Goal: Task Accomplishment & Management: Complete application form

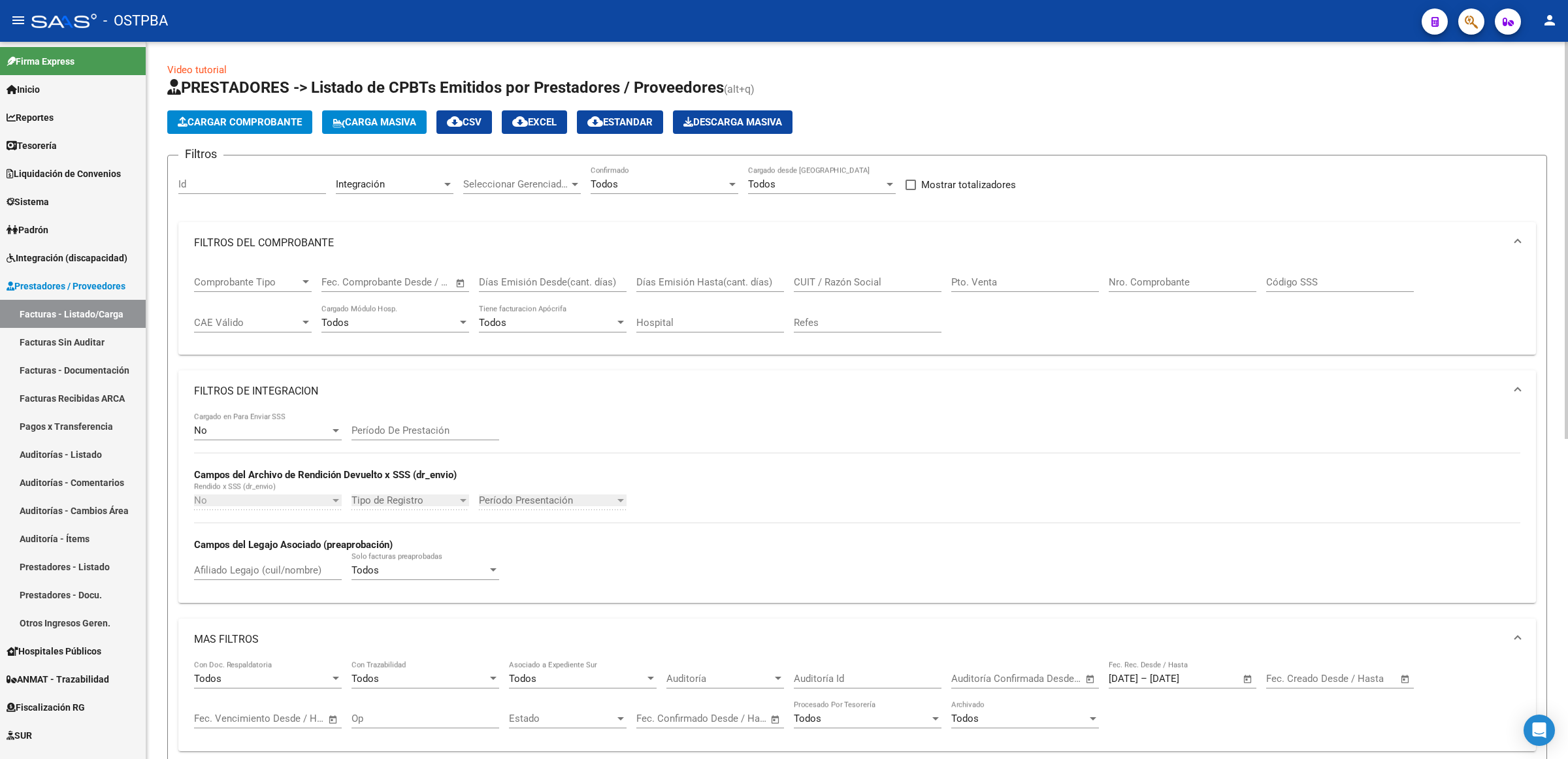
click at [863, 267] on div "CUIT / Razón Social" at bounding box center [868, 278] width 147 height 28
click at [863, 284] on input "CUIT / Razón Social" at bounding box center [868, 281] width 147 height 12
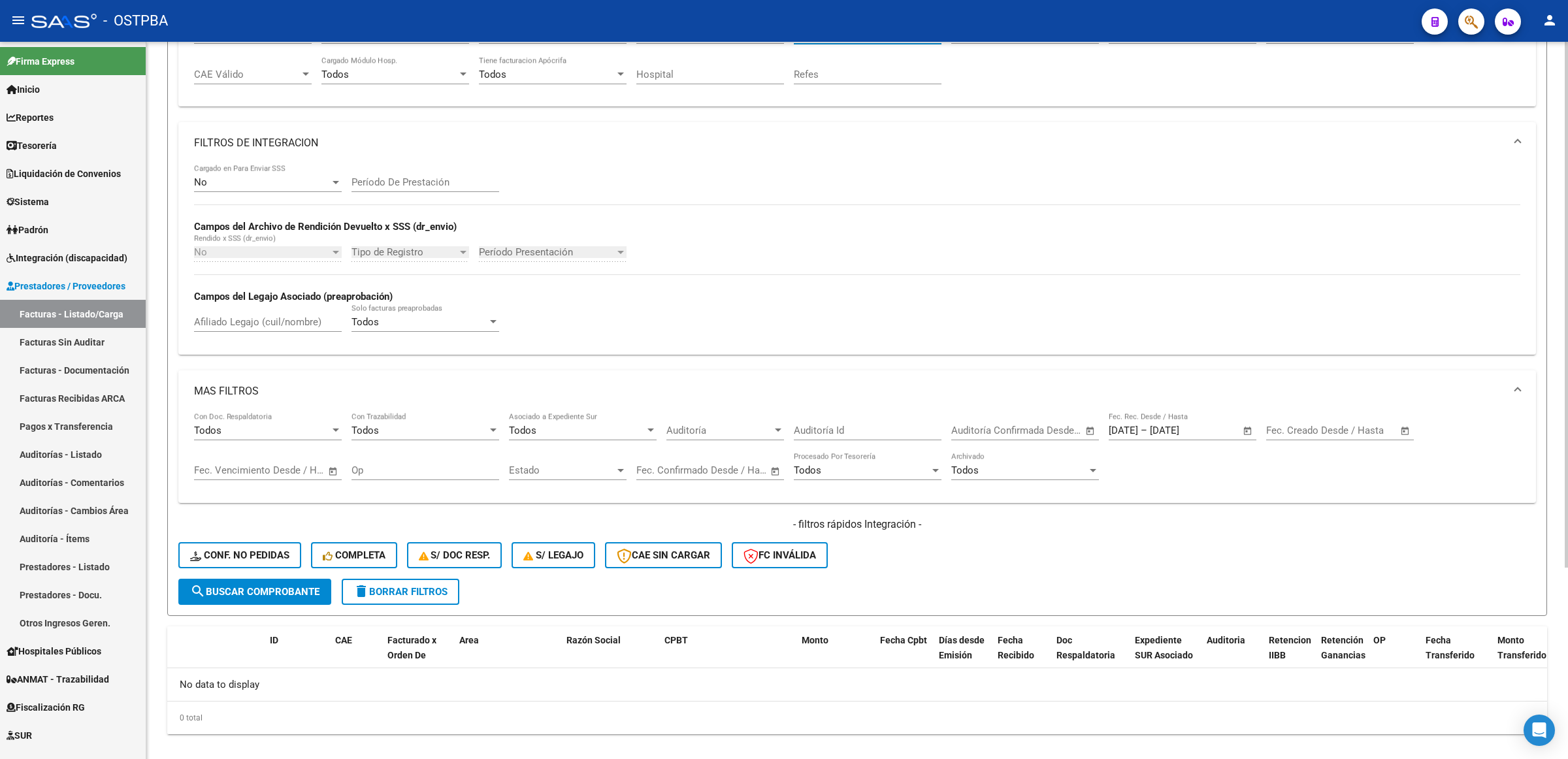
scroll to position [260, 0]
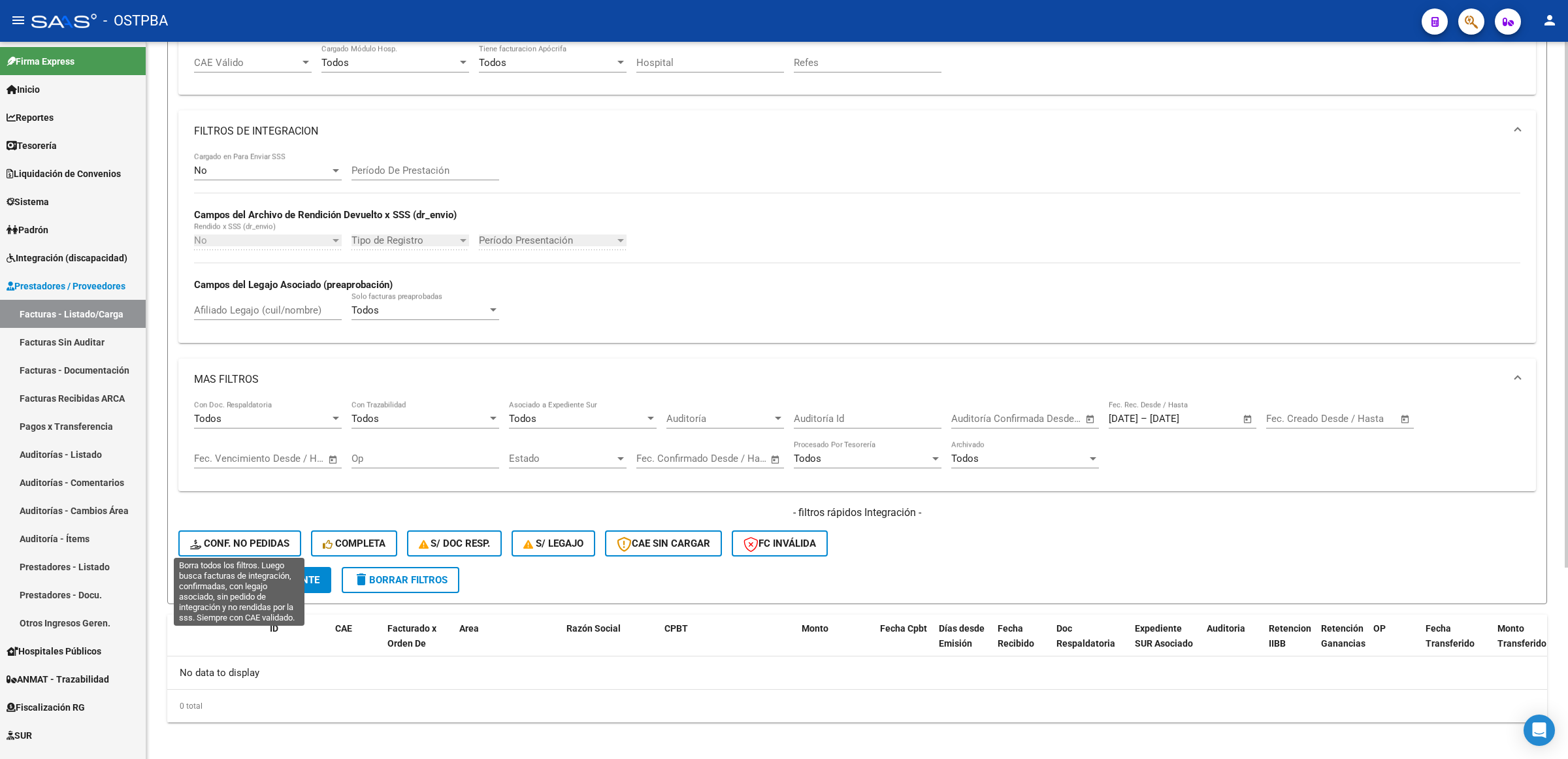
type input "CEDIO"
click at [260, 561] on div "- filtros rápidos Integración - Conf. no pedidas Completa S/ Doc Resp. S/ legaj…" at bounding box center [858, 536] width 1358 height 61
click at [265, 574] on span "search Buscar Comprobante" at bounding box center [255, 580] width 130 height 12
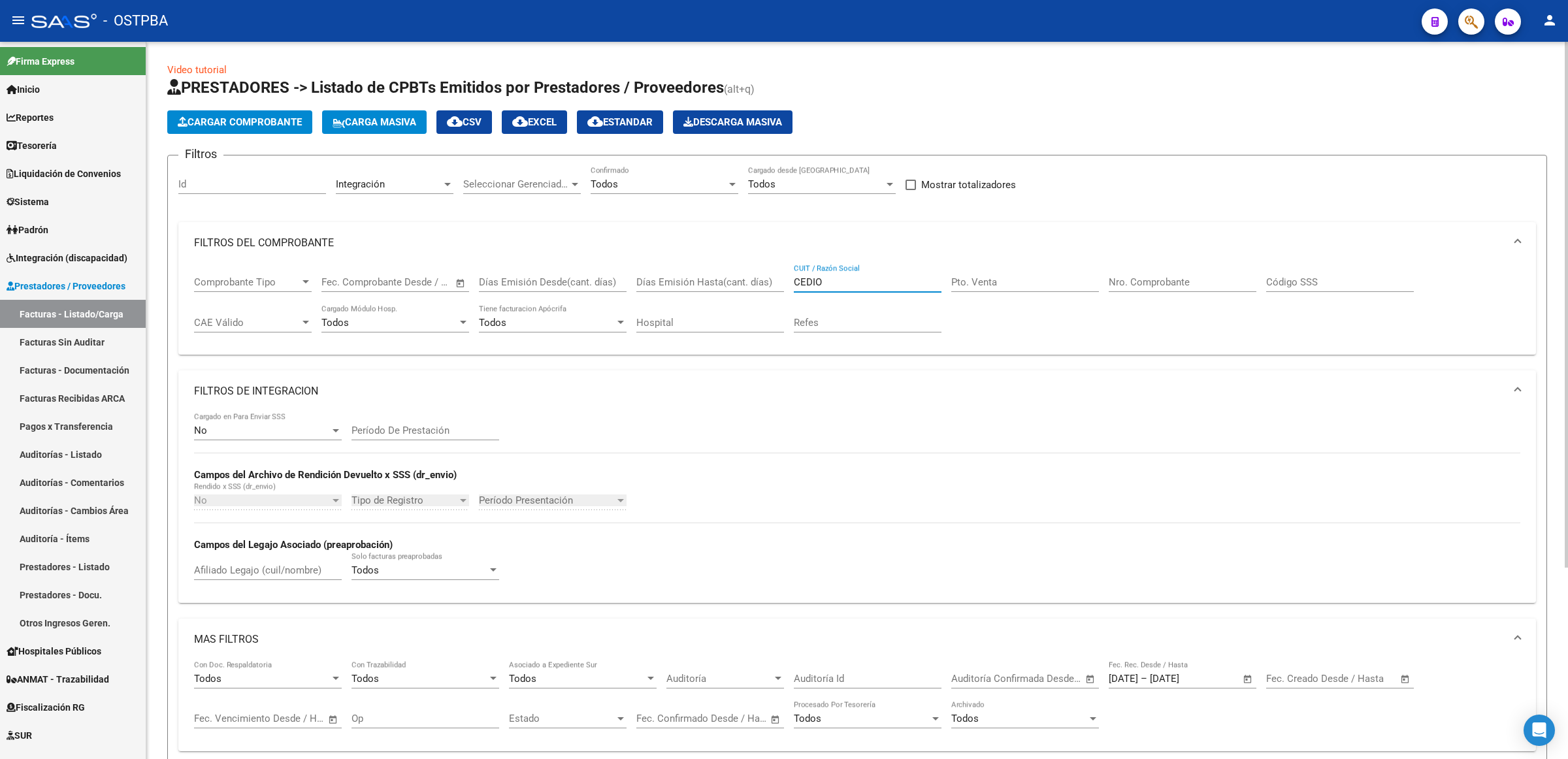
drag, startPoint x: 845, startPoint y: 275, endPoint x: 687, endPoint y: 286, distance: 158.4
click at [687, 286] on div "Comprobante Tipo Comprobante Tipo Fecha inicio – Fecha fin Fec. Comprobante Des…" at bounding box center [857, 304] width 1326 height 81
click at [929, 281] on input "CUIT / Razón Social" at bounding box center [868, 281] width 147 height 12
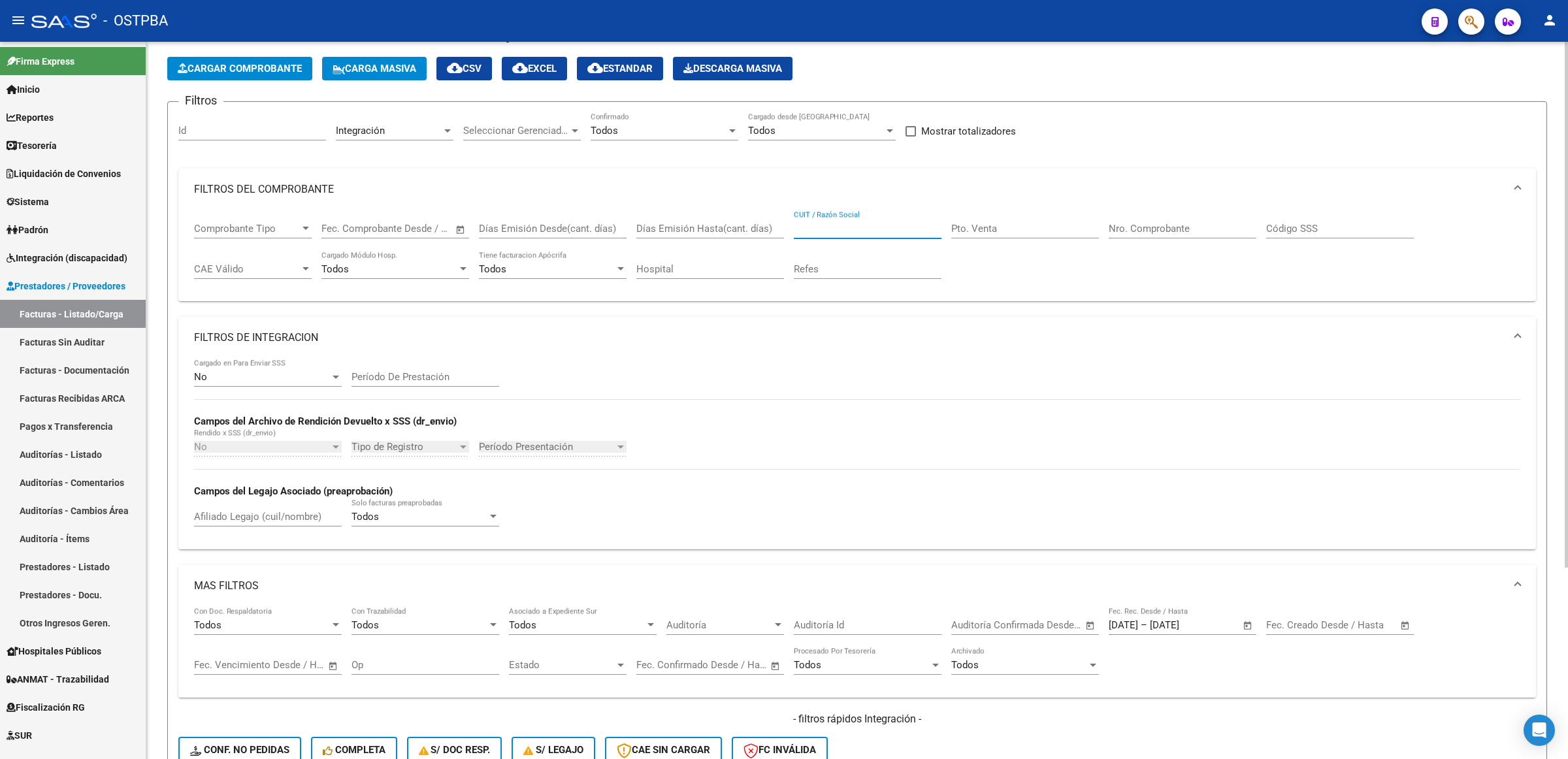
scroll to position [81, 0]
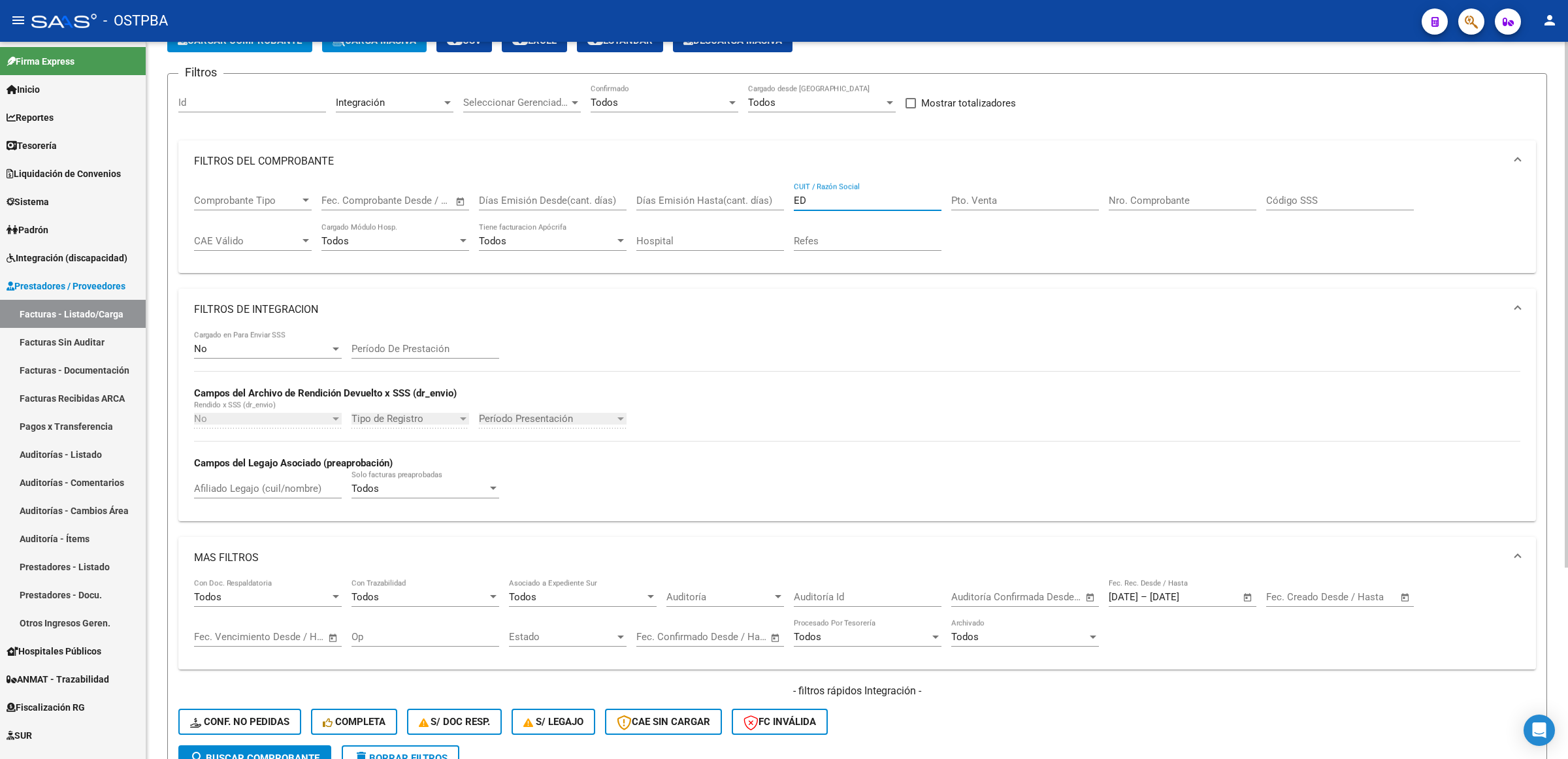
type input "E"
type input "C"
paste input "30715251279"
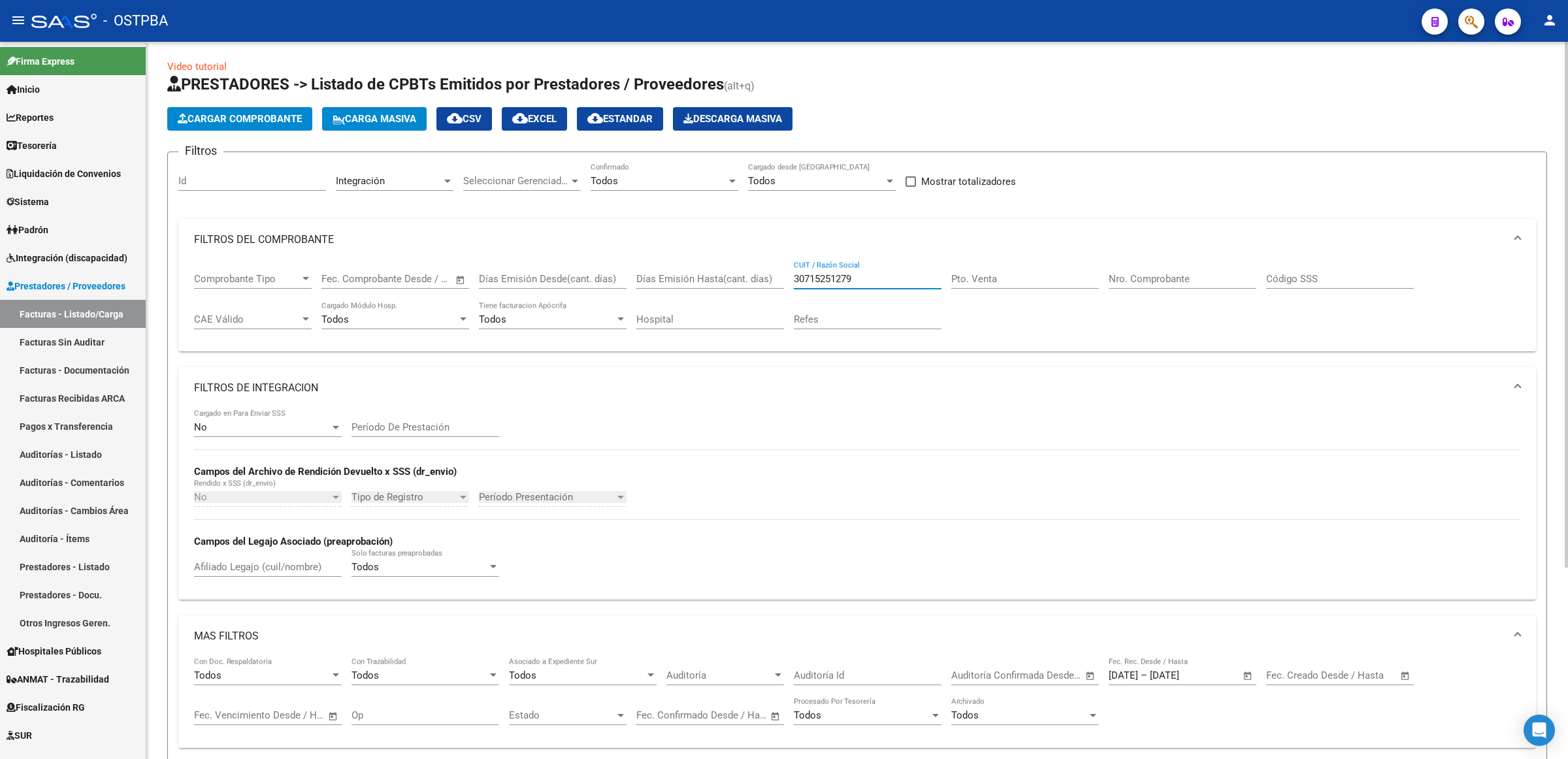
scroll to position [0, 0]
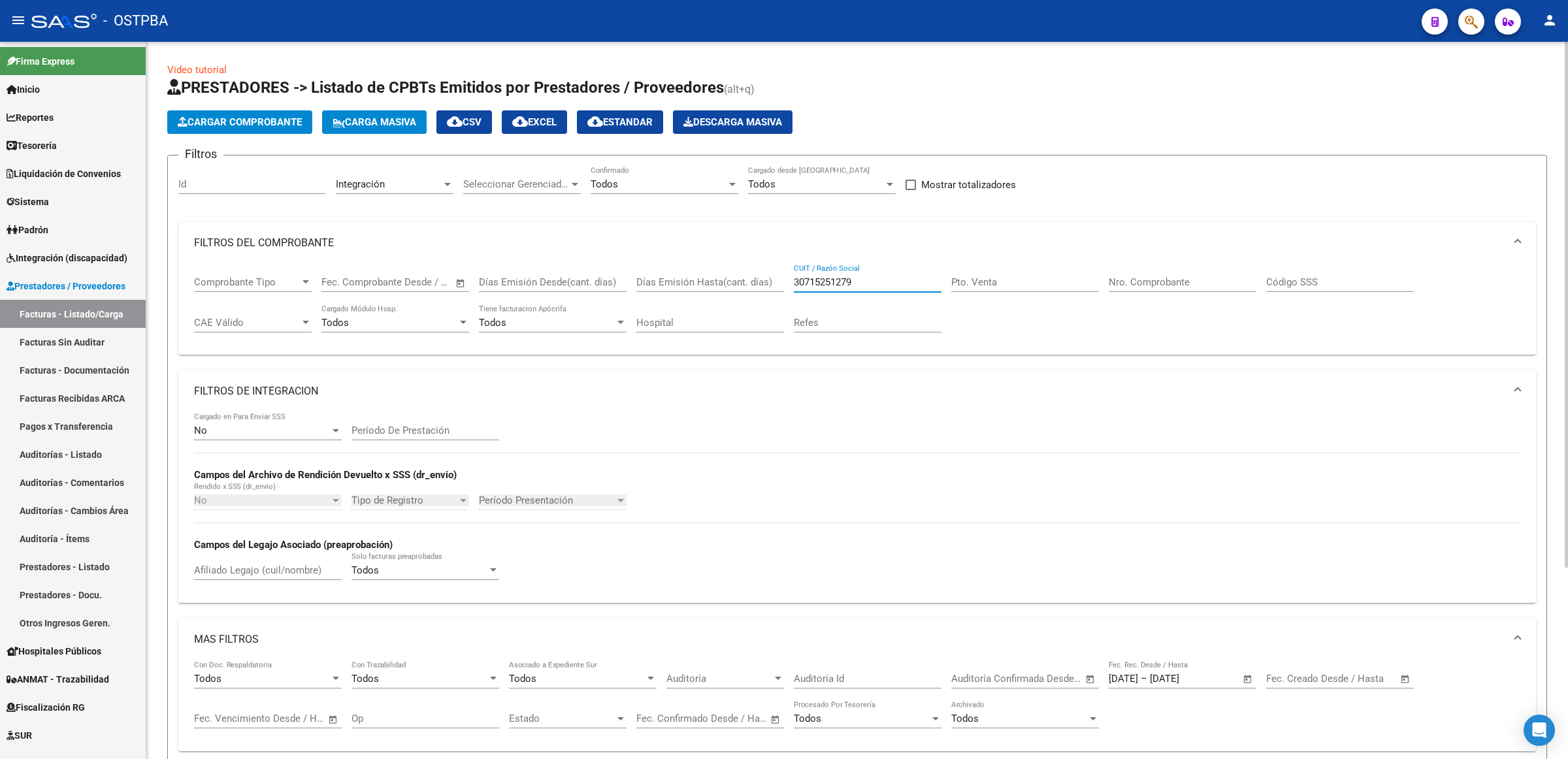
type input "30715251279"
click at [340, 426] on div at bounding box center [335, 430] width 12 height 11
click at [296, 356] on span "Todos" at bounding box center [268, 370] width 147 height 29
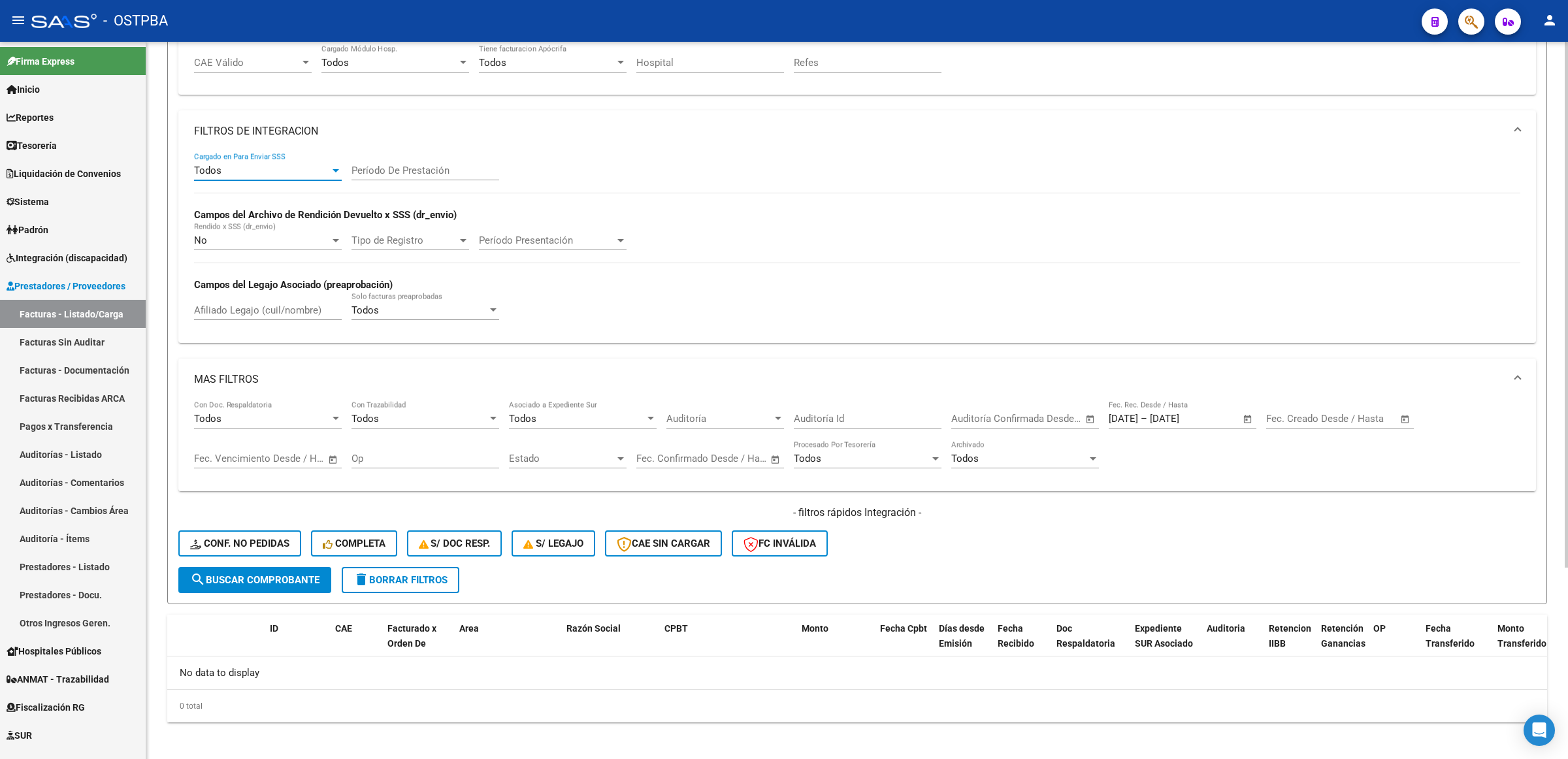
click at [285, 574] on span "search Buscar Comprobante" at bounding box center [255, 580] width 130 height 12
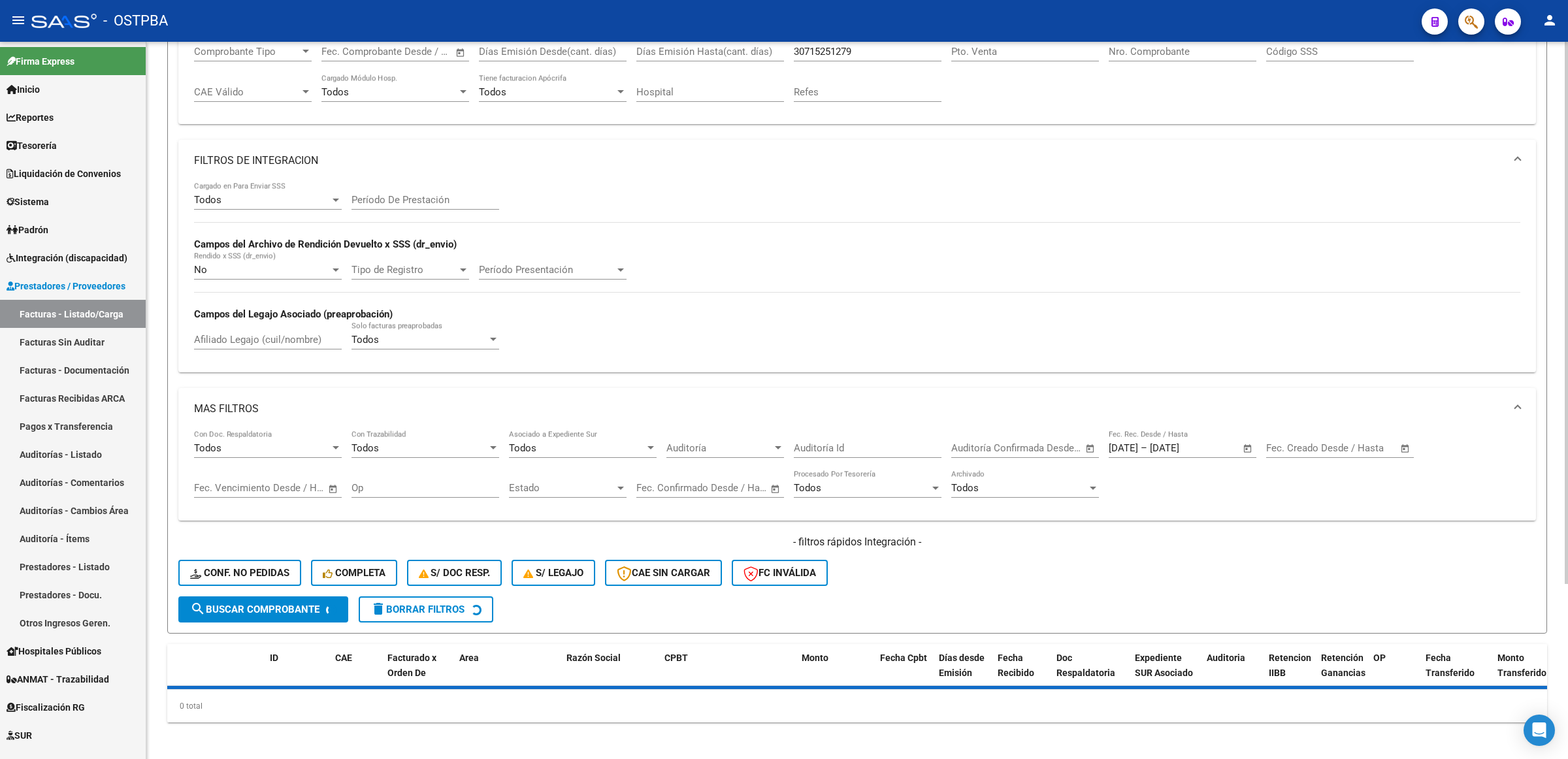
scroll to position [260, 0]
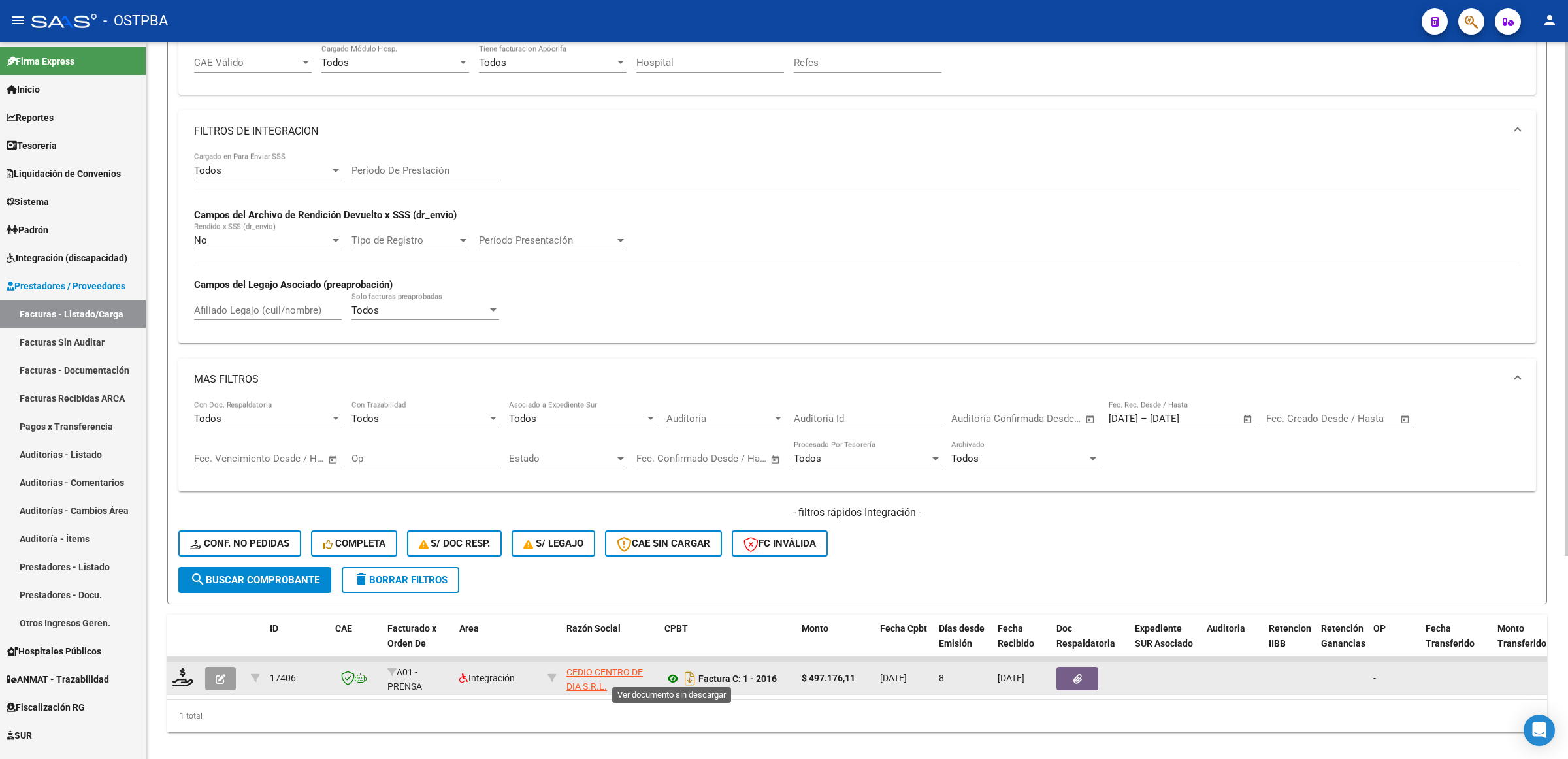
click at [674, 672] on icon at bounding box center [673, 678] width 17 height 15
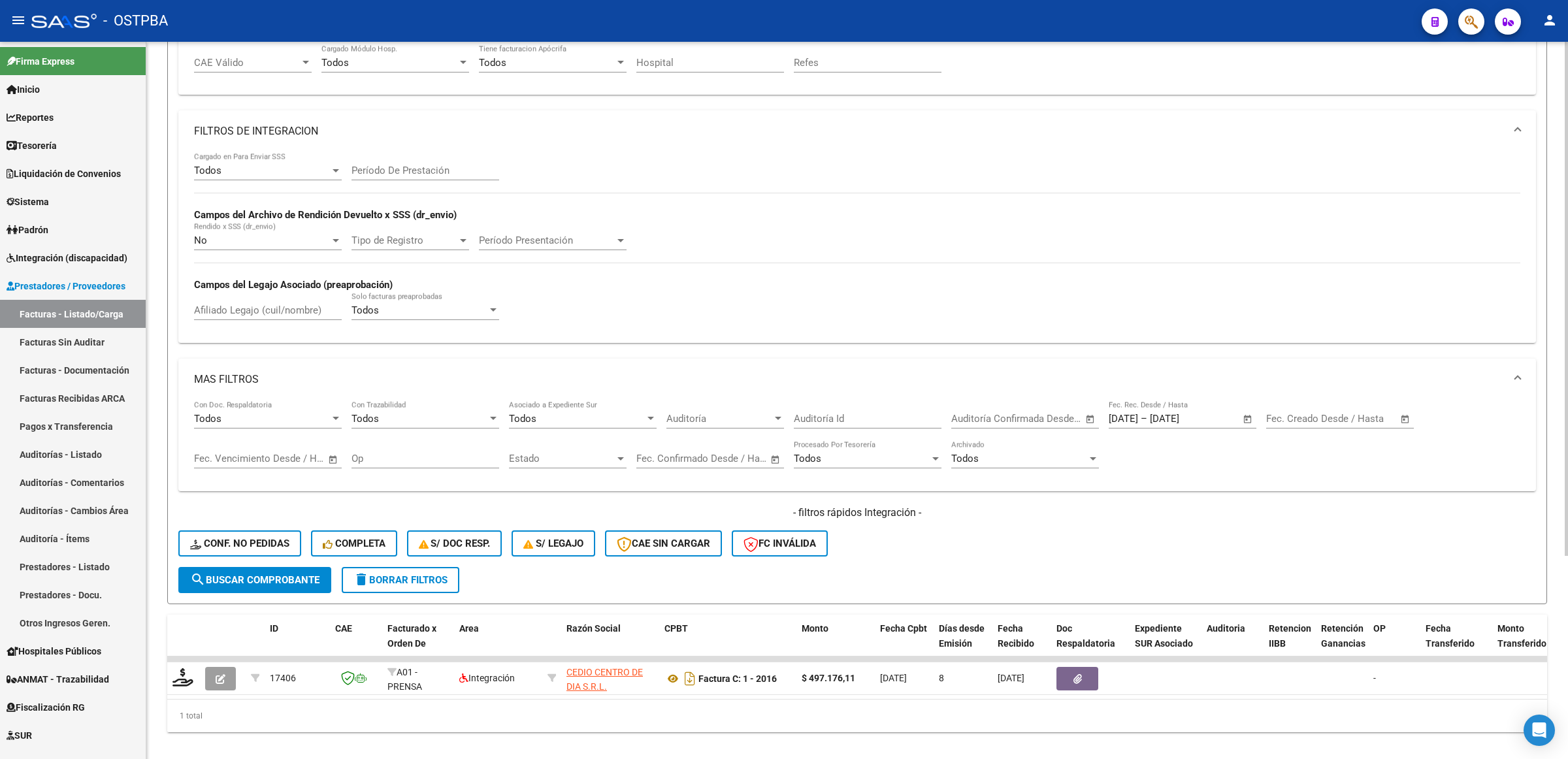
click at [1148, 156] on div "Todos Cargado en Para Enviar SSS Período De Prestación Campos del Archivo de Re…" at bounding box center [857, 242] width 1326 height 179
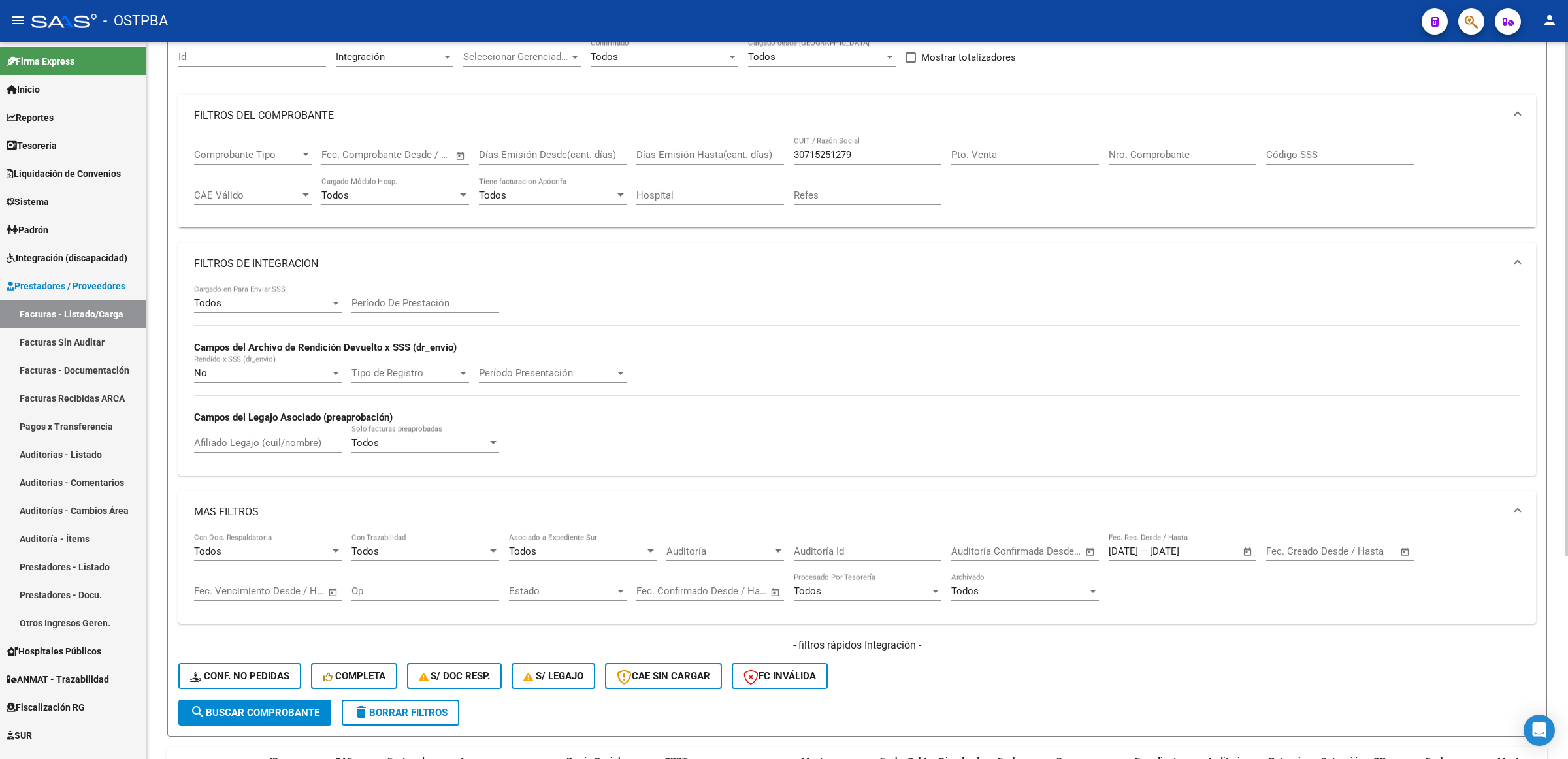
scroll to position [0, 0]
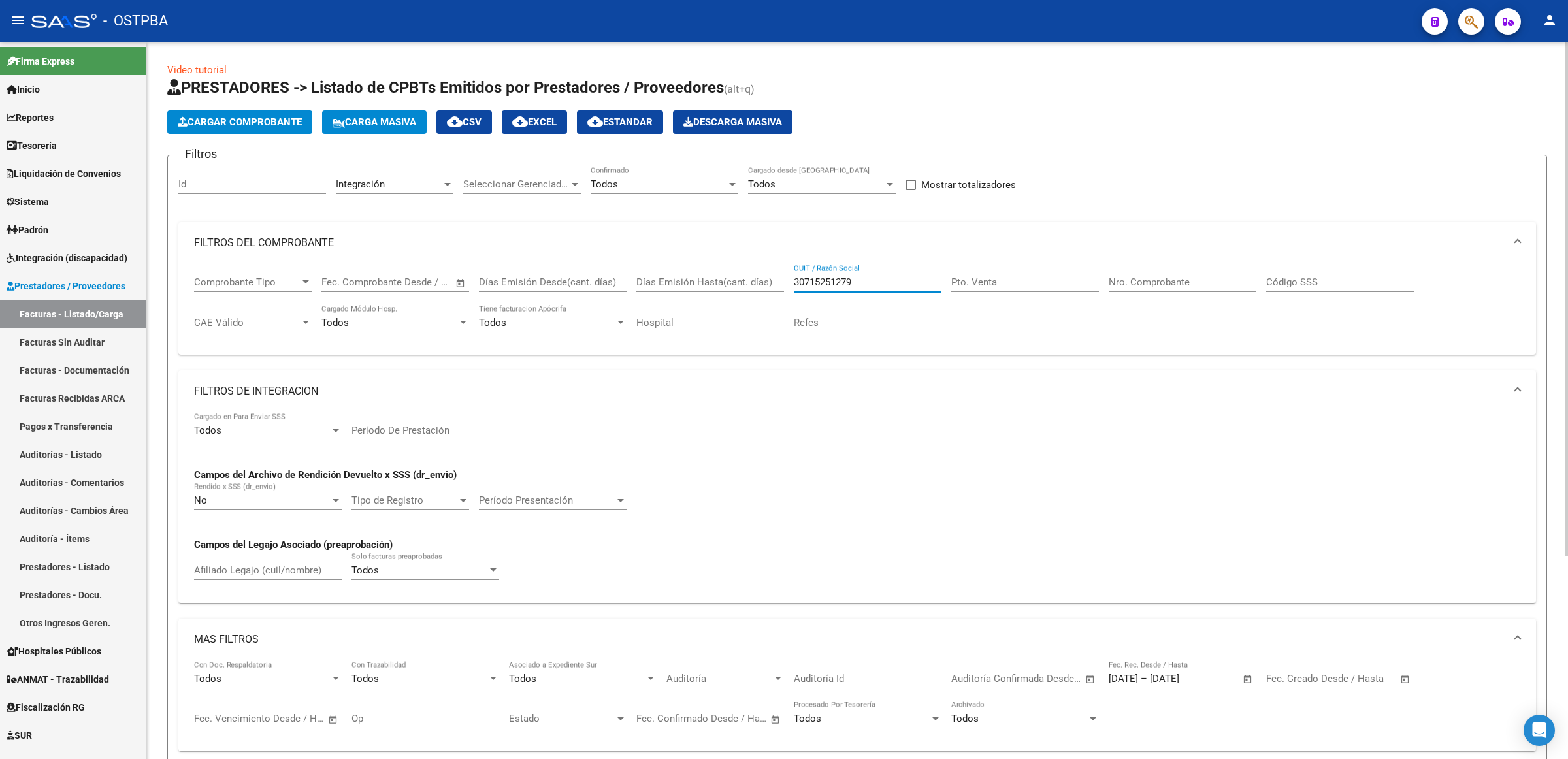
drag, startPoint x: 877, startPoint y: 276, endPoint x: 641, endPoint y: 276, distance: 236.0
click at [641, 276] on div "Comprobante Tipo Comprobante Tipo Fecha inicio – Fecha fin Fec. Comprobante Des…" at bounding box center [857, 304] width 1326 height 81
click at [432, 184] on div "Integración" at bounding box center [389, 184] width 106 height 12
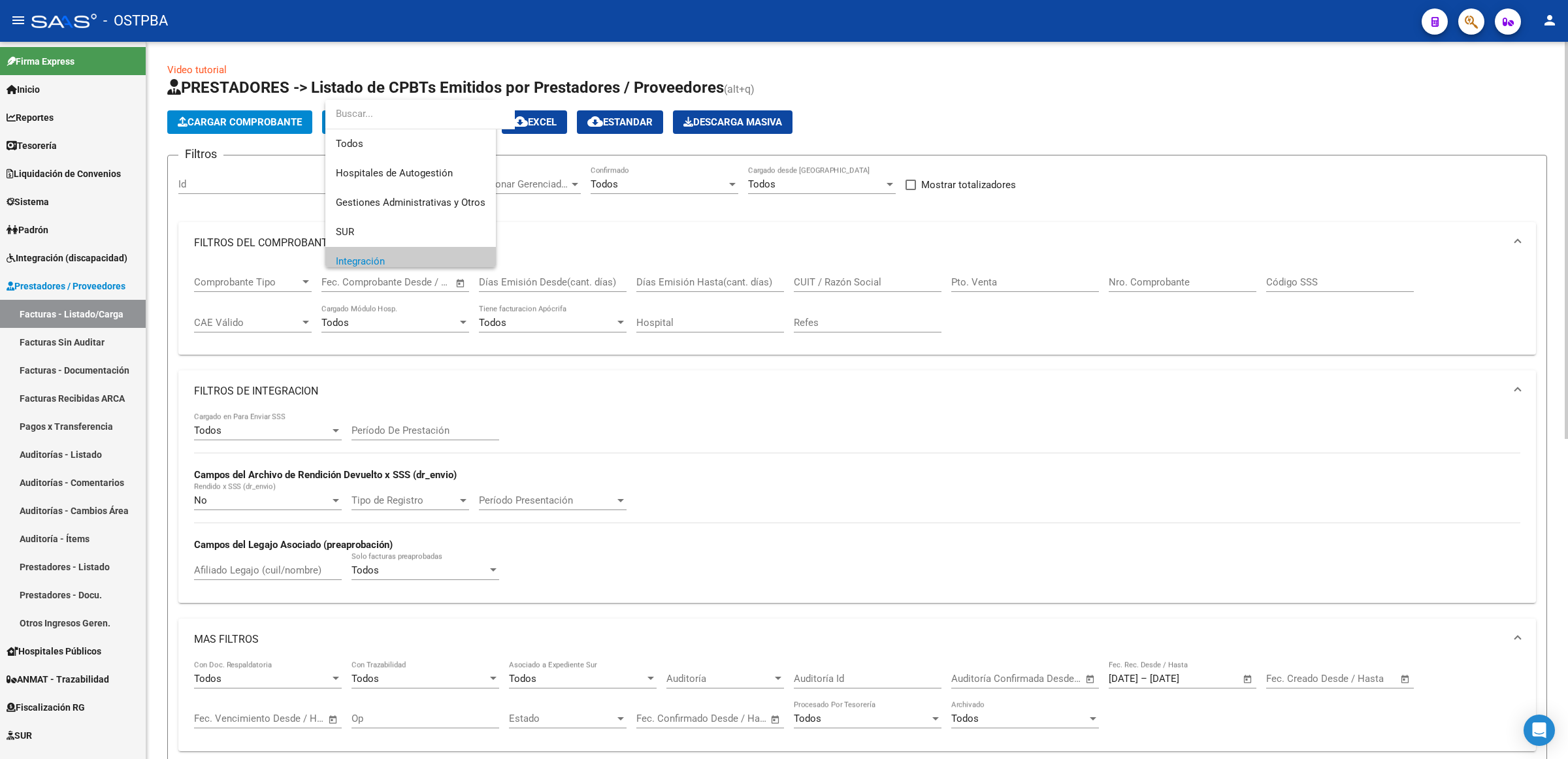
scroll to position [78, 0]
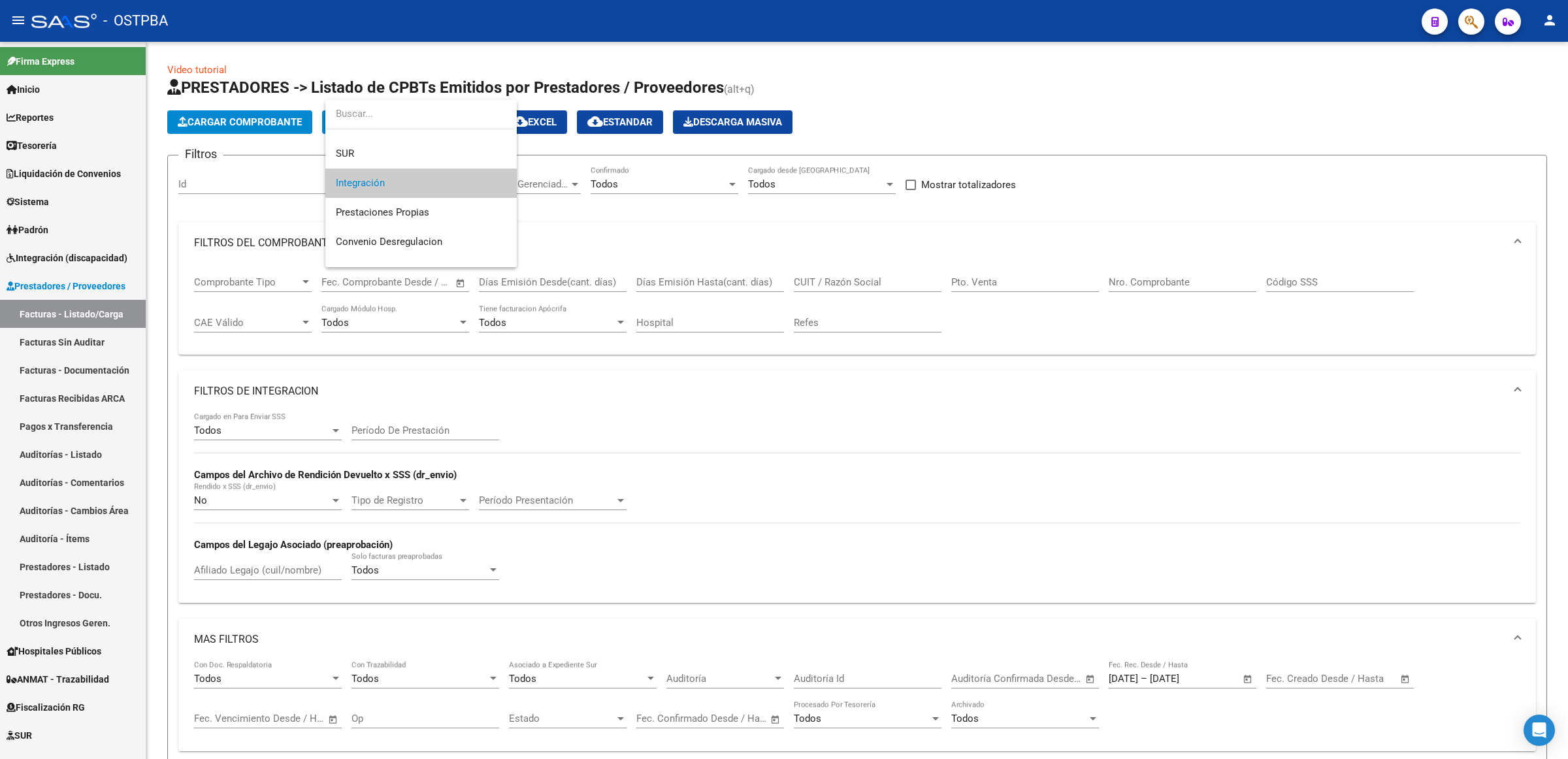
click at [431, 184] on span "Integración" at bounding box center [421, 183] width 170 height 29
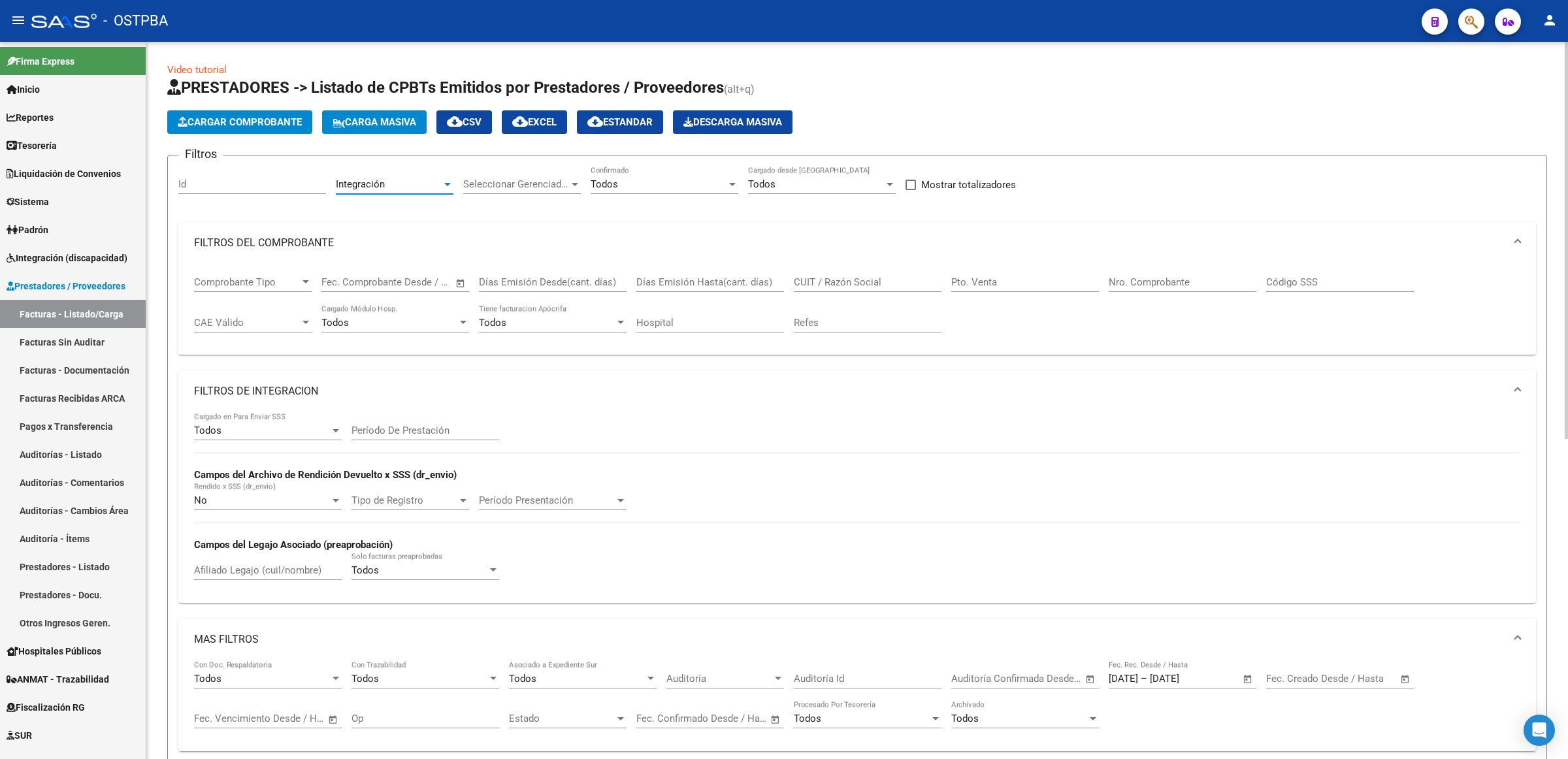
click at [288, 416] on div "Todos Cargado en Para Enviar SSS" at bounding box center [268, 426] width 147 height 28
drag, startPoint x: 244, startPoint y: 481, endPoint x: 268, endPoint y: 474, distance: 25.0
click at [243, 481] on span "No" at bounding box center [268, 488] width 147 height 29
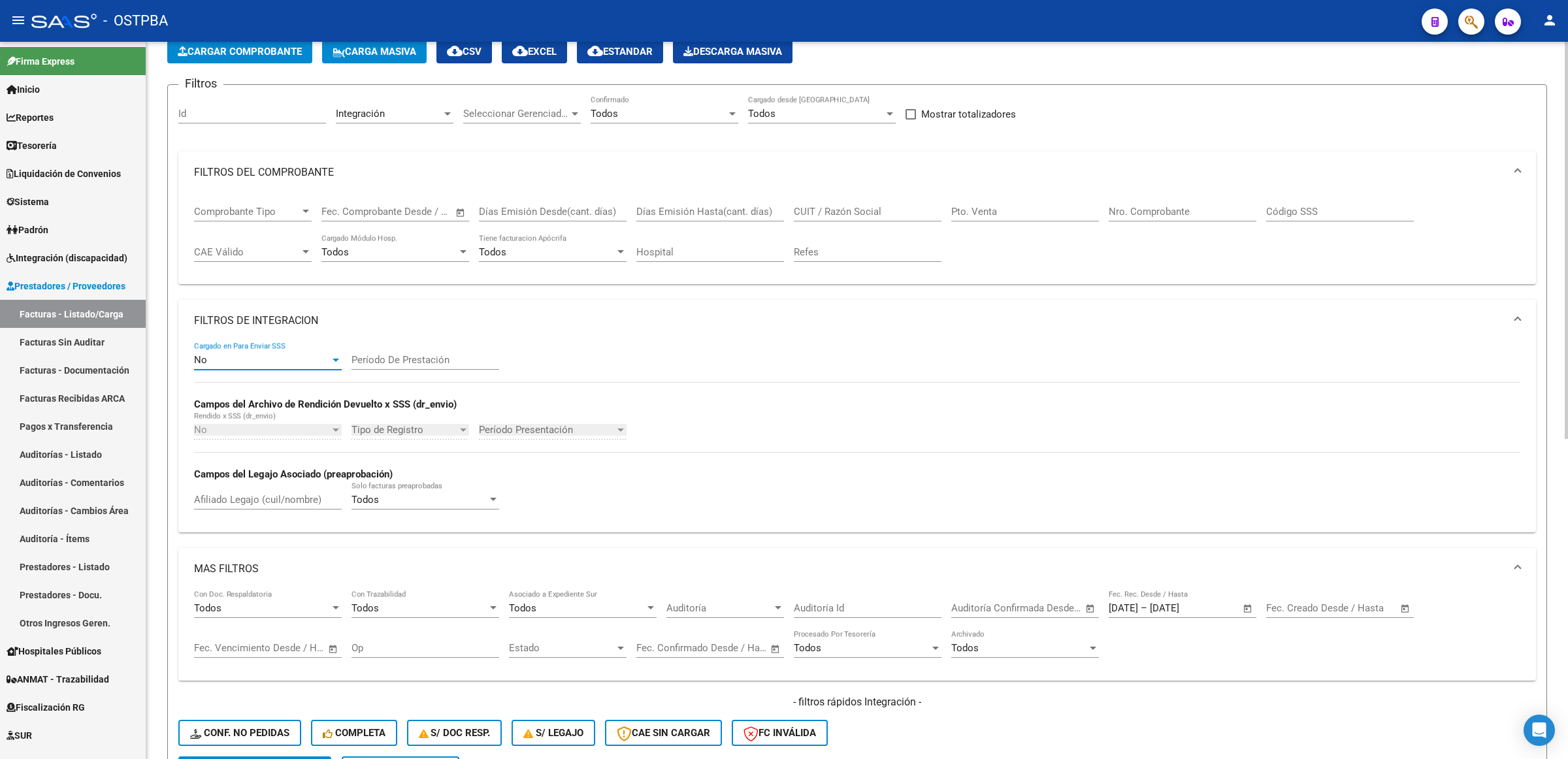
scroll to position [245, 0]
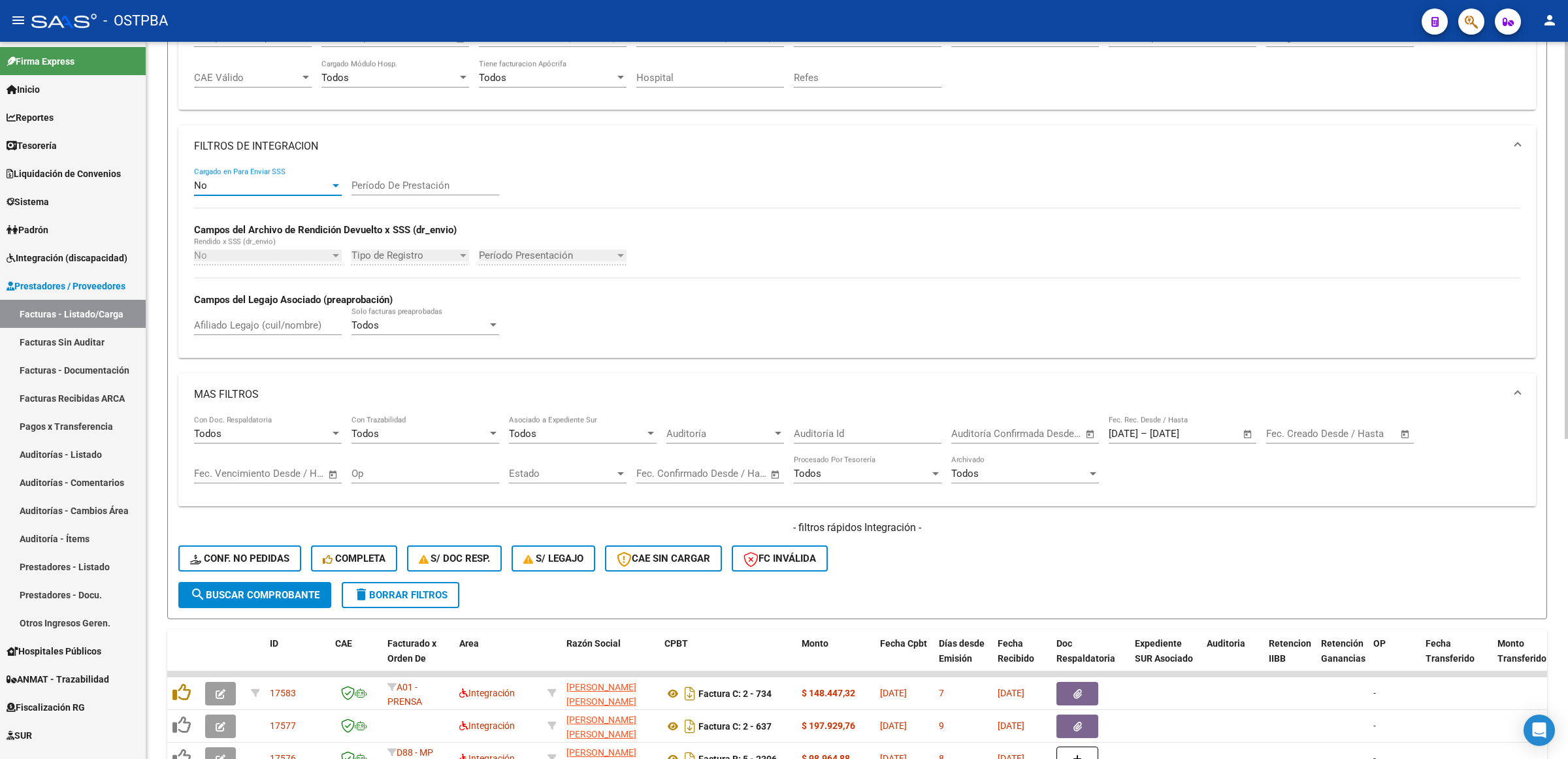
click at [1248, 428] on span "Open calendar" at bounding box center [1247, 434] width 31 height 31
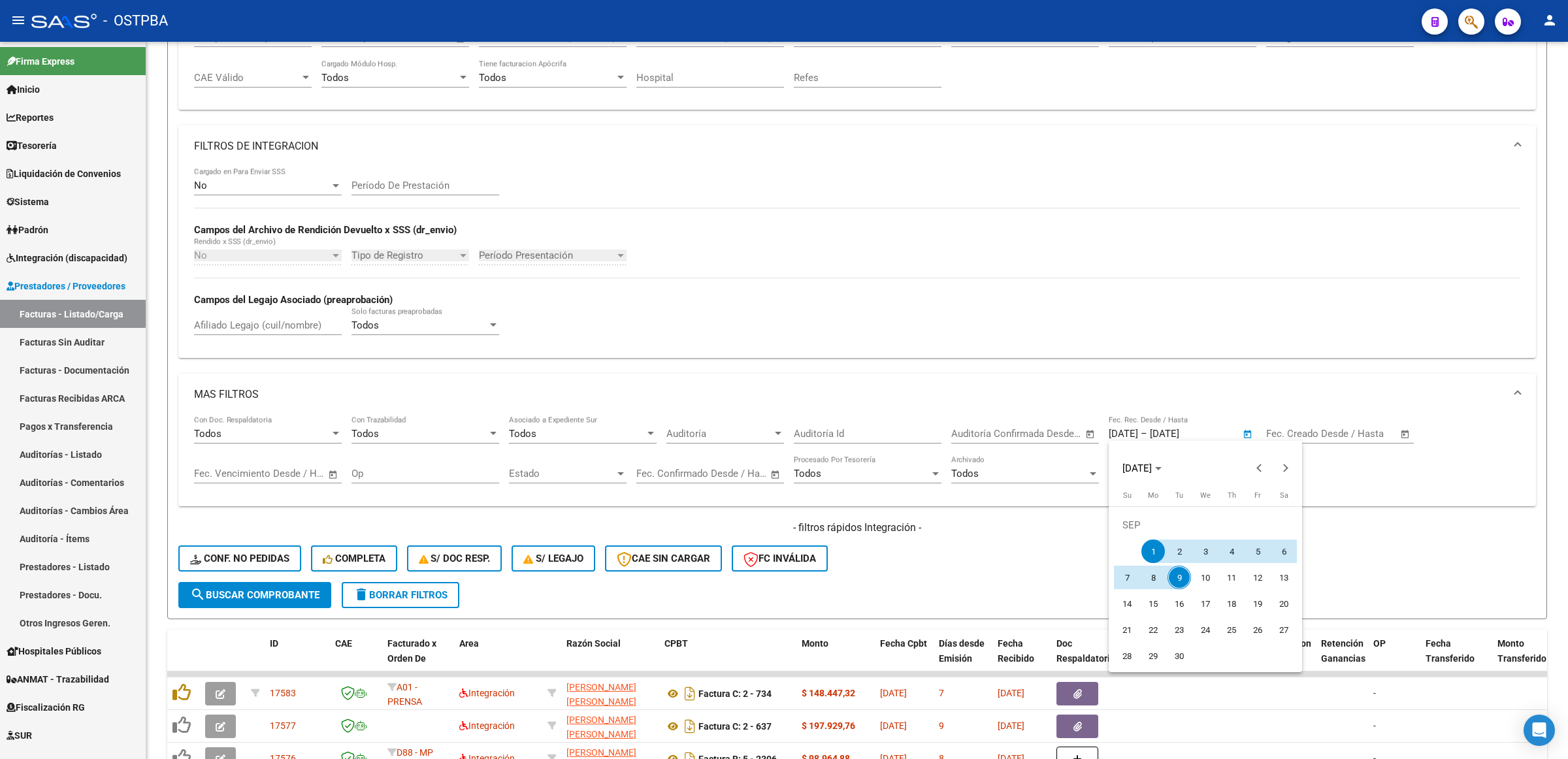
click at [1151, 550] on span "1" at bounding box center [1153, 551] width 24 height 24
click at [1184, 573] on span "9" at bounding box center [1179, 577] width 24 height 24
type input "[DATE]"
click at [322, 590] on button "search Buscar Comprobante" at bounding box center [255, 595] width 153 height 26
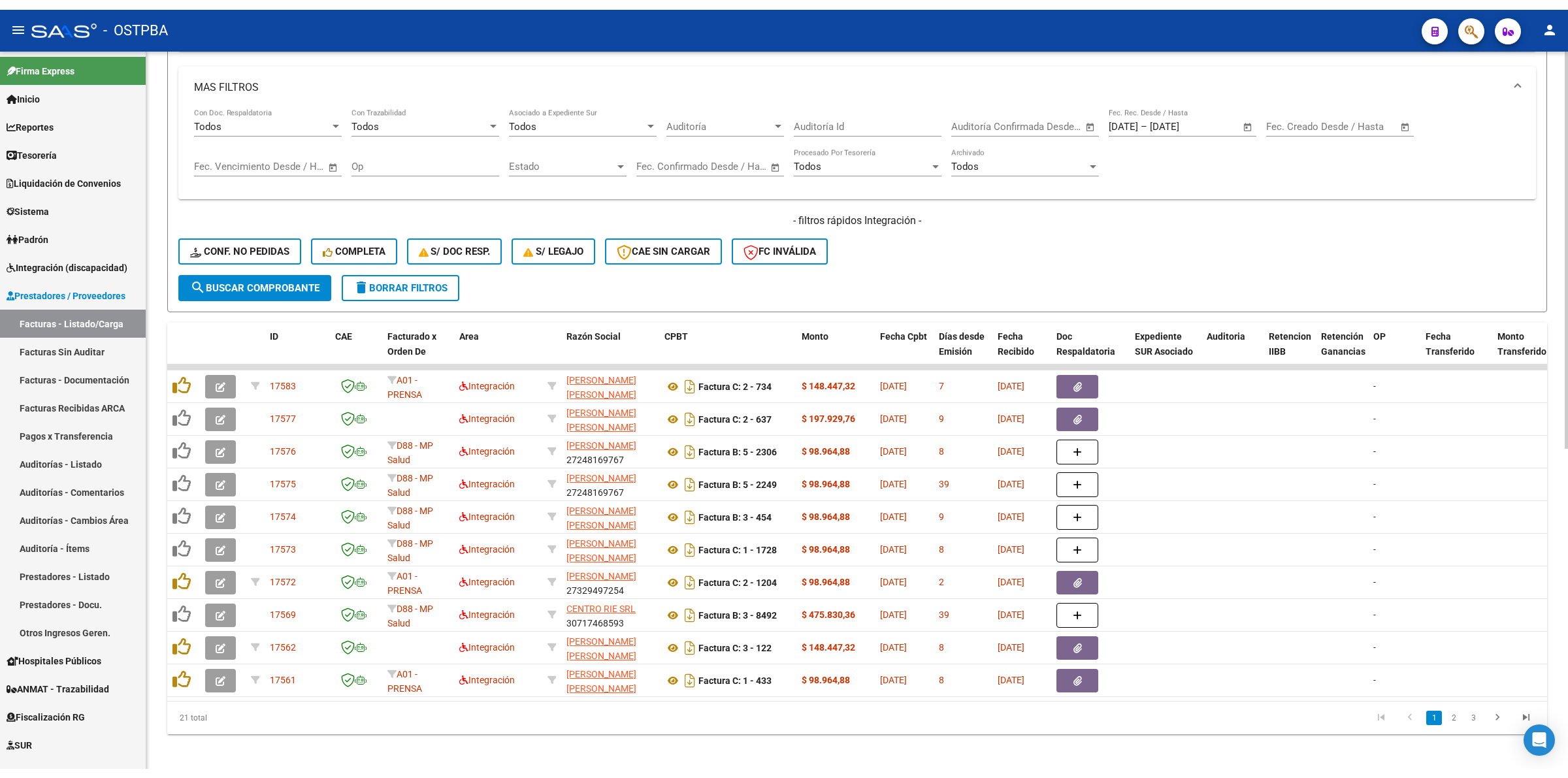
scroll to position [577, 0]
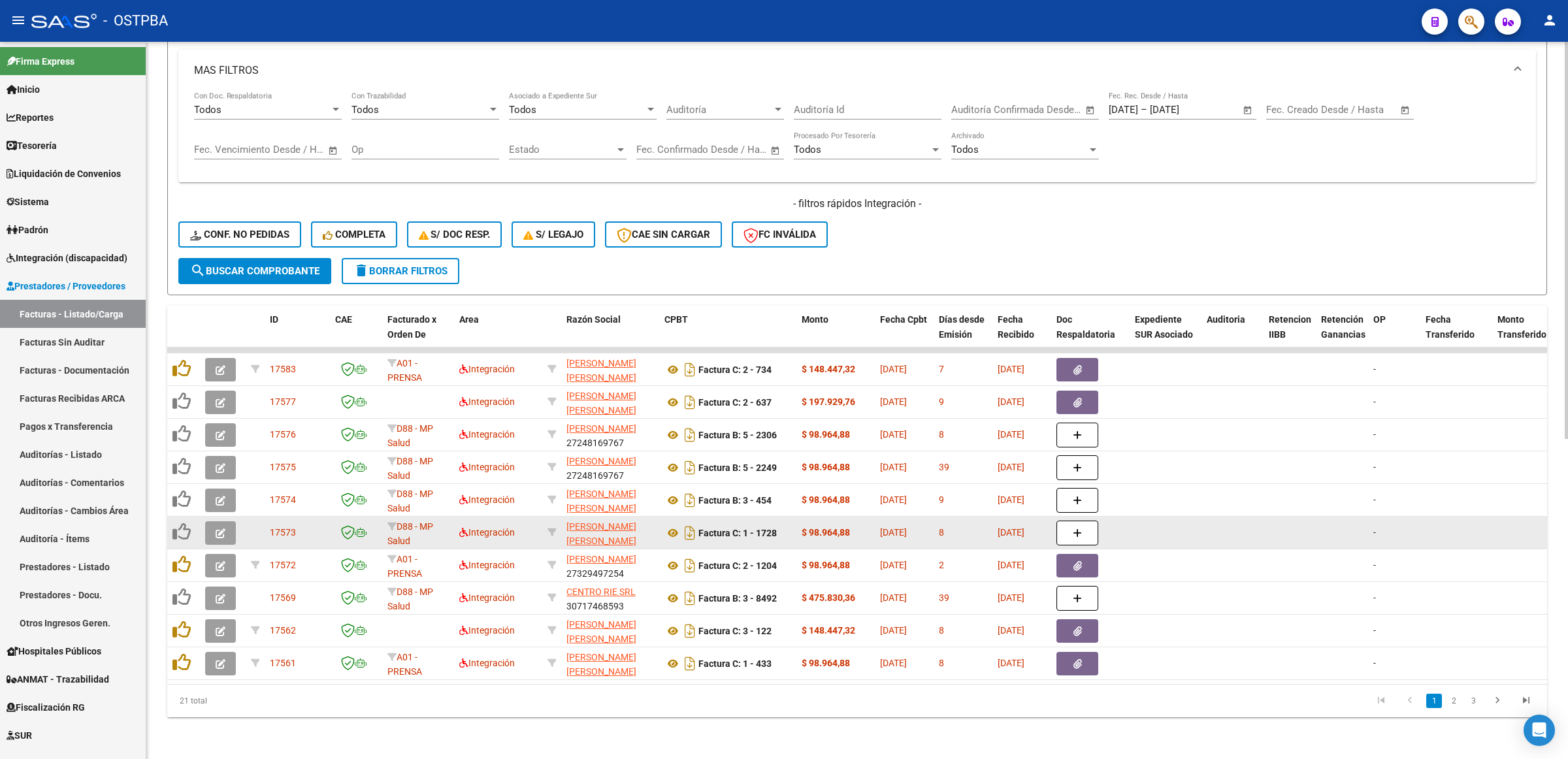
click at [1323, 517] on datatable-body-cell at bounding box center [1342, 533] width 52 height 32
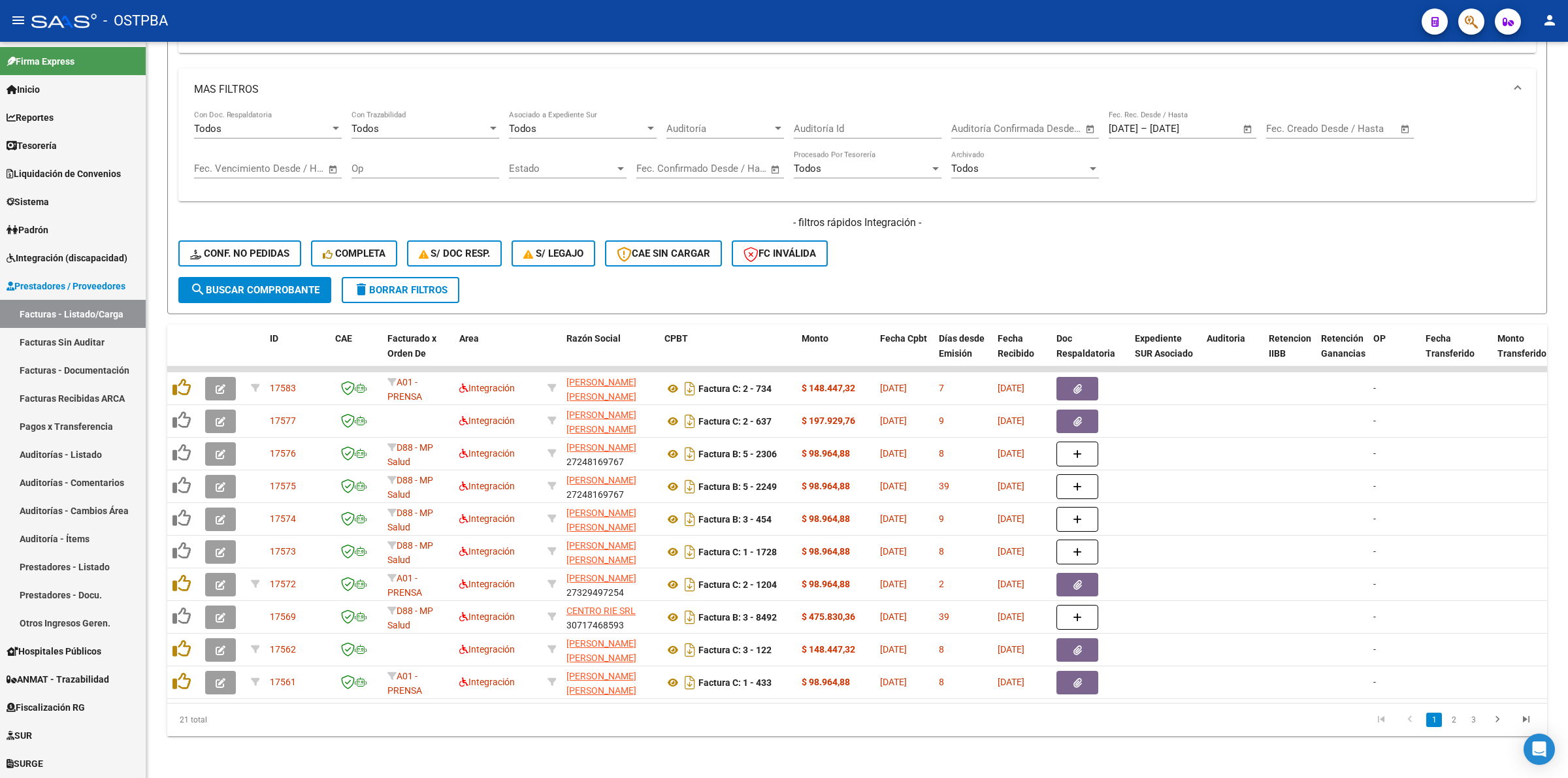
scroll to position [559, 0]
click at [1458, 717] on link "2" at bounding box center [1454, 720] width 15 height 15
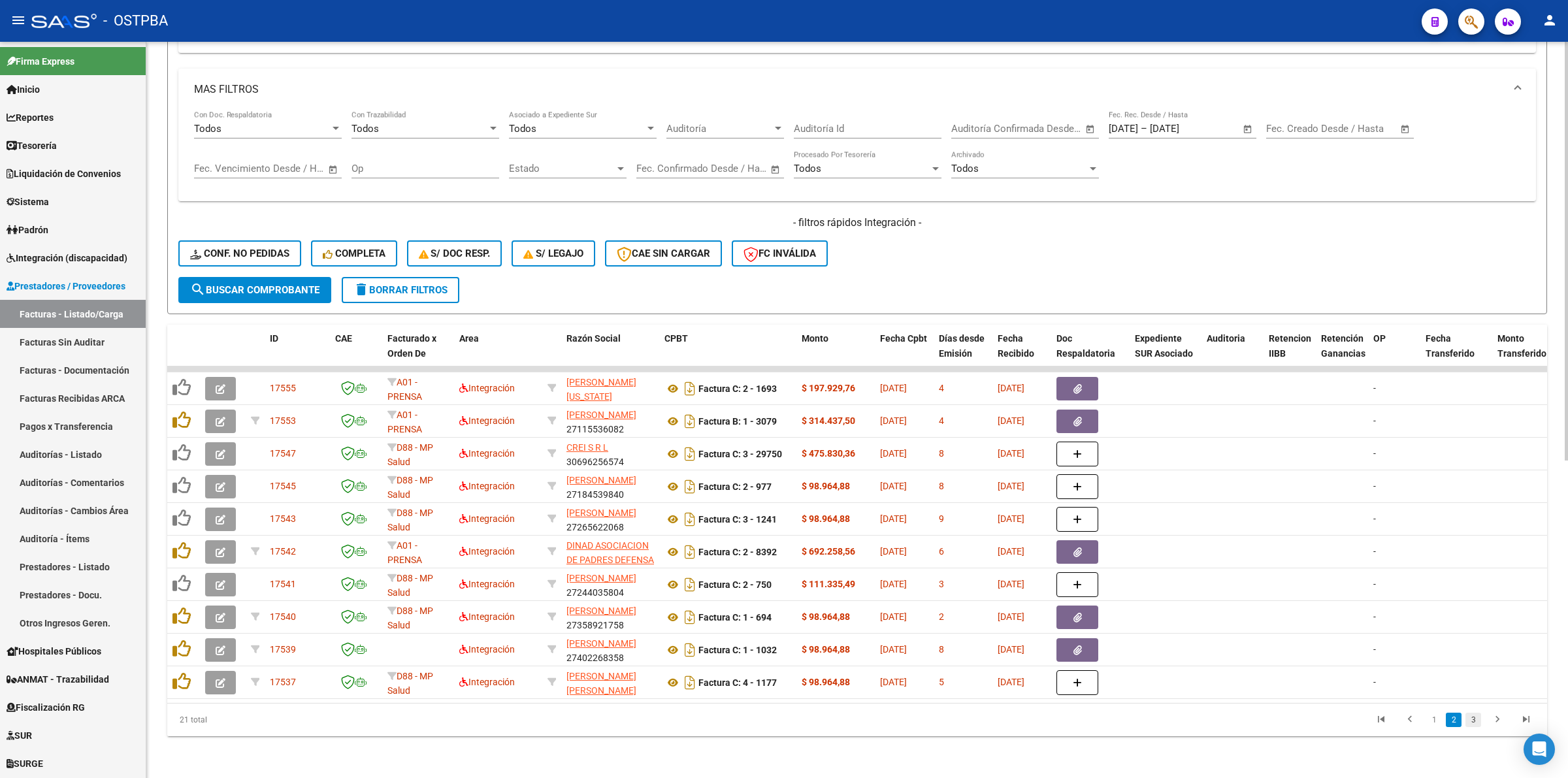
click at [1475, 717] on link "3" at bounding box center [1473, 720] width 15 height 15
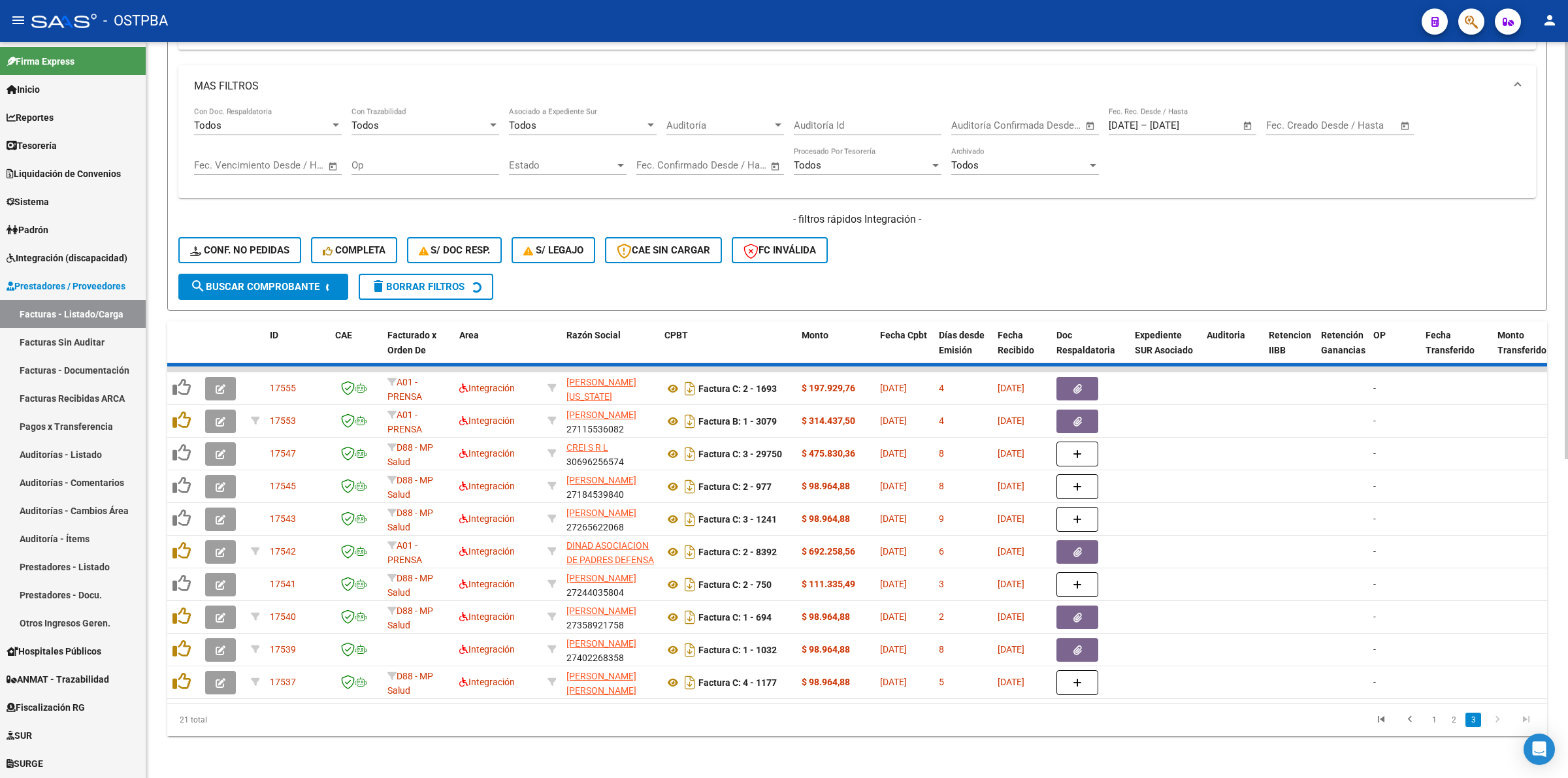
scroll to position [265, 0]
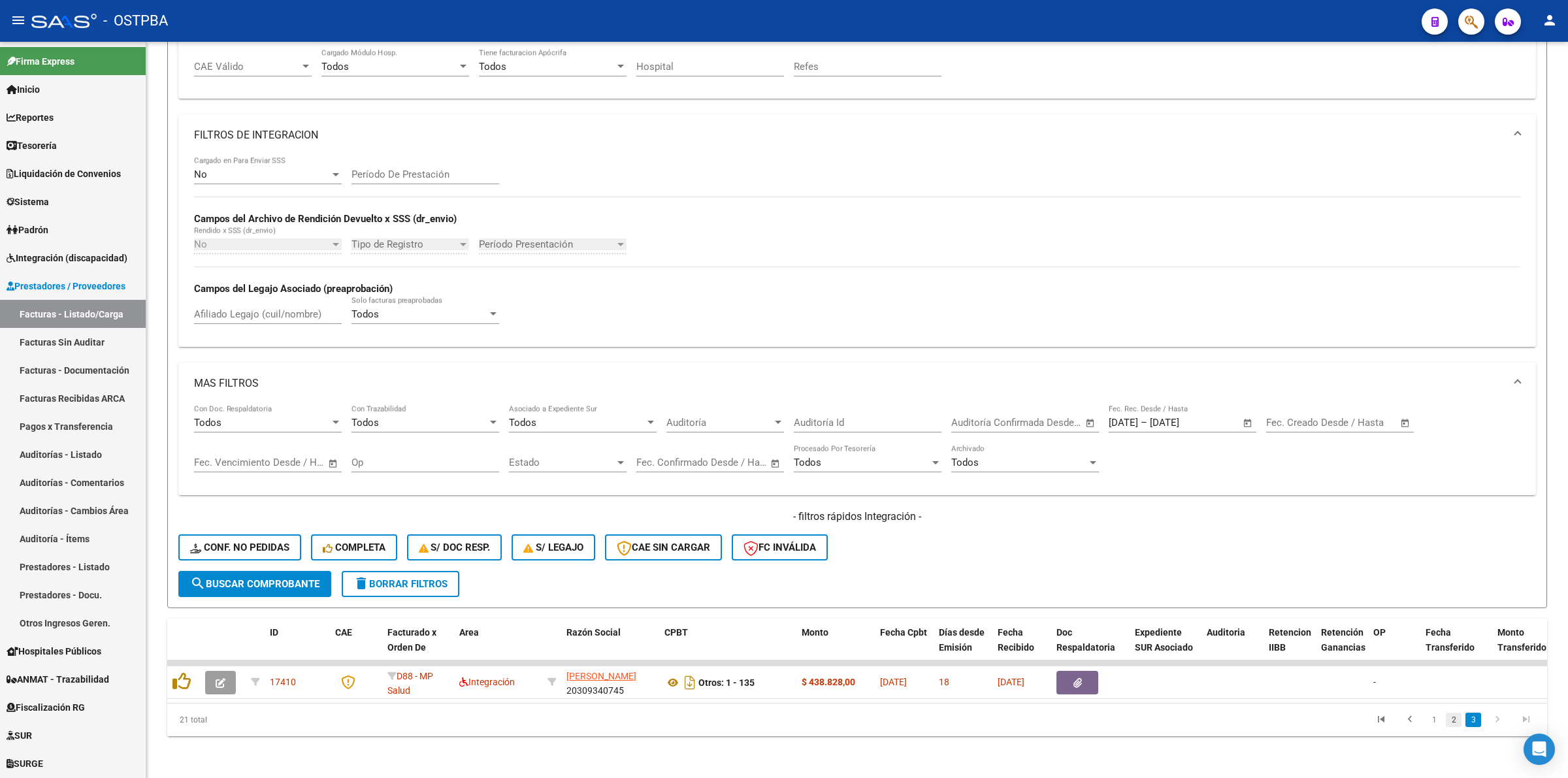
click at [1452, 719] on link "2" at bounding box center [1454, 720] width 15 height 15
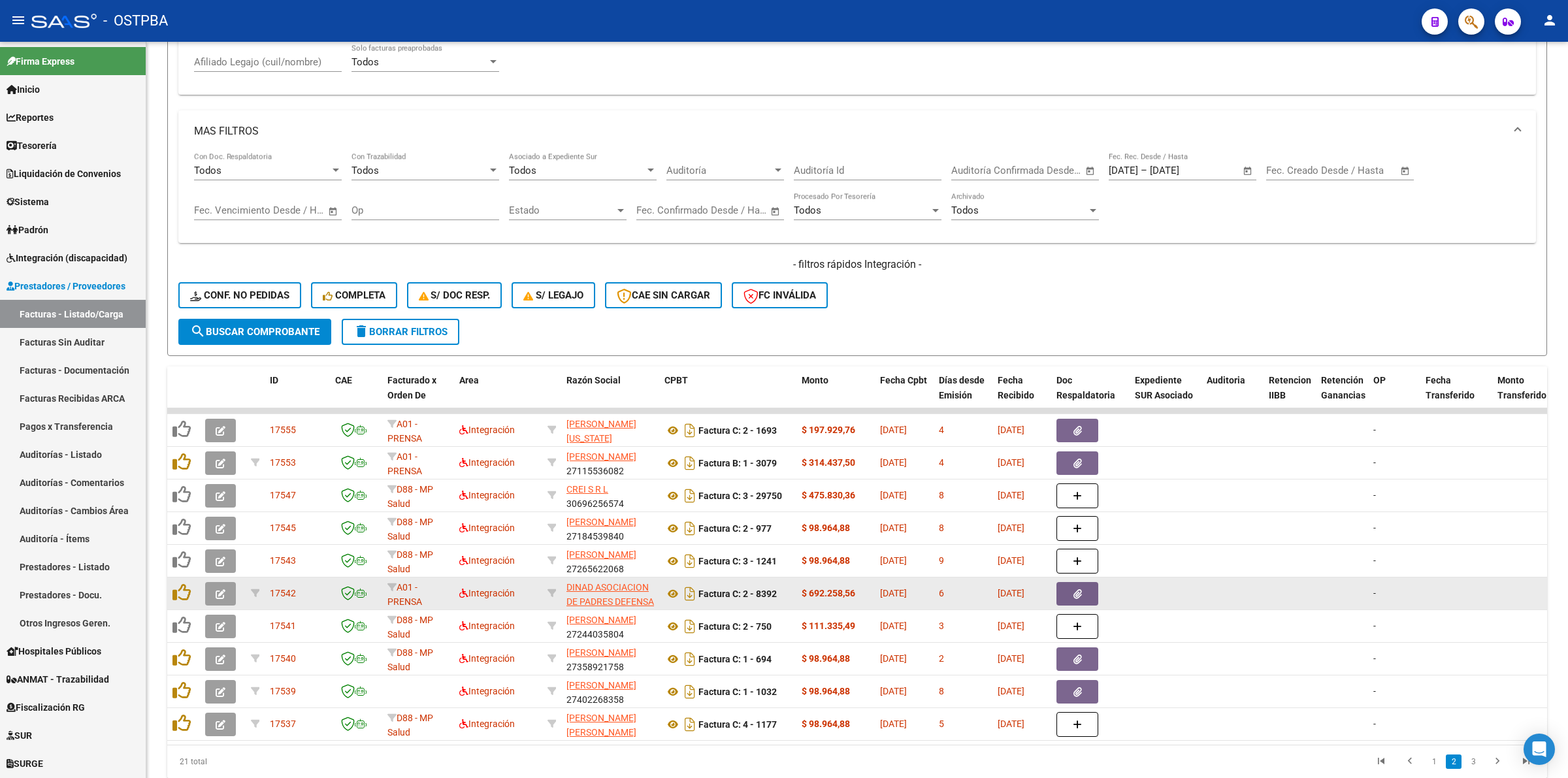
scroll to position [559, 0]
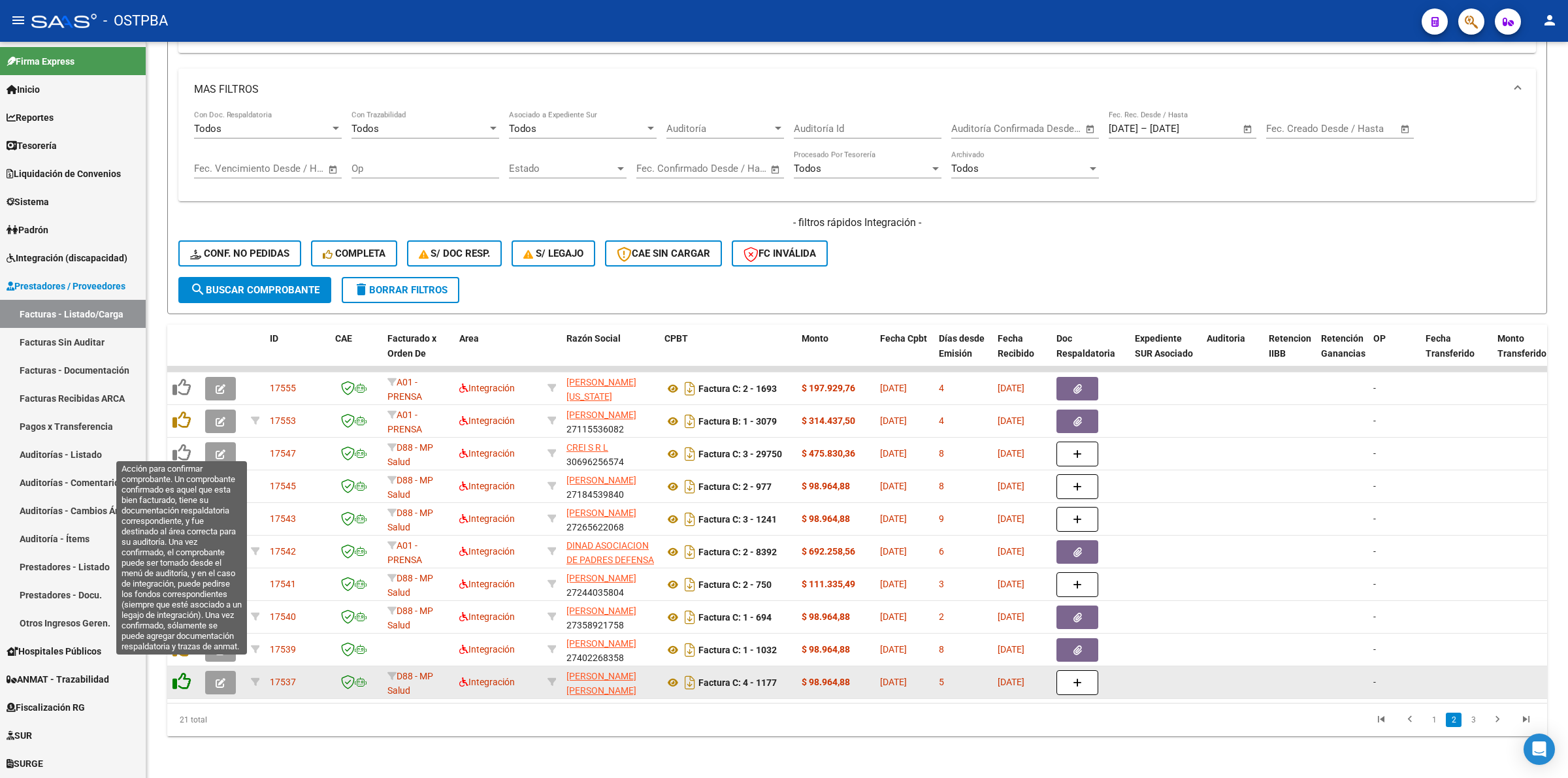
click at [187, 672] on icon at bounding box center [182, 681] width 18 height 18
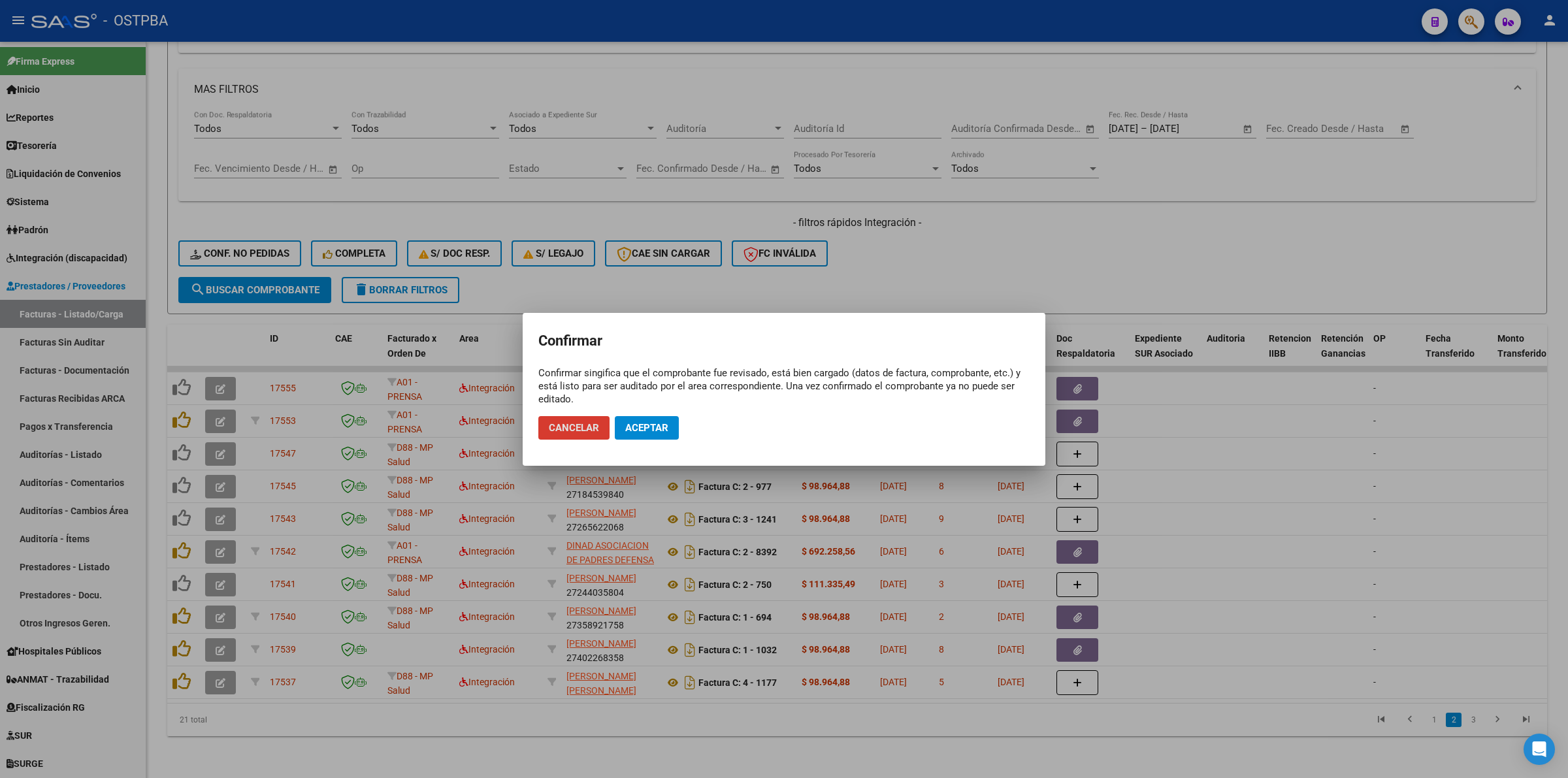
click at [667, 435] on button "Aceptar" at bounding box center [646, 428] width 64 height 24
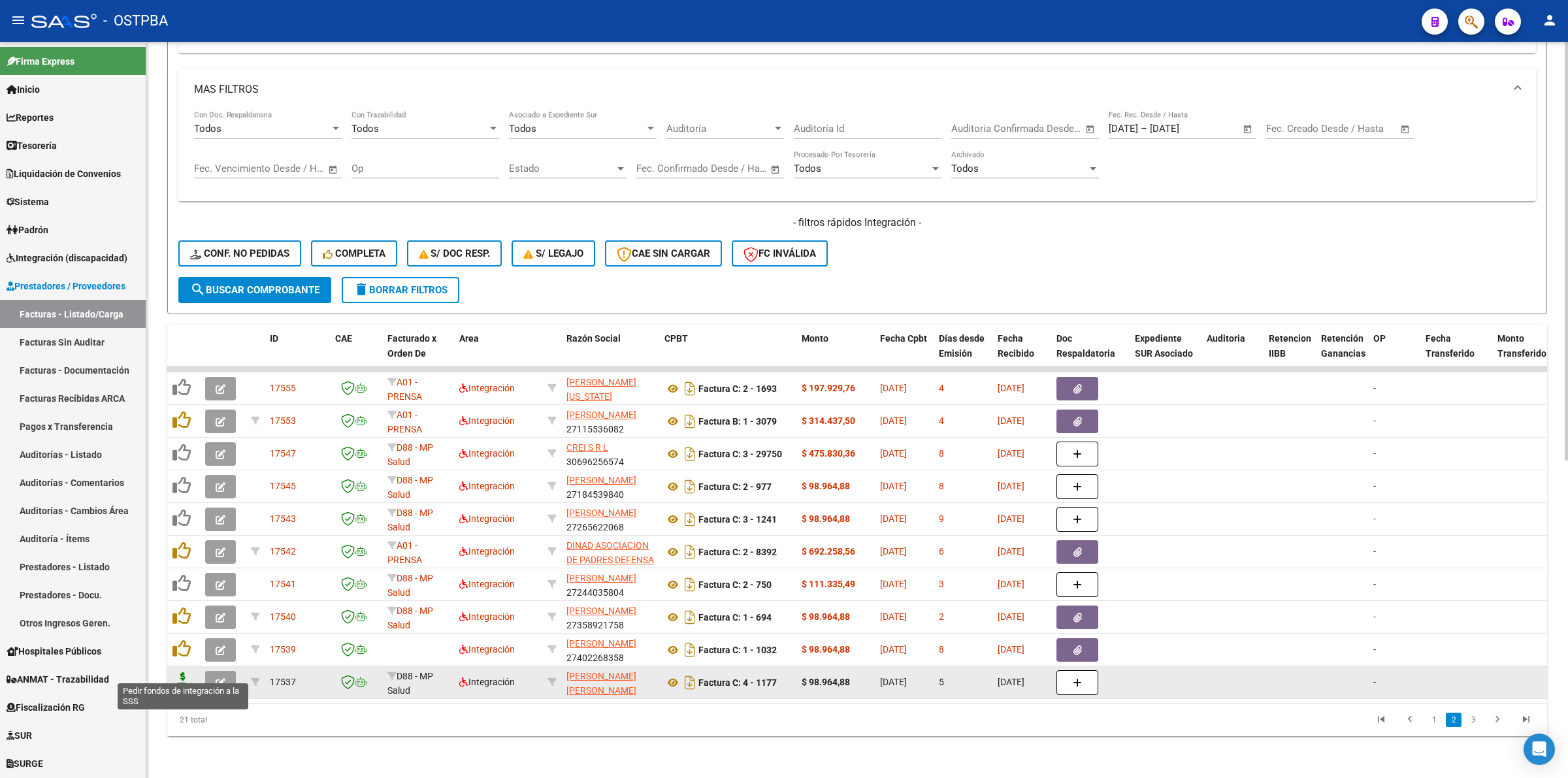
click at [183, 672] on icon at bounding box center [183, 681] width 21 height 18
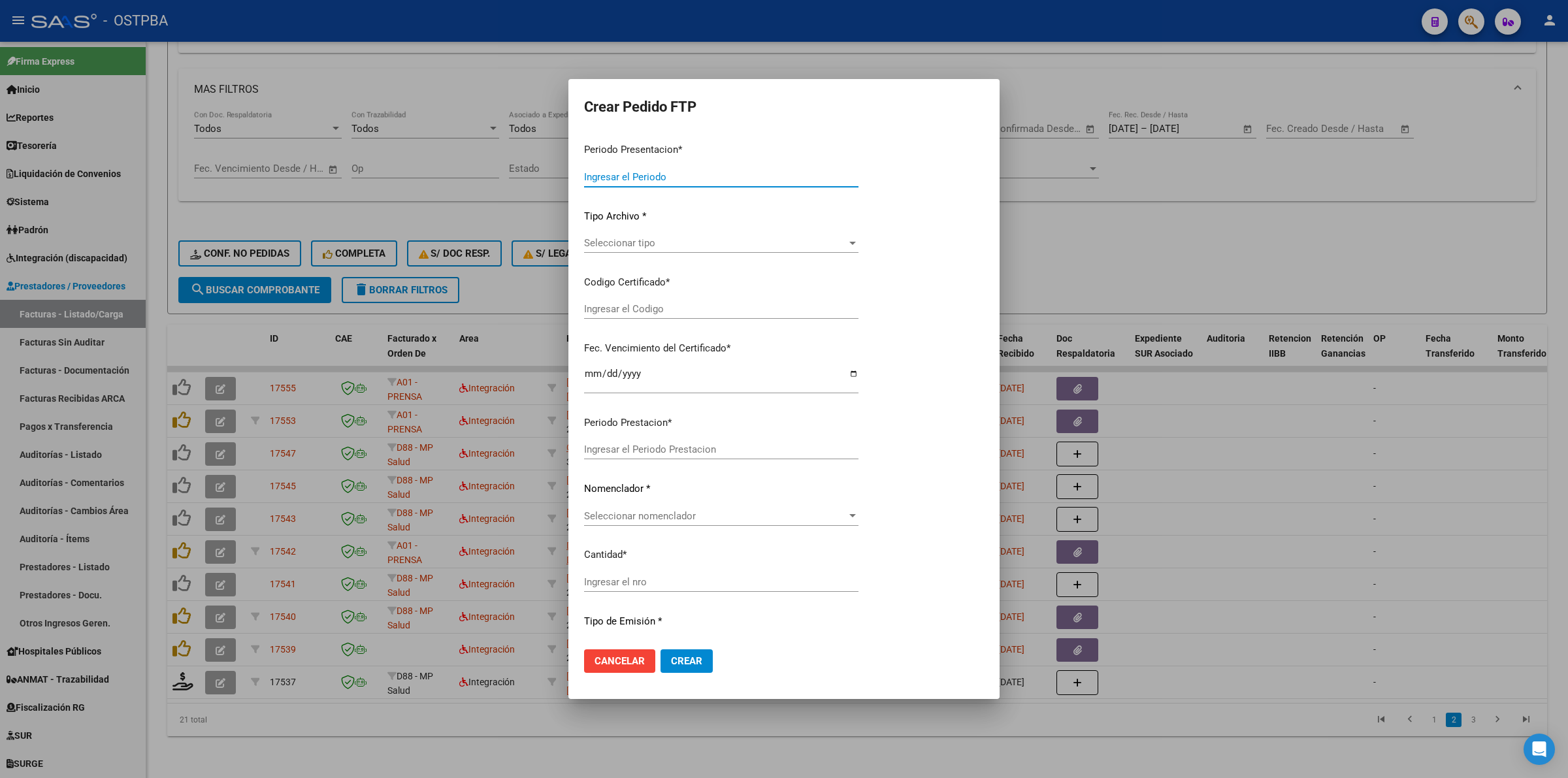
type input "202508"
type input "$ 98.964,88"
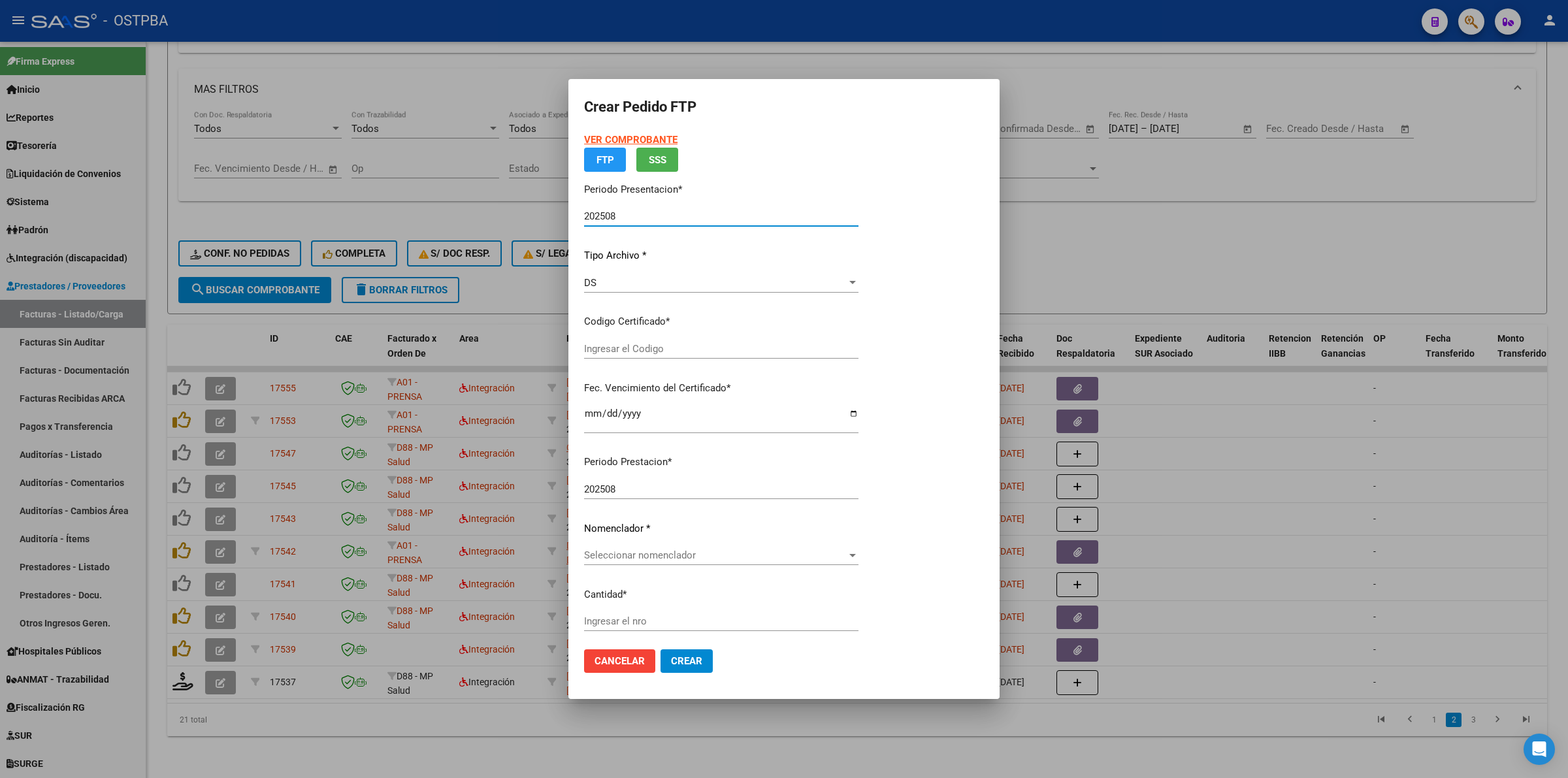
type input "000000000000000000000"
type input "2027-03-15"
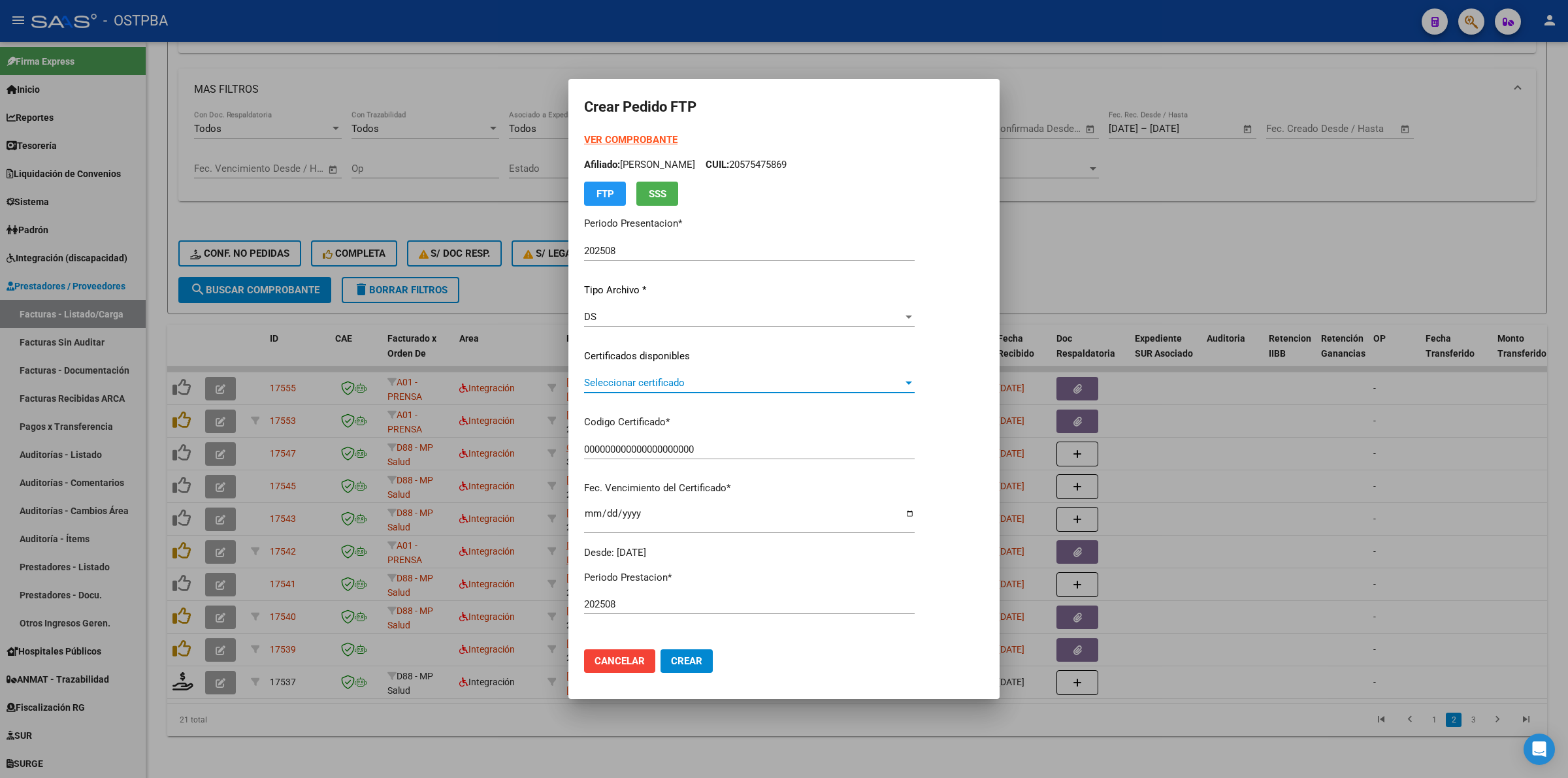
click at [903, 384] on span "Seleccionar certificado" at bounding box center [743, 382] width 319 height 12
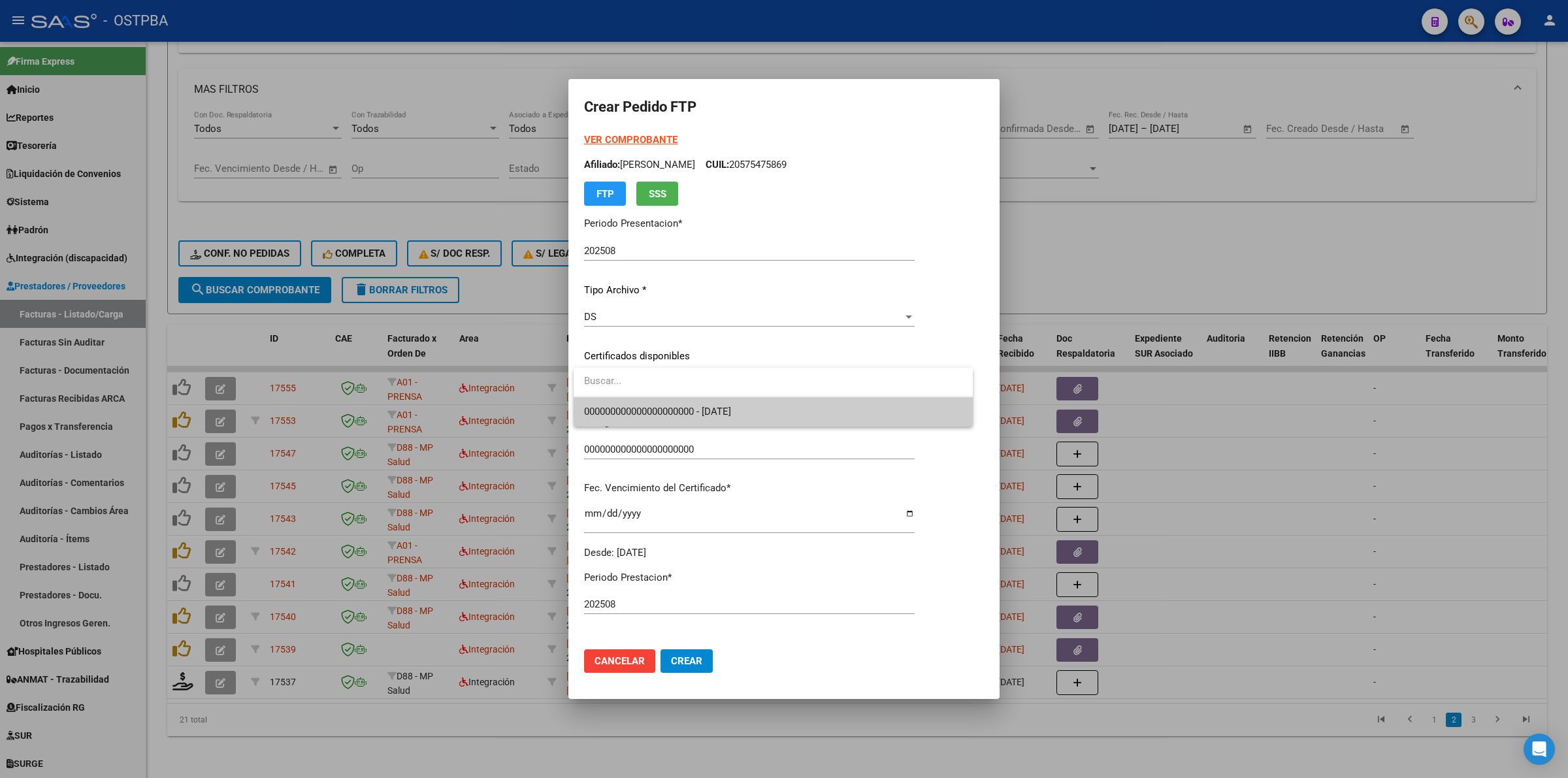
click at [852, 412] on span "000000000000000000000 - 2027-03-15" at bounding box center [772, 412] width 378 height 29
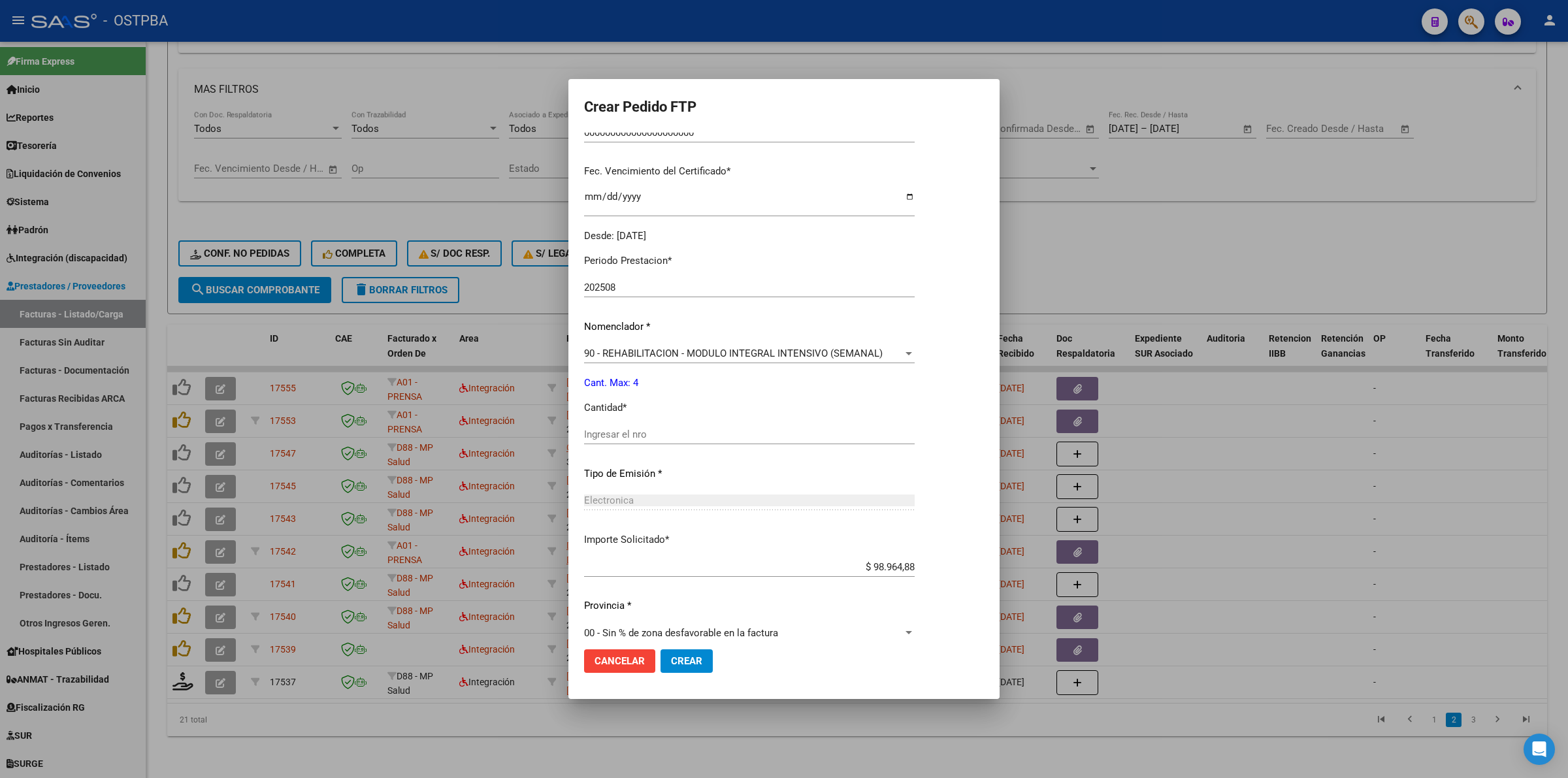
scroll to position [327, 0]
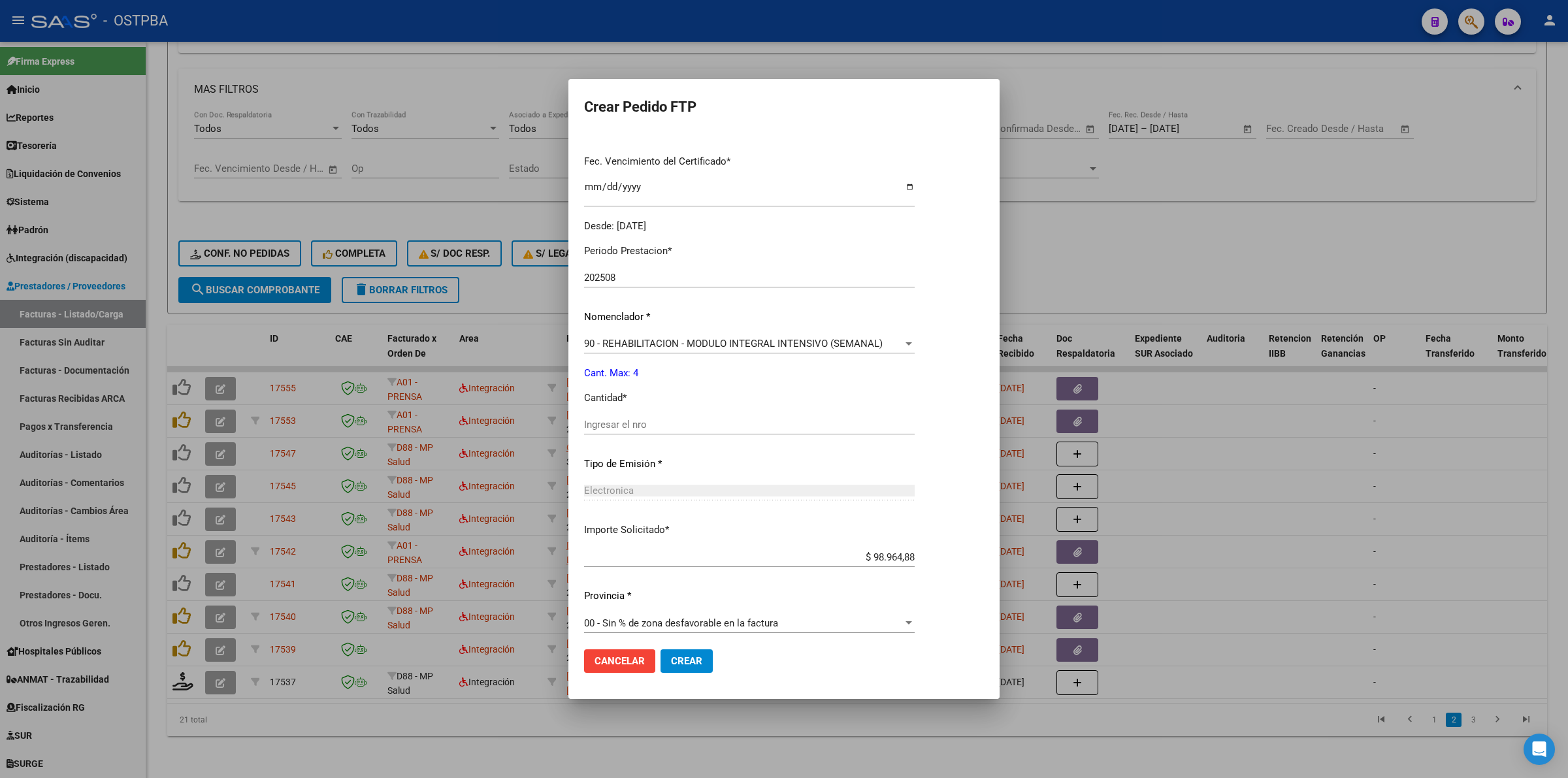
click at [752, 420] on input "Ingresar el nro" at bounding box center [749, 424] width 331 height 12
type input "4"
click at [687, 659] on span "Crear" at bounding box center [687, 661] width 31 height 12
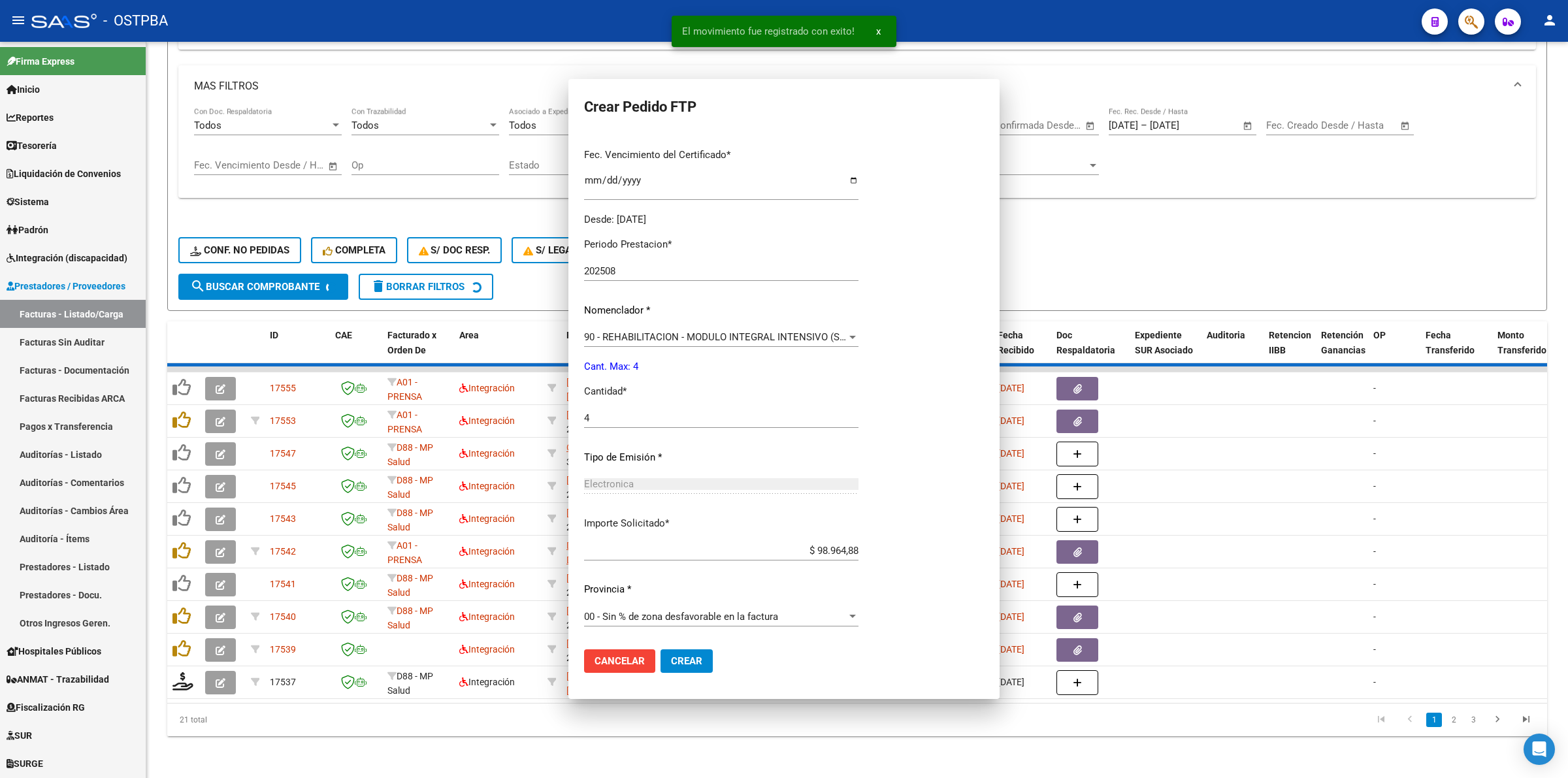
scroll to position [0, 0]
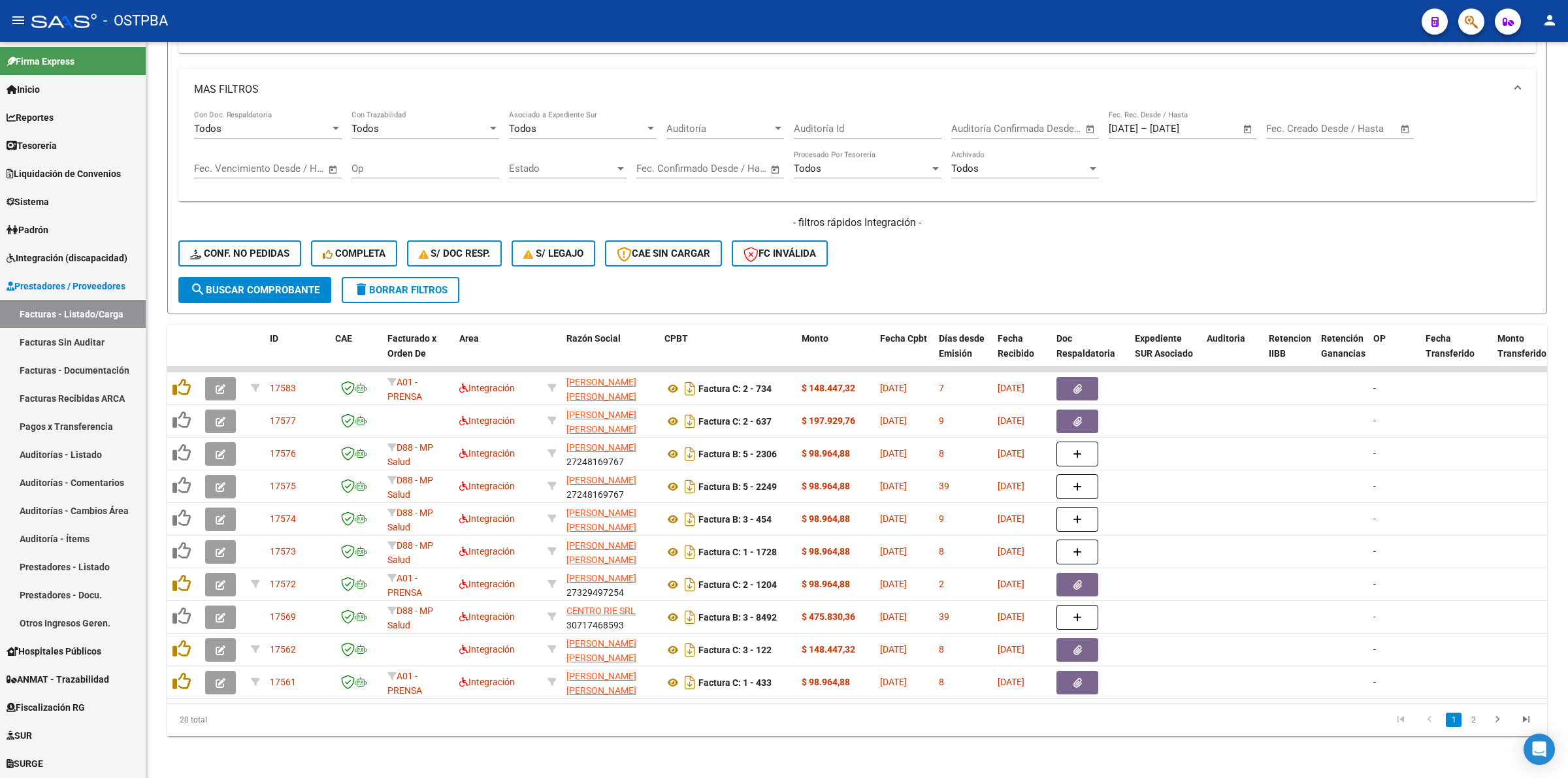
drag, startPoint x: 1471, startPoint y: 723, endPoint x: 1379, endPoint y: 734, distance: 92.7
click at [1471, 722] on link "2" at bounding box center [1473, 720] width 15 height 15
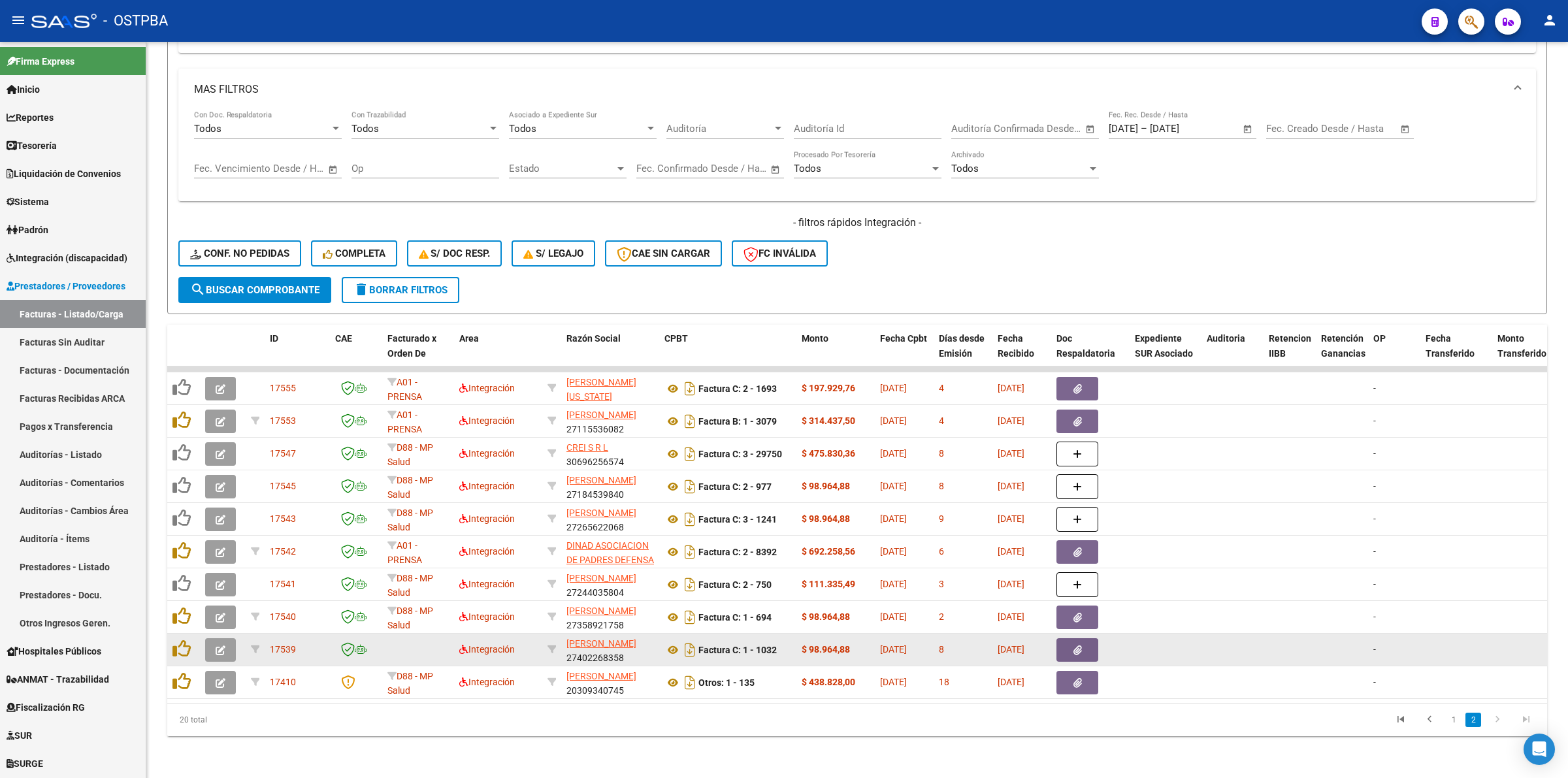
click at [230, 638] on button "button" at bounding box center [220, 650] width 31 height 24
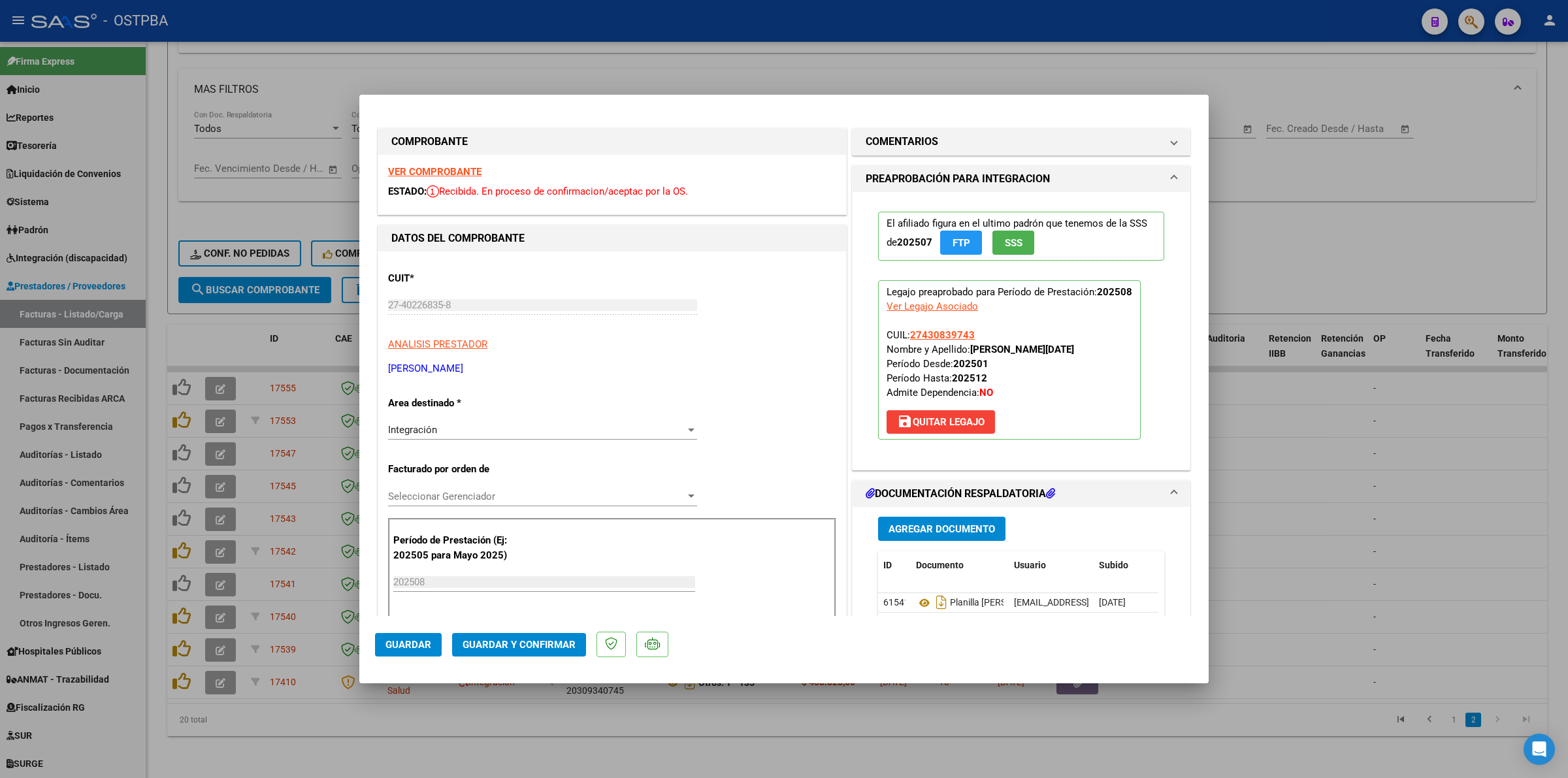
click at [464, 174] on strong "VER COMPROBANTE" at bounding box center [435, 171] width 94 height 12
click at [1514, 509] on div at bounding box center [784, 389] width 1568 height 778
type input "$ 0,00"
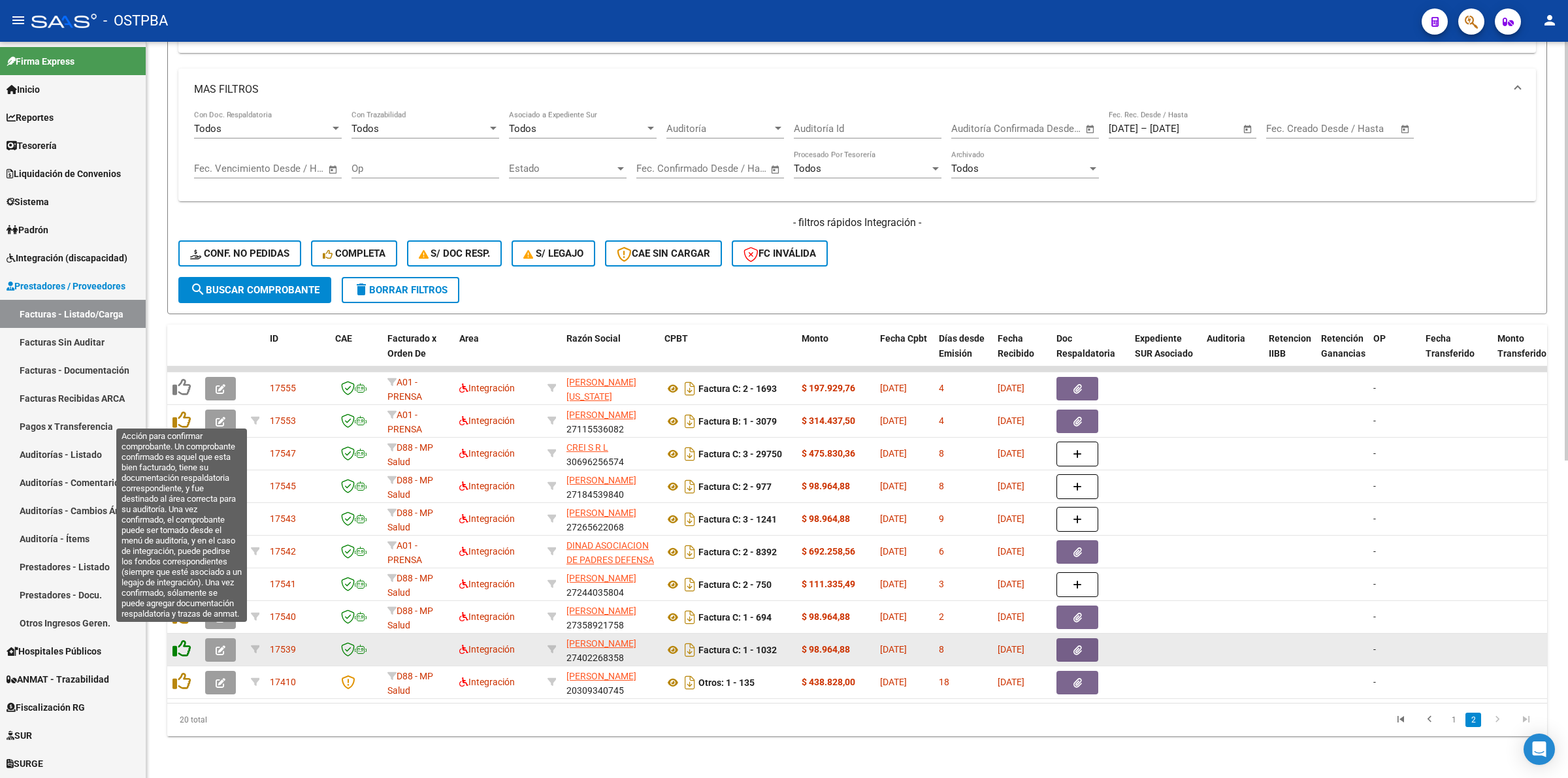
click at [175, 640] on icon at bounding box center [182, 649] width 18 height 18
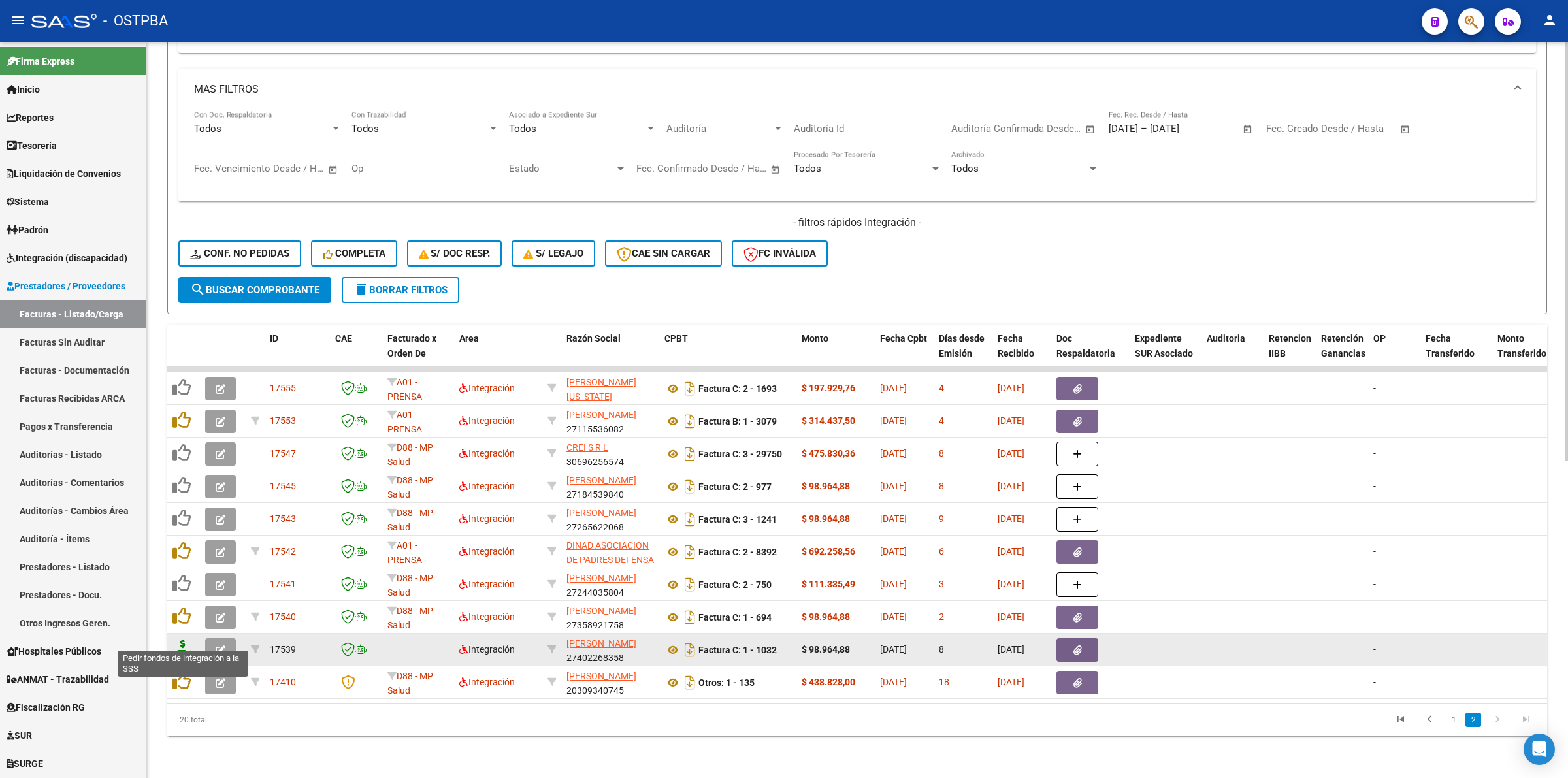
click at [184, 640] on icon at bounding box center [183, 649] width 21 height 18
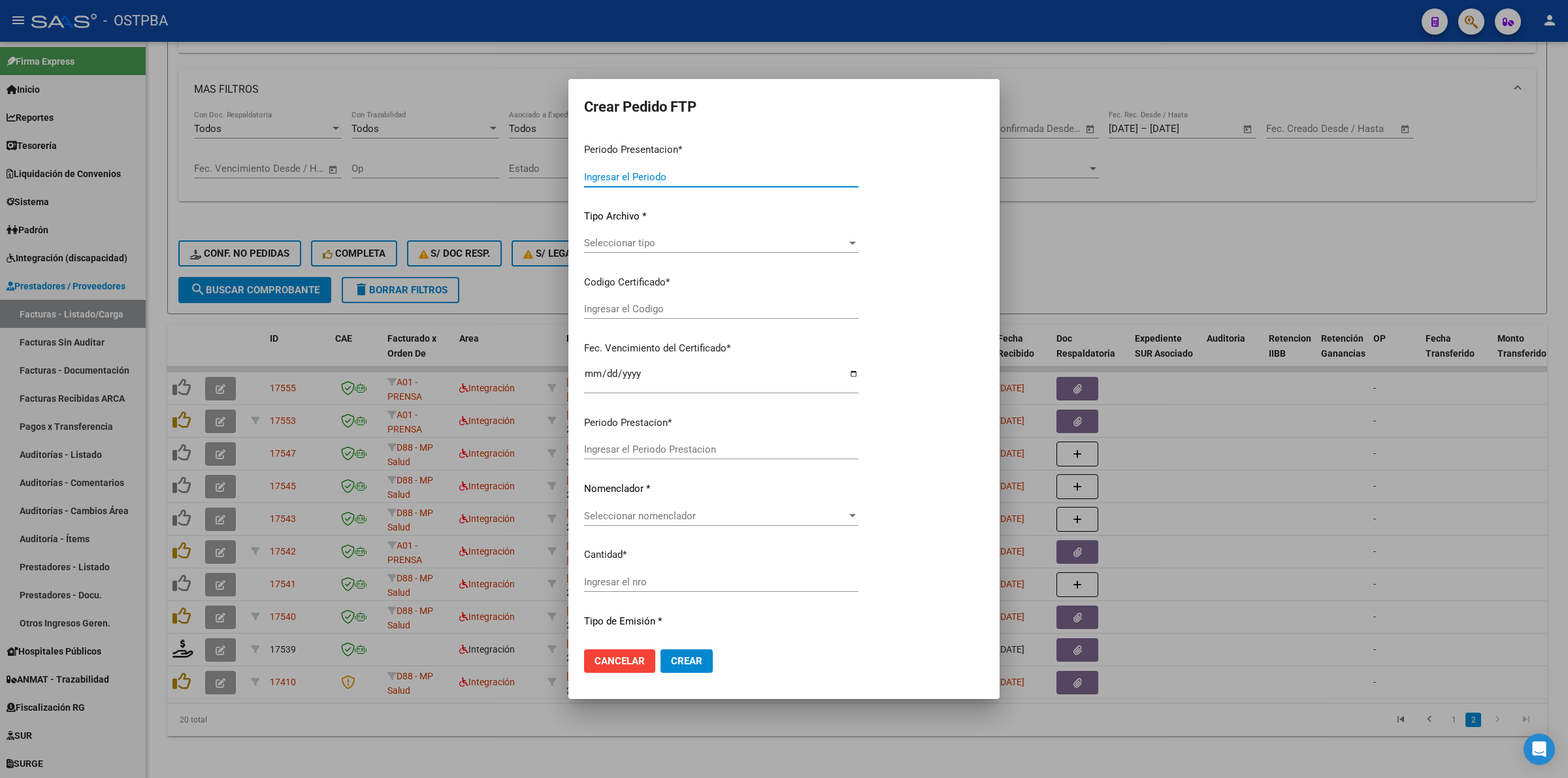
type input "202508"
type input "$ 98.964,88"
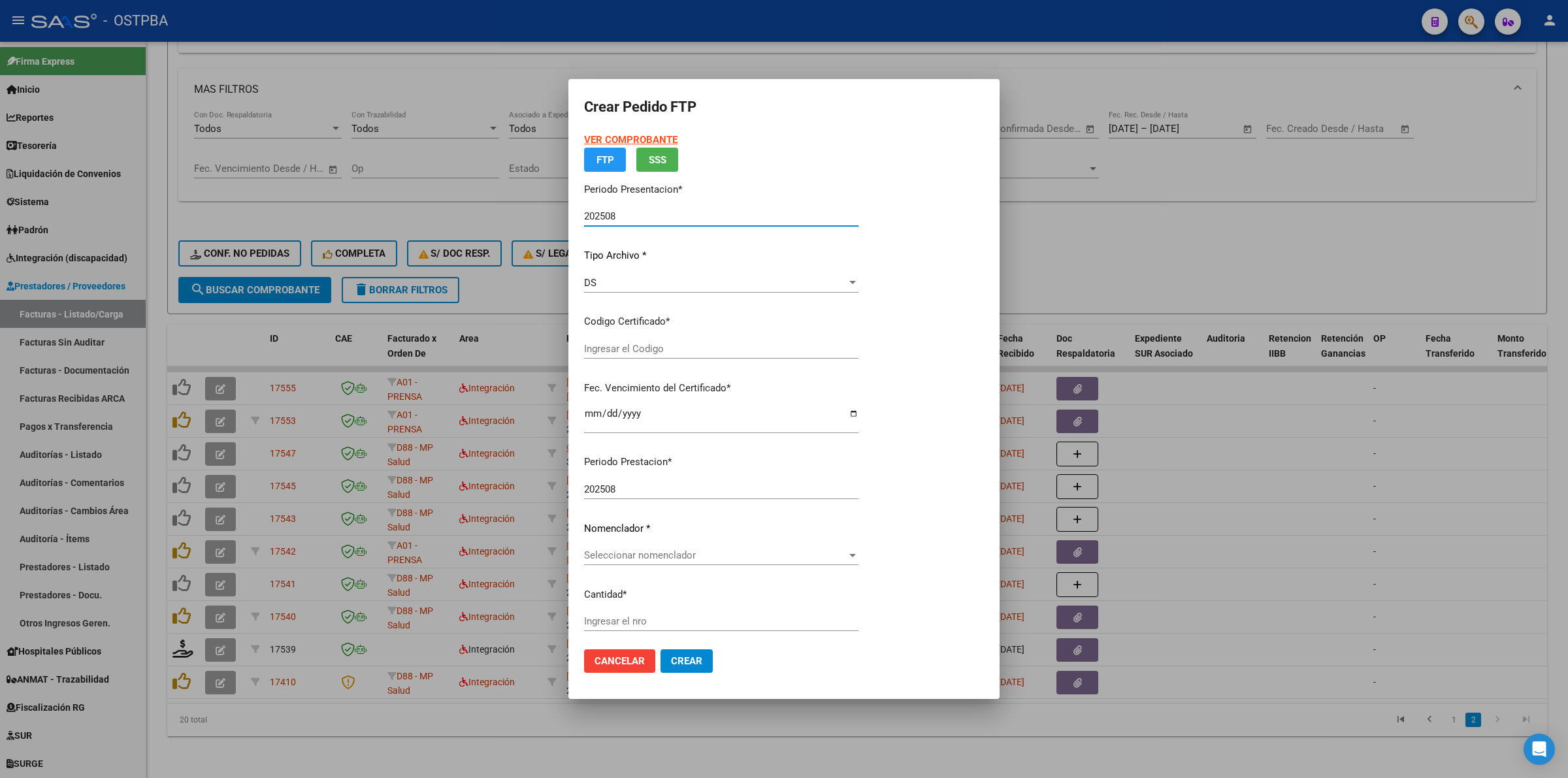
type input "00000000000000000000"
type input "2026-06-09"
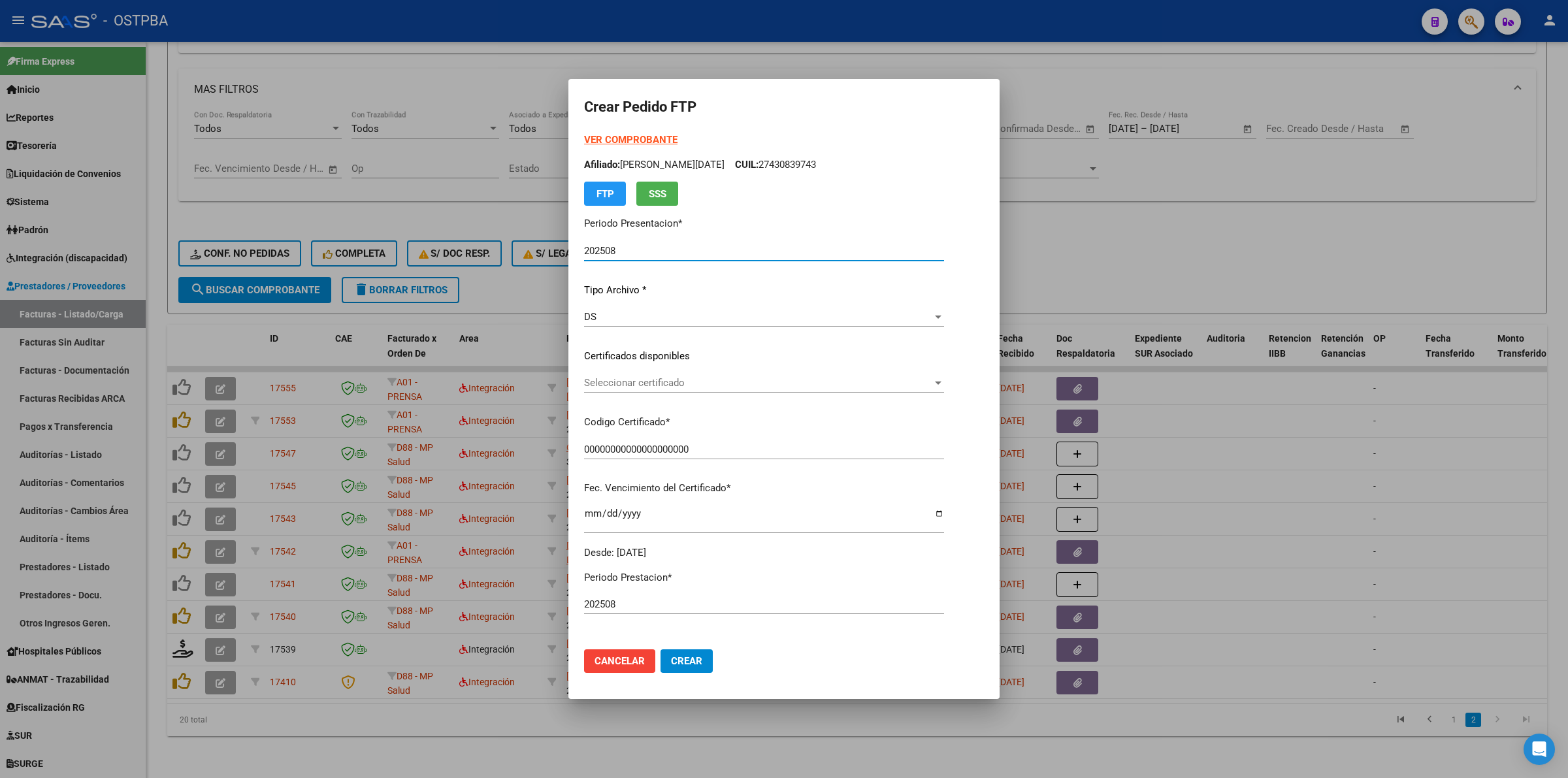
click at [950, 380] on app-drop-down-list "Certificados disponibles Seleccionar certificado Seleccionar certificado" at bounding box center [769, 369] width 371 height 41
click at [941, 384] on div at bounding box center [937, 383] width 12 height 11
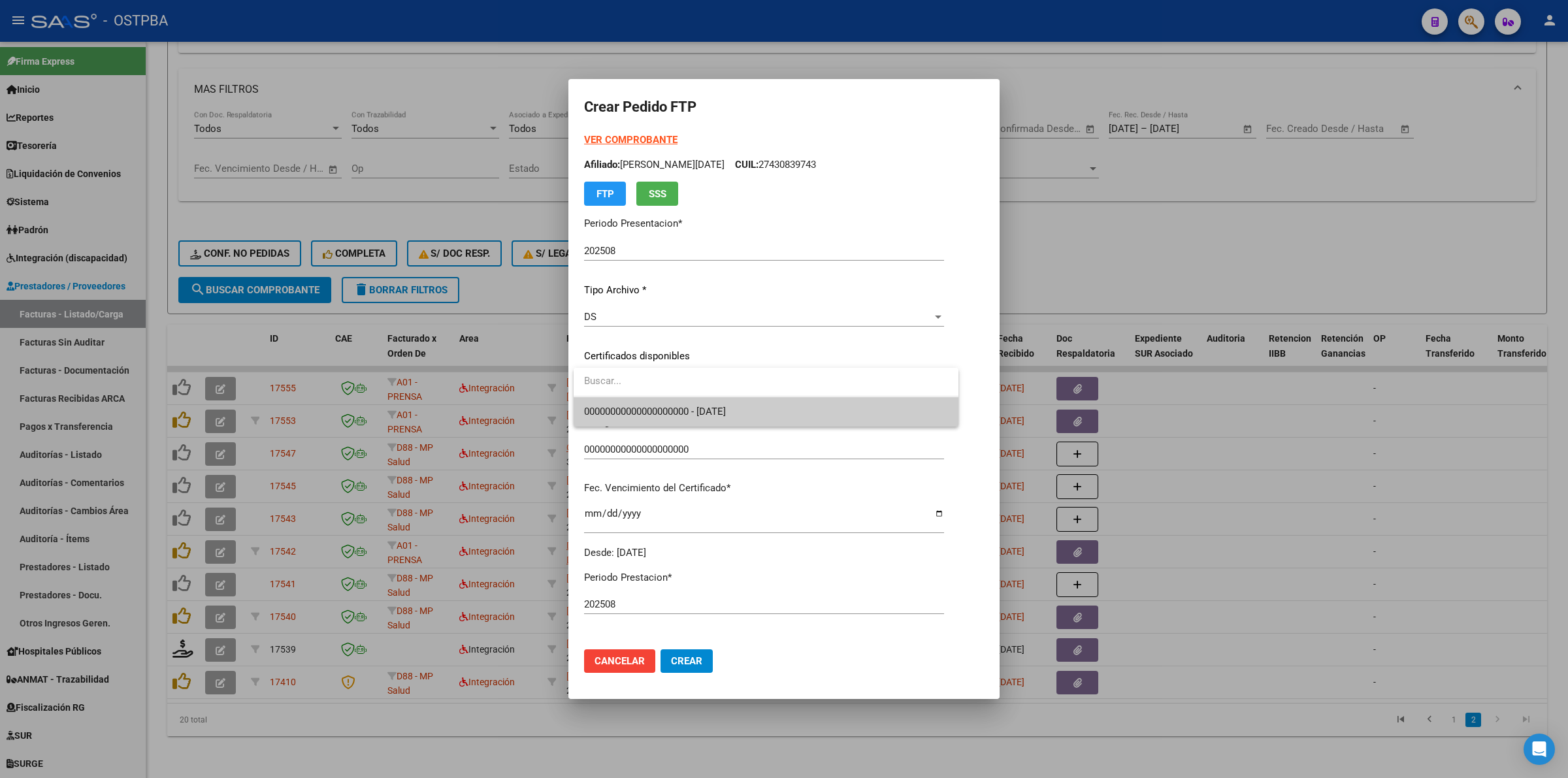
click at [909, 412] on span "00000000000000000000 - 2026-06-09" at bounding box center [766, 412] width 364 height 29
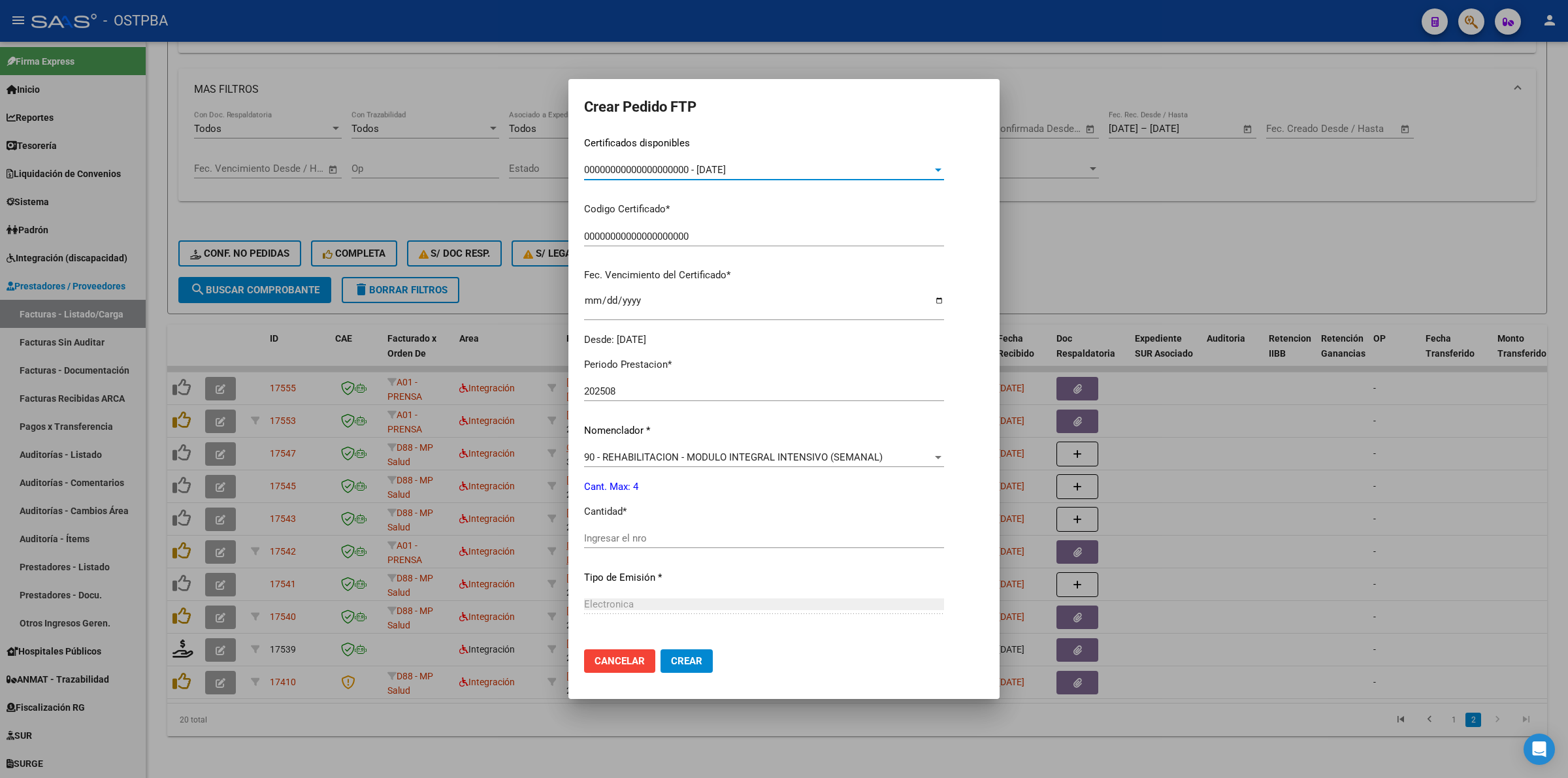
scroll to position [245, 0]
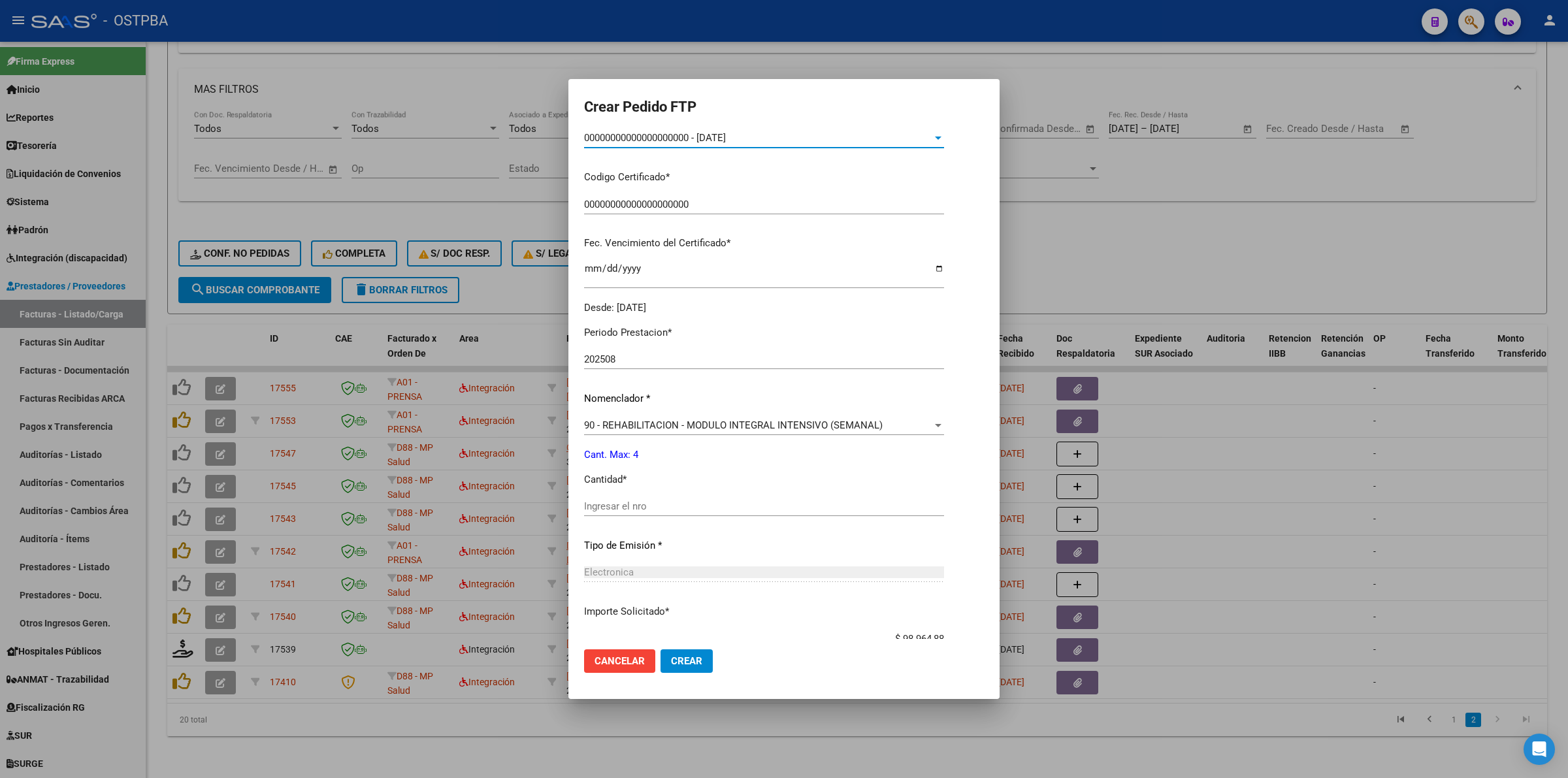
click at [755, 505] on input "Ingresar el nro" at bounding box center [763, 506] width 360 height 12
type input "4"
click at [685, 661] on span "Crear" at bounding box center [687, 661] width 31 height 12
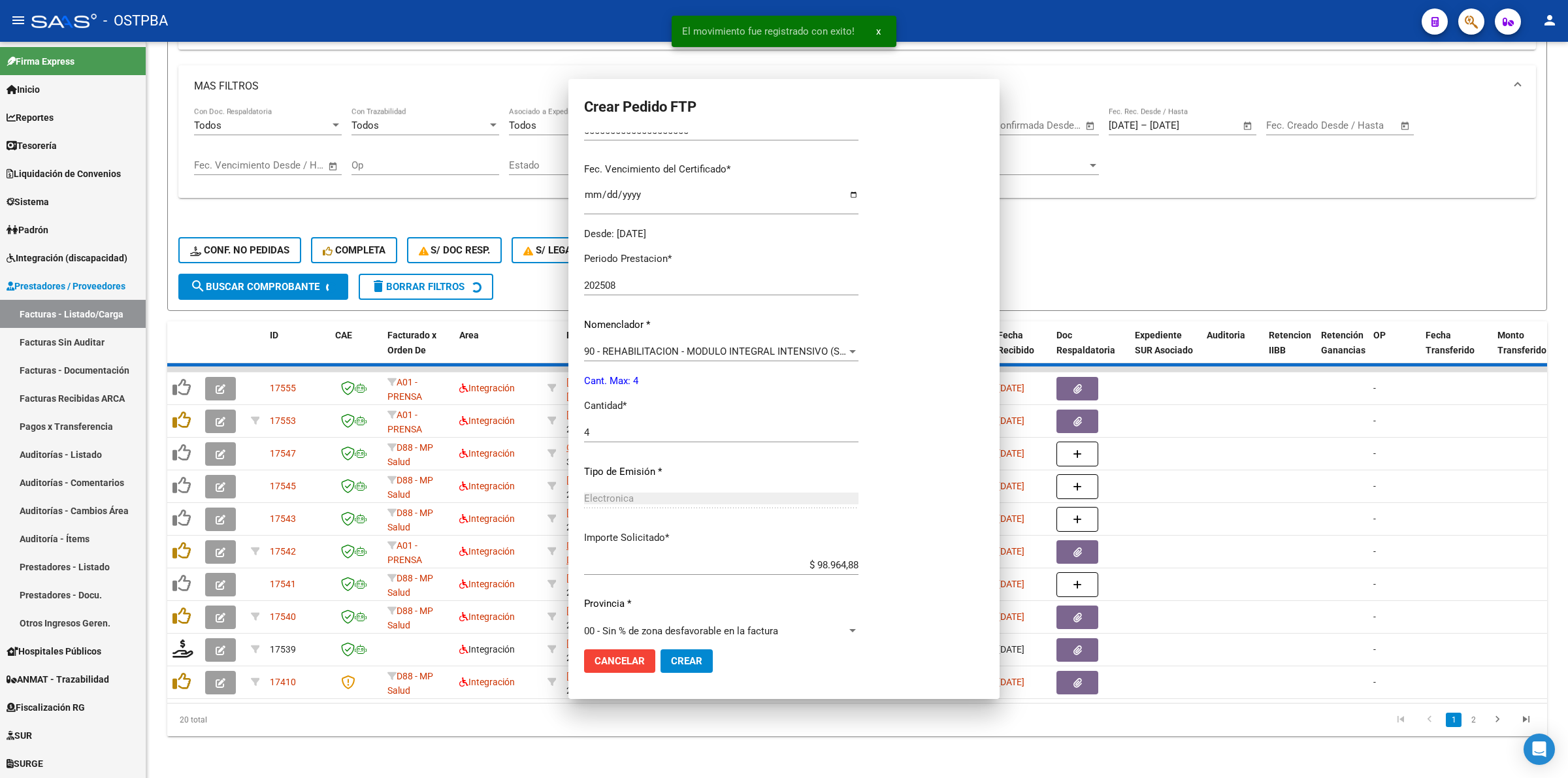
scroll to position [0, 0]
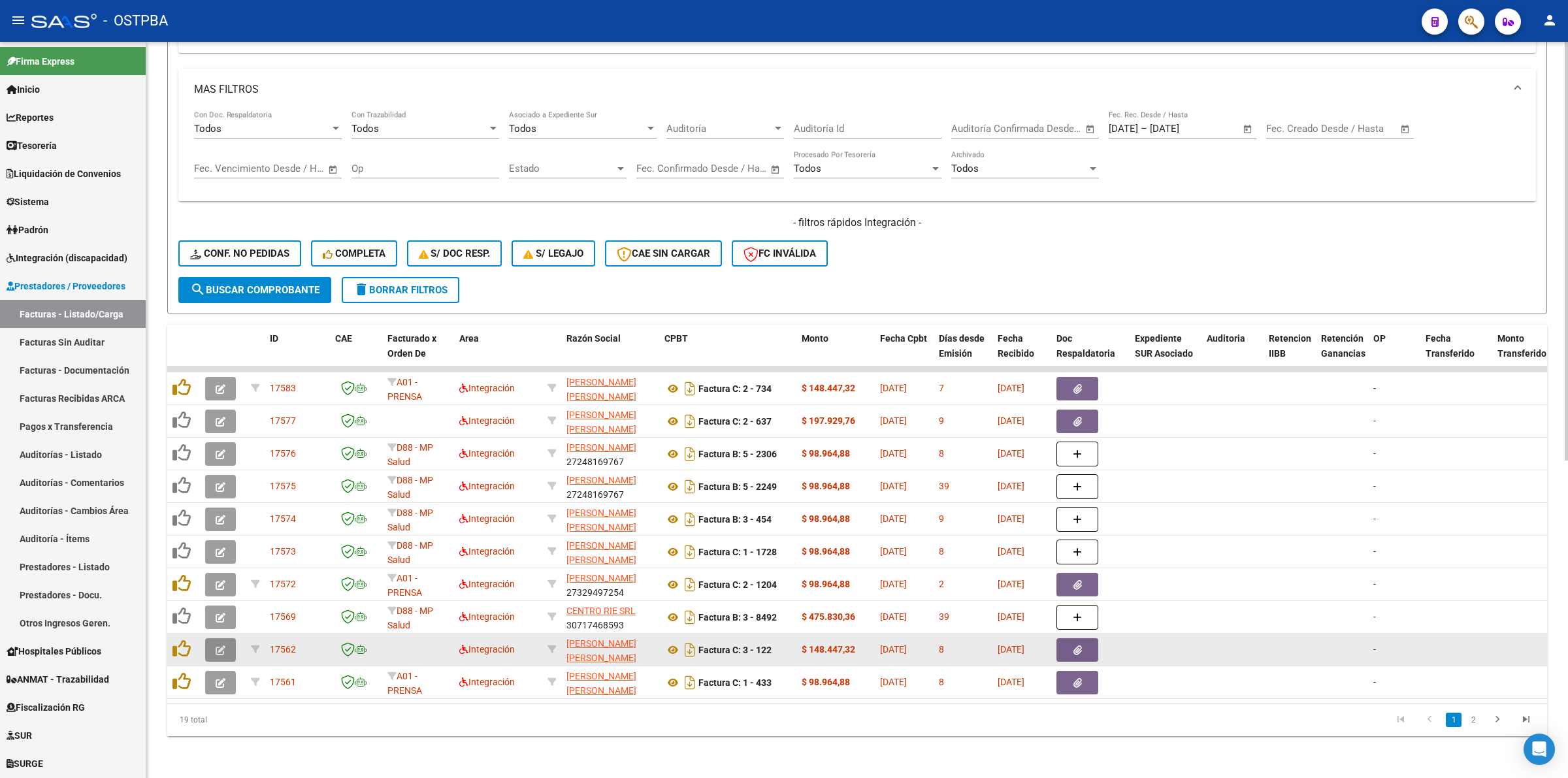
click at [222, 646] on icon "button" at bounding box center [220, 651] width 10 height 10
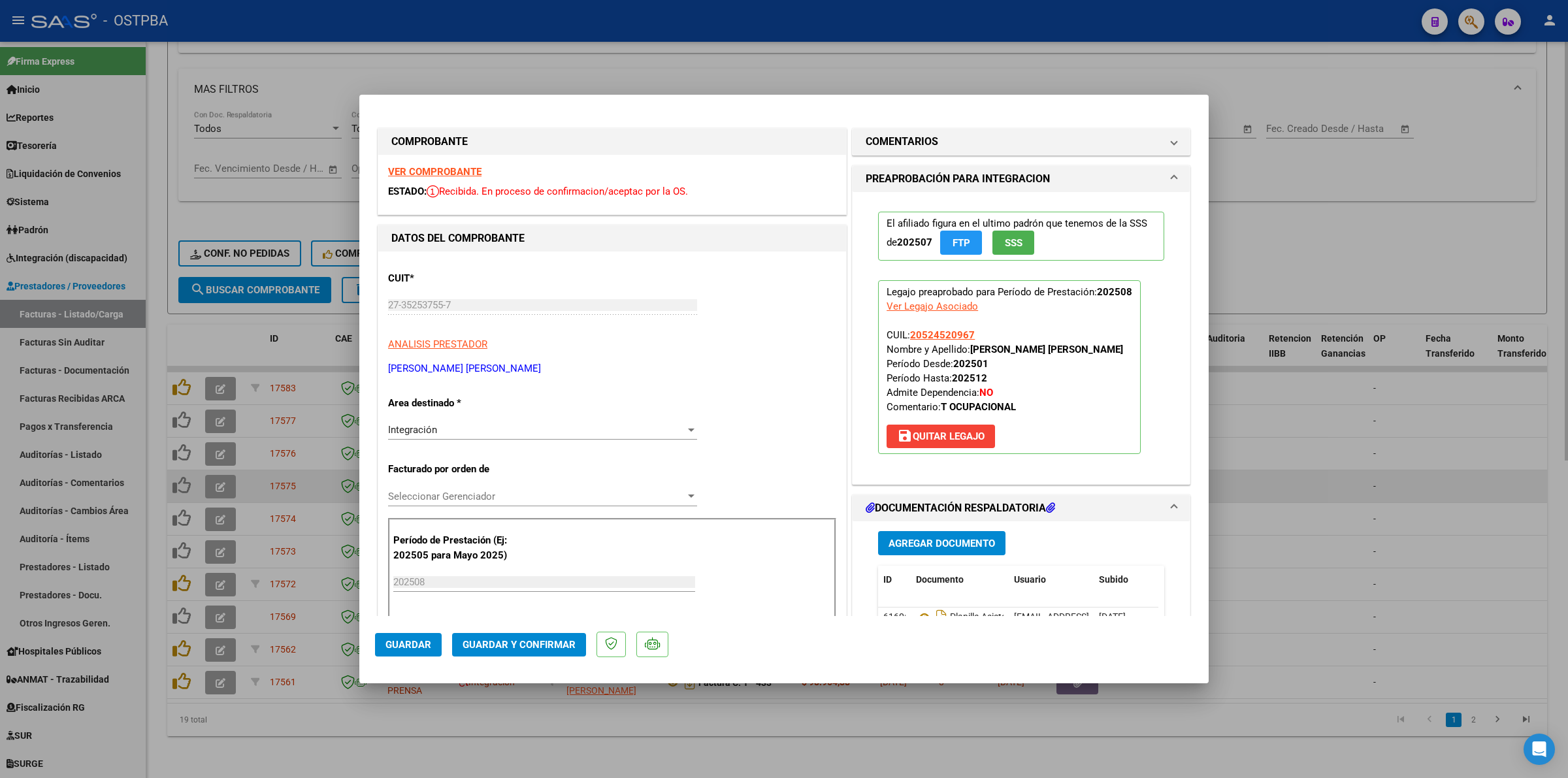
click at [1398, 481] on div at bounding box center [784, 389] width 1568 height 778
type input "$ 0,00"
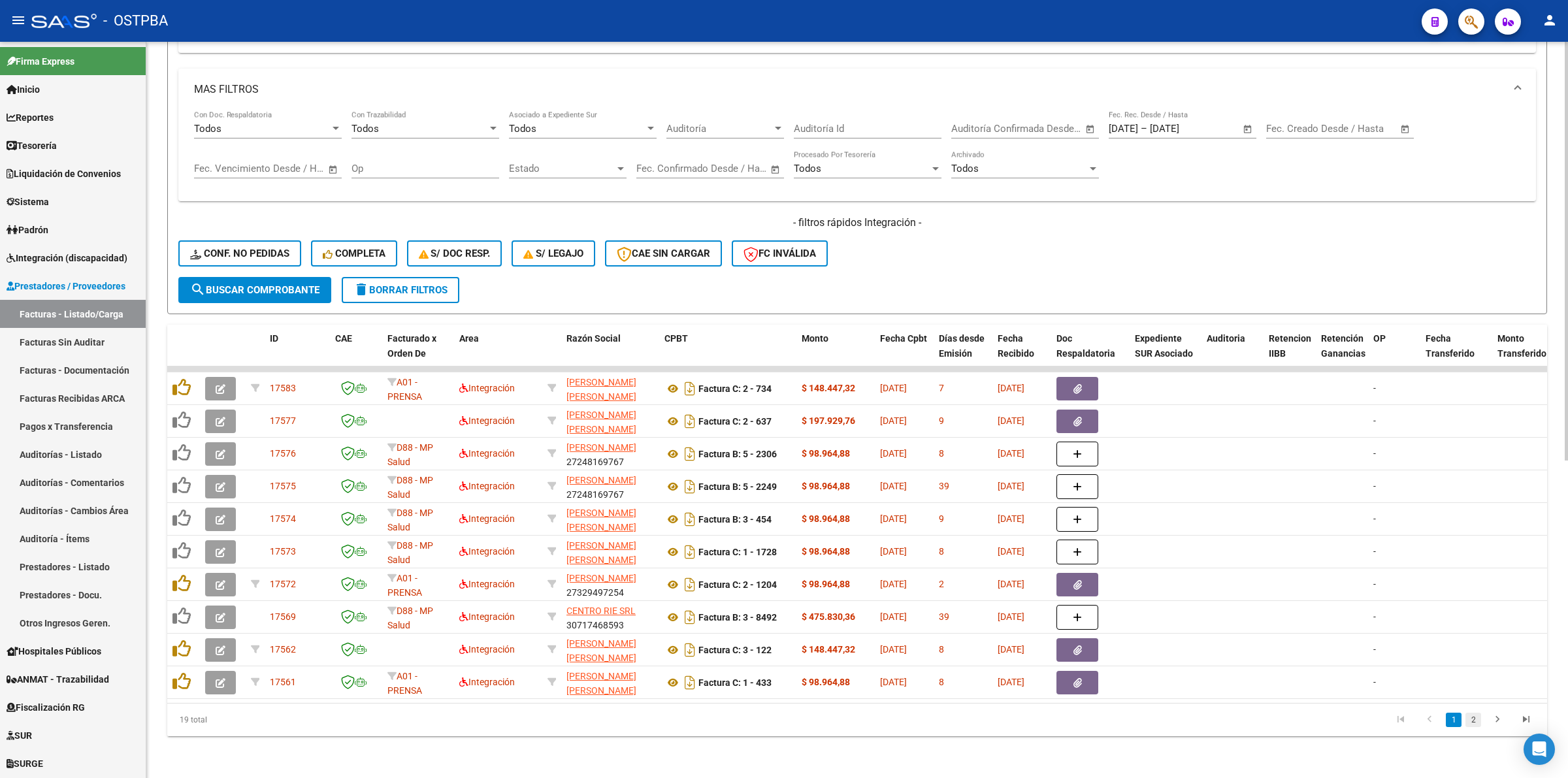
click at [1474, 726] on link "2" at bounding box center [1473, 720] width 15 height 15
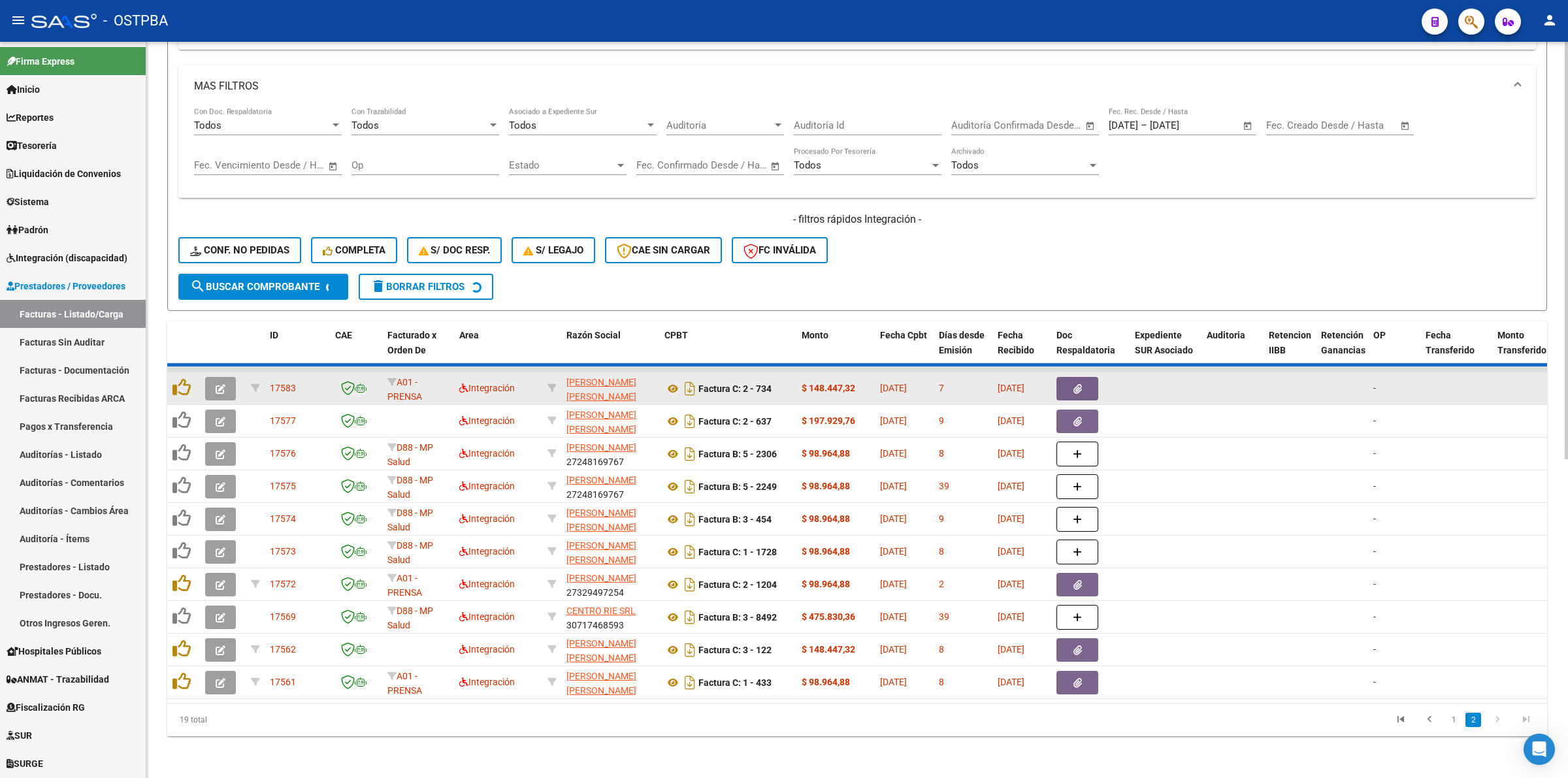
scroll to position [526, 0]
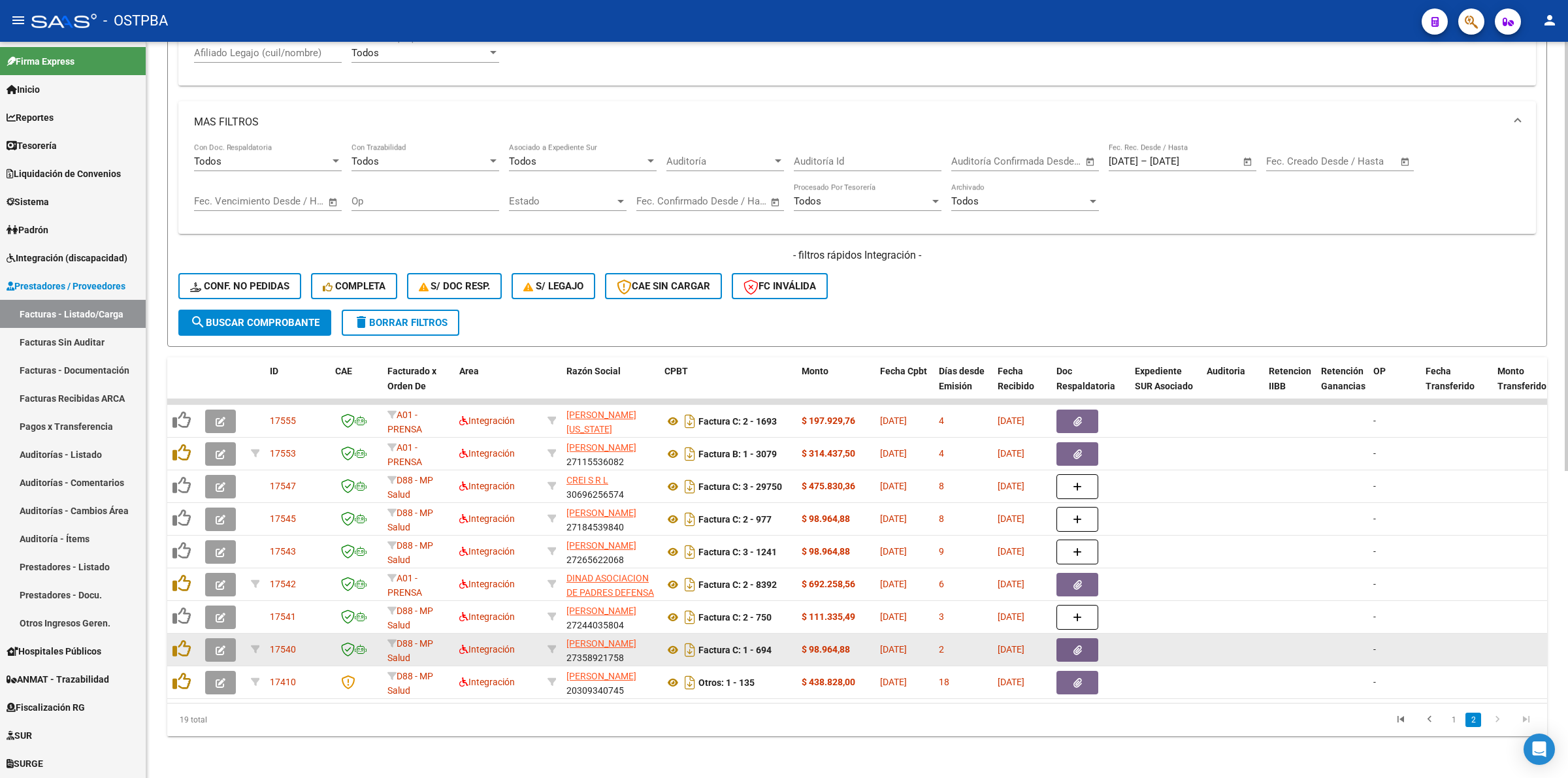
click at [203, 638] on datatable-body-cell at bounding box center [223, 650] width 46 height 32
click at [214, 638] on button "button" at bounding box center [220, 650] width 31 height 24
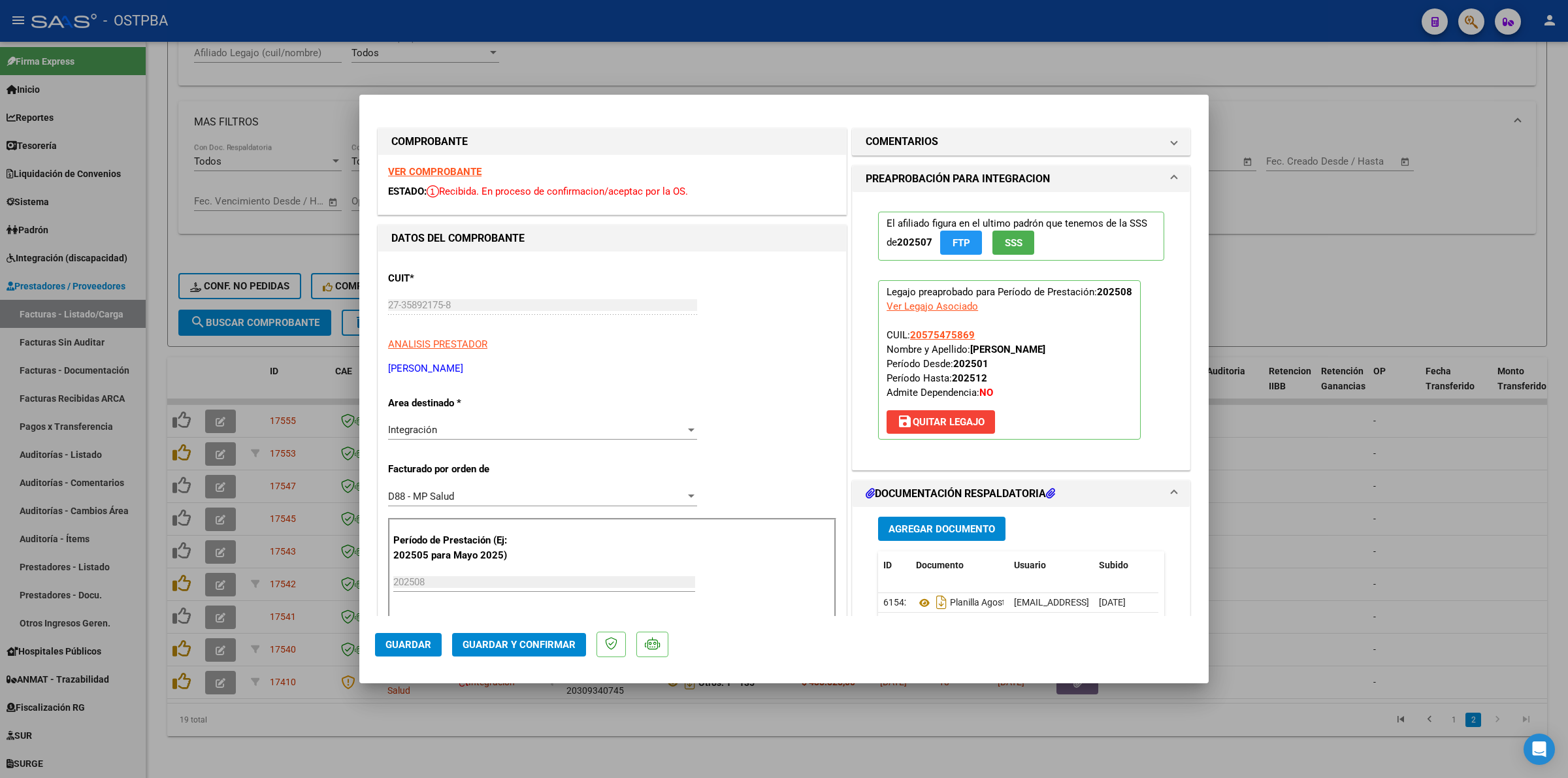
click at [455, 170] on strong "VER COMPROBANTE" at bounding box center [435, 171] width 94 height 12
click at [1338, 514] on div at bounding box center [784, 389] width 1568 height 778
type input "$ 0,00"
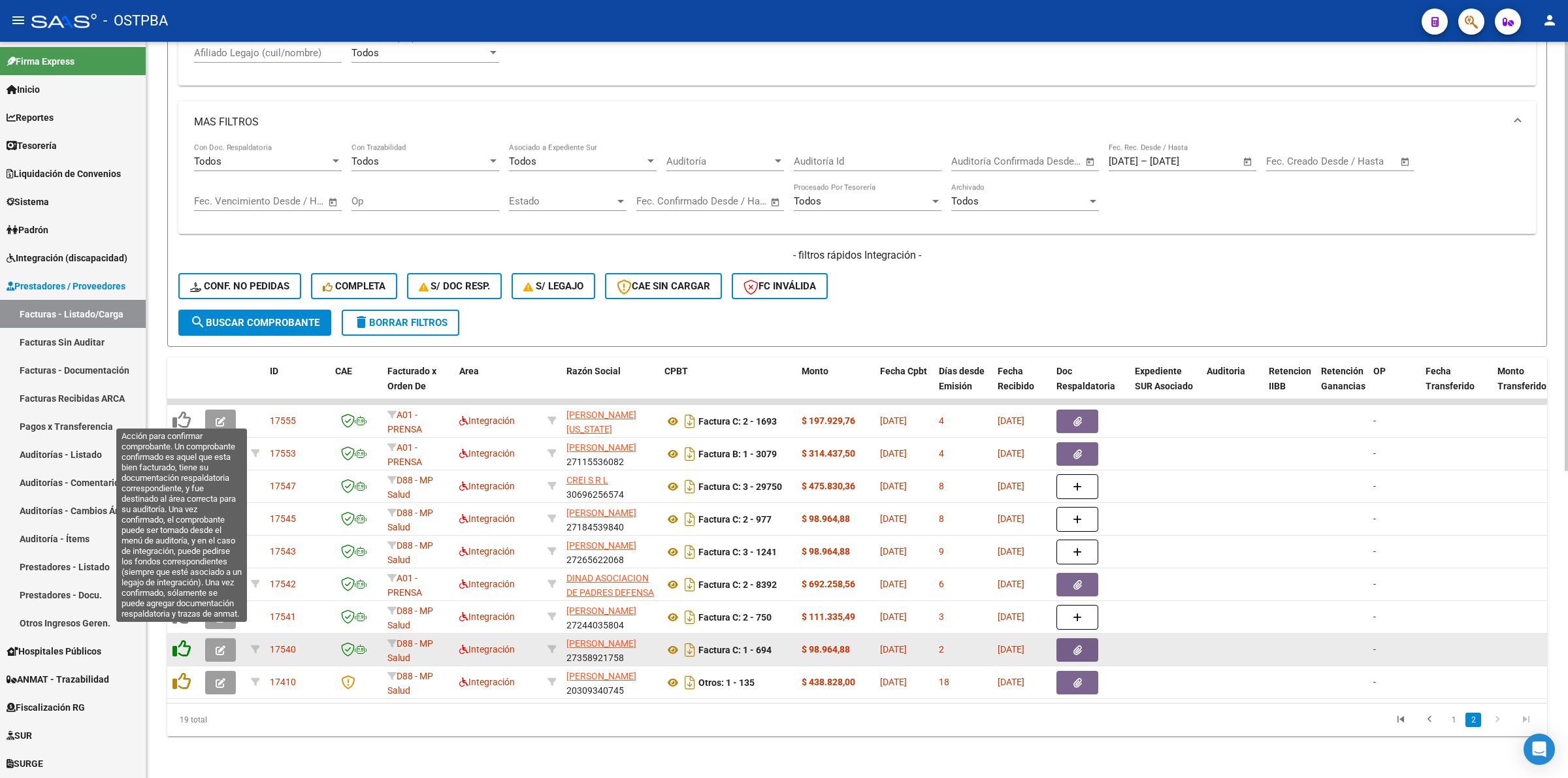
click at [189, 640] on icon at bounding box center [182, 649] width 18 height 18
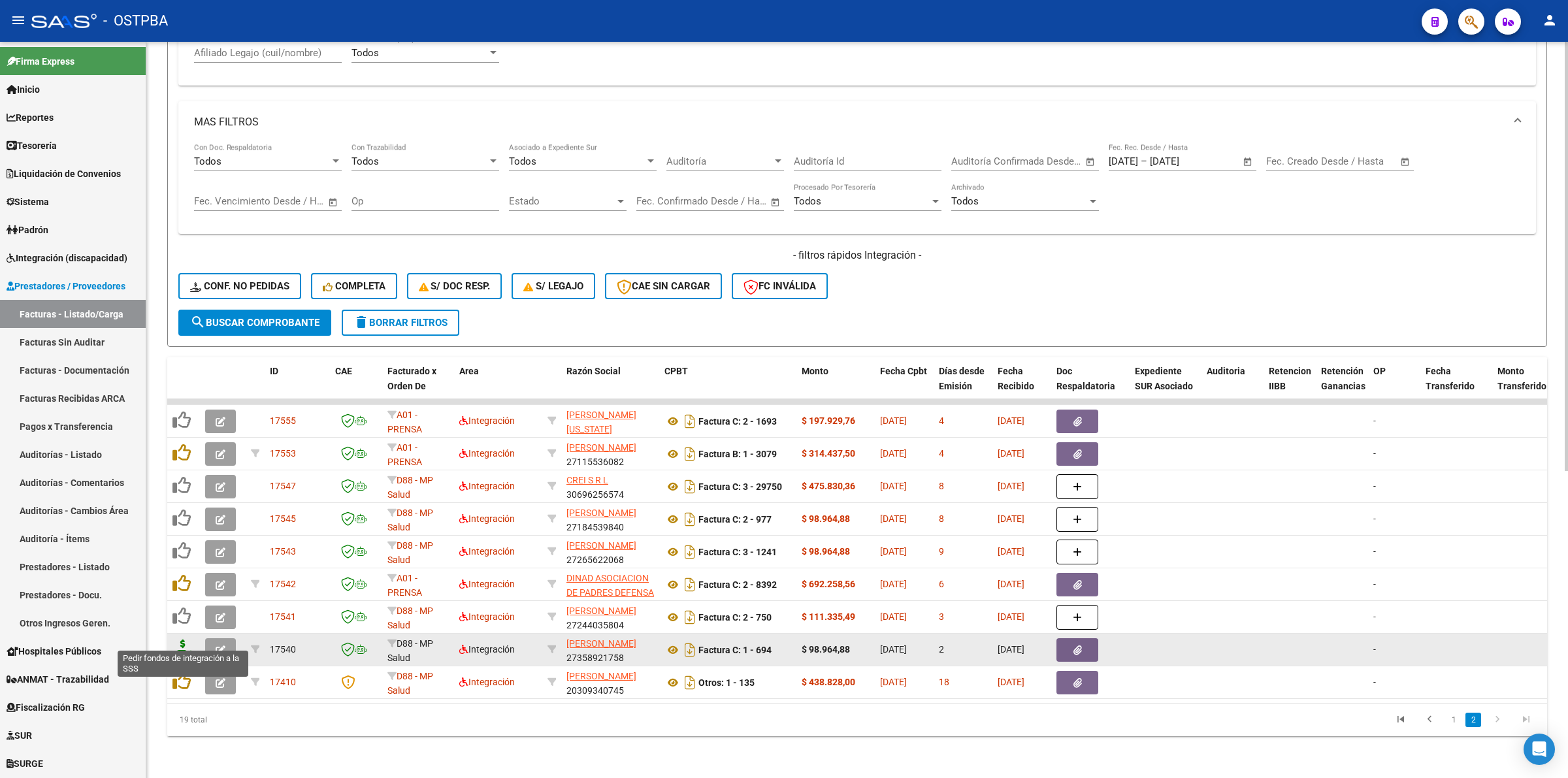
click at [183, 641] on icon at bounding box center [183, 649] width 21 height 18
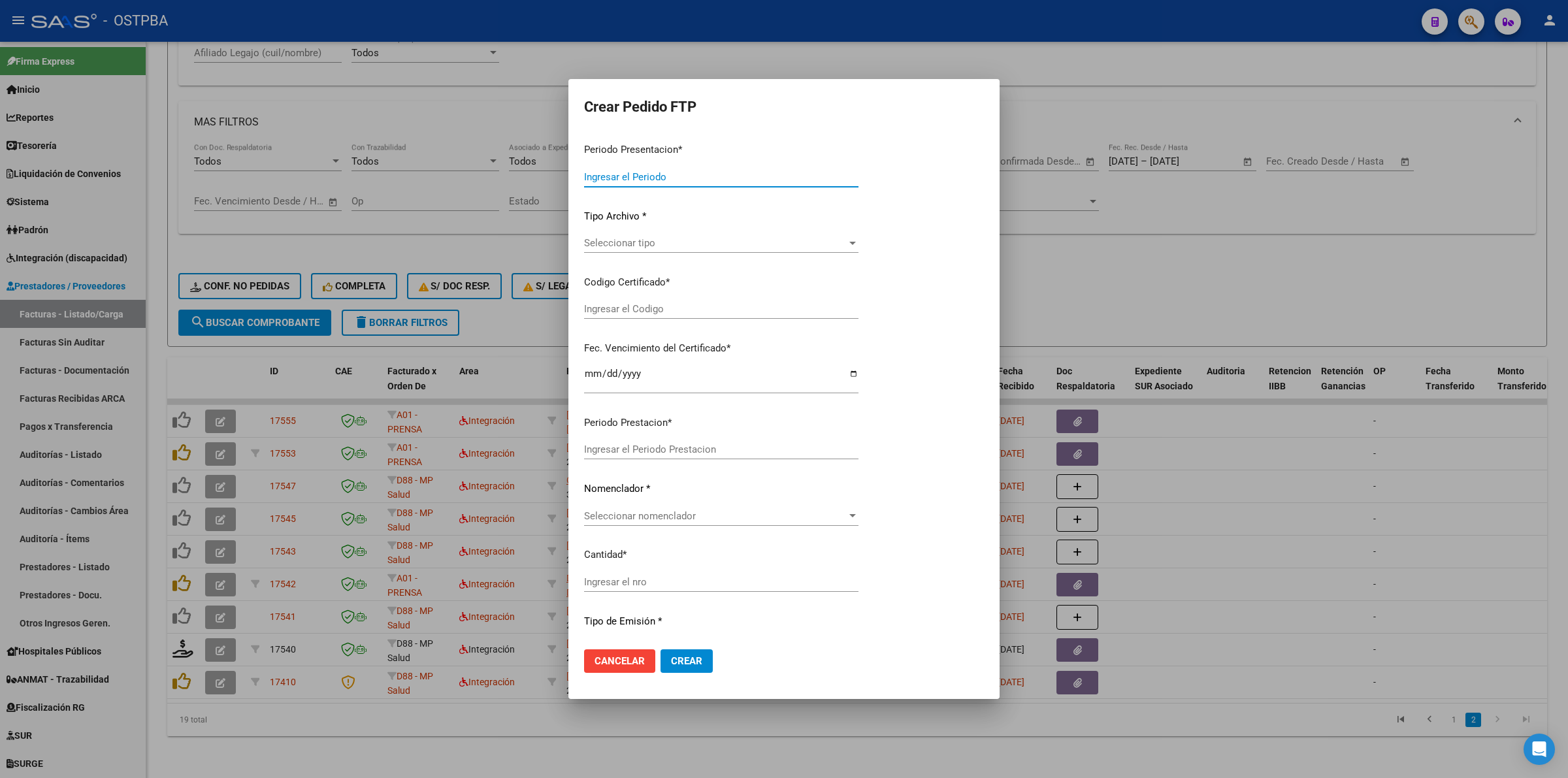
type input "202508"
type input "$ 98.964,88"
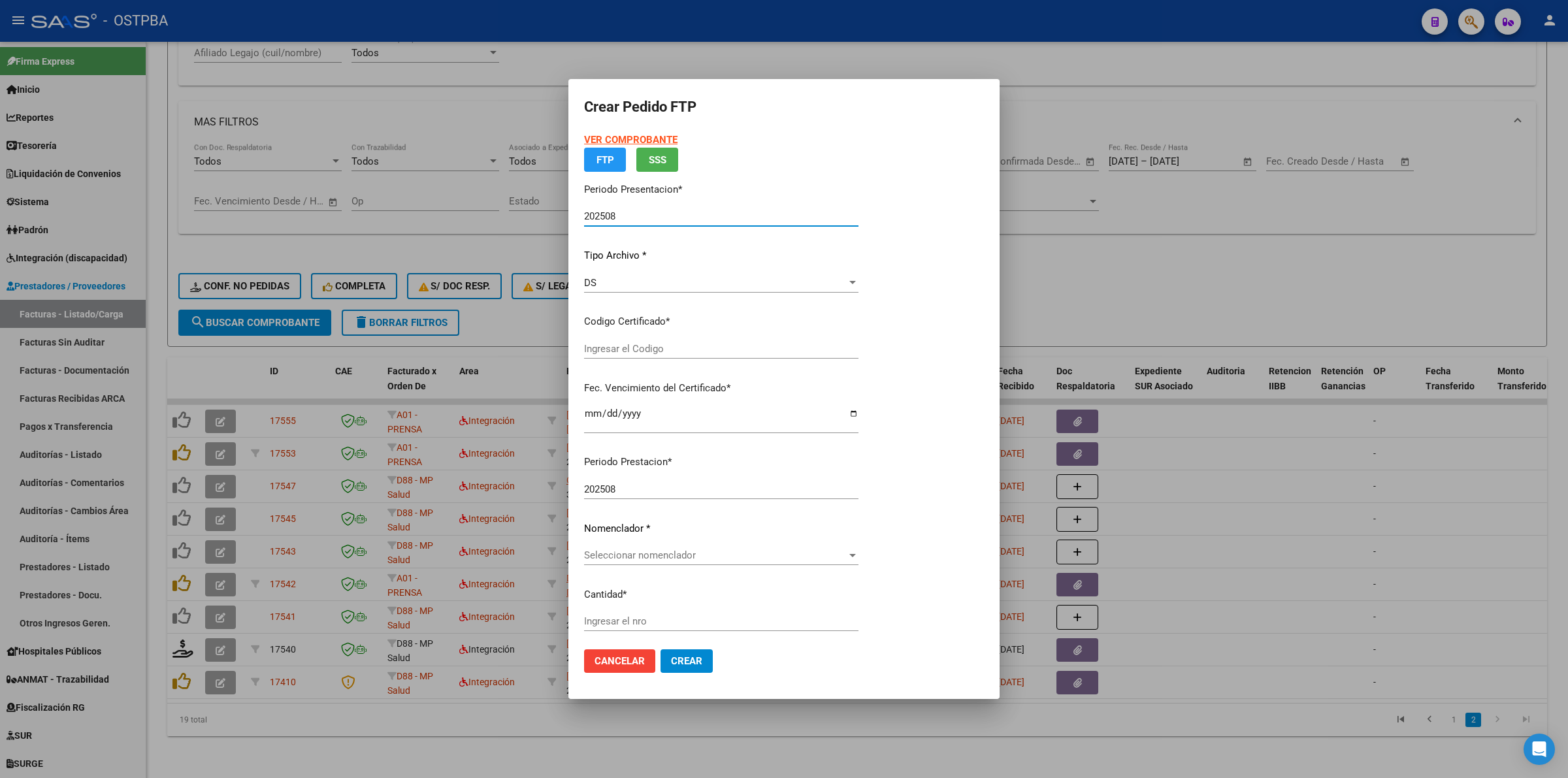
type input "000000000000000000000"
type input "2027-03-15"
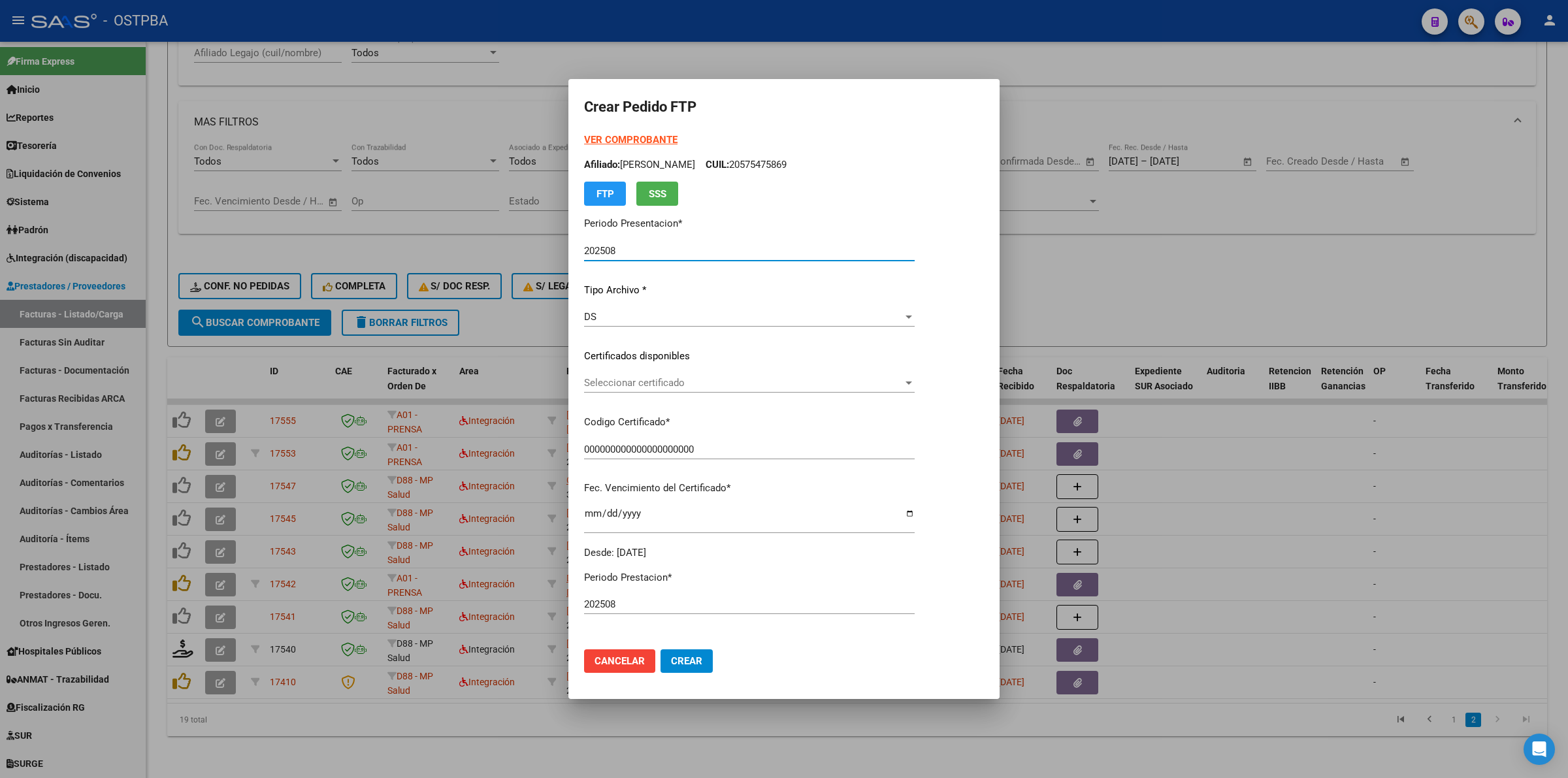
click at [903, 384] on span "Seleccionar certificado" at bounding box center [743, 382] width 319 height 12
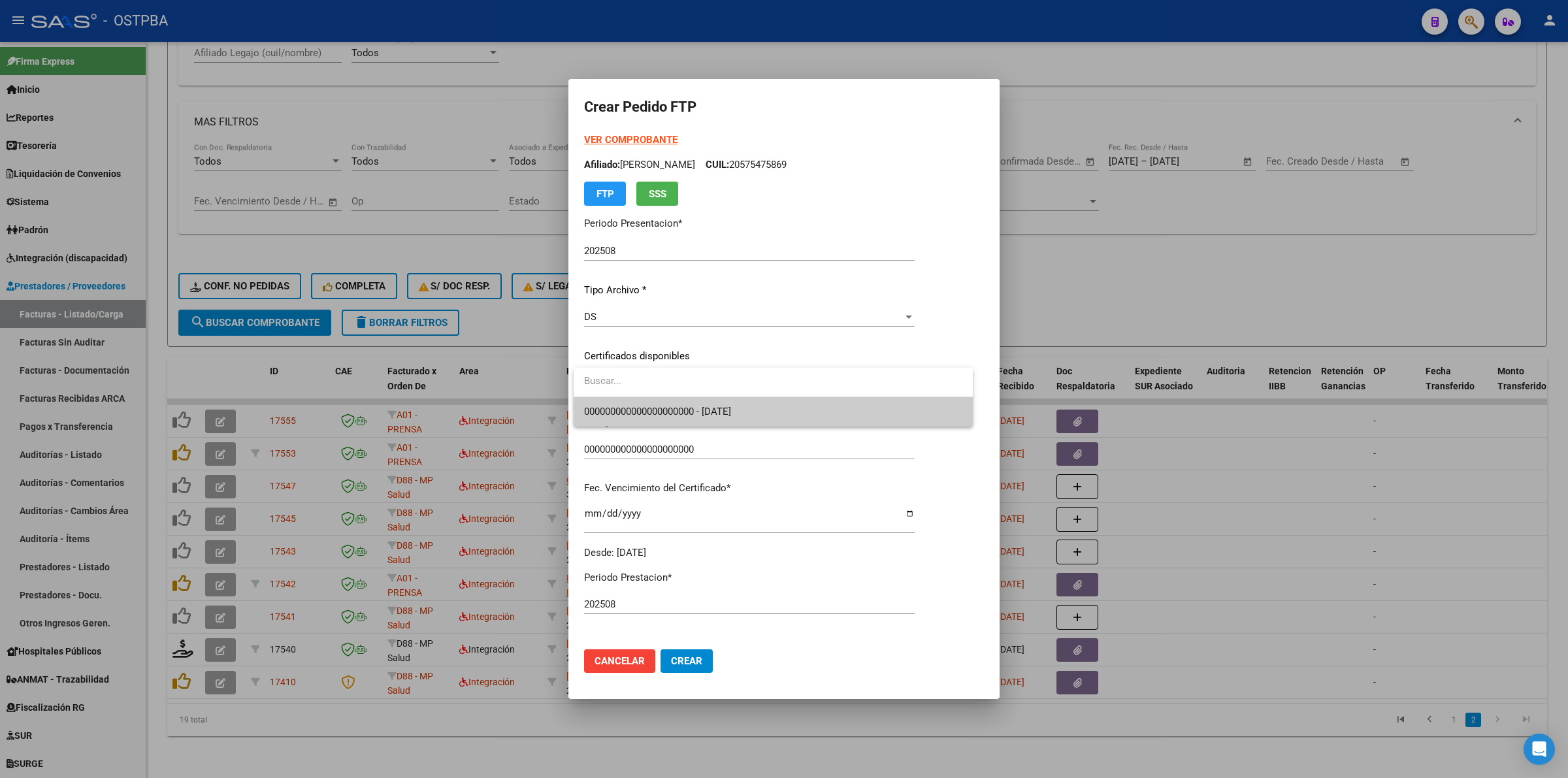
click at [900, 413] on span "000000000000000000000 - 2027-03-15" at bounding box center [772, 412] width 378 height 29
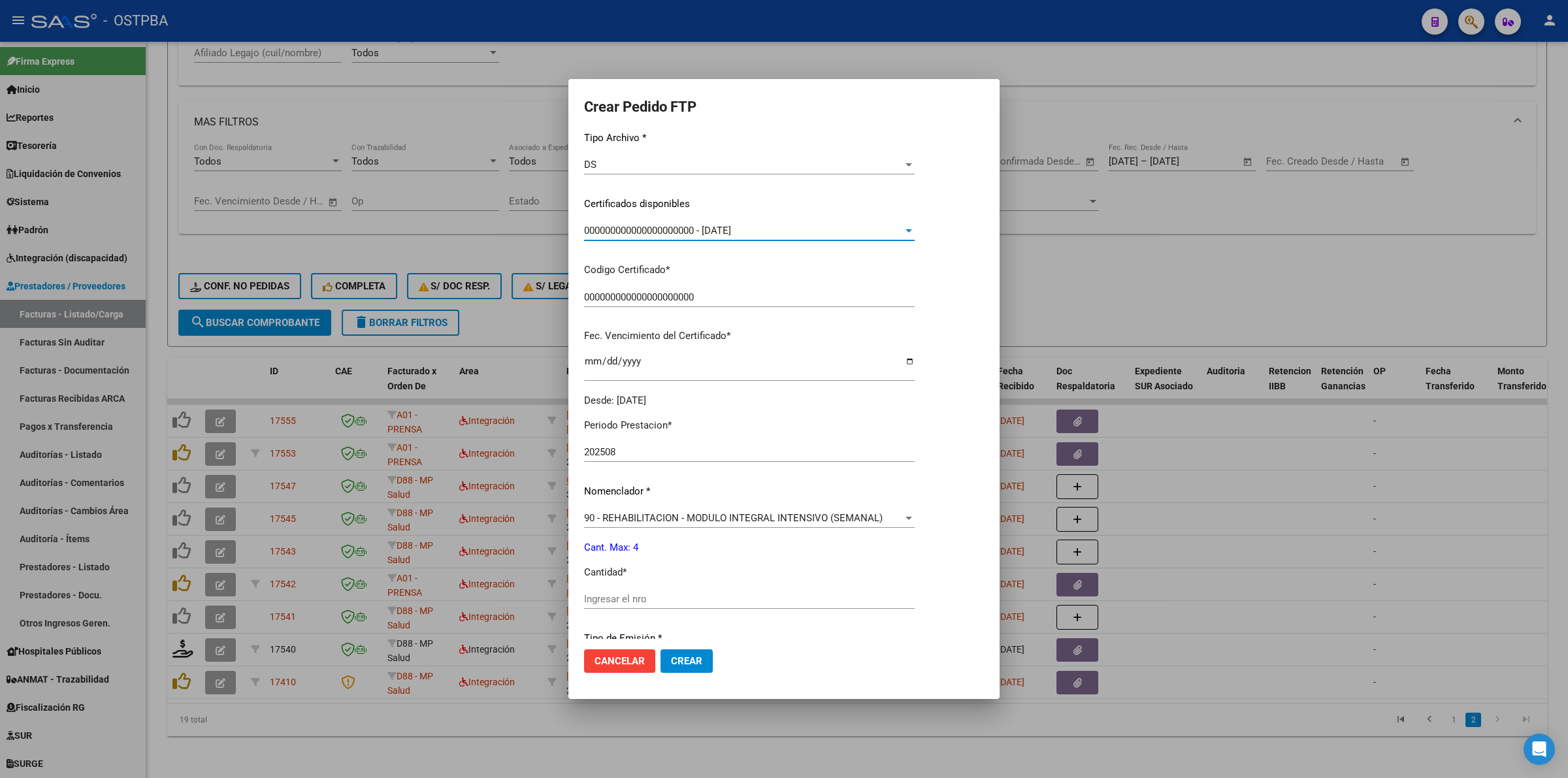
scroll to position [245, 0]
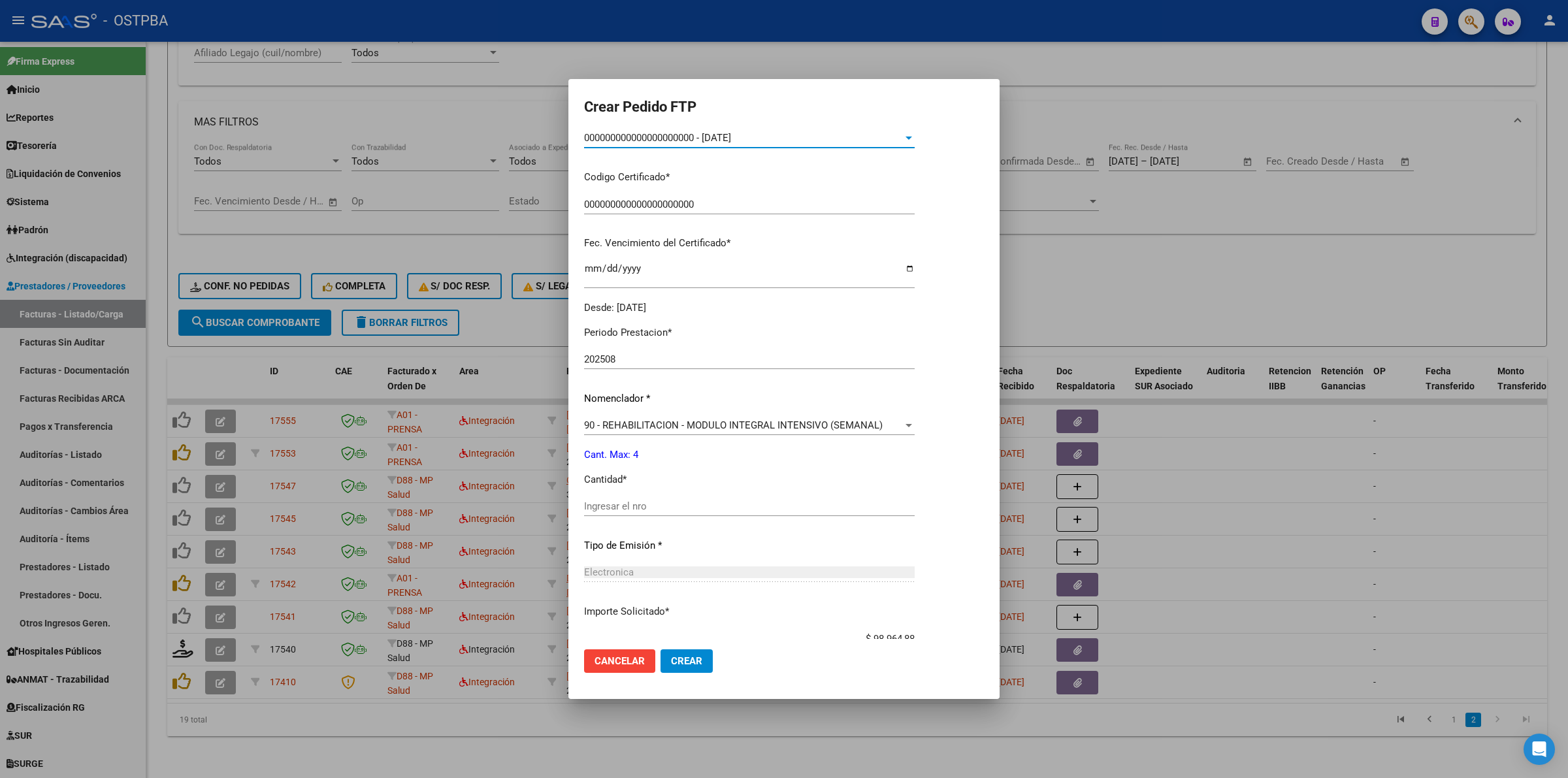
click at [746, 499] on div "Ingresar el nro" at bounding box center [749, 506] width 331 height 20
type input "4"
click at [693, 654] on button "Crear" at bounding box center [687, 661] width 52 height 24
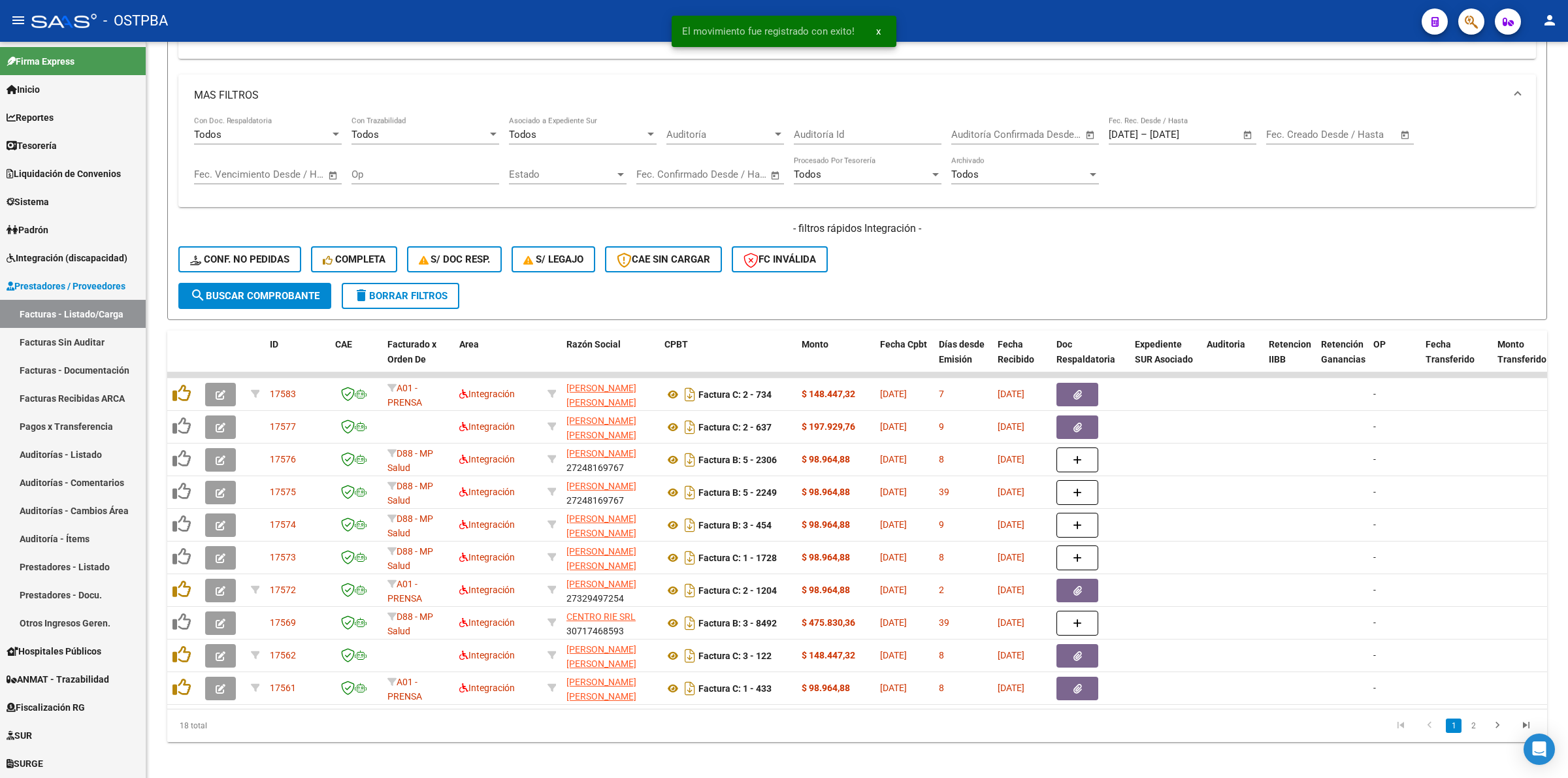
scroll to position [559, 0]
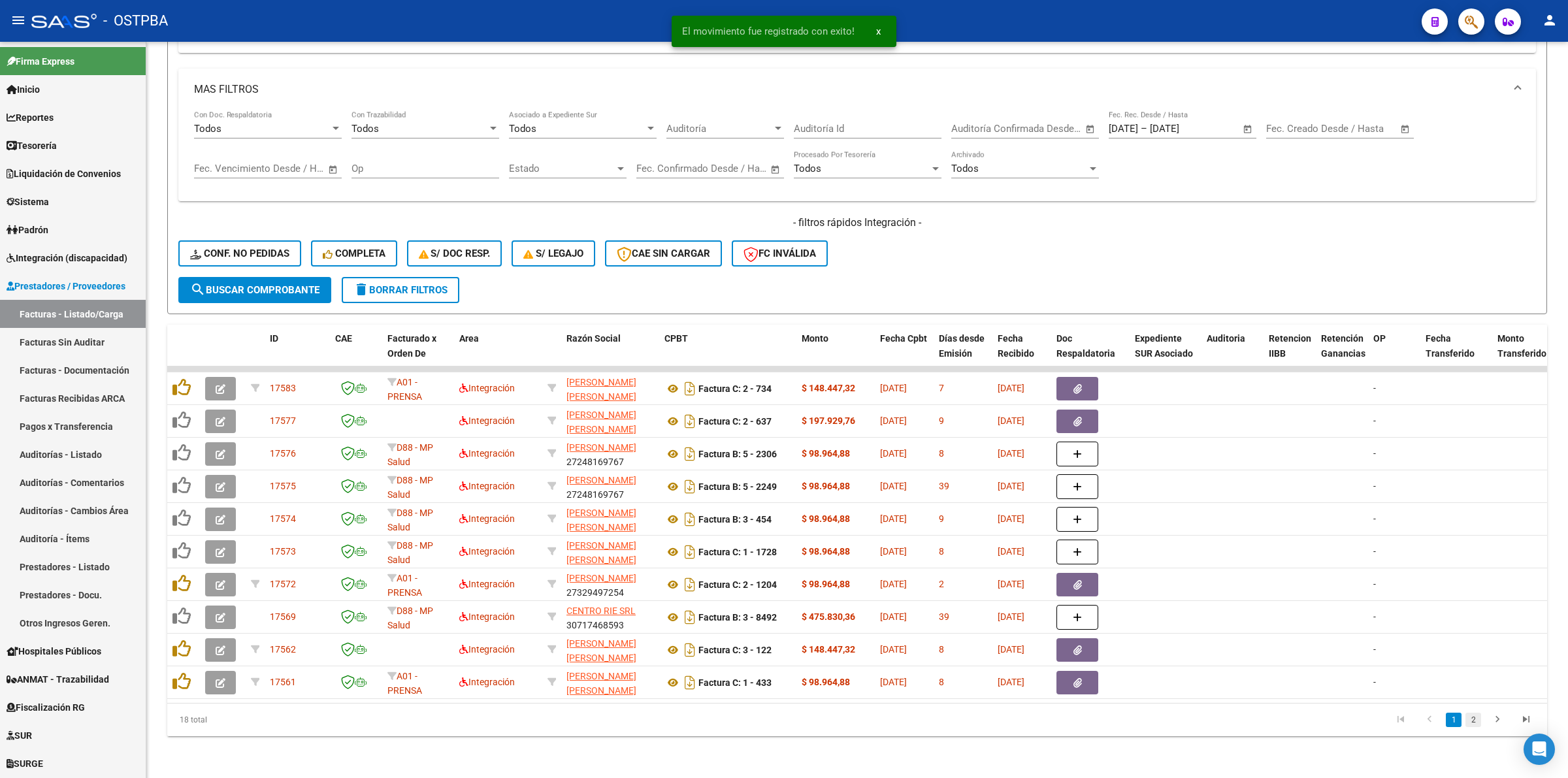
click at [1480, 717] on link "2" at bounding box center [1473, 720] width 15 height 15
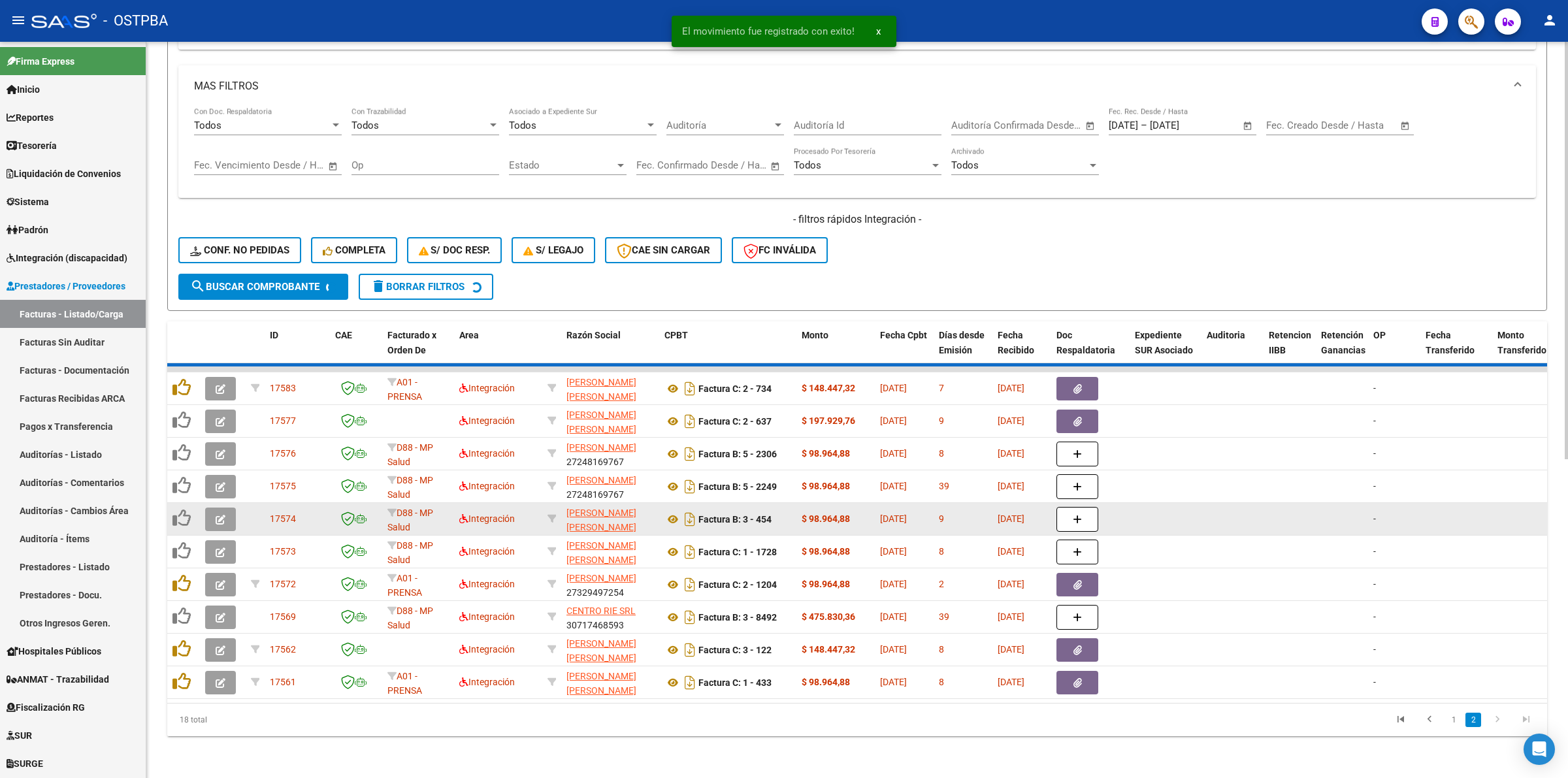
scroll to position [493, 0]
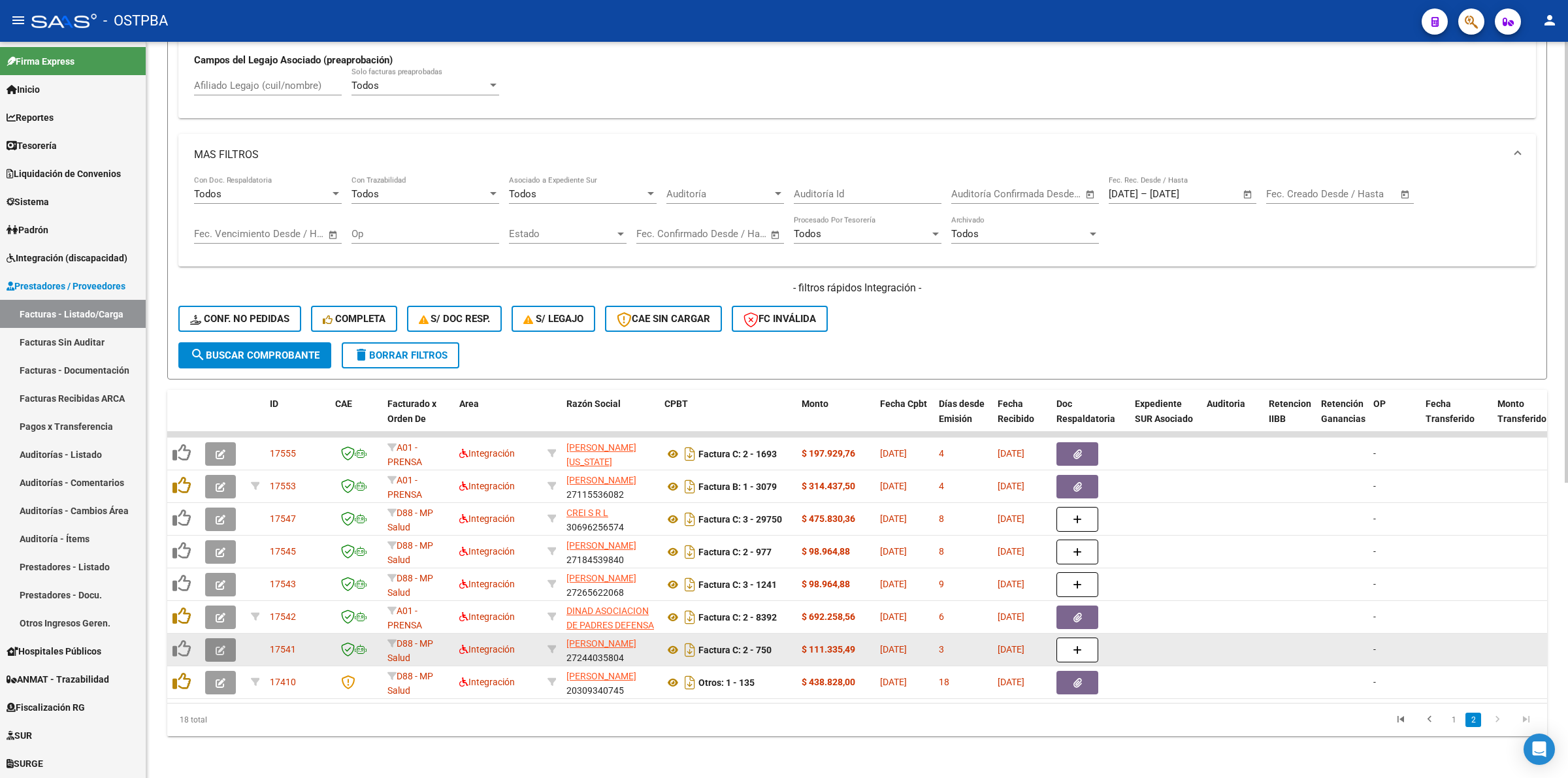
click at [218, 638] on button "button" at bounding box center [220, 650] width 31 height 24
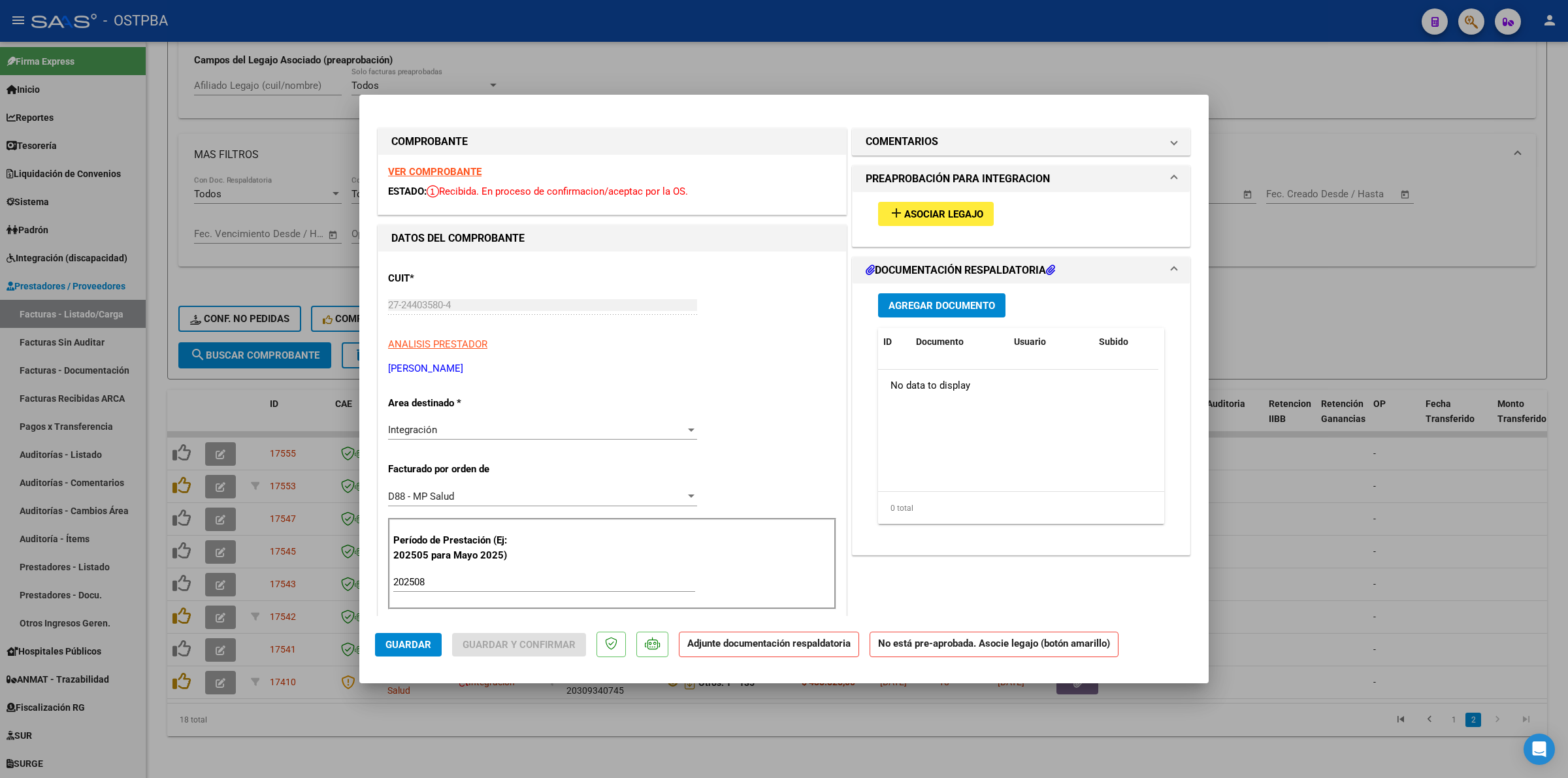
click at [450, 168] on strong "VER COMPROBANTE" at bounding box center [435, 171] width 94 height 12
click at [938, 213] on span "Asociar Legajo" at bounding box center [944, 214] width 79 height 12
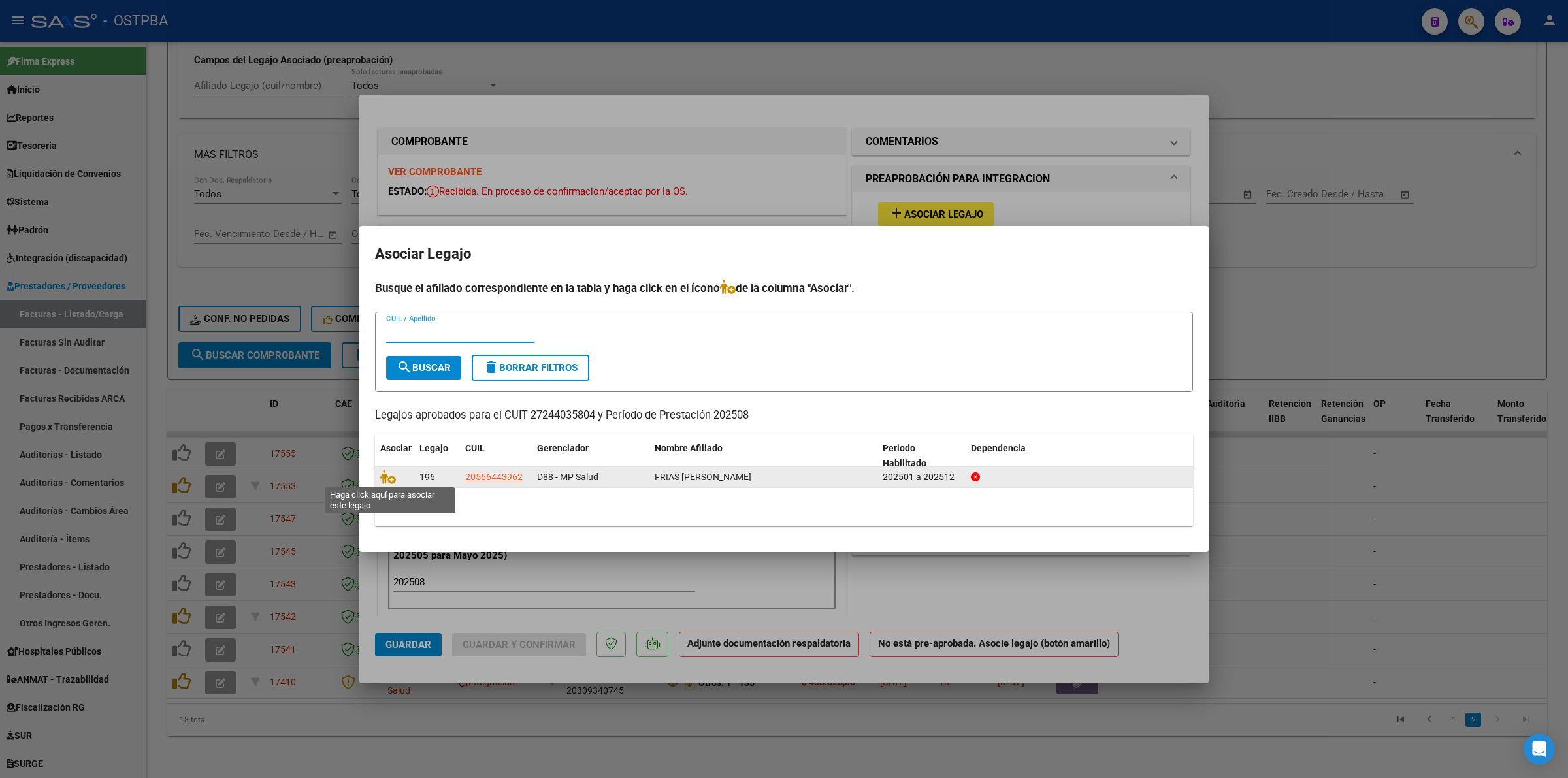
click at [379, 476] on datatable-body-cell at bounding box center [394, 477] width 39 height 20
click at [383, 476] on icon at bounding box center [388, 476] width 15 height 15
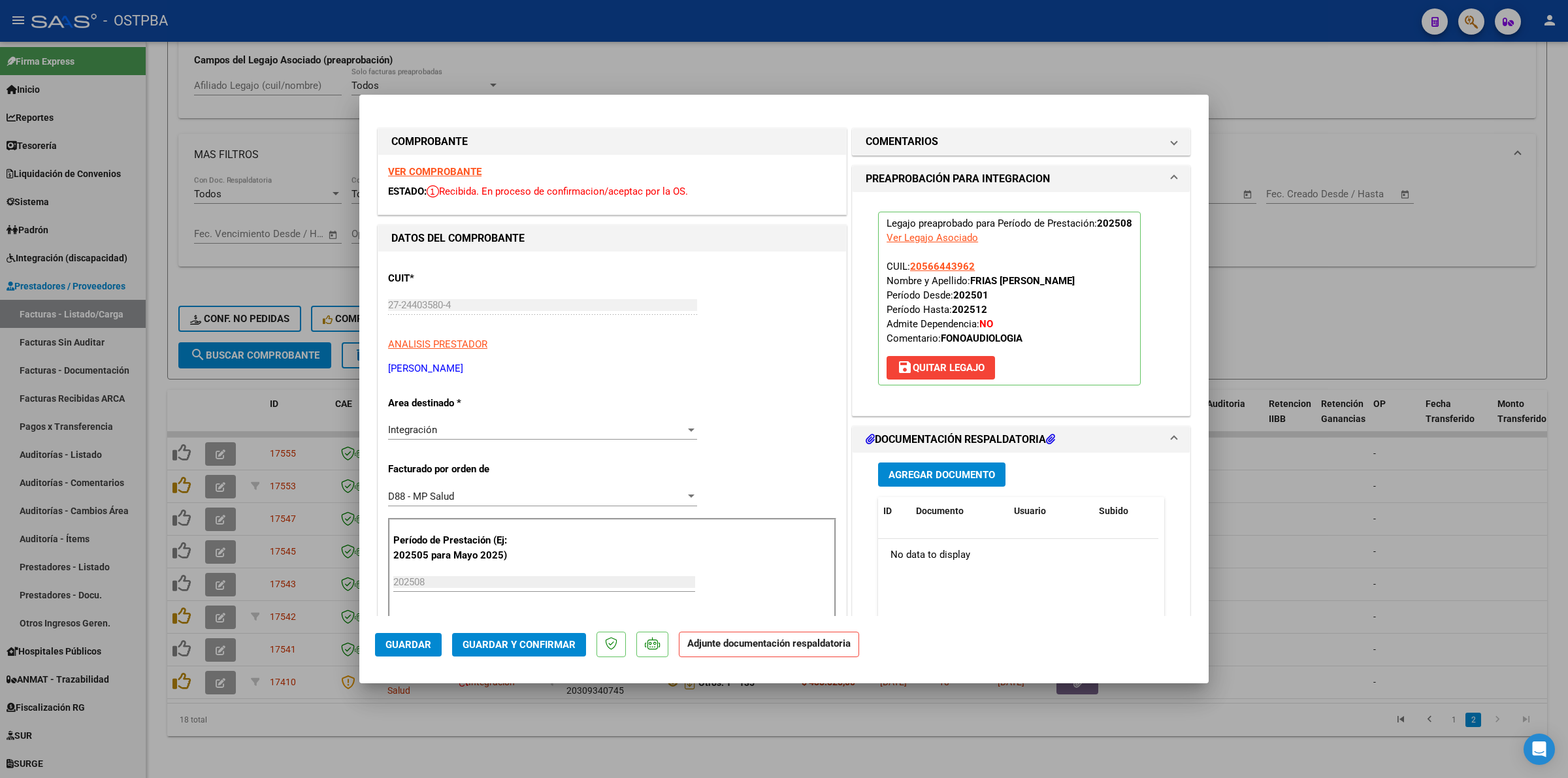
click at [1377, 523] on div at bounding box center [784, 389] width 1568 height 778
type input "$ 0,00"
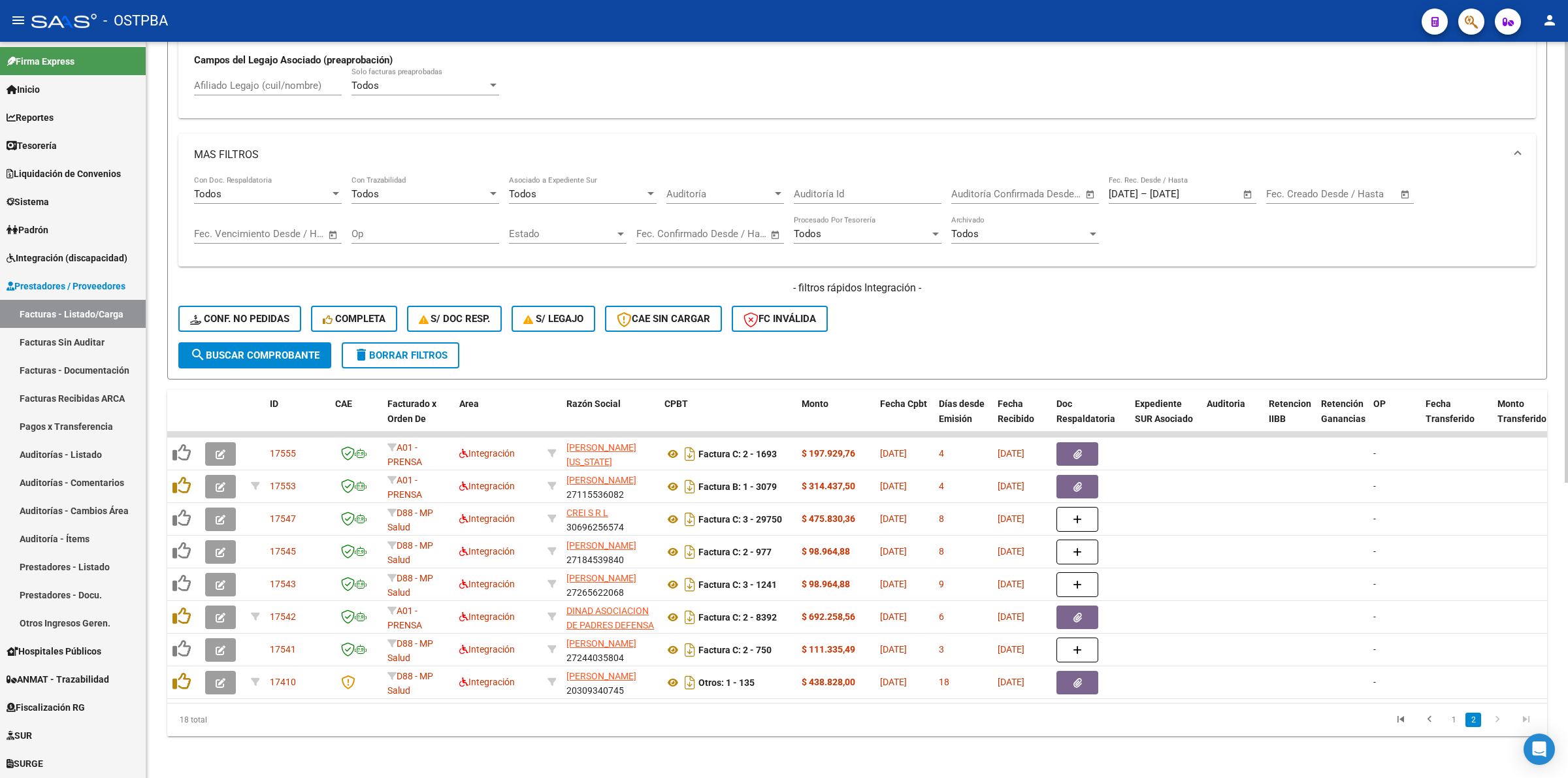
drag, startPoint x: 237, startPoint y: 338, endPoint x: 296, endPoint y: 338, distance: 59.0
click at [239, 350] on span "search Buscar Comprobante" at bounding box center [255, 355] width 130 height 12
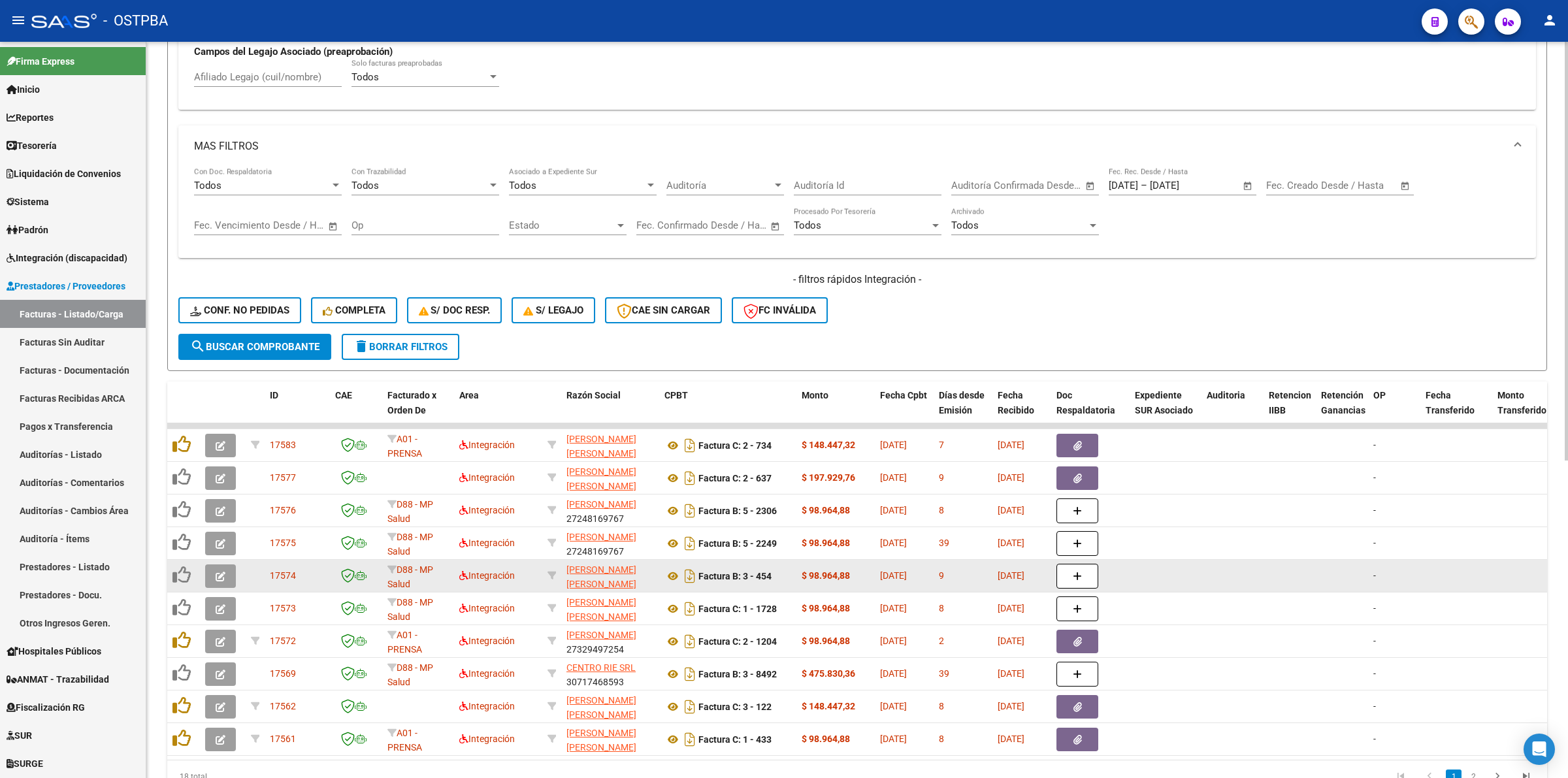
scroll to position [559, 0]
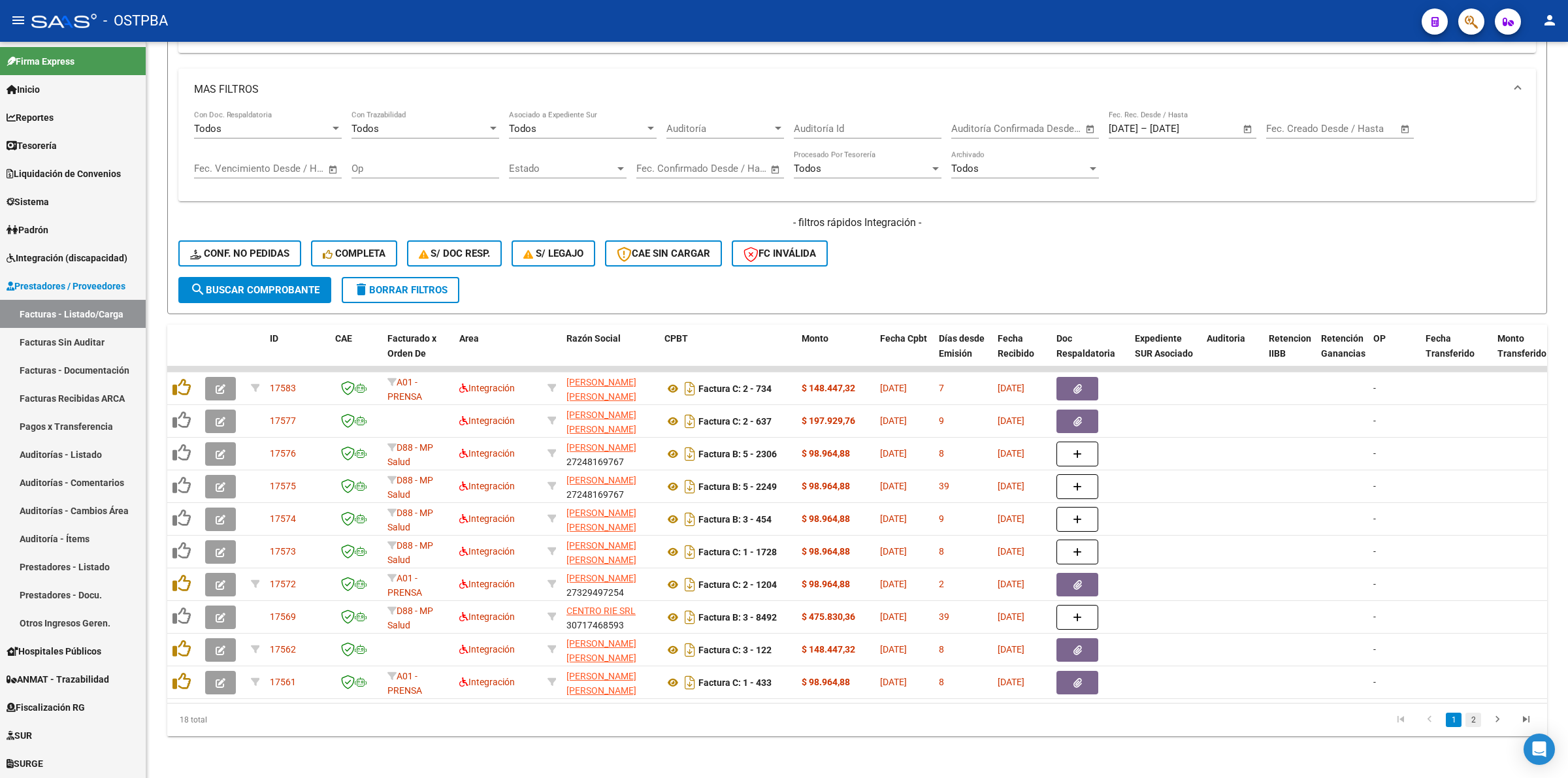
click at [1474, 722] on link "2" at bounding box center [1473, 720] width 15 height 15
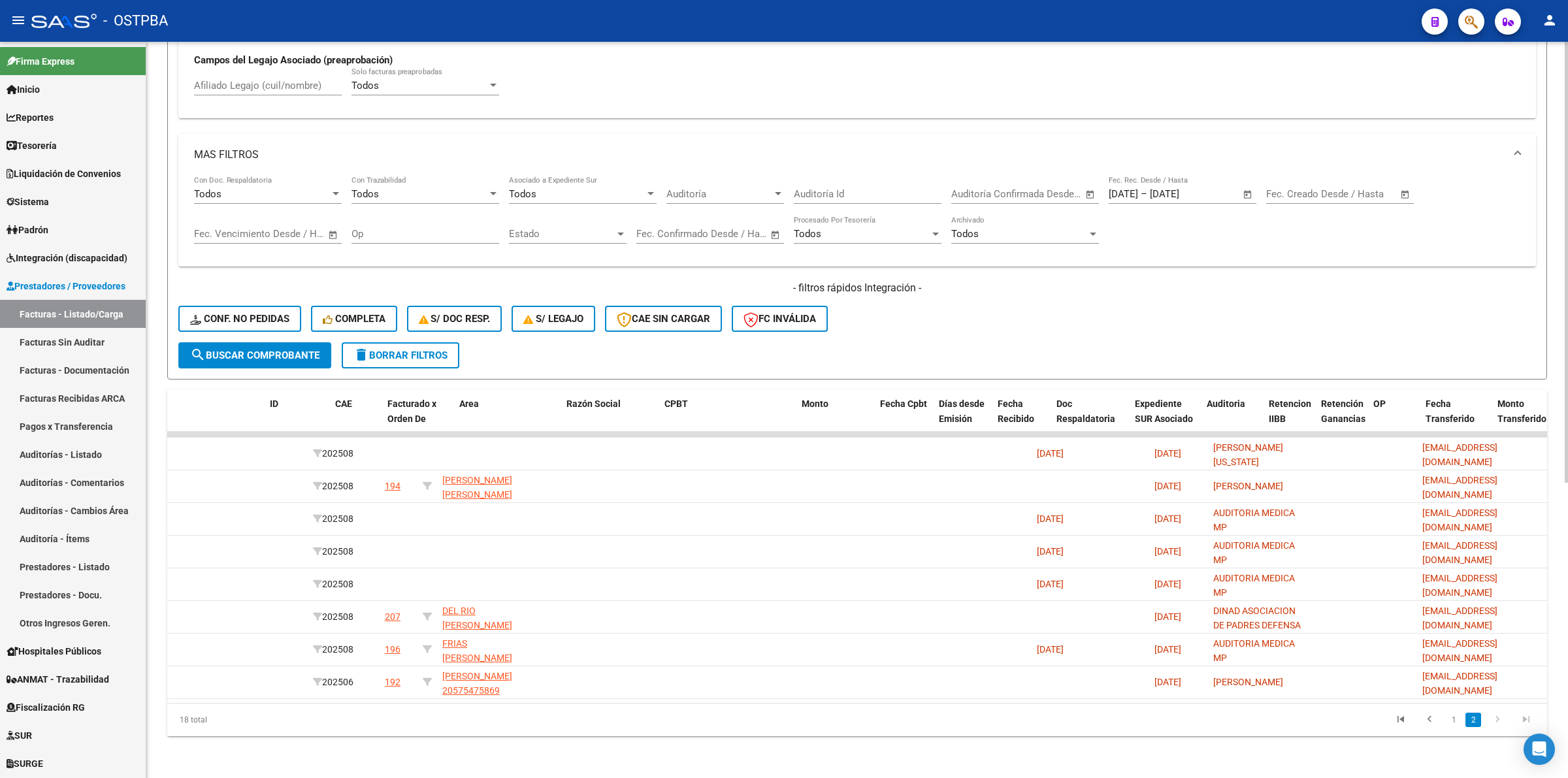
scroll to position [0, 0]
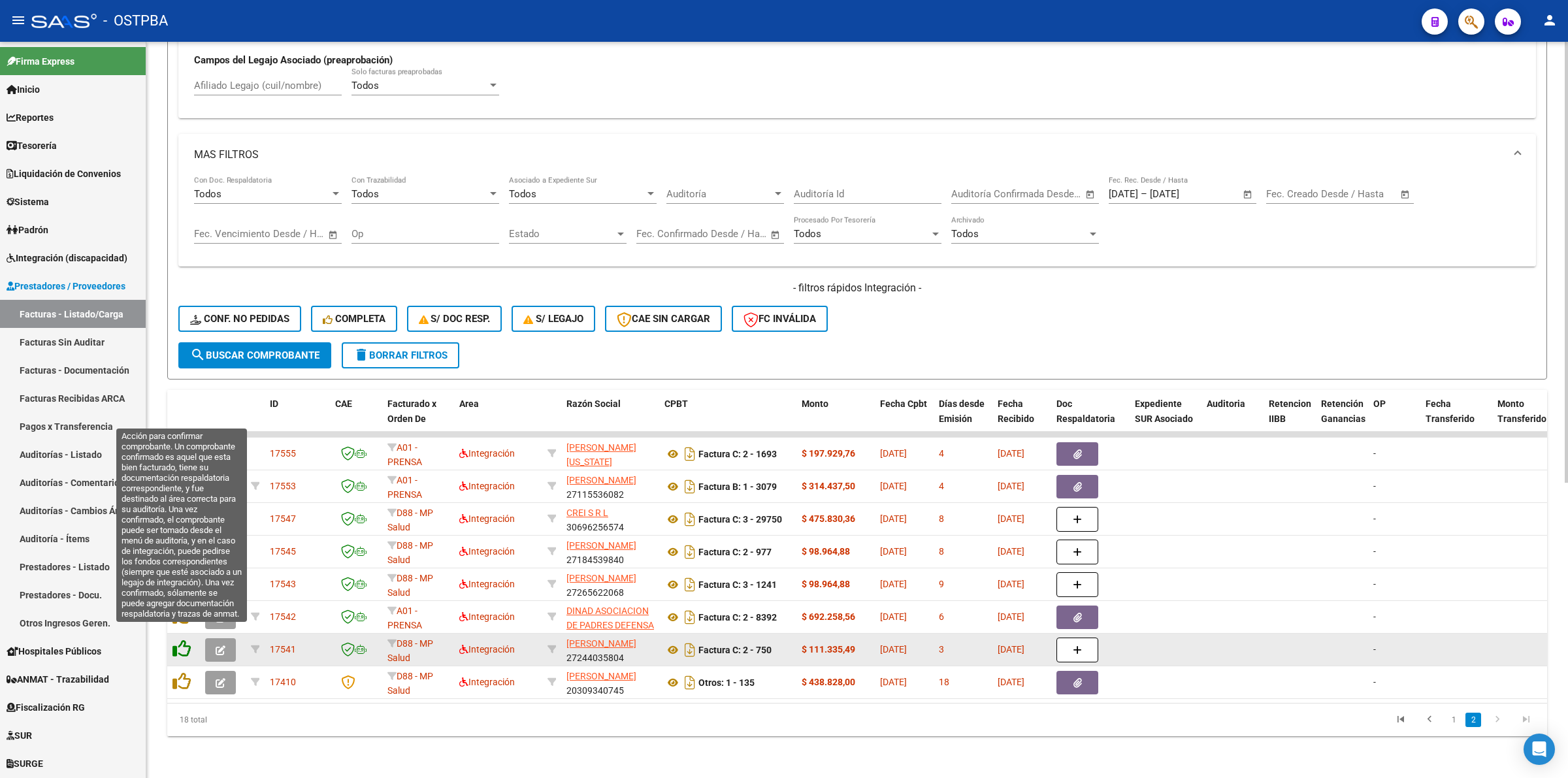
click at [185, 640] on icon at bounding box center [182, 649] width 18 height 18
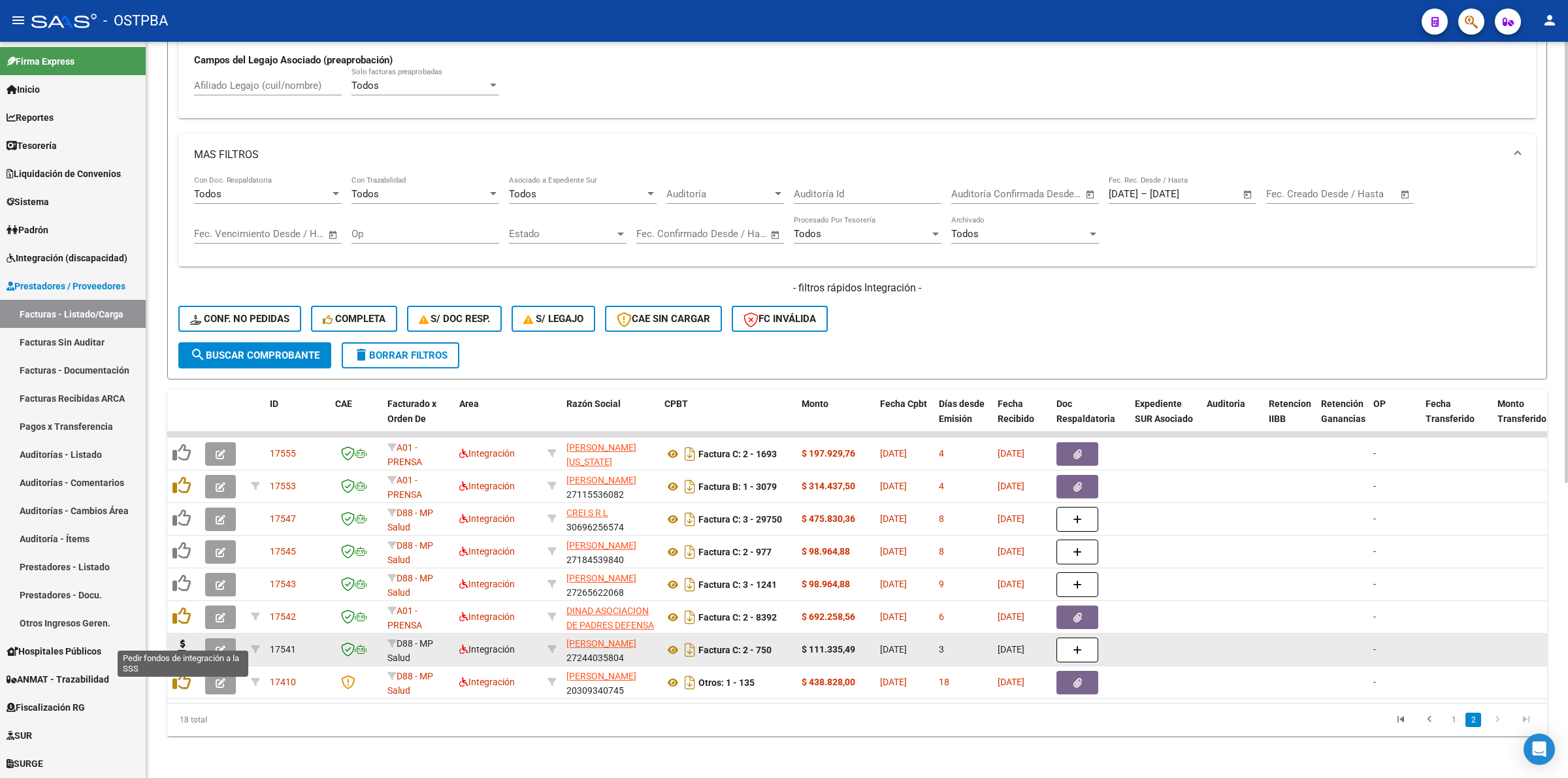
click at [183, 640] on icon at bounding box center [183, 649] width 21 height 18
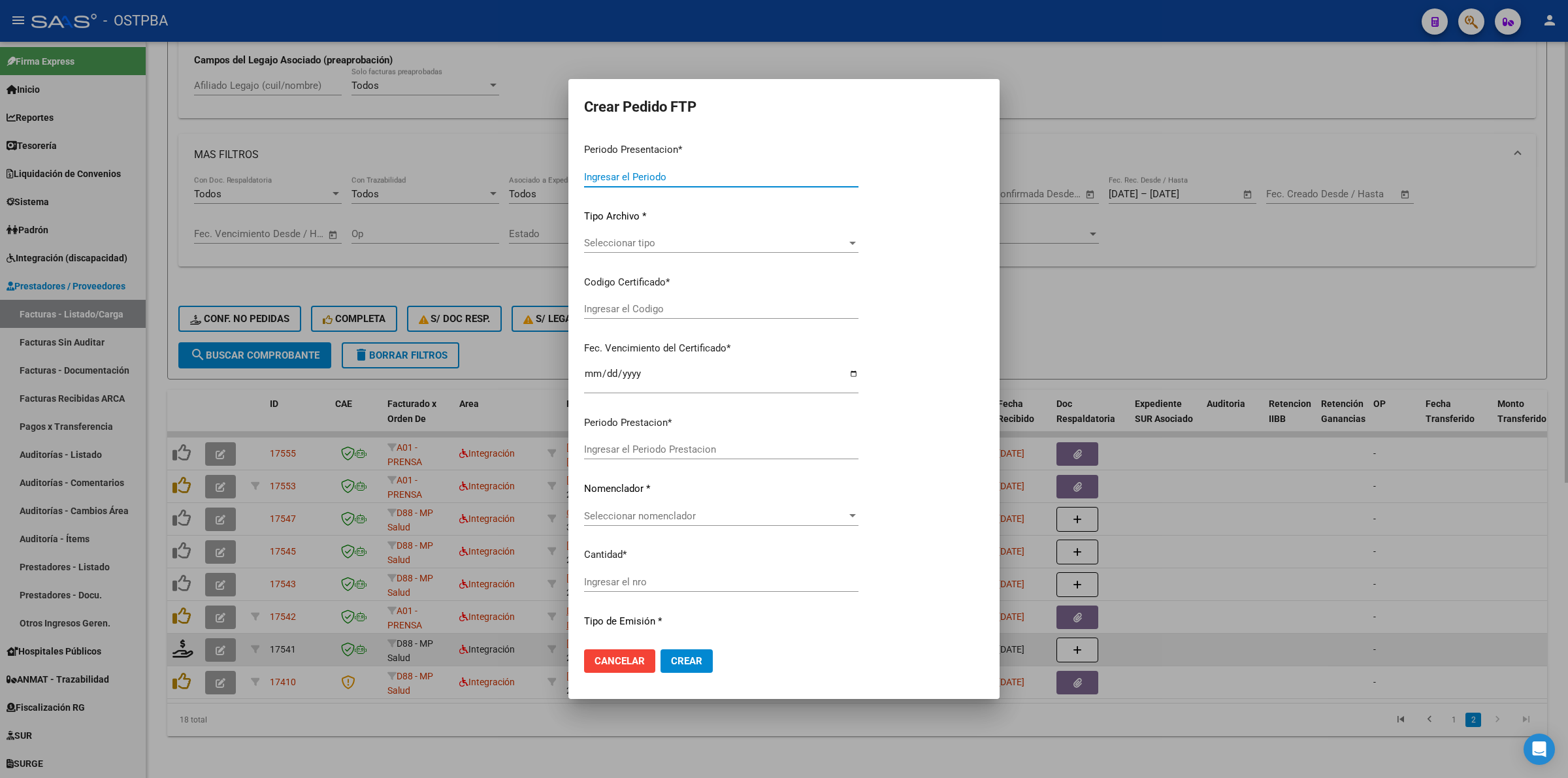
type input "202508"
type input "$ 111.335,49"
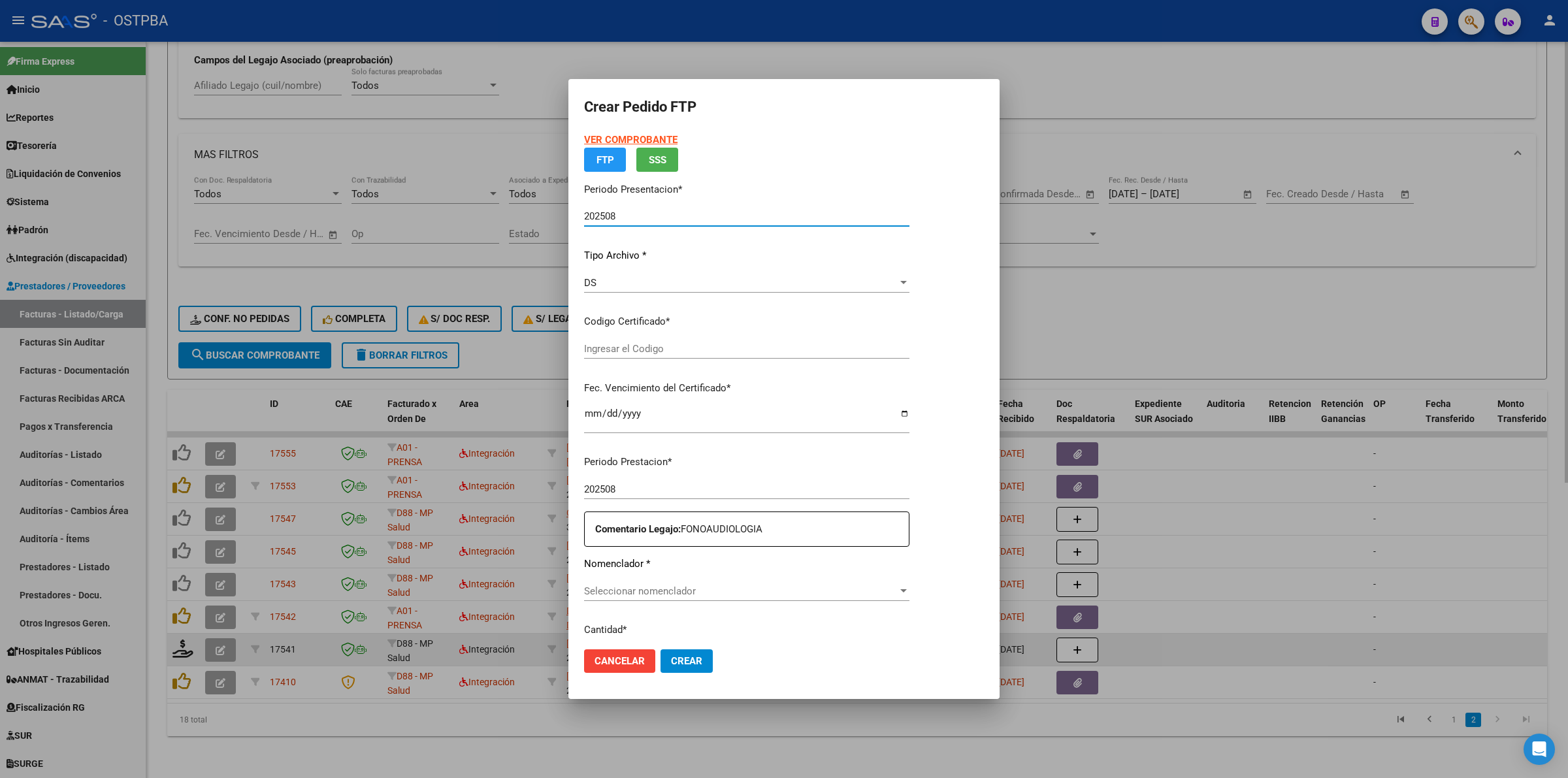
type input "000000000000000000000"
type input "2027-06-10"
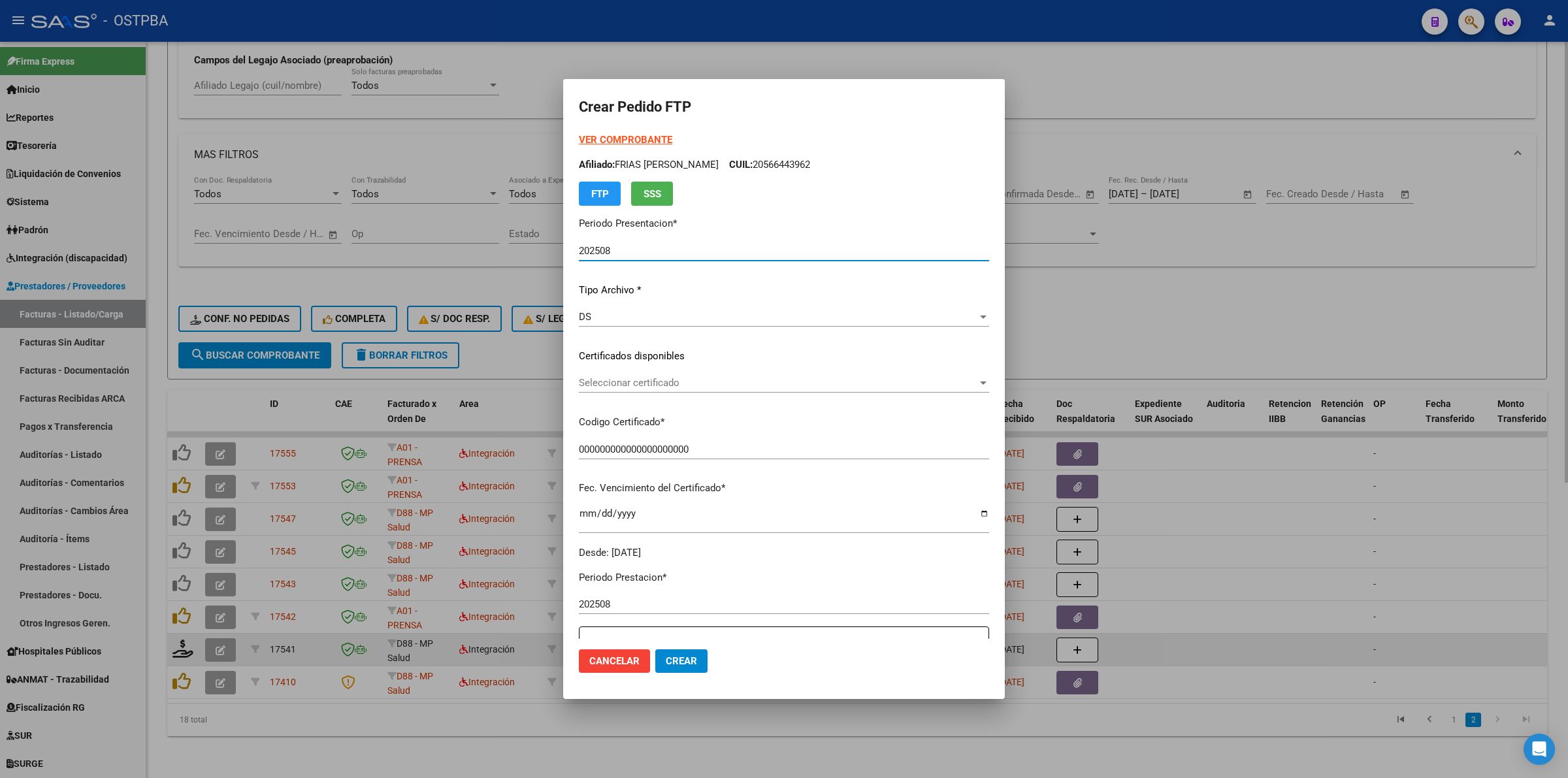
click at [964, 383] on span "Seleccionar certificado" at bounding box center [779, 382] width 399 height 12
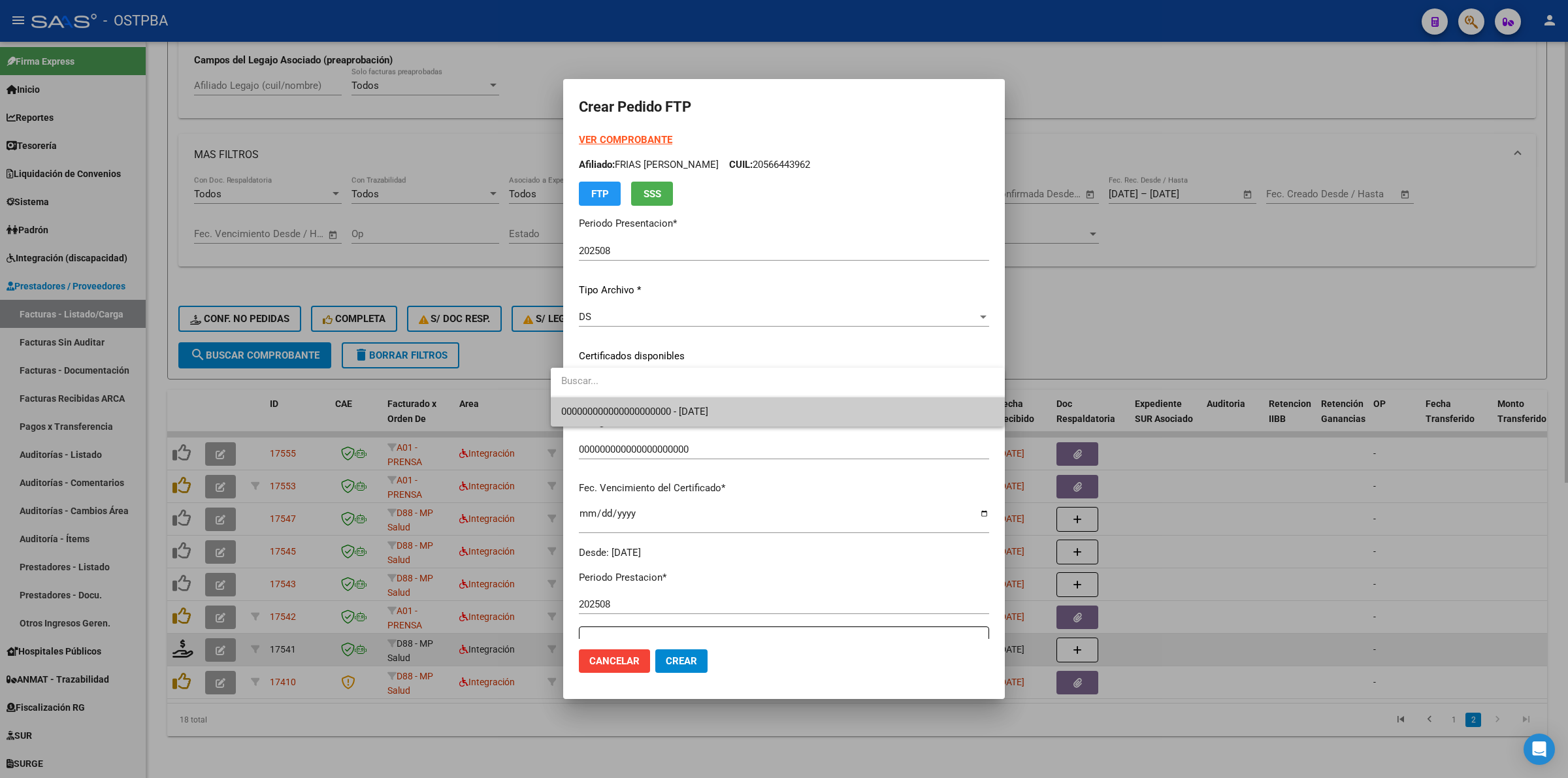
click at [822, 406] on span "000000000000000000000 - 2027-06-10" at bounding box center [778, 412] width 433 height 29
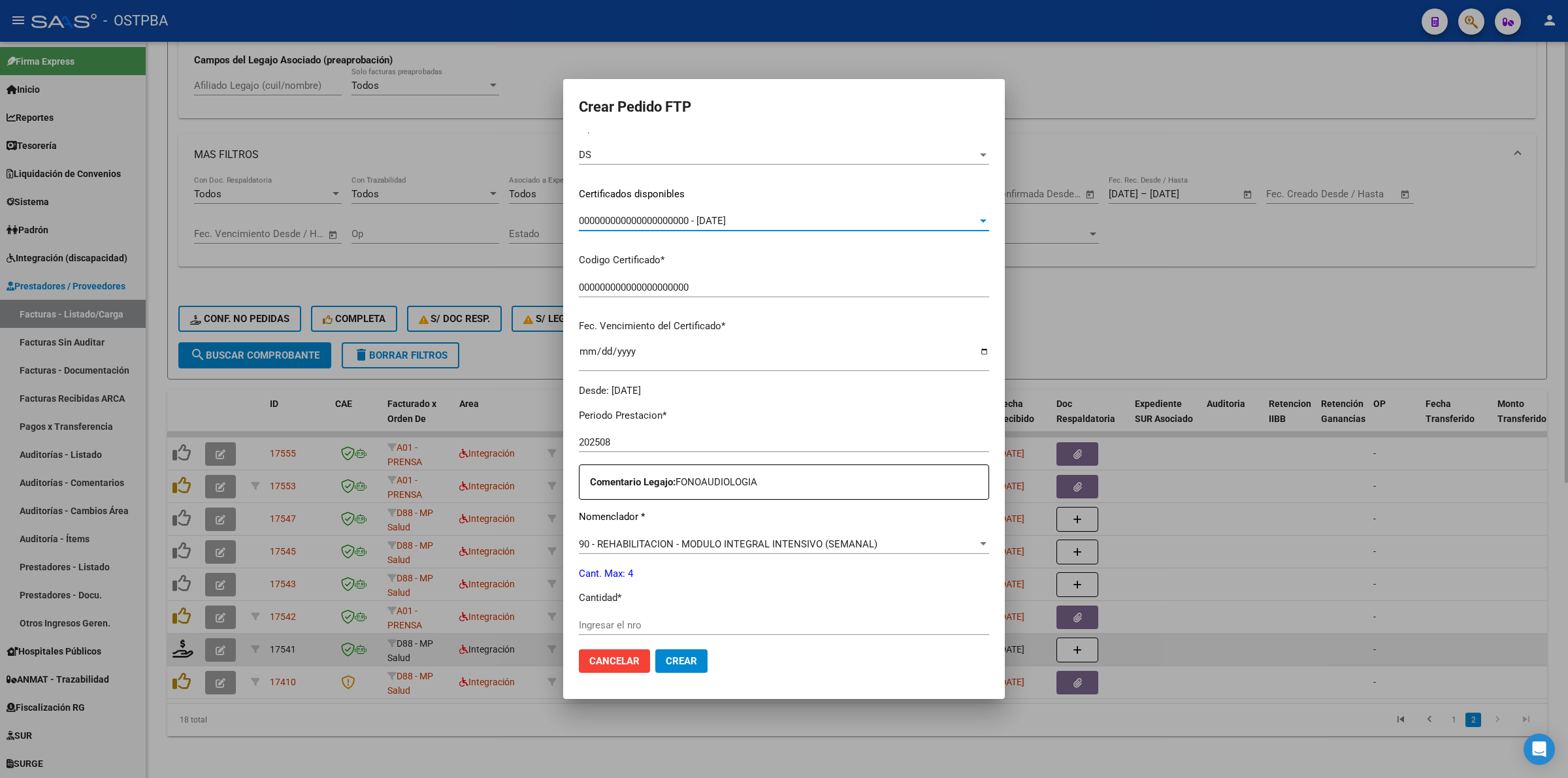
scroll to position [245, 0]
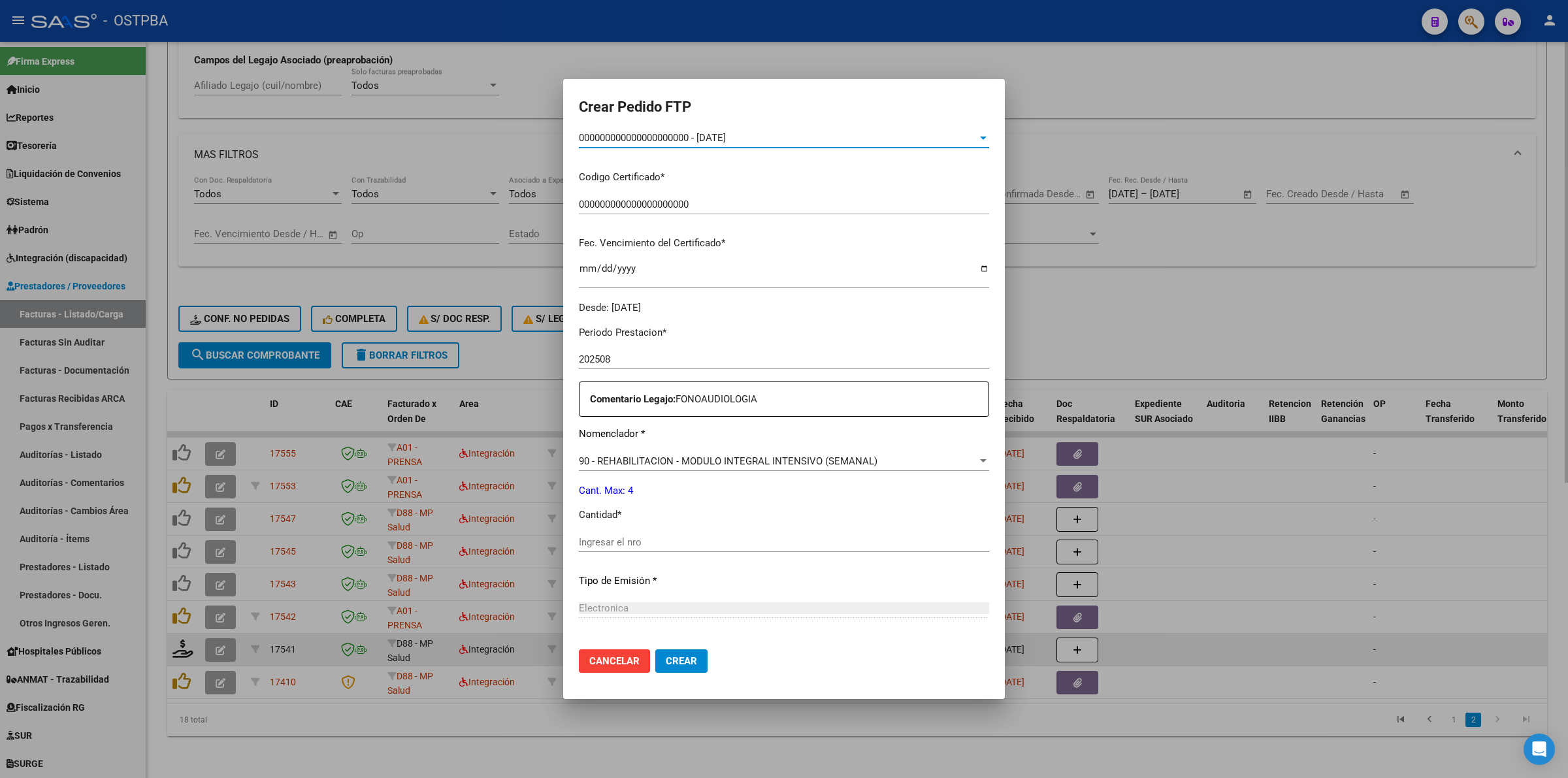
click at [720, 536] on input "Ingresar el nro" at bounding box center [784, 542] width 410 height 12
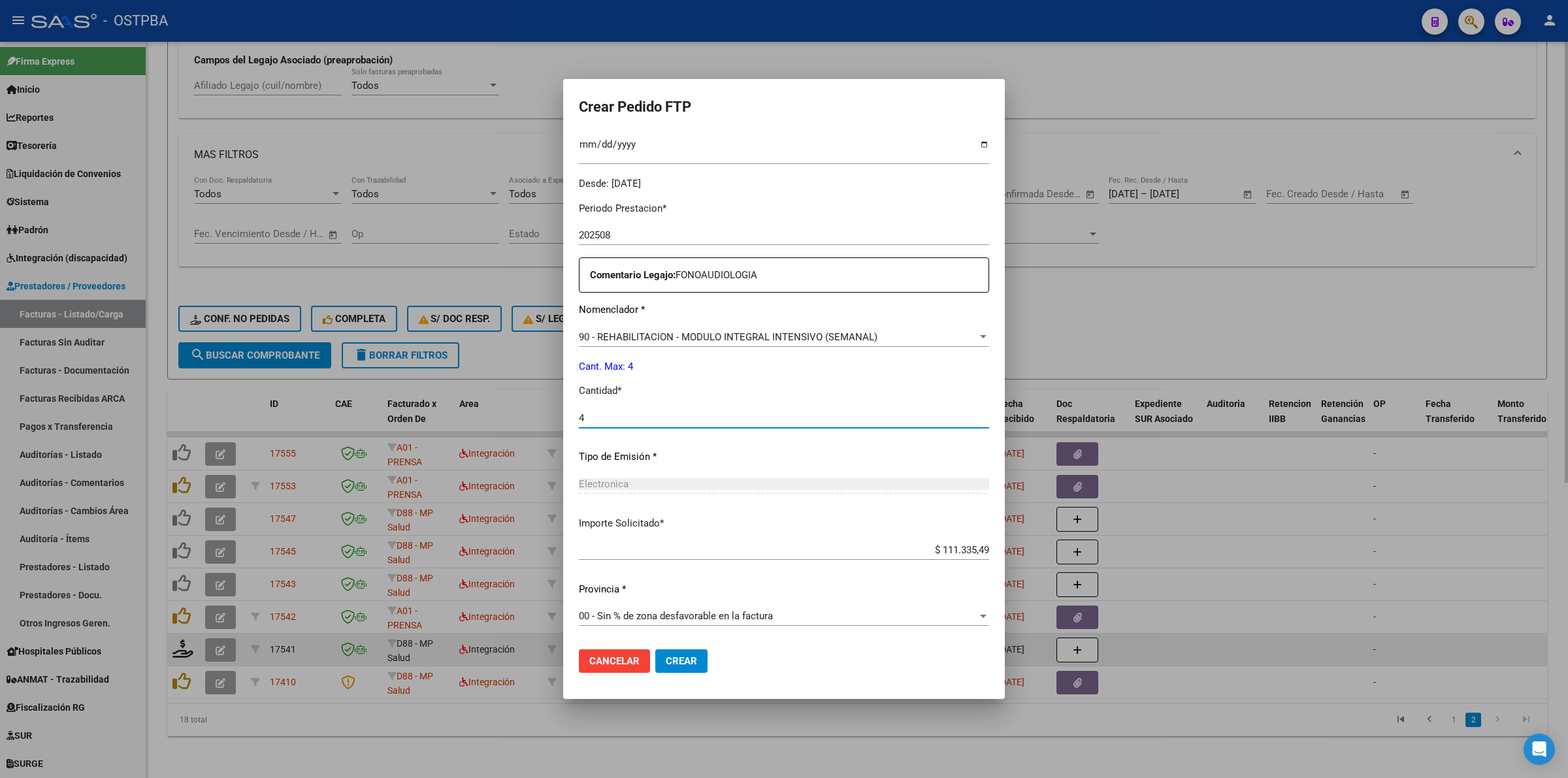
type input "4"
click at [680, 658] on button "Crear" at bounding box center [681, 661] width 52 height 24
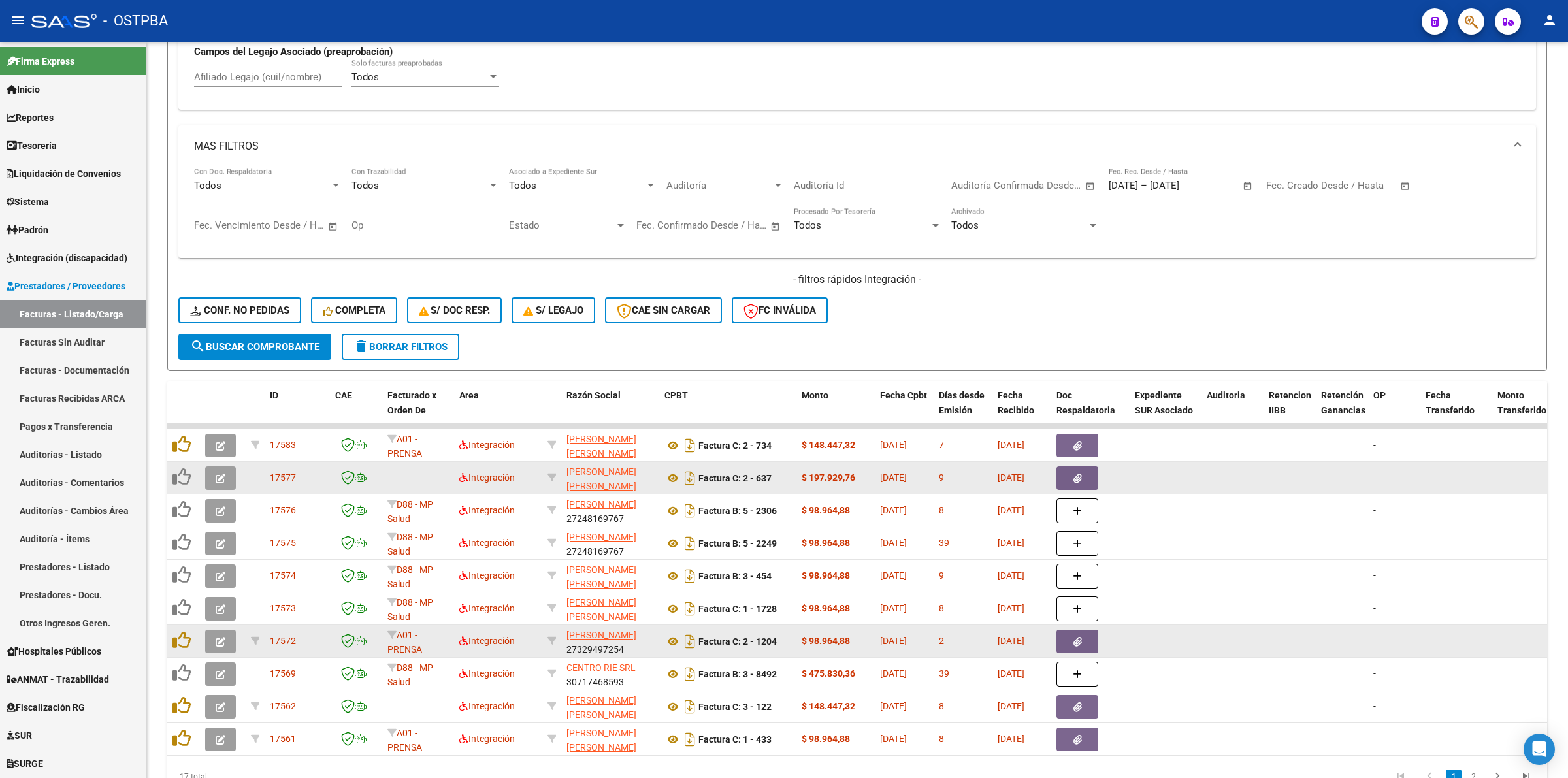
scroll to position [559, 0]
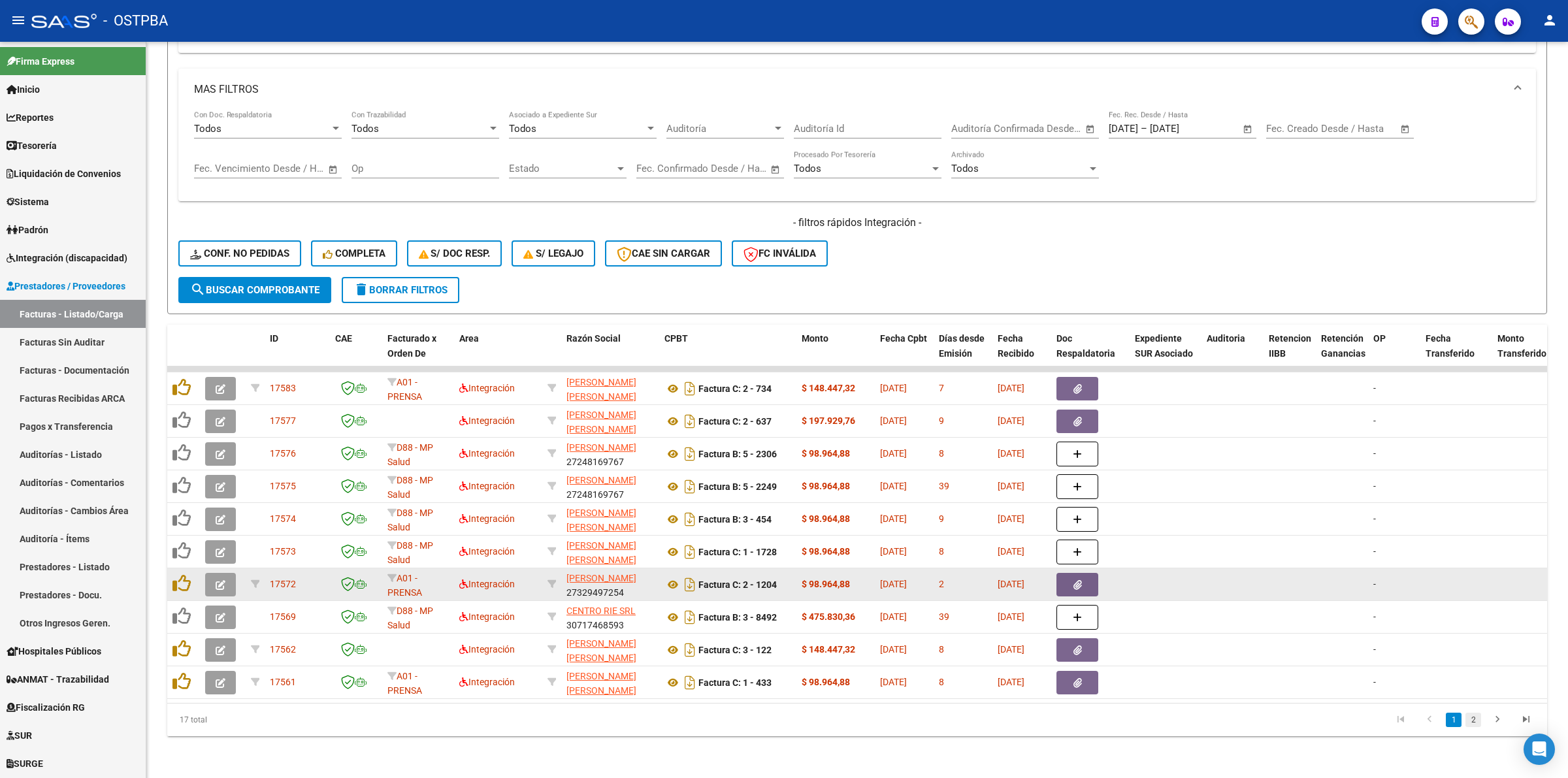
click at [1472, 717] on link "2" at bounding box center [1473, 720] width 15 height 15
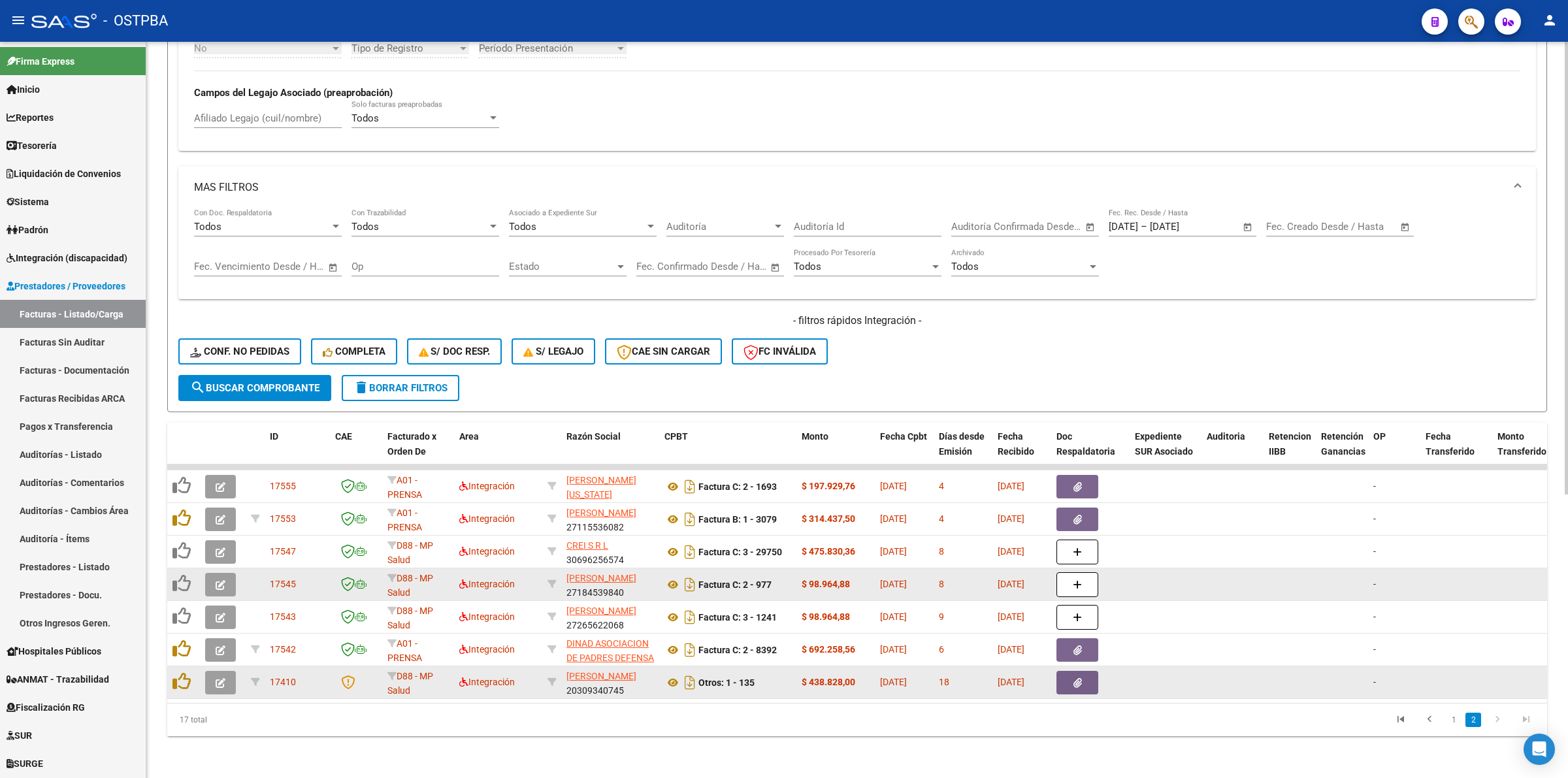
scroll to position [460, 0]
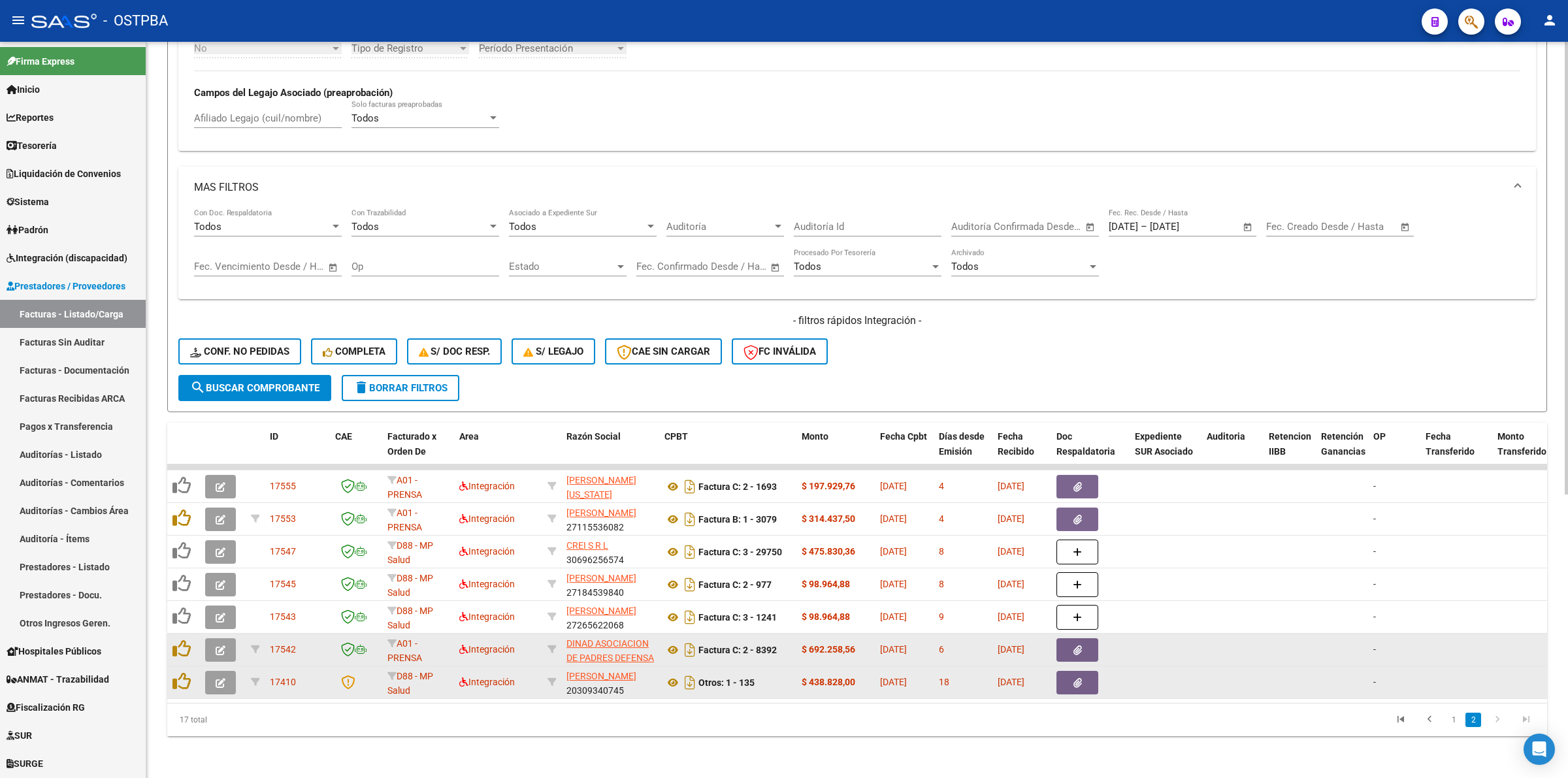
click at [229, 638] on button "button" at bounding box center [220, 650] width 31 height 24
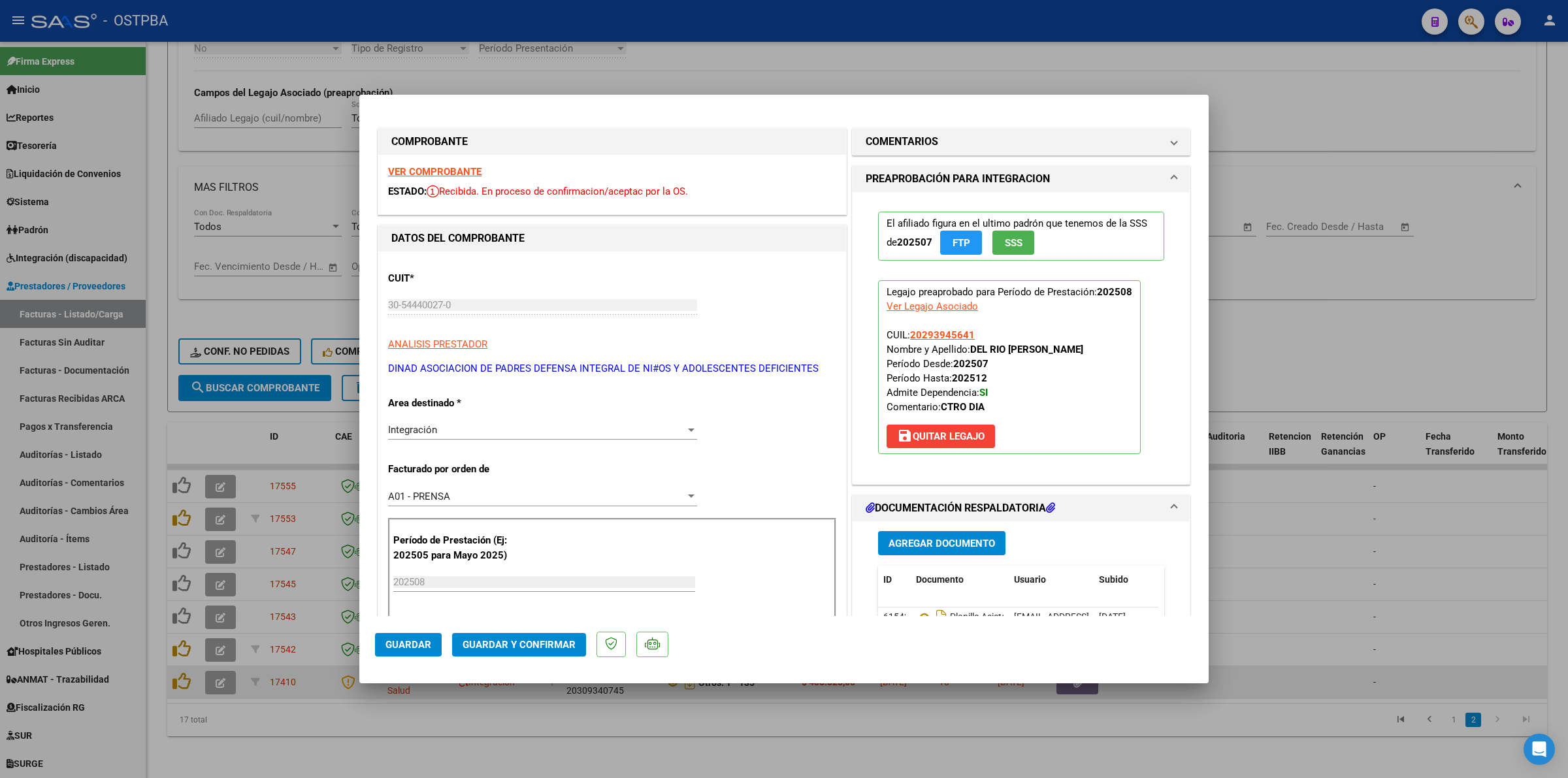
click at [1357, 552] on div at bounding box center [784, 389] width 1568 height 778
type input "$ 0,00"
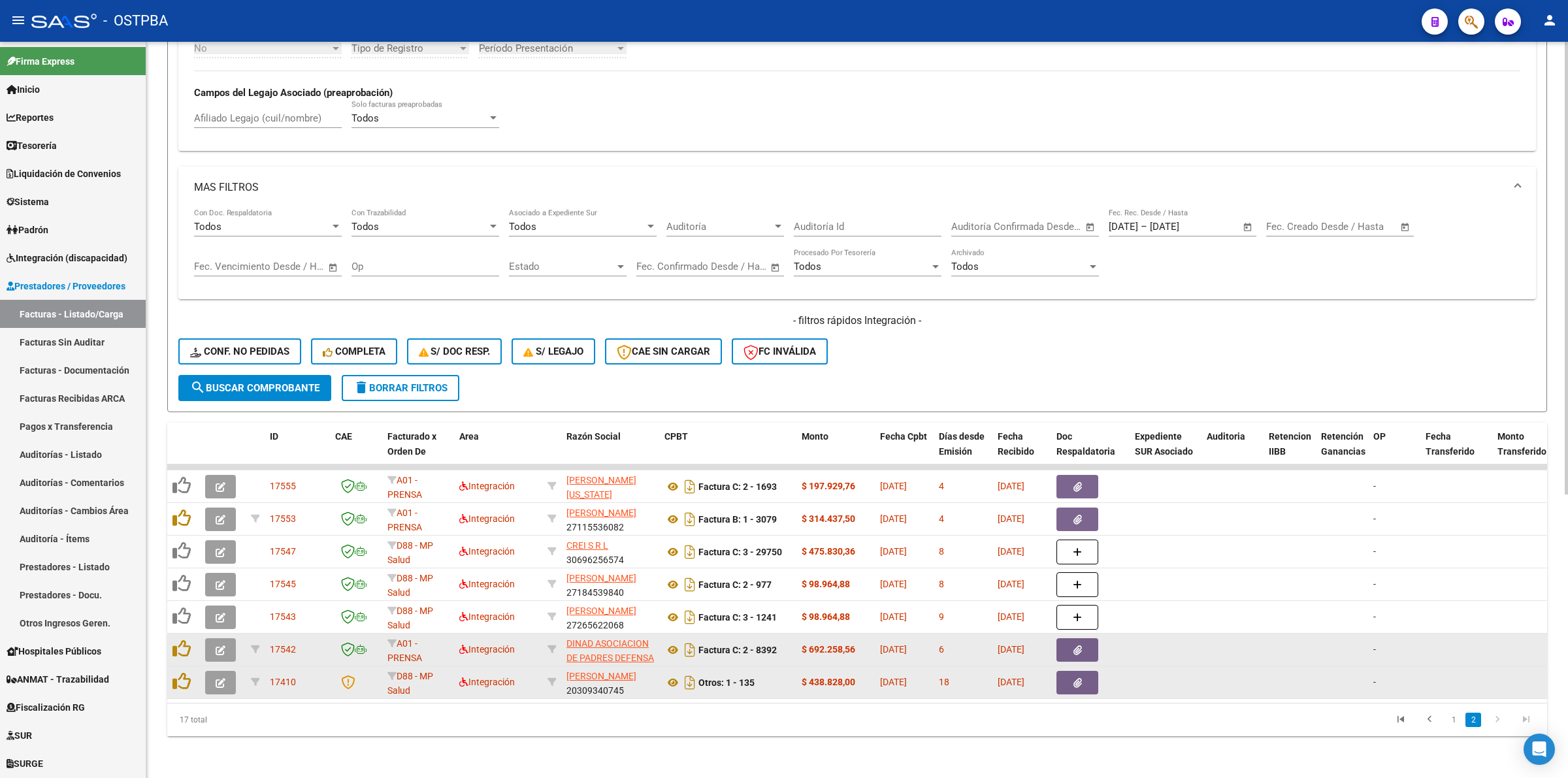
click at [213, 639] on button "button" at bounding box center [220, 650] width 31 height 24
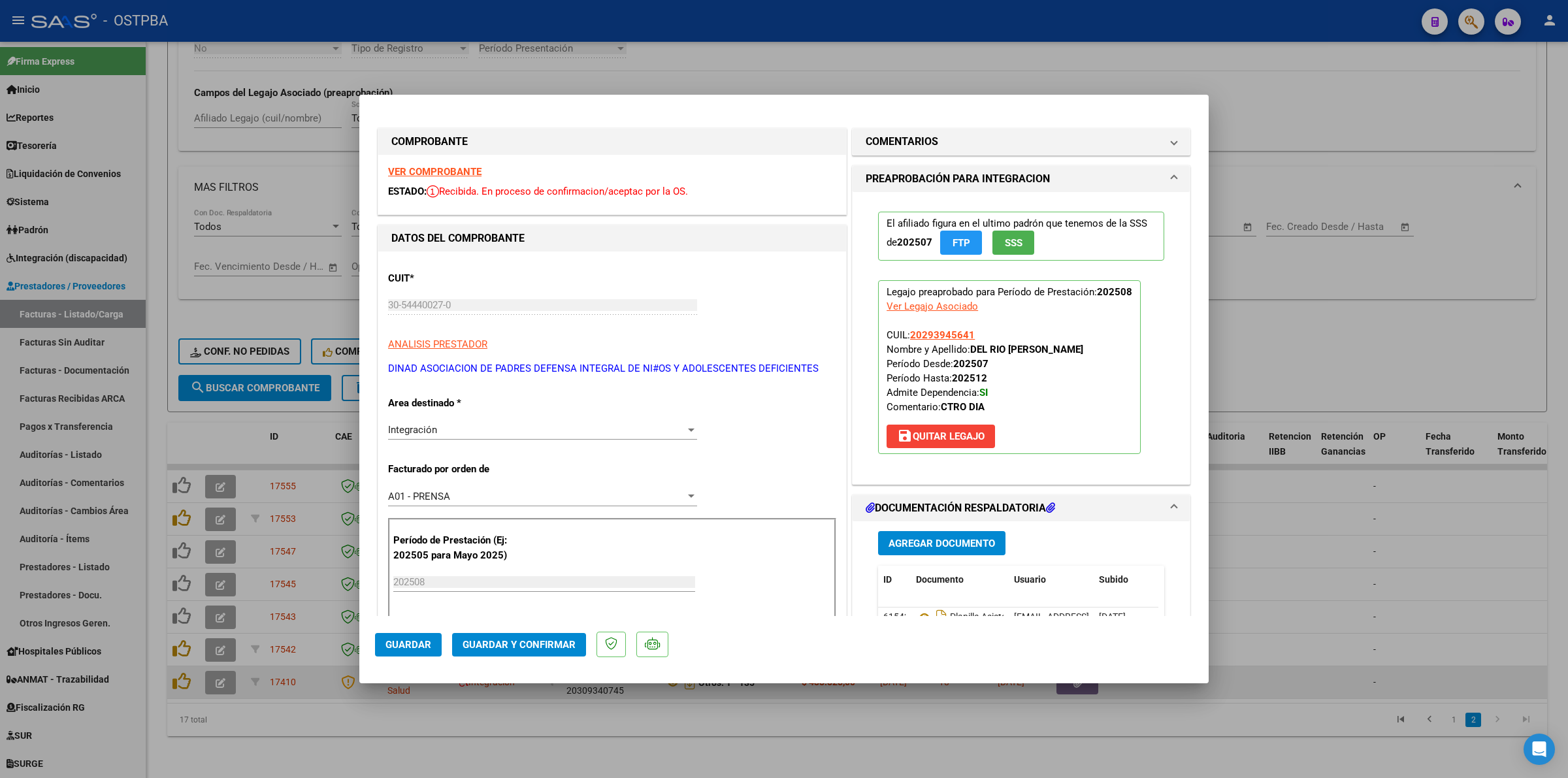
click at [425, 172] on strong "VER COMPROBANTE" at bounding box center [435, 171] width 94 height 12
click at [1276, 509] on div at bounding box center [784, 389] width 1568 height 778
type input "$ 0,00"
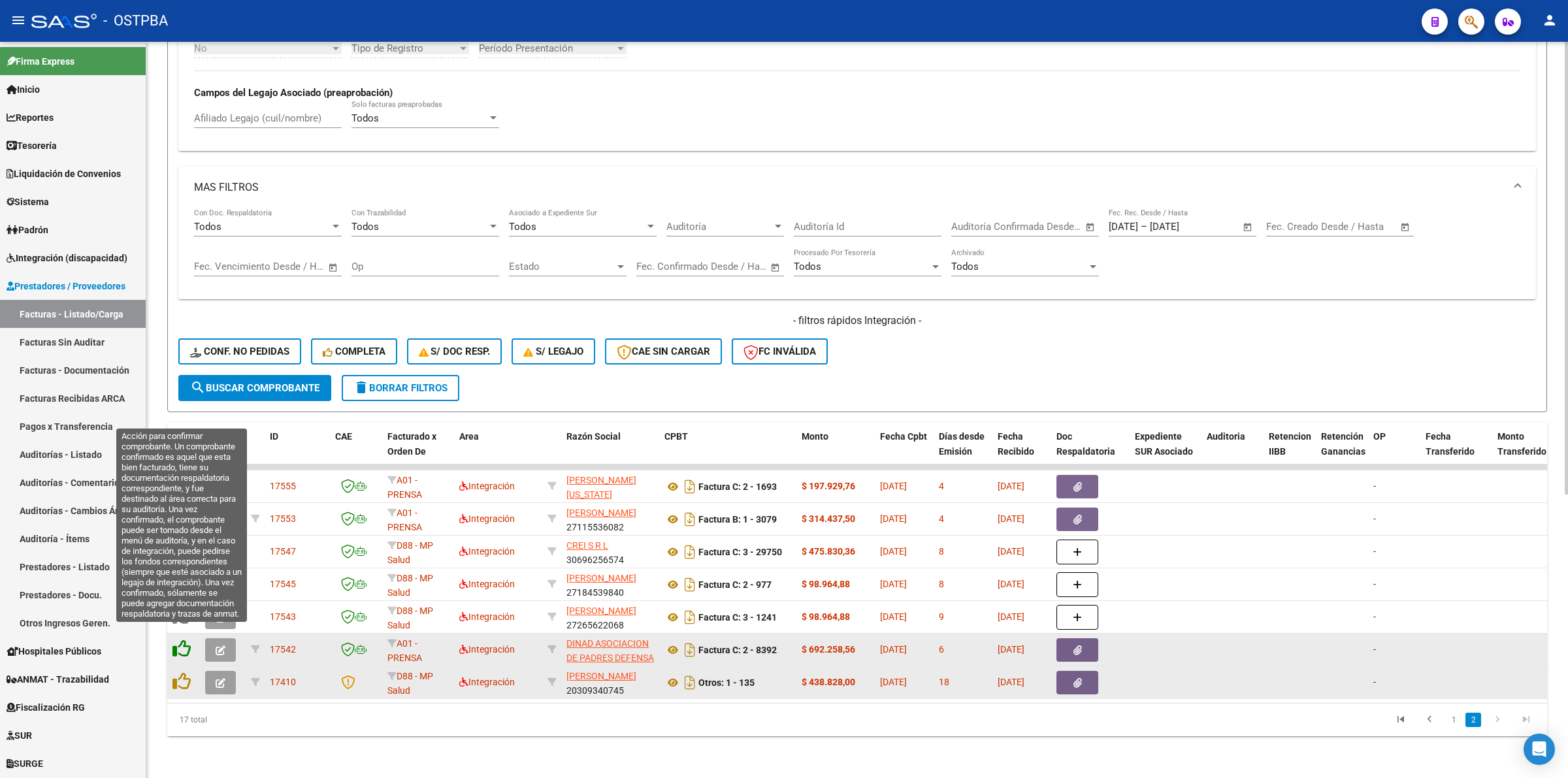
click at [180, 640] on icon at bounding box center [182, 649] width 18 height 18
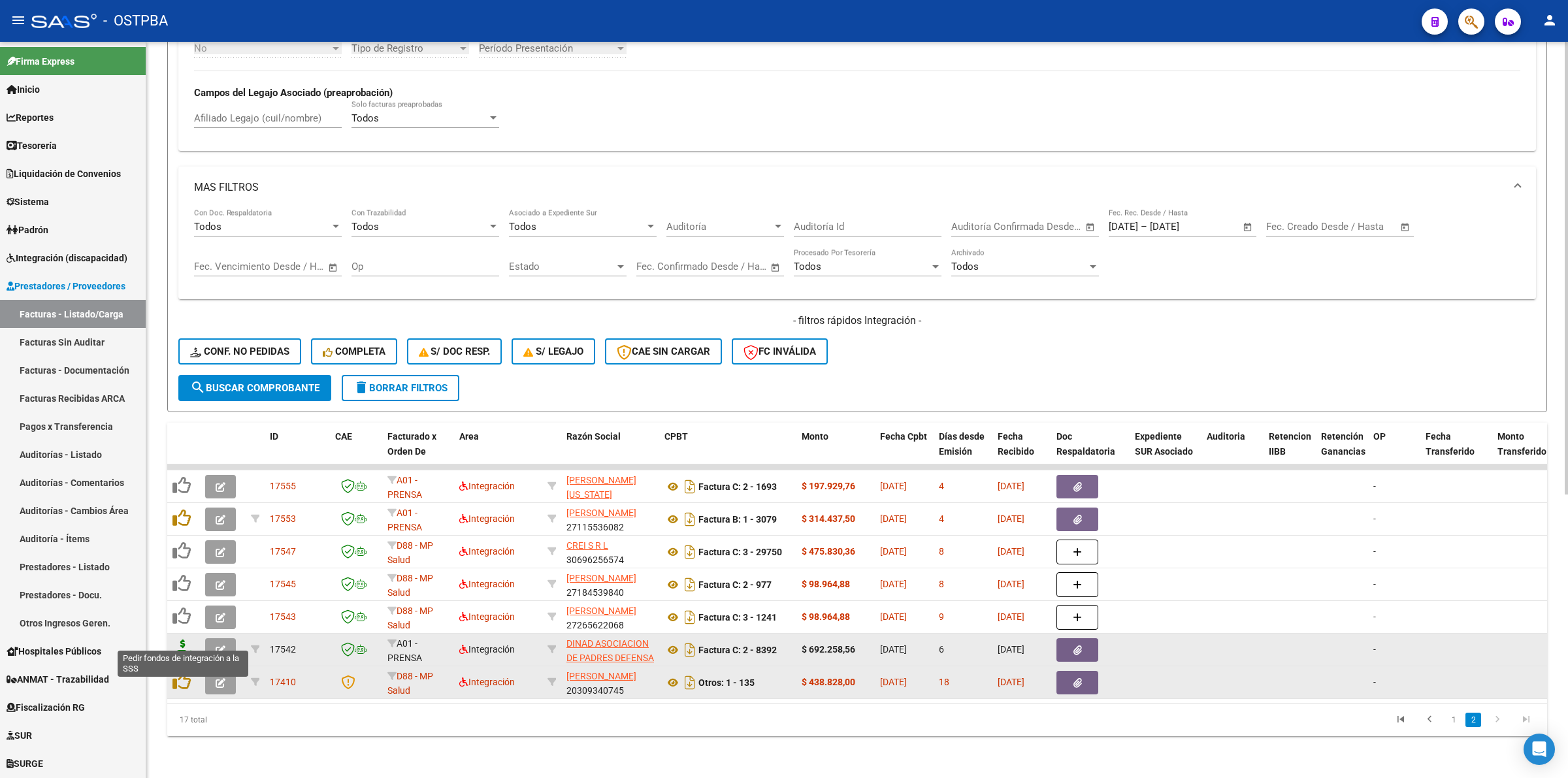
click at [181, 640] on icon at bounding box center [183, 649] width 21 height 18
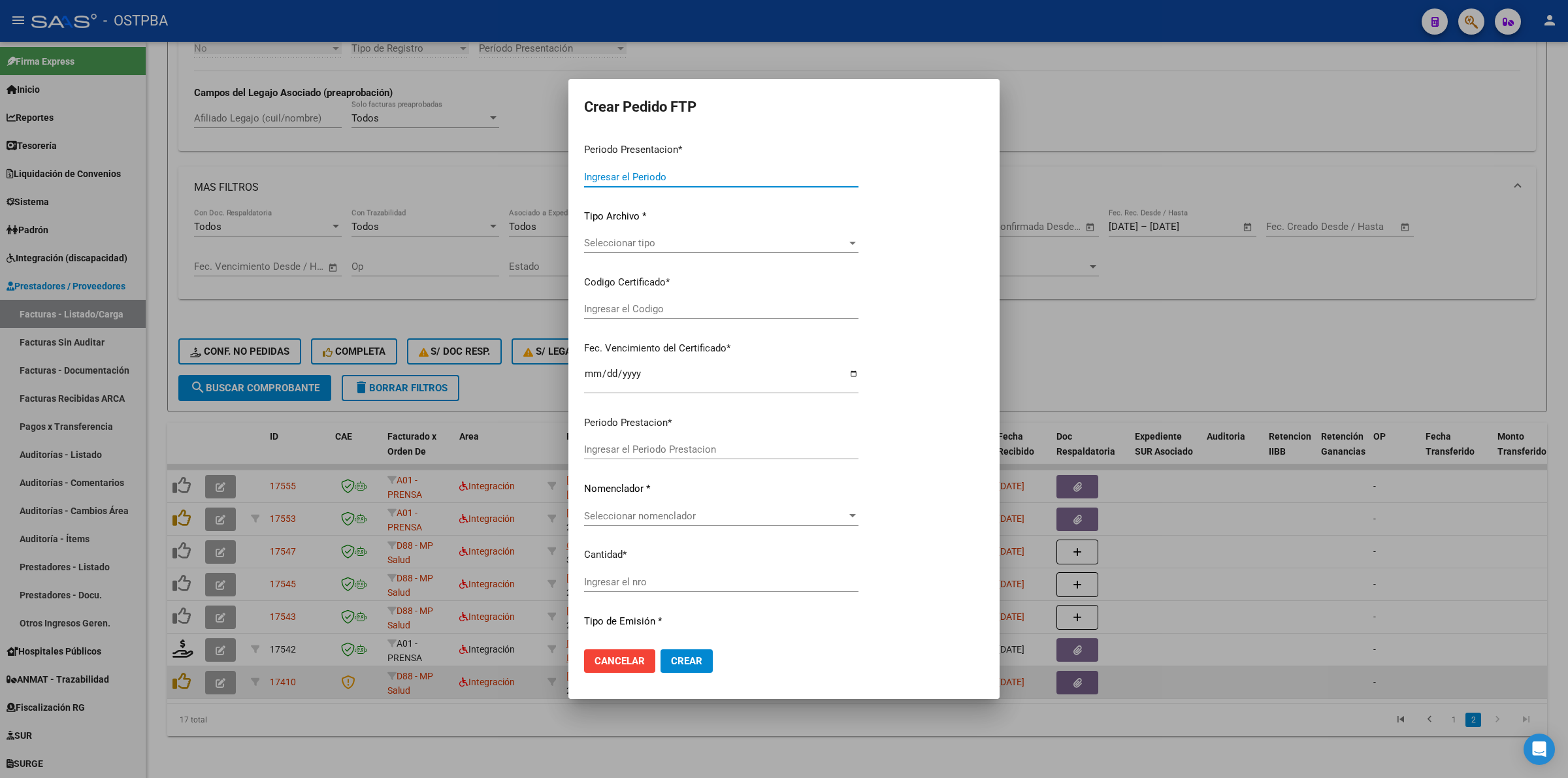
type input "202508"
type input "$ 692.258,56"
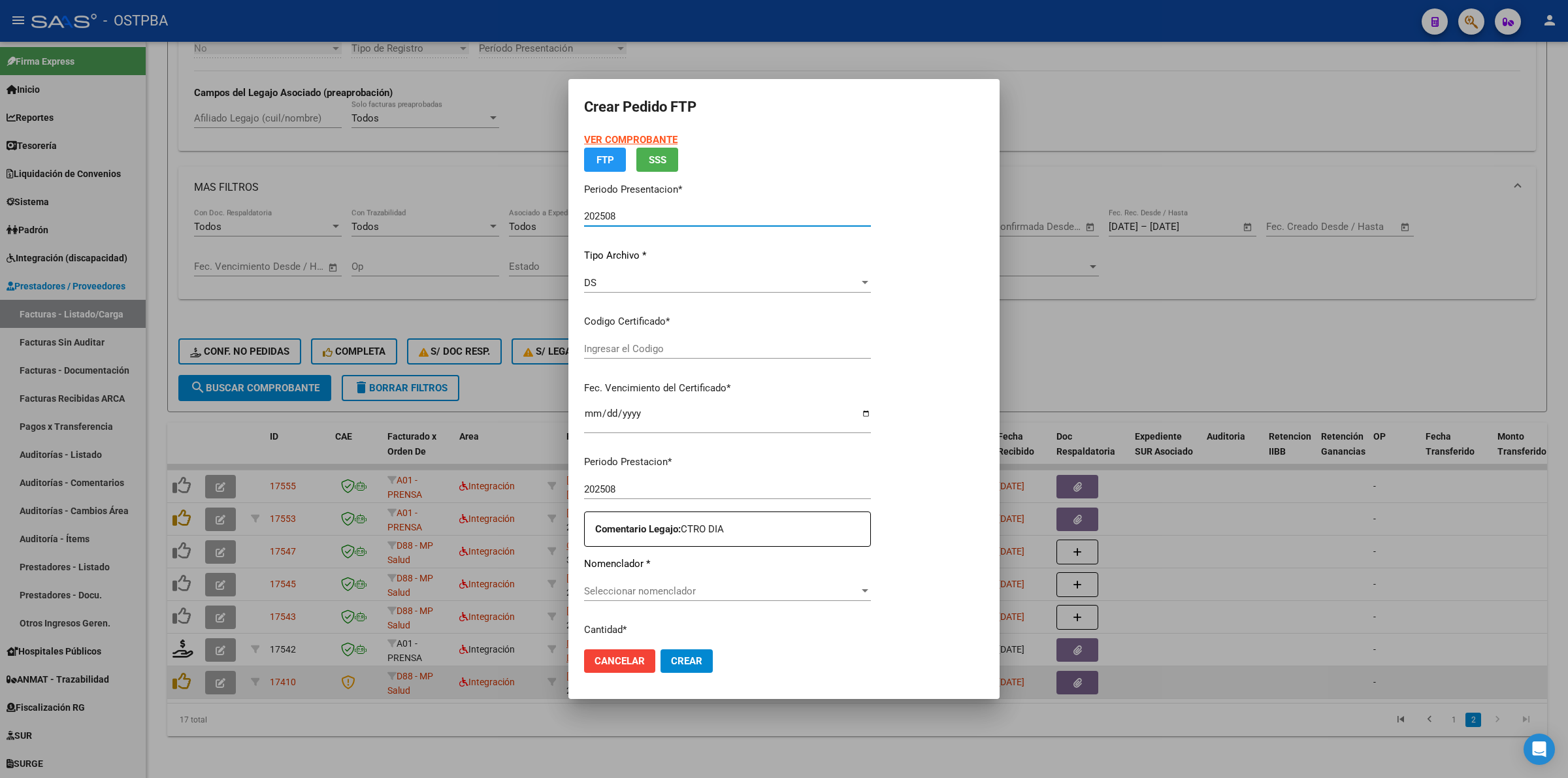
type input "00000000000000000000"
type input "2032-06-02"
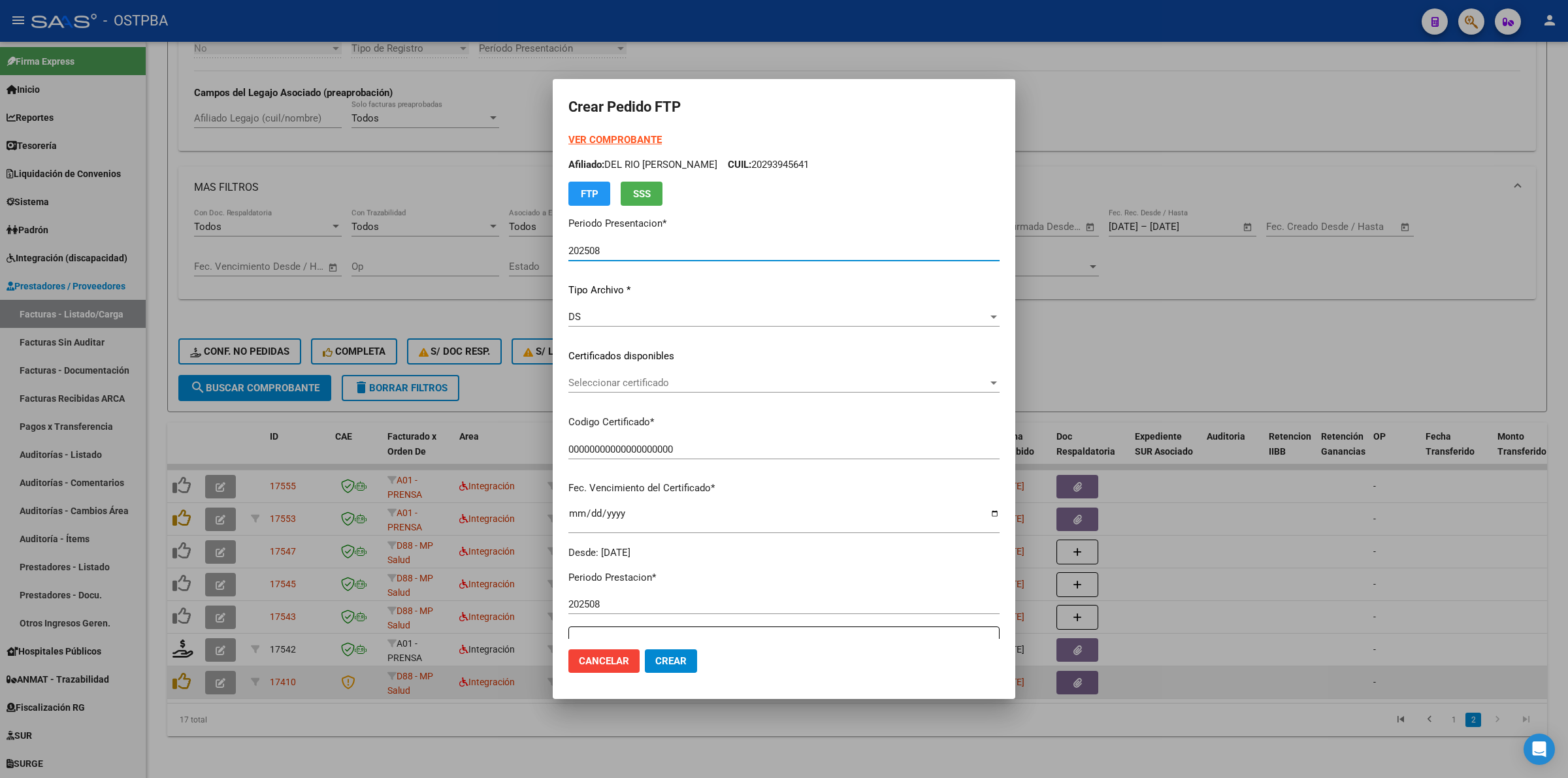
click at [990, 383] on div at bounding box center [993, 383] width 7 height 3
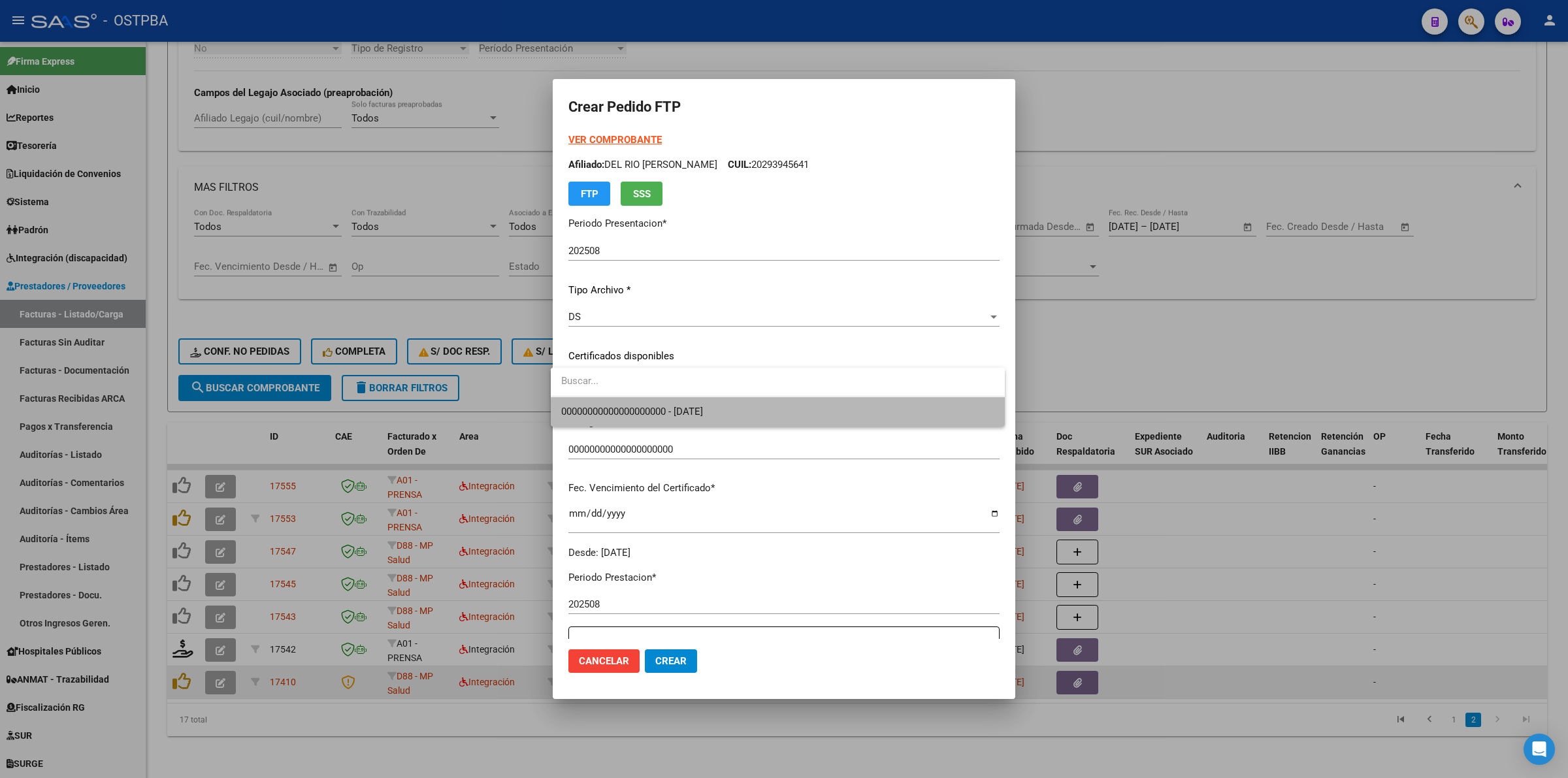
click at [953, 423] on span "00000000000000000000 - 2032-06-02" at bounding box center [778, 412] width 433 height 29
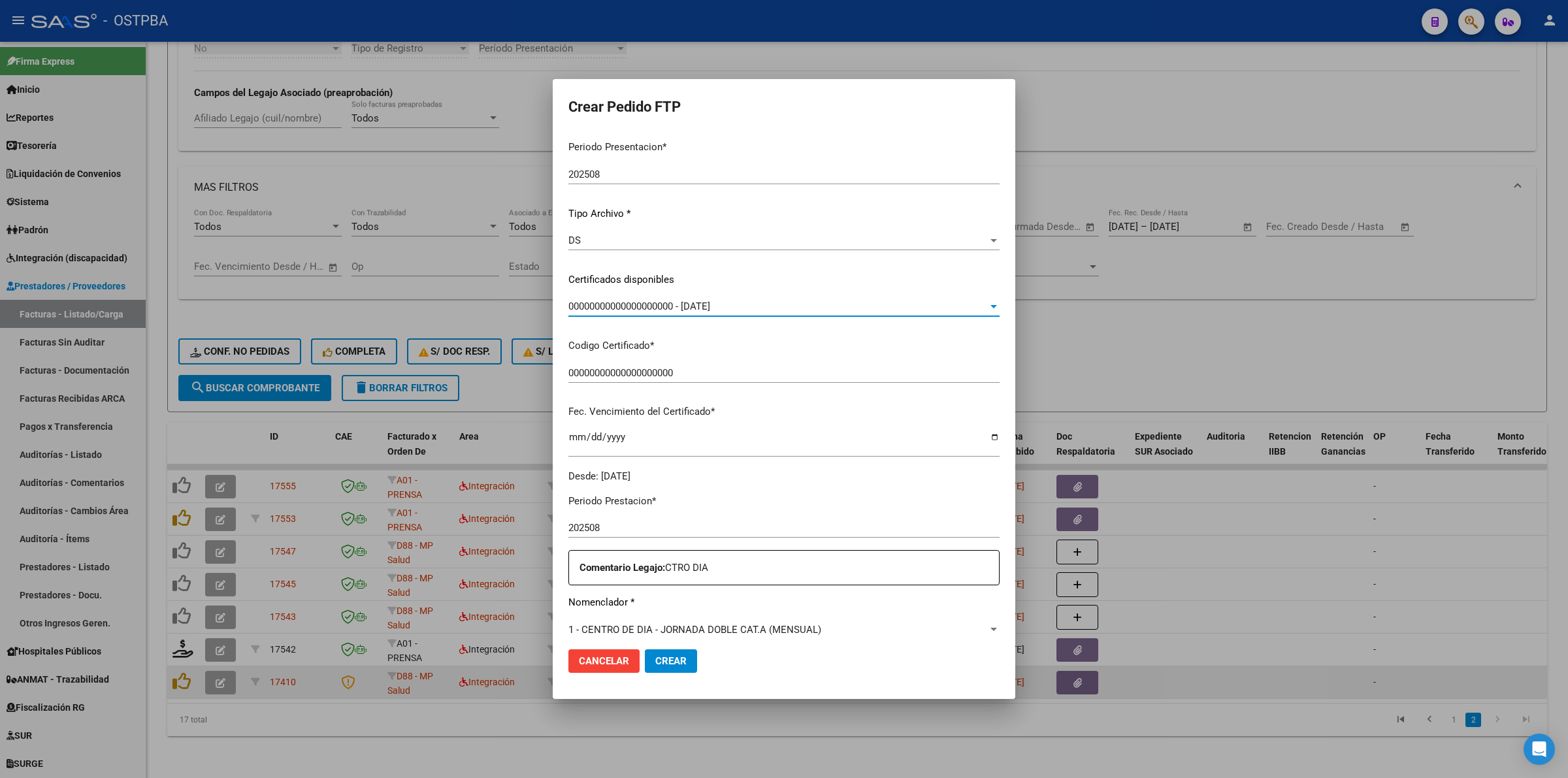
scroll to position [245, 0]
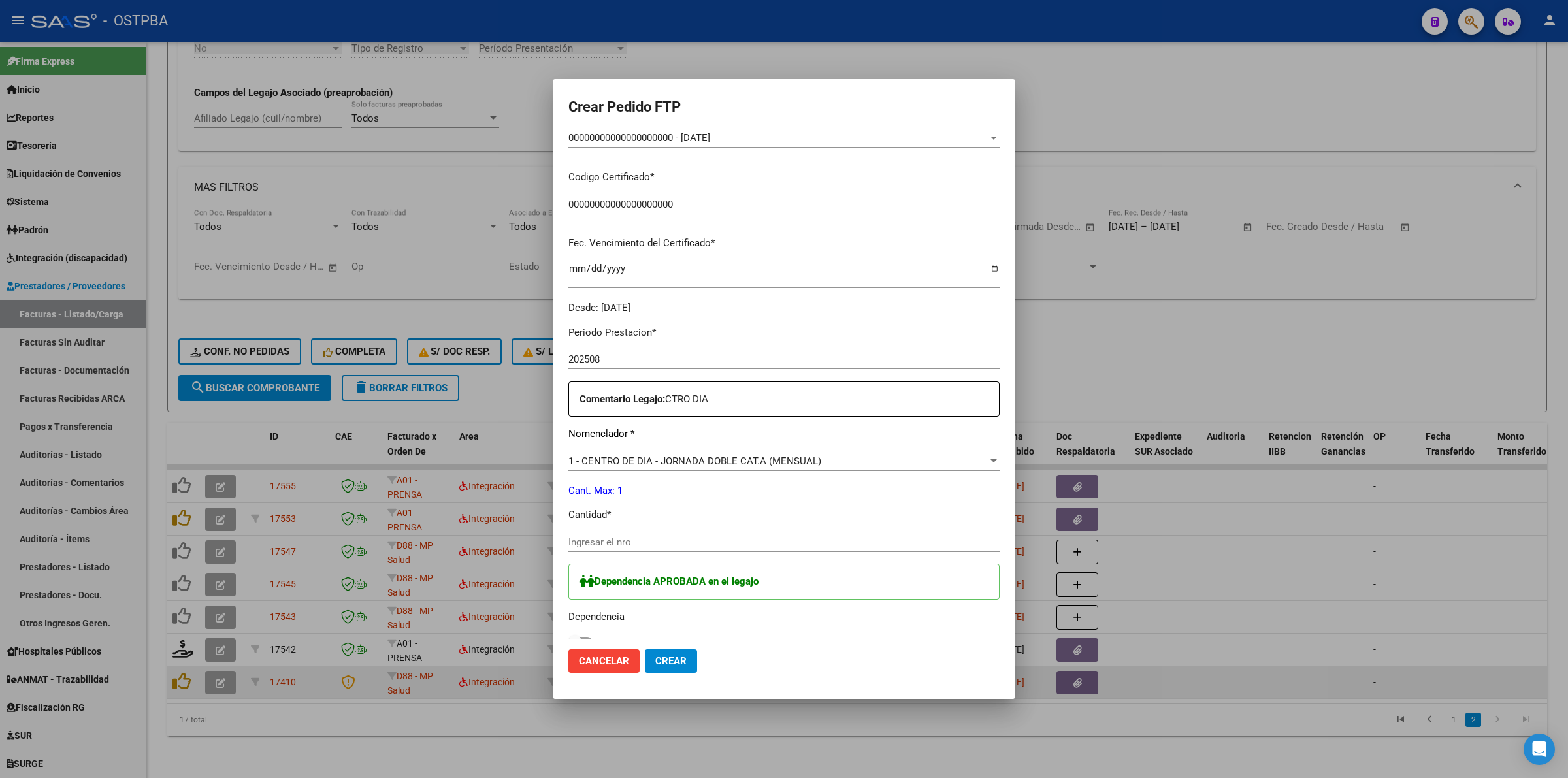
click at [658, 551] on div "Ingresar el nro" at bounding box center [784, 549] width 431 height 32
click at [628, 532] on div "Ingresar el nro" at bounding box center [784, 542] width 431 height 20
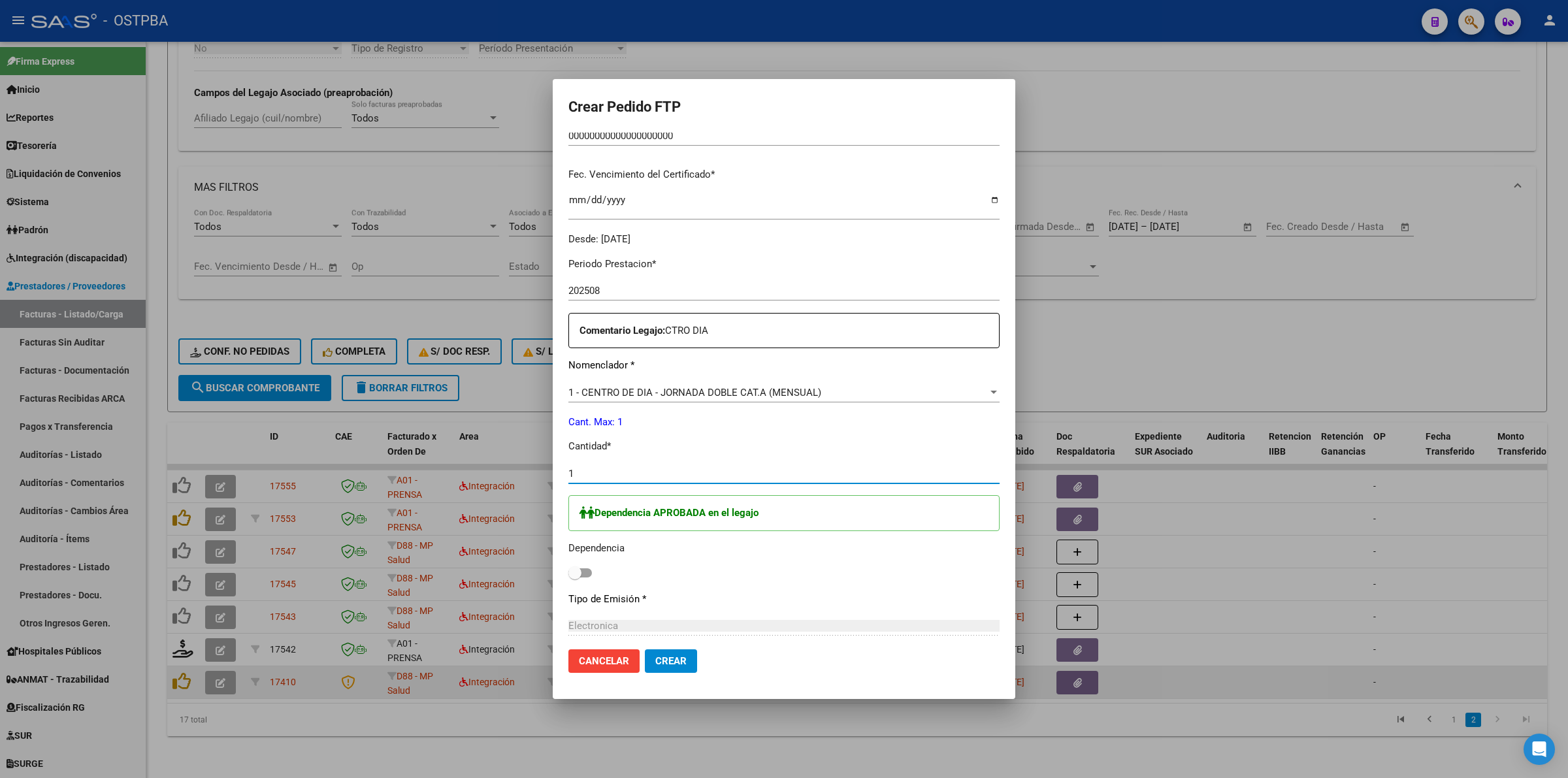
scroll to position [408, 0]
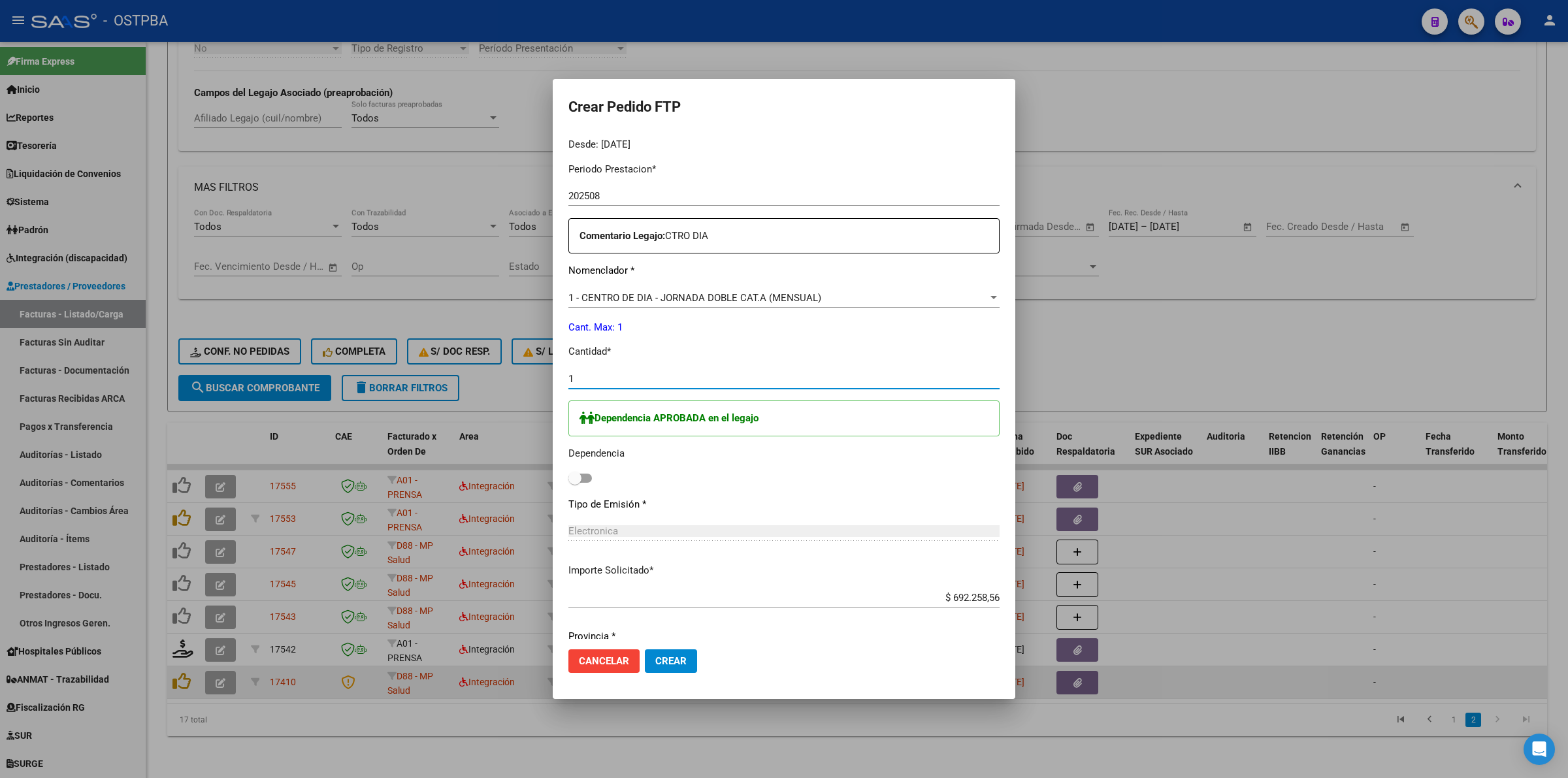
type input "1"
click at [581, 474] on span at bounding box center [580, 479] width 24 height 9
click at [575, 483] on input "checkbox" at bounding box center [575, 483] width 1 height 1
checkbox input "true"
click at [677, 664] on span "Crear" at bounding box center [670, 661] width 31 height 12
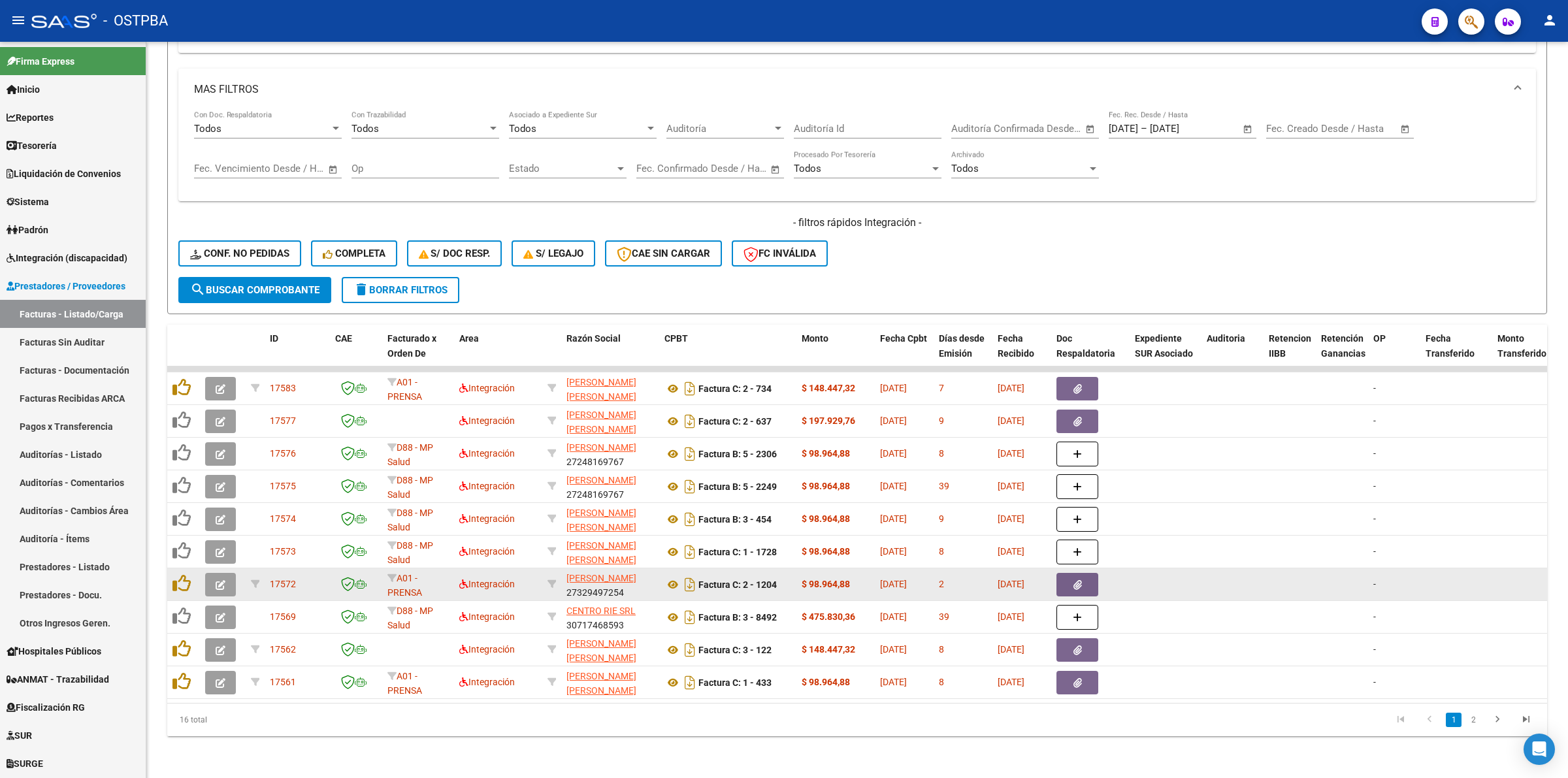
scroll to position [559, 0]
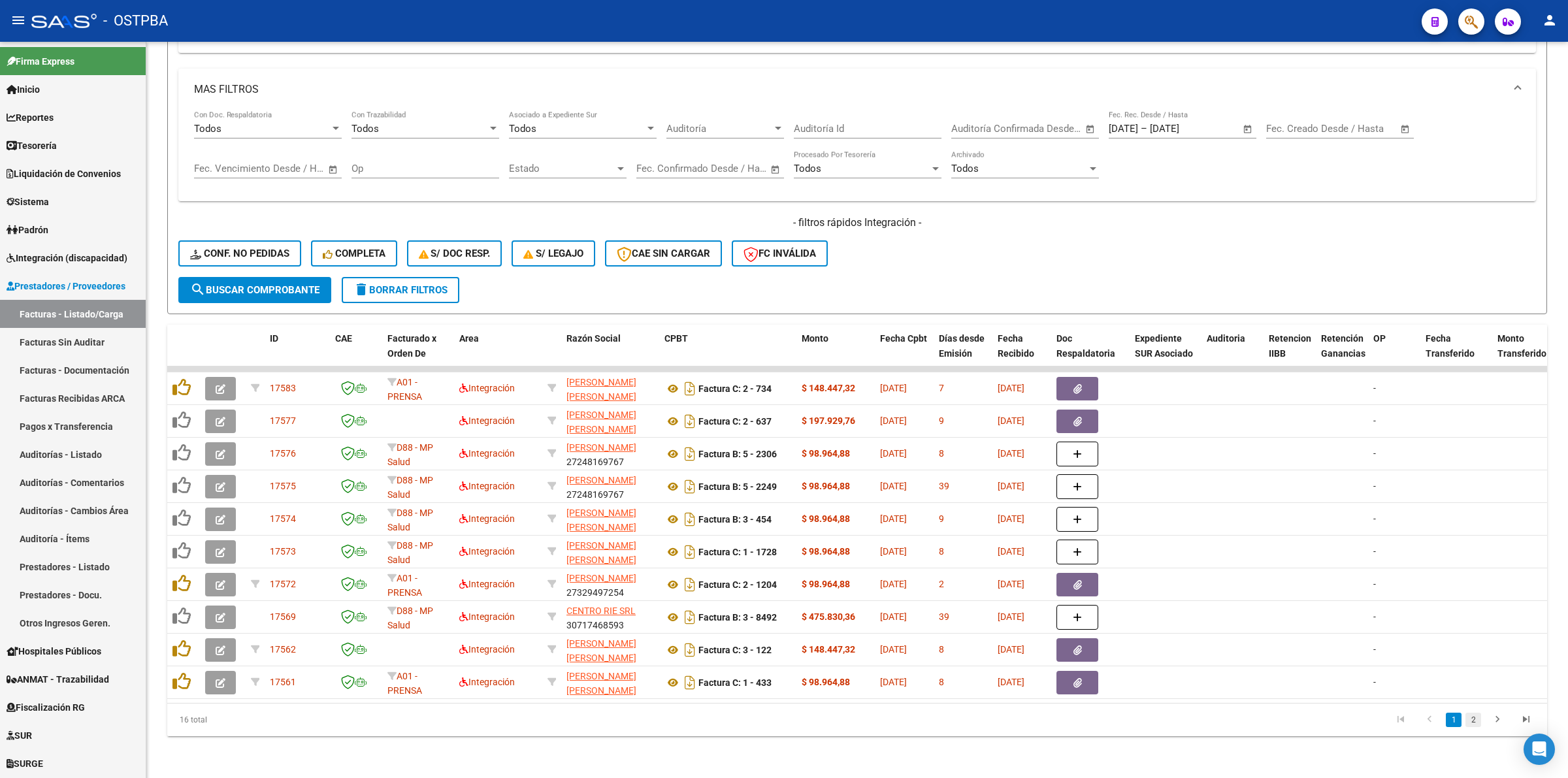
click at [1475, 724] on link "2" at bounding box center [1473, 720] width 15 height 15
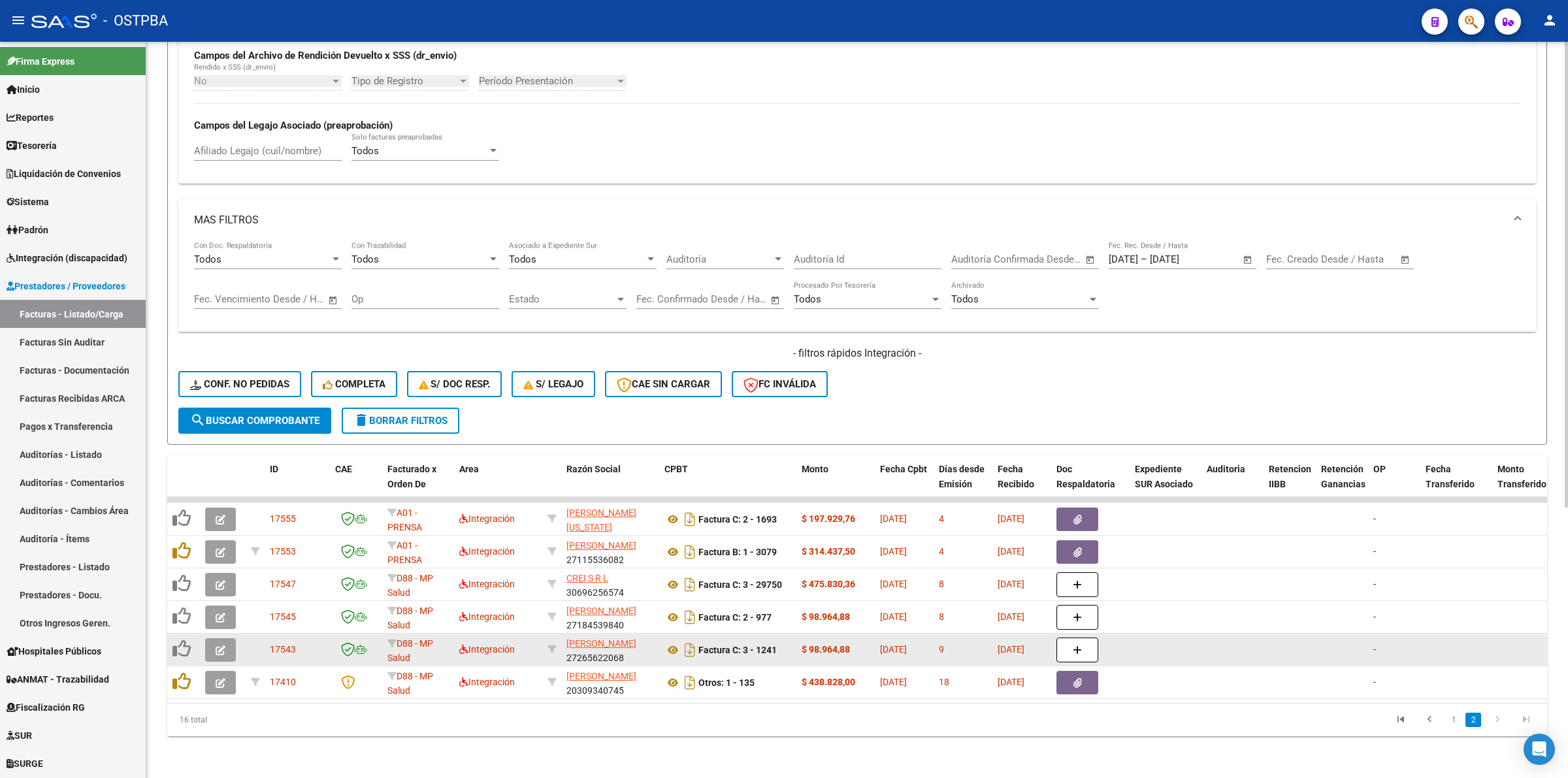
scroll to position [428, 0]
click at [216, 646] on icon "button" at bounding box center [220, 651] width 10 height 10
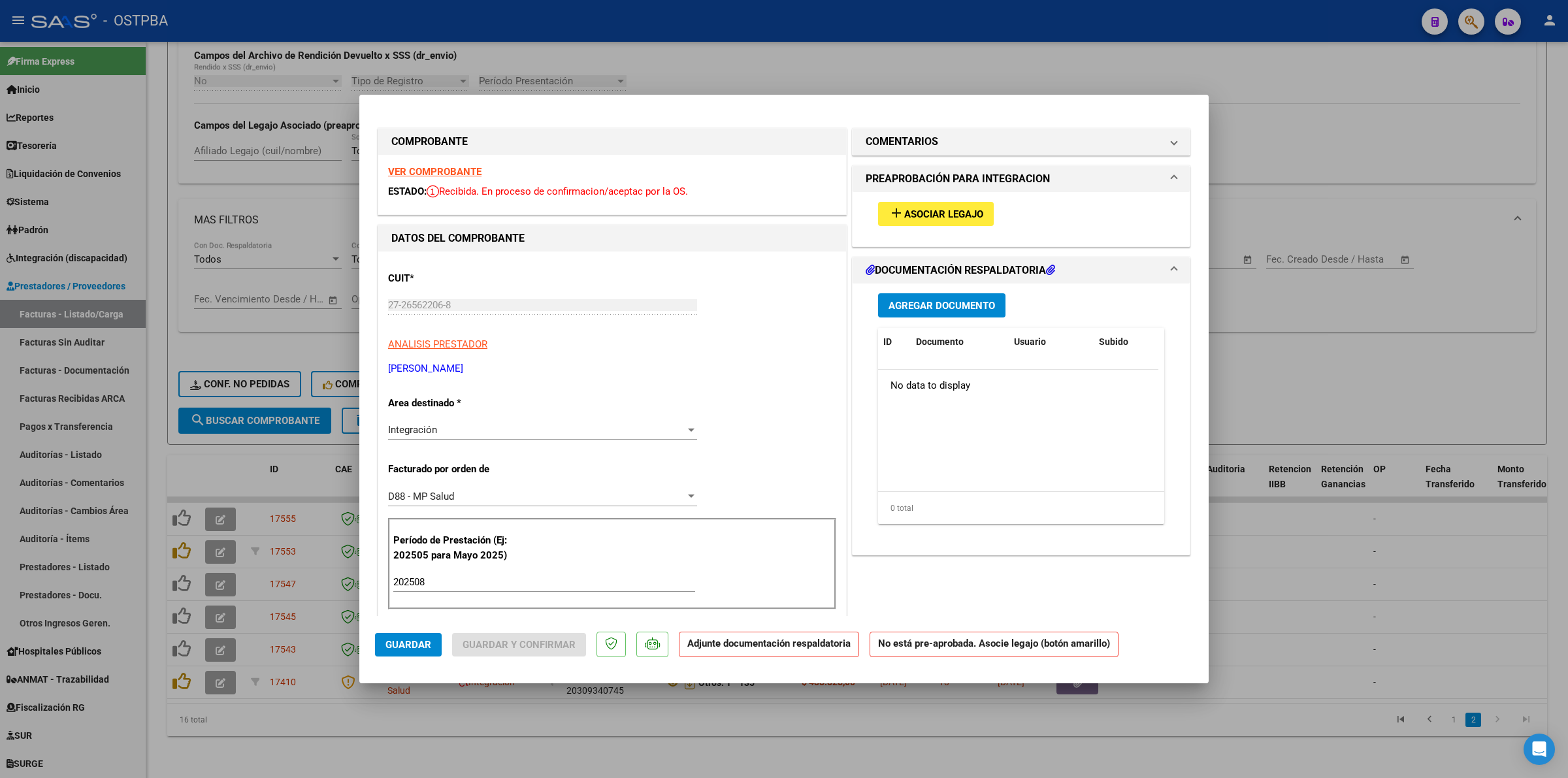
click at [443, 172] on strong "VER COMPROBANTE" at bounding box center [435, 171] width 94 height 12
click at [934, 214] on span "Asociar Legajo" at bounding box center [944, 214] width 79 height 12
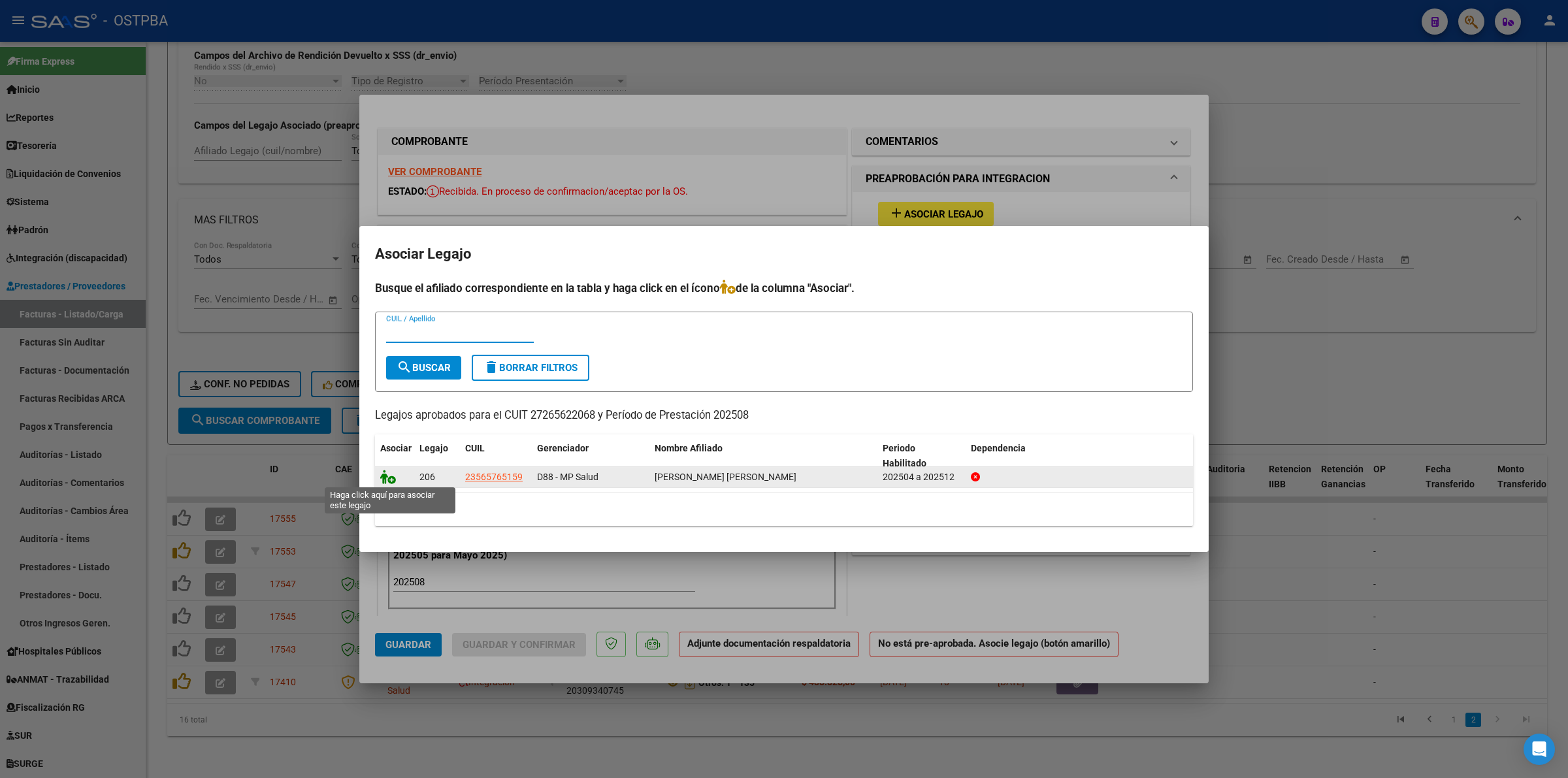
click at [387, 476] on icon at bounding box center [388, 476] width 15 height 15
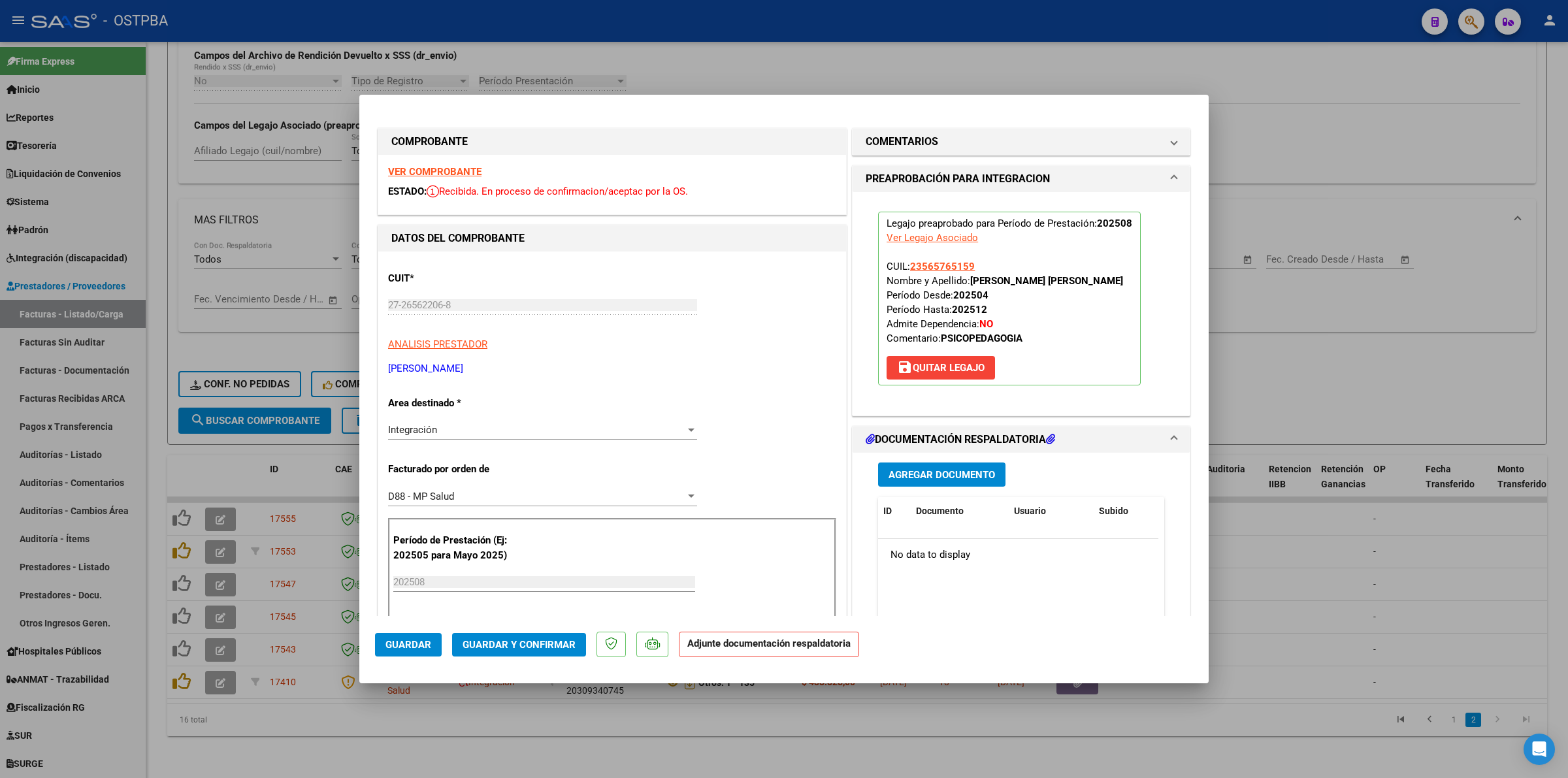
click at [1333, 606] on div at bounding box center [784, 389] width 1568 height 778
type input "$ 0,00"
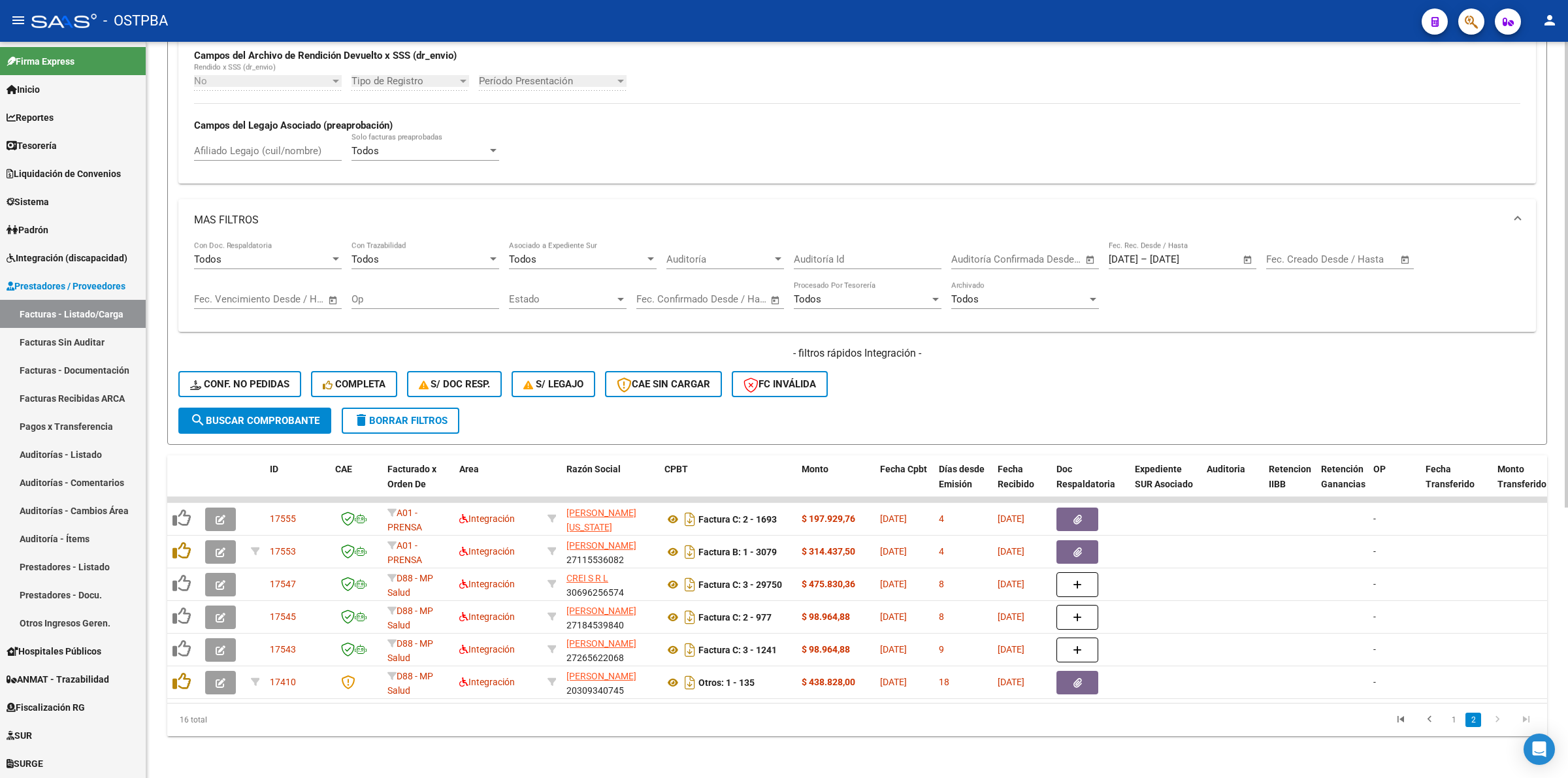
click at [318, 415] on span "search Buscar Comprobante" at bounding box center [255, 420] width 130 height 12
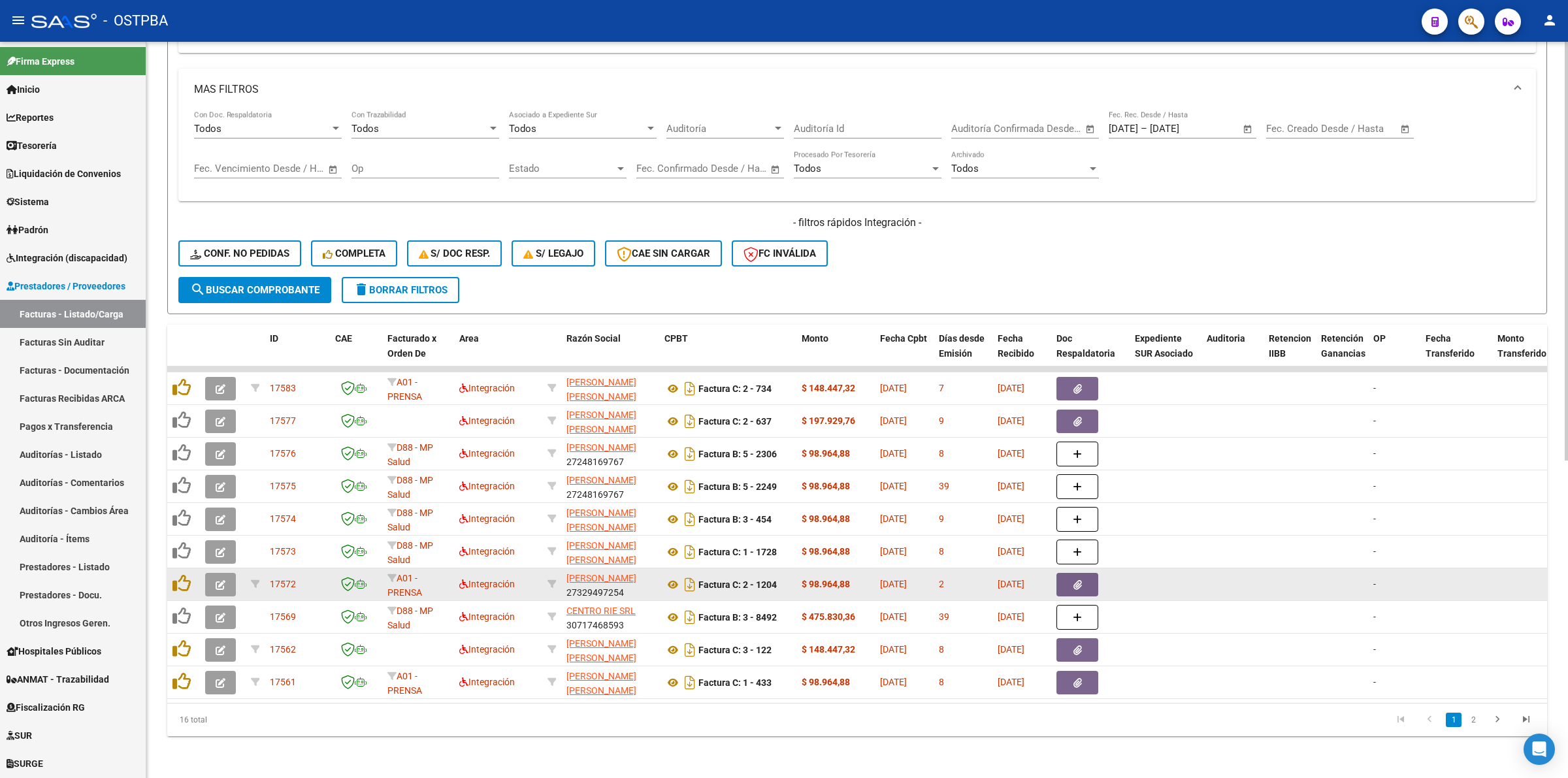
scroll to position [559, 0]
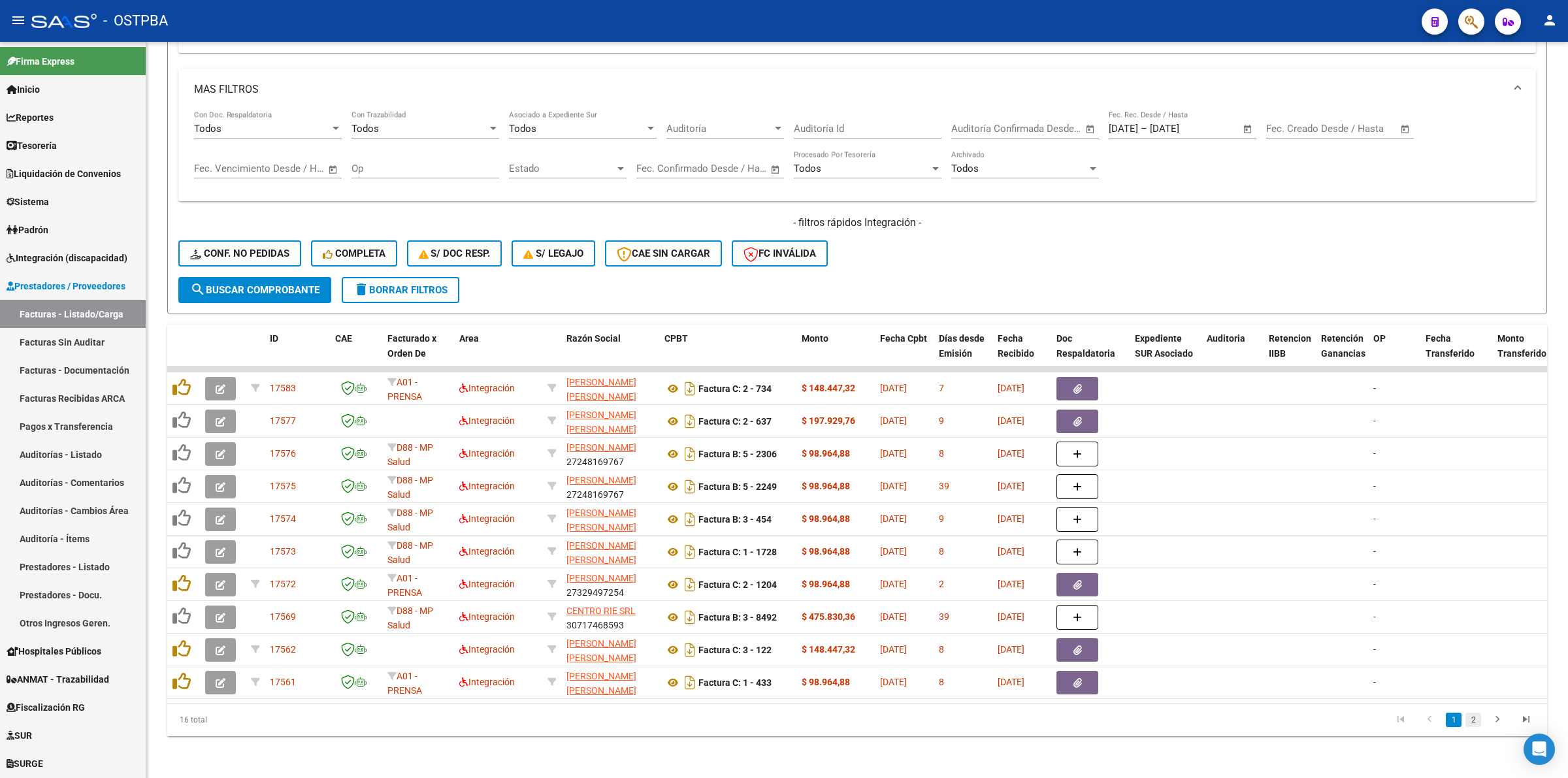
click at [1472, 717] on link "2" at bounding box center [1473, 720] width 15 height 15
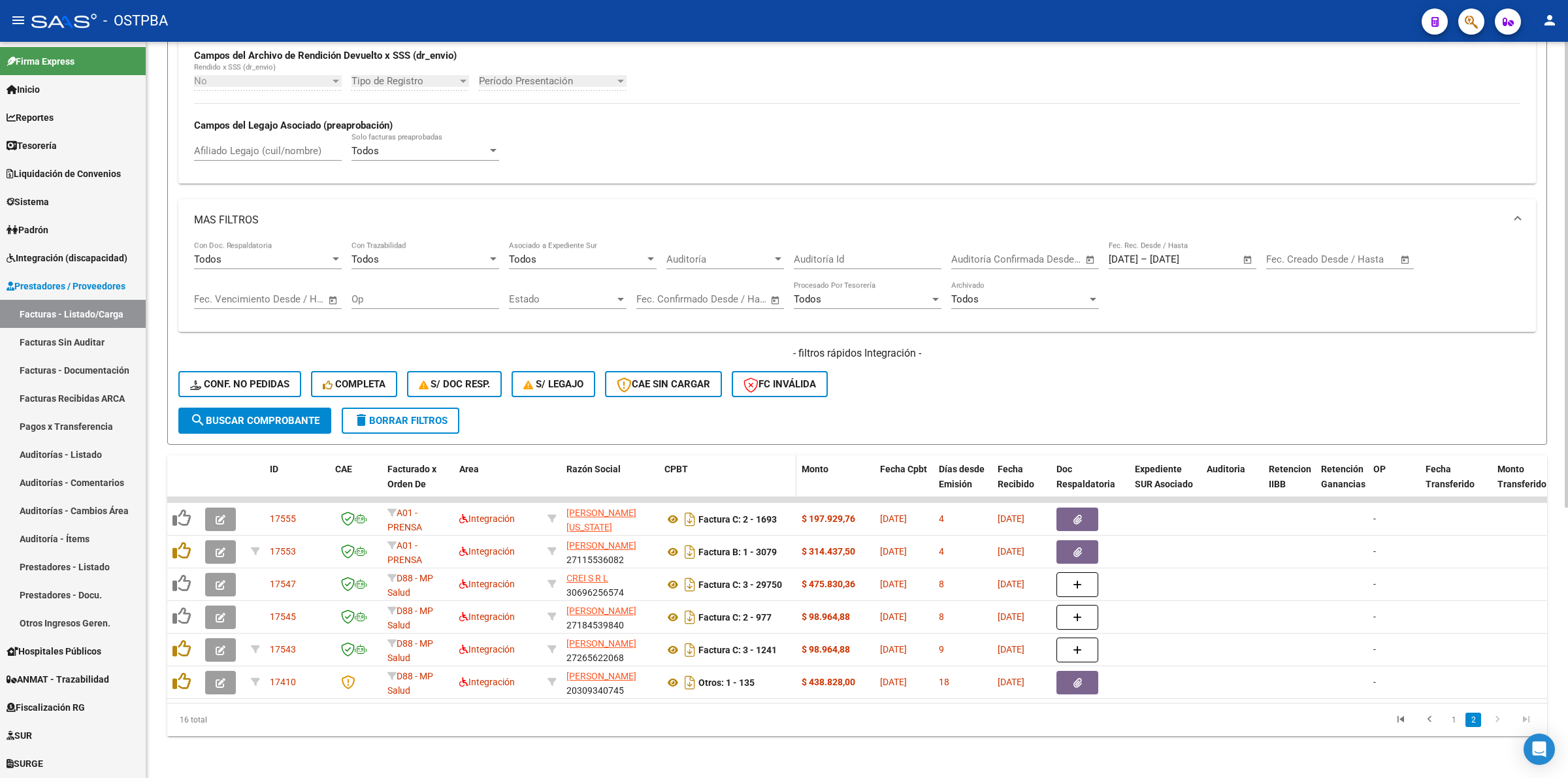
scroll to position [428, 0]
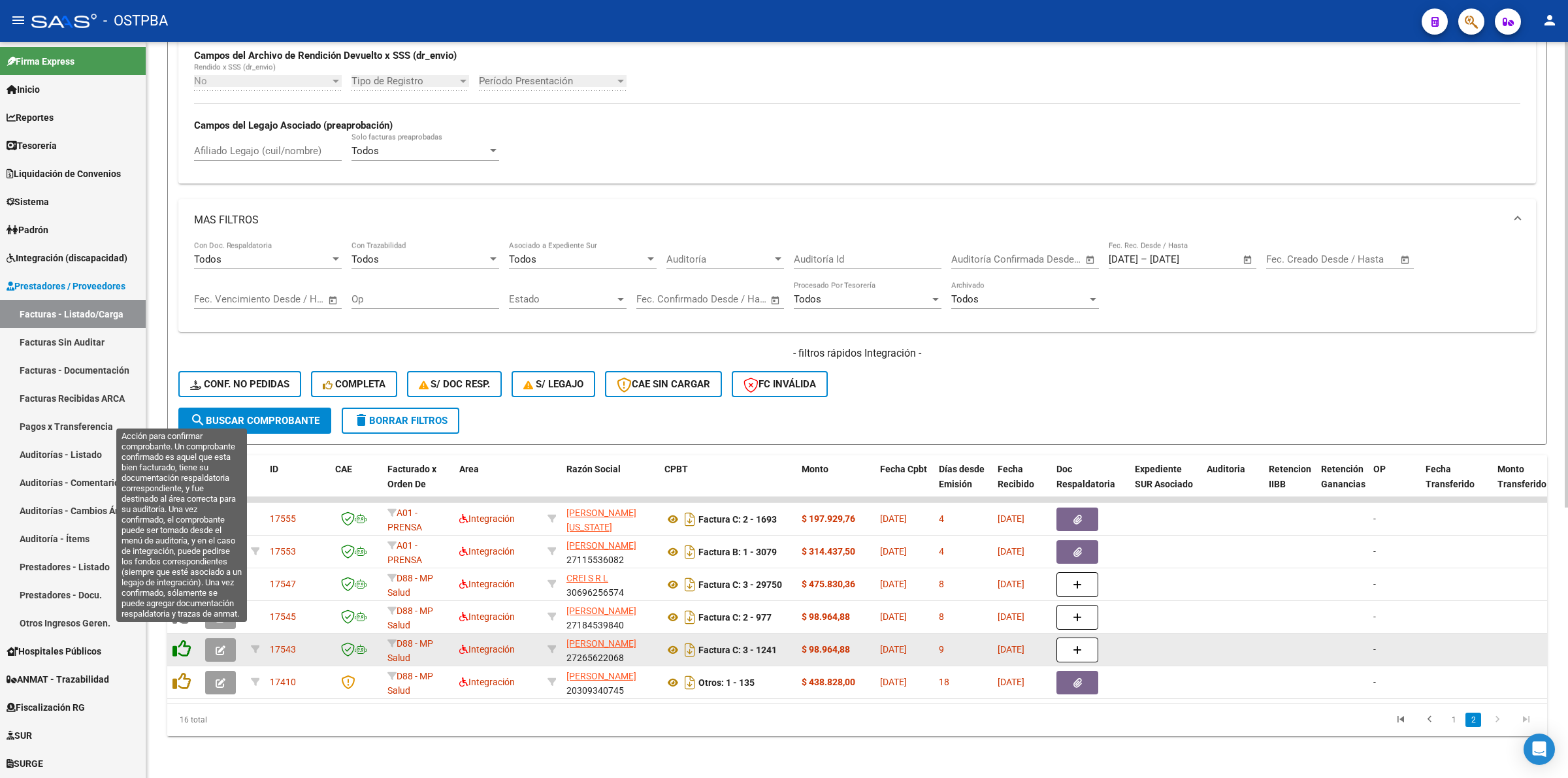
click at [183, 640] on icon at bounding box center [182, 649] width 18 height 18
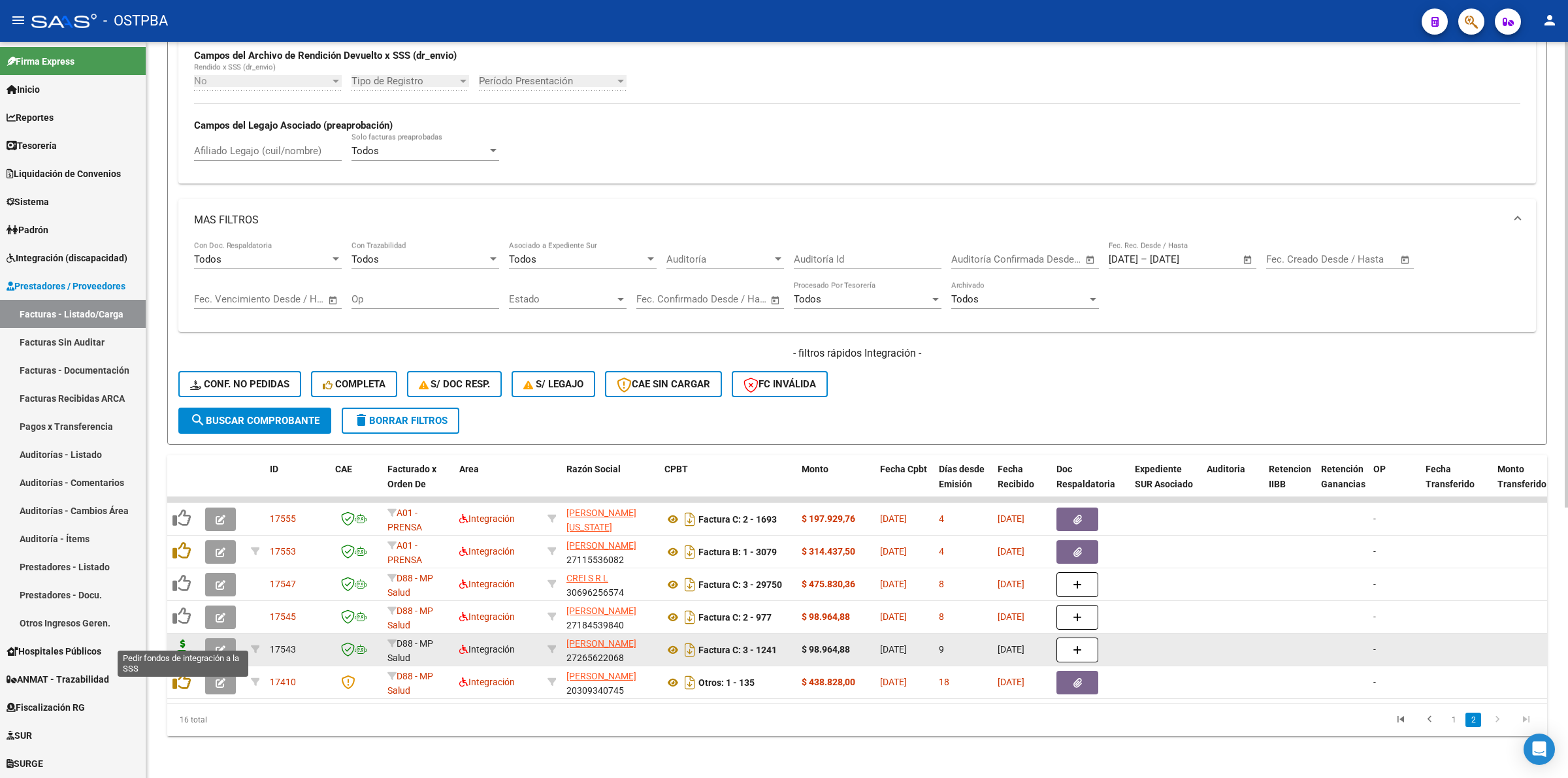
click at [187, 640] on icon at bounding box center [183, 649] width 21 height 18
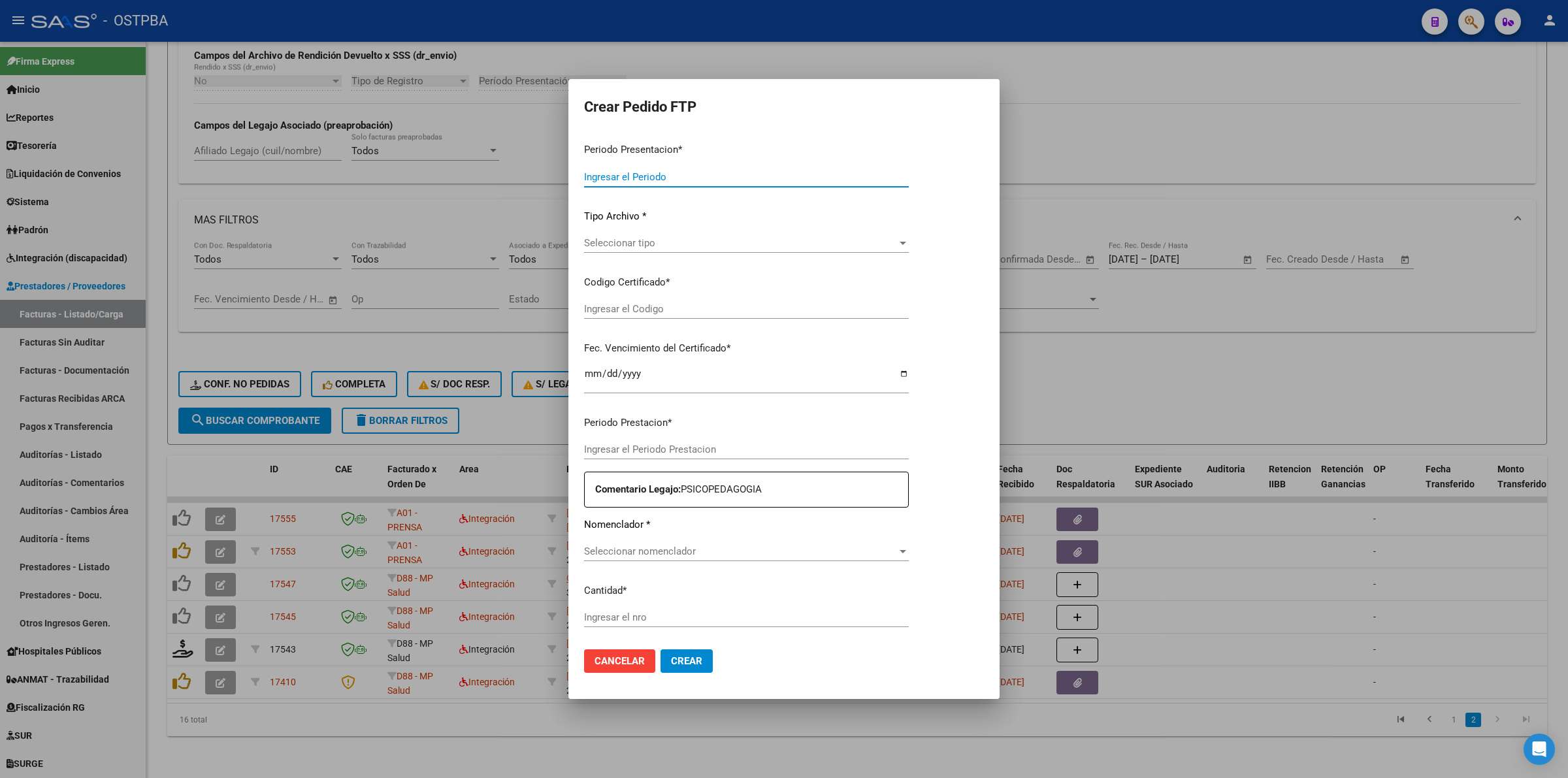
type input "202508"
type input "$ 98.964,88"
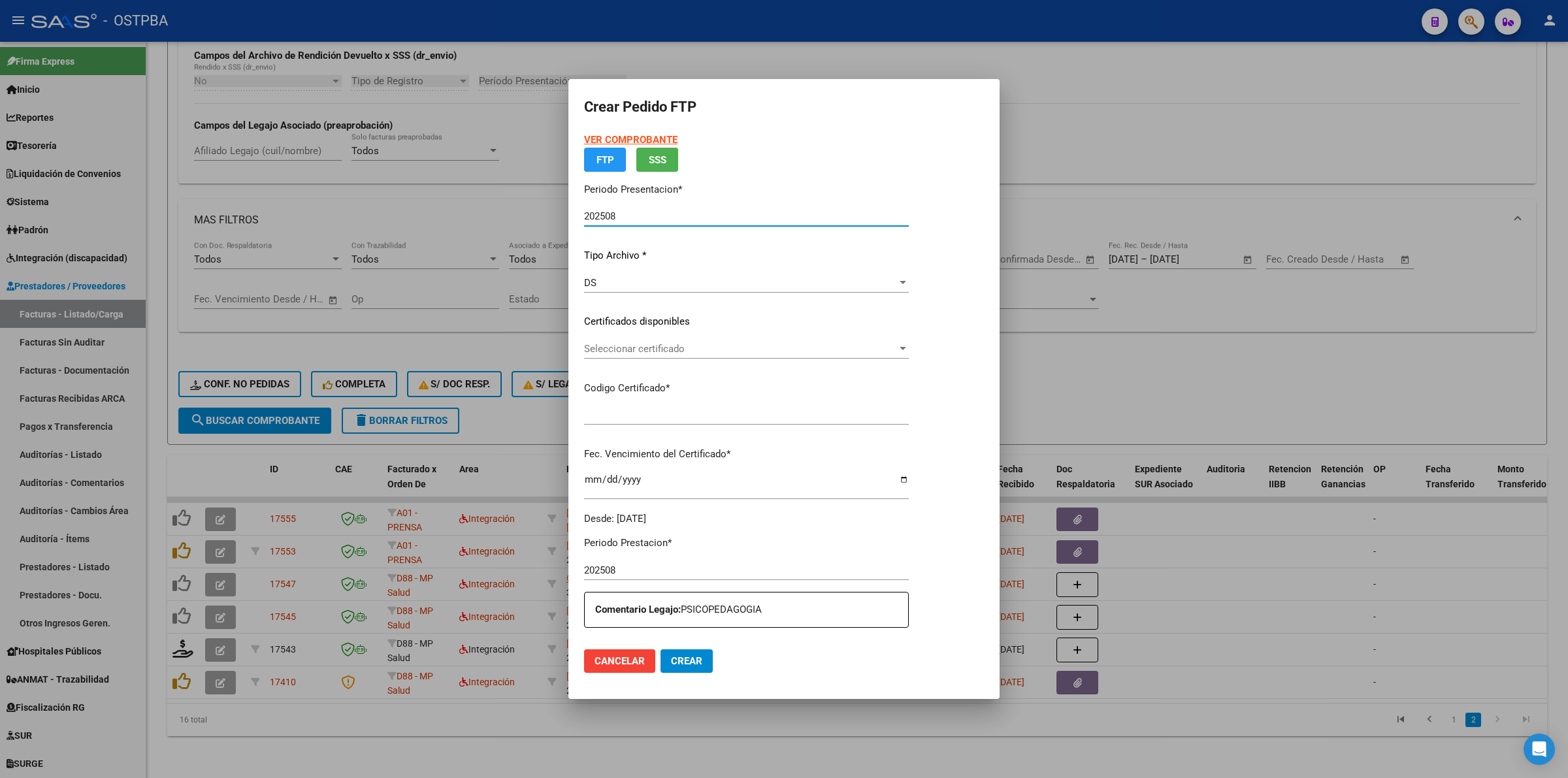
type input "000000000000000000000"
type input "2026-03-25"
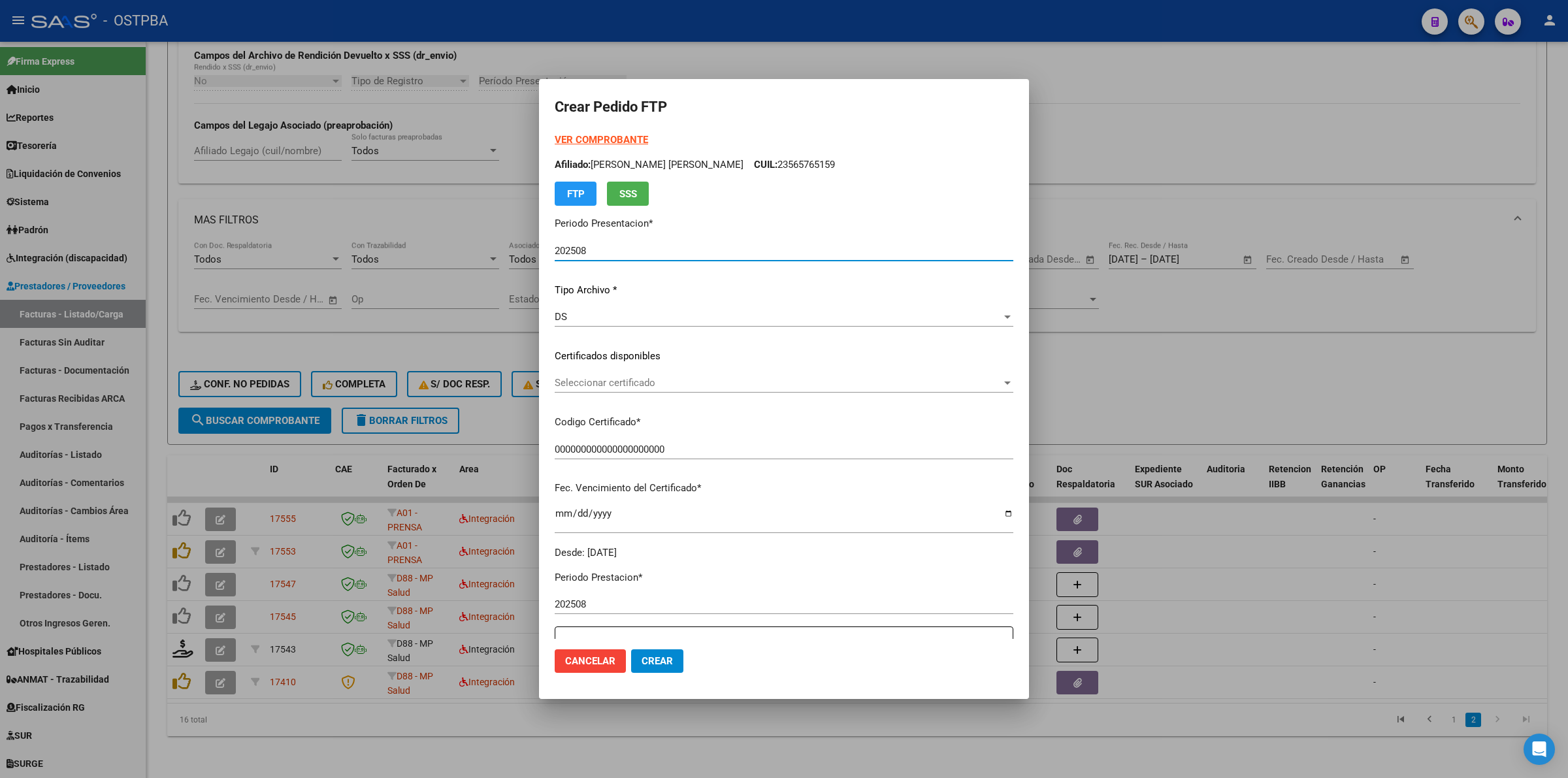
click at [1001, 381] on span "Seleccionar certificado" at bounding box center [778, 382] width 447 height 12
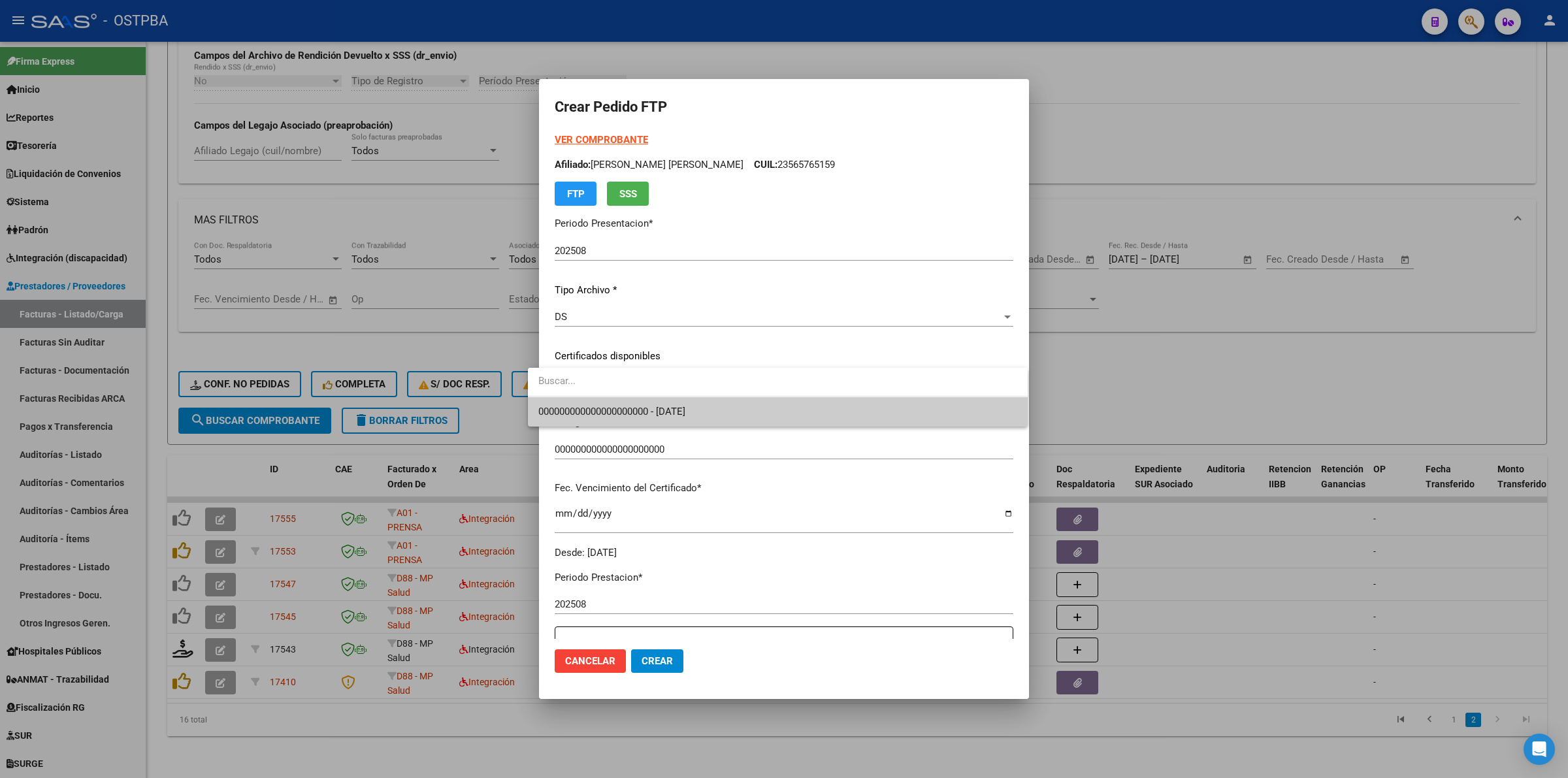
click at [958, 408] on span "000000000000000000000 - 2026-03-25" at bounding box center [778, 412] width 479 height 29
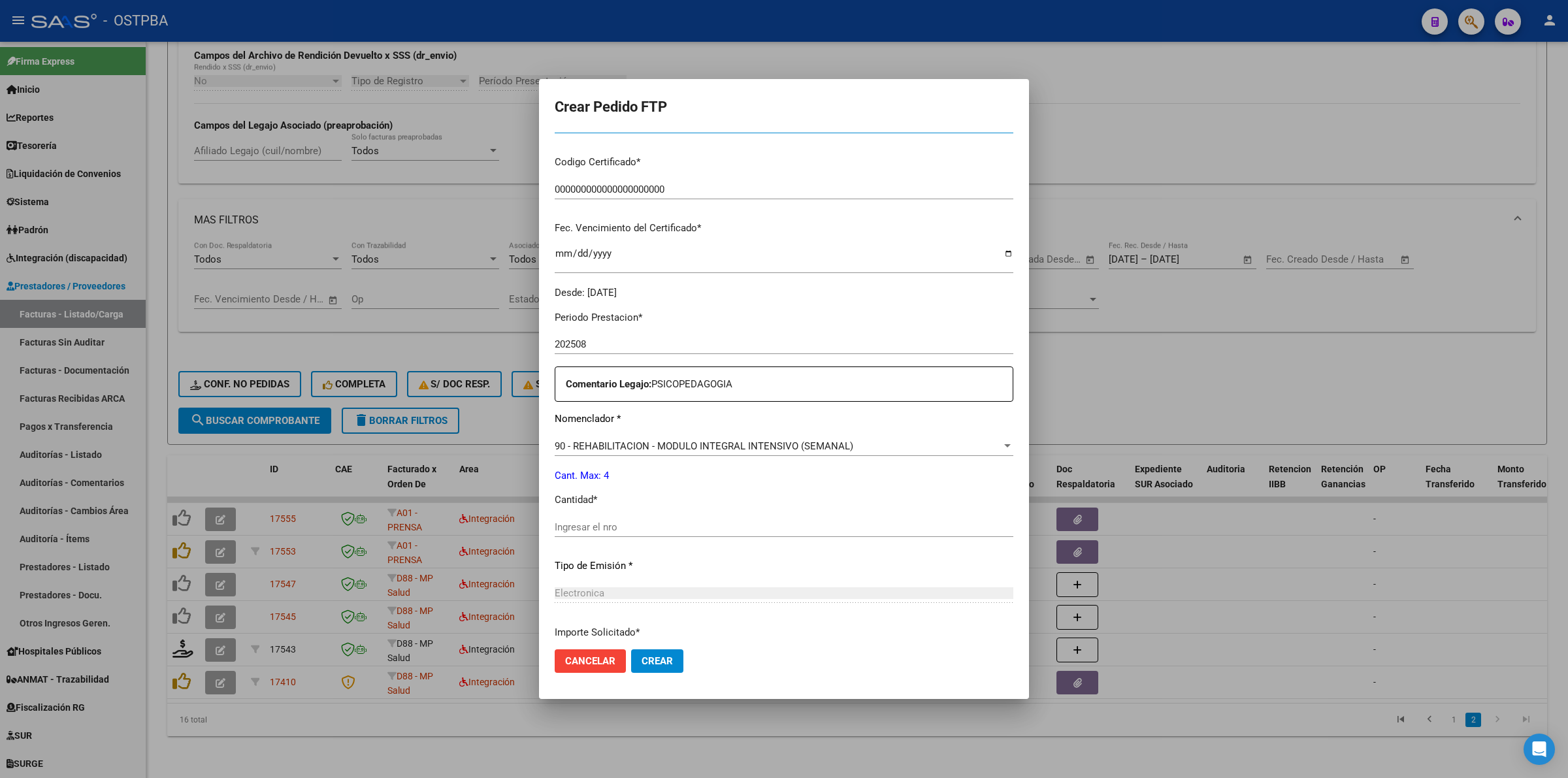
scroll to position [369, 0]
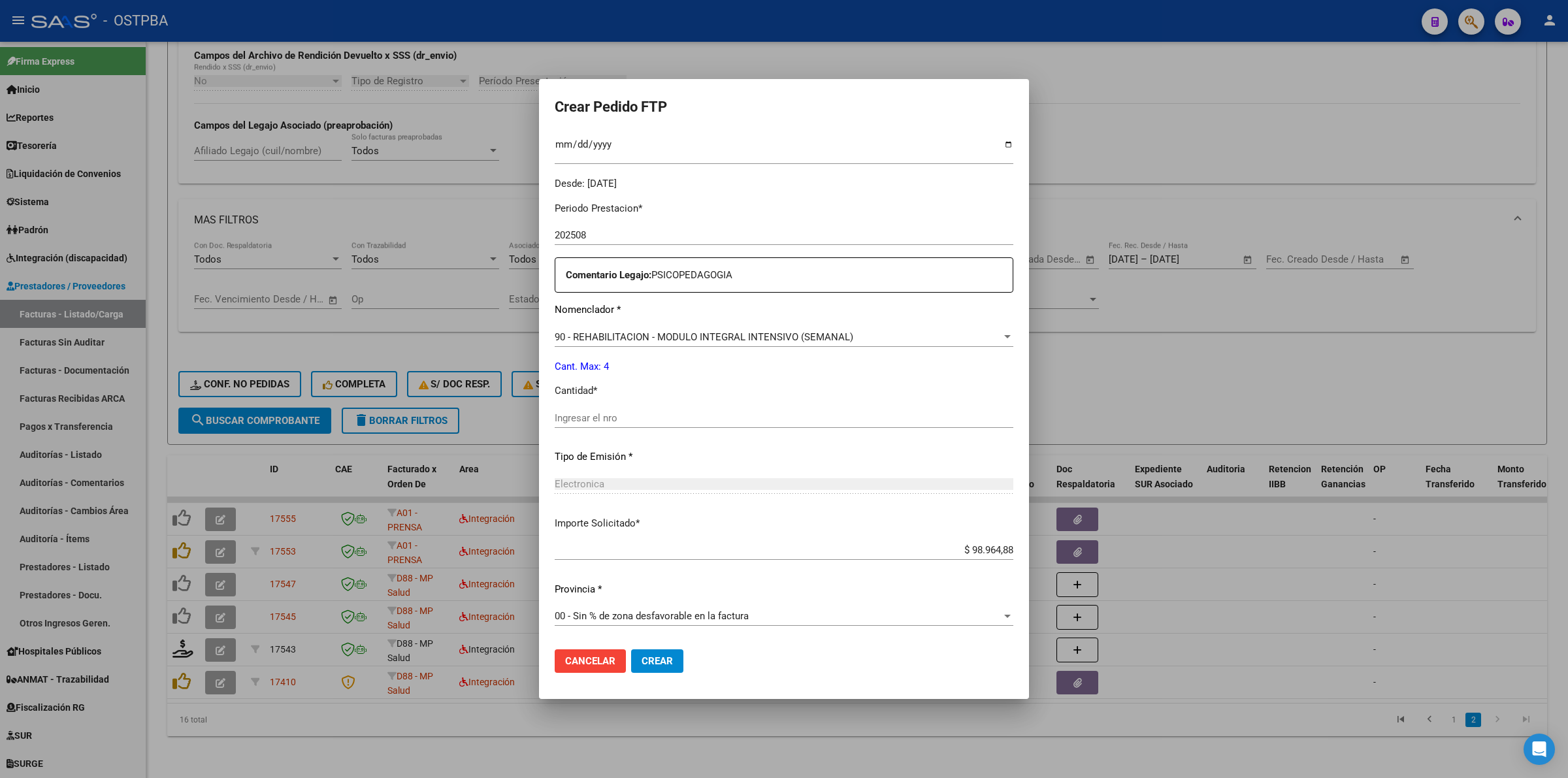
click at [725, 412] on input "Ingresar el nro" at bounding box center [784, 417] width 459 height 12
type input "4"
click at [644, 665] on span "Crear" at bounding box center [657, 661] width 31 height 12
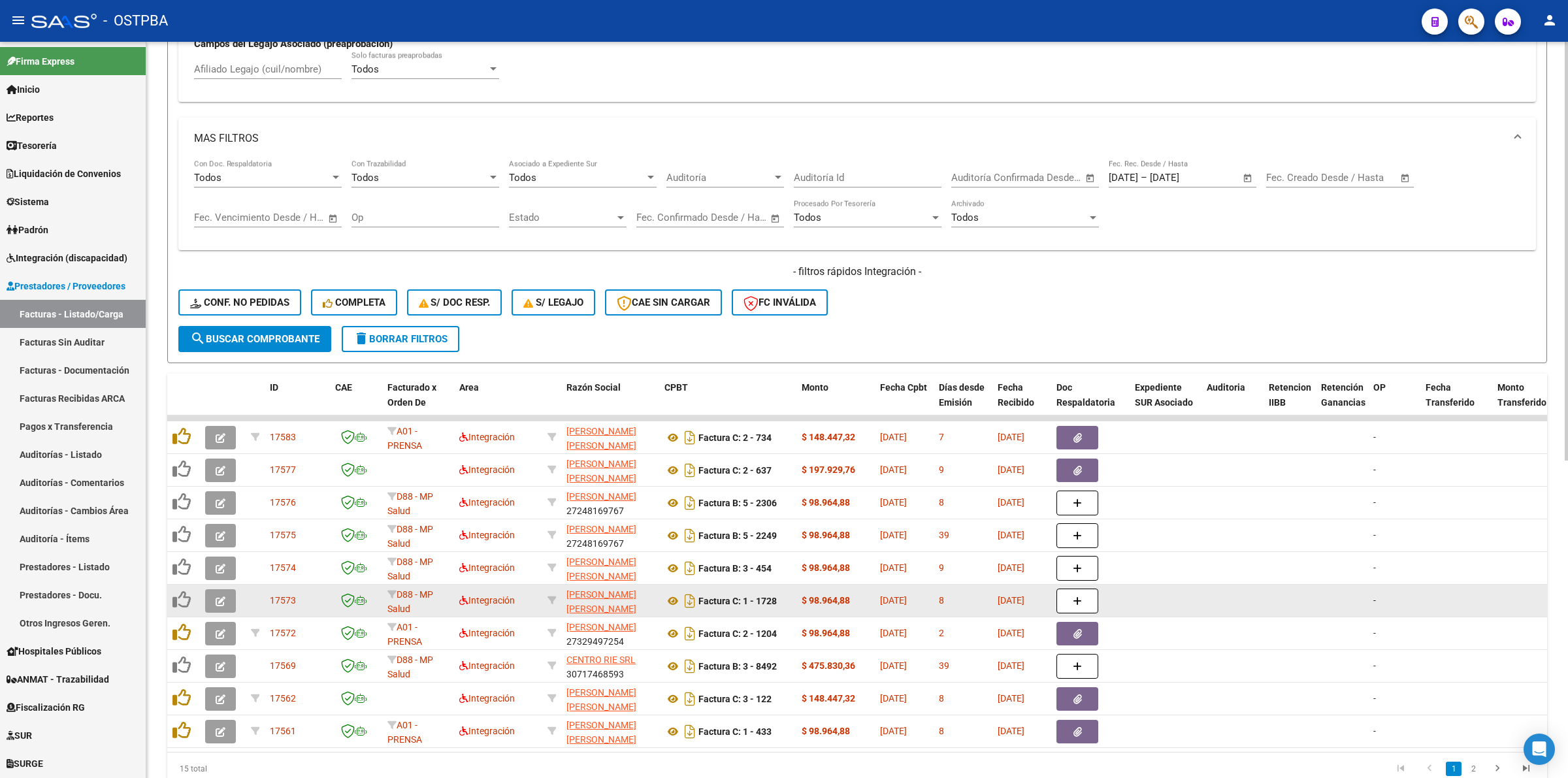
scroll to position [559, 0]
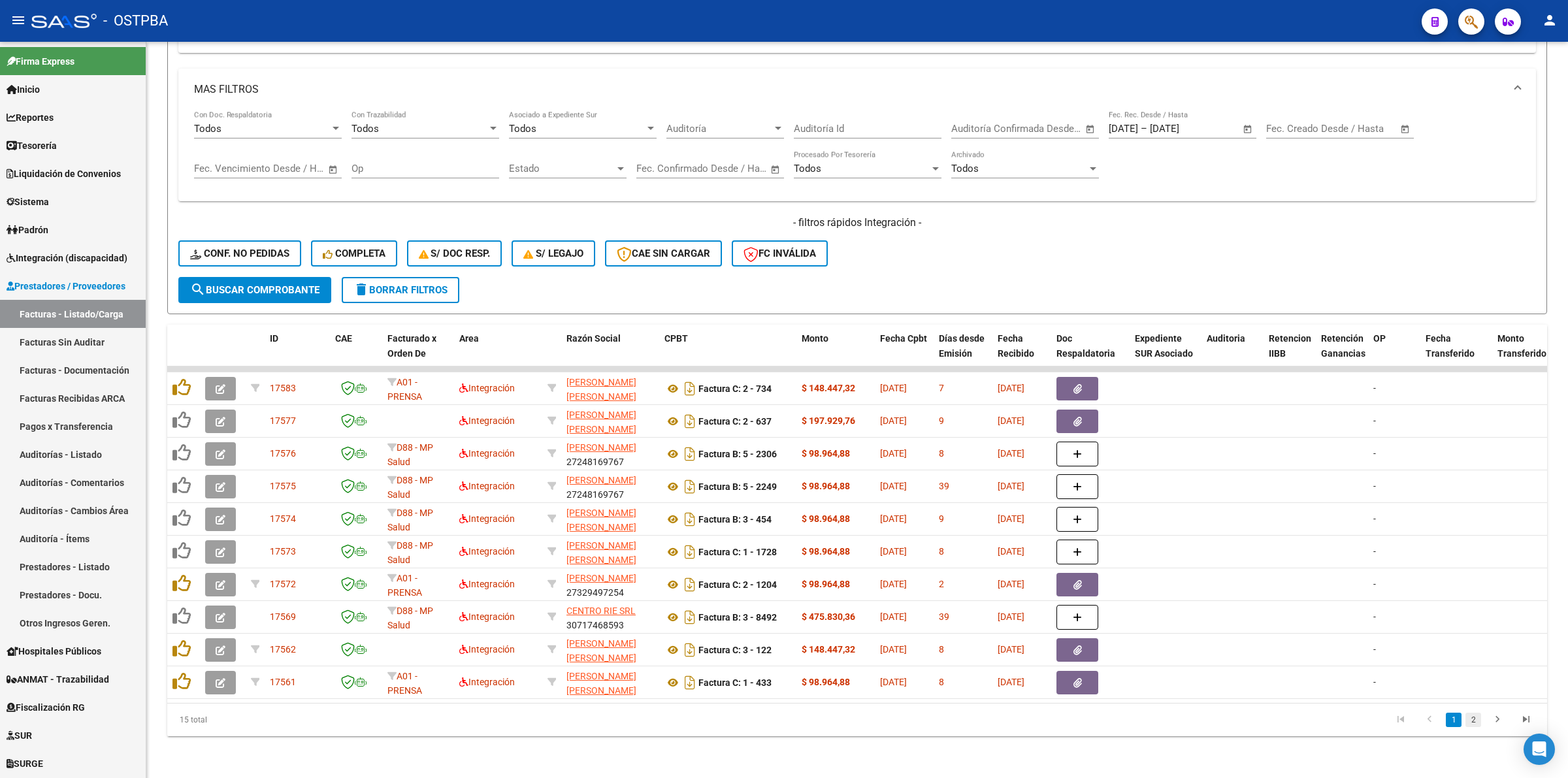
click at [1471, 720] on link "2" at bounding box center [1473, 720] width 15 height 15
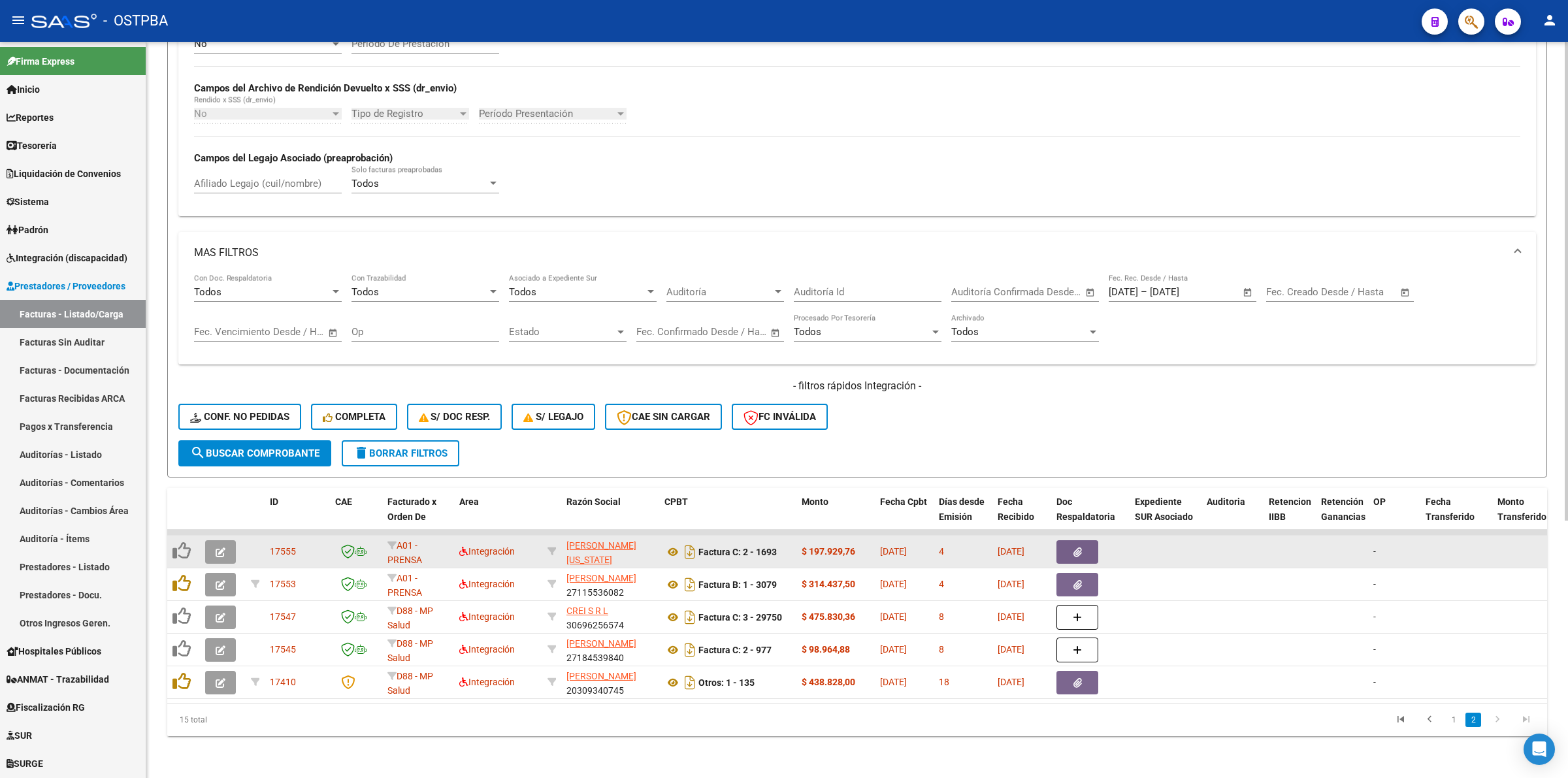
scroll to position [395, 0]
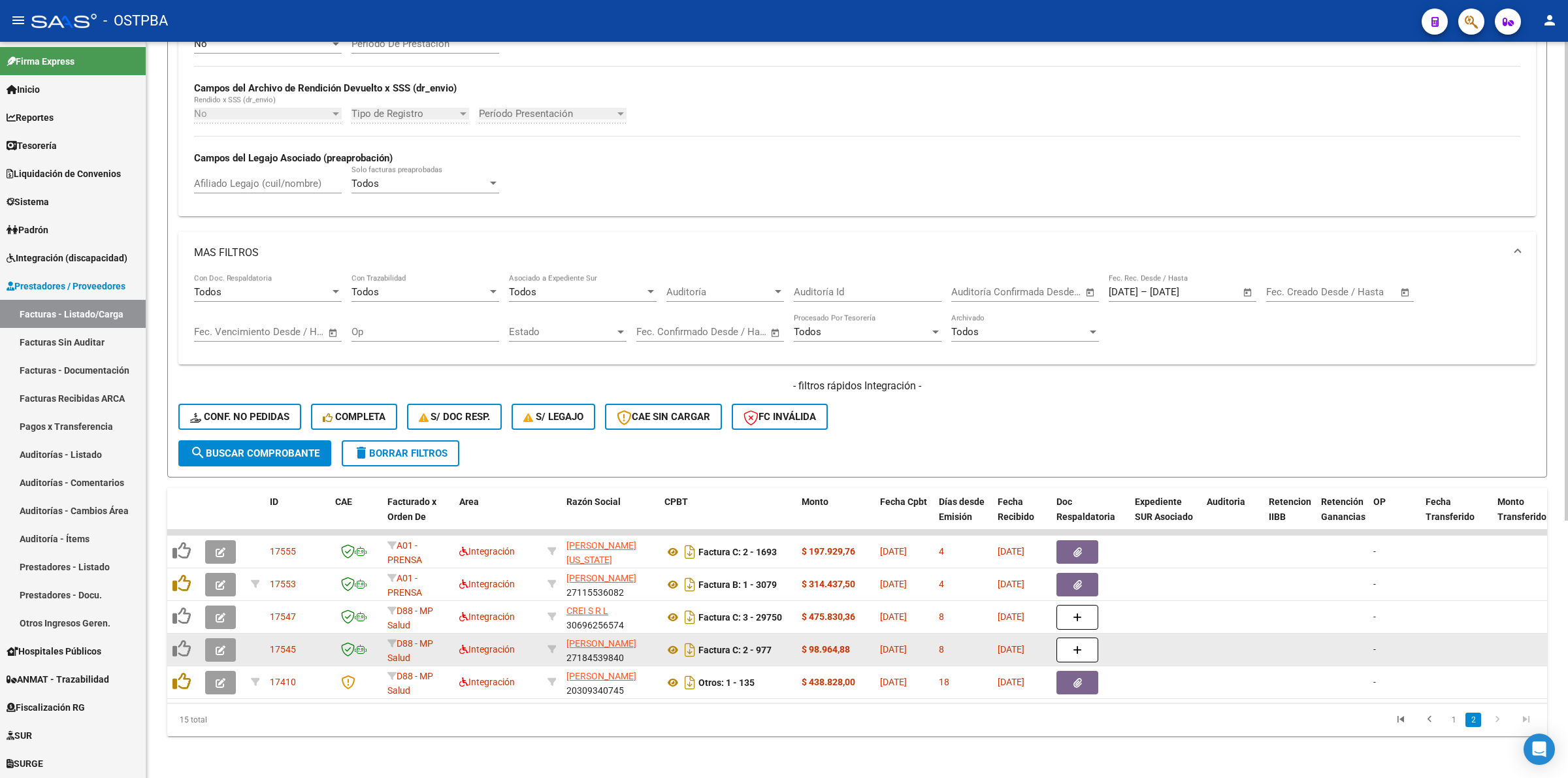
click at [219, 646] on icon "button" at bounding box center [220, 651] width 10 height 10
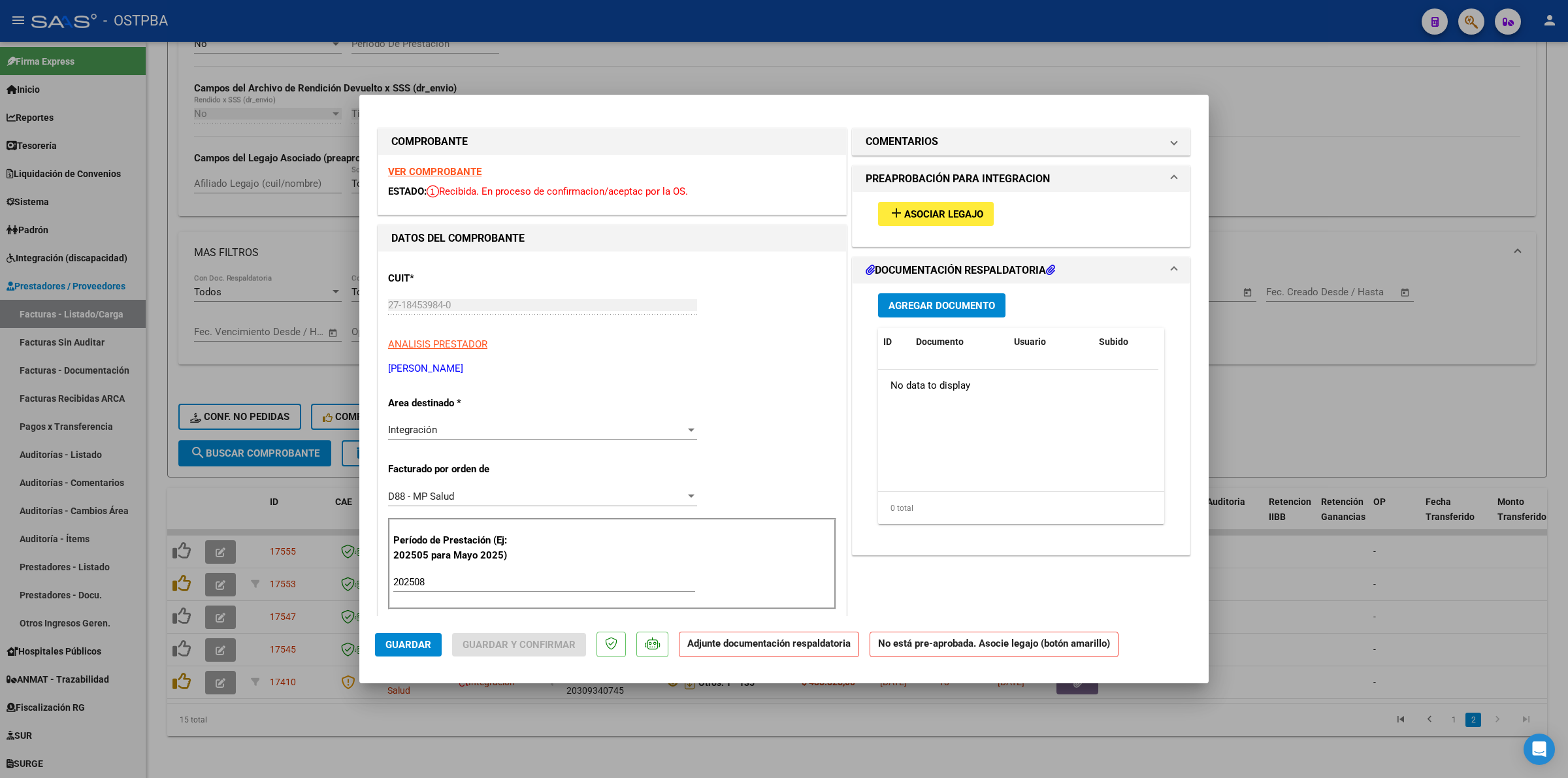
click at [466, 171] on strong "VER COMPROBANTE" at bounding box center [435, 171] width 94 height 12
click at [950, 206] on button "add Asociar Legajo" at bounding box center [936, 214] width 116 height 25
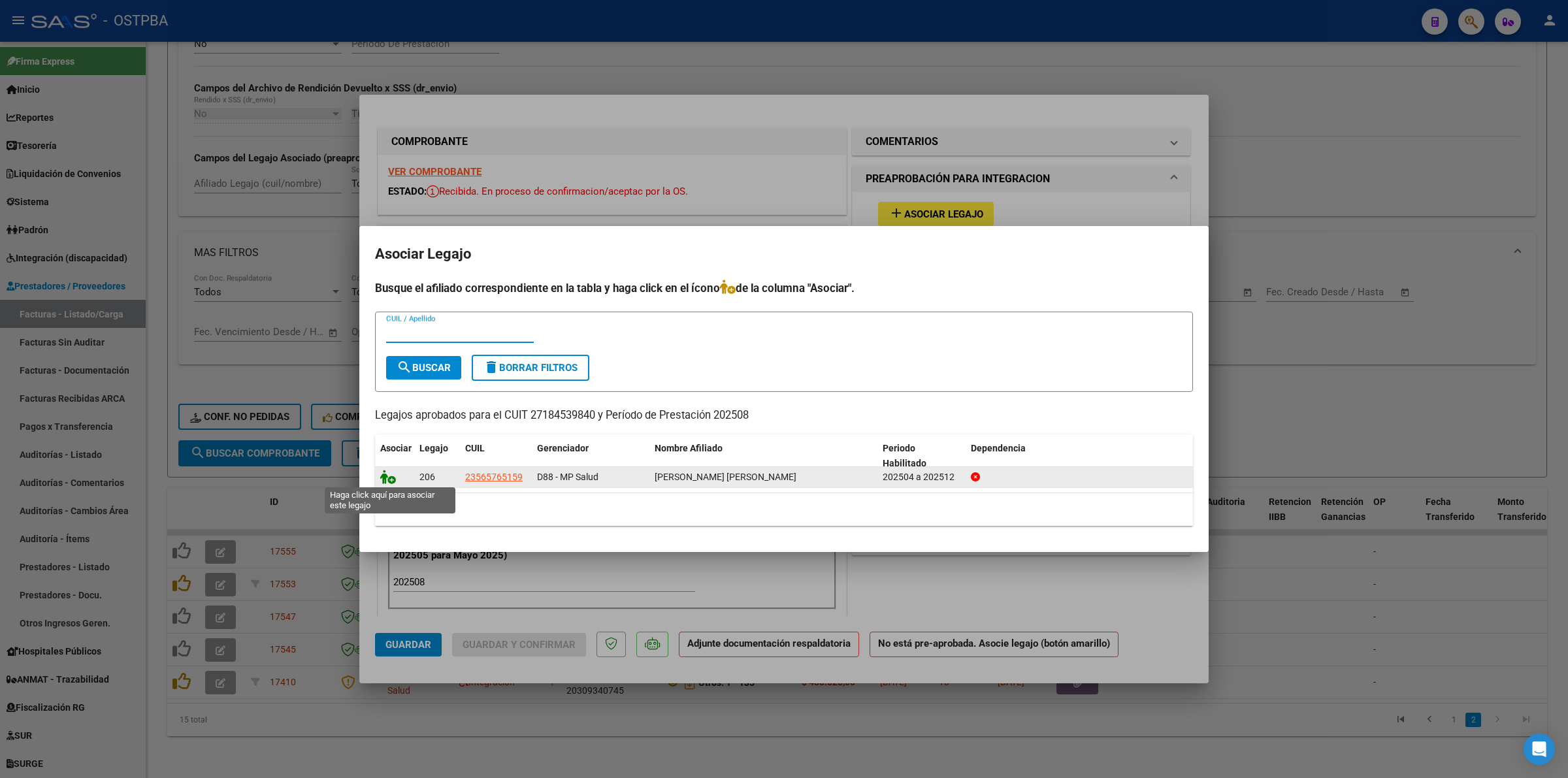
click at [389, 470] on icon at bounding box center [388, 476] width 15 height 15
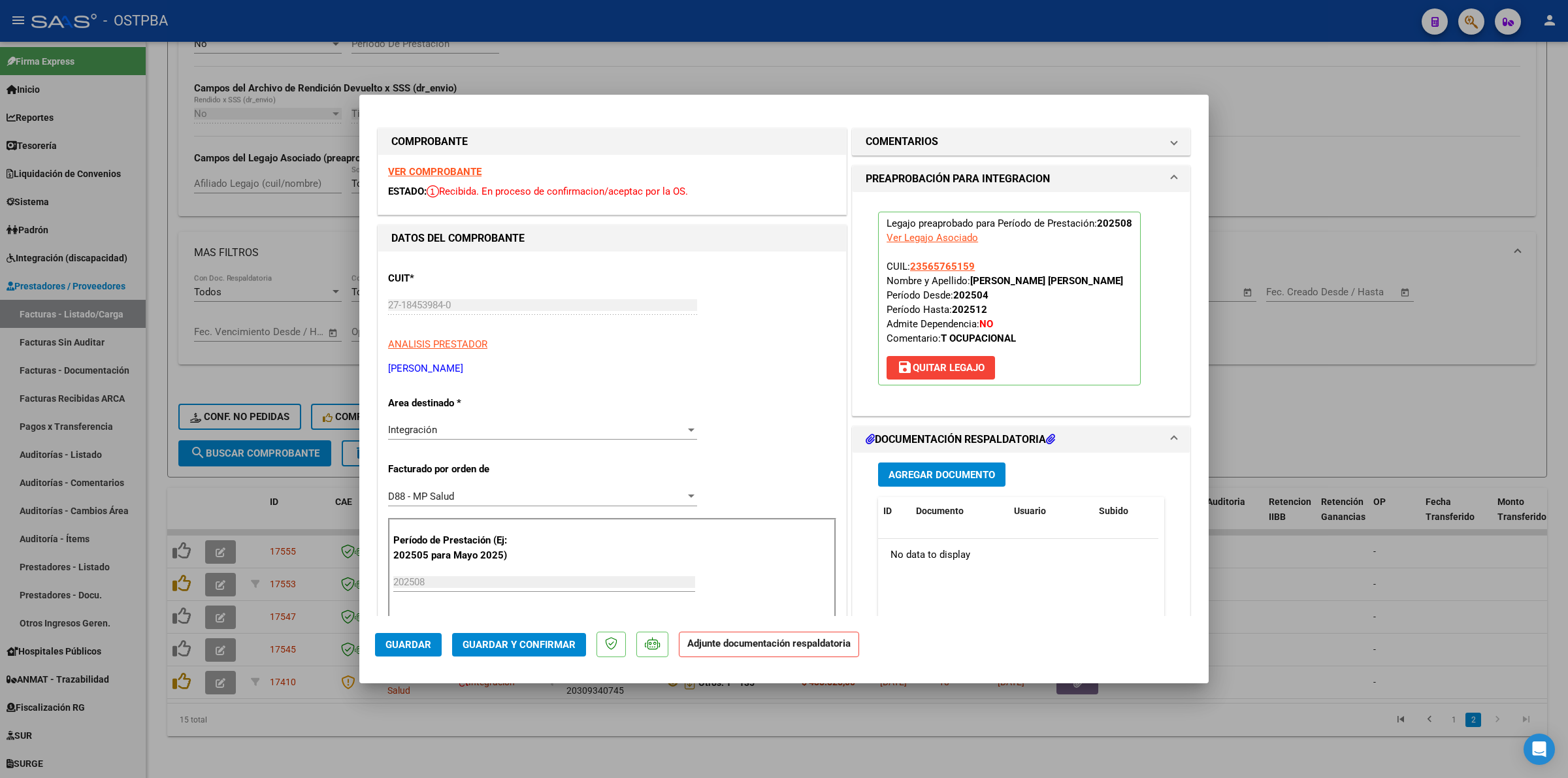
click at [1377, 595] on div at bounding box center [784, 389] width 1568 height 778
type input "$ 0,00"
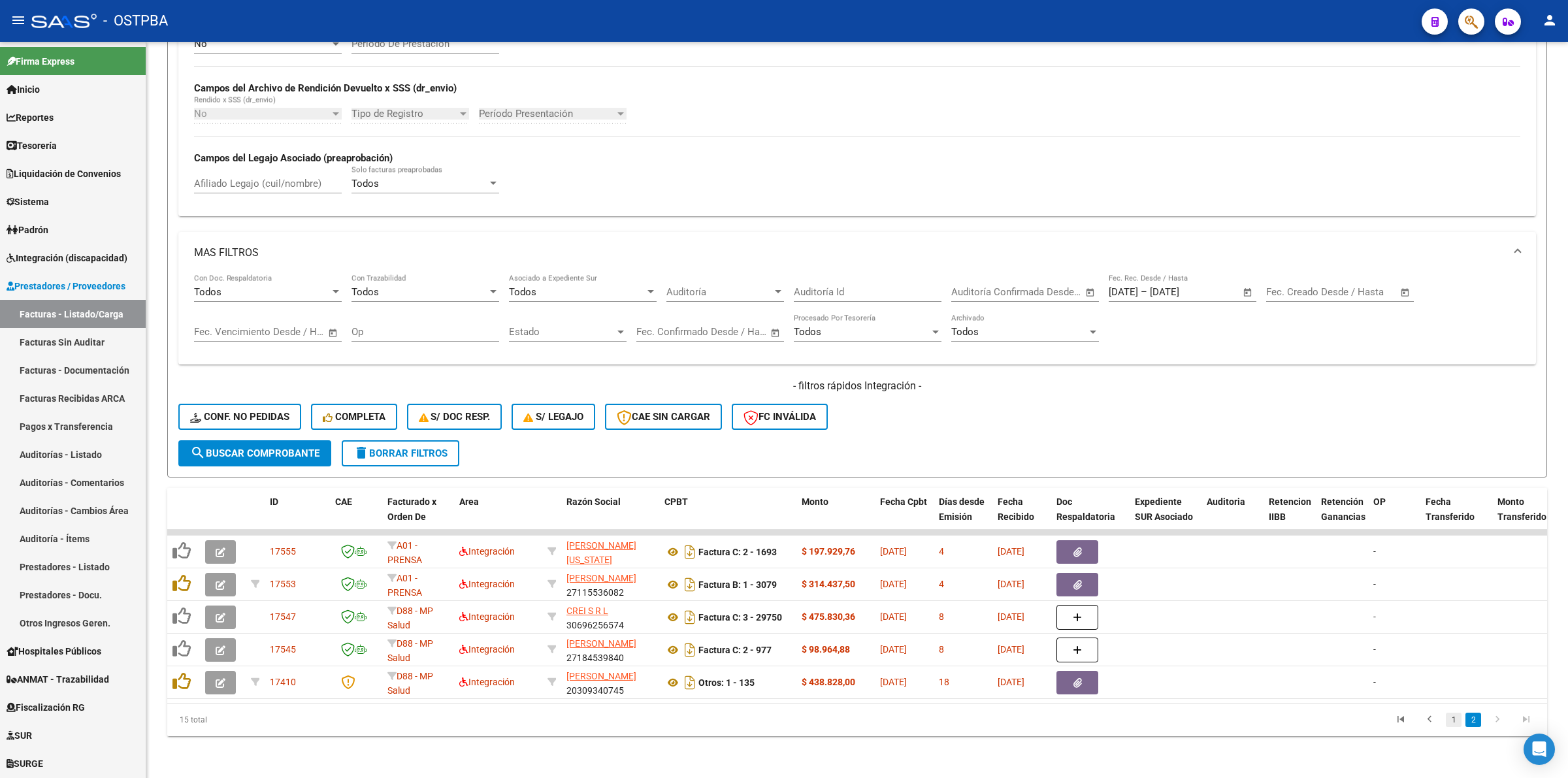
click at [1448, 717] on link "1" at bounding box center [1454, 720] width 15 height 15
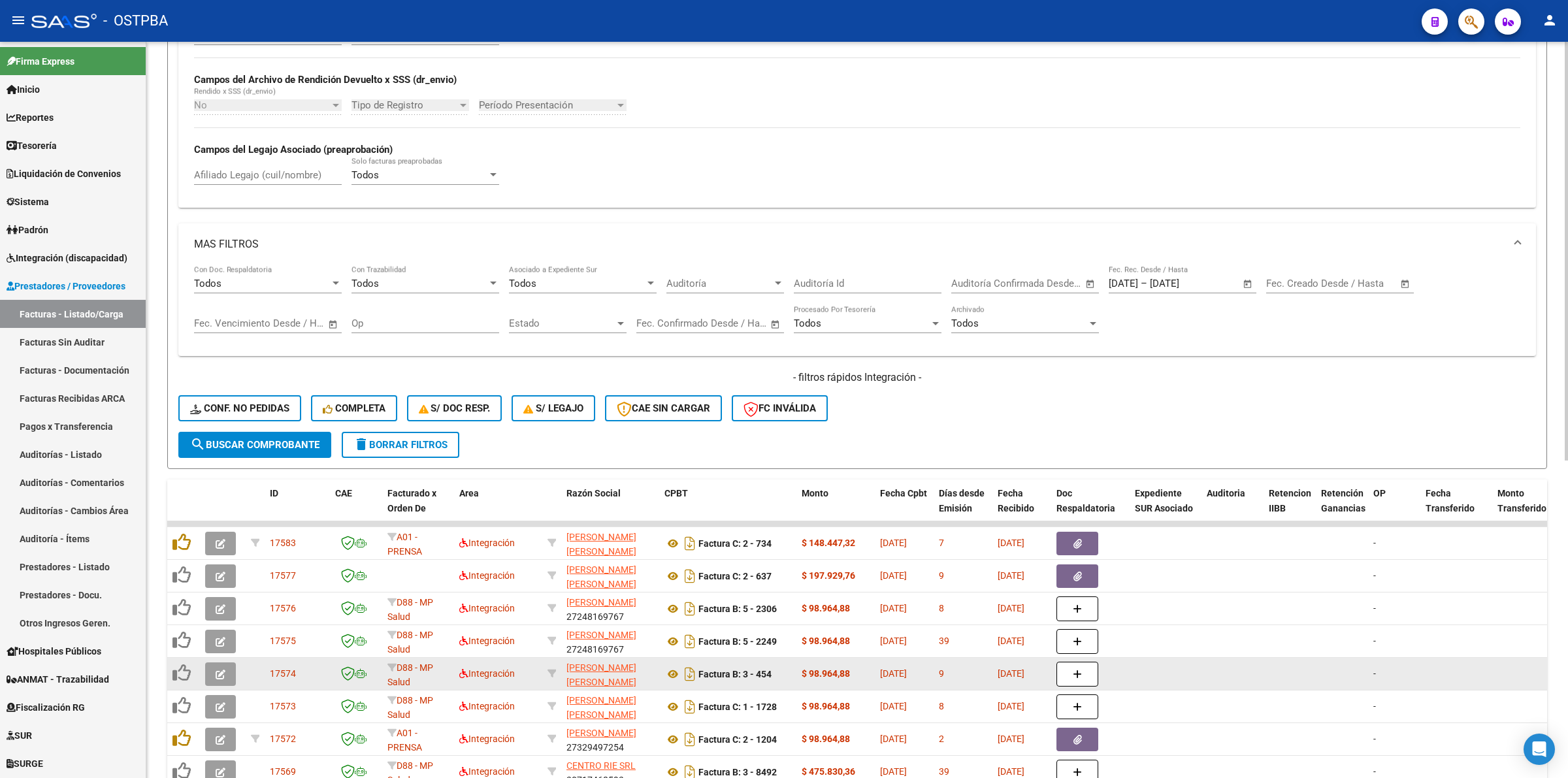
scroll to position [559, 0]
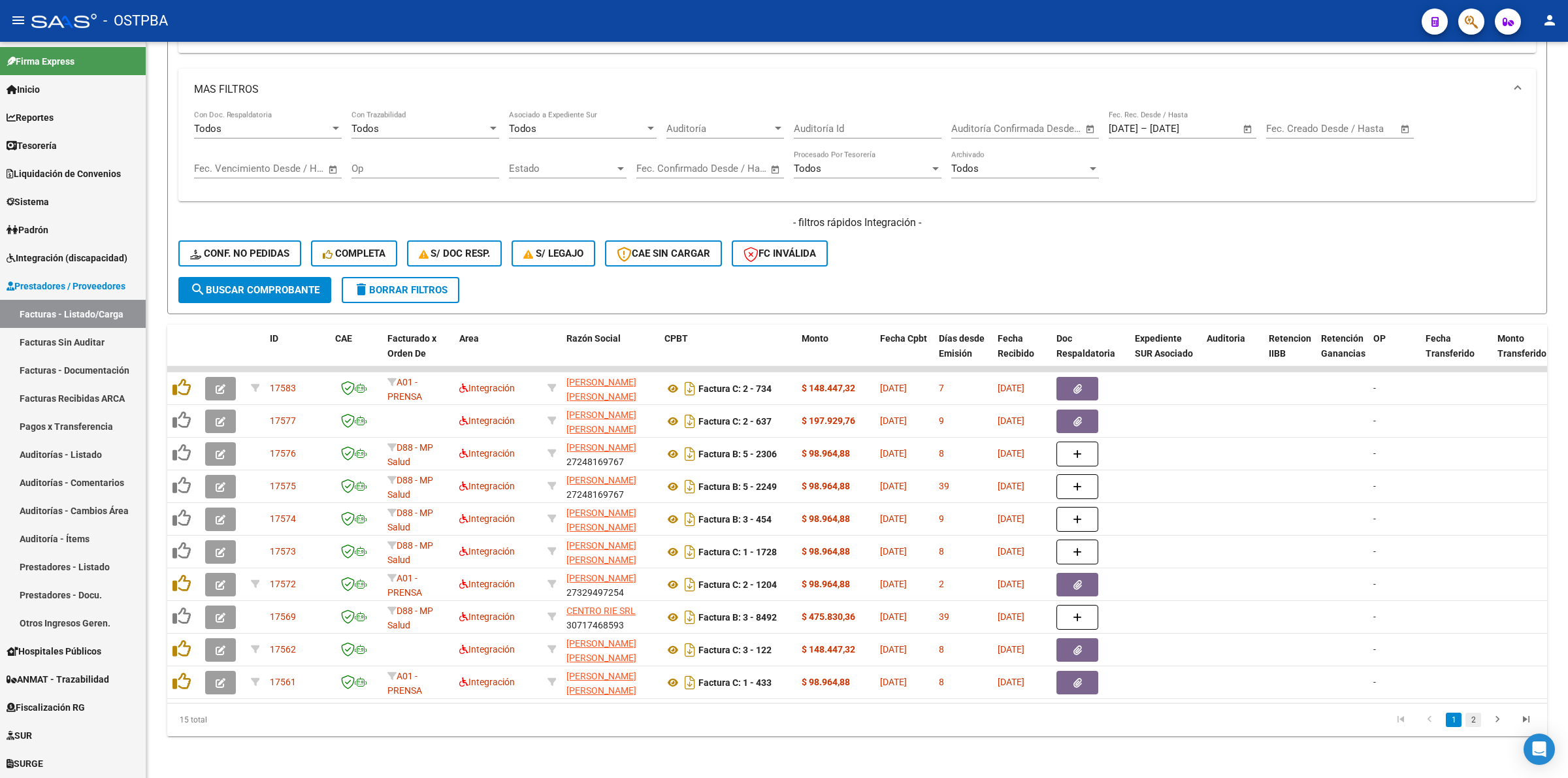
click at [1480, 720] on link "2" at bounding box center [1473, 720] width 15 height 15
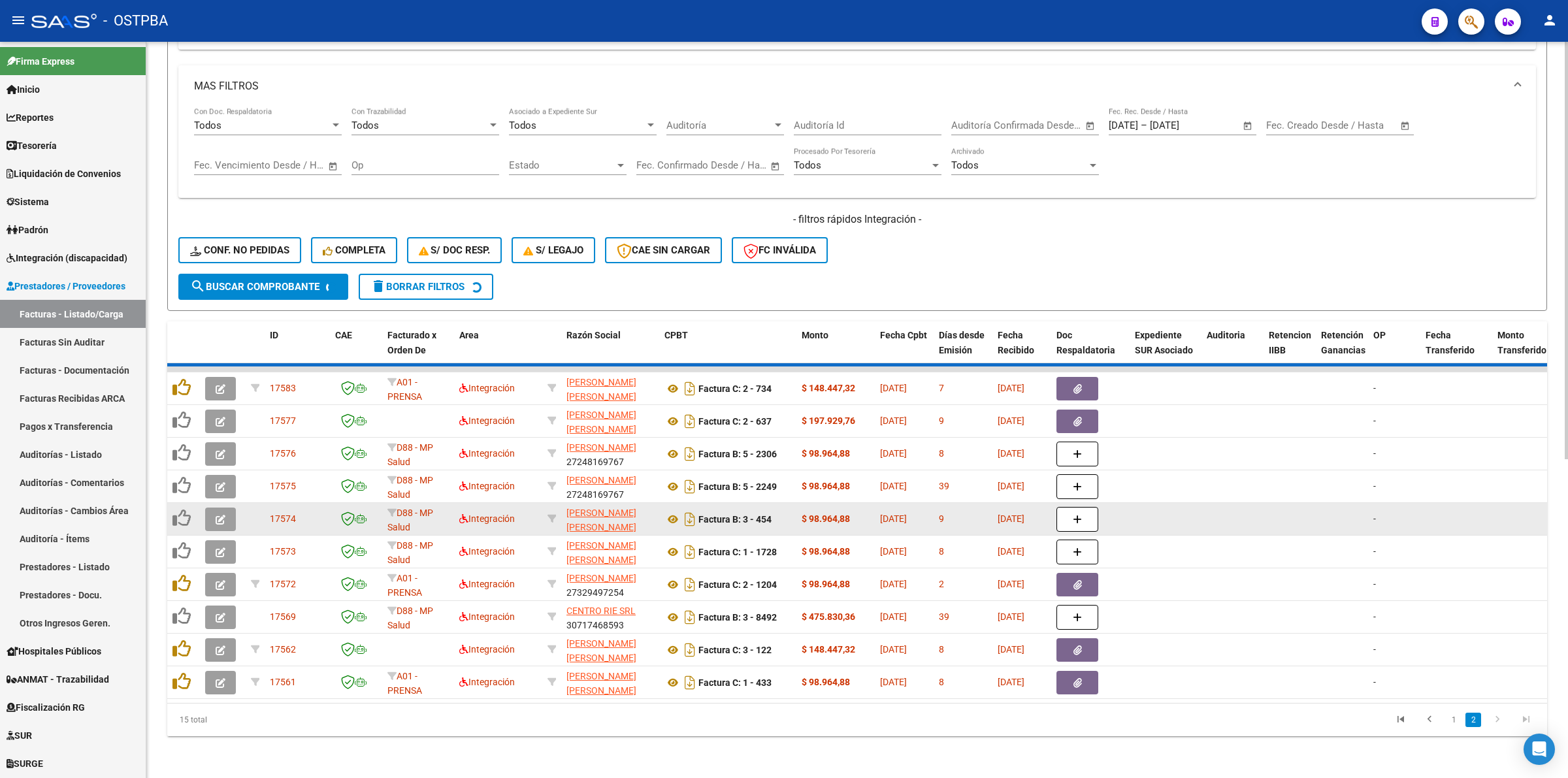
scroll to position [395, 0]
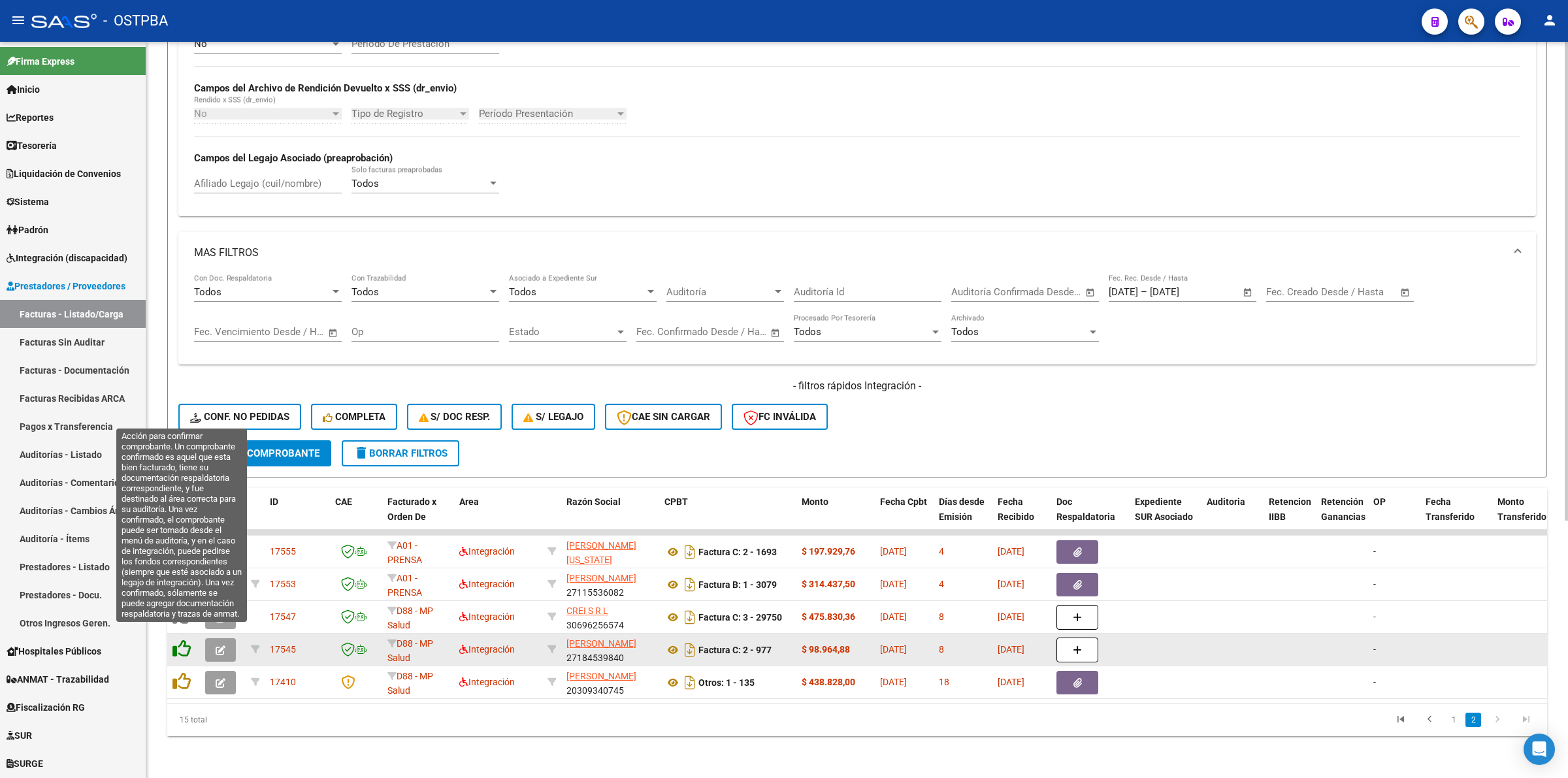
click at [180, 640] on icon at bounding box center [182, 649] width 18 height 18
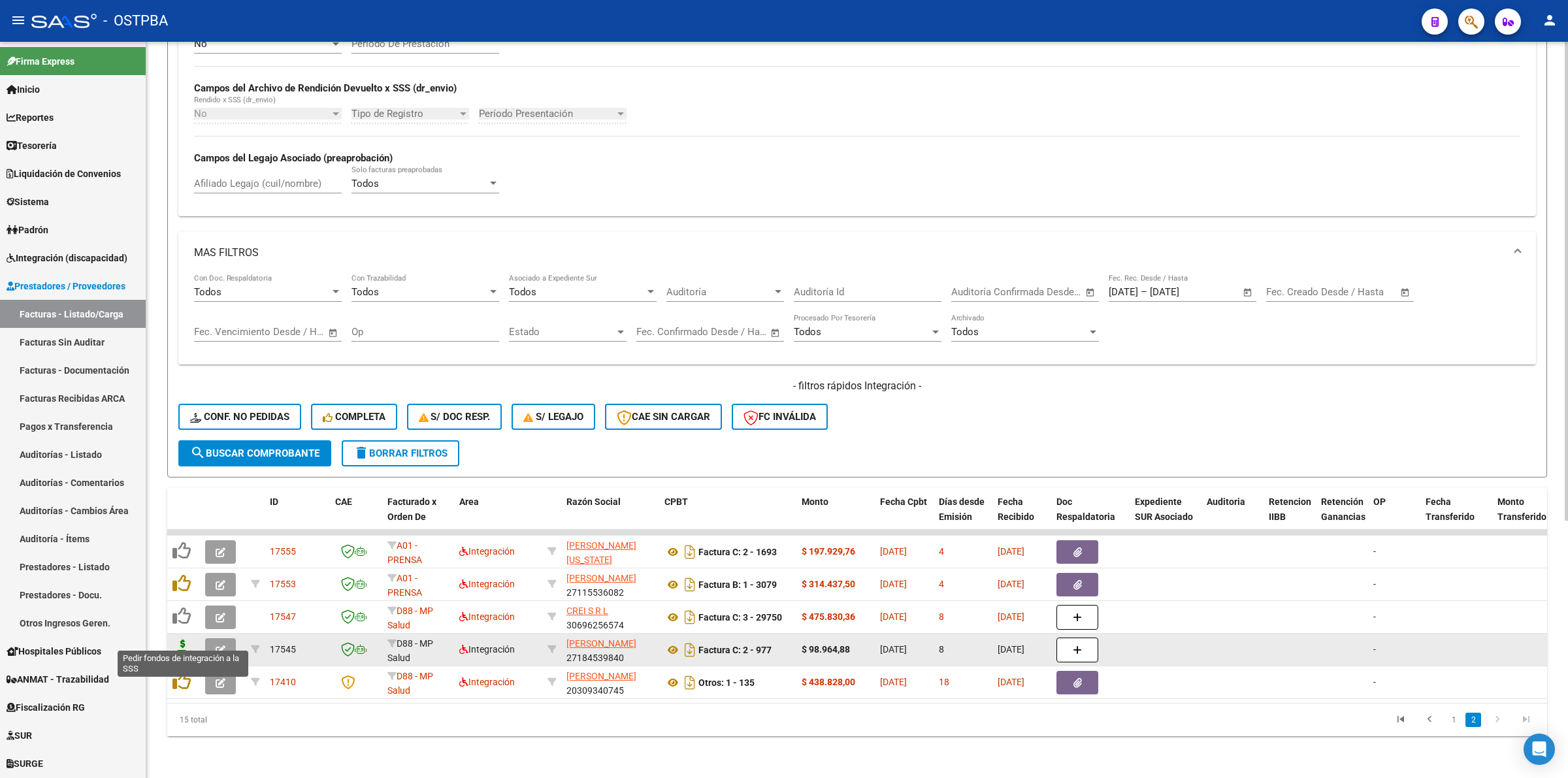
click at [183, 640] on icon at bounding box center [183, 649] width 21 height 18
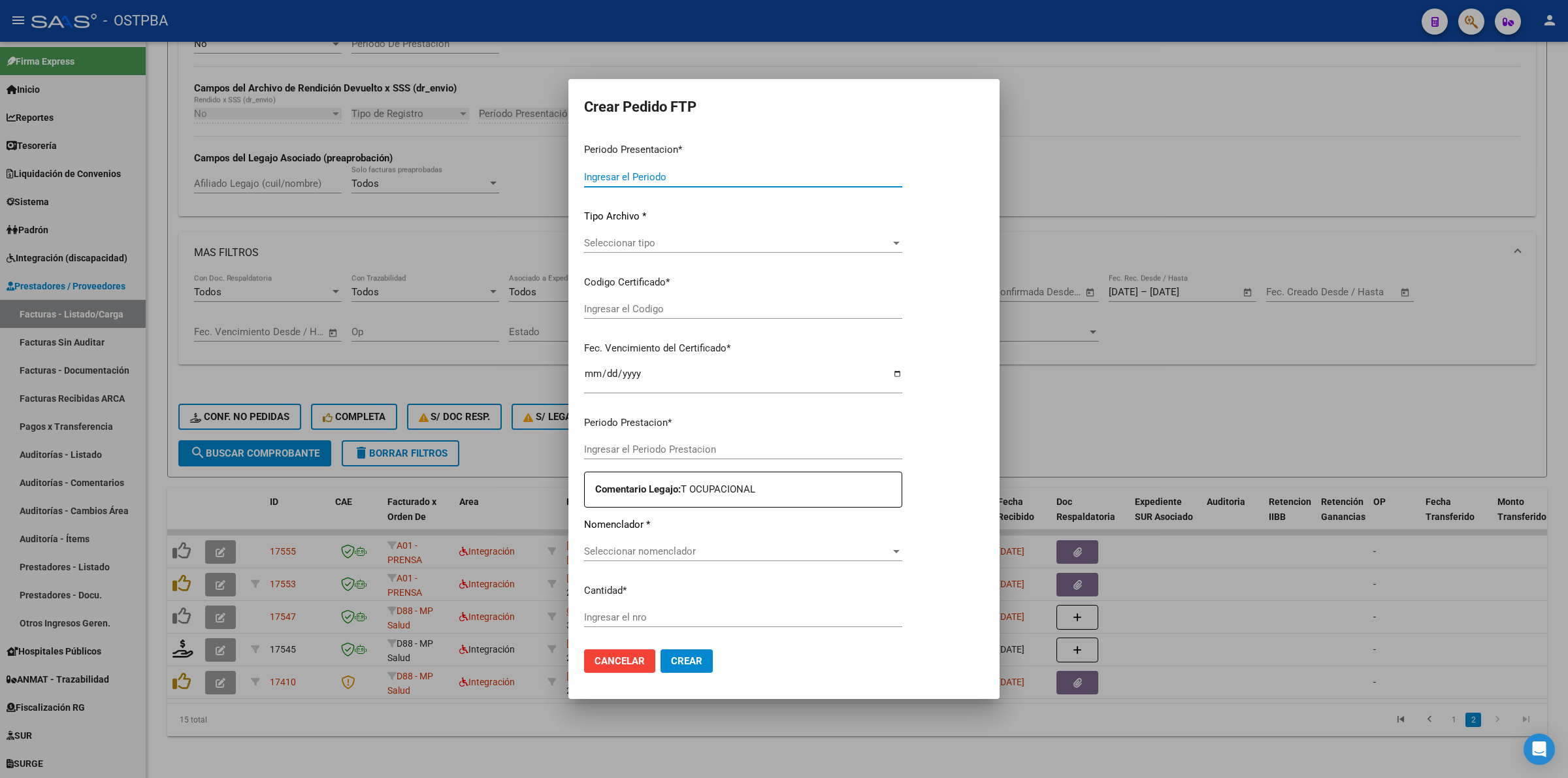
type input "202508"
type input "$ 98.964,88"
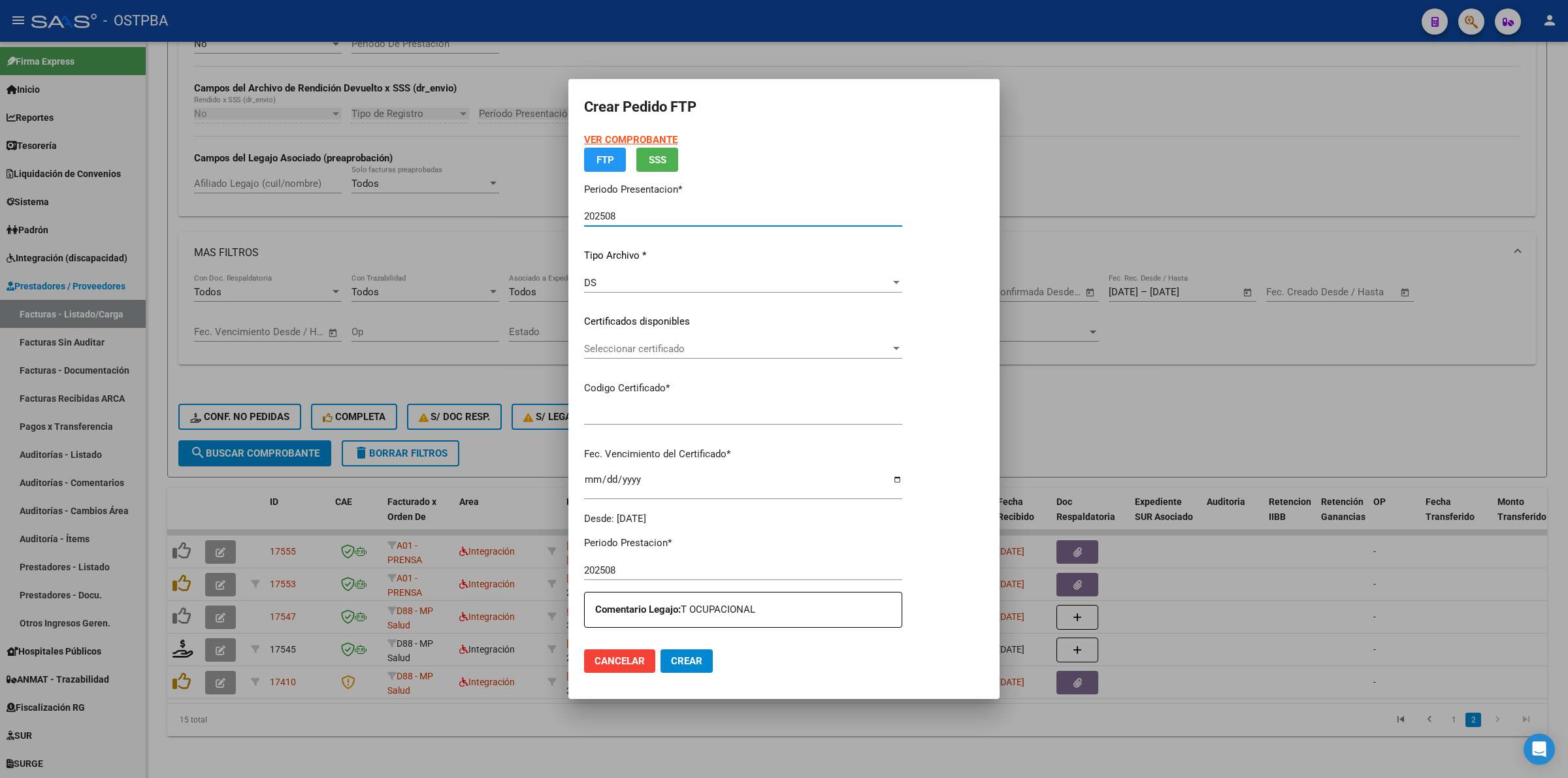
type input "000000000000000000000"
type input "2026-03-25"
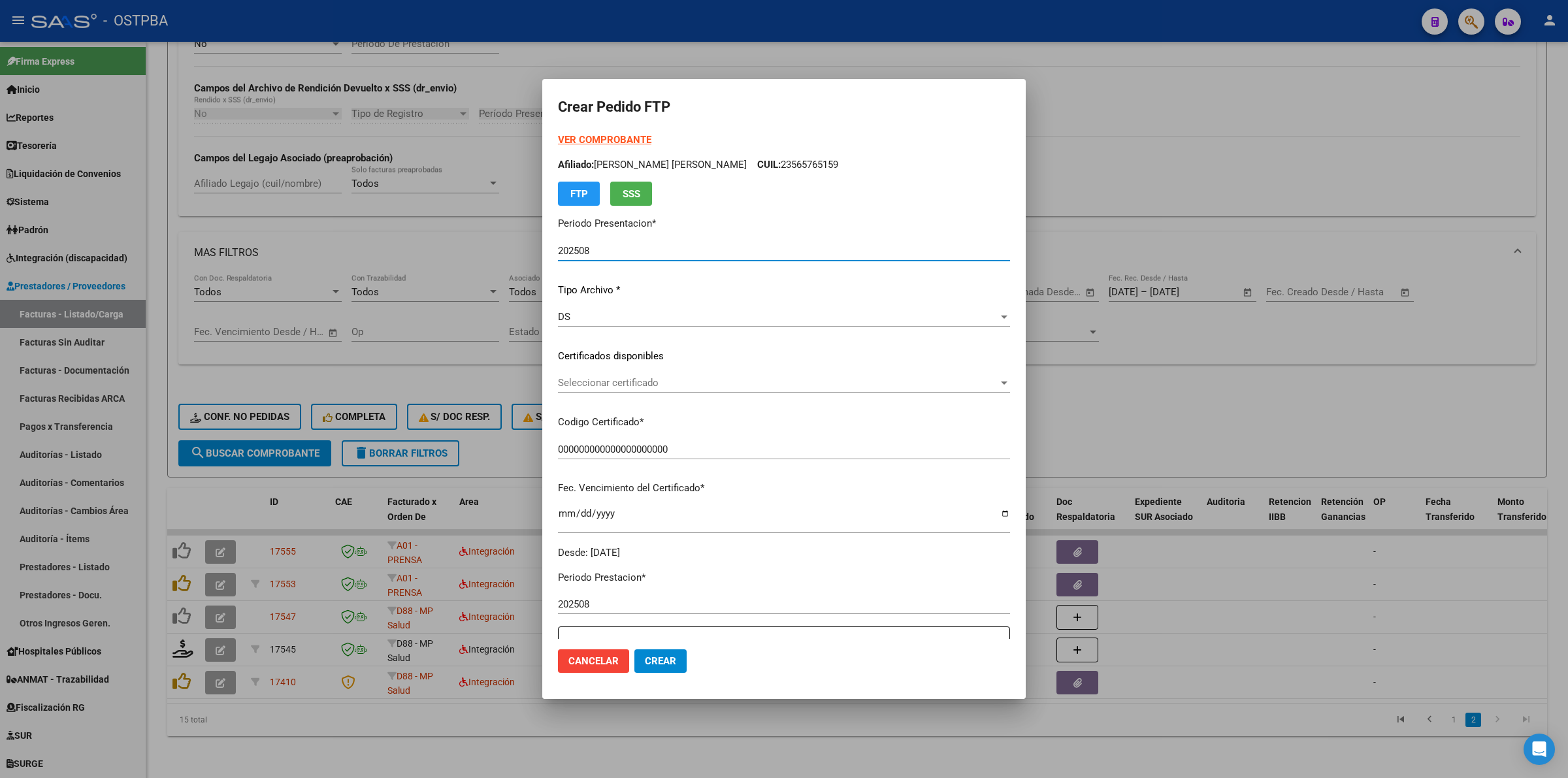
click at [1006, 377] on div "Seleccionar certificado" at bounding box center [783, 382] width 452 height 12
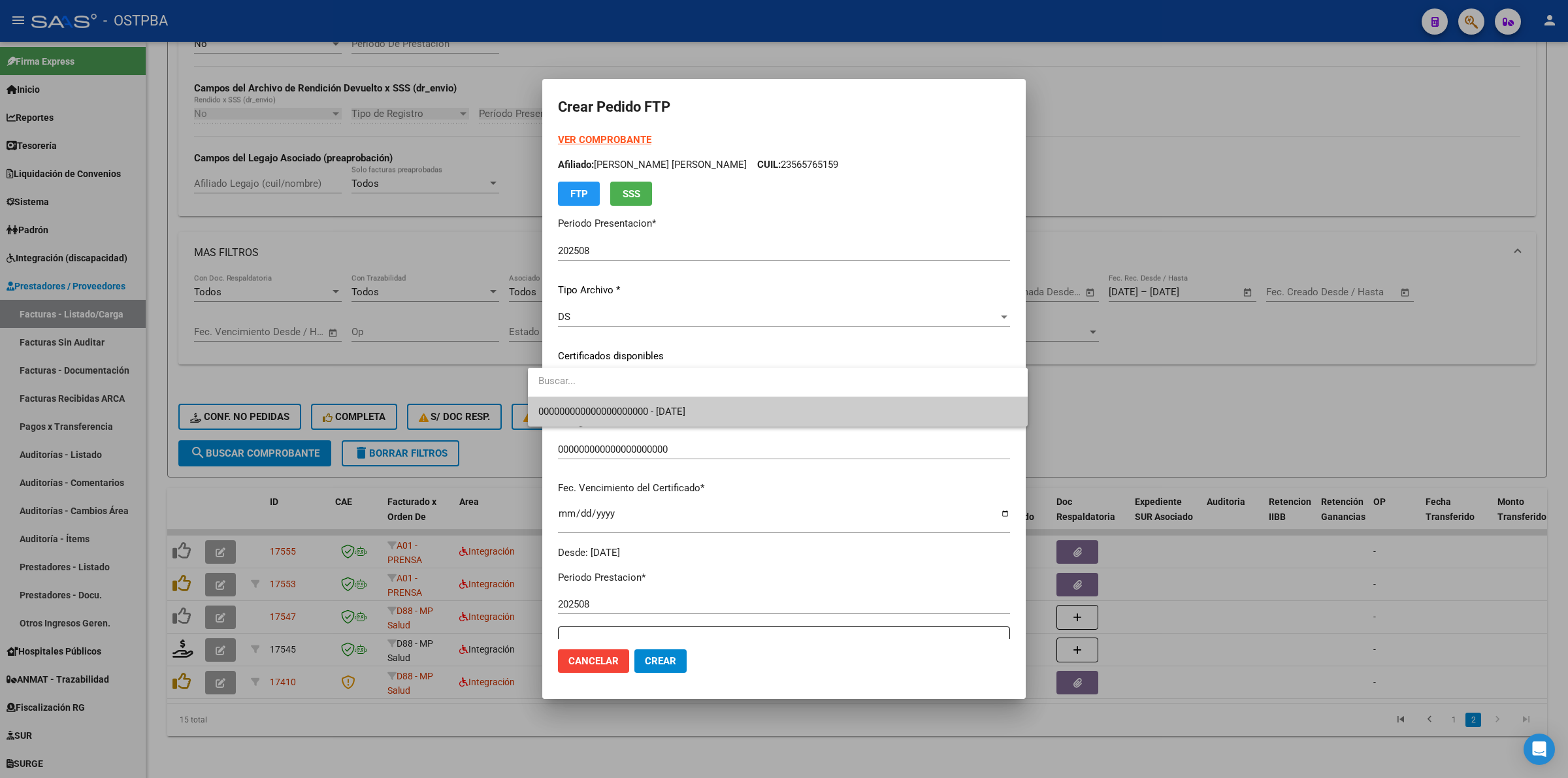
click at [916, 422] on span "000000000000000000000 - 2026-03-25" at bounding box center [778, 412] width 479 height 29
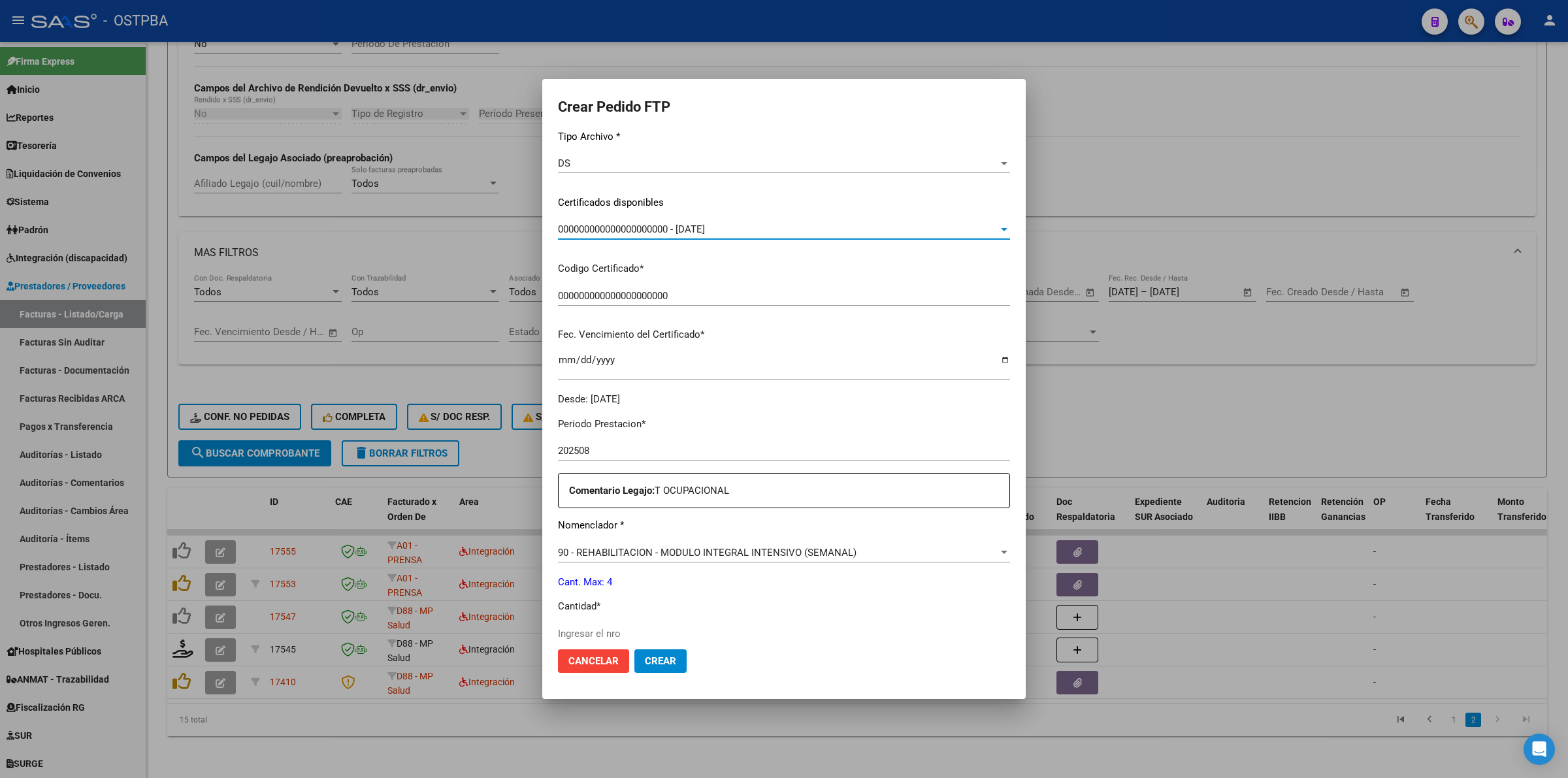
scroll to position [369, 0]
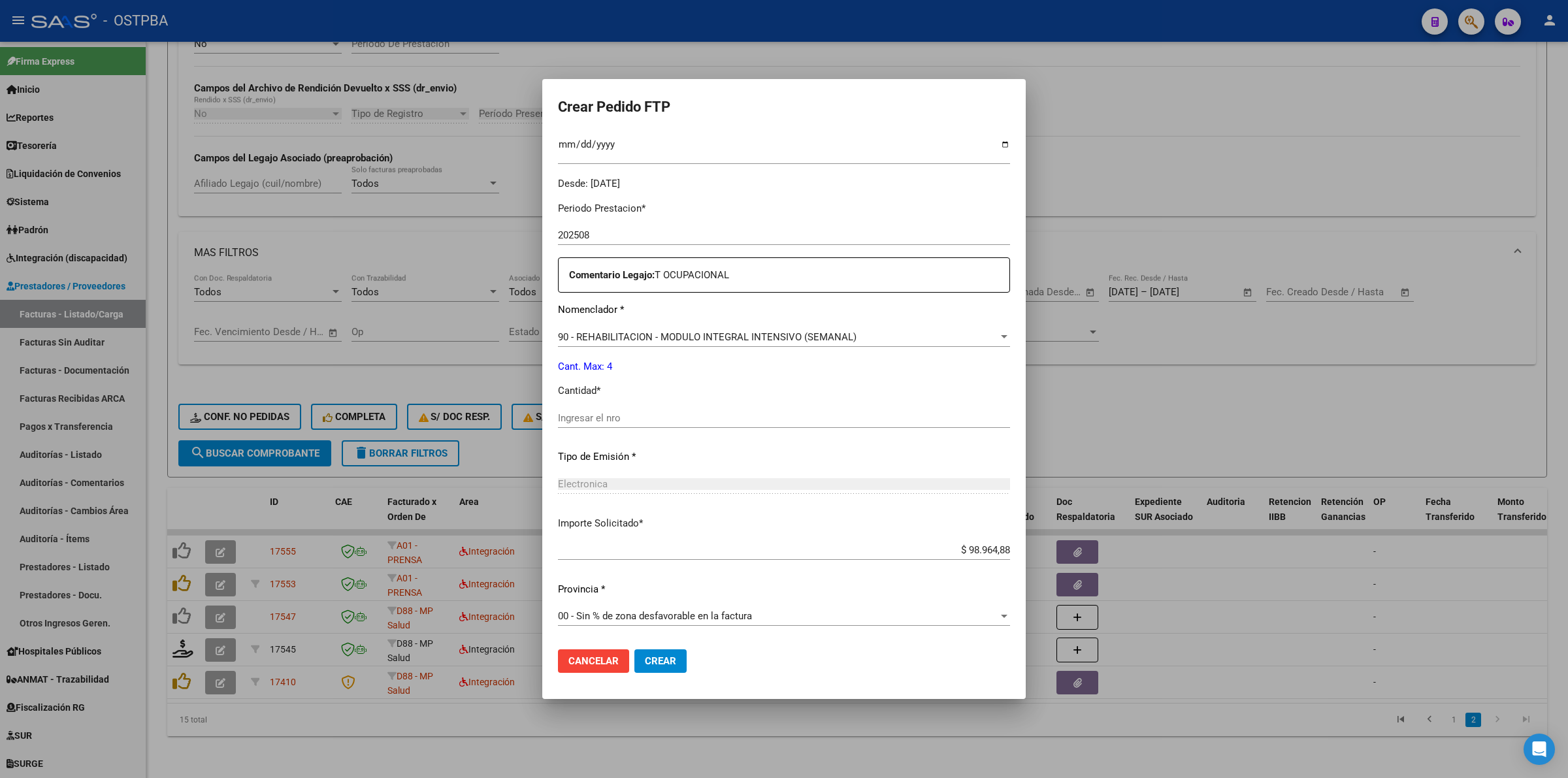
click at [748, 420] on input "Ingresar el nro" at bounding box center [783, 417] width 452 height 12
type input "4"
click at [645, 660] on span "Crear" at bounding box center [660, 661] width 31 height 12
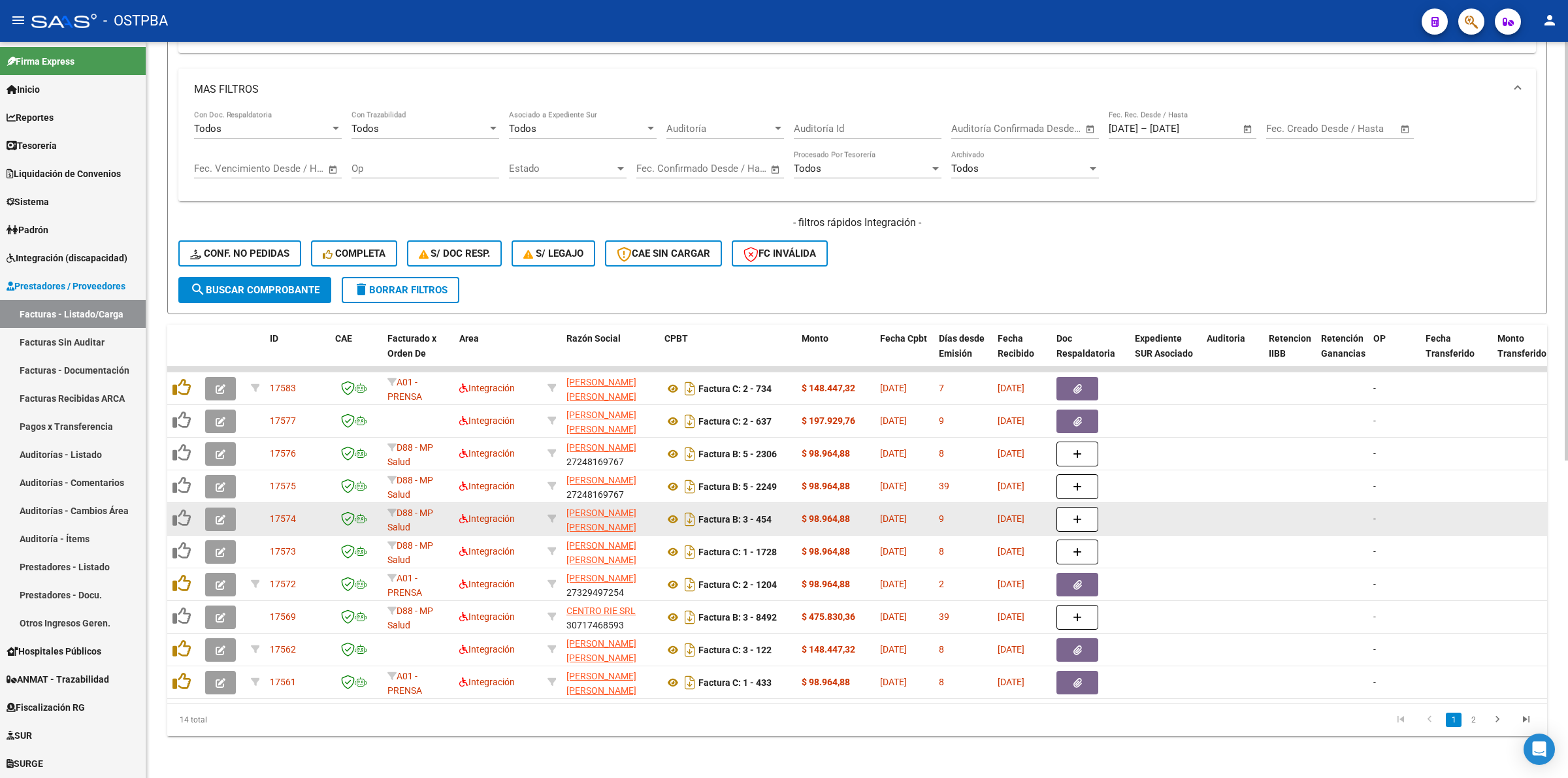
scroll to position [559, 0]
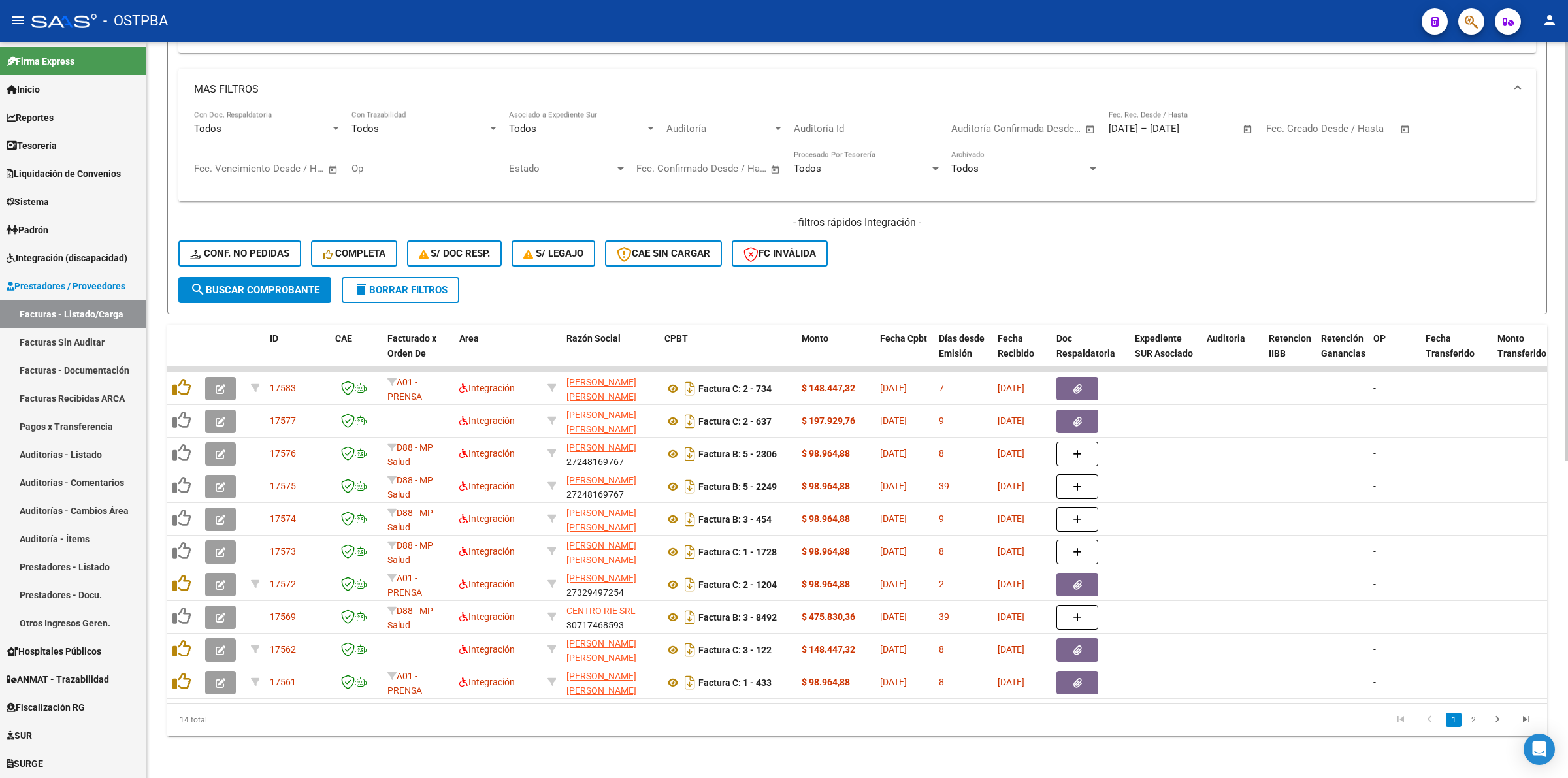
click at [1474, 724] on link "2" at bounding box center [1473, 720] width 15 height 15
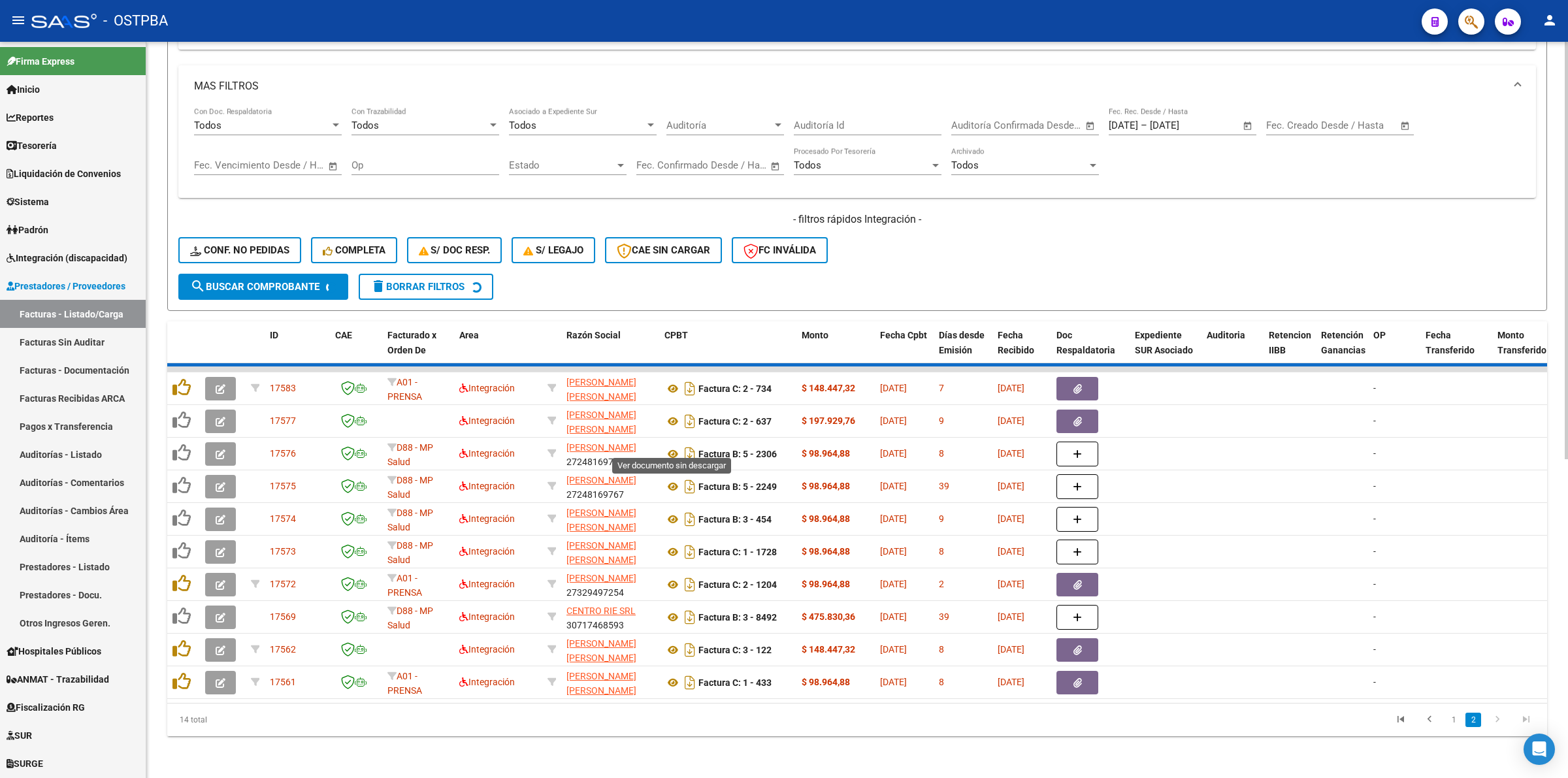
scroll to position [363, 0]
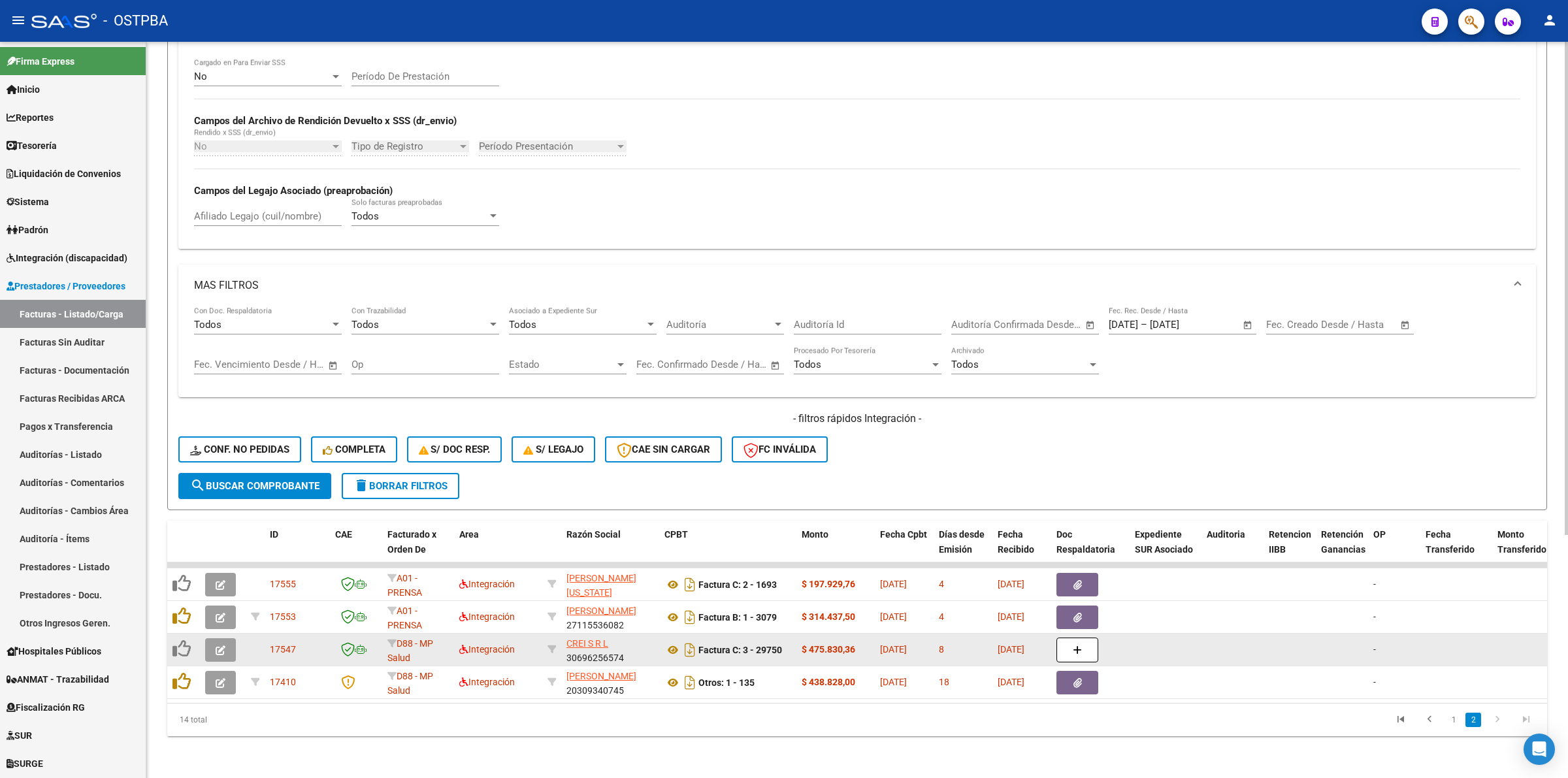
click at [222, 646] on icon "button" at bounding box center [220, 651] width 10 height 10
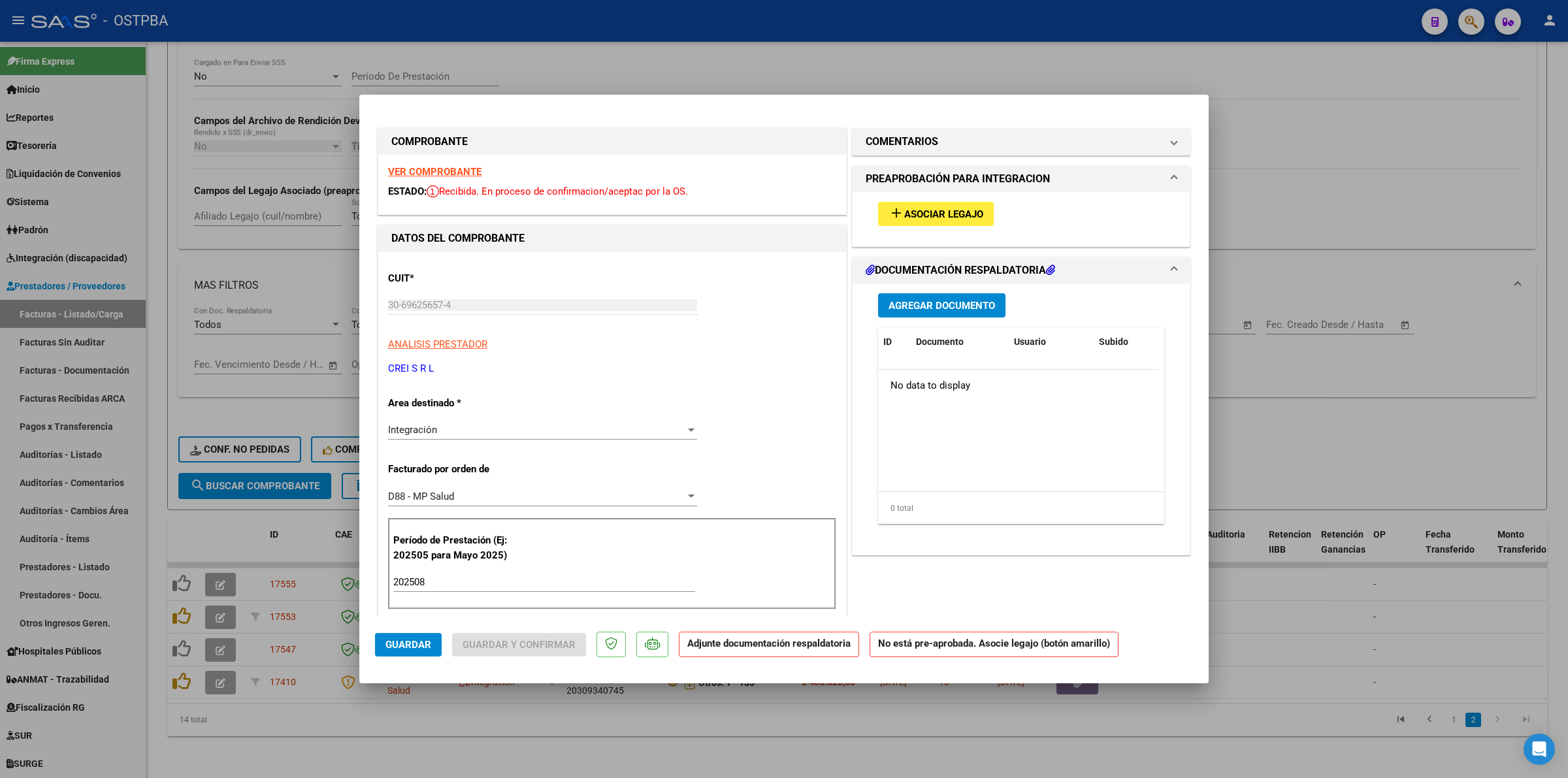
click at [457, 166] on strong "VER COMPROBANTE" at bounding box center [435, 171] width 94 height 12
click at [933, 206] on button "add Asociar Legajo" at bounding box center [936, 214] width 116 height 25
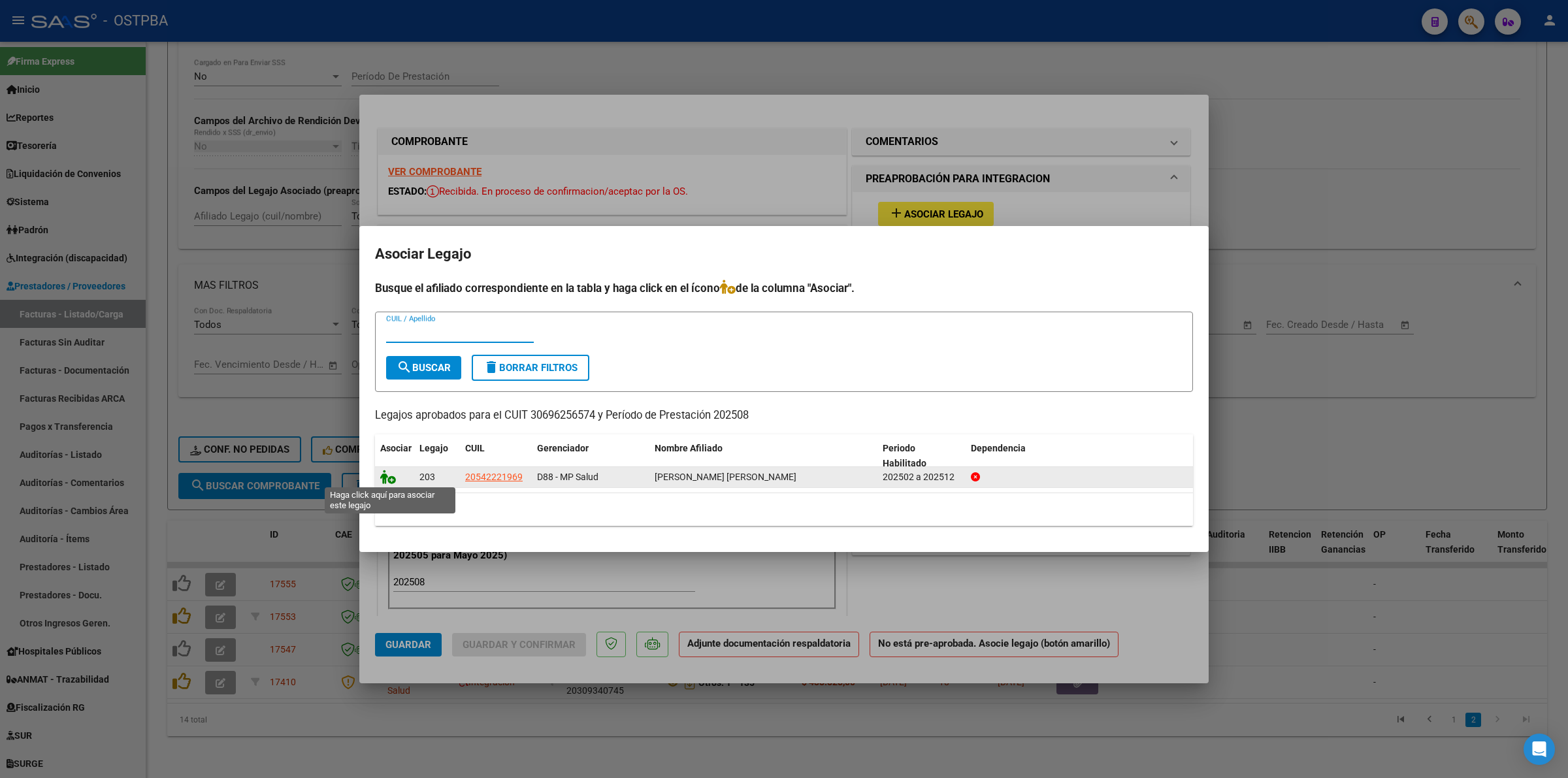
click at [384, 474] on icon at bounding box center [388, 476] width 15 height 15
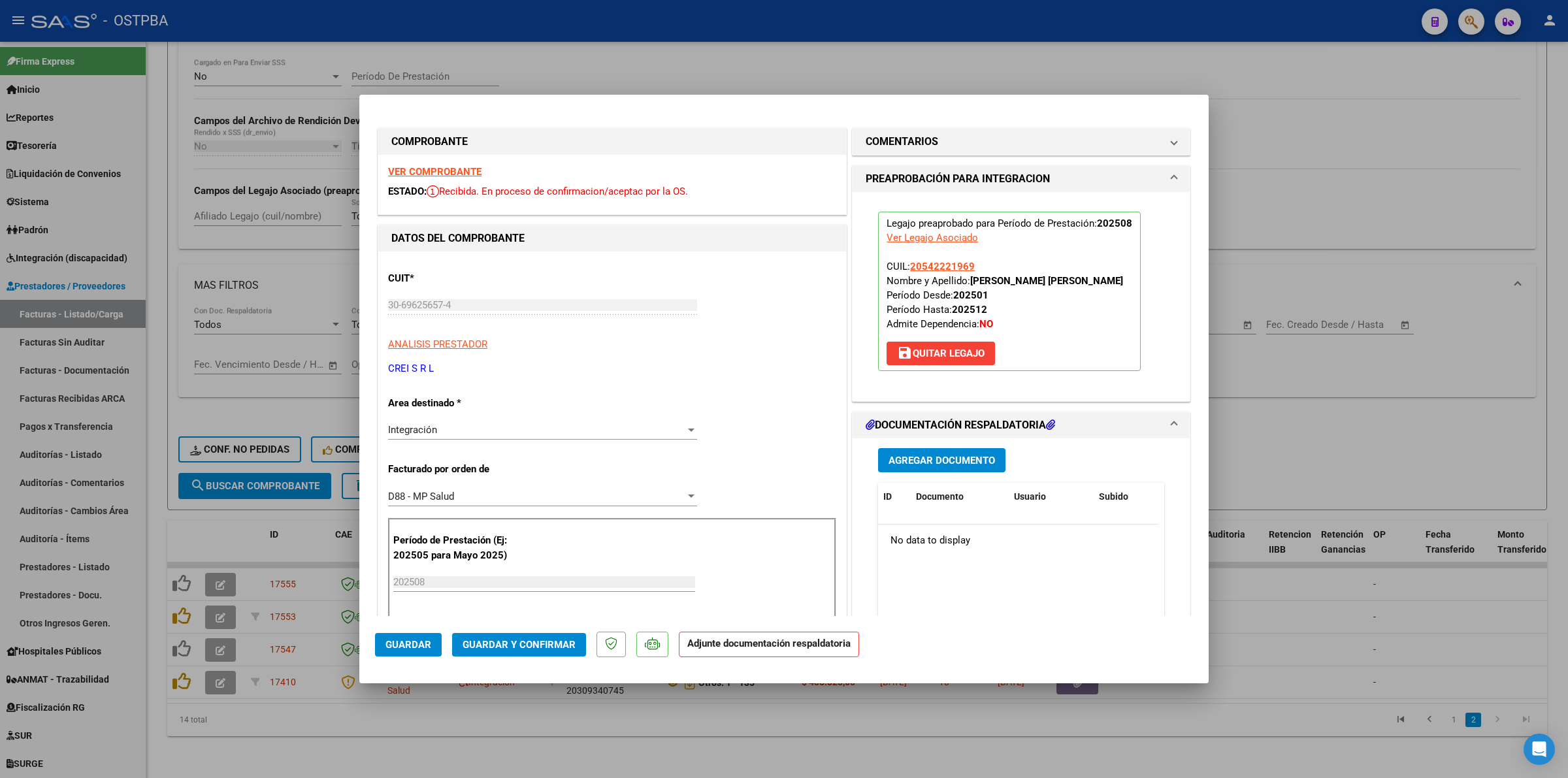
click at [1322, 600] on div at bounding box center [784, 389] width 1568 height 778
type input "$ 0,00"
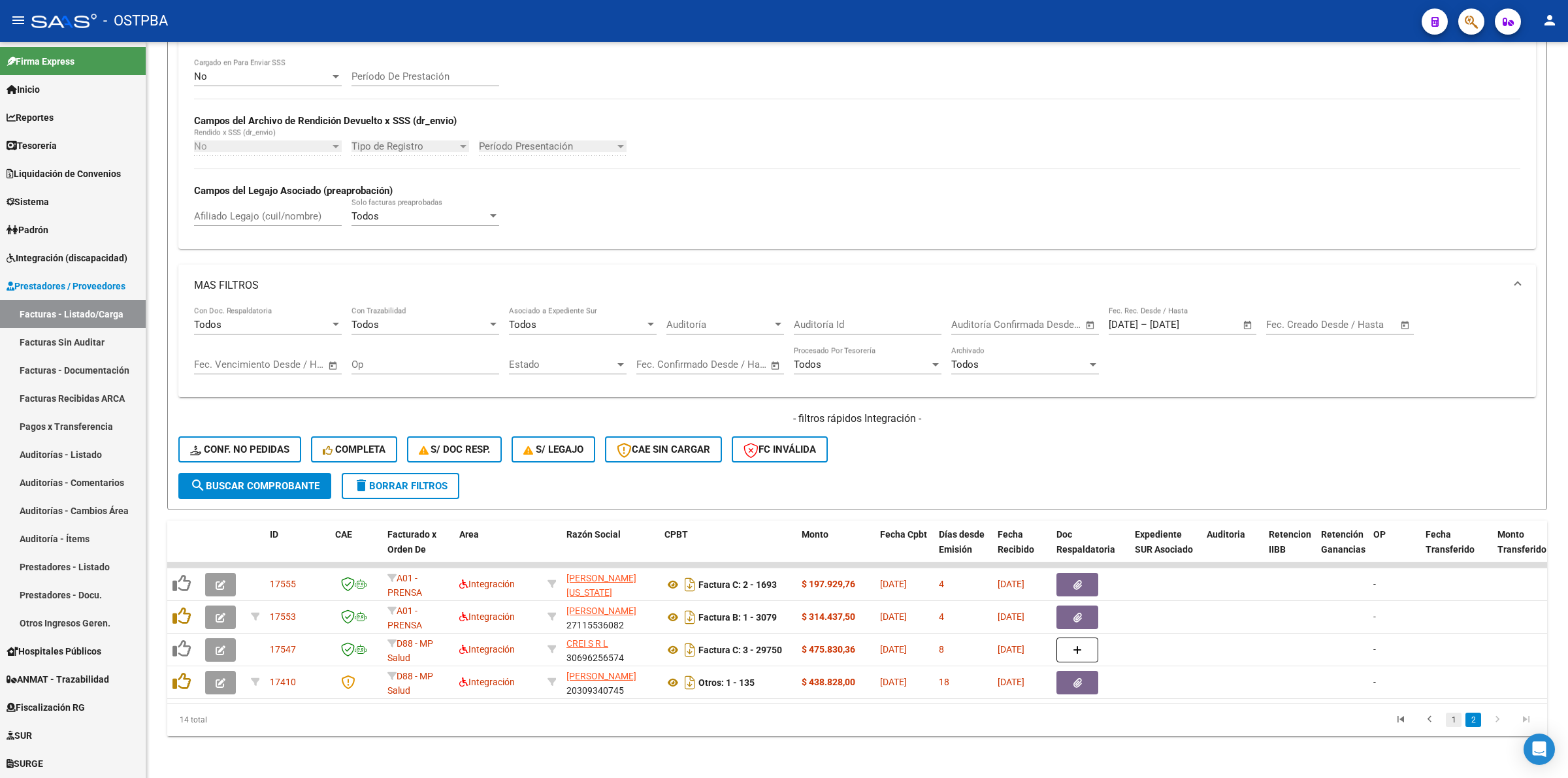
click at [1454, 717] on link "1" at bounding box center [1454, 720] width 15 height 15
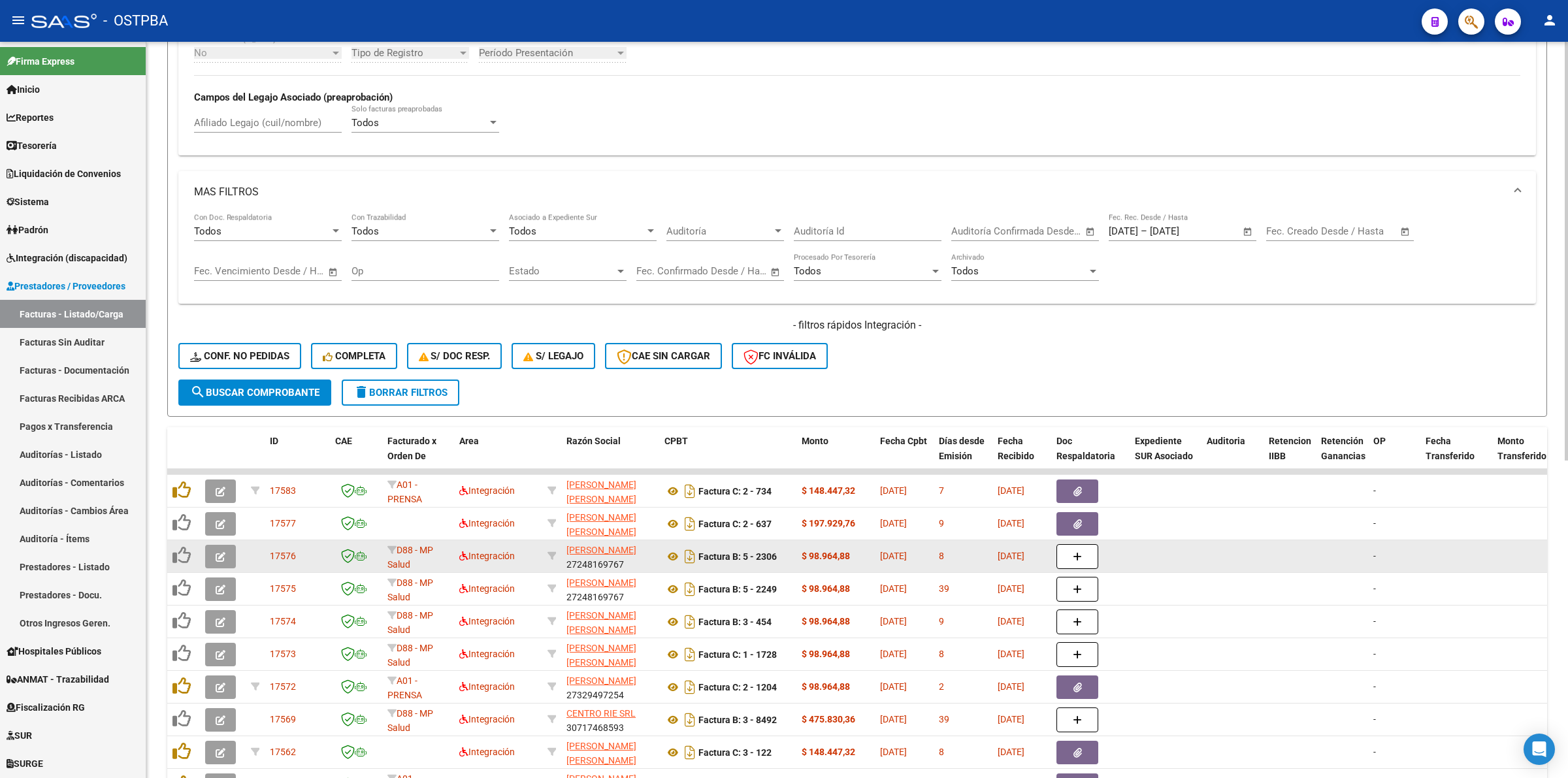
scroll to position [559, 0]
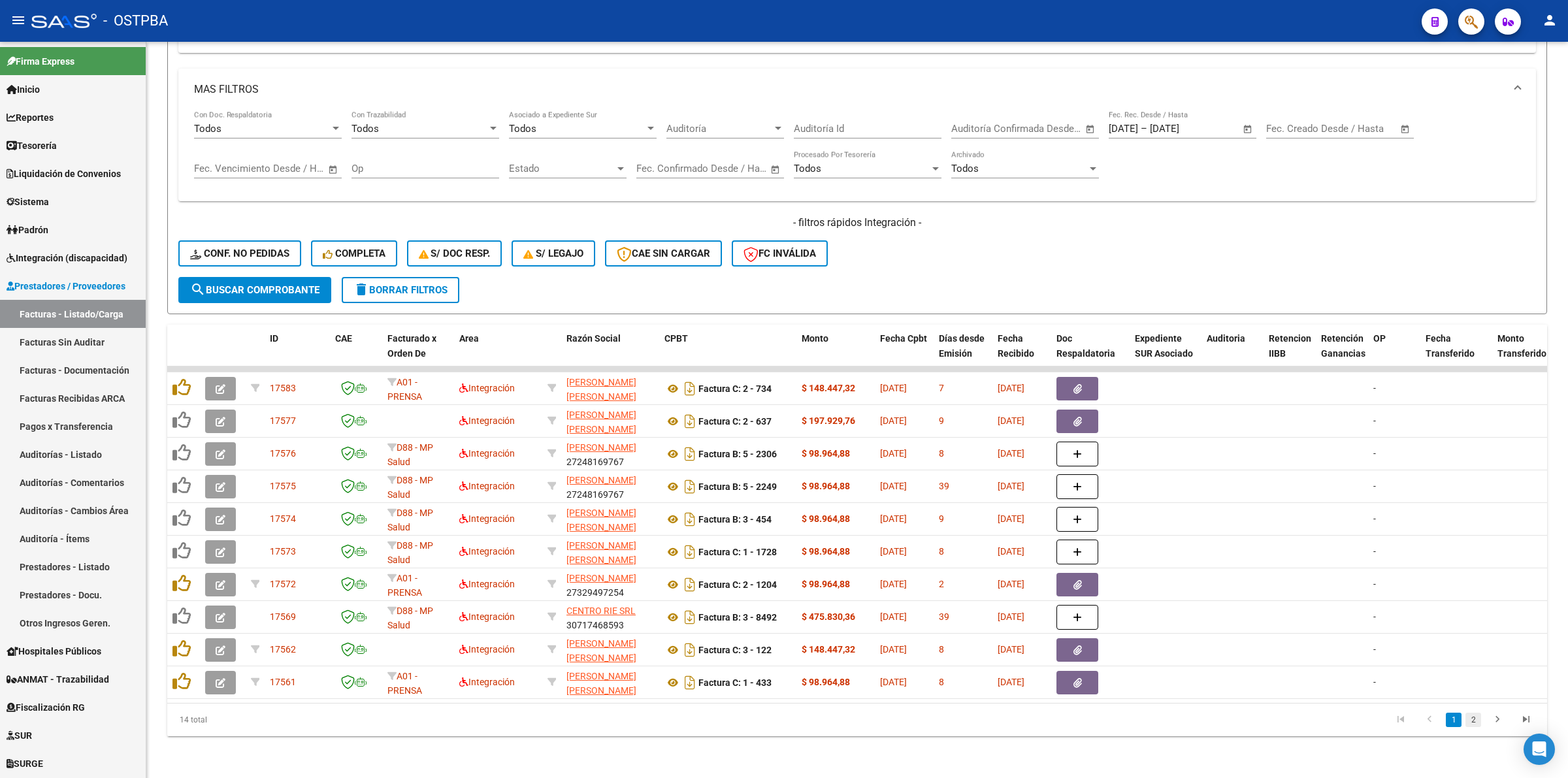
click at [1478, 720] on link "2" at bounding box center [1473, 720] width 15 height 15
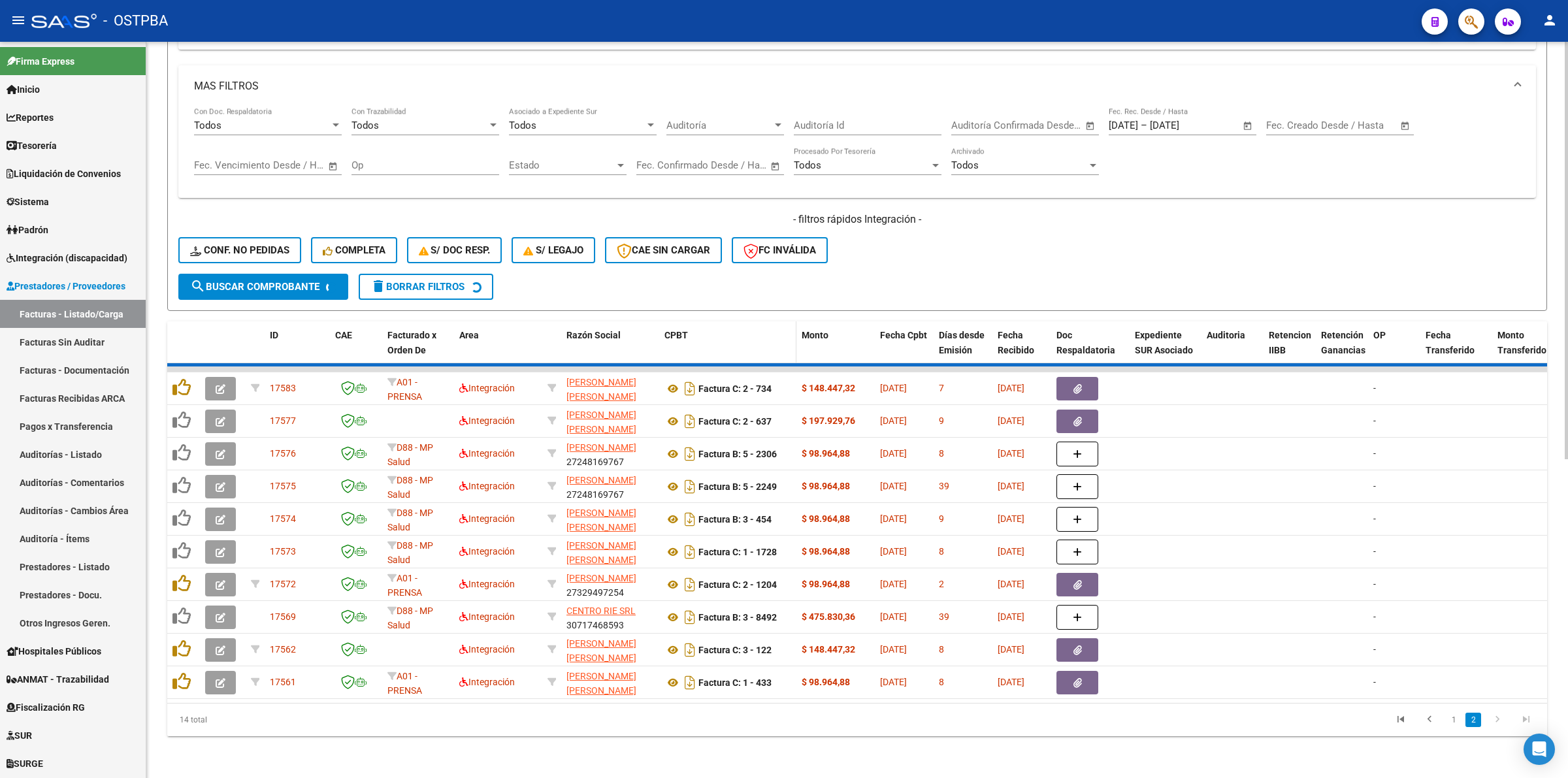
scroll to position [363, 0]
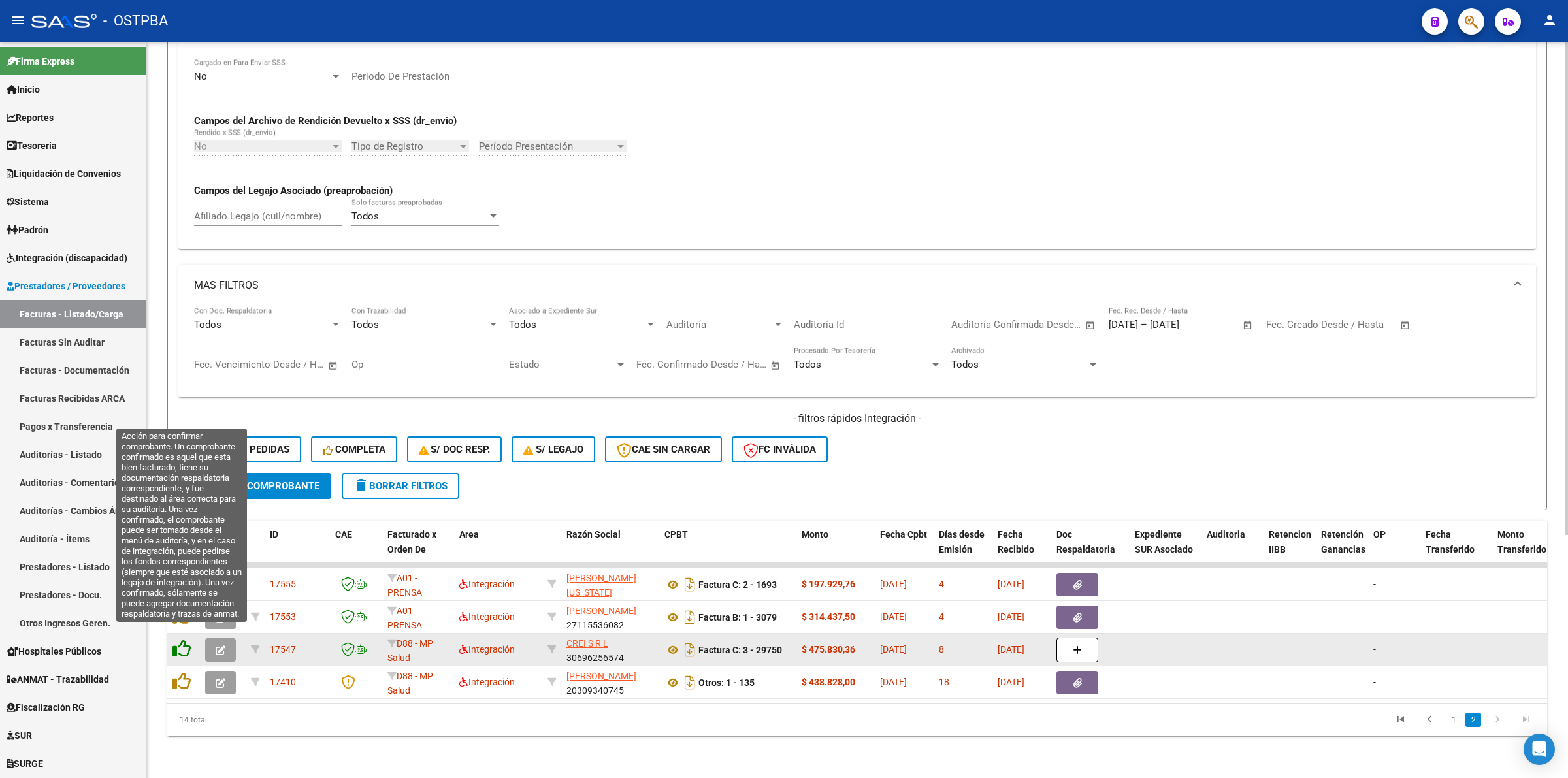
click at [184, 640] on icon at bounding box center [182, 649] width 18 height 18
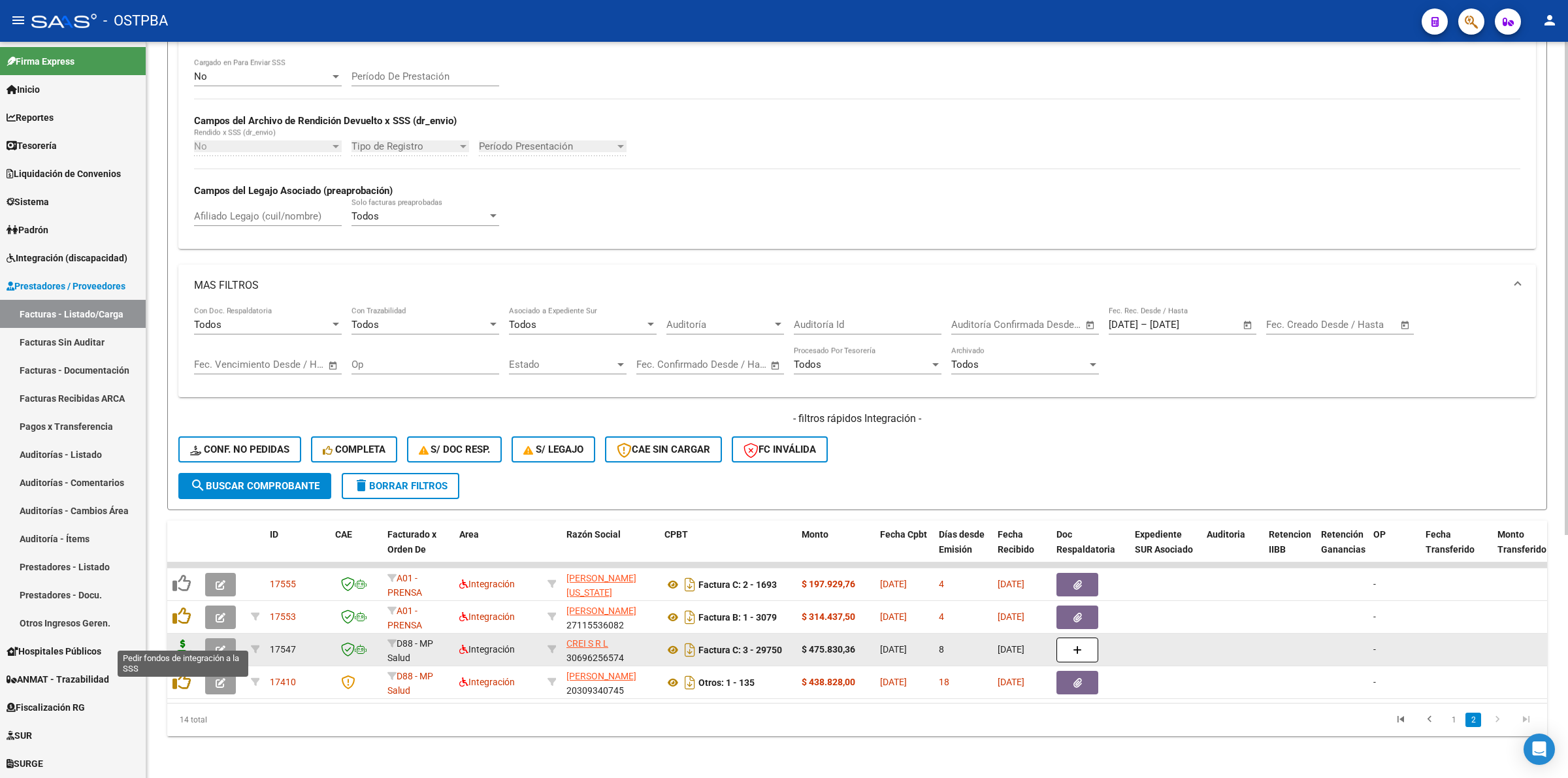
click at [180, 640] on icon at bounding box center [183, 649] width 21 height 18
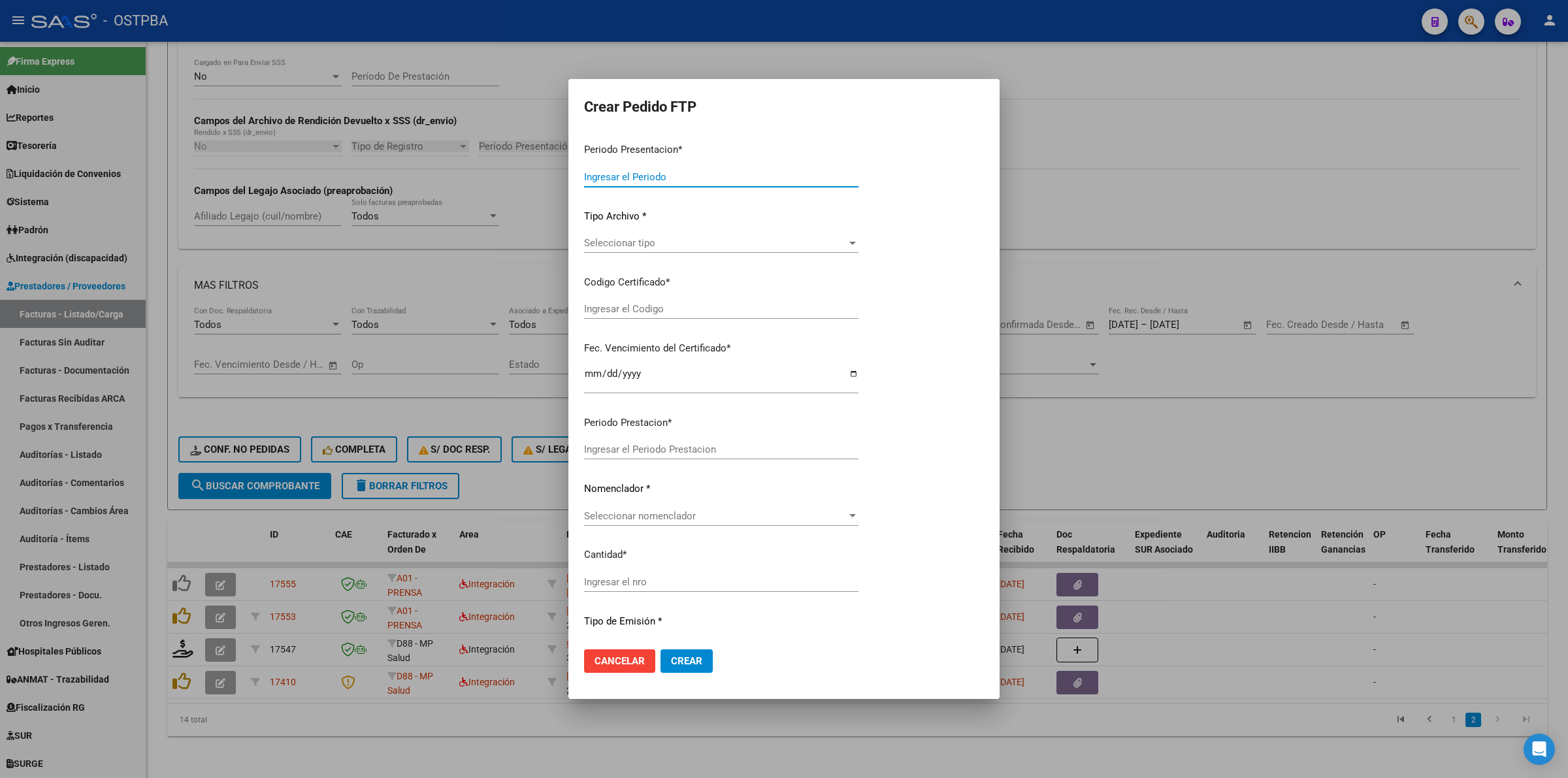
type input "202508"
type input "$ 475.830,36"
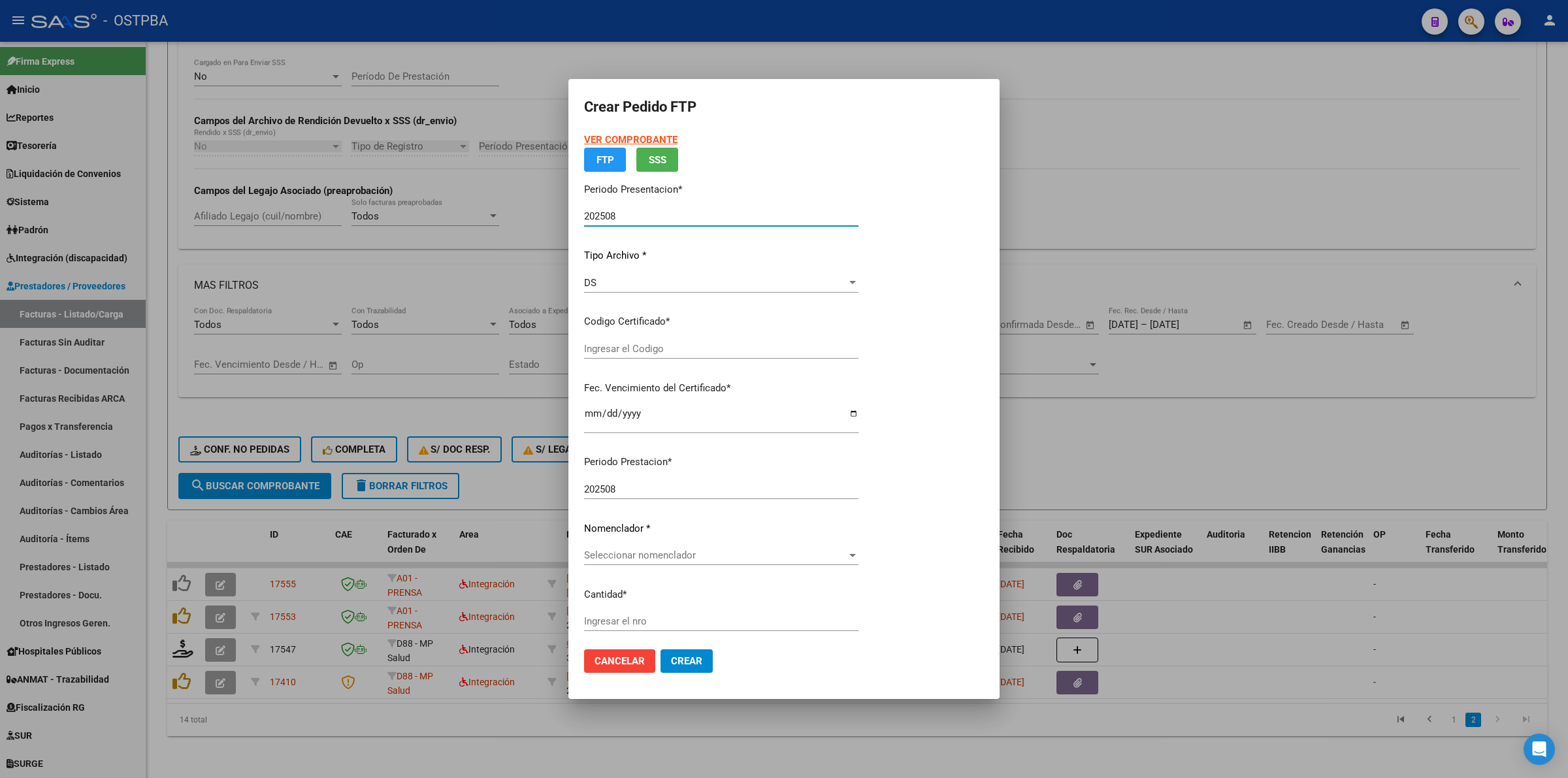
type input "000000000000000000000"
type input "2034-02-19"
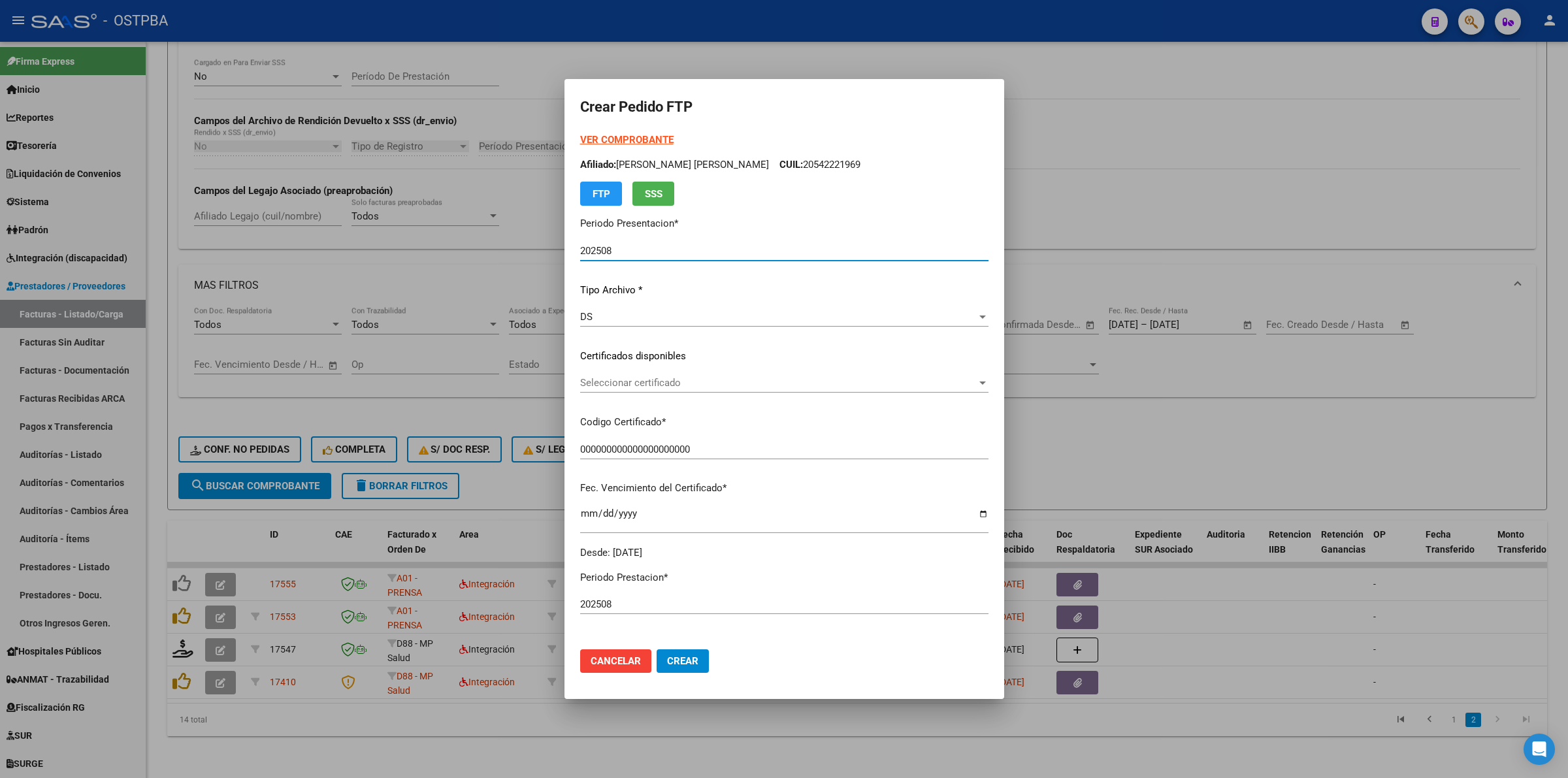
click at [933, 377] on span "Seleccionar certificado" at bounding box center [778, 382] width 397 height 12
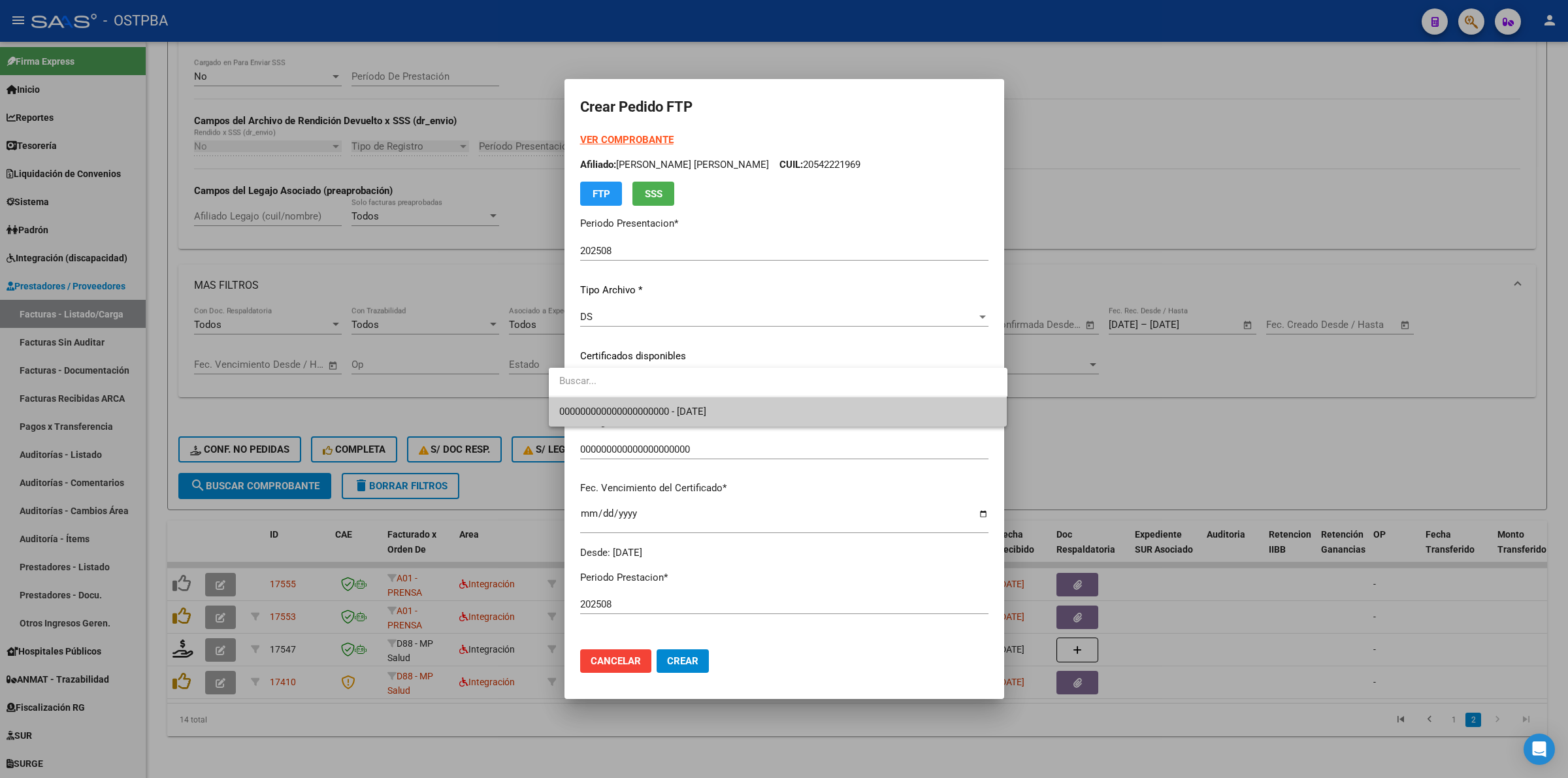
click at [909, 428] on div at bounding box center [784, 389] width 1568 height 778
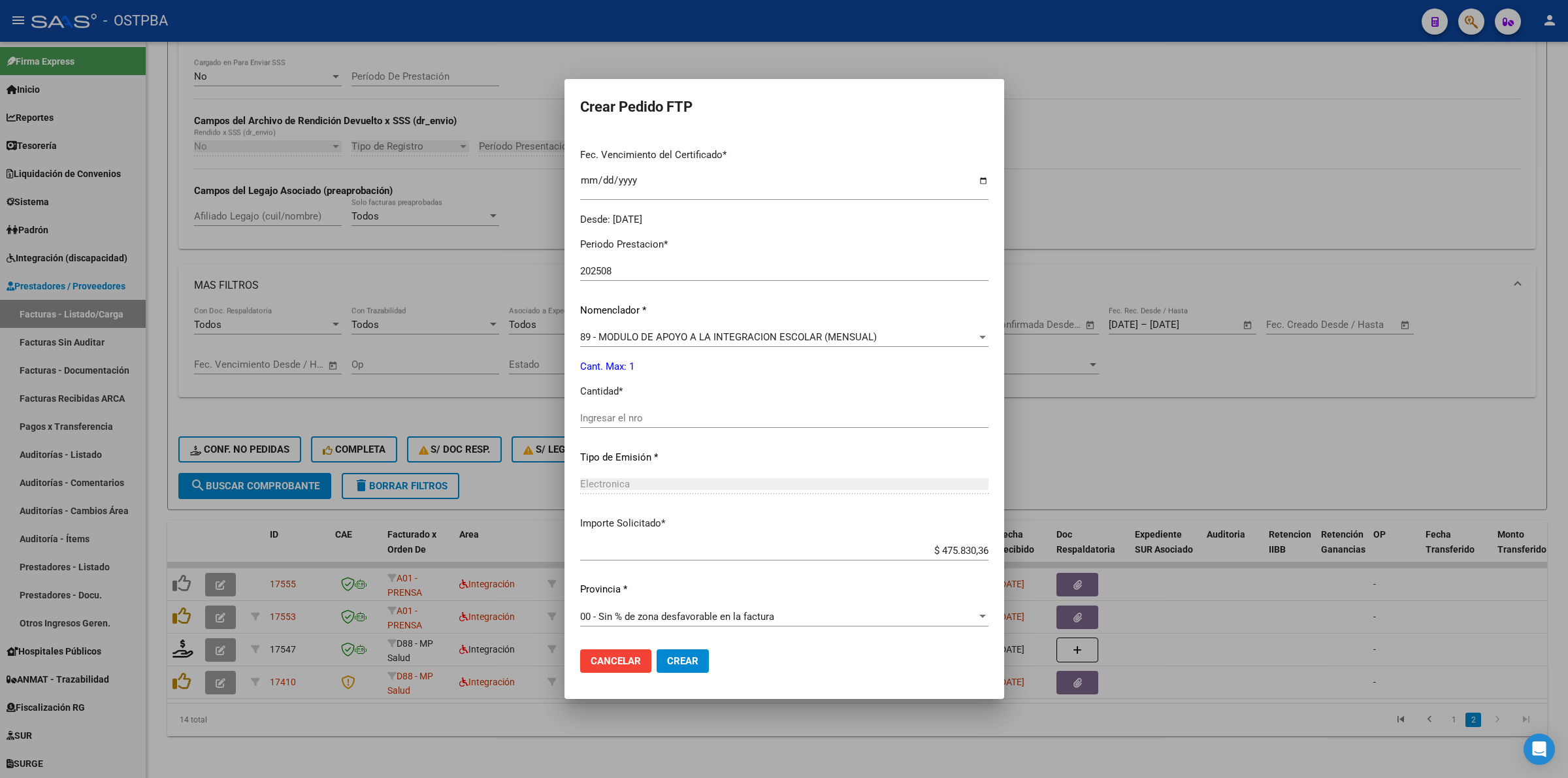
scroll to position [7, 0]
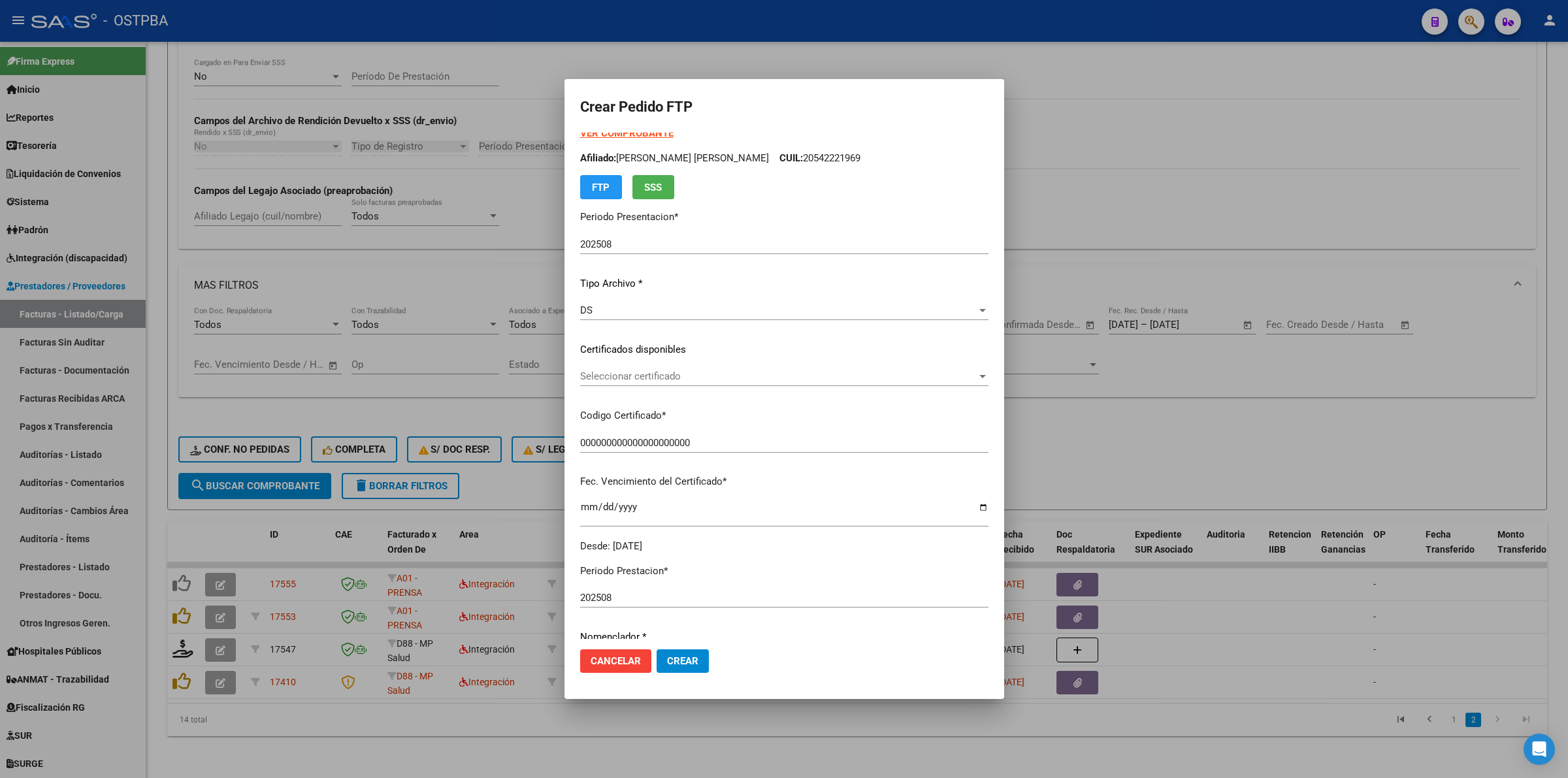
click at [966, 379] on span "Seleccionar certificado" at bounding box center [778, 376] width 397 height 12
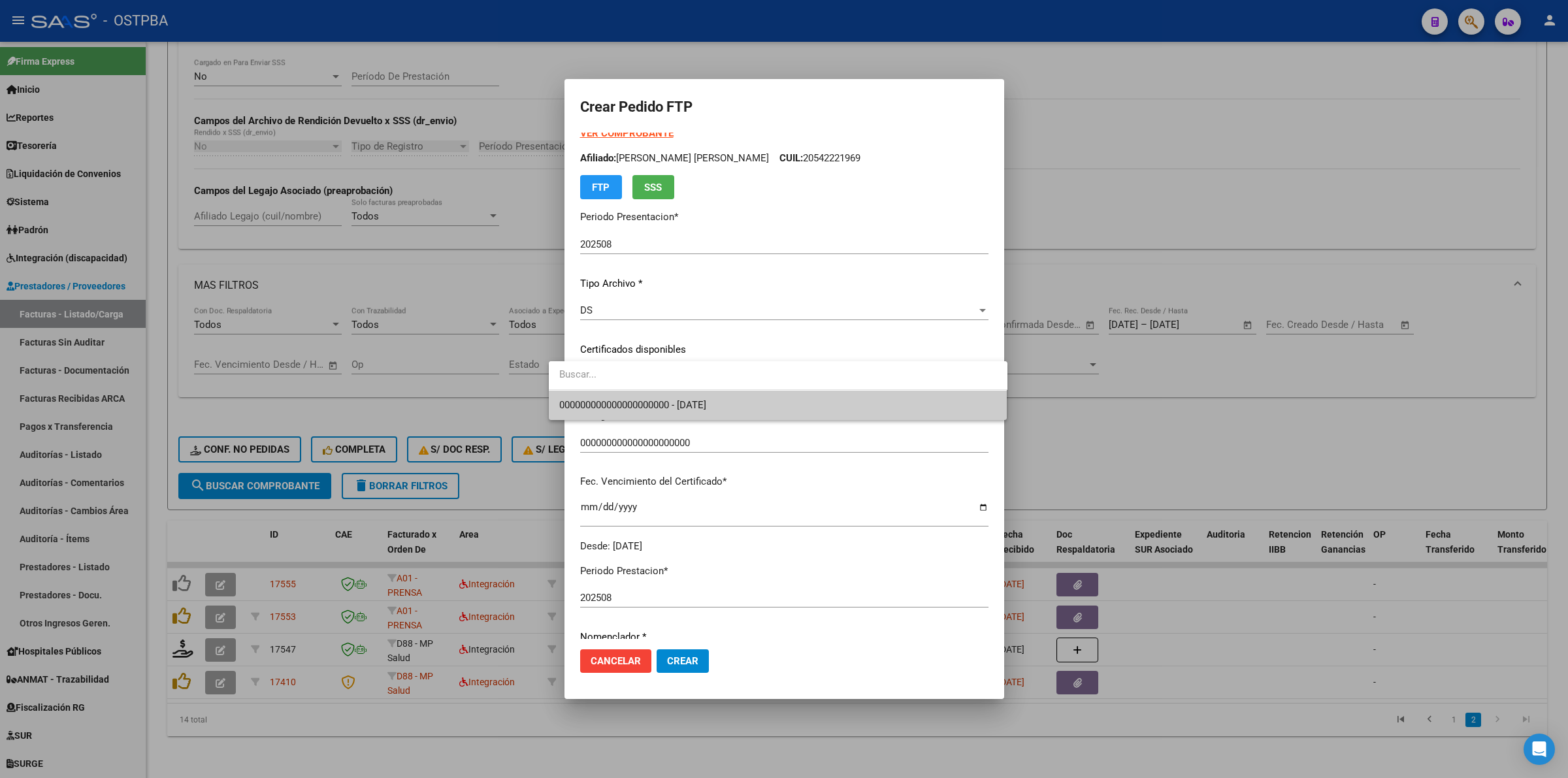
click at [870, 404] on span "000000000000000000000 - 2034-02-19" at bounding box center [778, 405] width 438 height 29
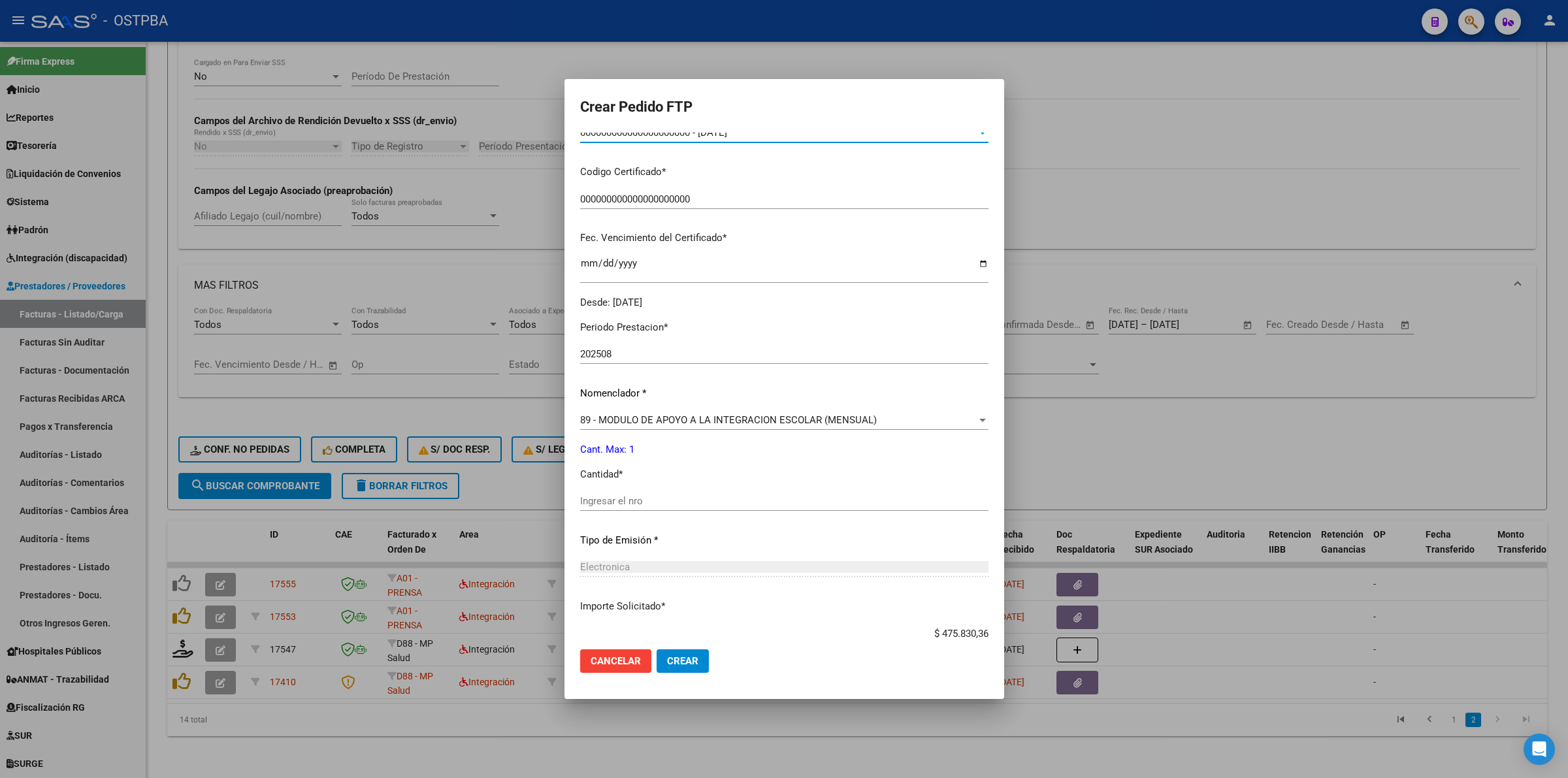
scroll to position [252, 0]
click at [710, 500] on input "Ingresar el nro" at bounding box center [784, 499] width 408 height 12
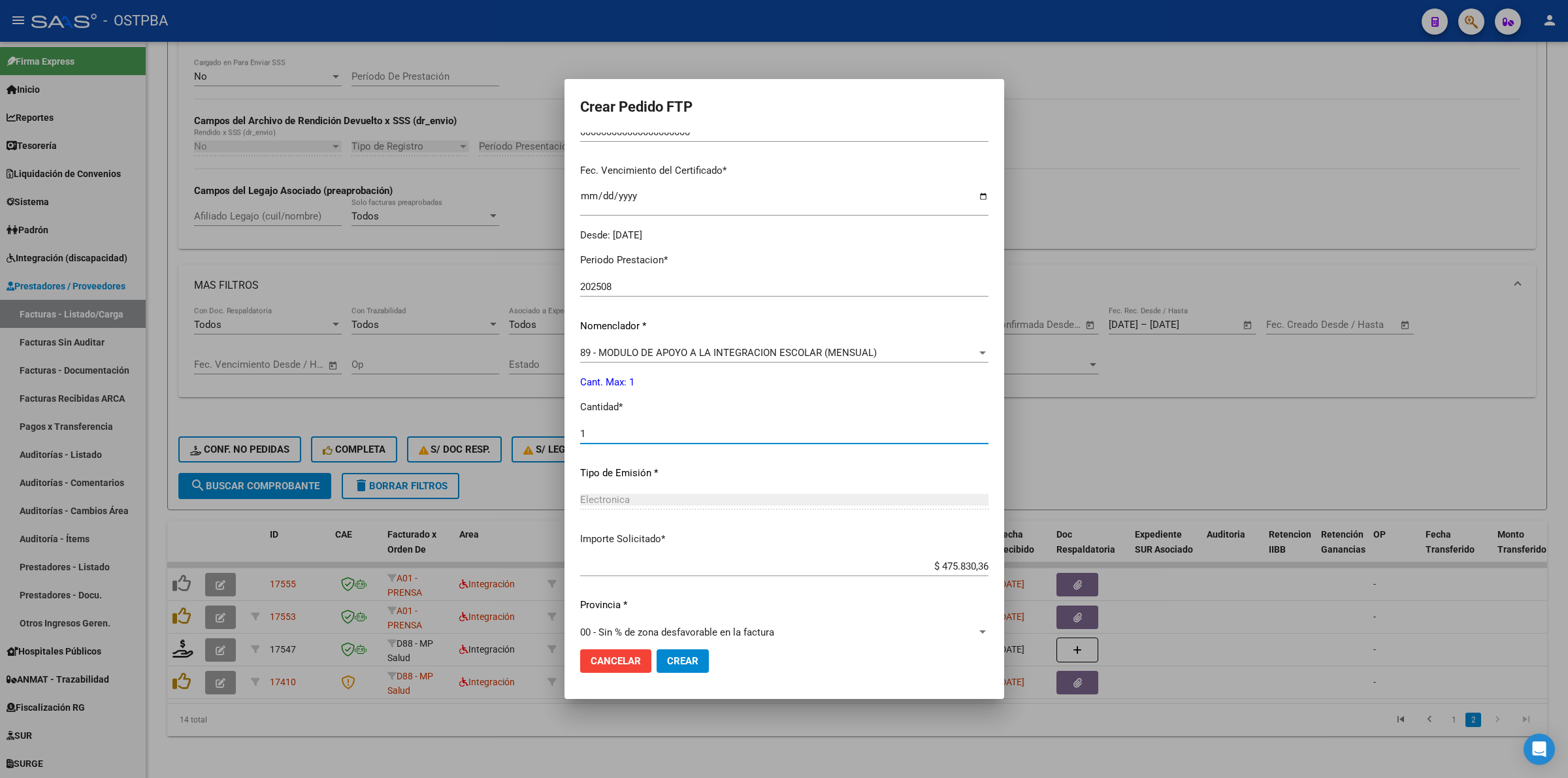
scroll to position [333, 0]
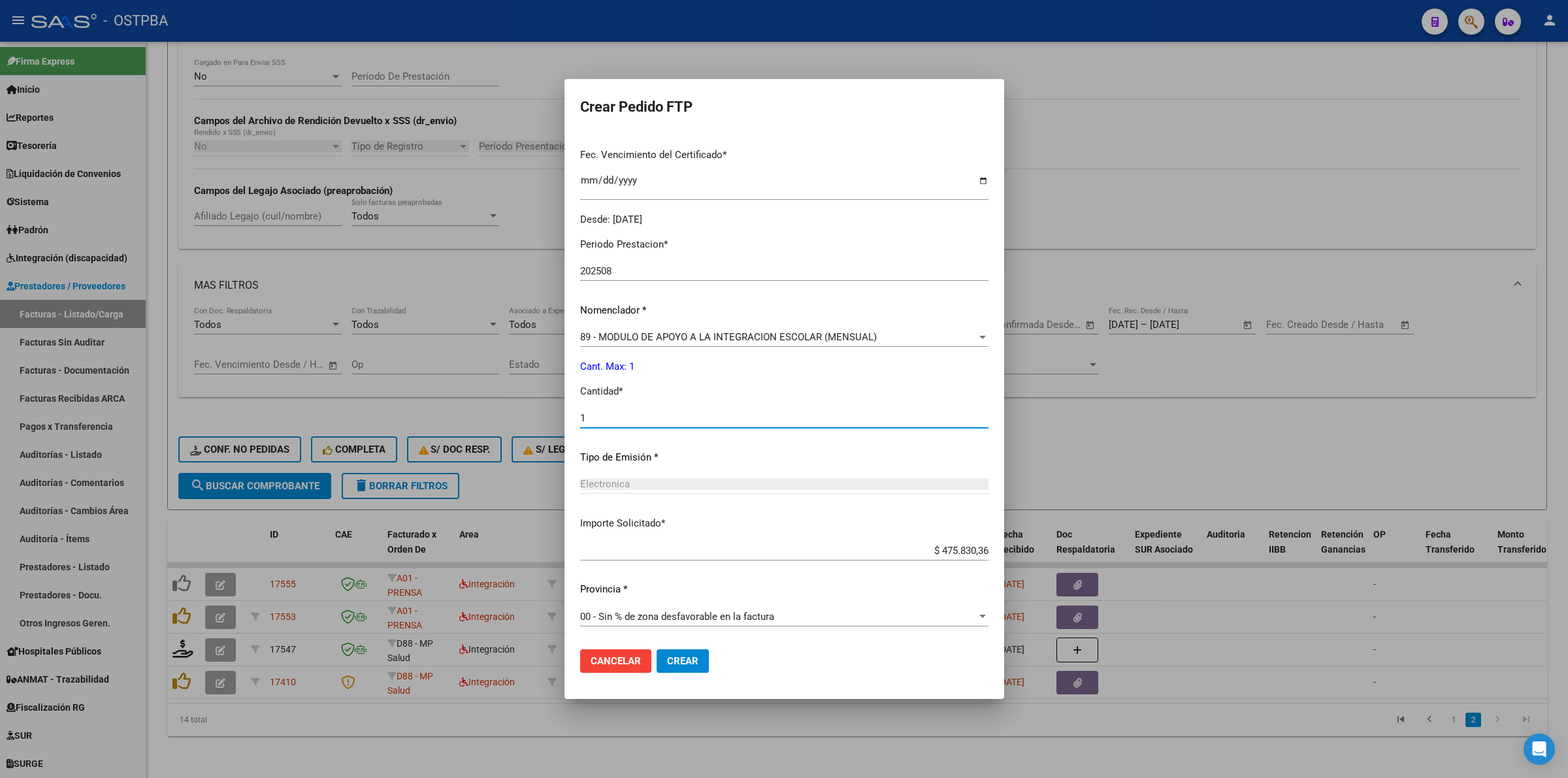
type input "1"
click at [677, 655] on span "Crear" at bounding box center [683, 661] width 31 height 12
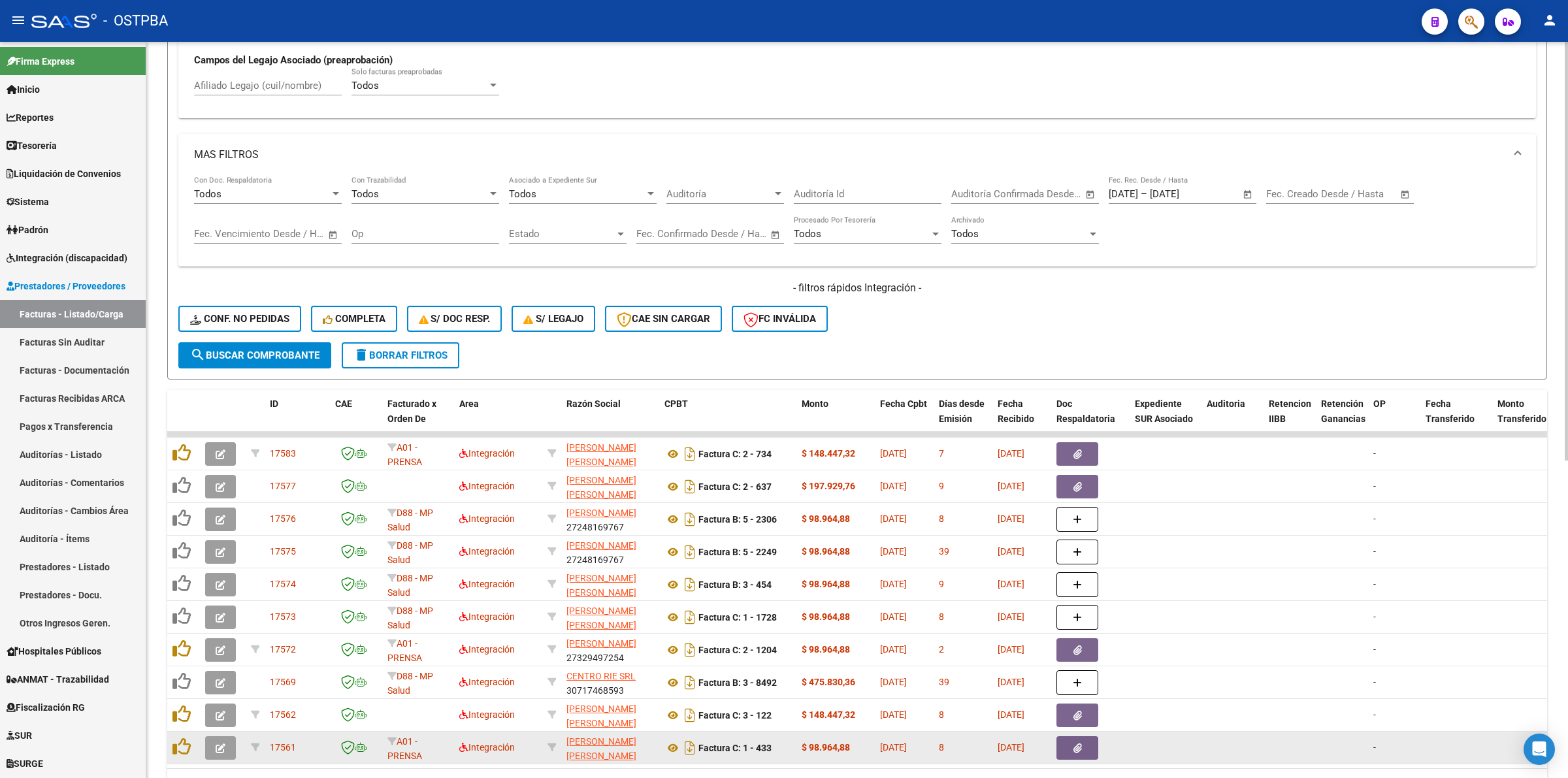
scroll to position [559, 0]
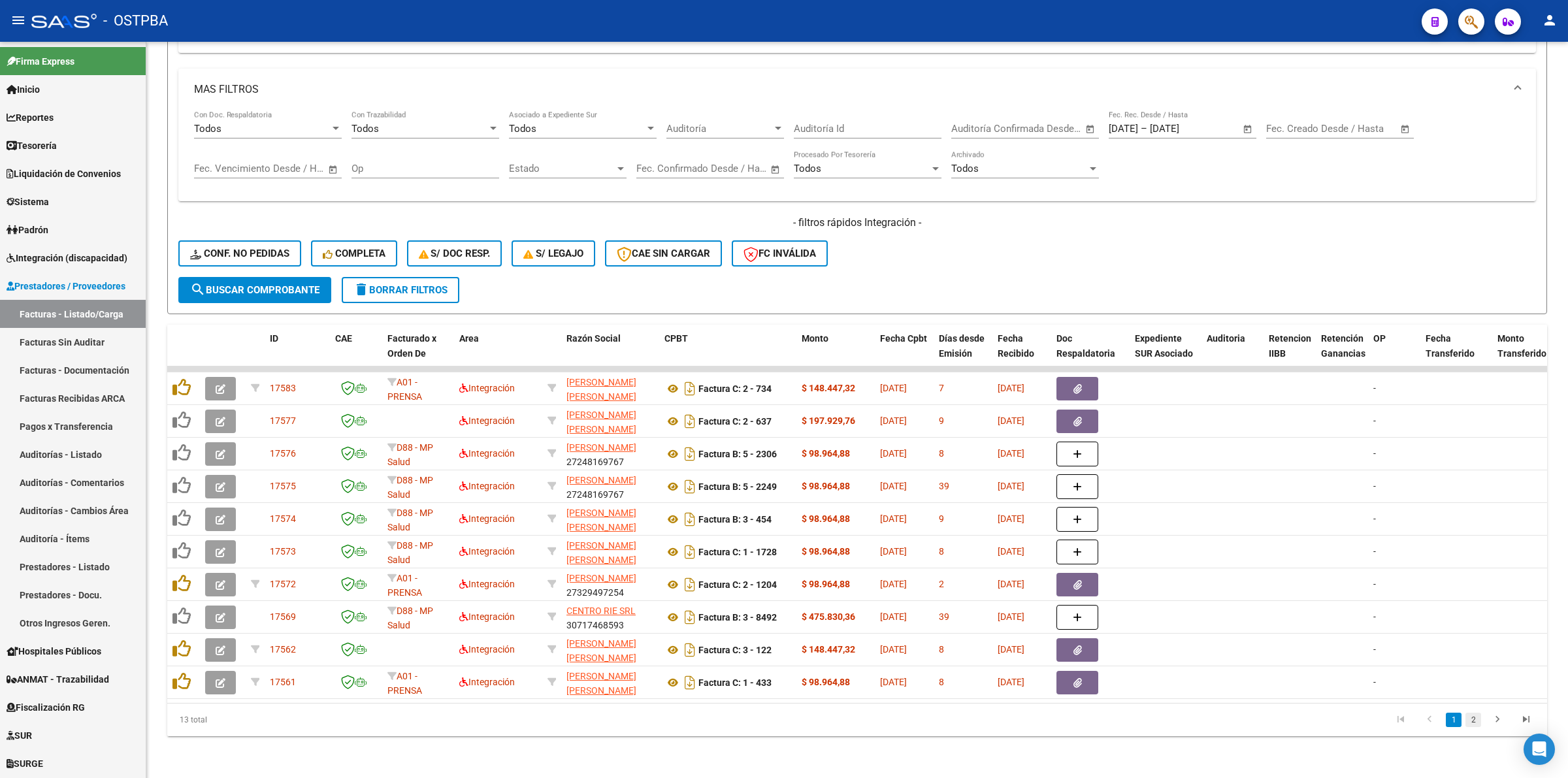
click at [1467, 717] on link "2" at bounding box center [1473, 720] width 15 height 15
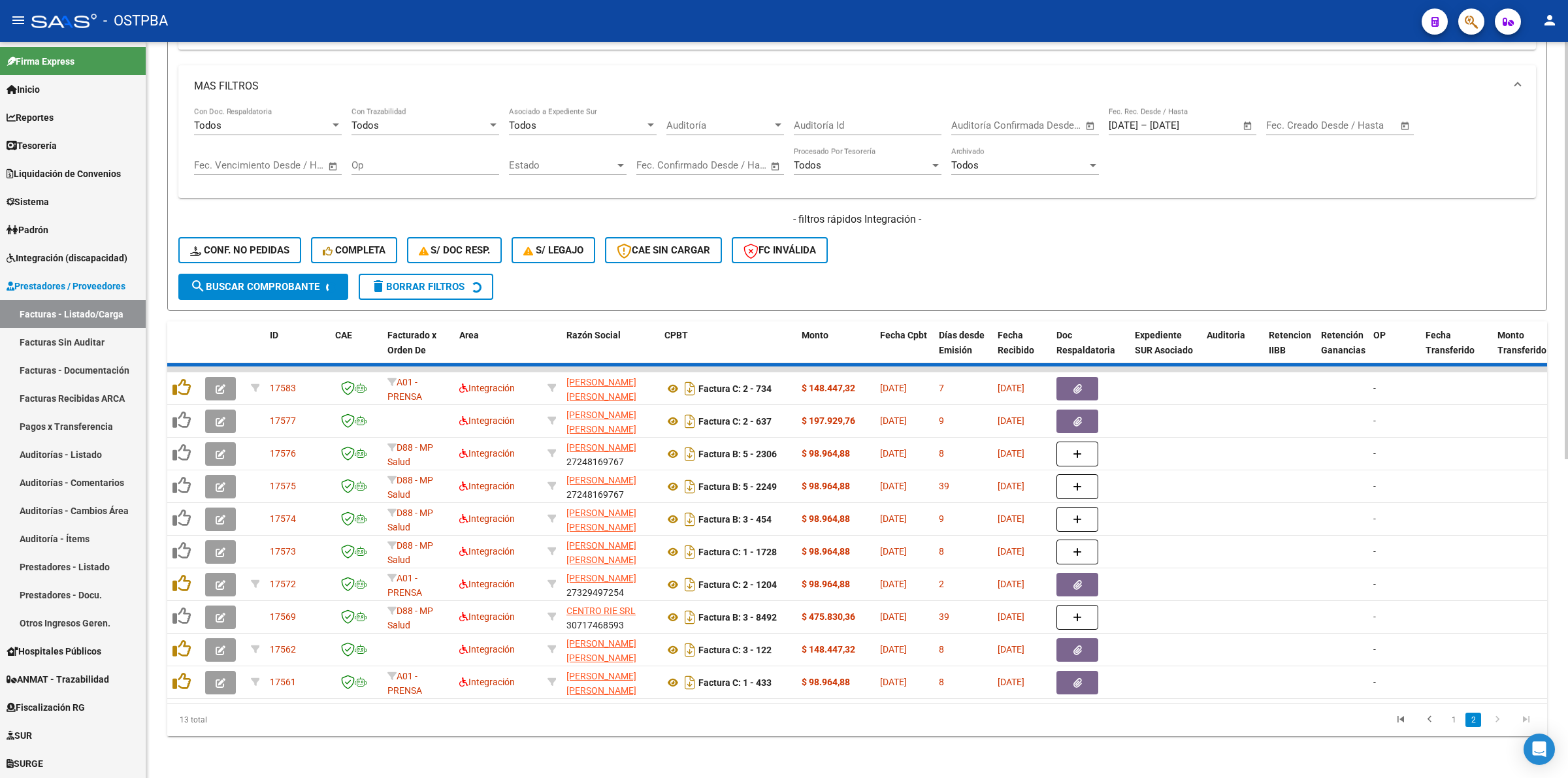
scroll to position [330, 0]
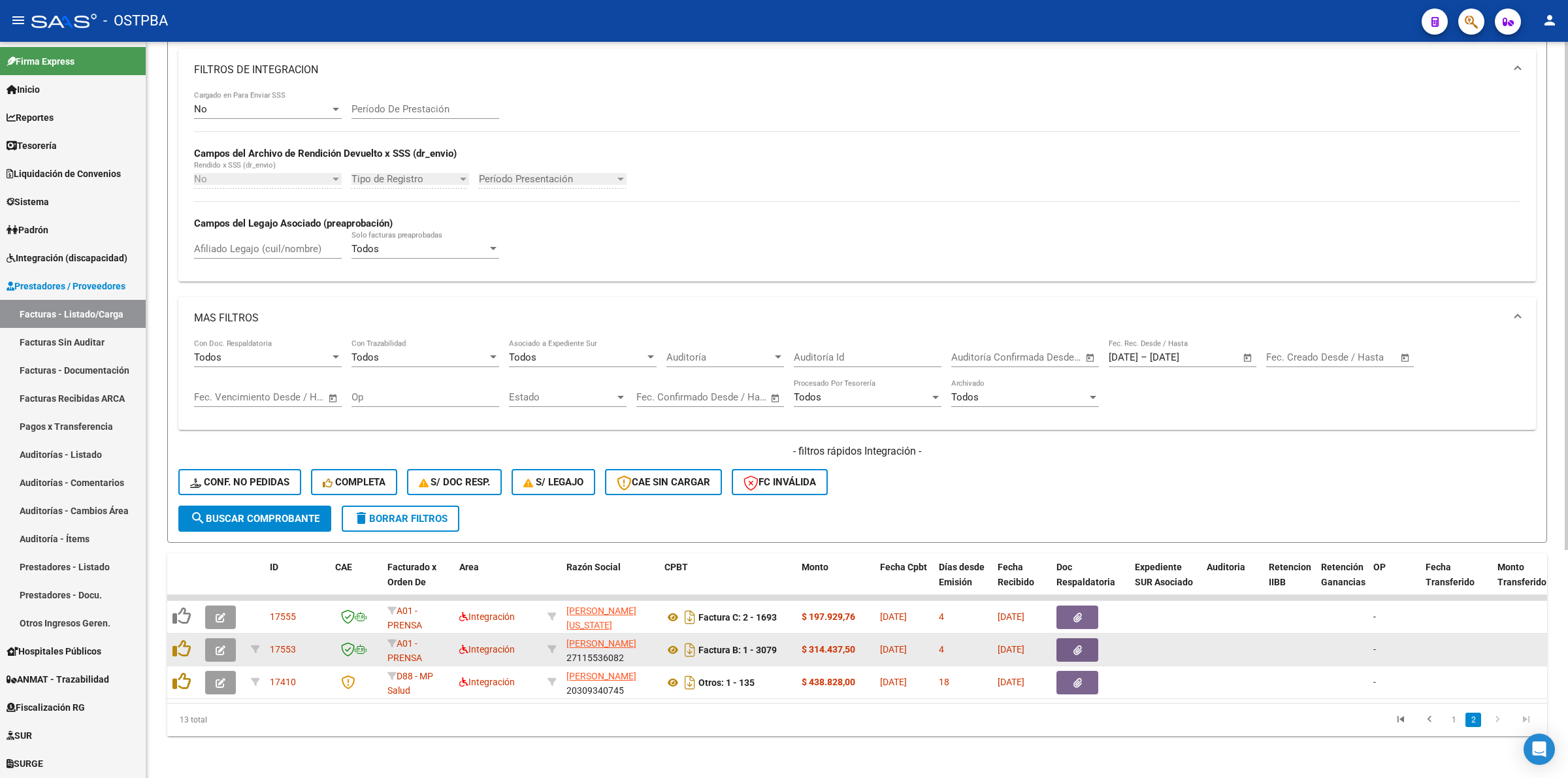
click at [229, 641] on button "button" at bounding box center [220, 650] width 31 height 24
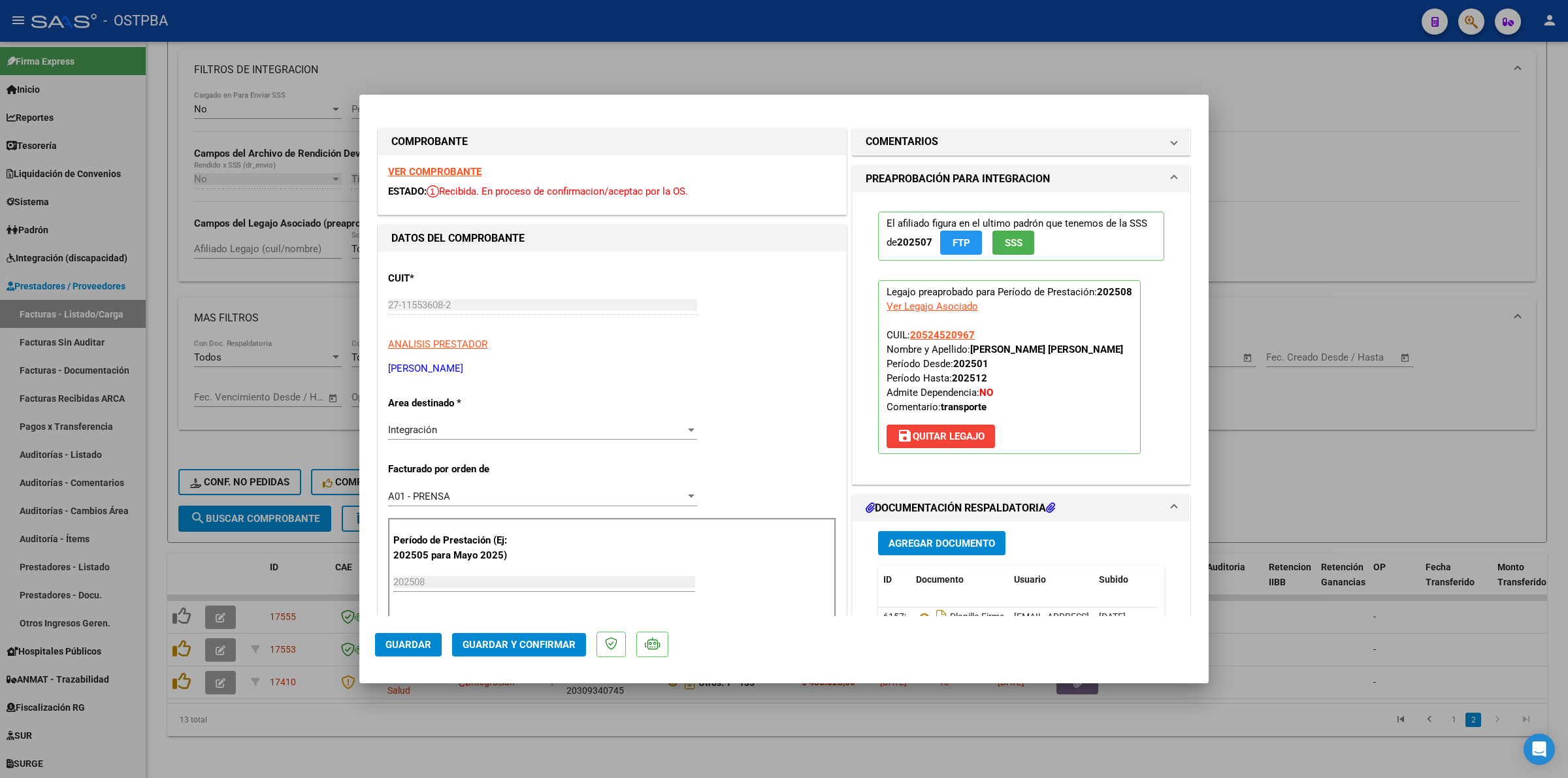
click at [461, 177] on strong "VER COMPROBANTE" at bounding box center [435, 171] width 94 height 12
click at [1360, 117] on div at bounding box center [784, 389] width 1568 height 778
type input "$ 0,00"
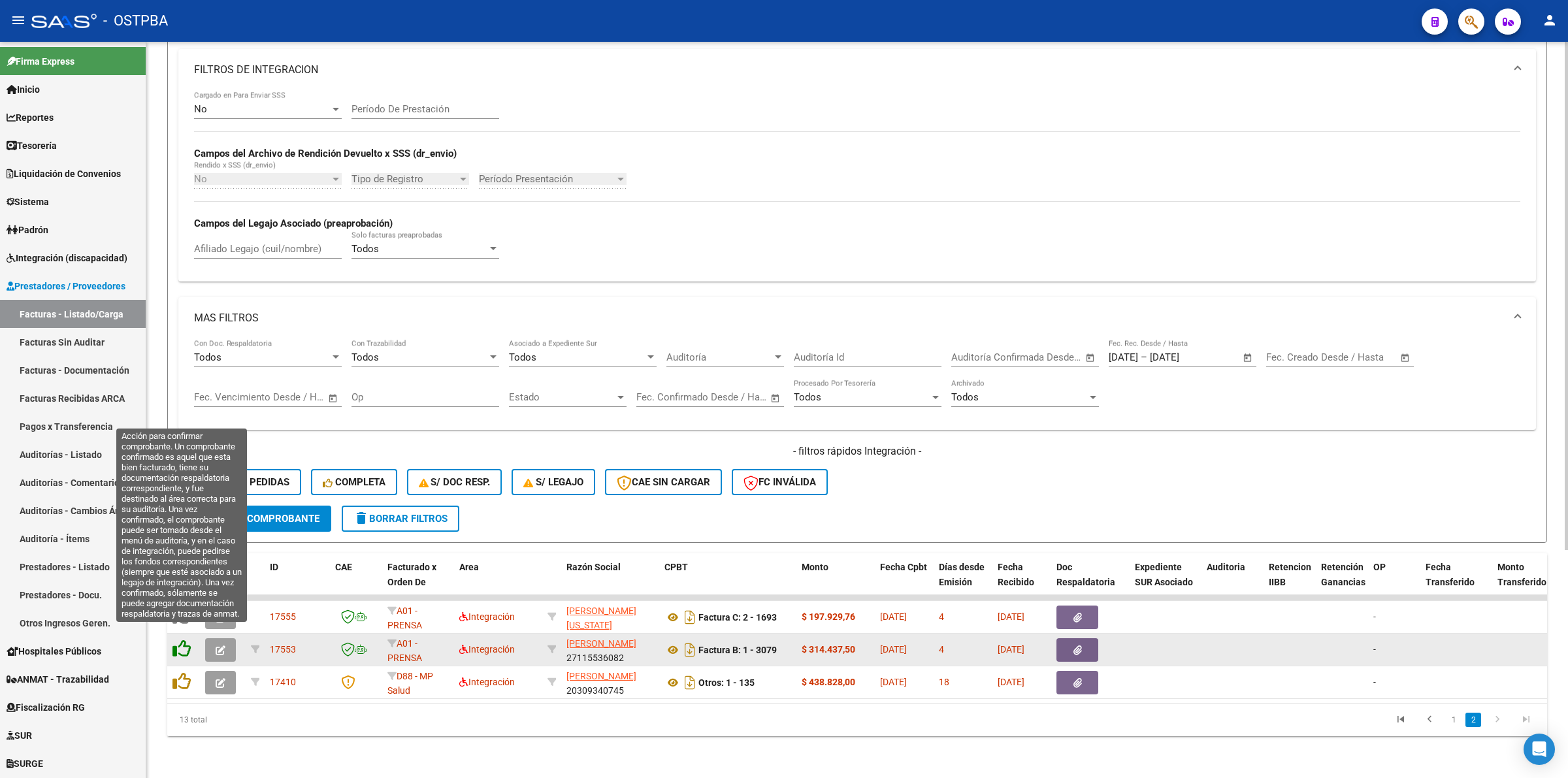
click at [181, 640] on icon at bounding box center [182, 649] width 18 height 18
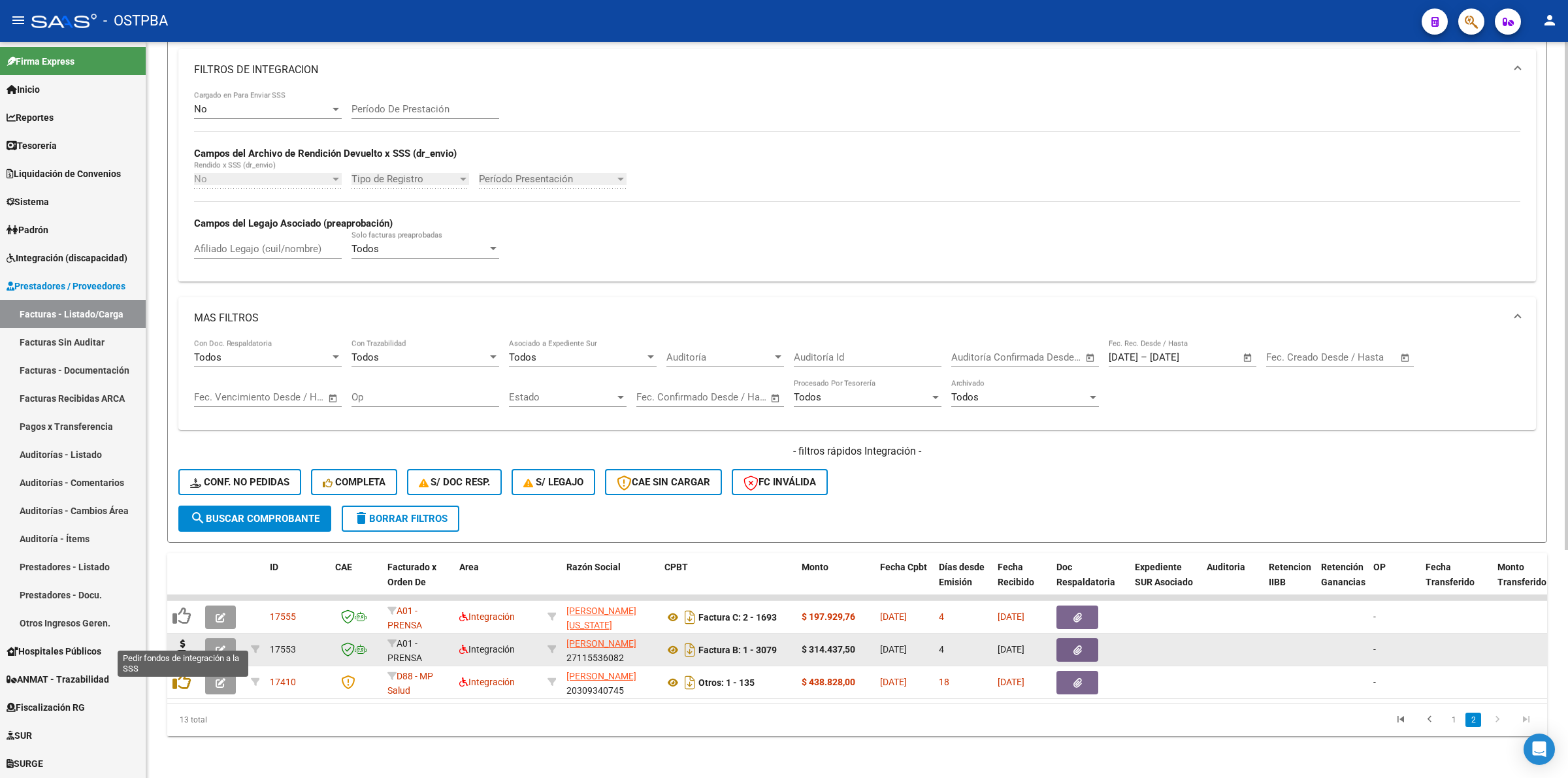
click at [181, 640] on icon at bounding box center [183, 649] width 21 height 18
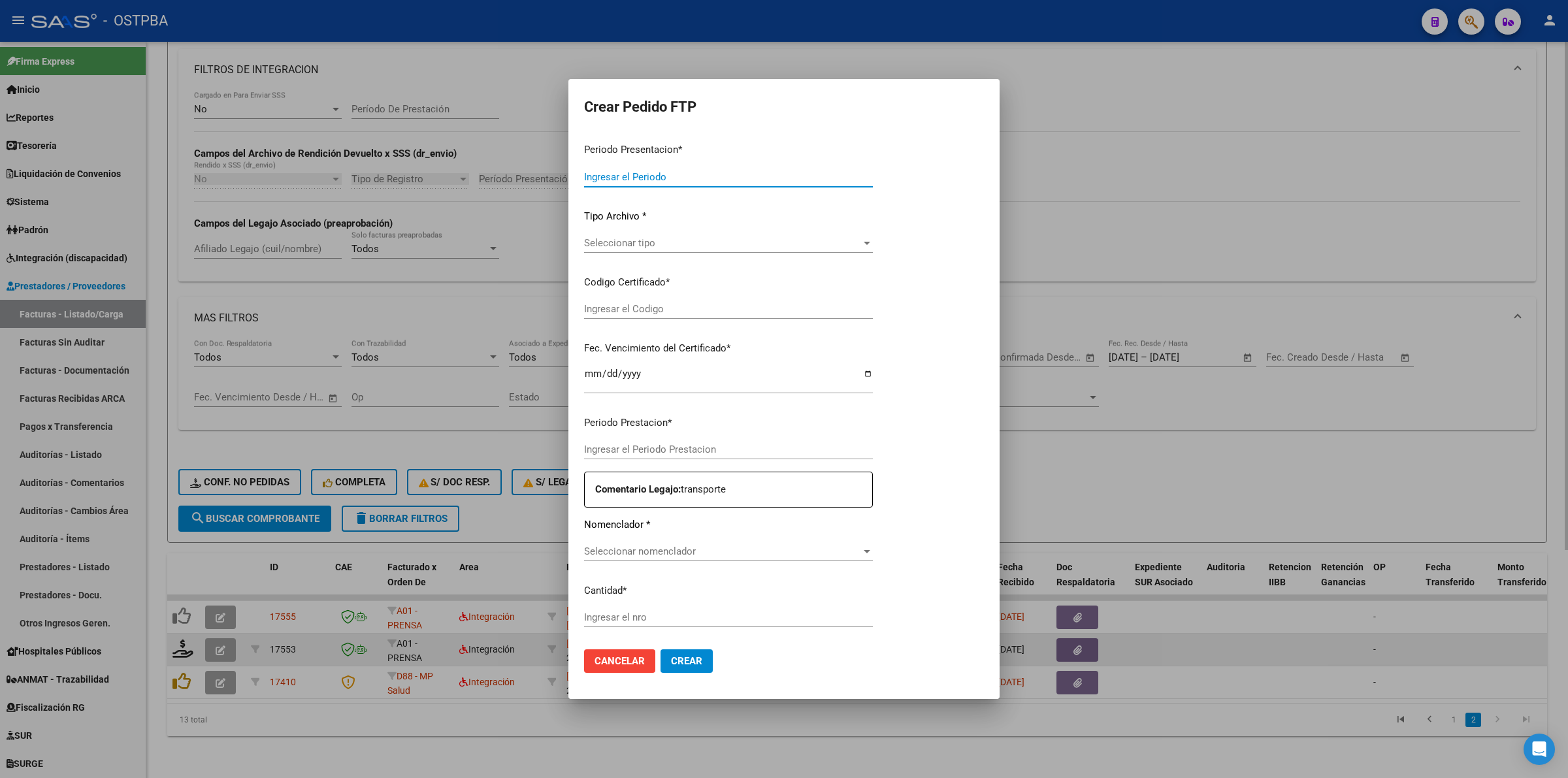
type input "202508"
type input "$ 314.437,50"
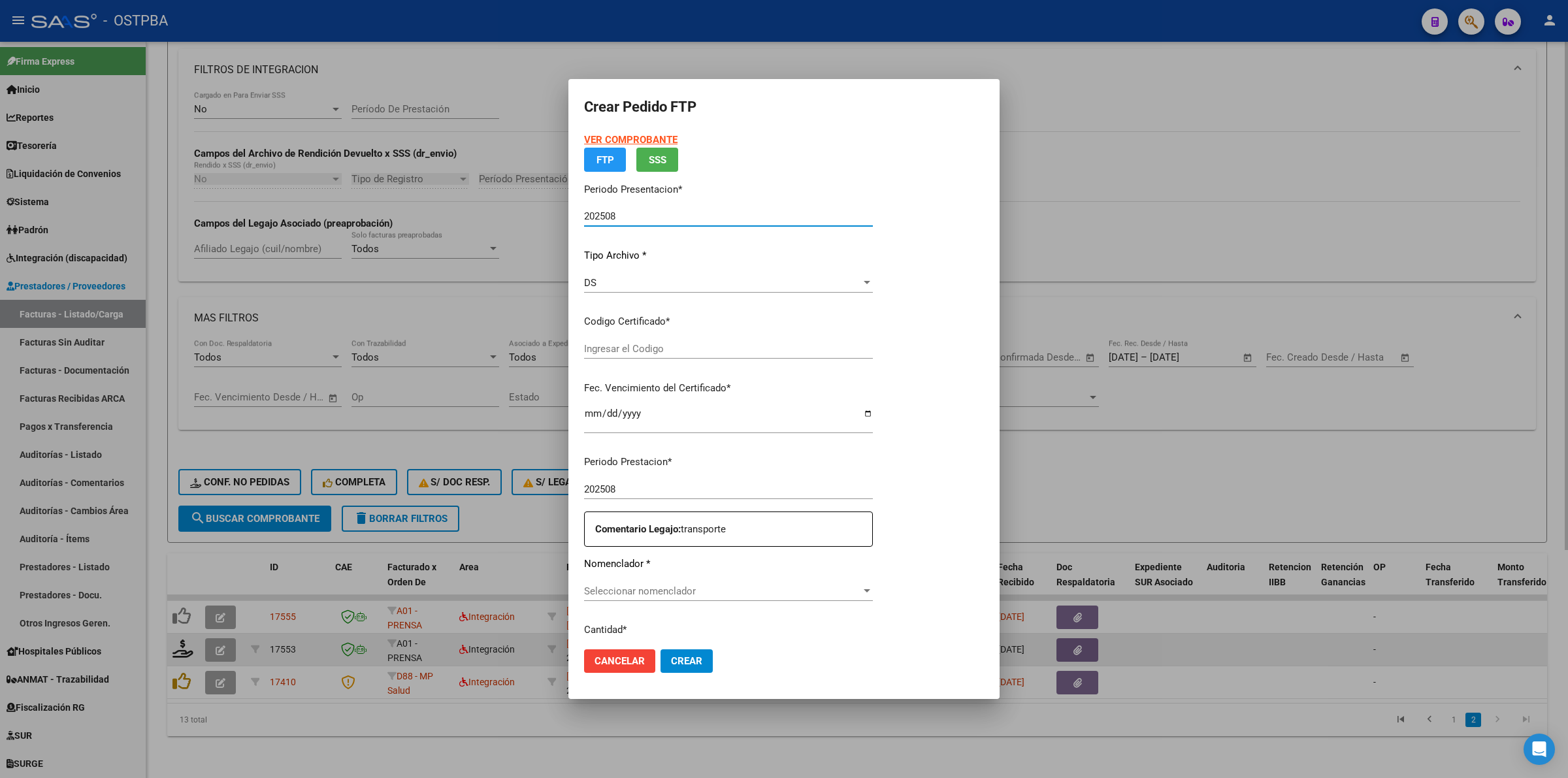
type input "0001"
type input "2028-01-20"
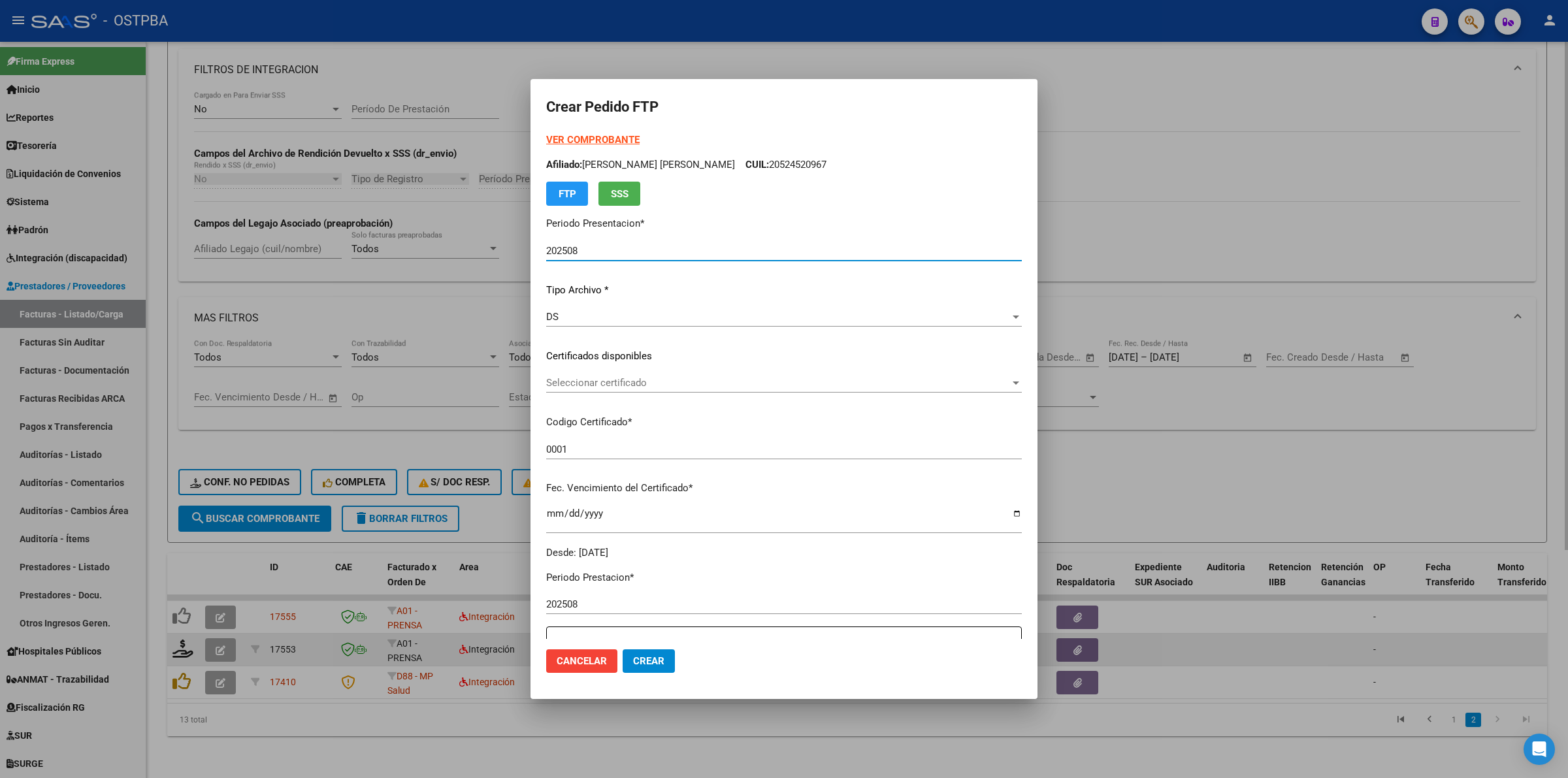
click at [957, 384] on span "Seleccionar certificado" at bounding box center [778, 382] width 464 height 12
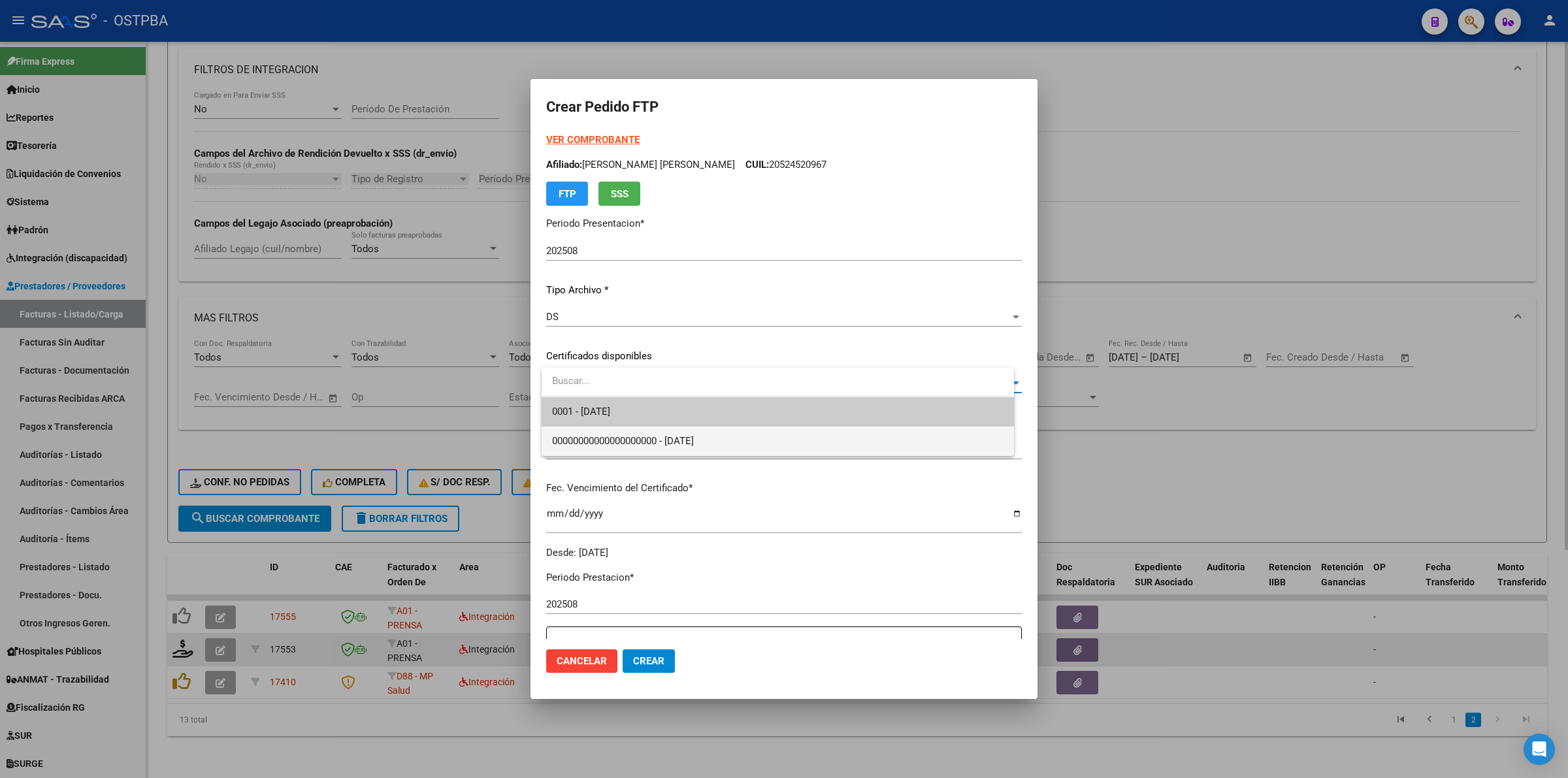
click at [841, 443] on span "00000000000000000000 - 2023-02-07" at bounding box center [778, 441] width 452 height 29
type input "00000000000000000000"
type input "2023-02-07"
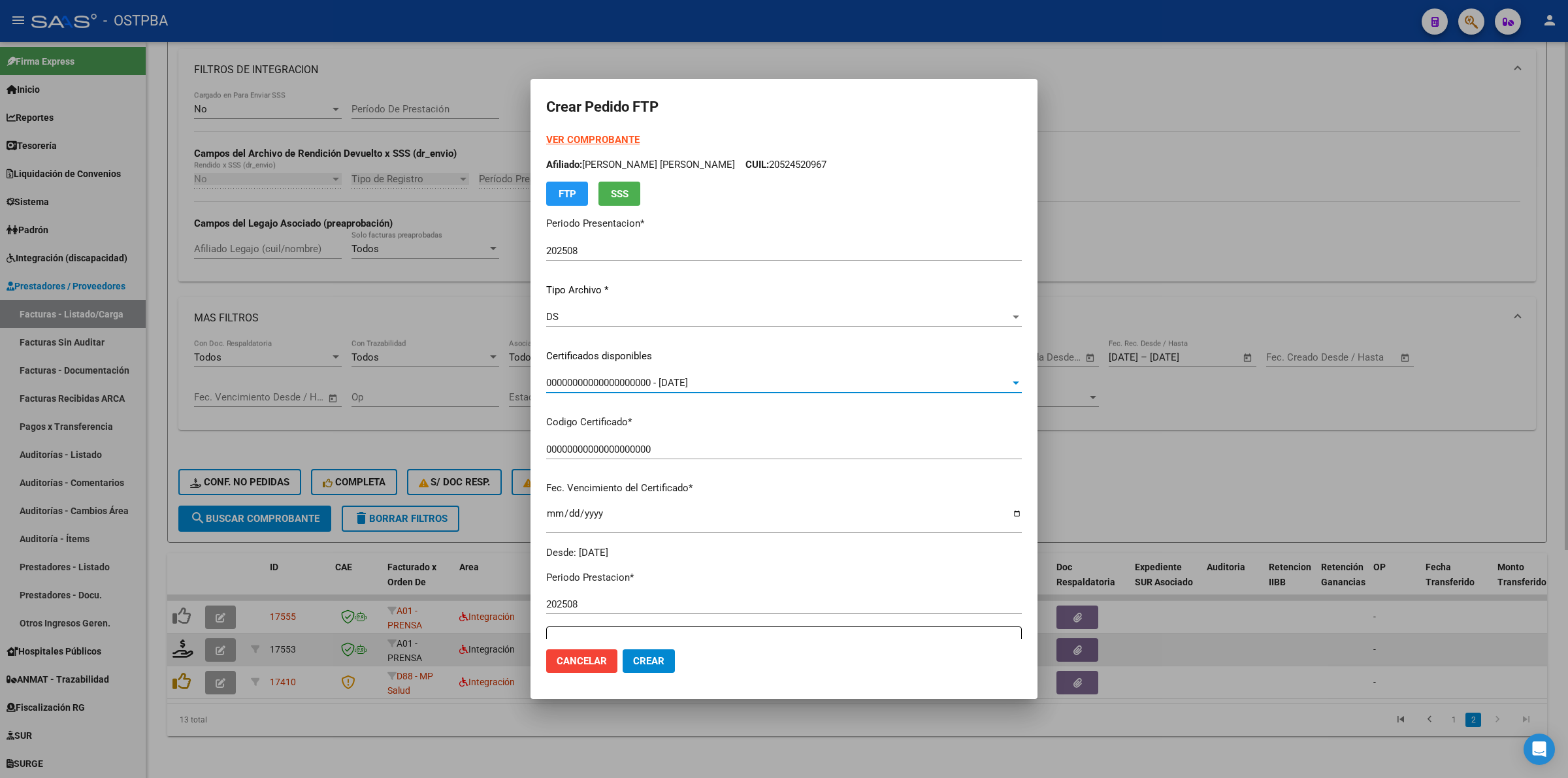
click at [839, 374] on div "00000000000000000000 - 2023-02-07 Seleccionar certificado" at bounding box center [784, 383] width 476 height 20
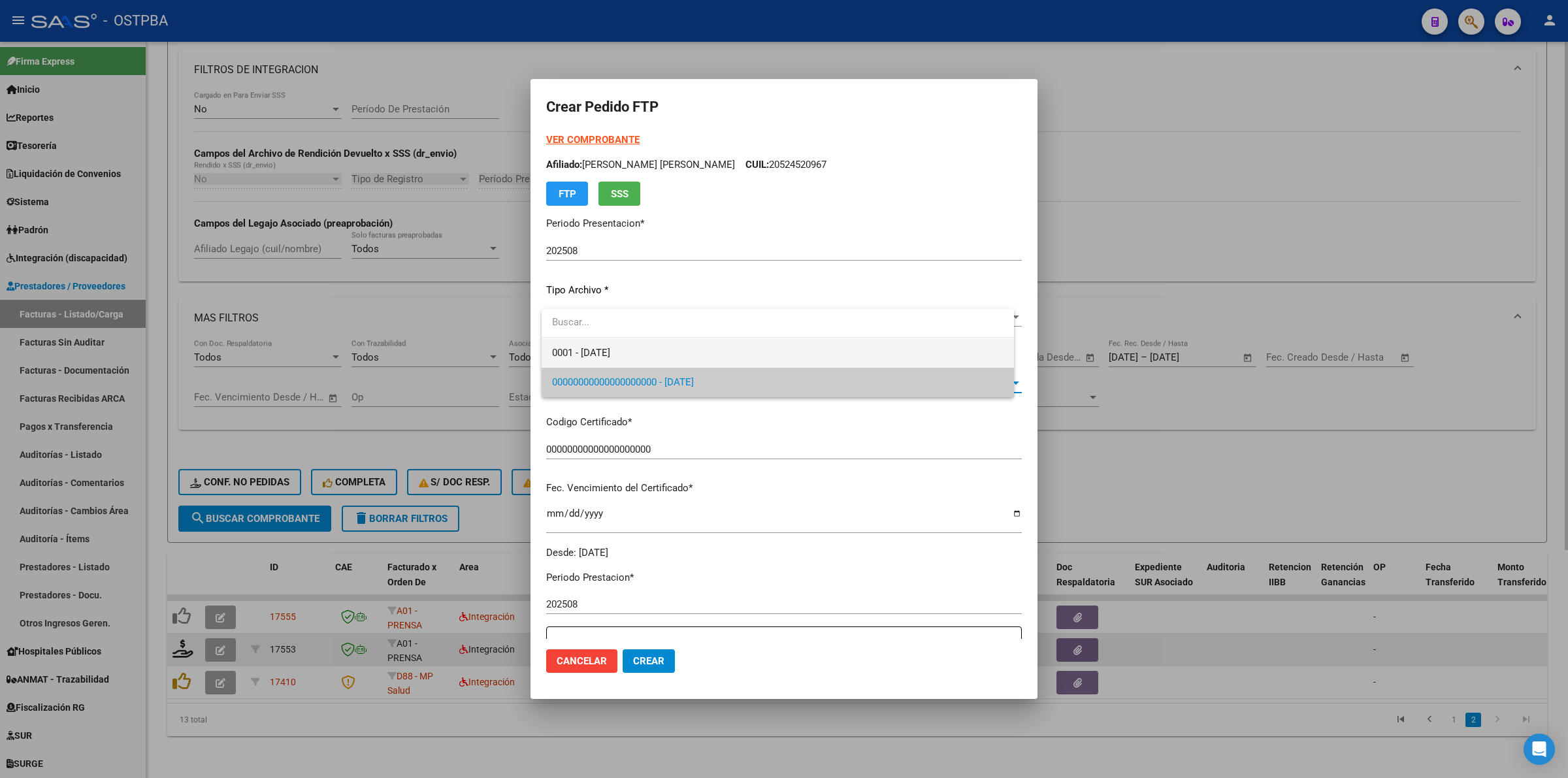
click at [756, 351] on span "0001 - 2028-01-20" at bounding box center [778, 353] width 452 height 29
type input "0001"
type input "2028-01-20"
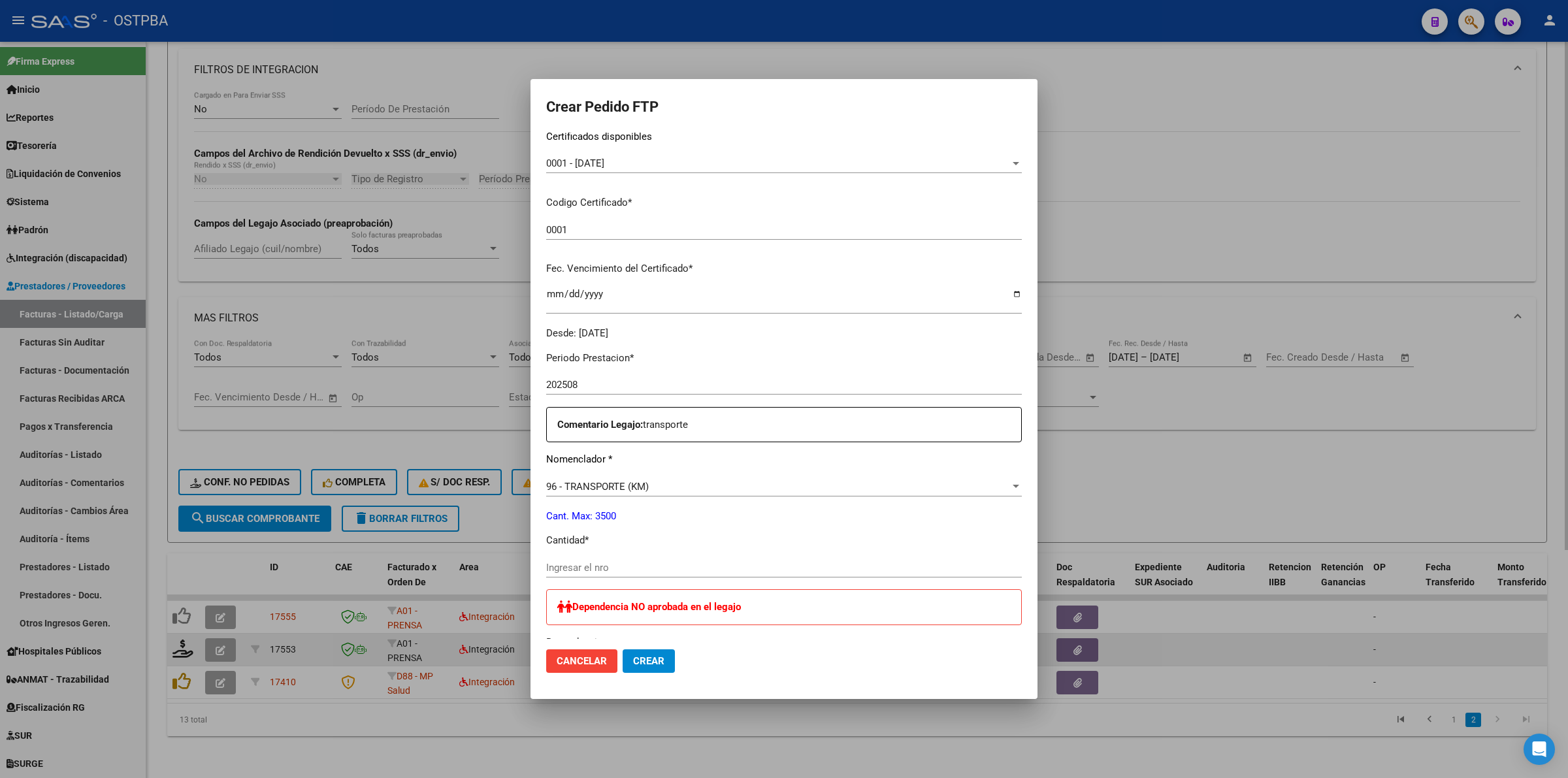
scroll to position [249, 0]
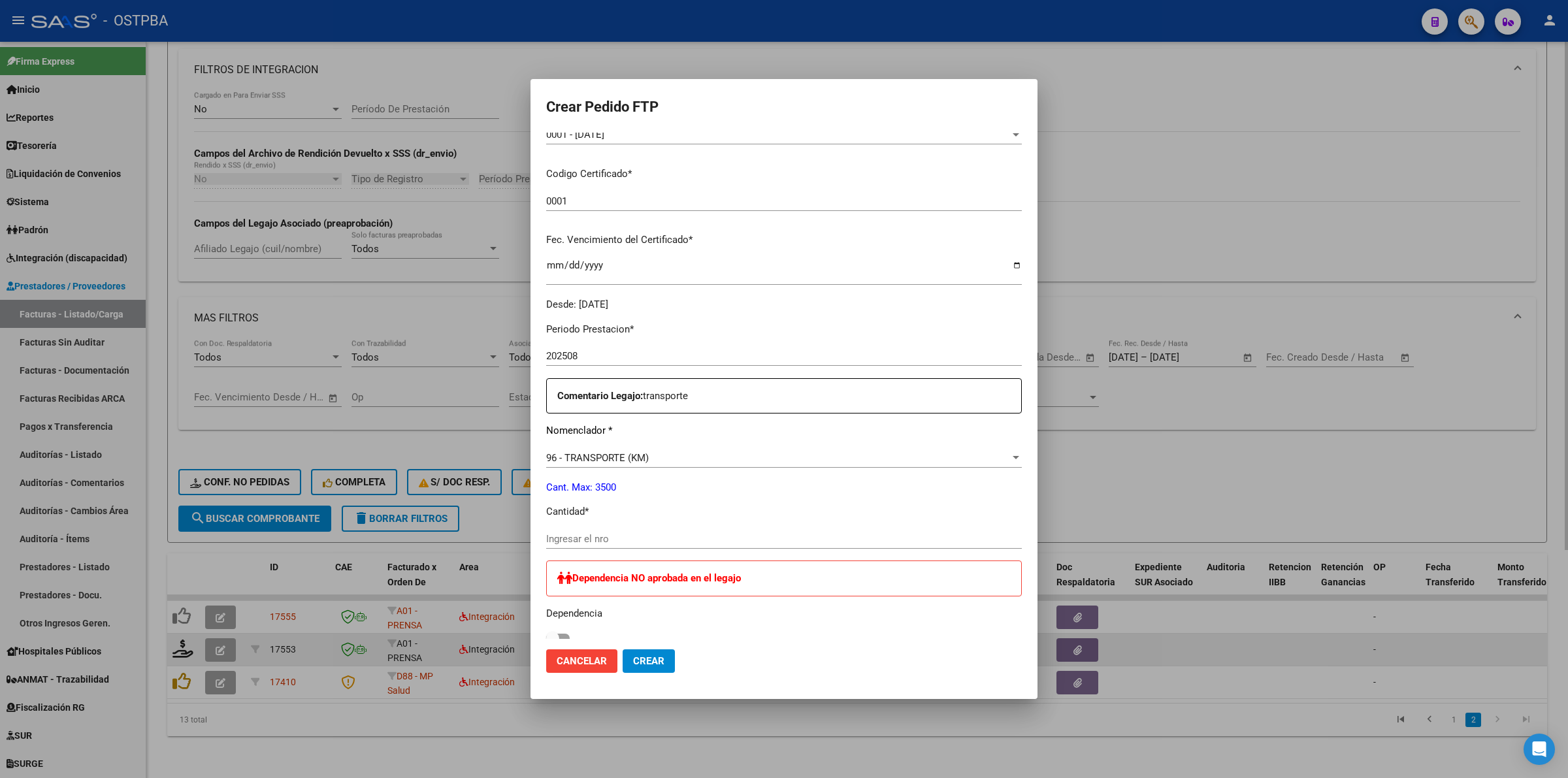
click at [713, 529] on div "Ingresar el nro" at bounding box center [784, 539] width 476 height 20
type input "581"
drag, startPoint x: 667, startPoint y: 658, endPoint x: 641, endPoint y: 654, distance: 26.3
click at [660, 657] on span "Crear" at bounding box center [648, 661] width 31 height 12
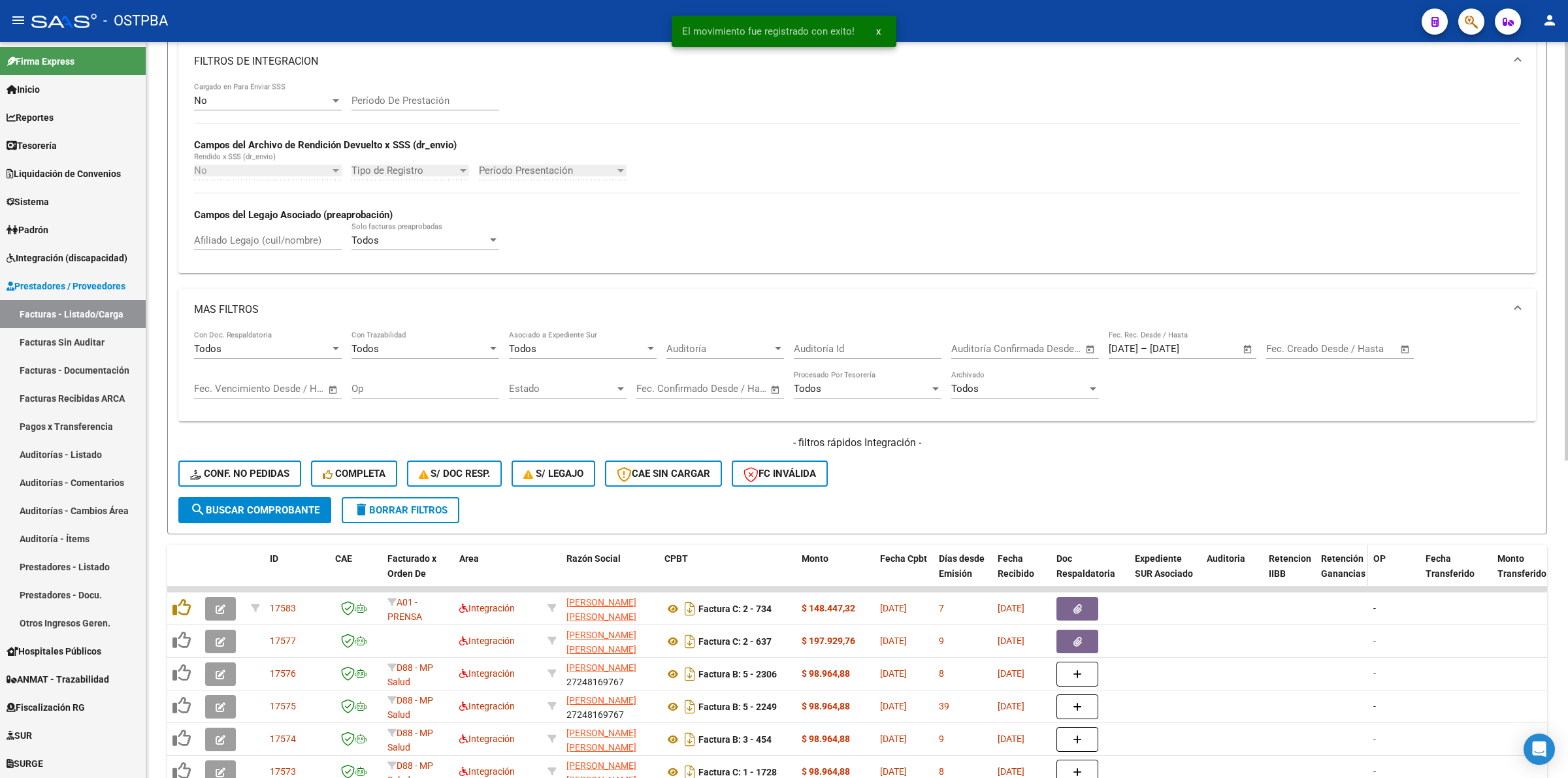
scroll to position [559, 0]
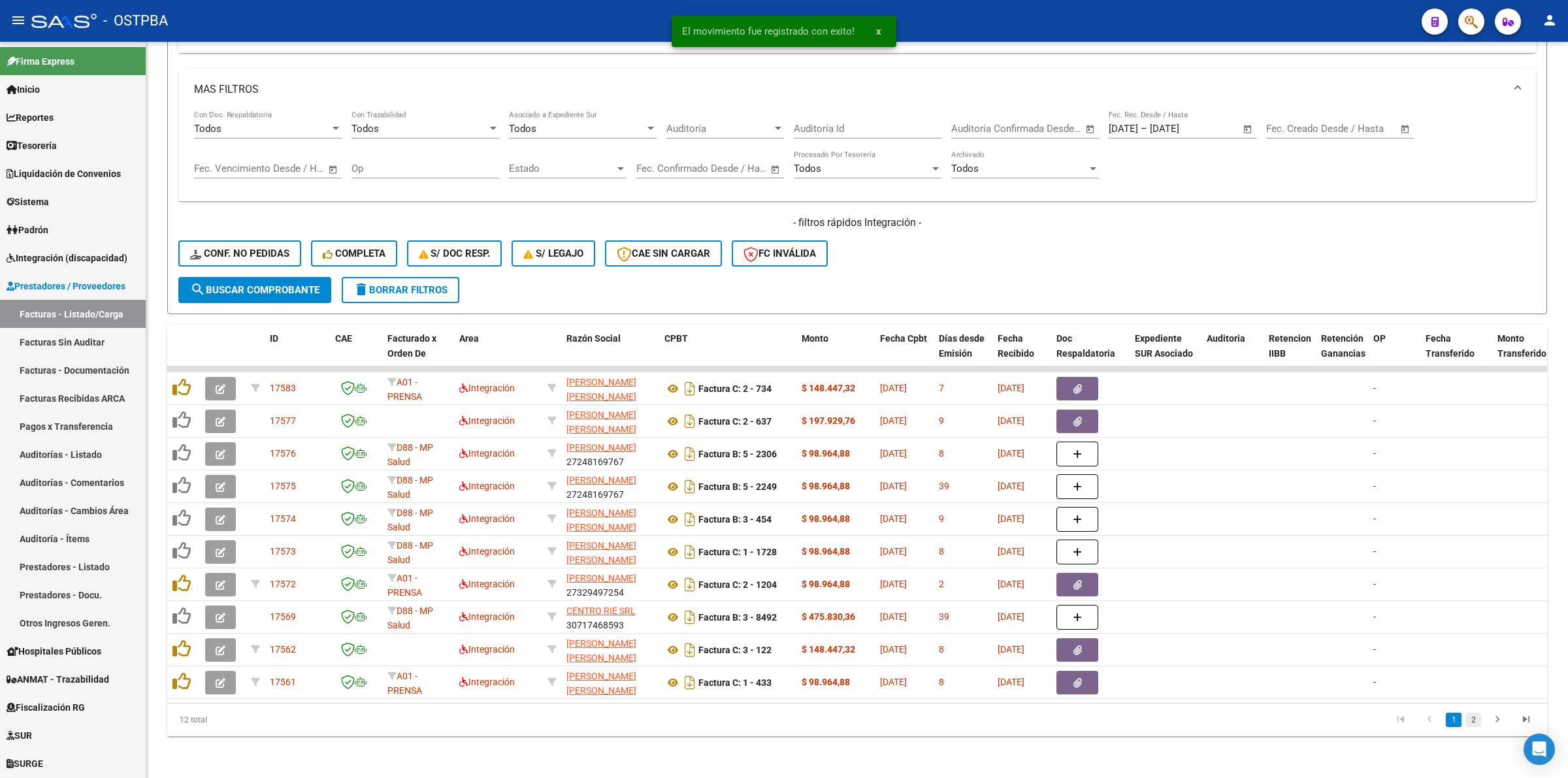
click at [1474, 719] on link "2" at bounding box center [1473, 720] width 15 height 15
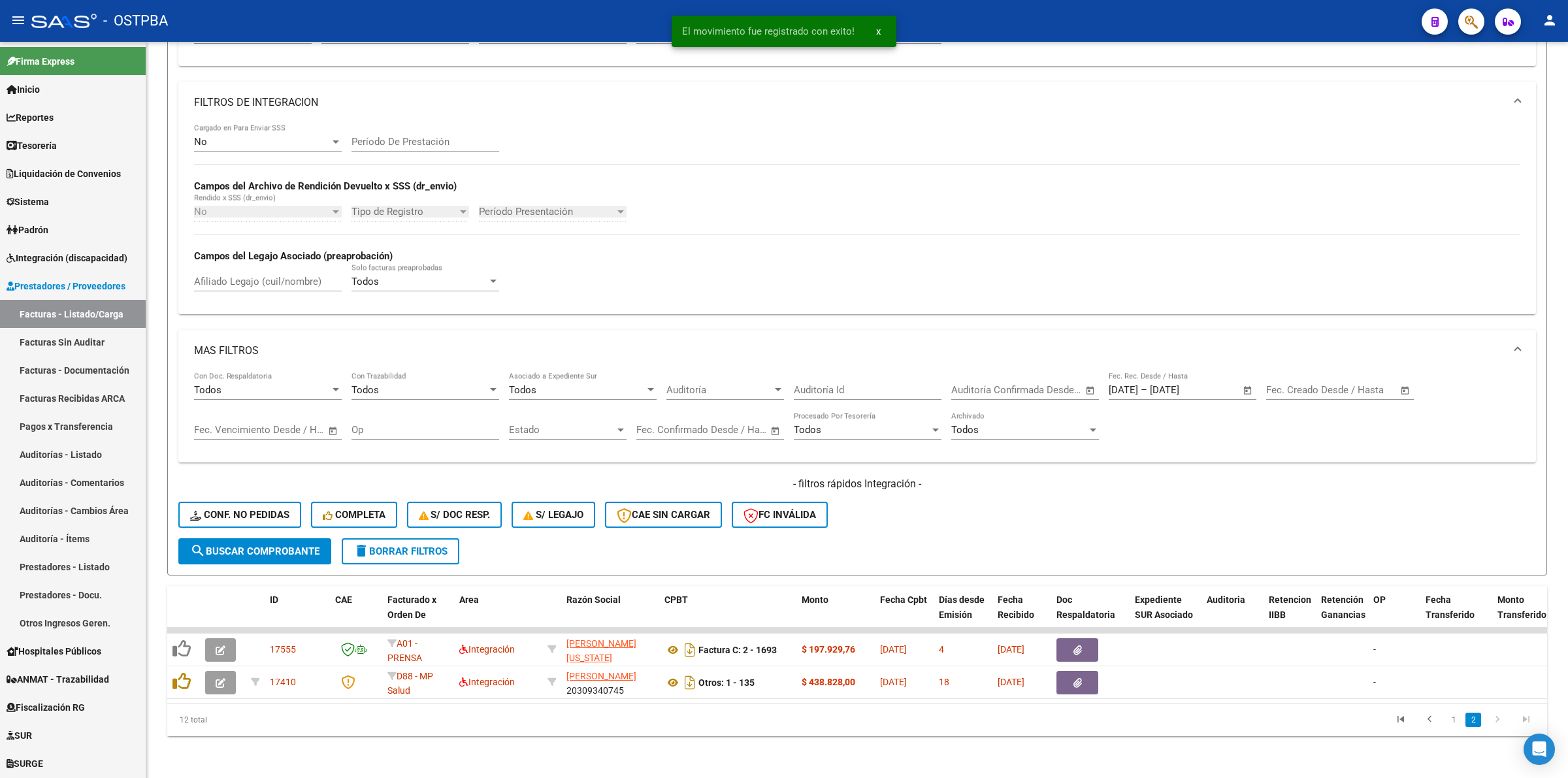
scroll to position [298, 0]
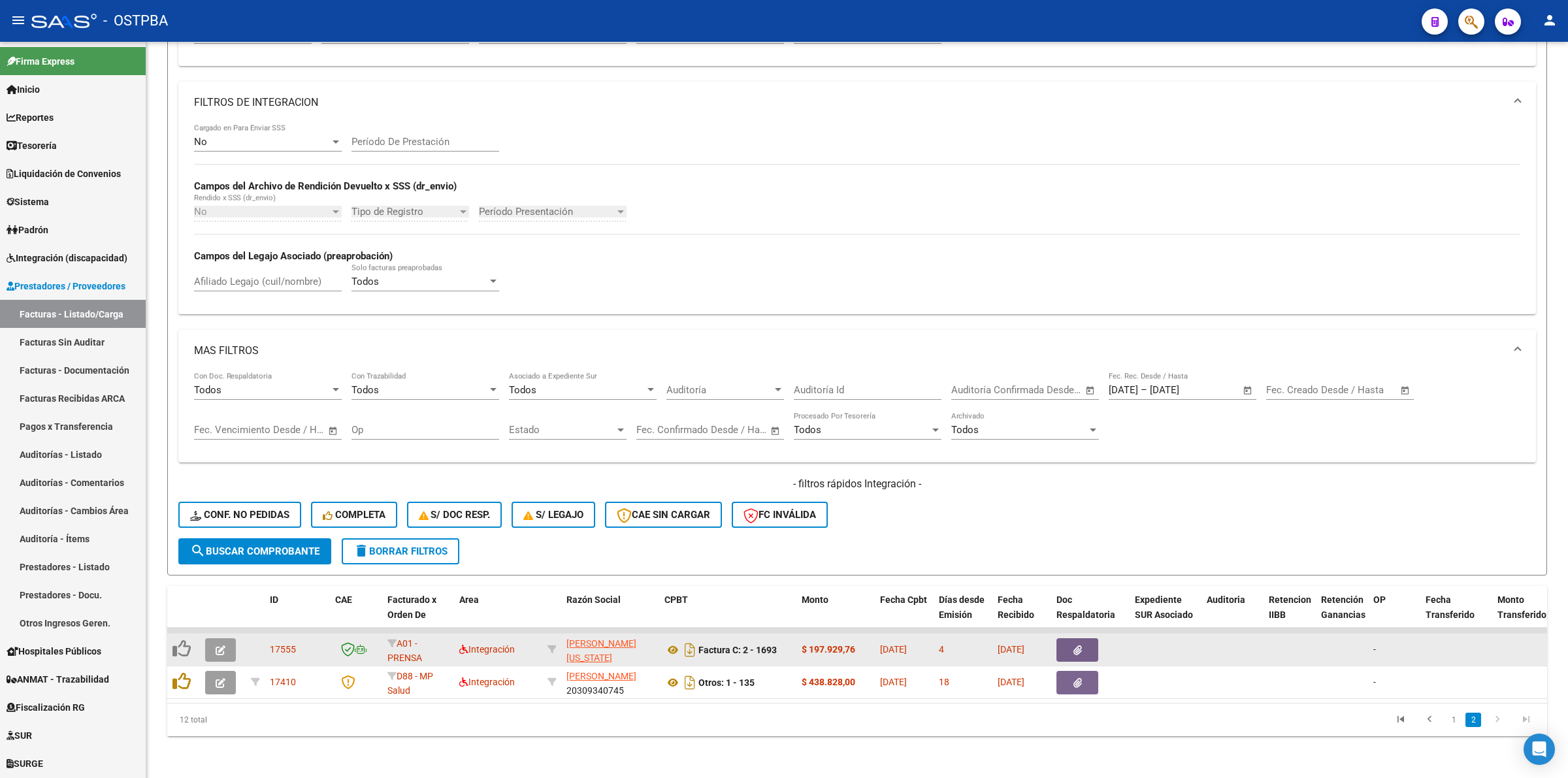
click at [218, 646] on icon "button" at bounding box center [220, 651] width 10 height 10
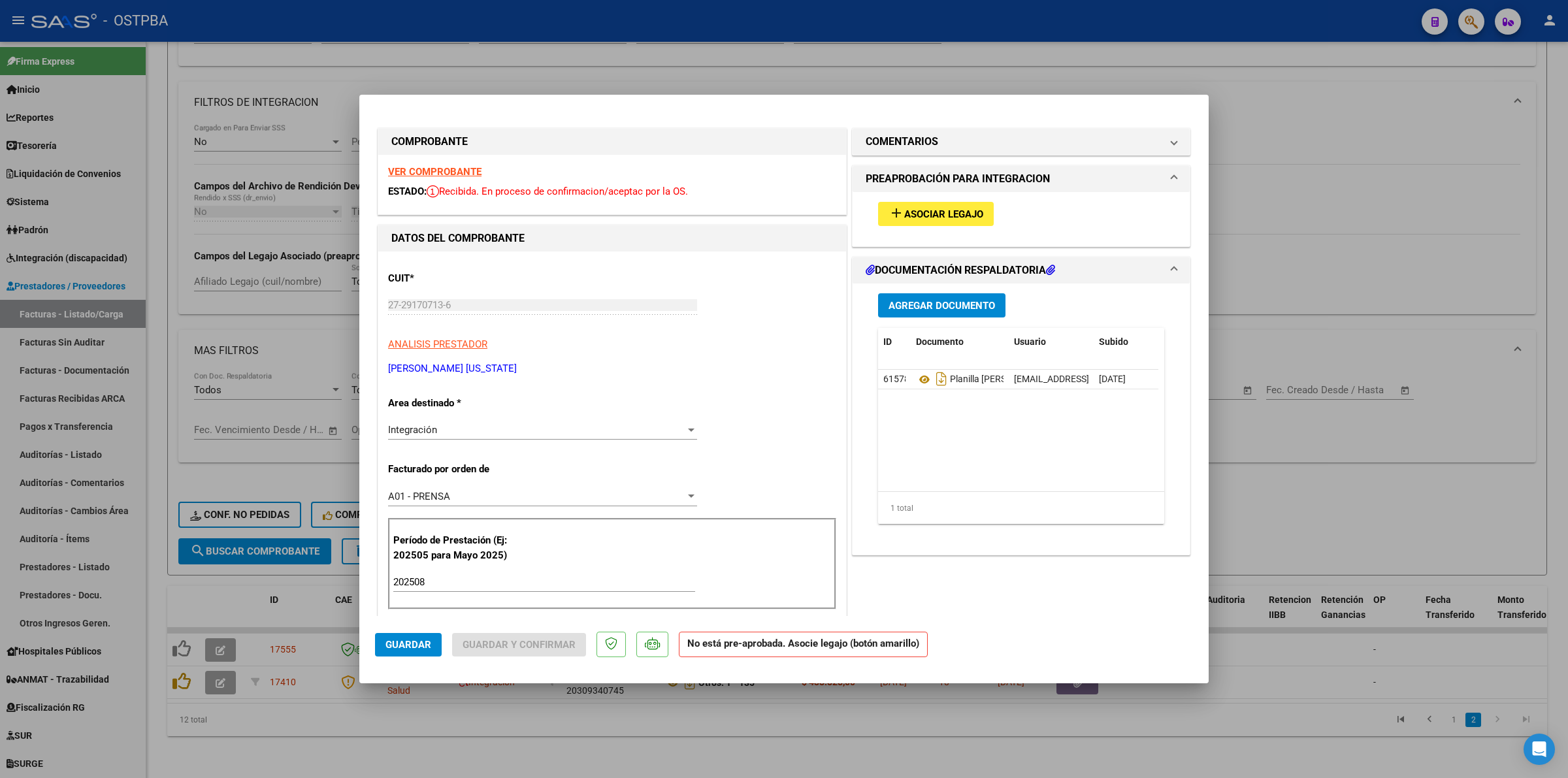
click at [399, 165] on div "VER COMPROBANTE ESTADO: Recibida. En proceso de confirmacion/aceptac por la OS." at bounding box center [612, 185] width 468 height 60
click at [402, 170] on strong "VER COMPROBANTE" at bounding box center [435, 171] width 94 height 12
click at [953, 209] on span "Asociar Legajo" at bounding box center [944, 214] width 79 height 12
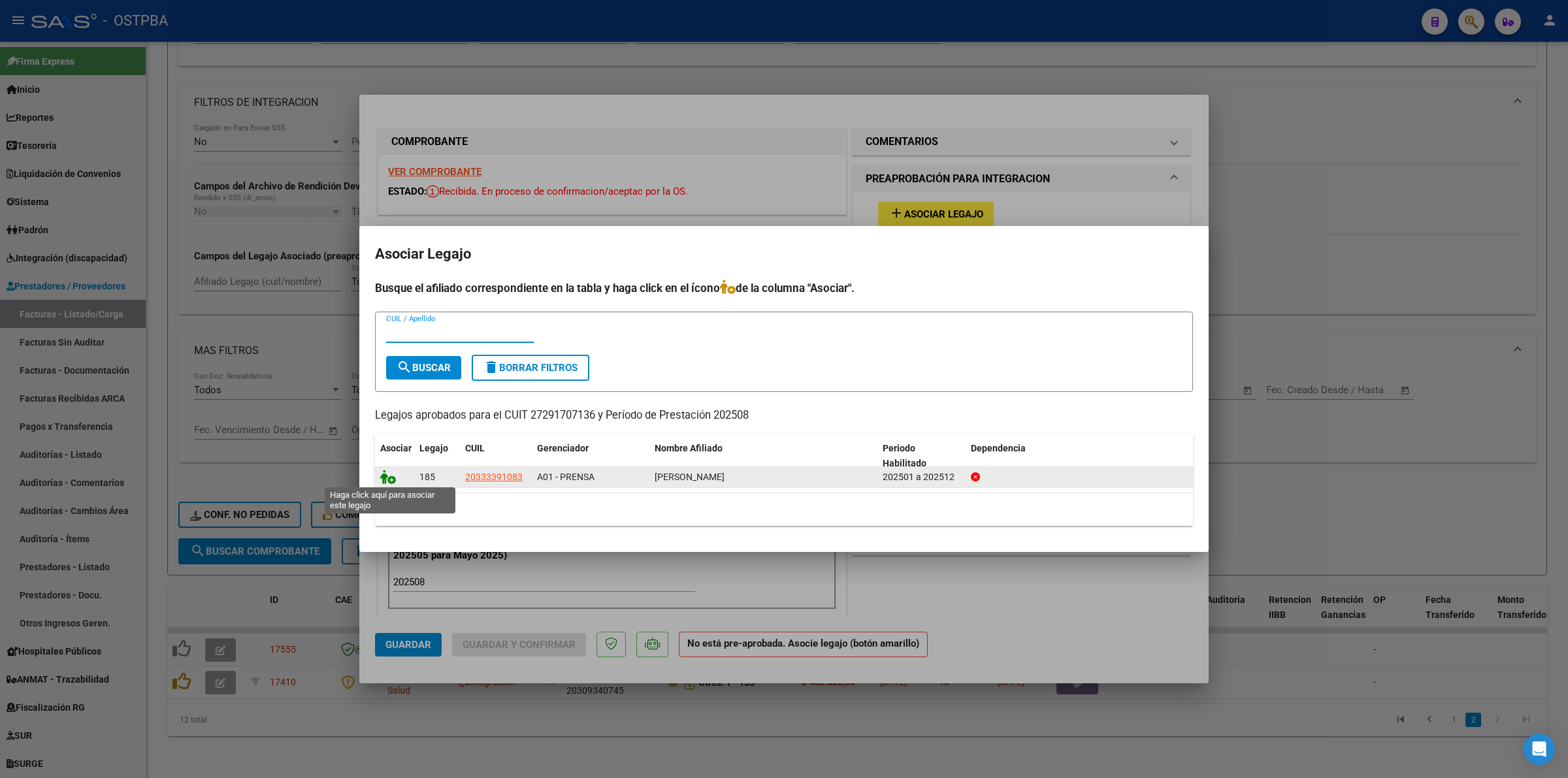
click at [386, 473] on icon at bounding box center [388, 476] width 15 height 15
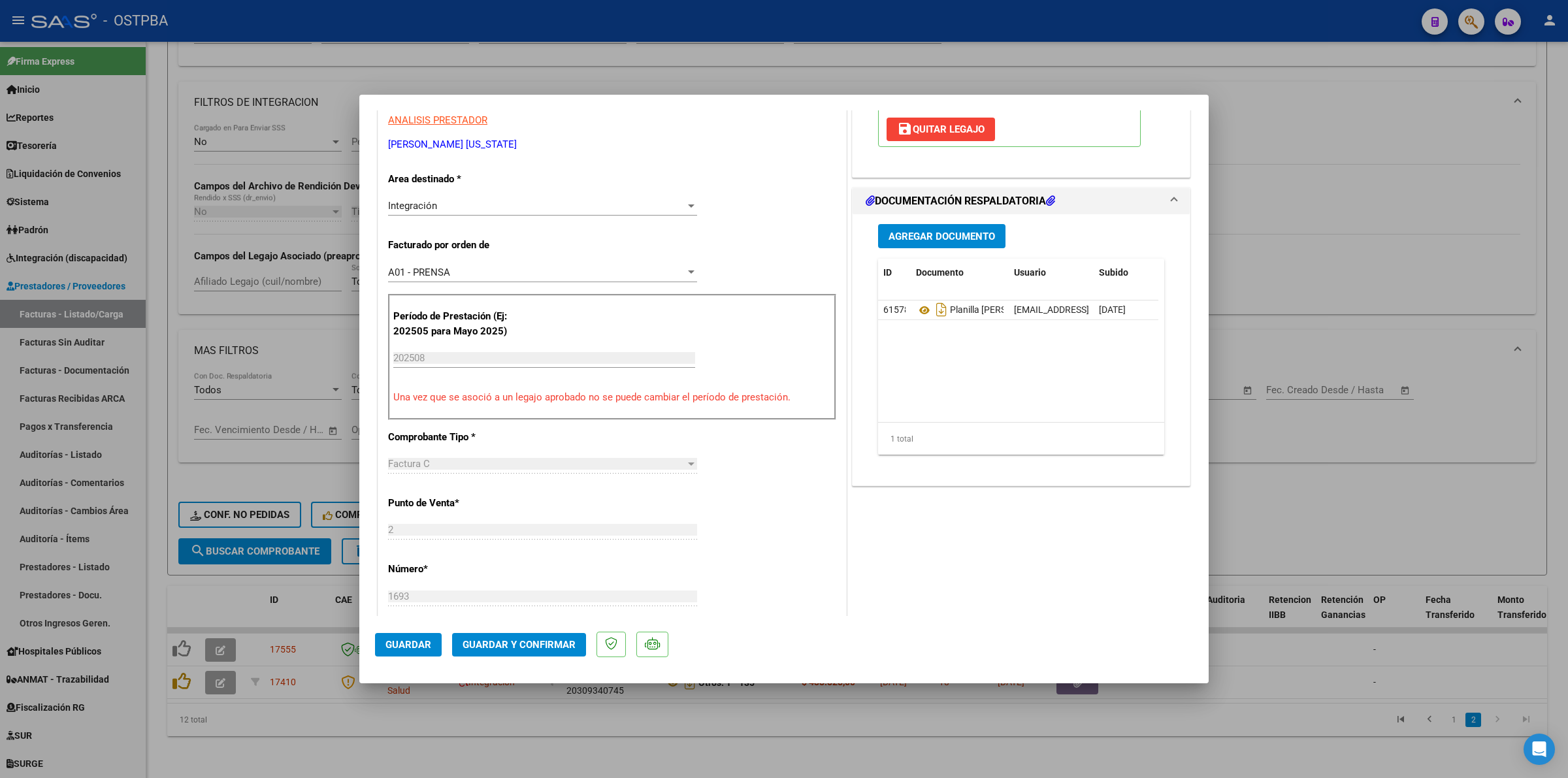
scroll to position [227, 0]
click at [1423, 484] on div at bounding box center [784, 389] width 1568 height 778
type input "$ 0,00"
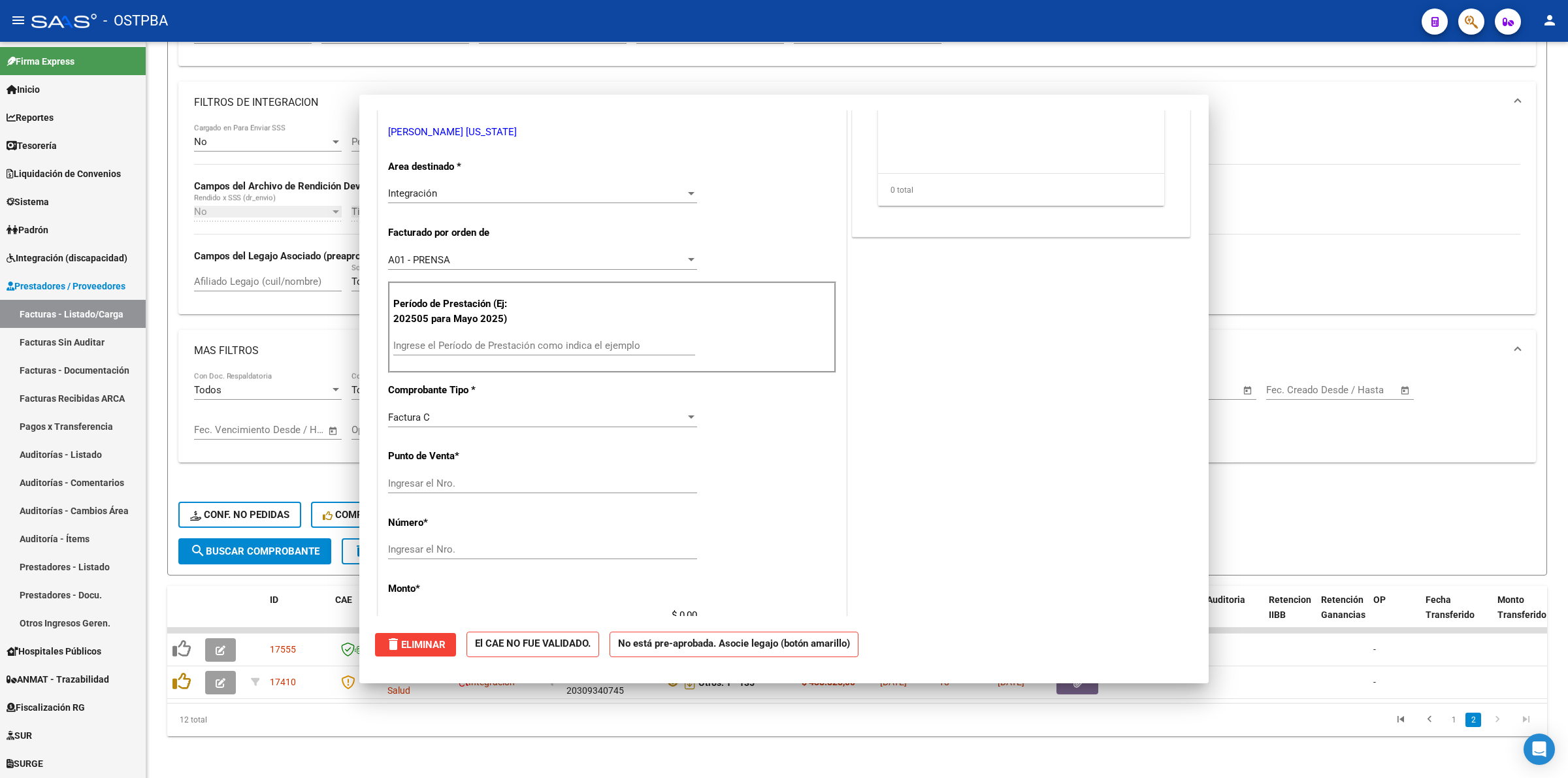
scroll to position [0, 0]
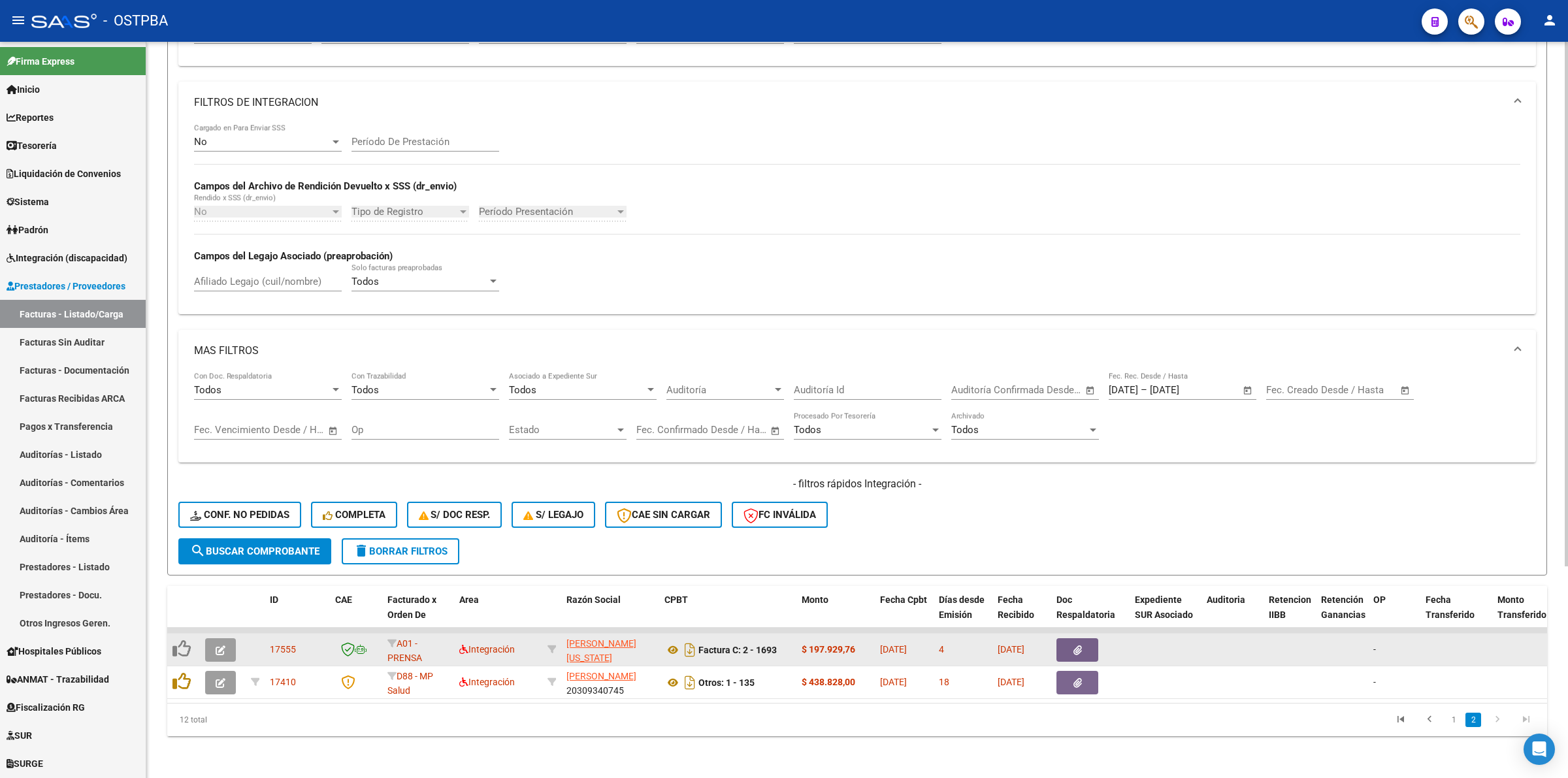
click at [219, 646] on icon "button" at bounding box center [220, 651] width 10 height 10
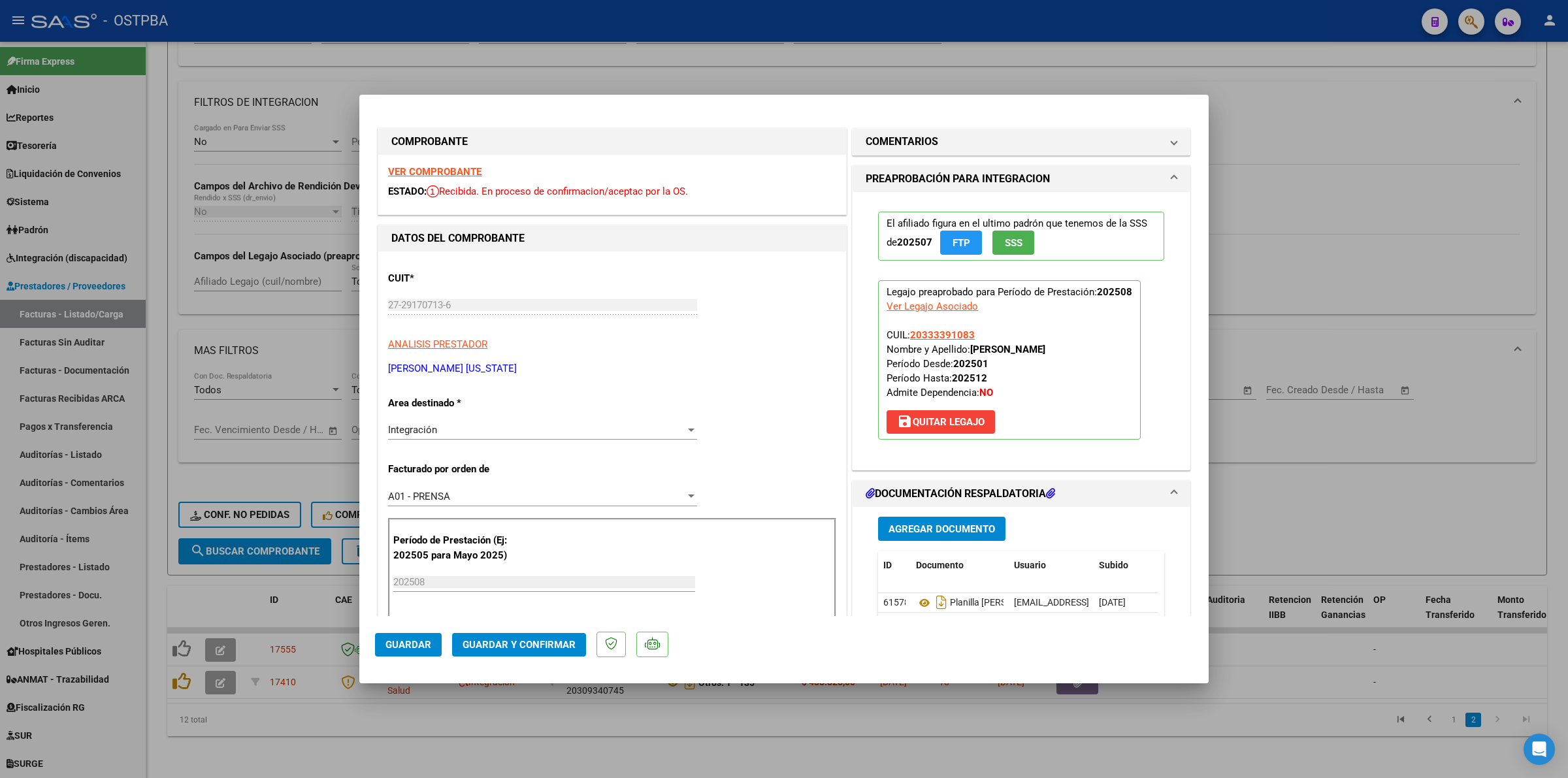
click at [1275, 425] on div at bounding box center [784, 389] width 1568 height 778
type input "$ 0,00"
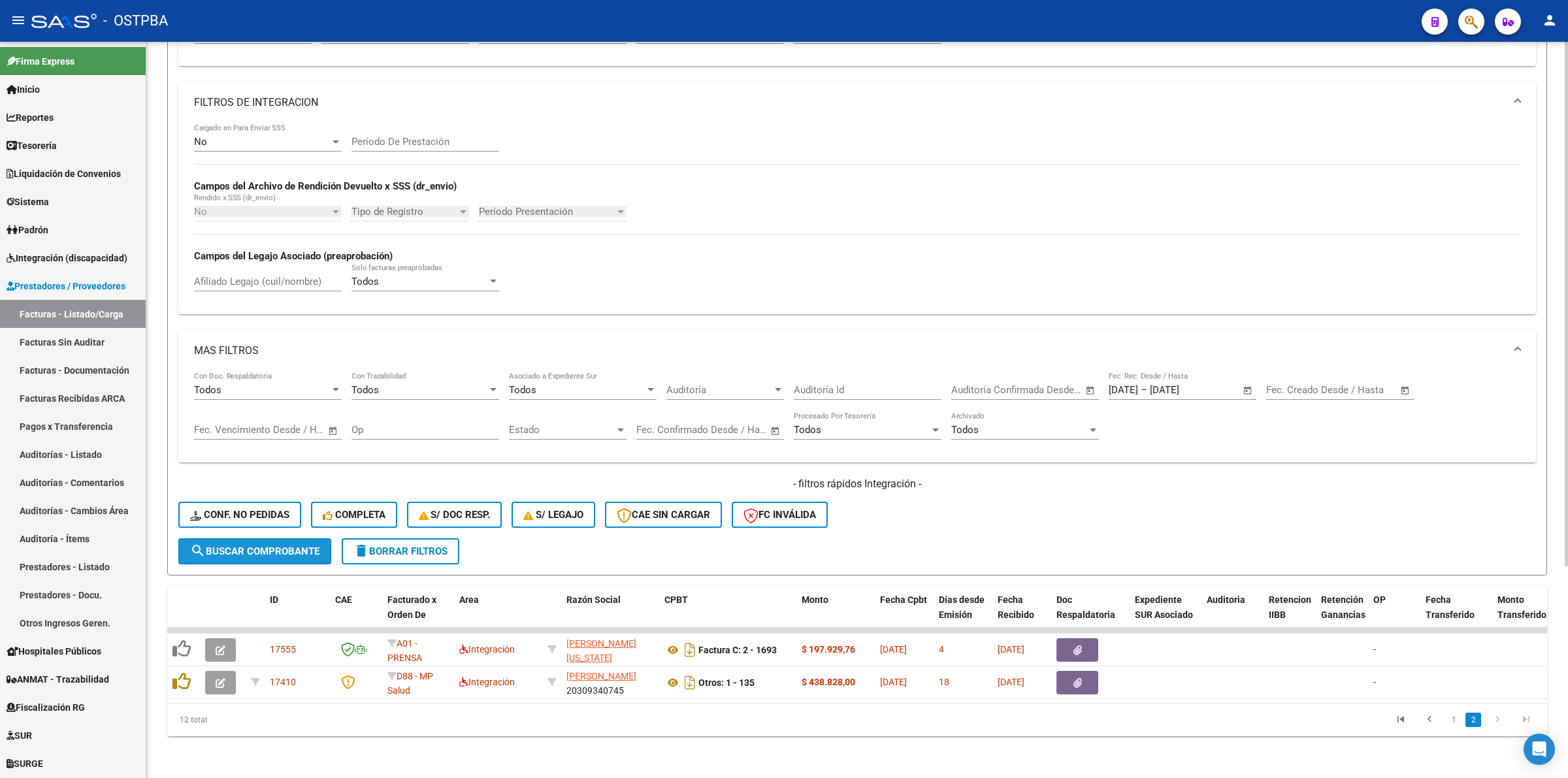
click at [275, 546] on span "search Buscar Comprobante" at bounding box center [255, 551] width 130 height 12
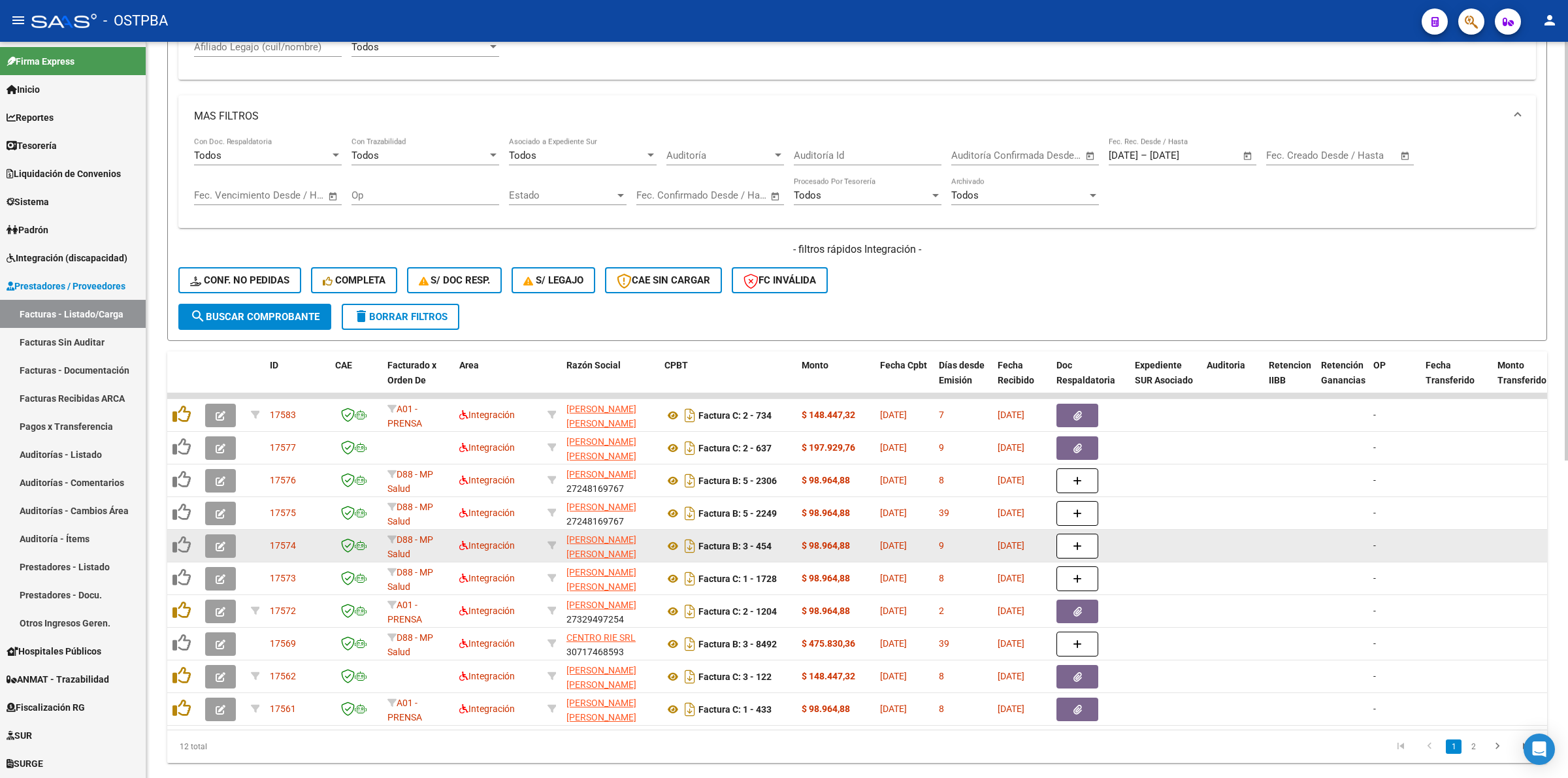
scroll to position [559, 0]
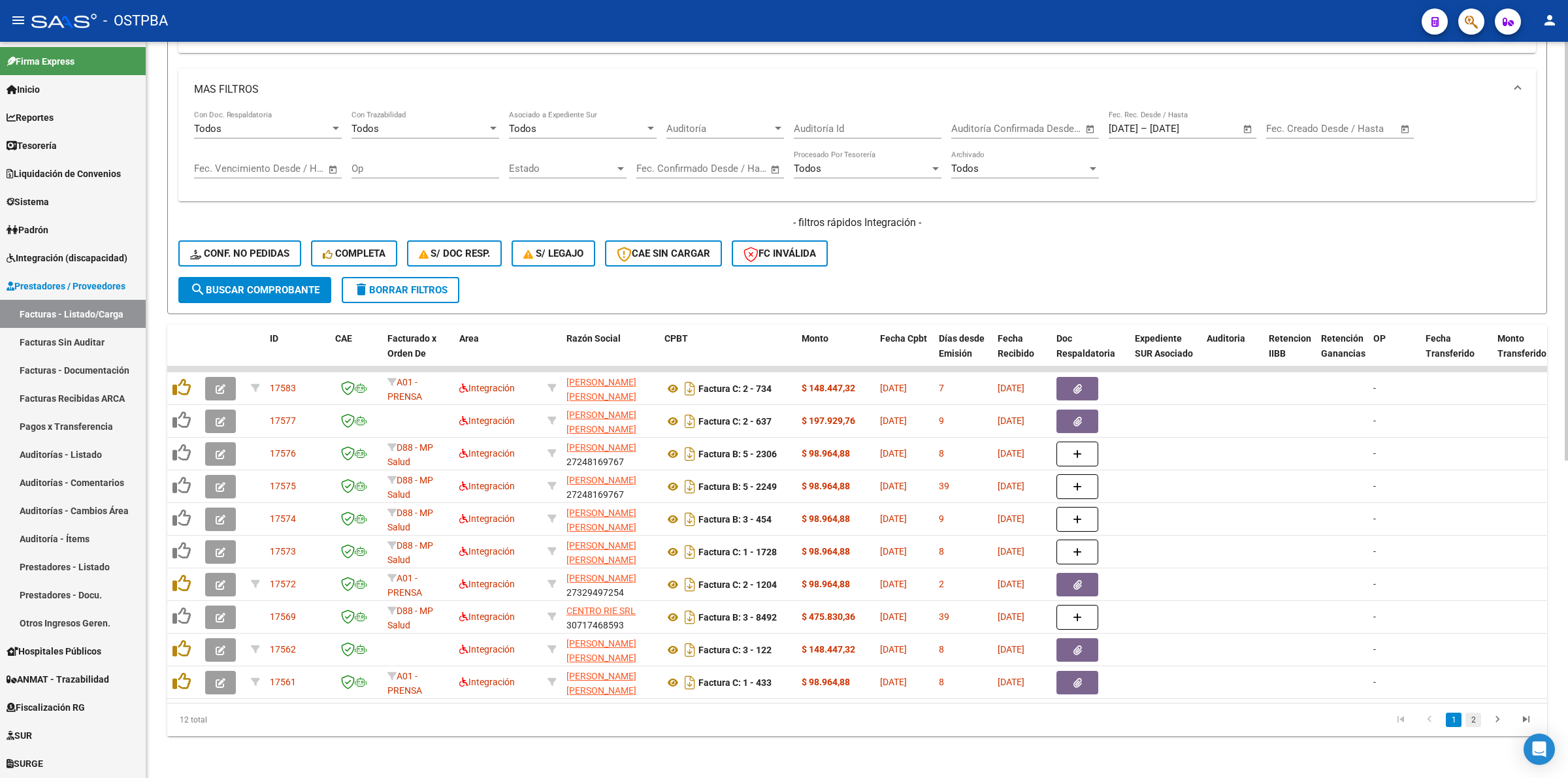
click at [1472, 719] on link "2" at bounding box center [1473, 720] width 15 height 15
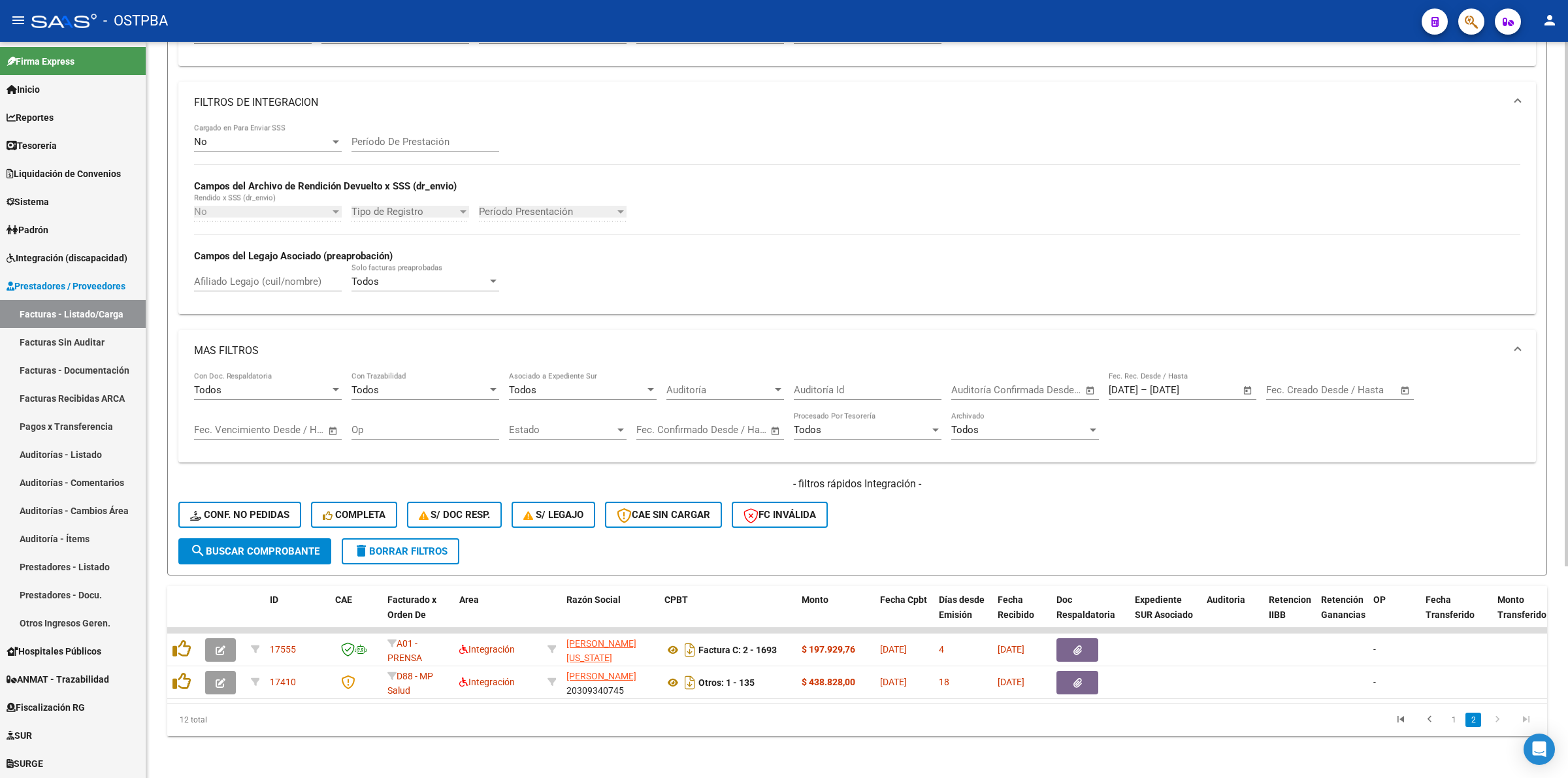
scroll to position [298, 0]
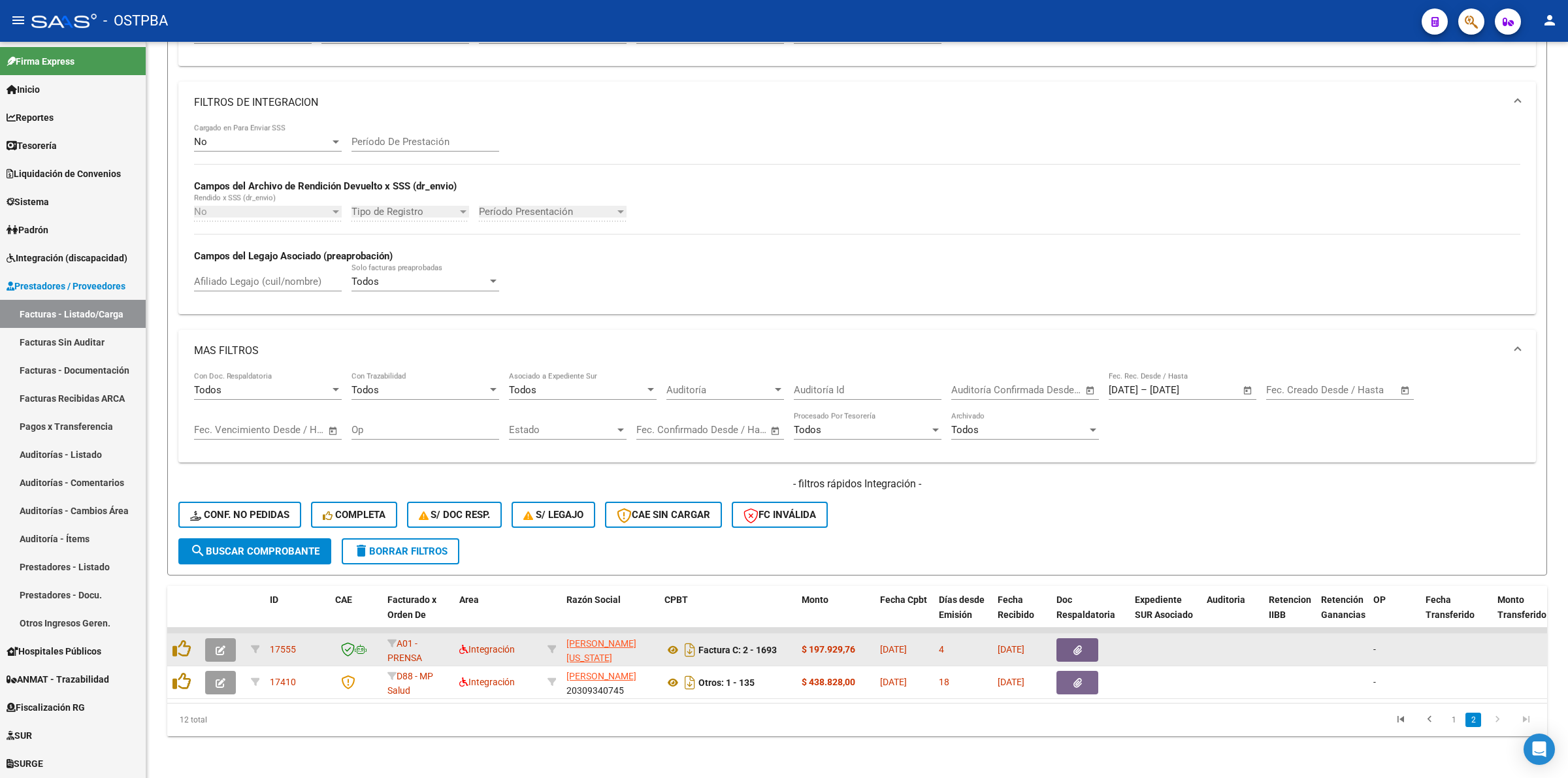
click at [218, 646] on icon "button" at bounding box center [220, 651] width 10 height 10
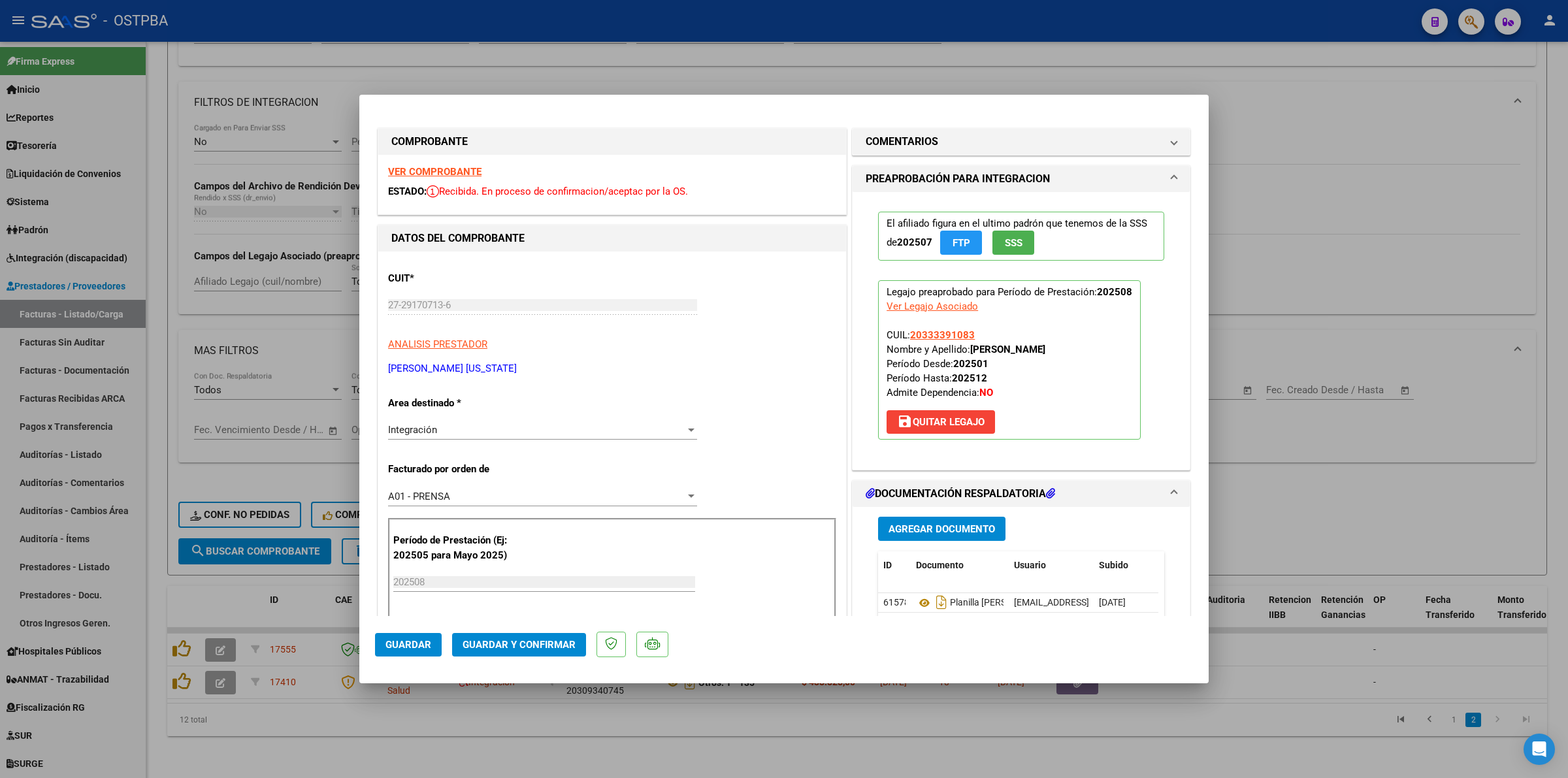
click at [1422, 497] on div at bounding box center [784, 389] width 1568 height 778
type input "$ 0,00"
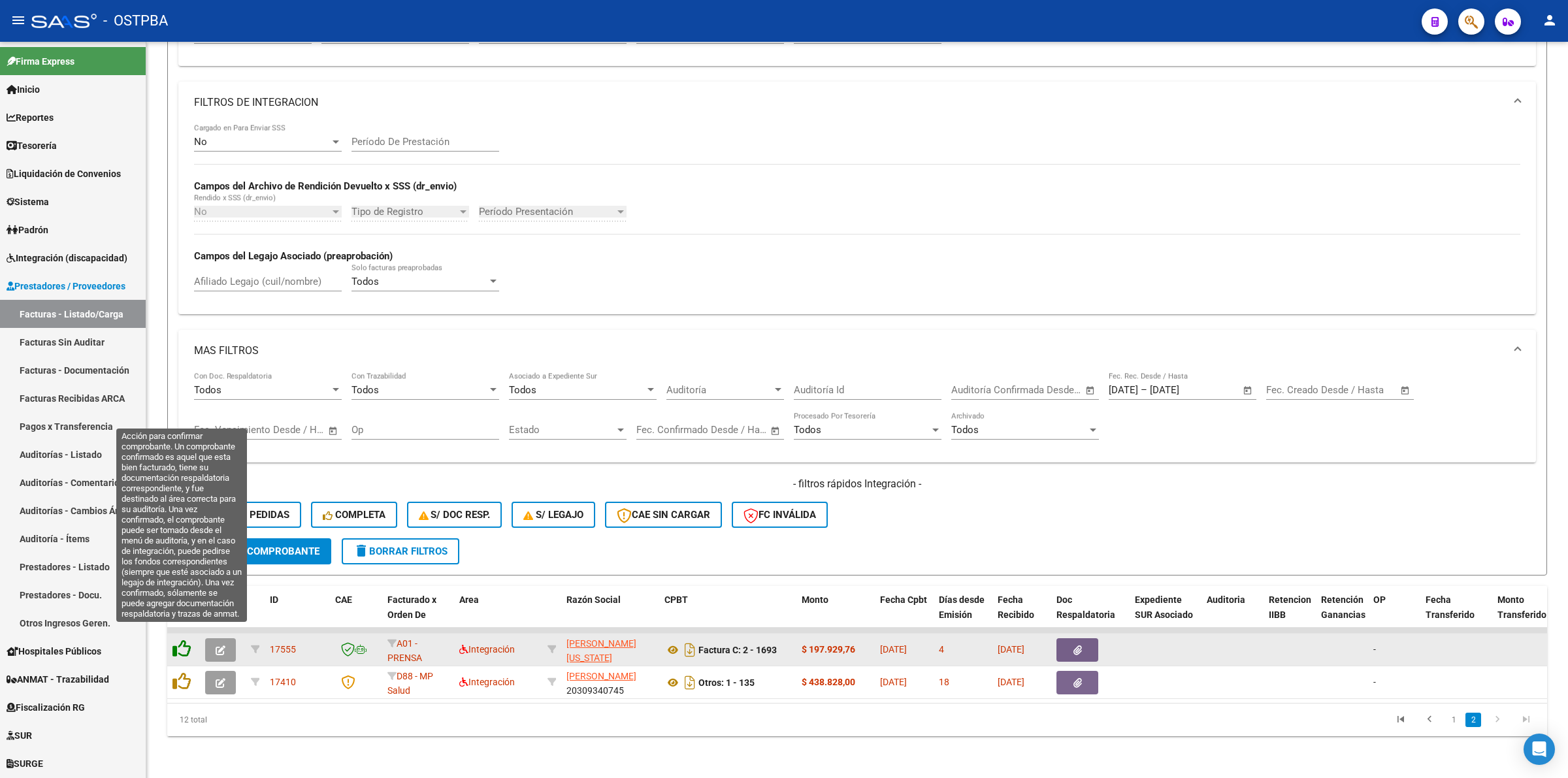
click at [180, 640] on icon at bounding box center [182, 649] width 18 height 18
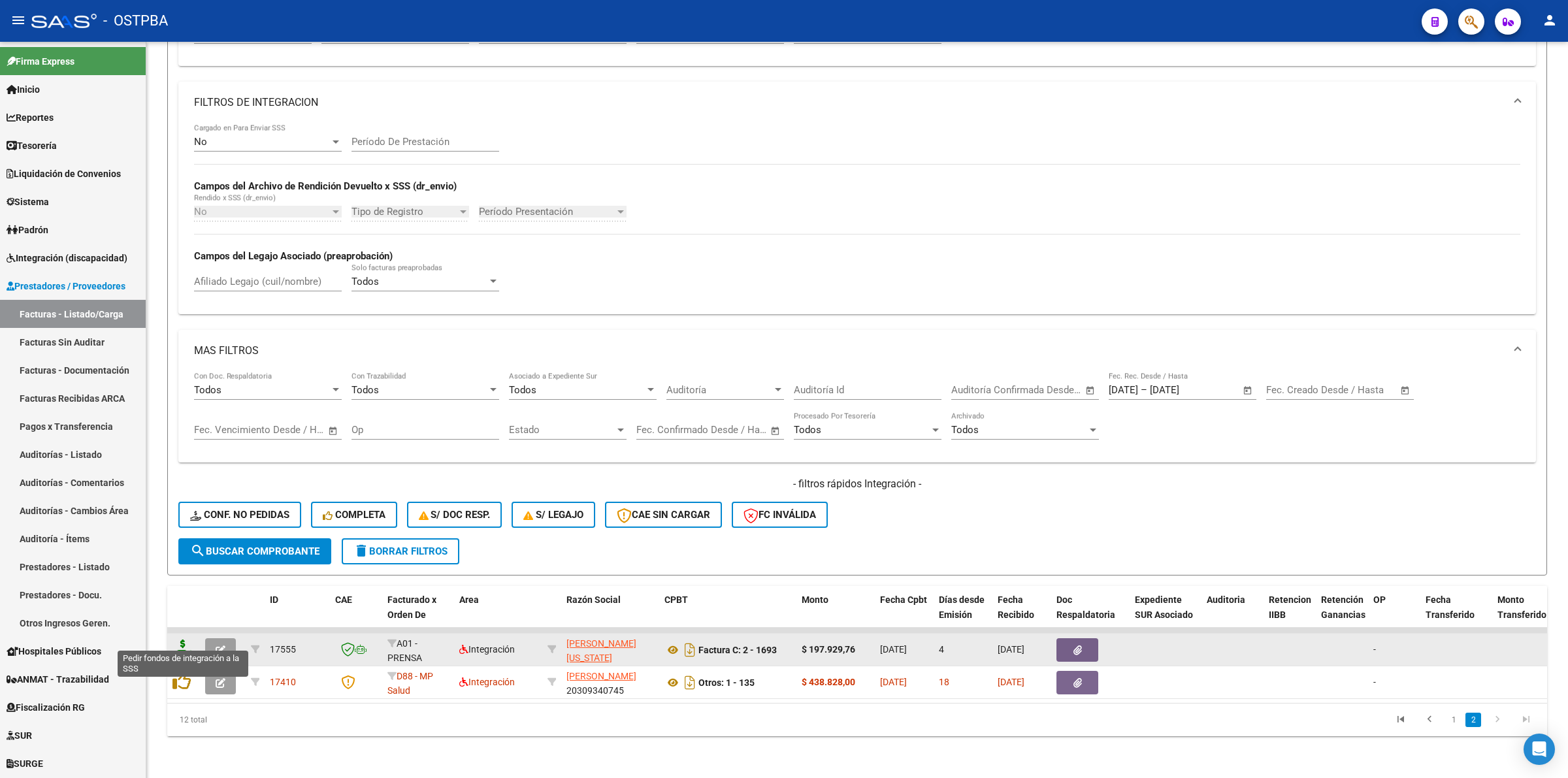
click at [183, 641] on icon at bounding box center [183, 649] width 21 height 18
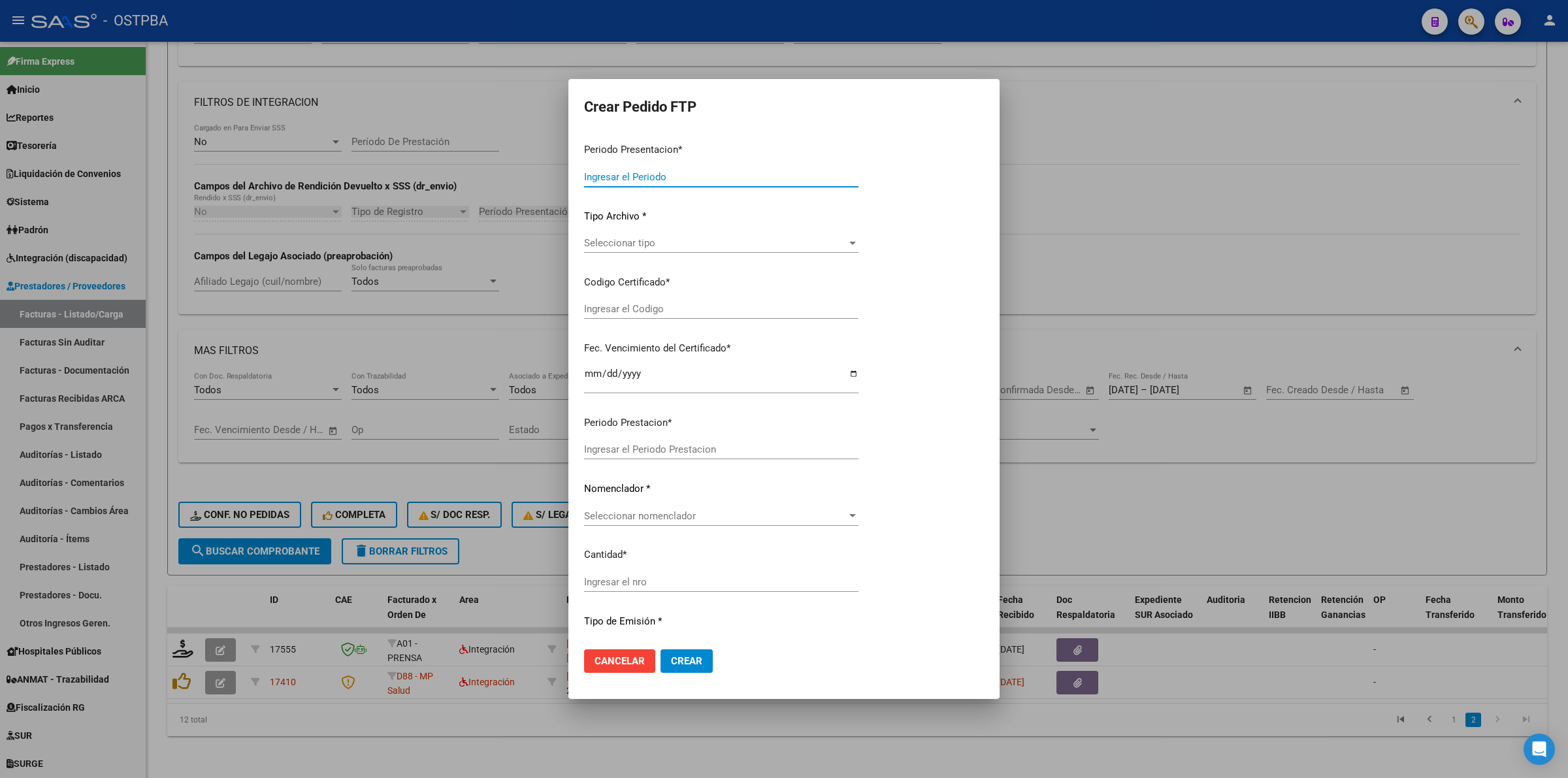
type input "202508"
type input "$ 197.929,76"
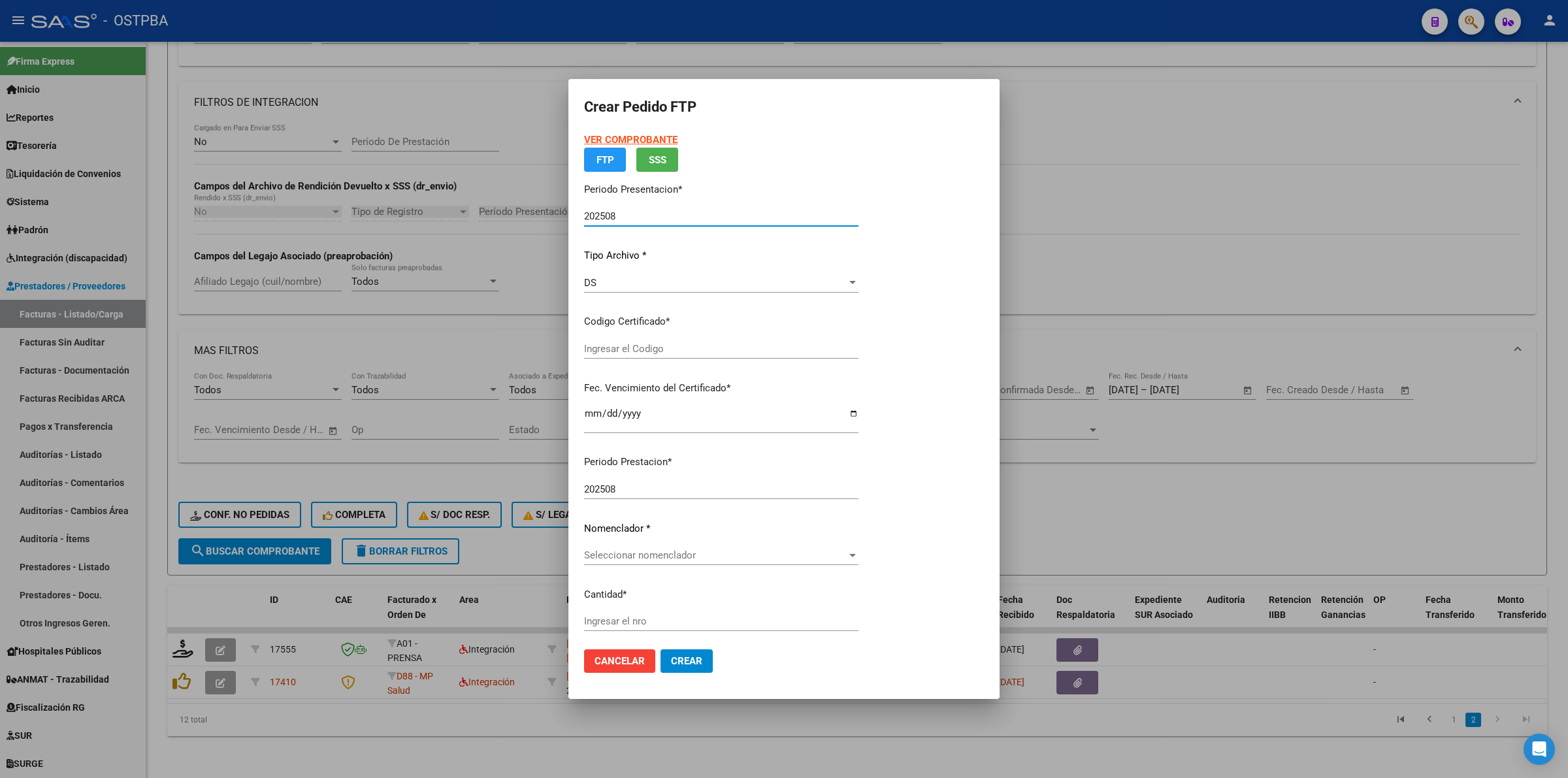
type input "00000000000000000000"
type input "2029-12-02"
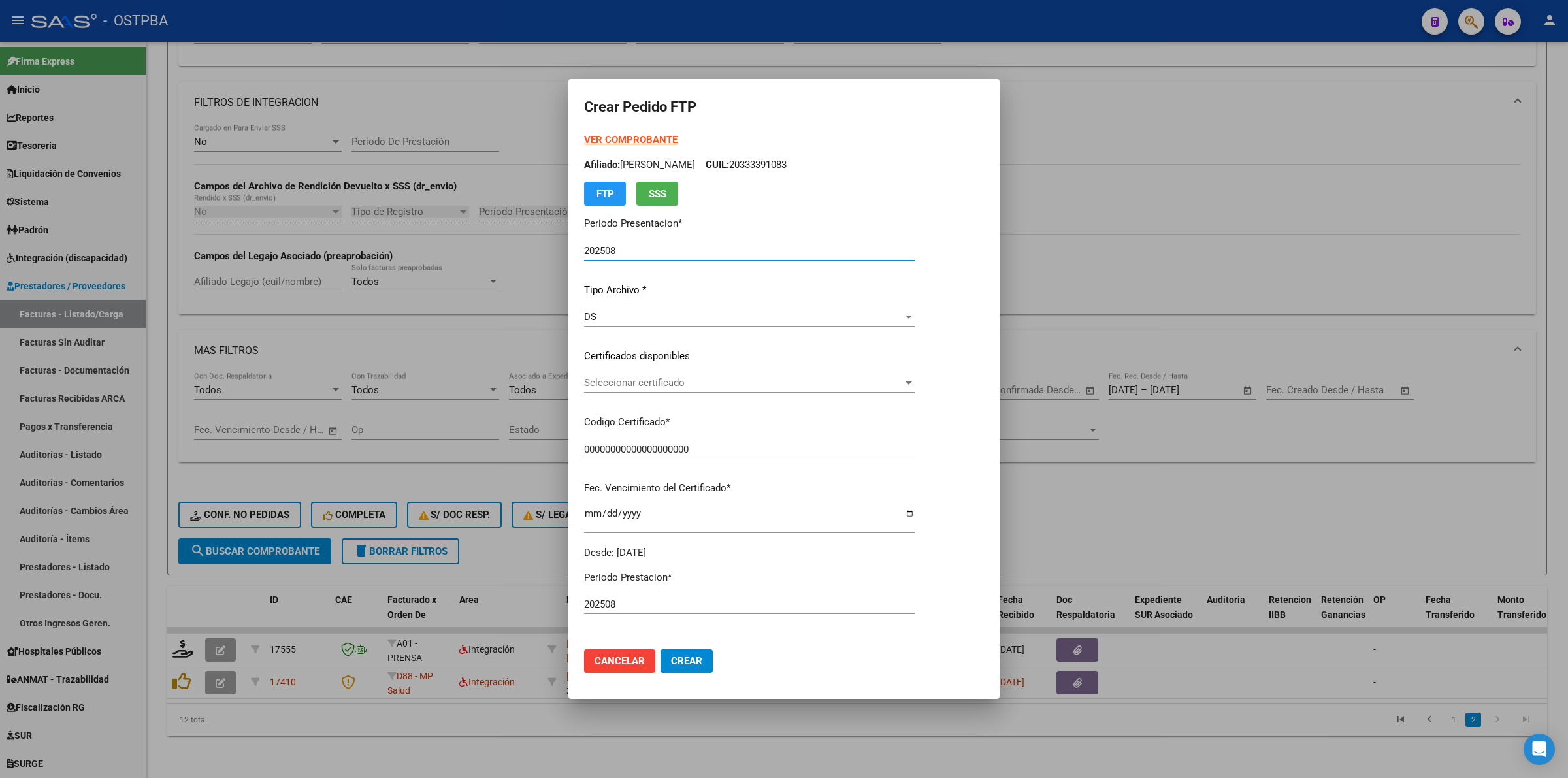
click at [903, 384] on span "Seleccionar certificado" at bounding box center [743, 382] width 319 height 12
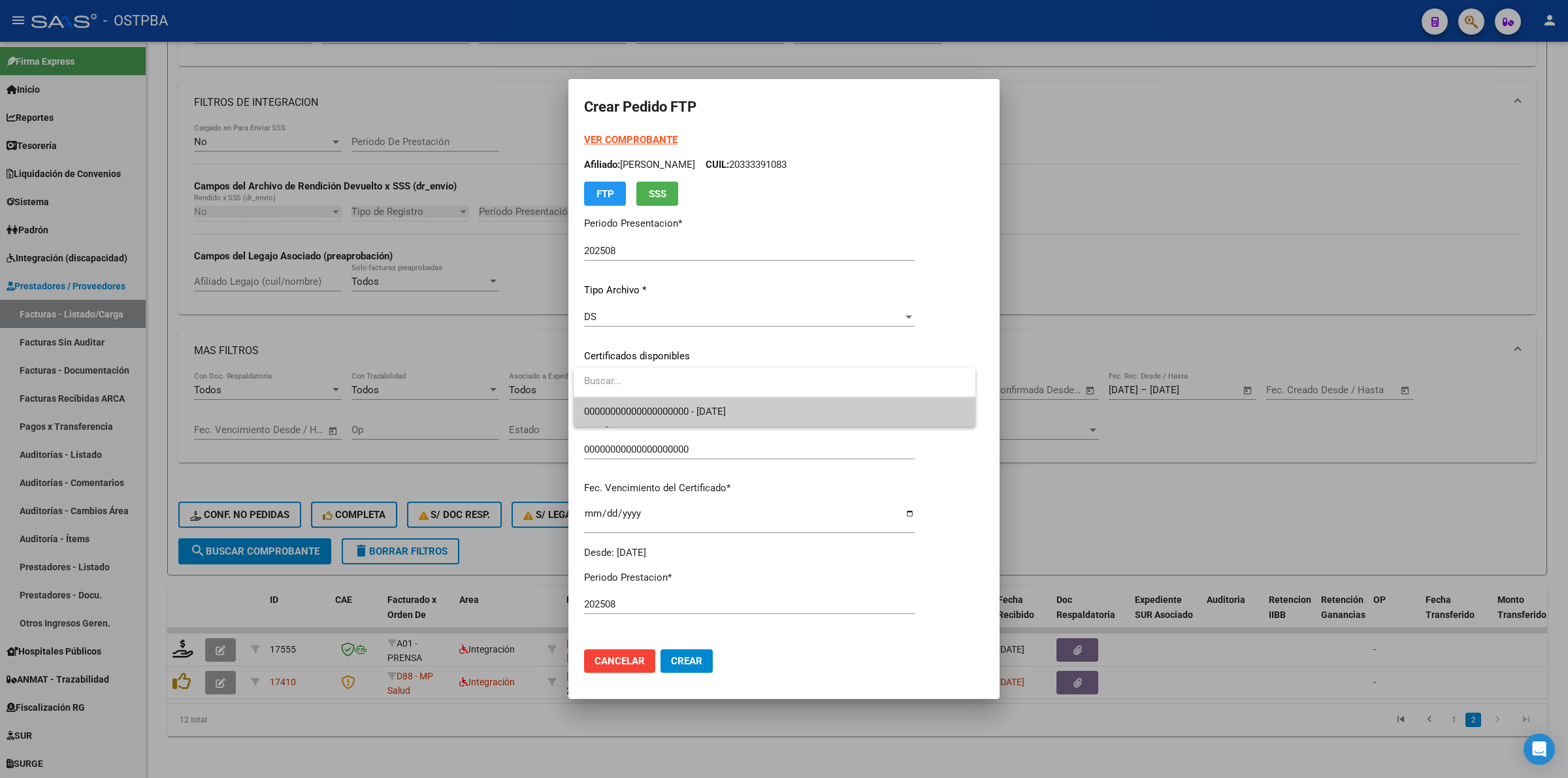
click at [860, 418] on span "00000000000000000000 - 2029-12-02" at bounding box center [774, 412] width 381 height 29
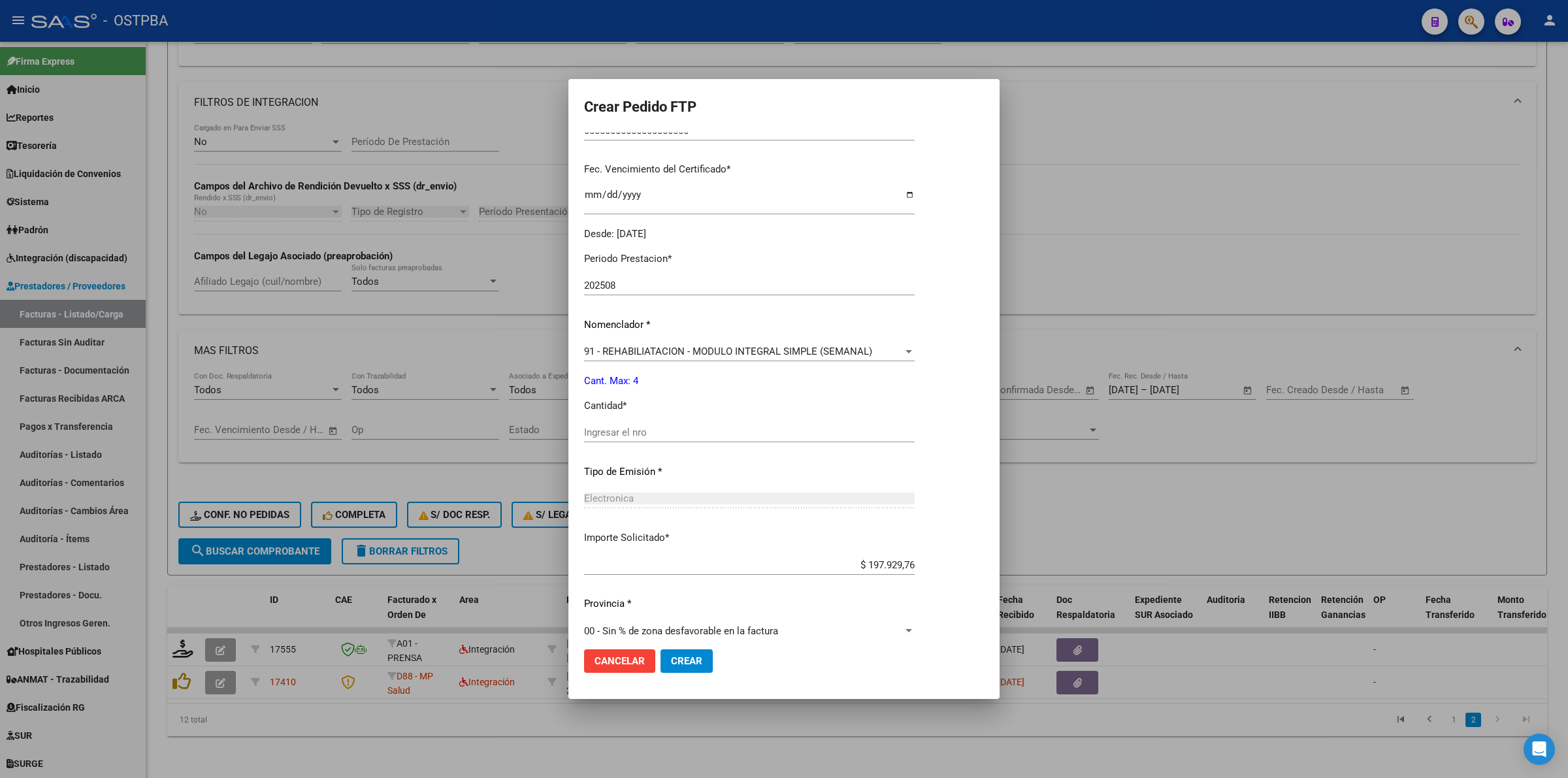
scroll to position [333, 0]
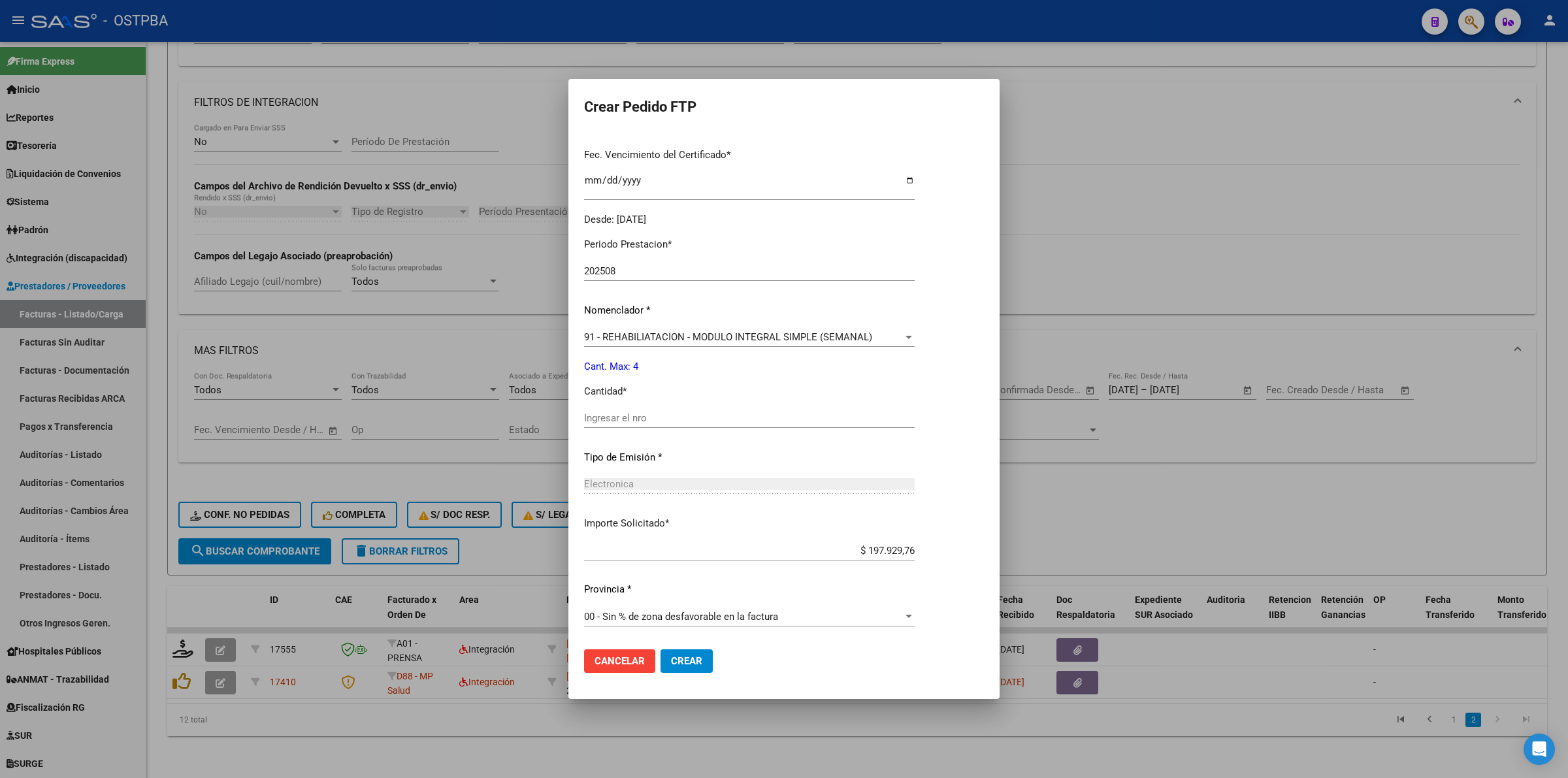
click at [802, 425] on div "Ingresar el nro" at bounding box center [749, 418] width 331 height 20
type input "4"
click at [698, 658] on span "Crear" at bounding box center [687, 661] width 31 height 12
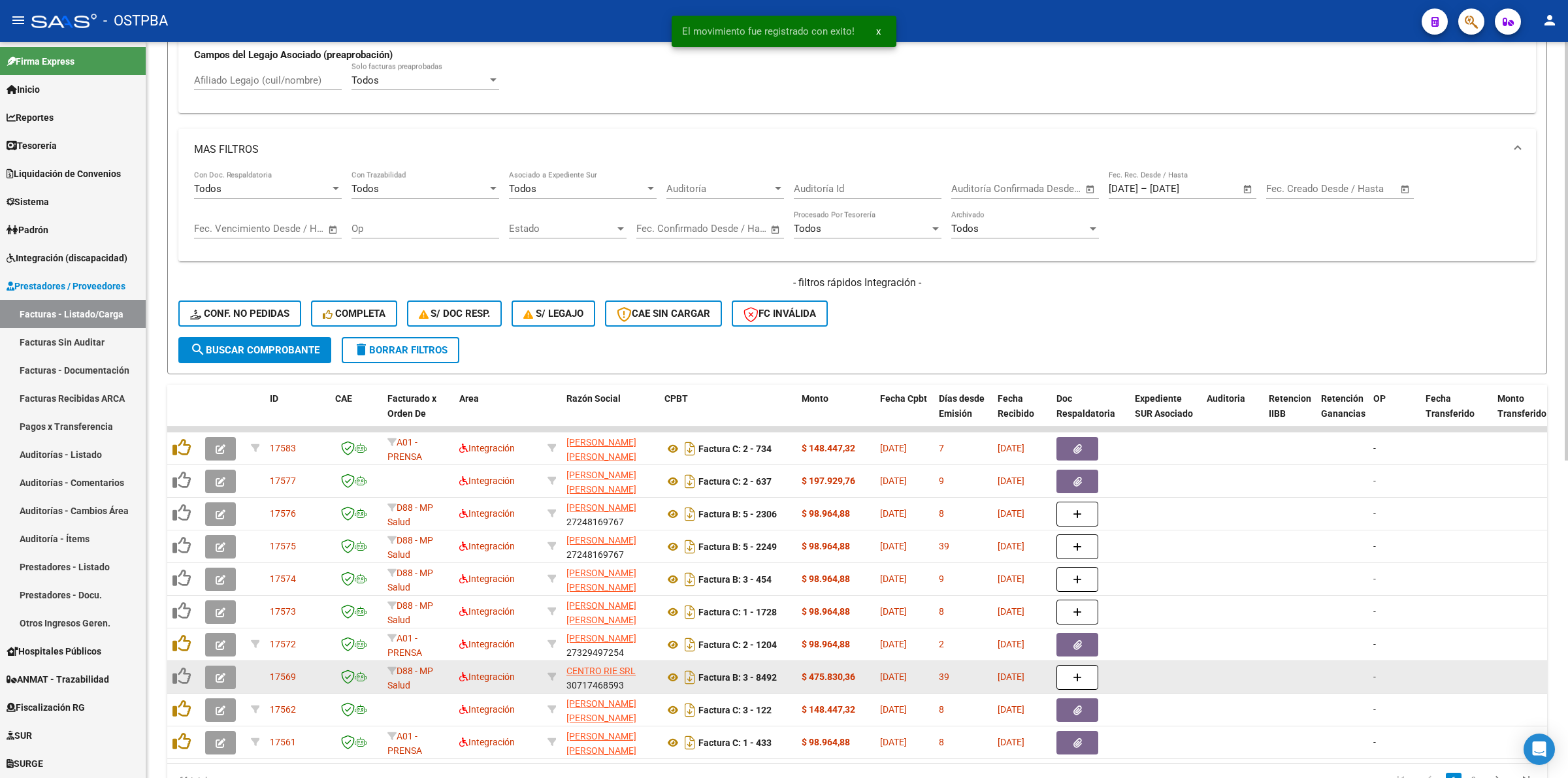
scroll to position [559, 0]
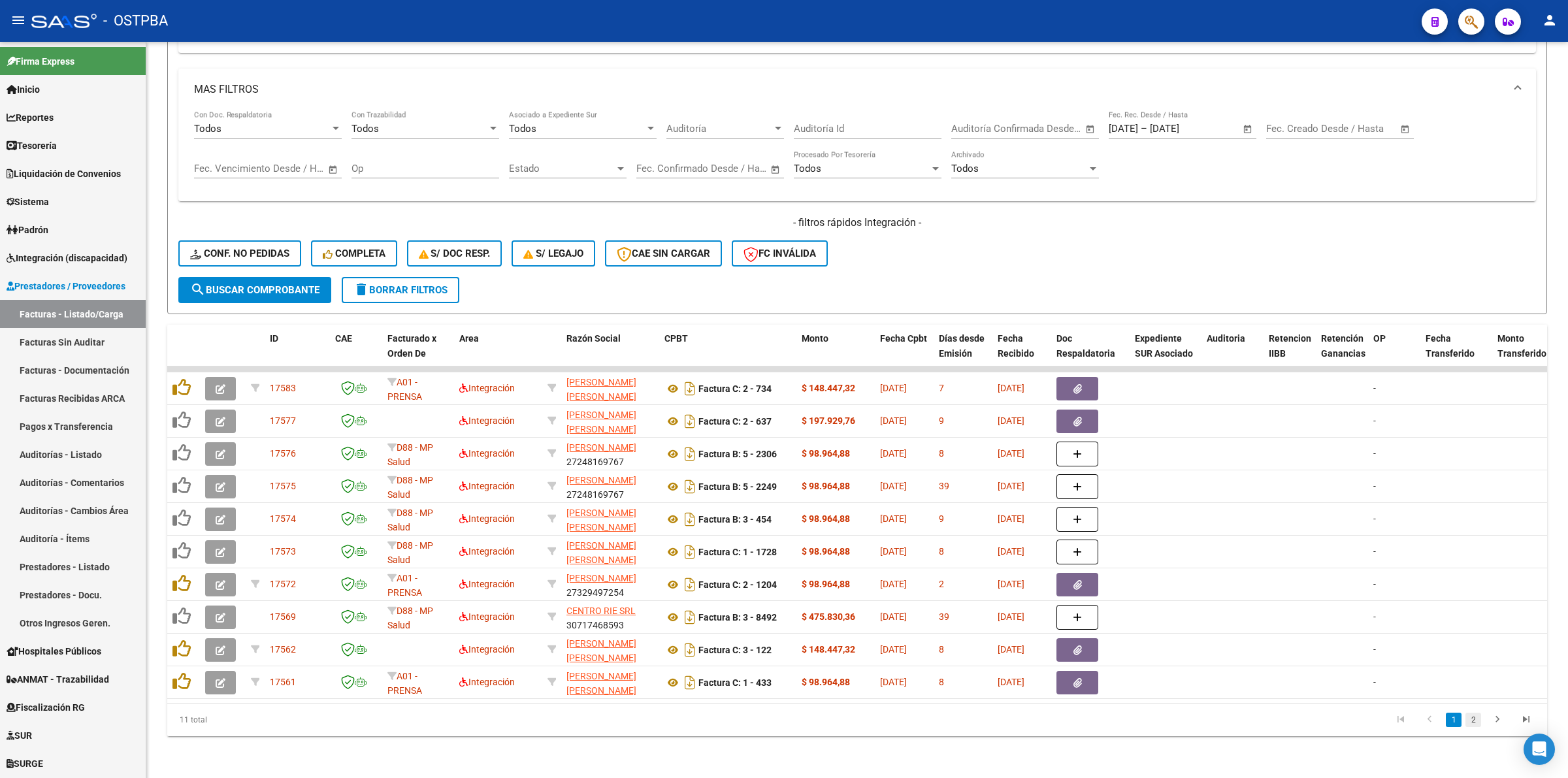
click at [1474, 714] on link "2" at bounding box center [1473, 720] width 15 height 15
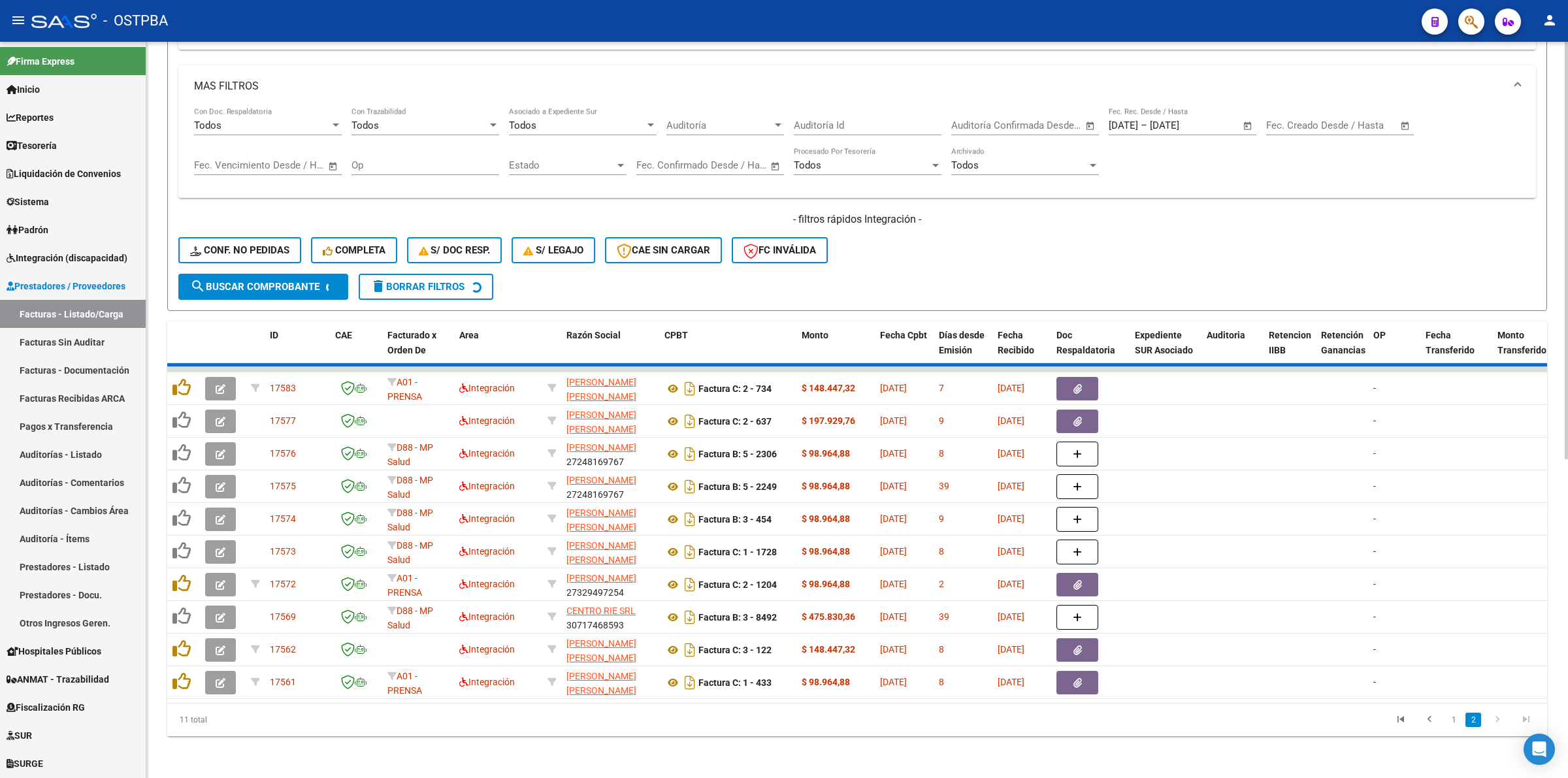
scroll to position [265, 0]
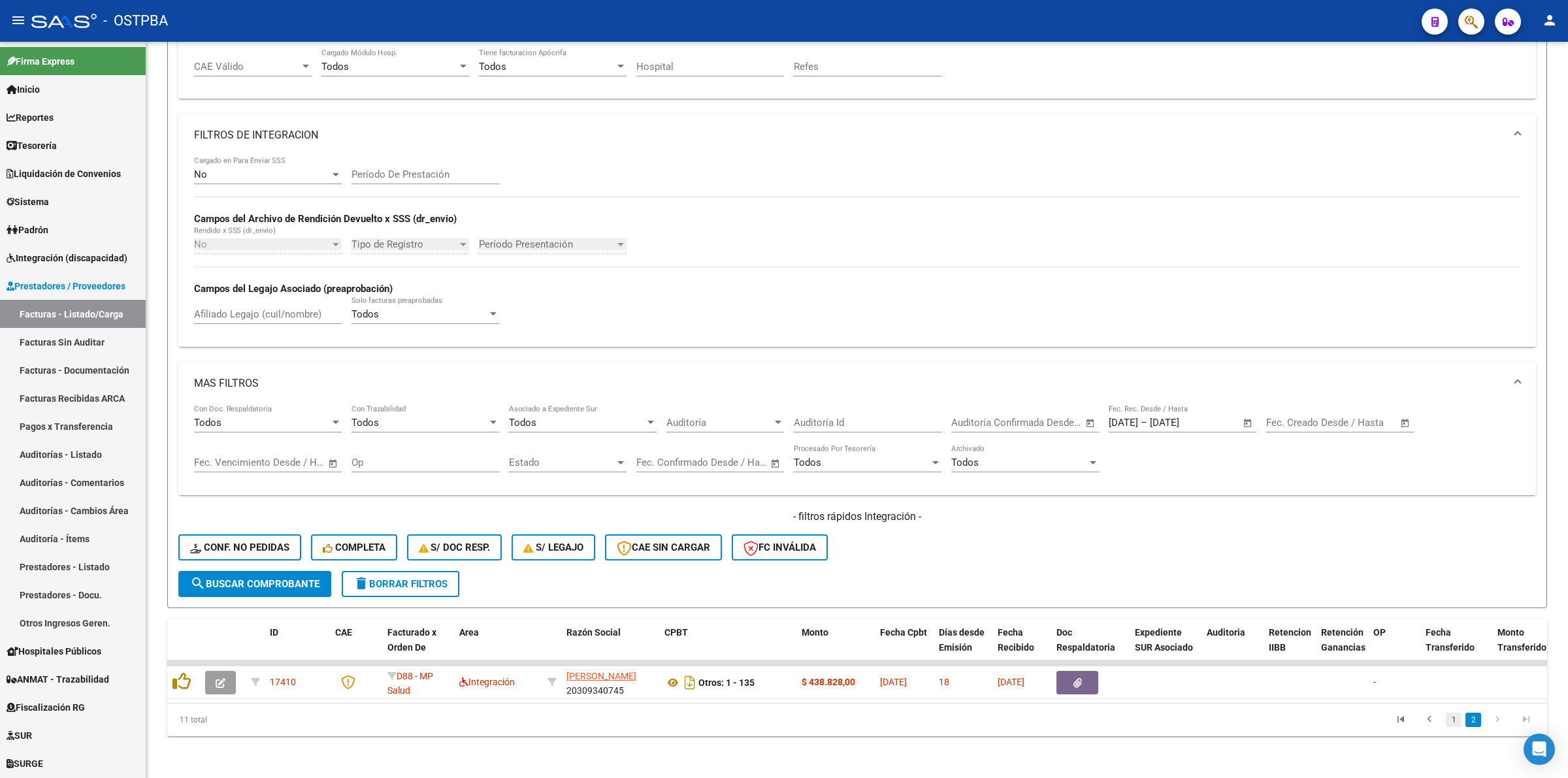
click at [1458, 717] on link "1" at bounding box center [1454, 720] width 15 height 15
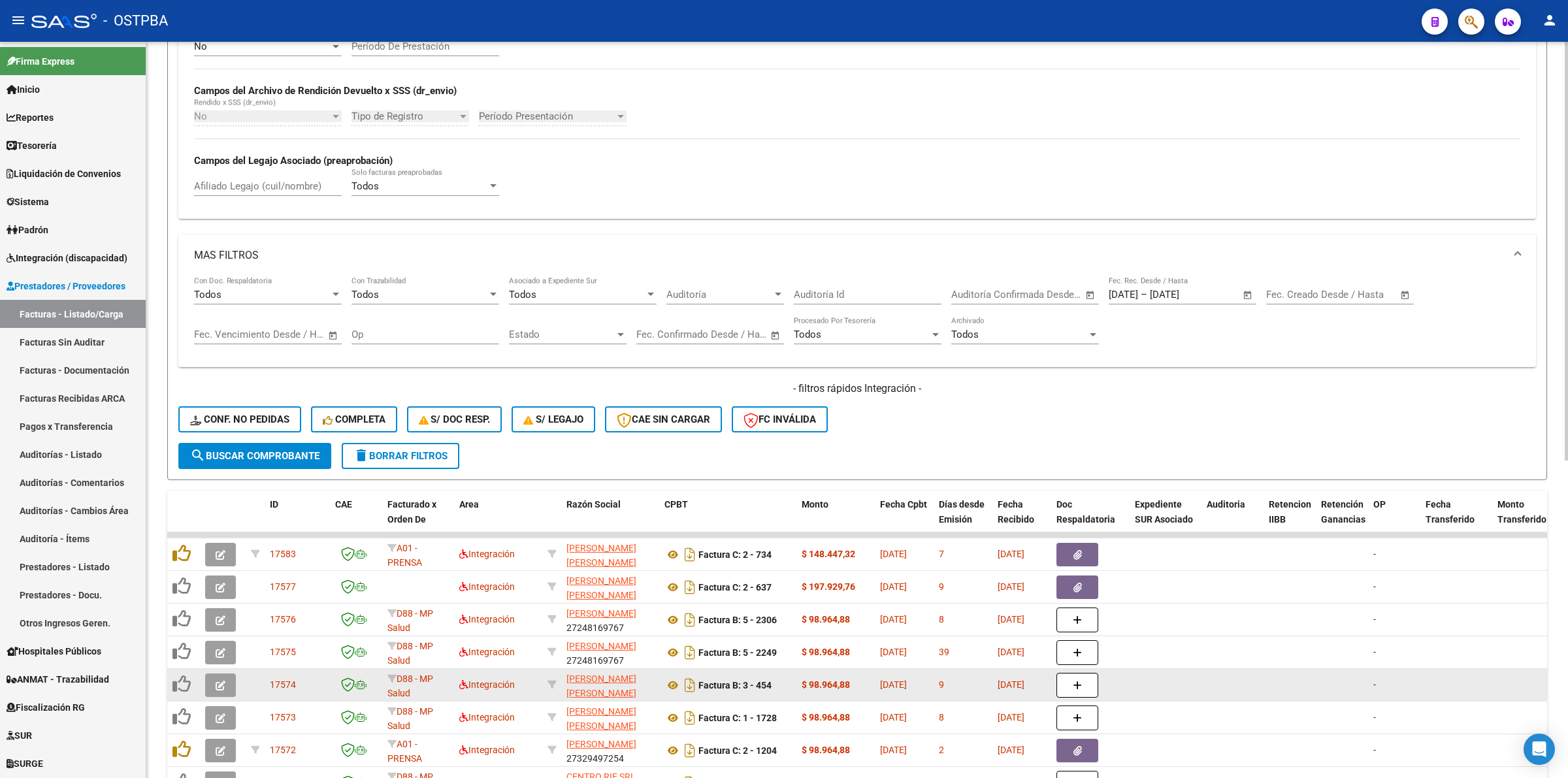
scroll to position [559, 0]
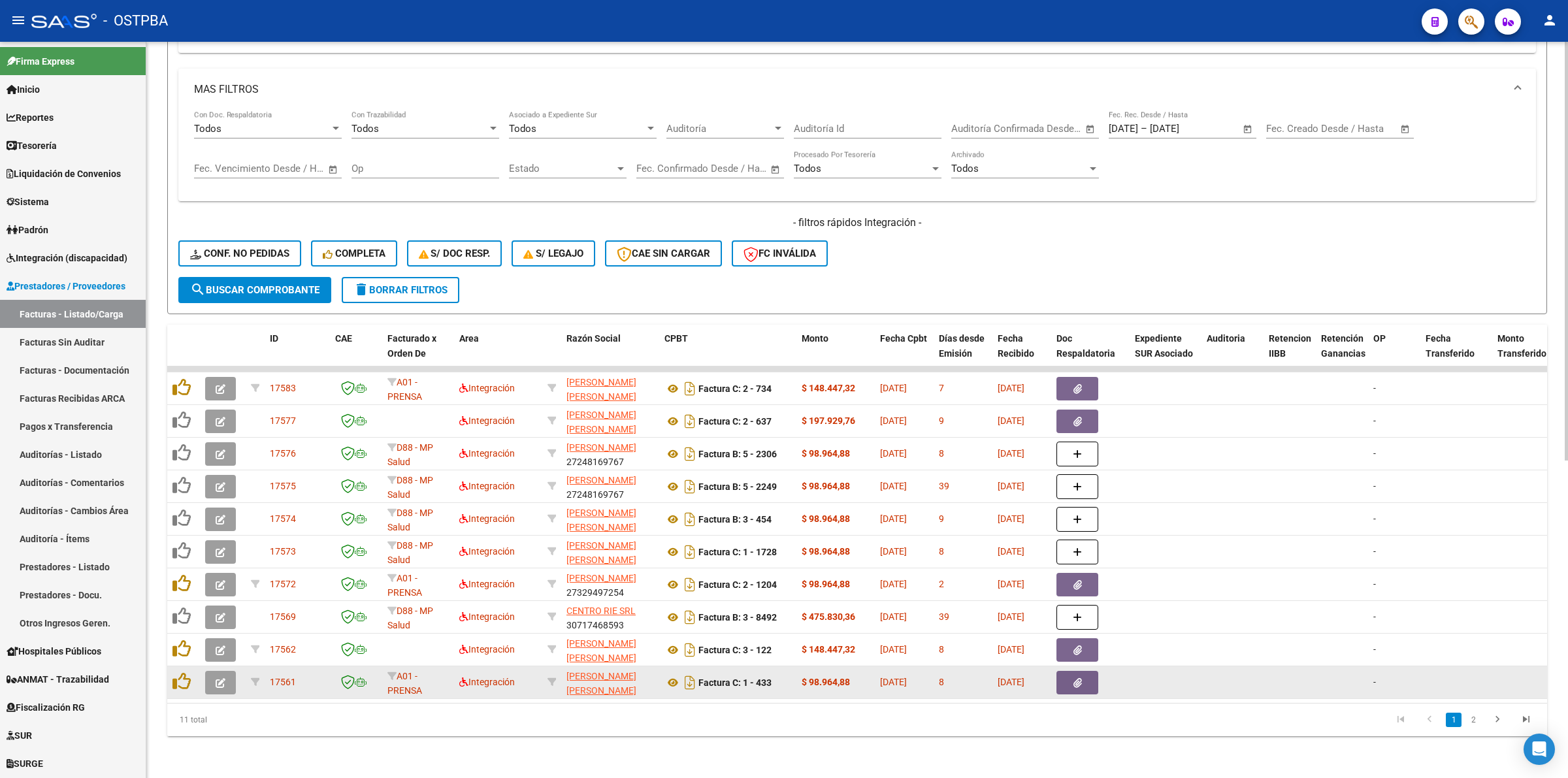
click at [232, 671] on button "button" at bounding box center [220, 683] width 31 height 24
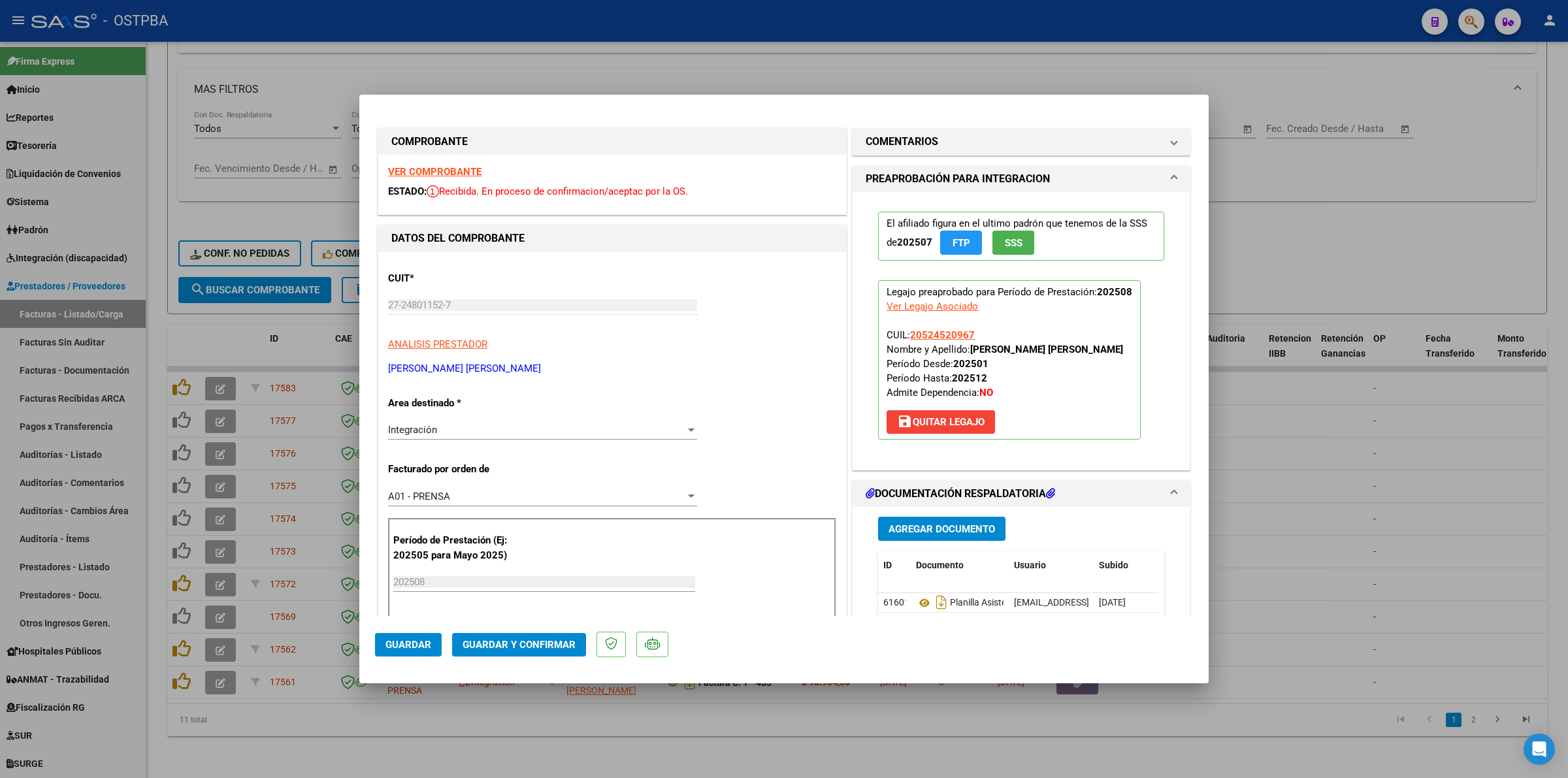
click at [452, 170] on strong "VER COMPROBANTE" at bounding box center [435, 171] width 94 height 12
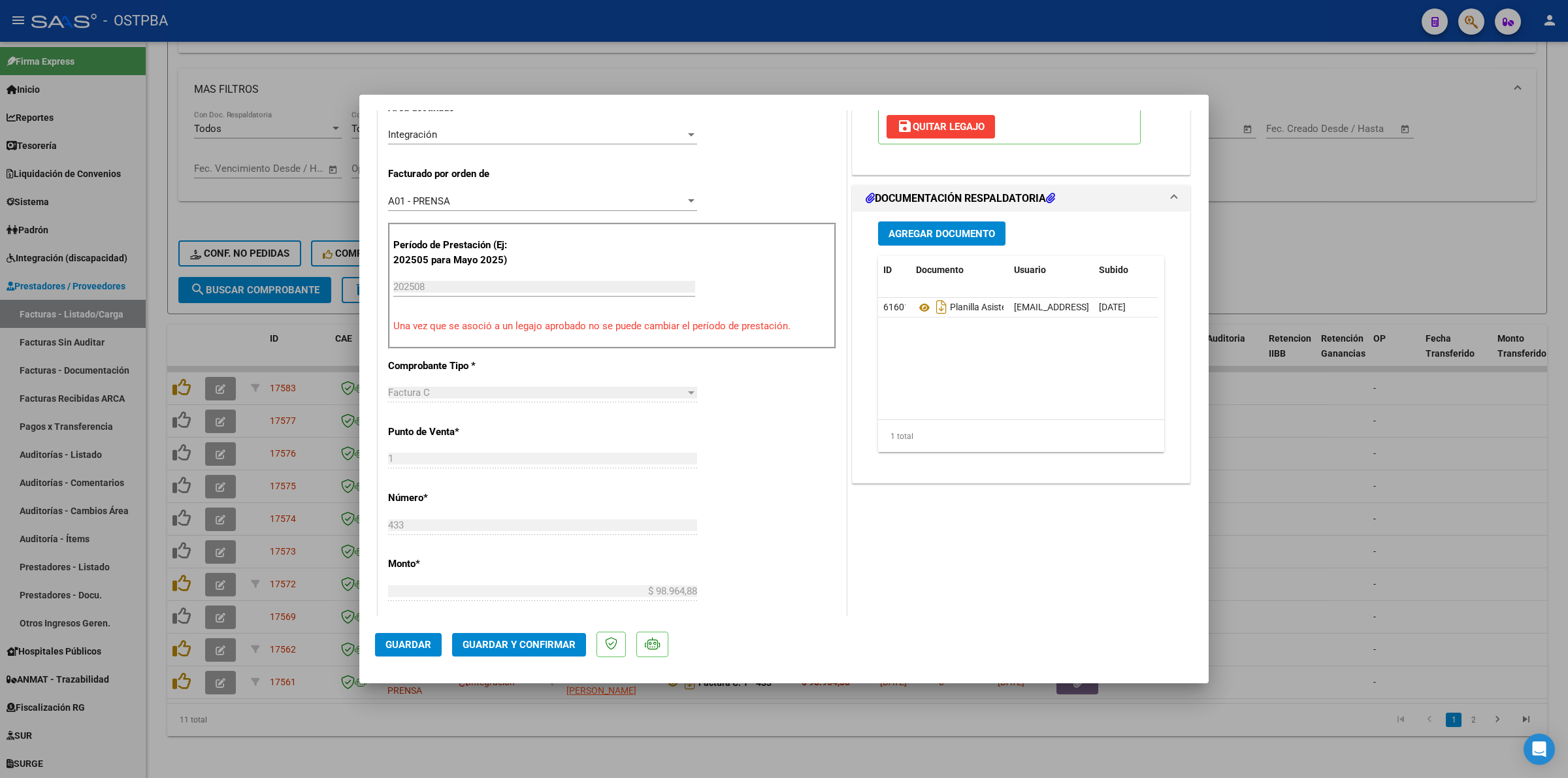
scroll to position [408, 0]
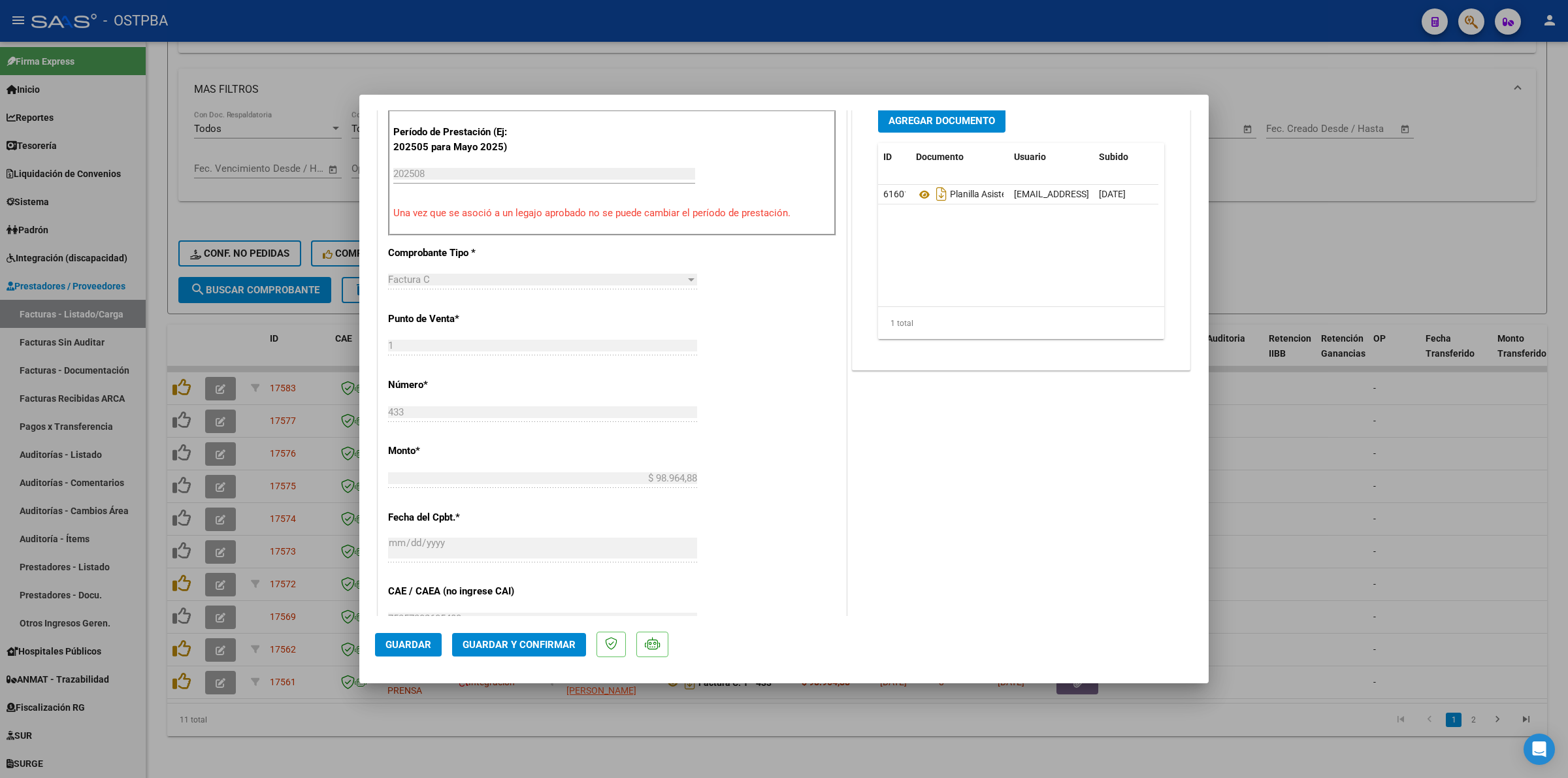
click at [1368, 498] on div at bounding box center [784, 389] width 1568 height 778
type input "$ 0,00"
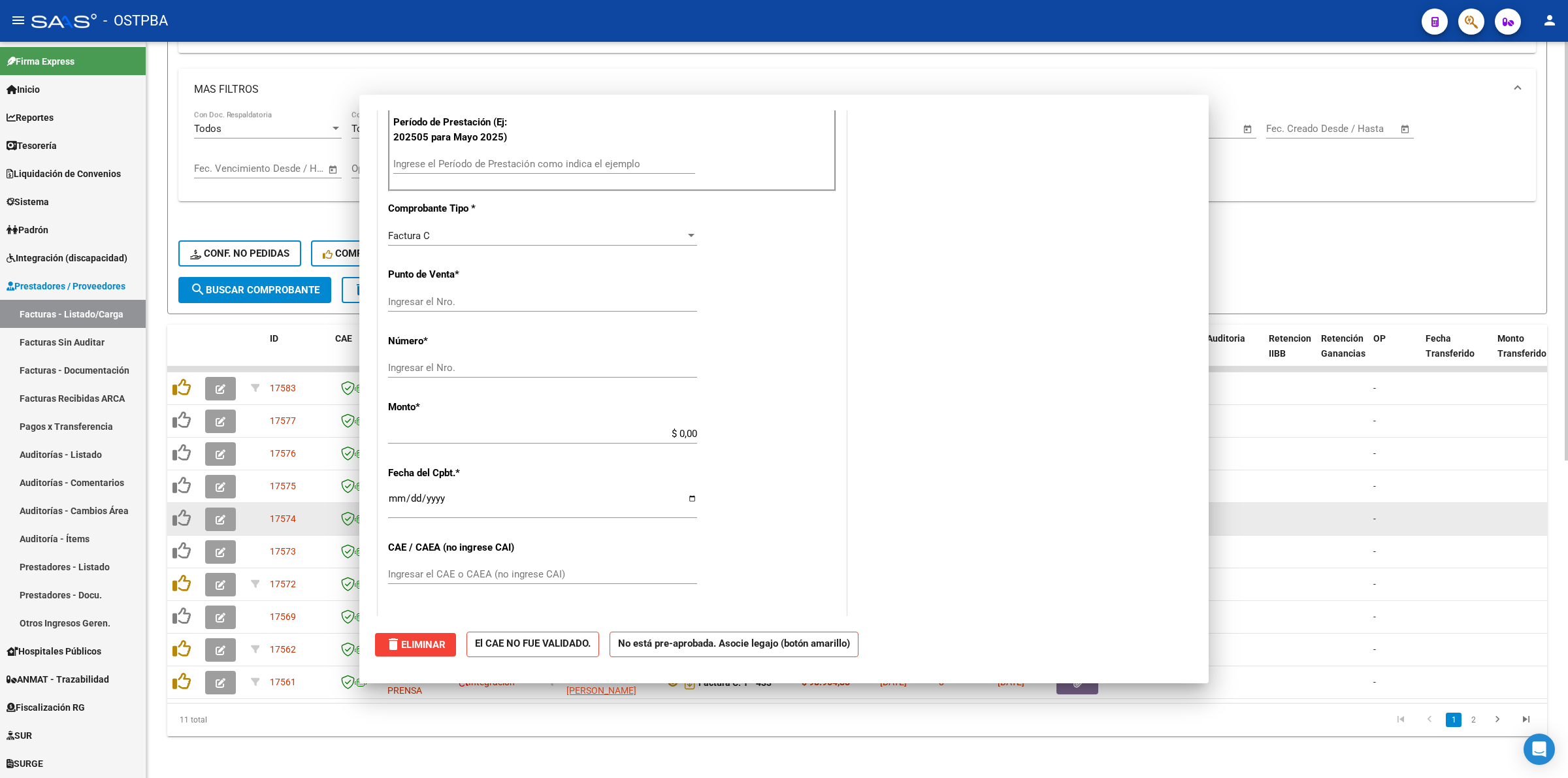
scroll to position [0, 0]
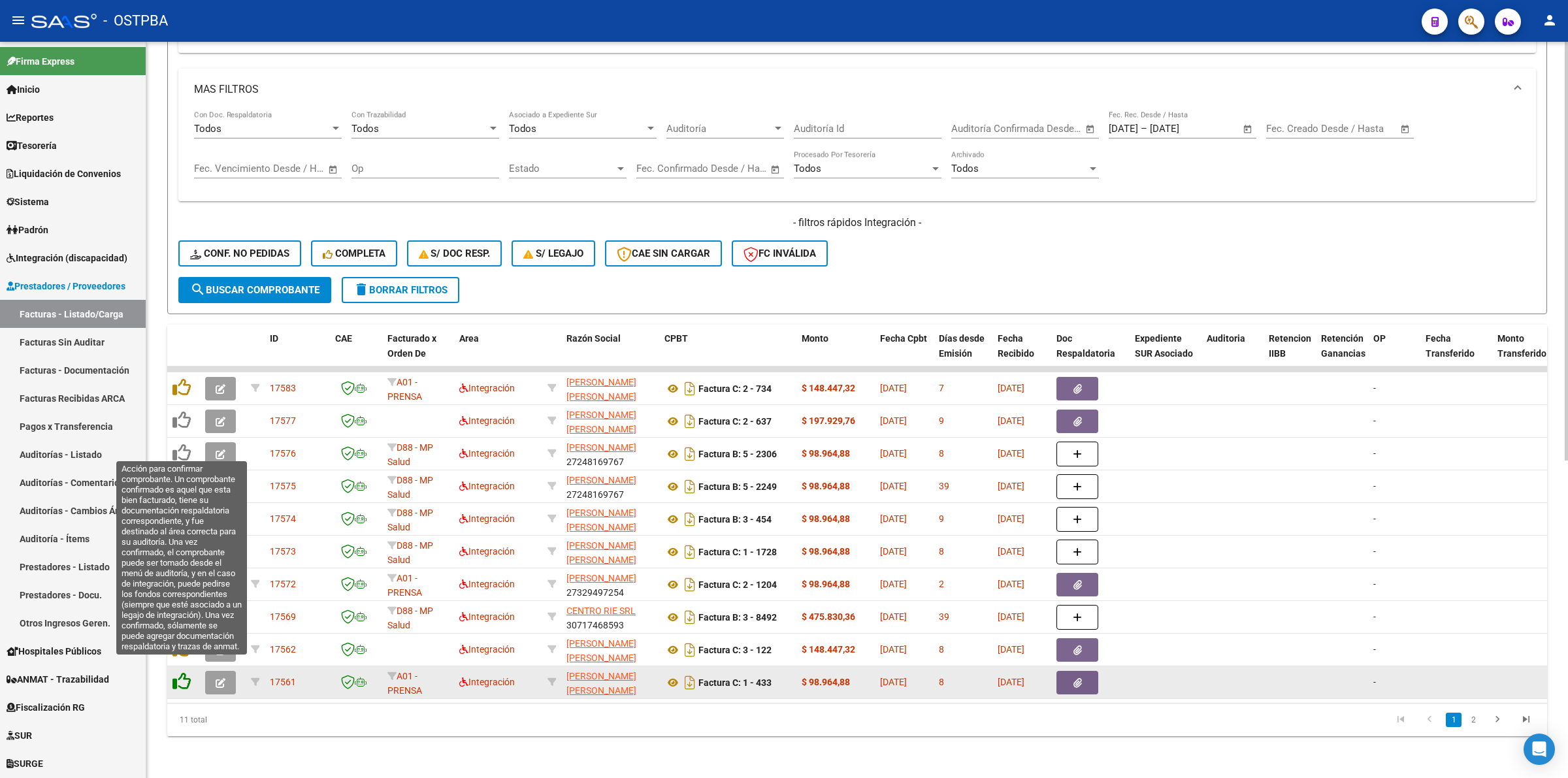
click at [180, 672] on icon at bounding box center [182, 681] width 18 height 18
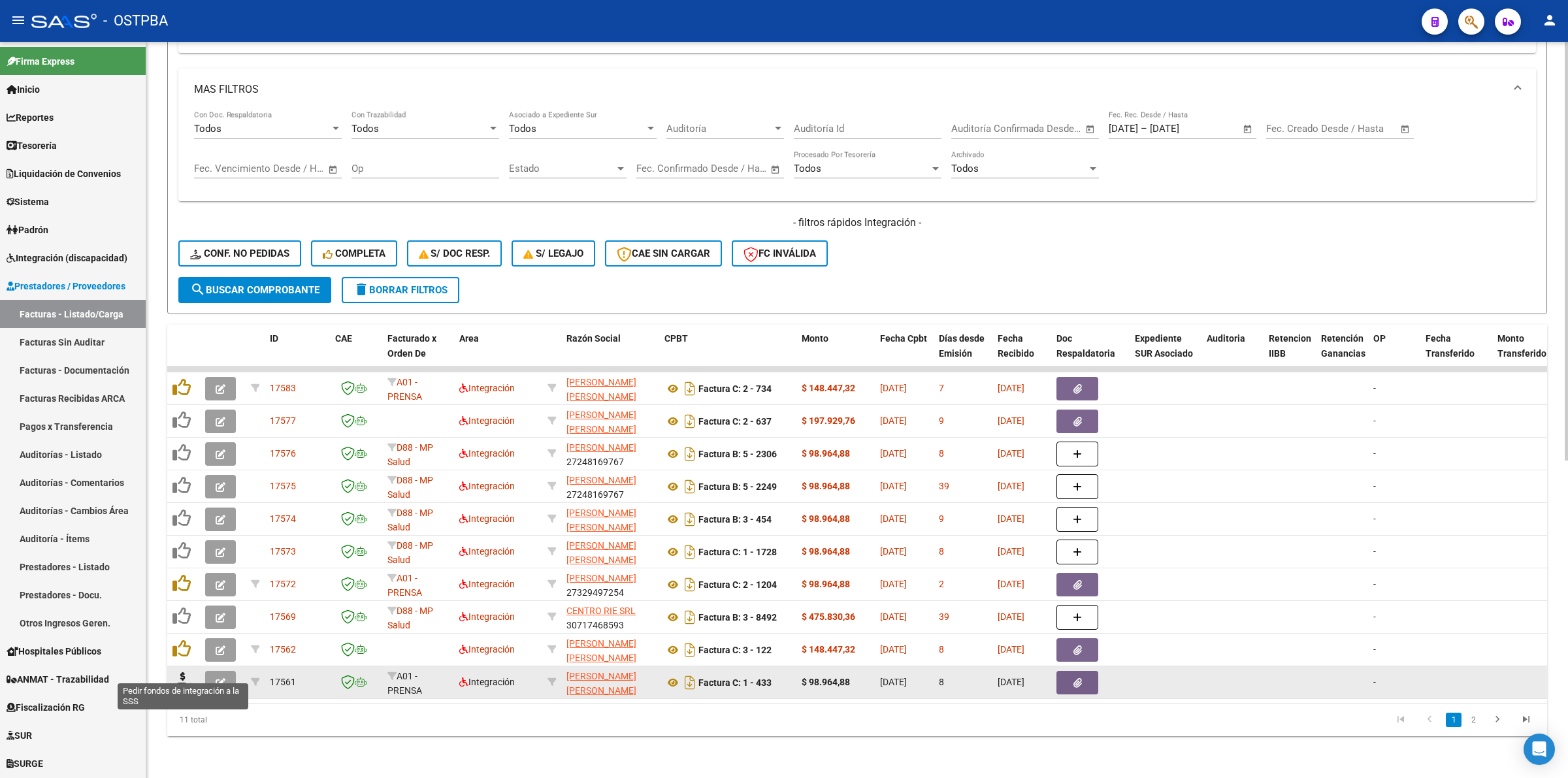
click at [182, 672] on icon at bounding box center [183, 681] width 21 height 18
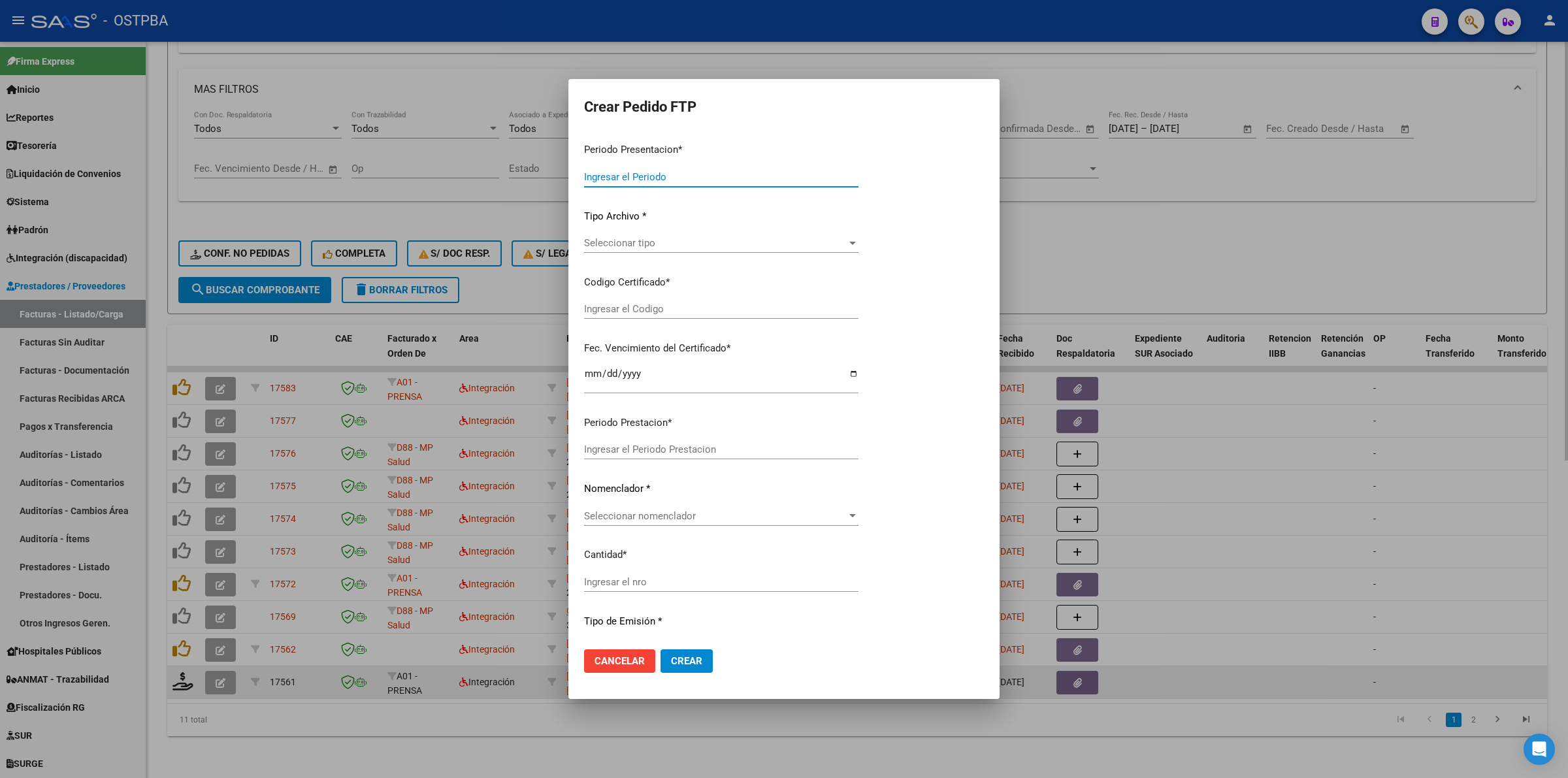
type input "202508"
type input "$ 98.964,88"
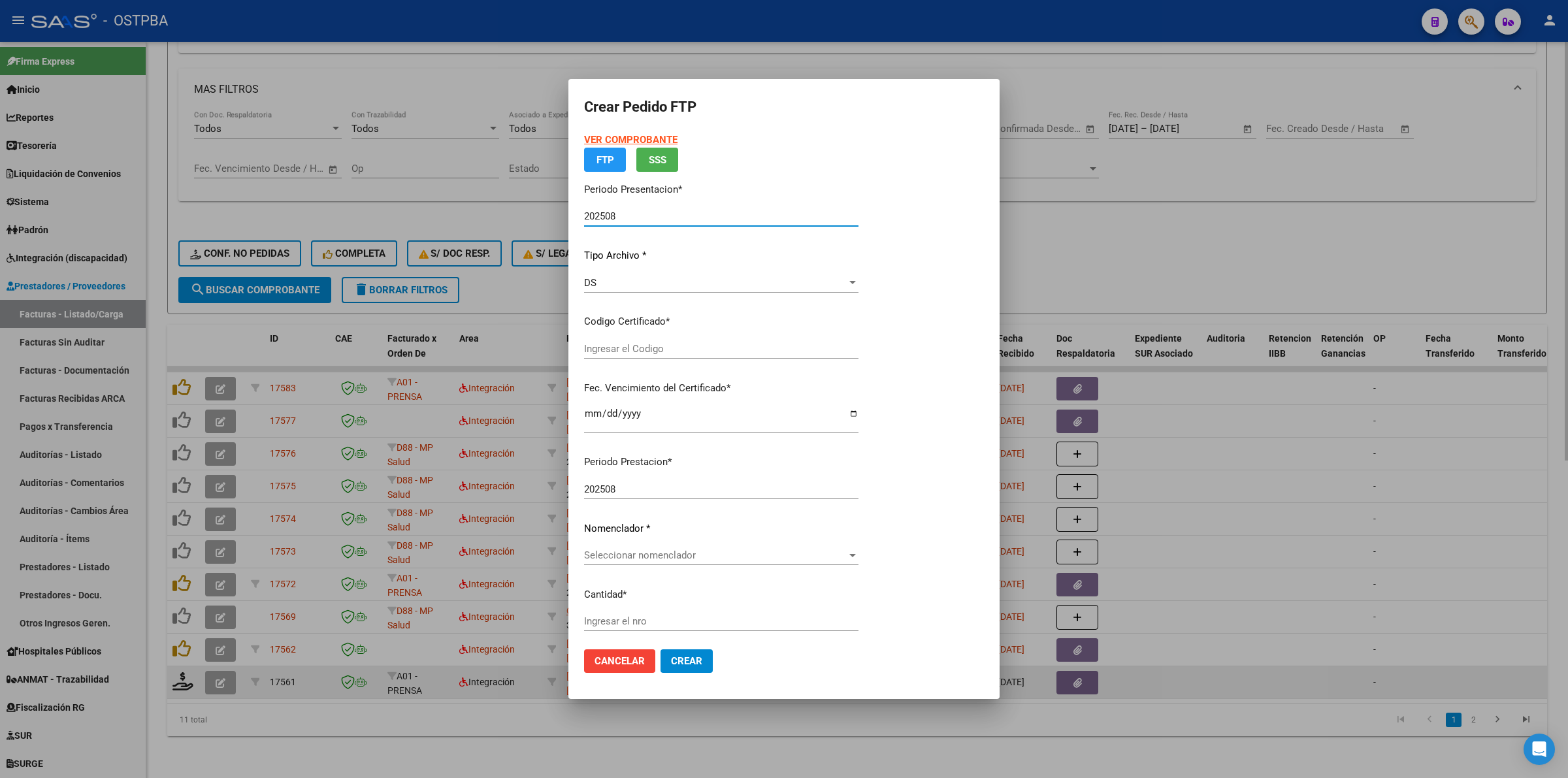
type input "0001"
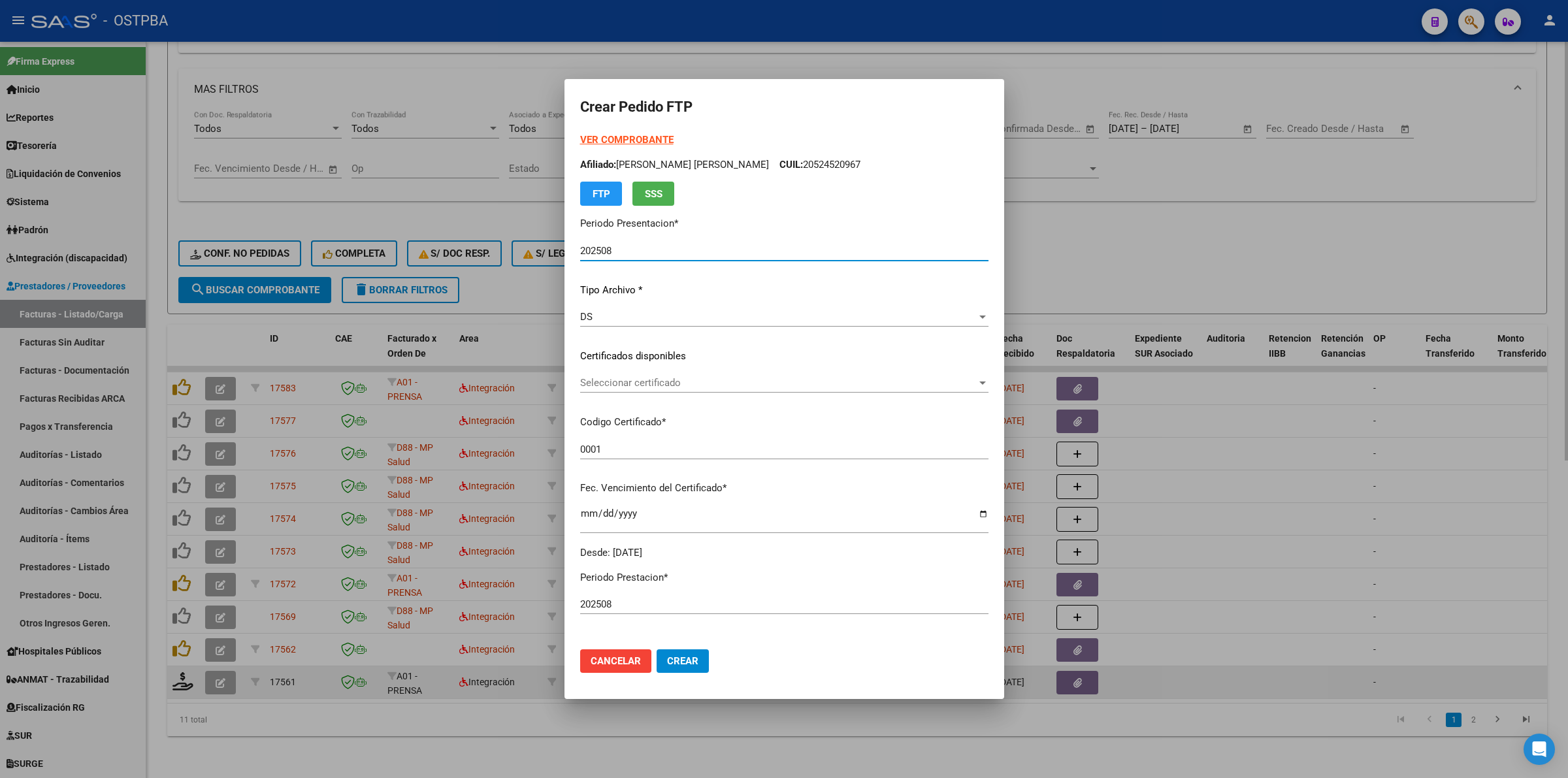
click at [947, 384] on span "Seleccionar certificado" at bounding box center [778, 382] width 397 height 12
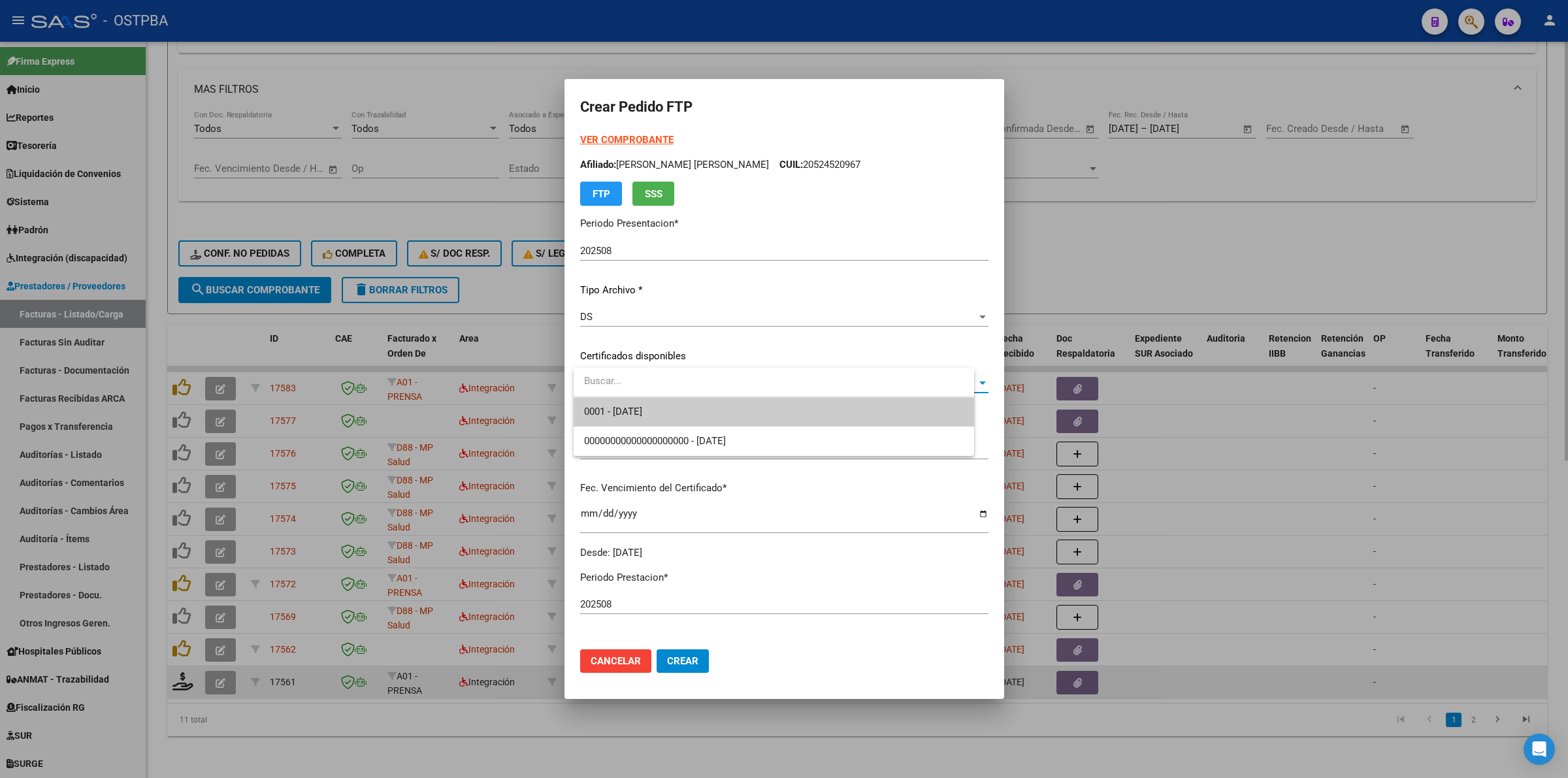
click at [892, 420] on span "0001 - 2028-01-20" at bounding box center [773, 412] width 380 height 29
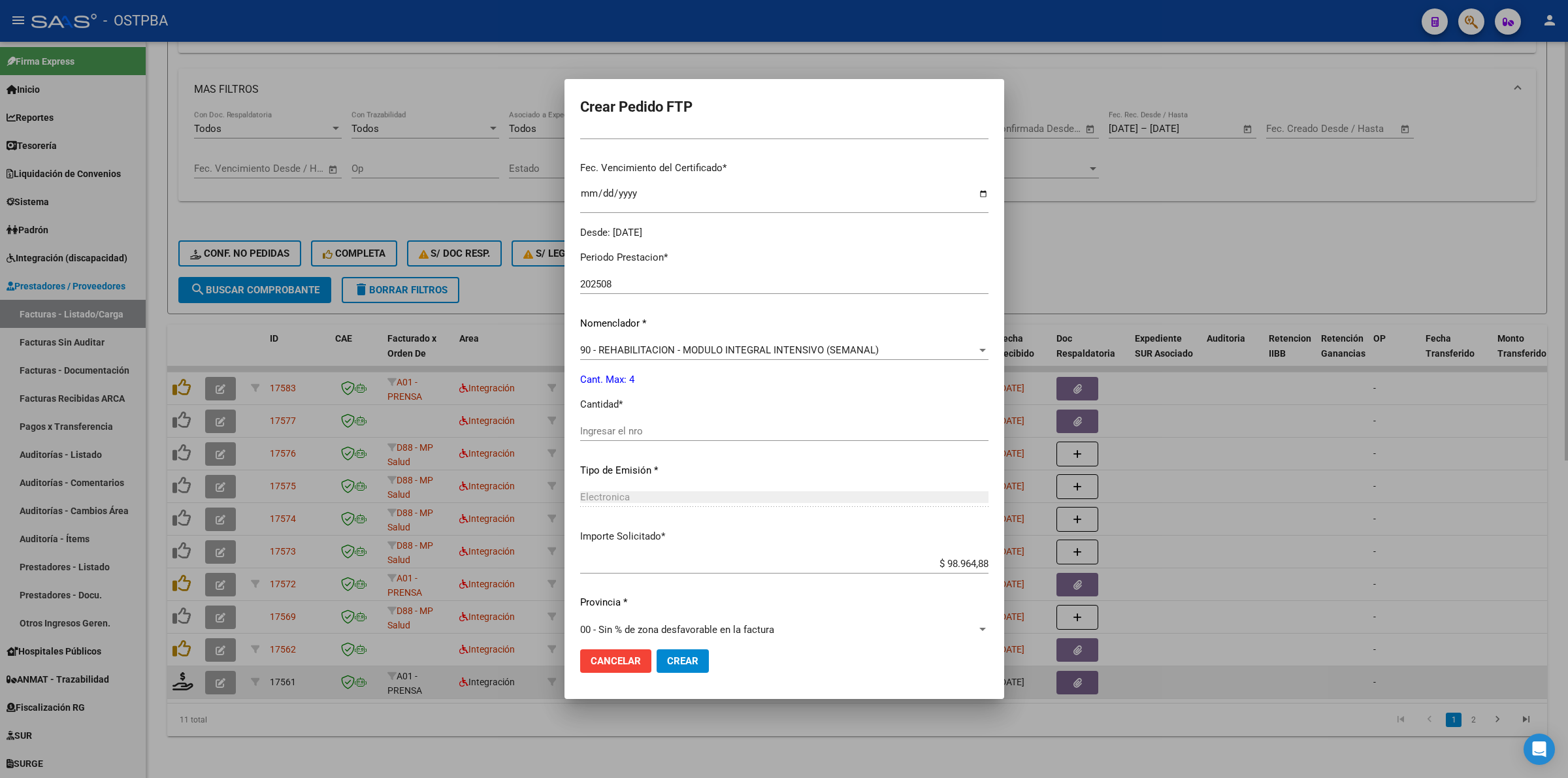
scroll to position [327, 0]
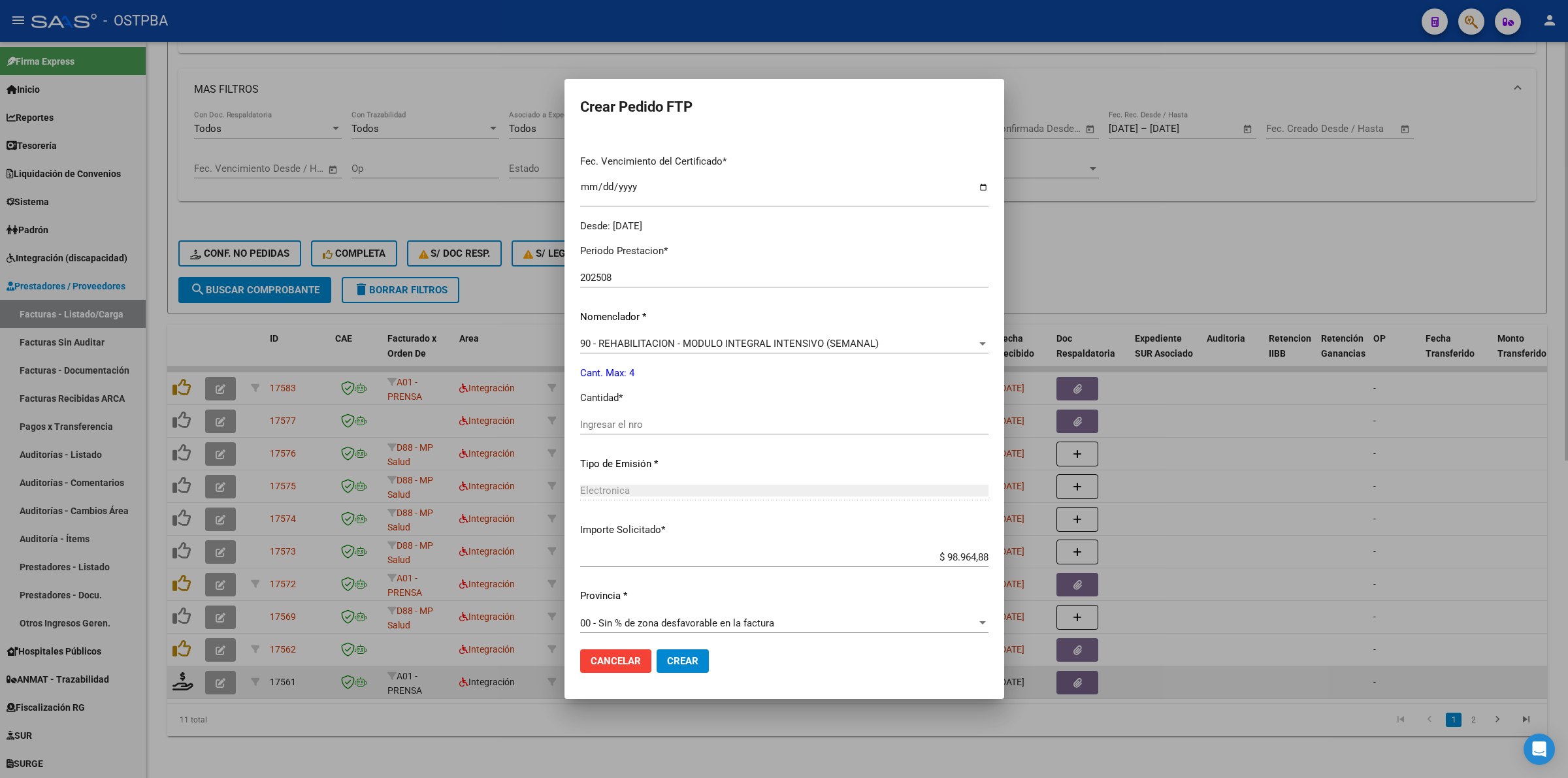
click at [766, 423] on input "Ingresar el nro" at bounding box center [784, 424] width 408 height 12
click at [684, 652] on button "Crear" at bounding box center [683, 661] width 52 height 24
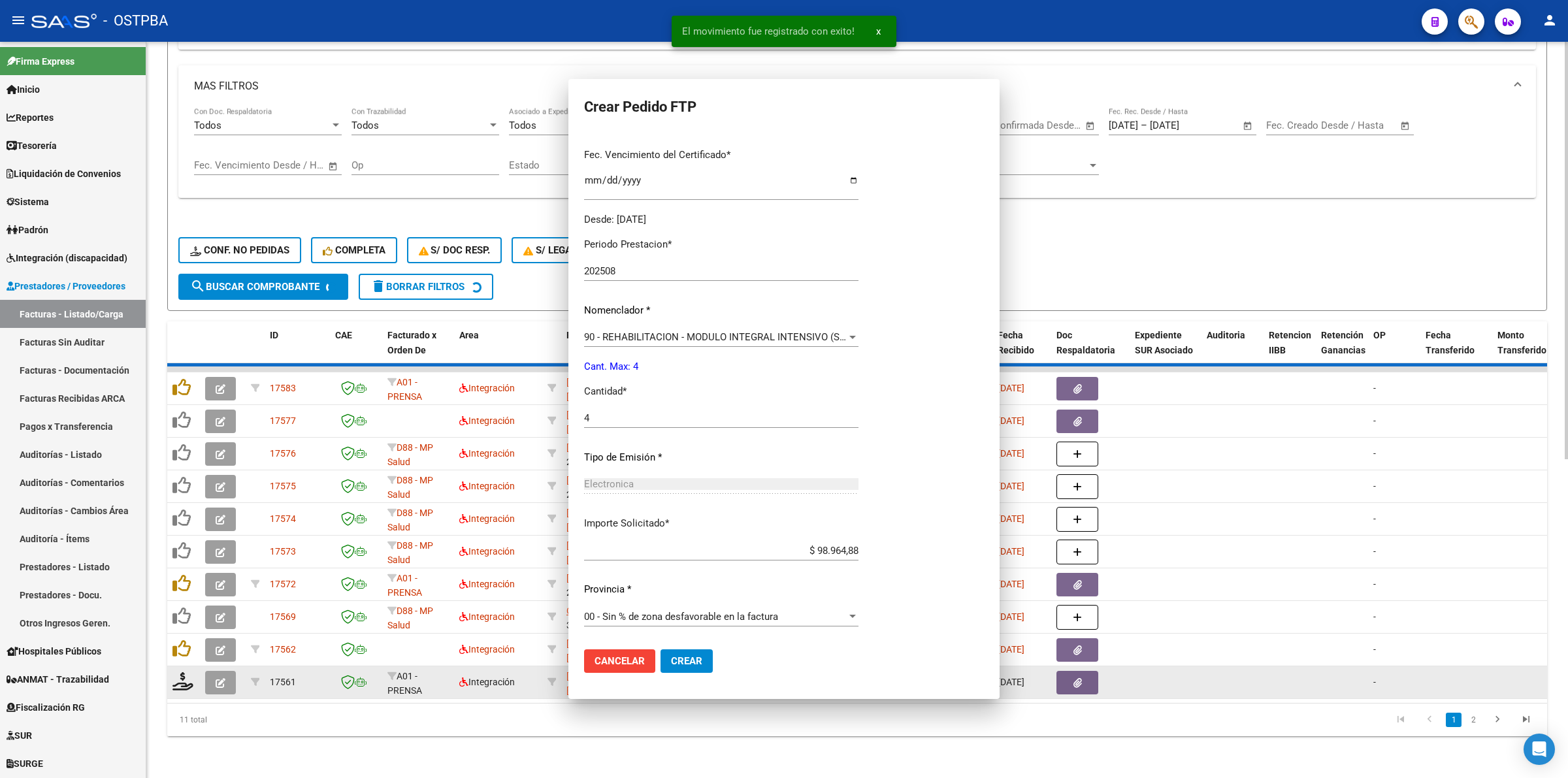
scroll to position [253, 0]
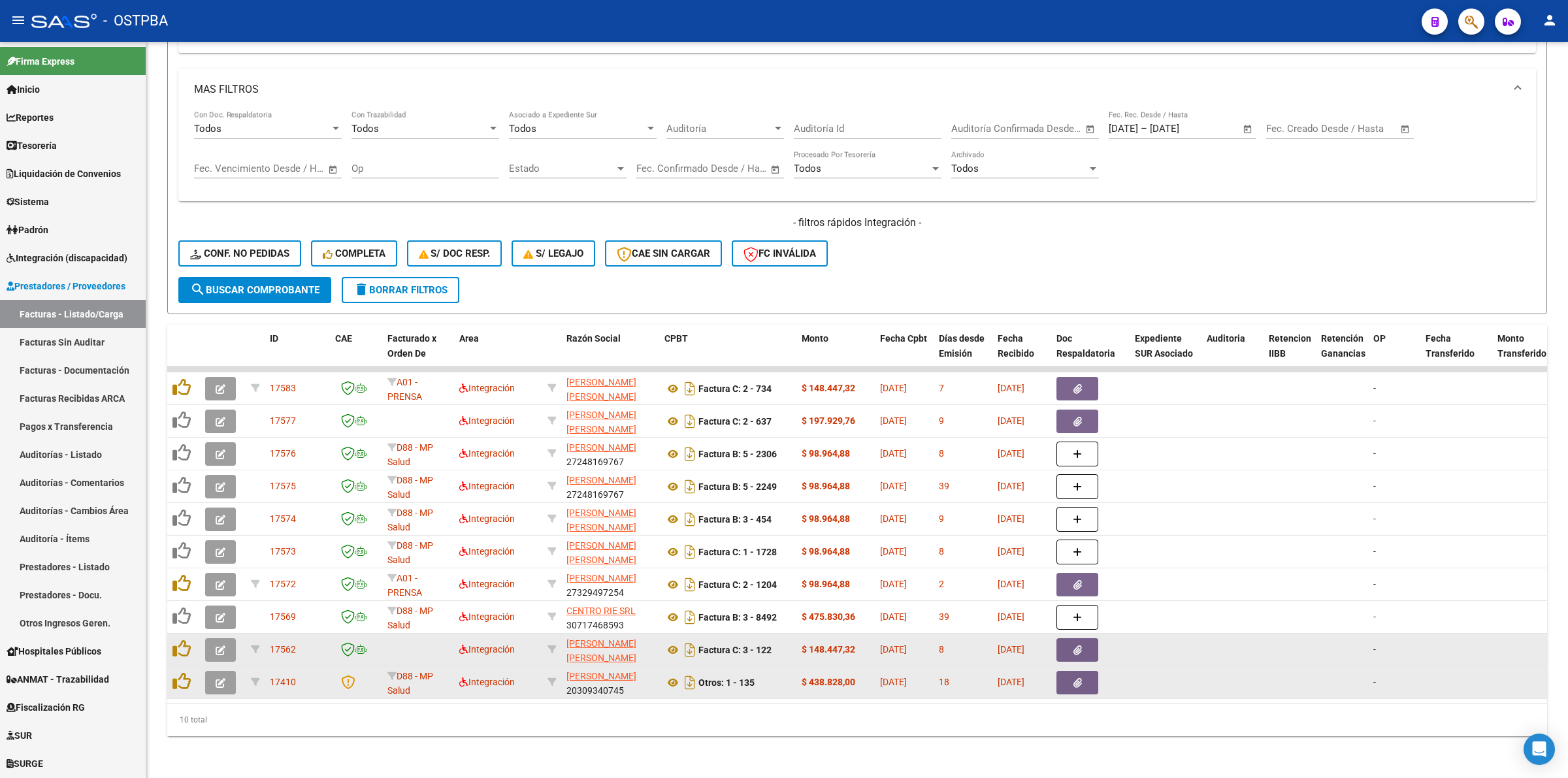
click at [226, 638] on button "button" at bounding box center [220, 650] width 31 height 24
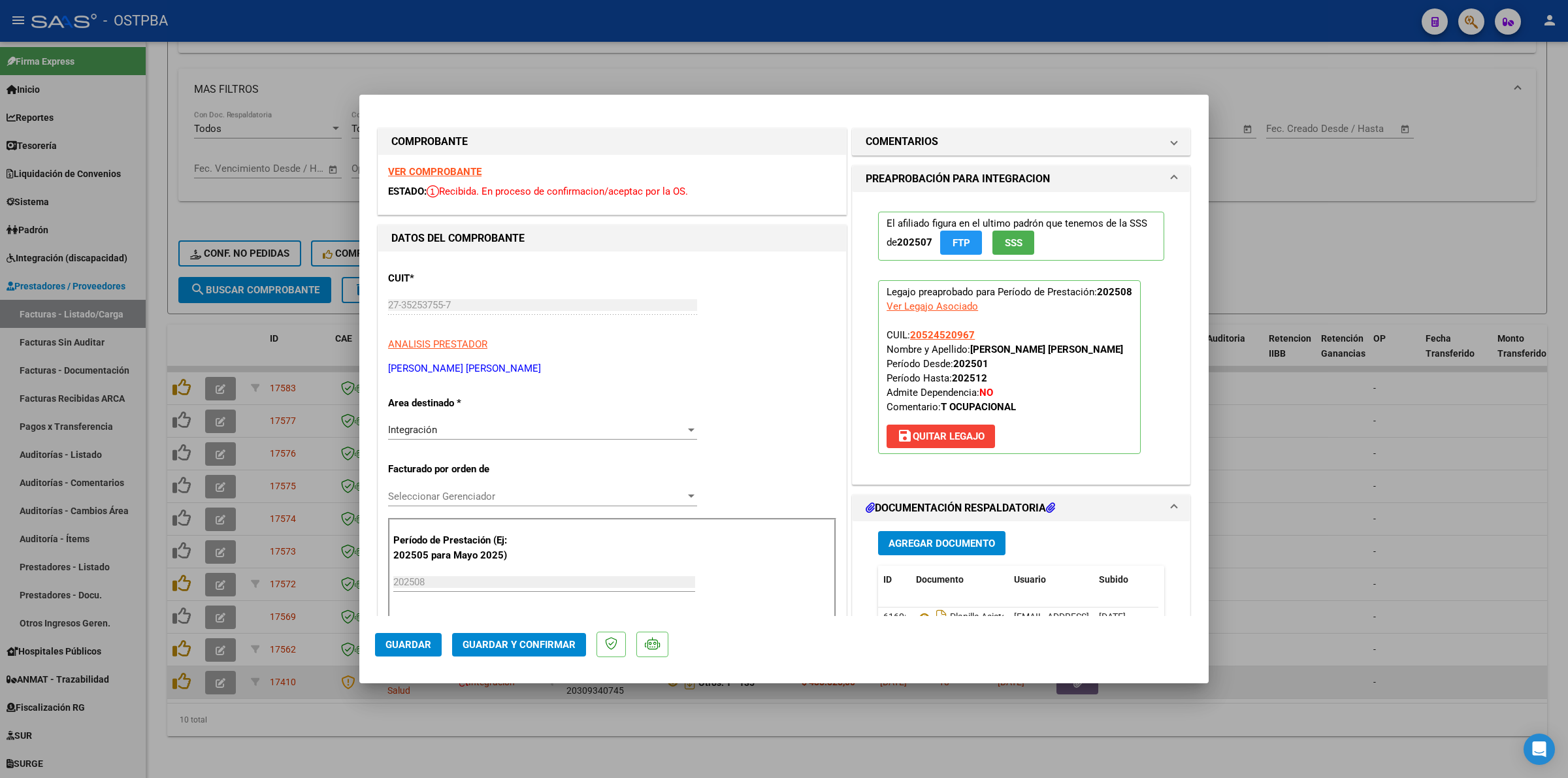
click at [464, 173] on strong "VER COMPROBANTE" at bounding box center [435, 171] width 94 height 12
click at [1295, 465] on div at bounding box center [784, 389] width 1568 height 778
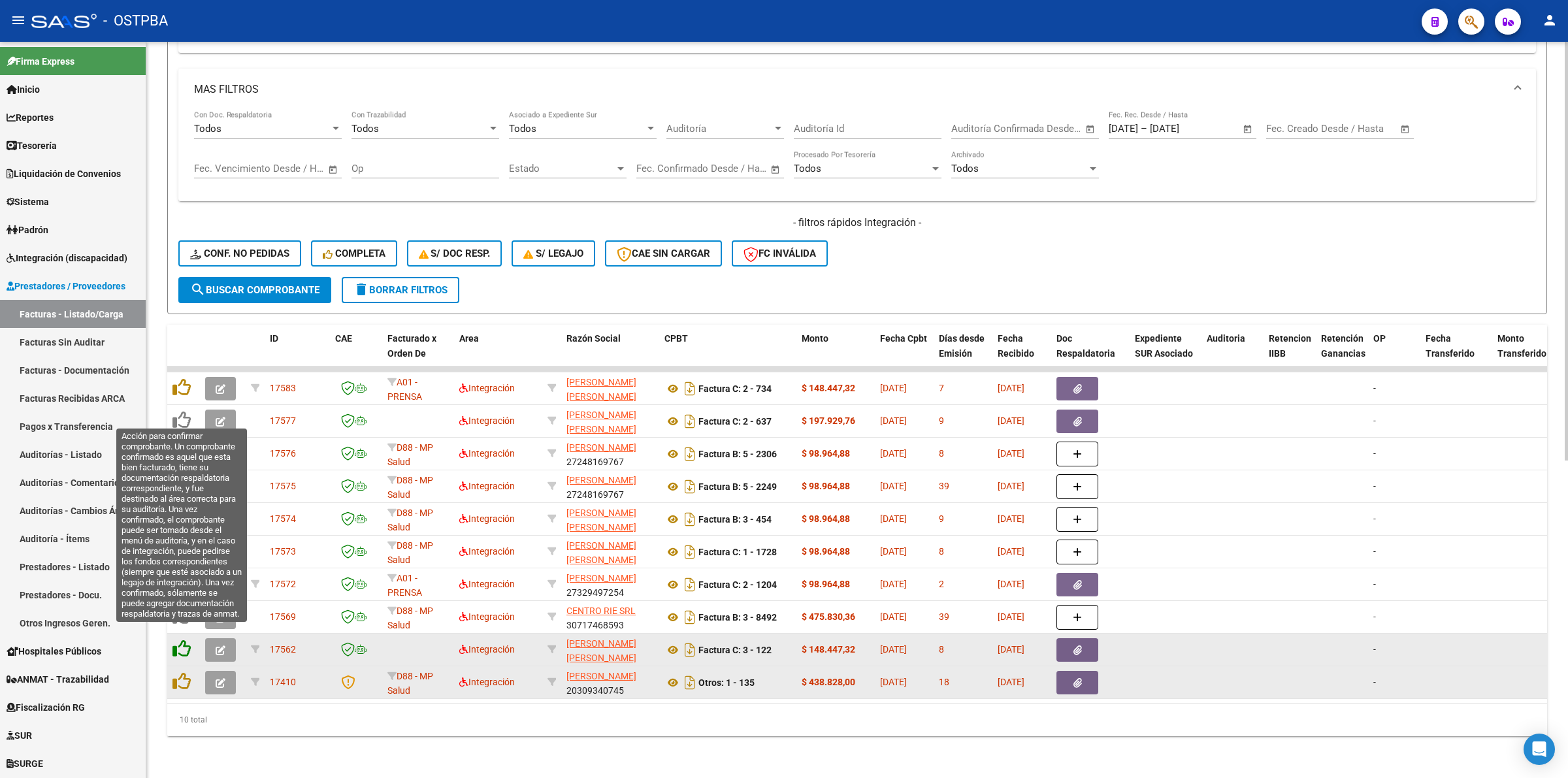
click at [188, 640] on icon at bounding box center [182, 649] width 18 height 18
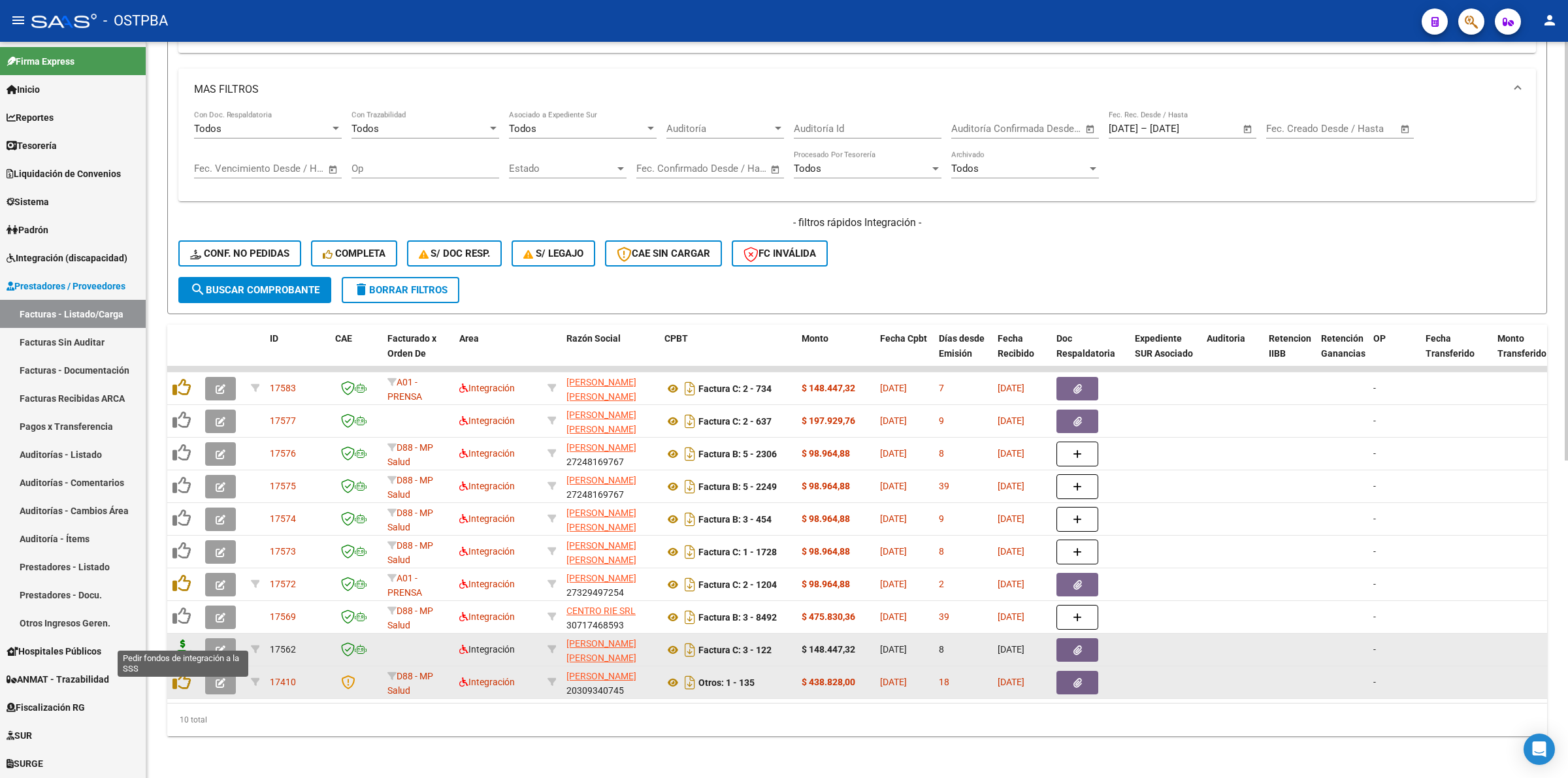
click at [186, 640] on icon at bounding box center [183, 649] width 21 height 18
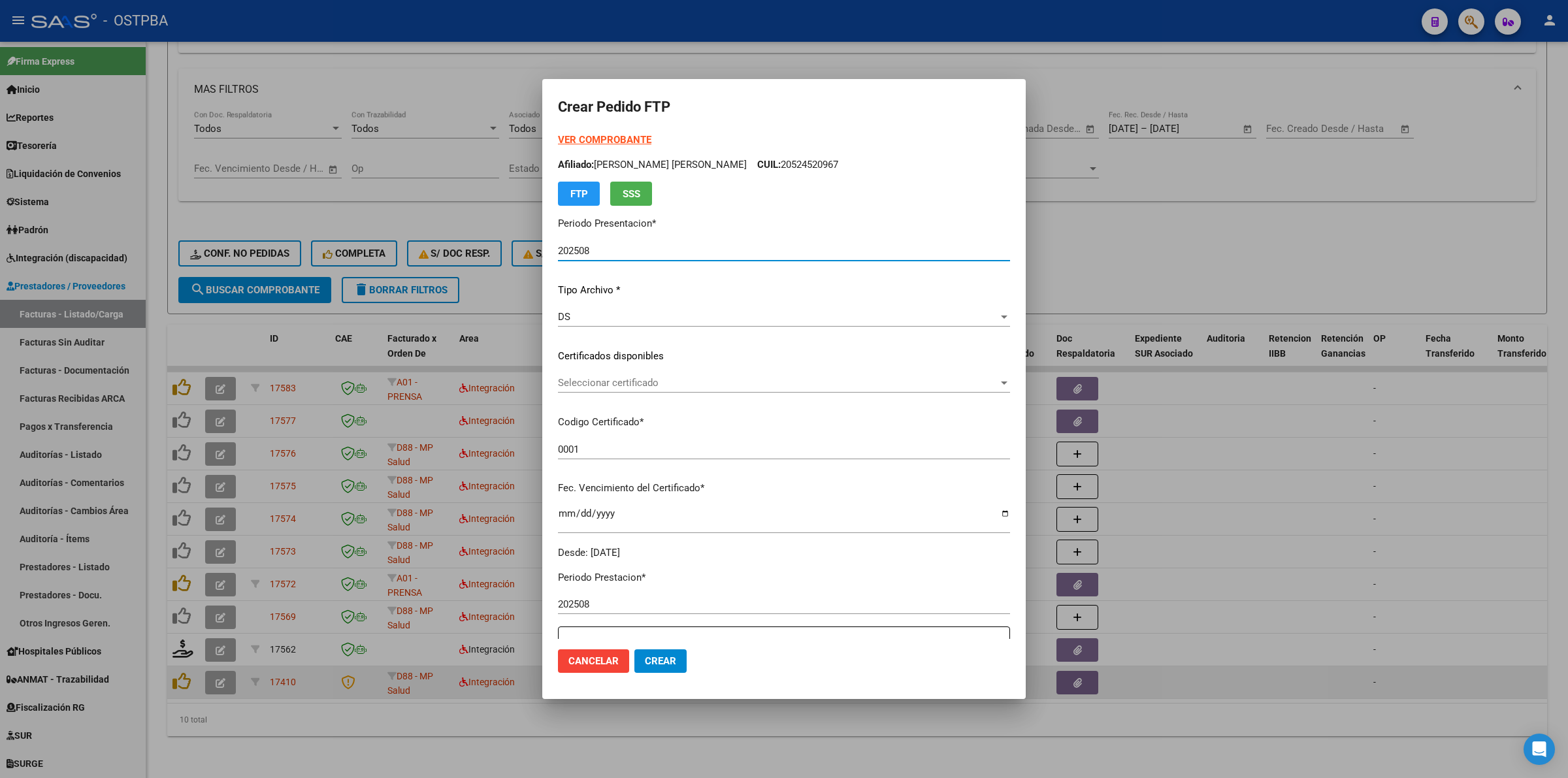
click at [967, 387] on span "Seleccionar certificado" at bounding box center [778, 382] width 440 height 12
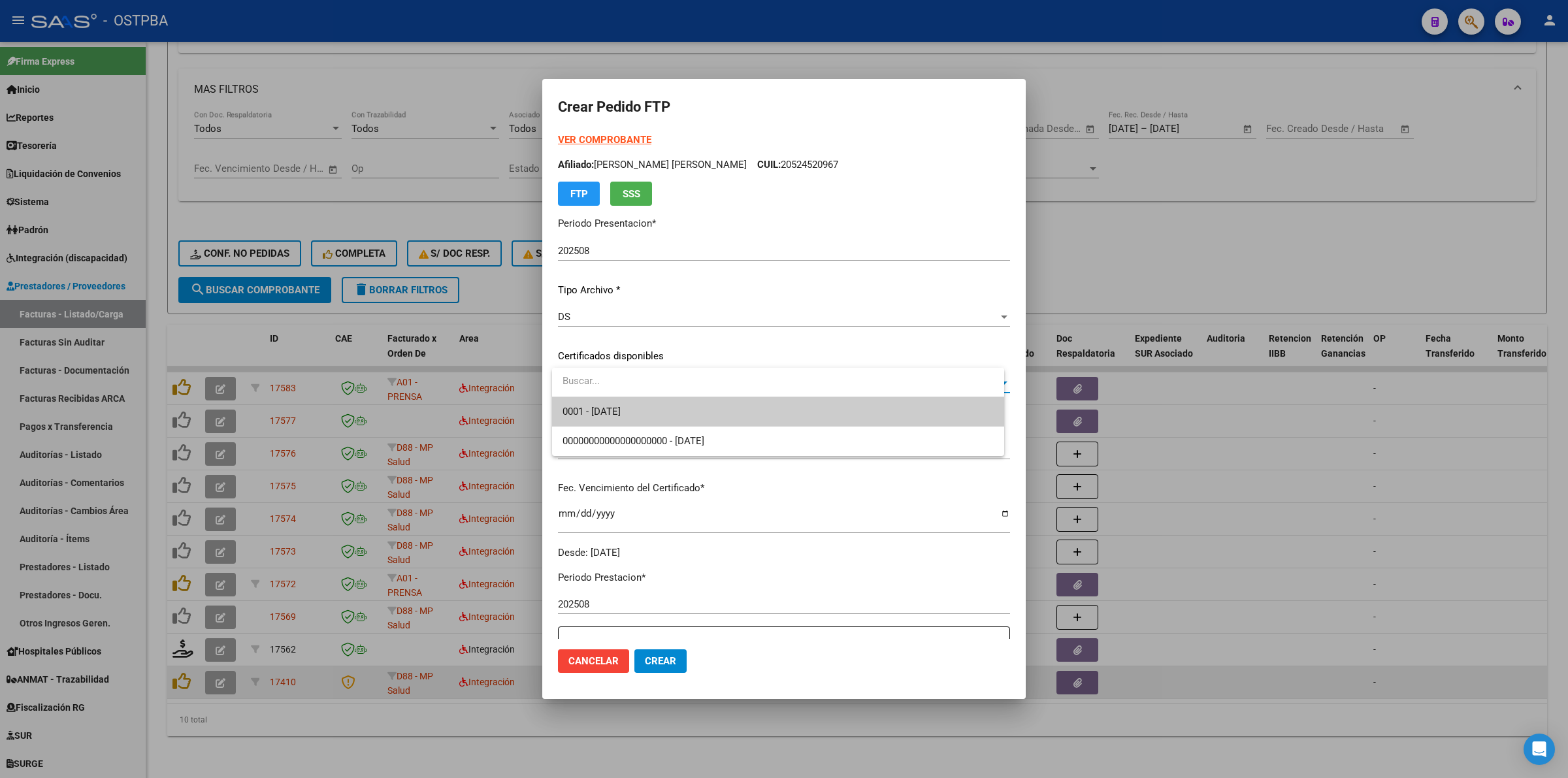
click at [927, 419] on span "0001 - 2028-01-20" at bounding box center [778, 412] width 431 height 29
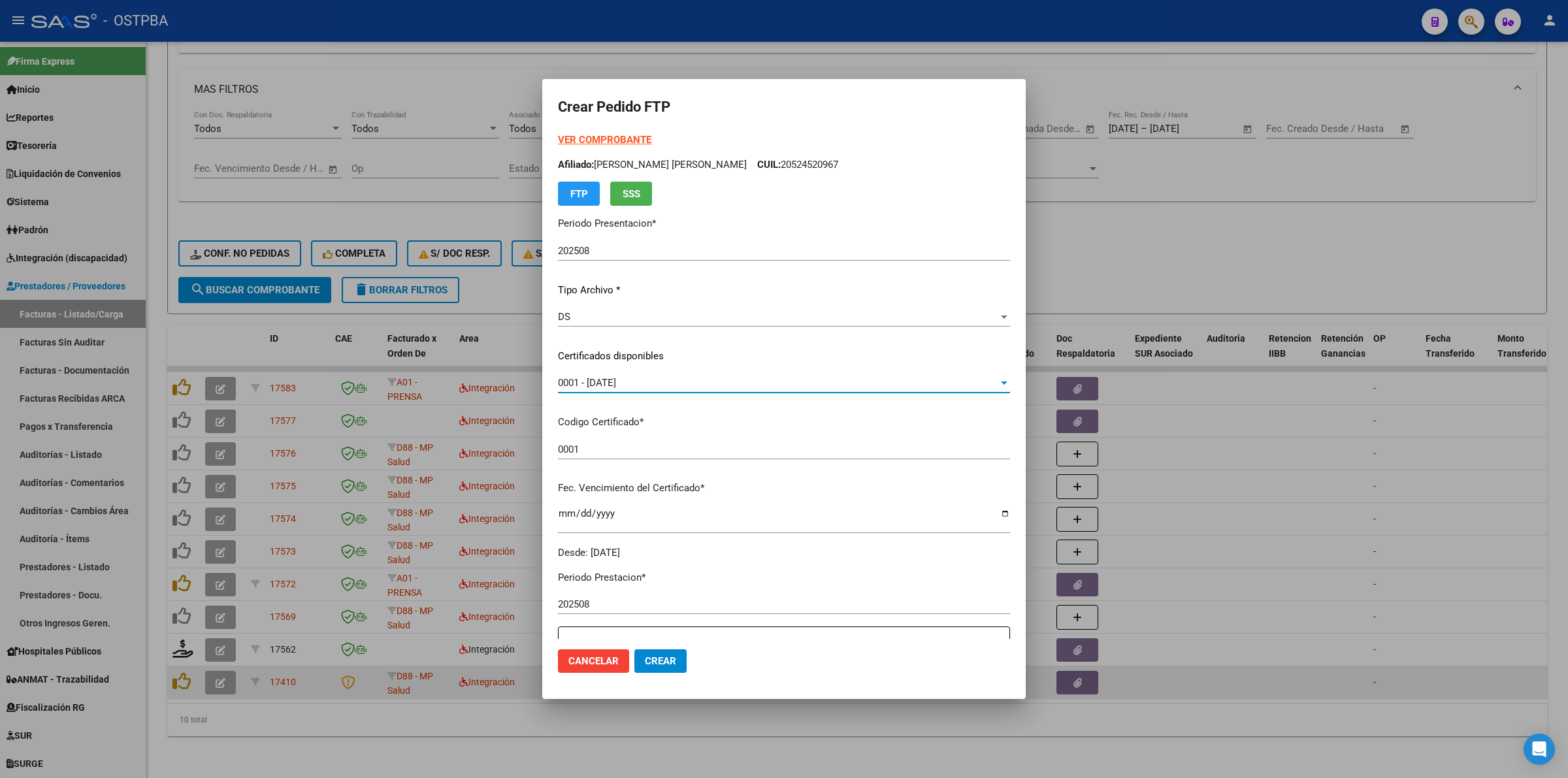
scroll to position [245, 0]
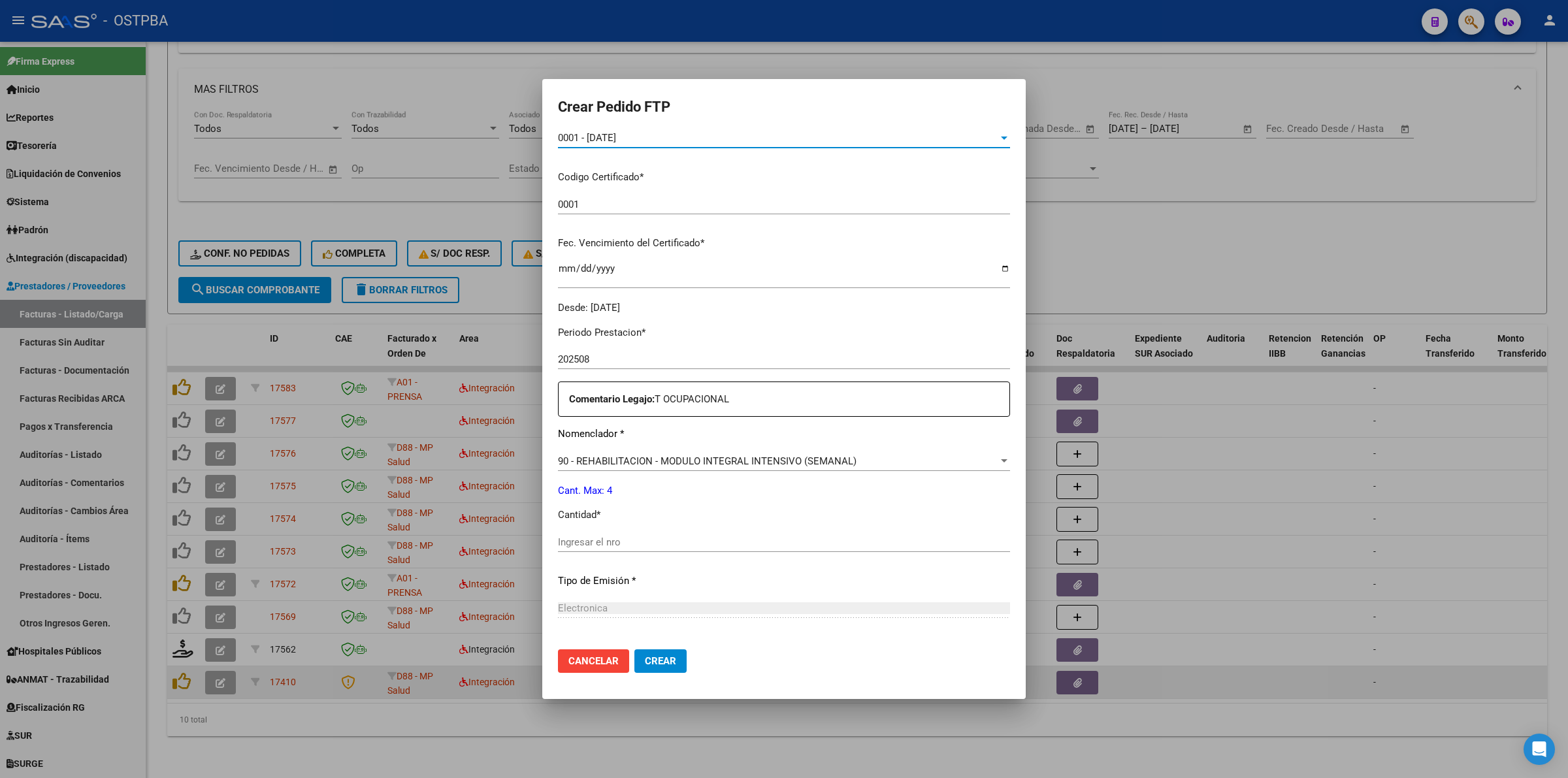
click at [749, 534] on div "Ingresar el nro" at bounding box center [783, 542] width 452 height 20
click at [667, 661] on span "Crear" at bounding box center [660, 661] width 31 height 12
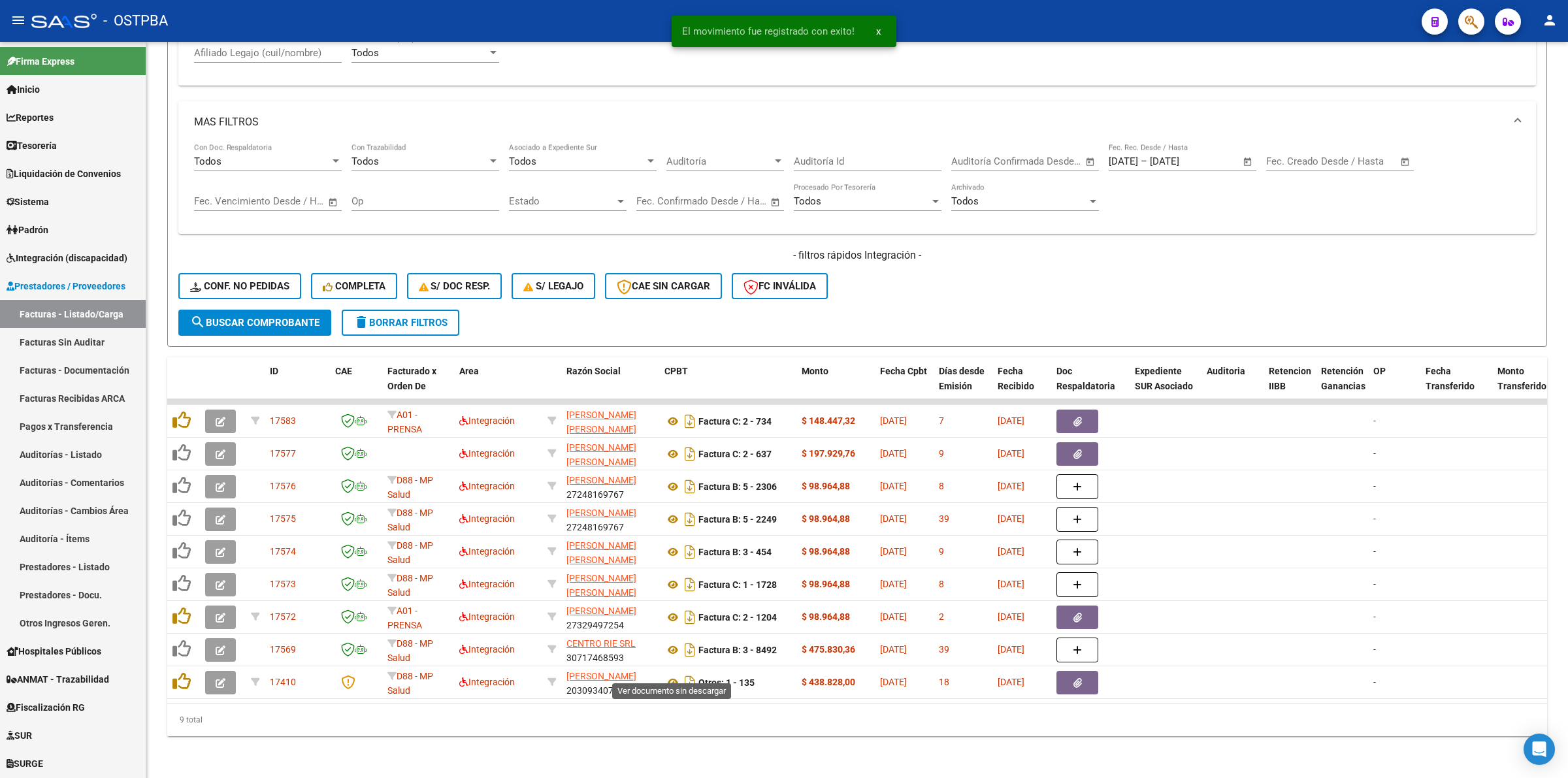
scroll to position [526, 0]
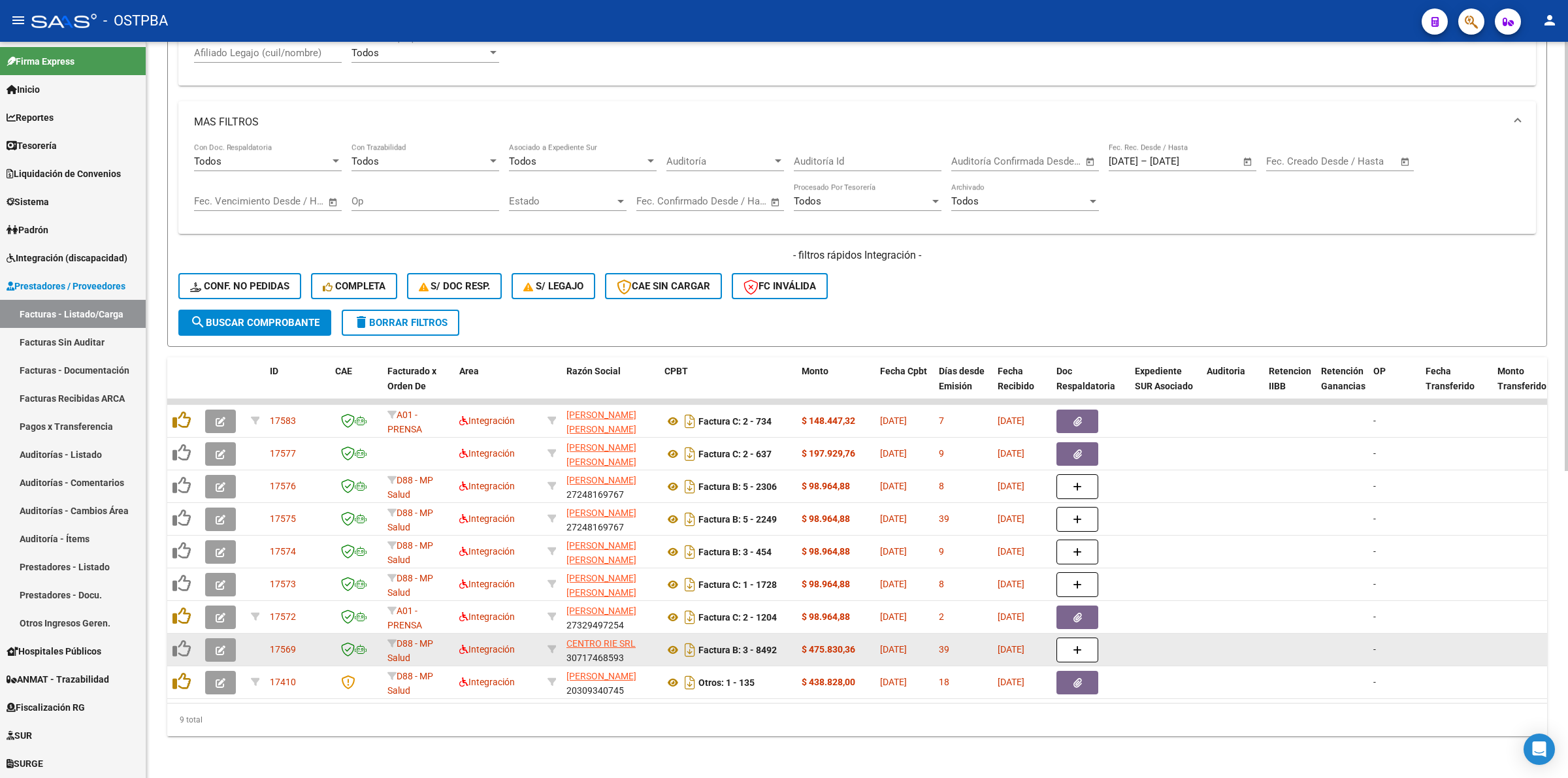
click at [219, 634] on datatable-body-cell at bounding box center [223, 650] width 46 height 32
click at [219, 646] on icon "button" at bounding box center [220, 651] width 10 height 10
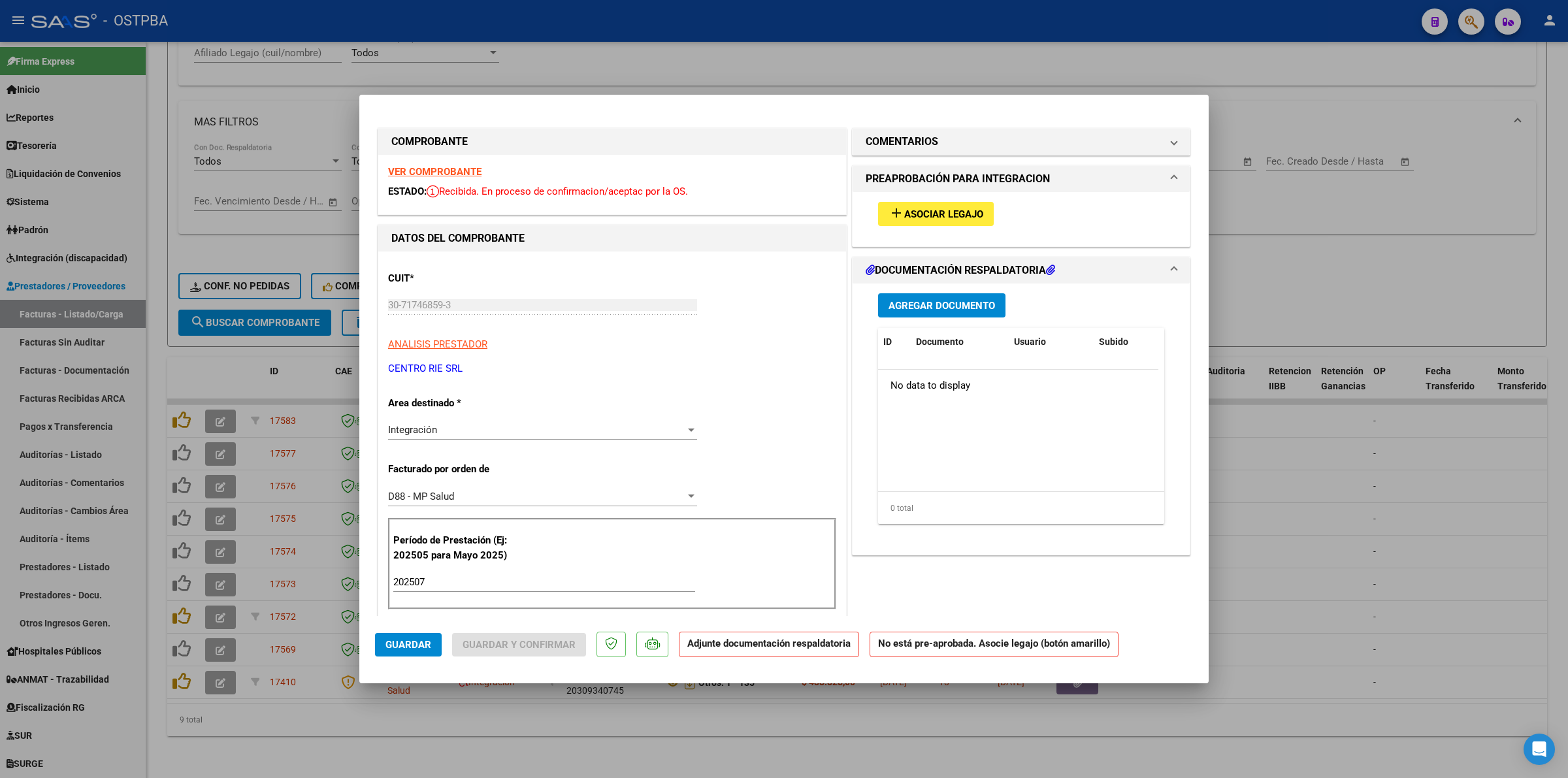
click at [439, 168] on strong "VER COMPROBANTE" at bounding box center [435, 171] width 94 height 12
click at [952, 213] on span "Asociar Legajo" at bounding box center [944, 214] width 79 height 12
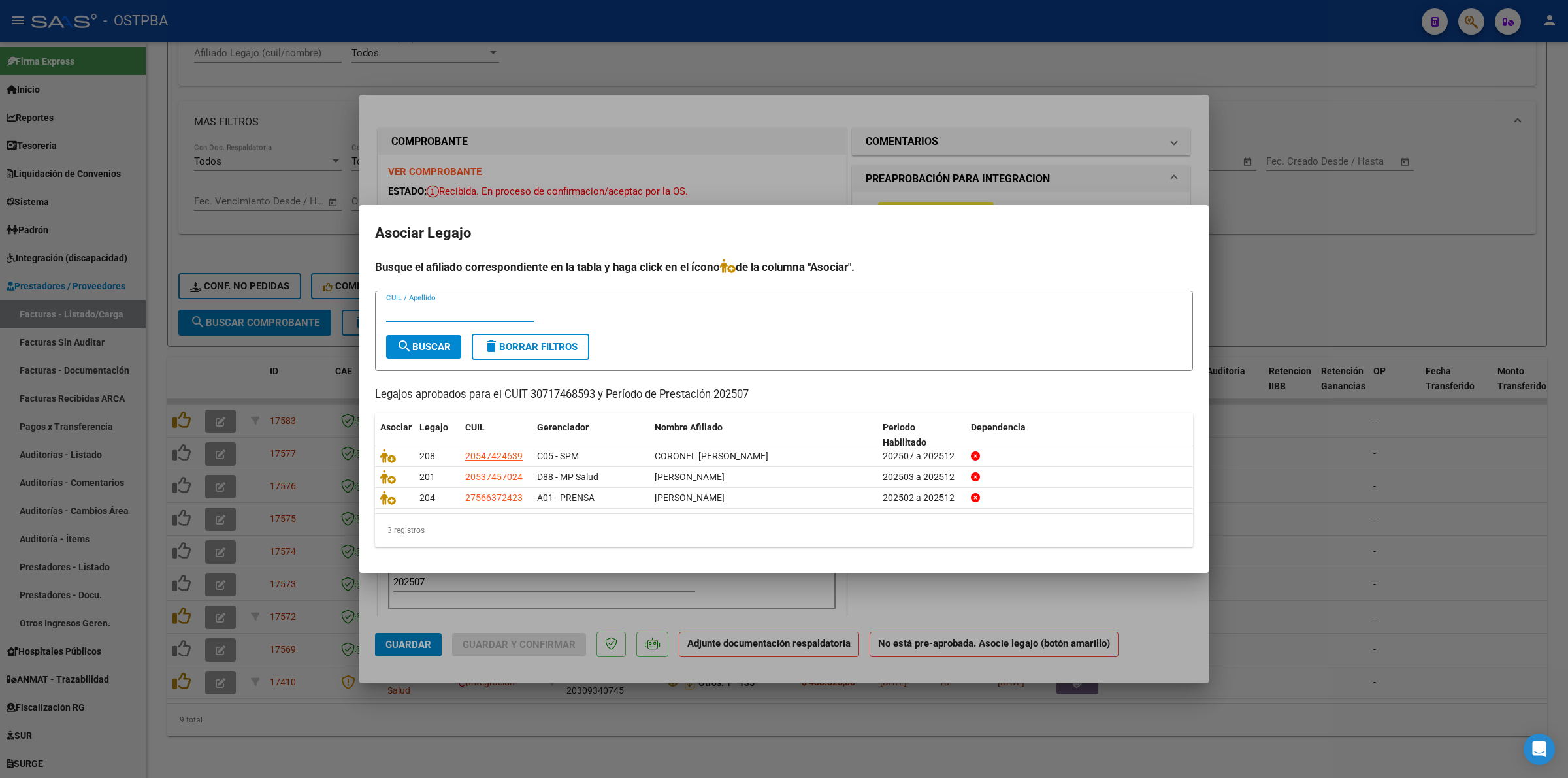
click at [1368, 507] on div at bounding box center [784, 389] width 1568 height 778
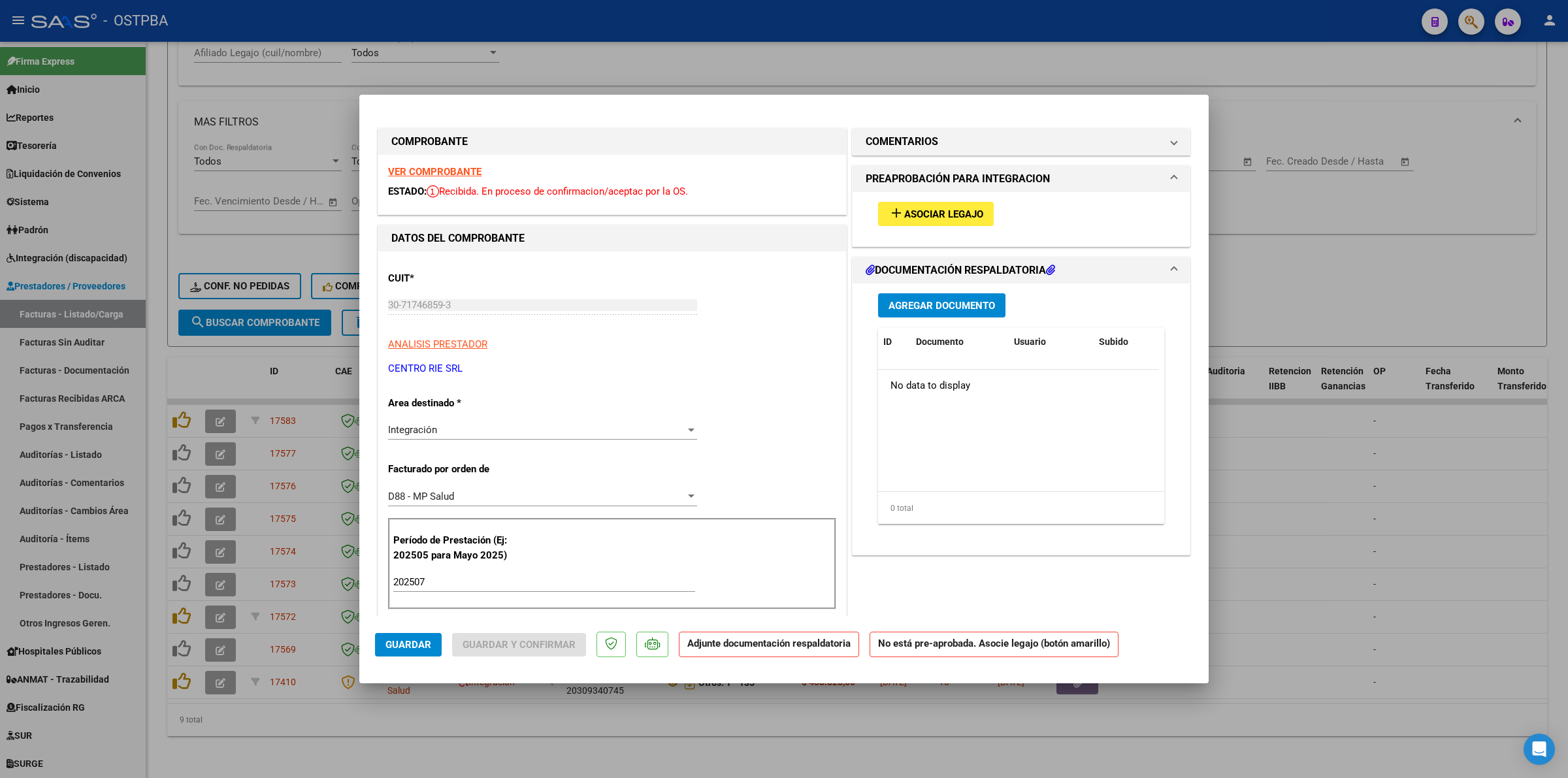
click at [1320, 252] on div at bounding box center [784, 389] width 1568 height 778
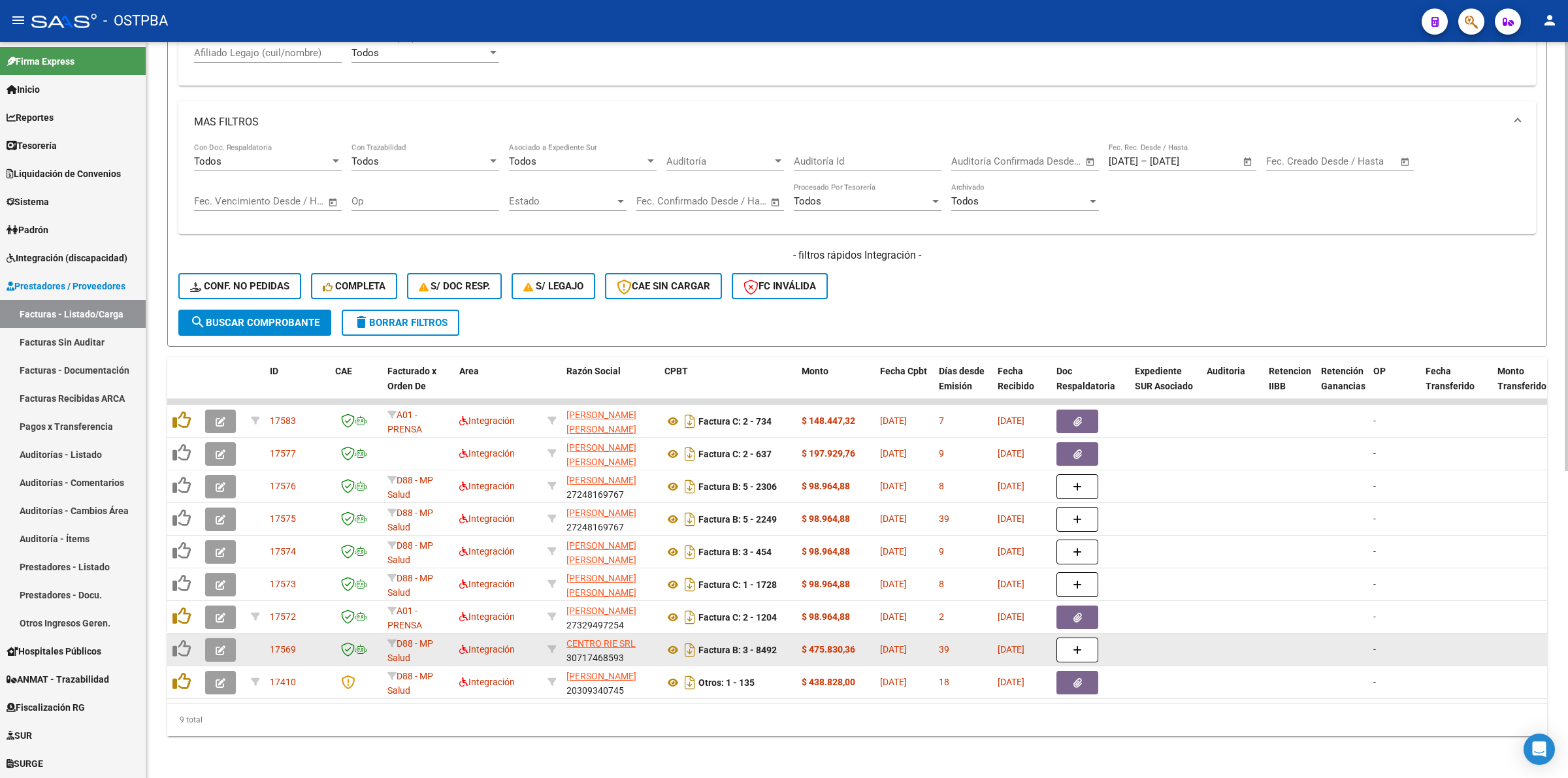
click at [218, 646] on icon "button" at bounding box center [220, 651] width 10 height 10
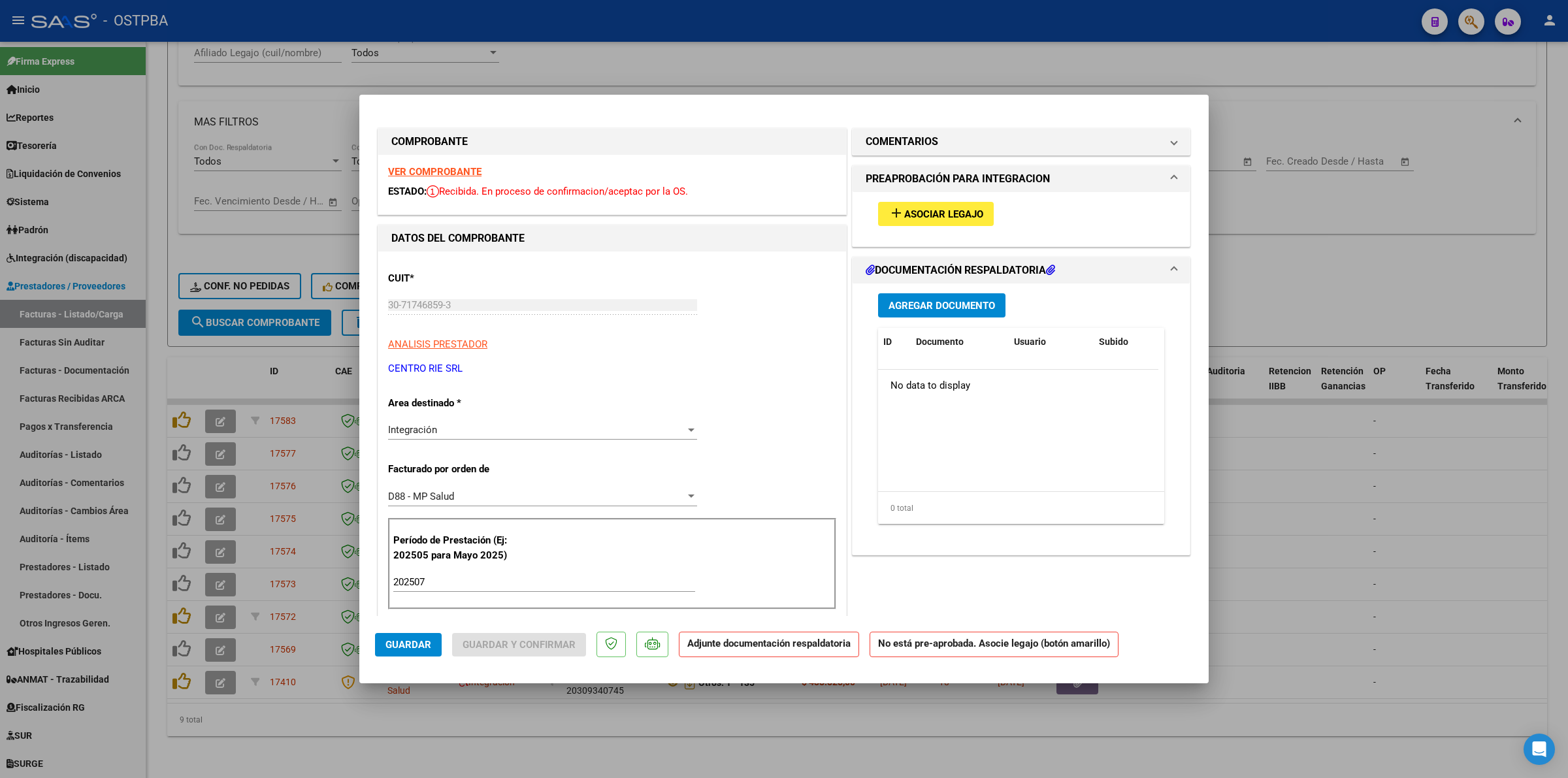
click at [948, 206] on button "add Asociar Legajo" at bounding box center [936, 214] width 116 height 25
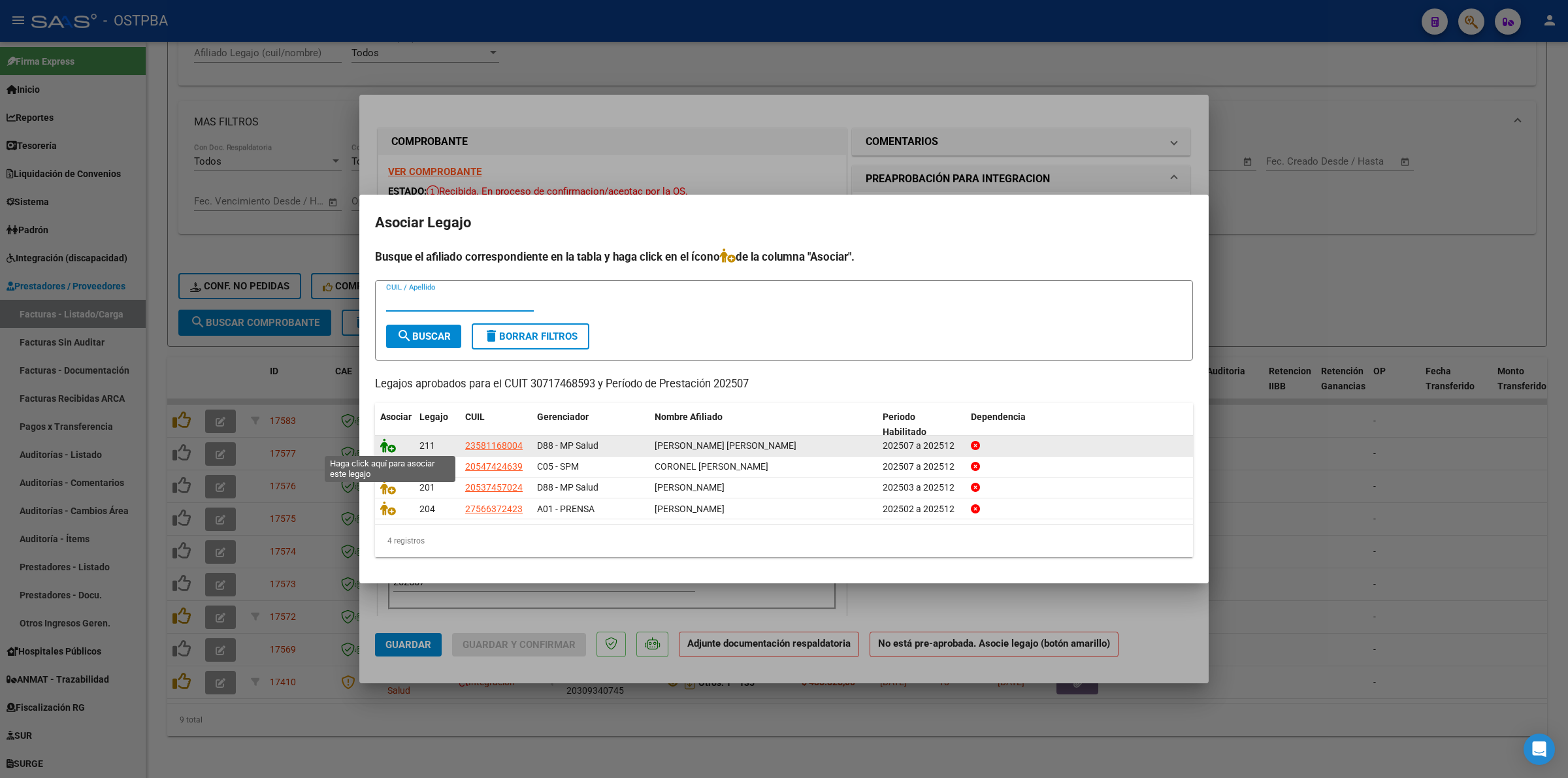
click at [386, 443] on icon at bounding box center [388, 446] width 15 height 15
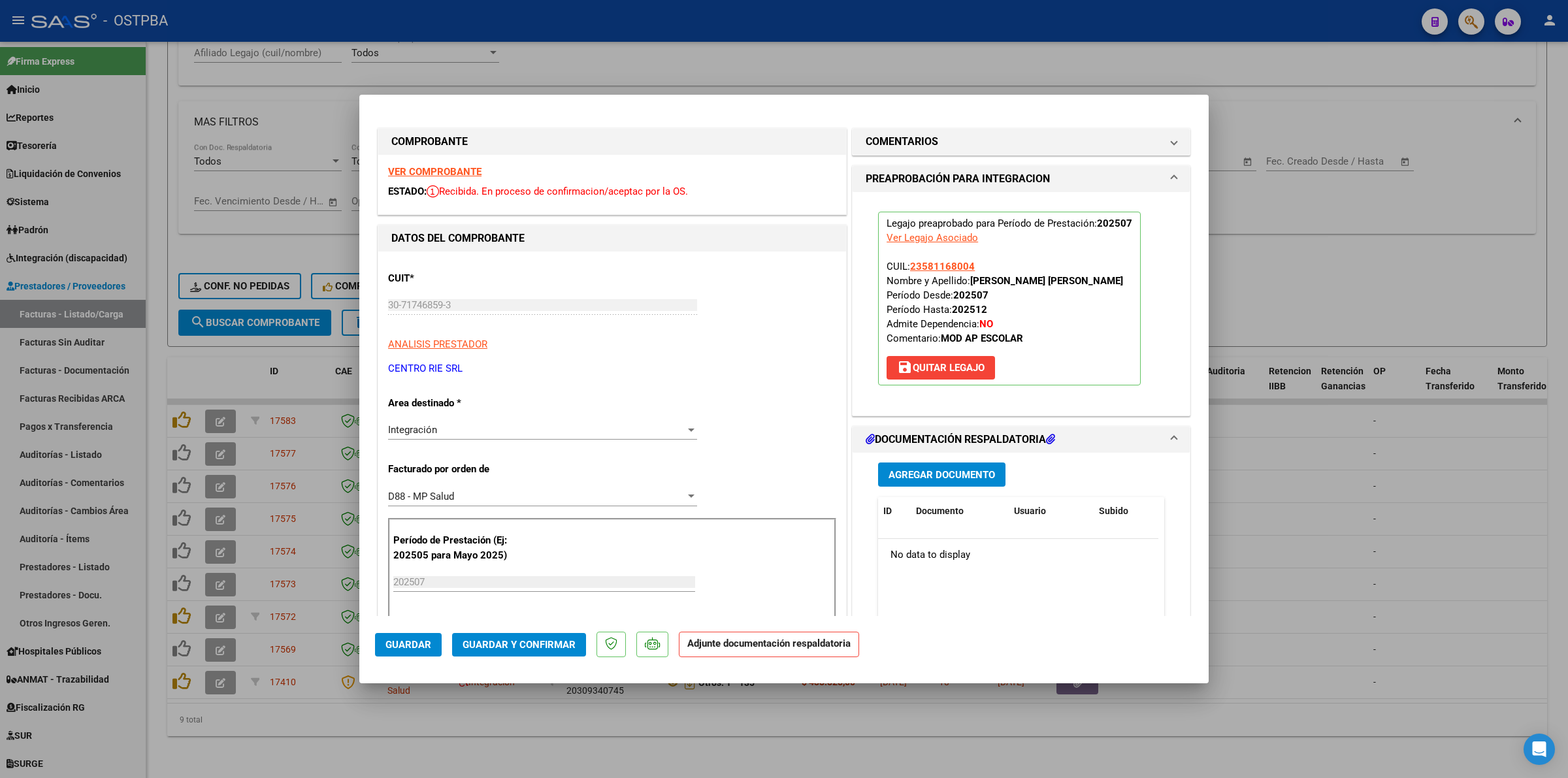
click at [1357, 517] on div at bounding box center [784, 389] width 1568 height 778
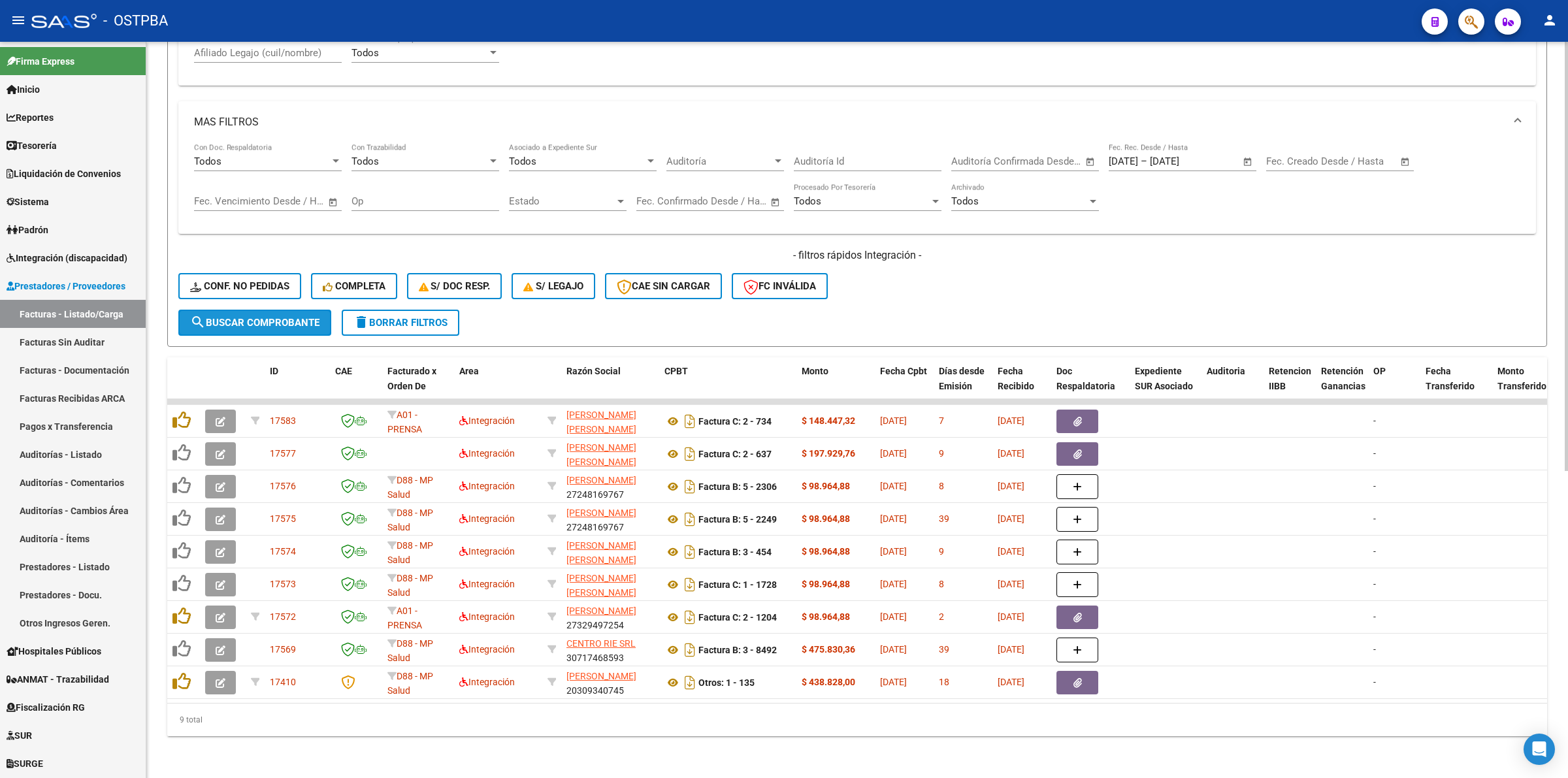
click at [279, 317] on span "search Buscar Comprobante" at bounding box center [255, 322] width 130 height 12
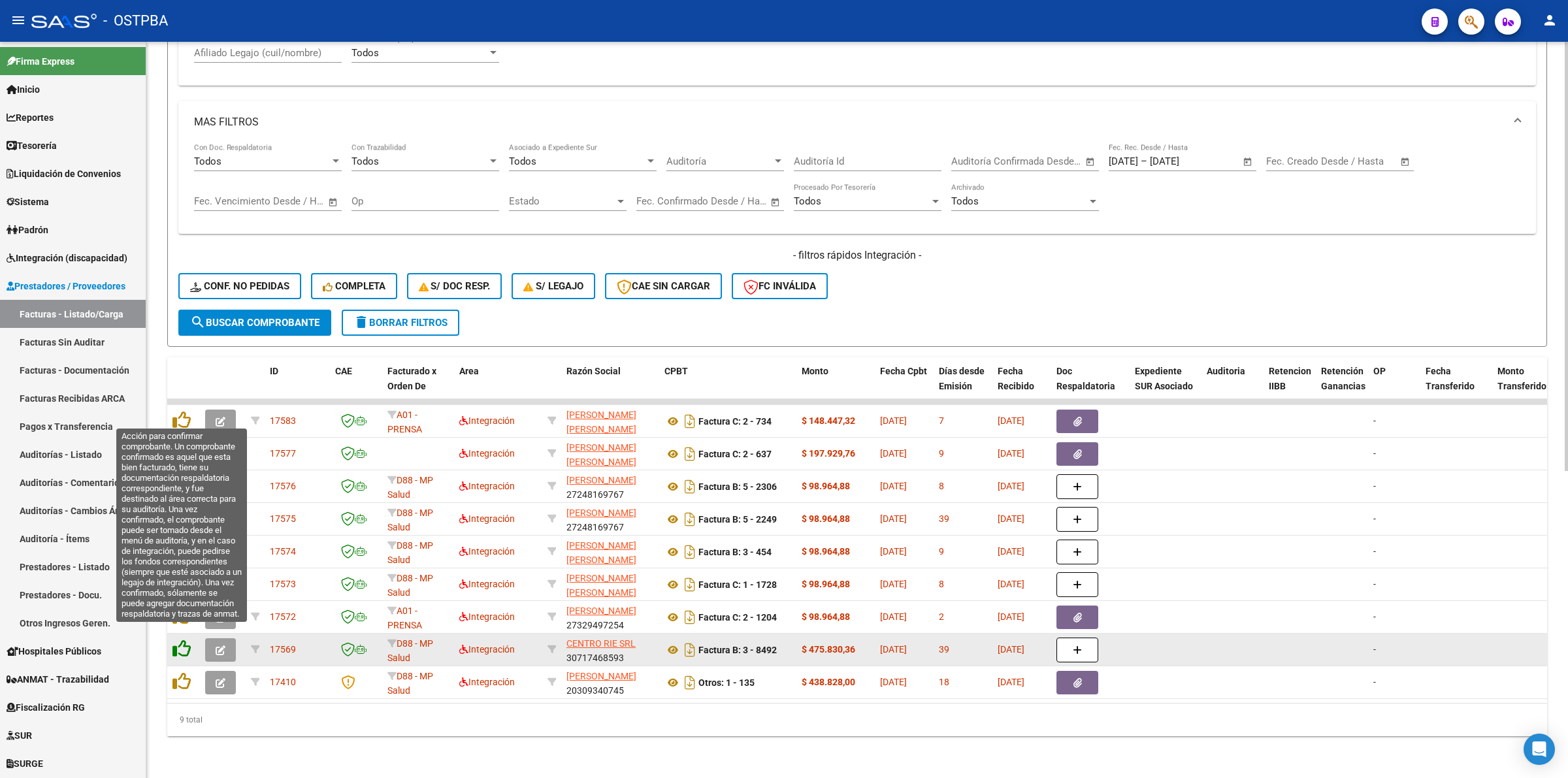
click at [181, 640] on icon at bounding box center [182, 649] width 18 height 18
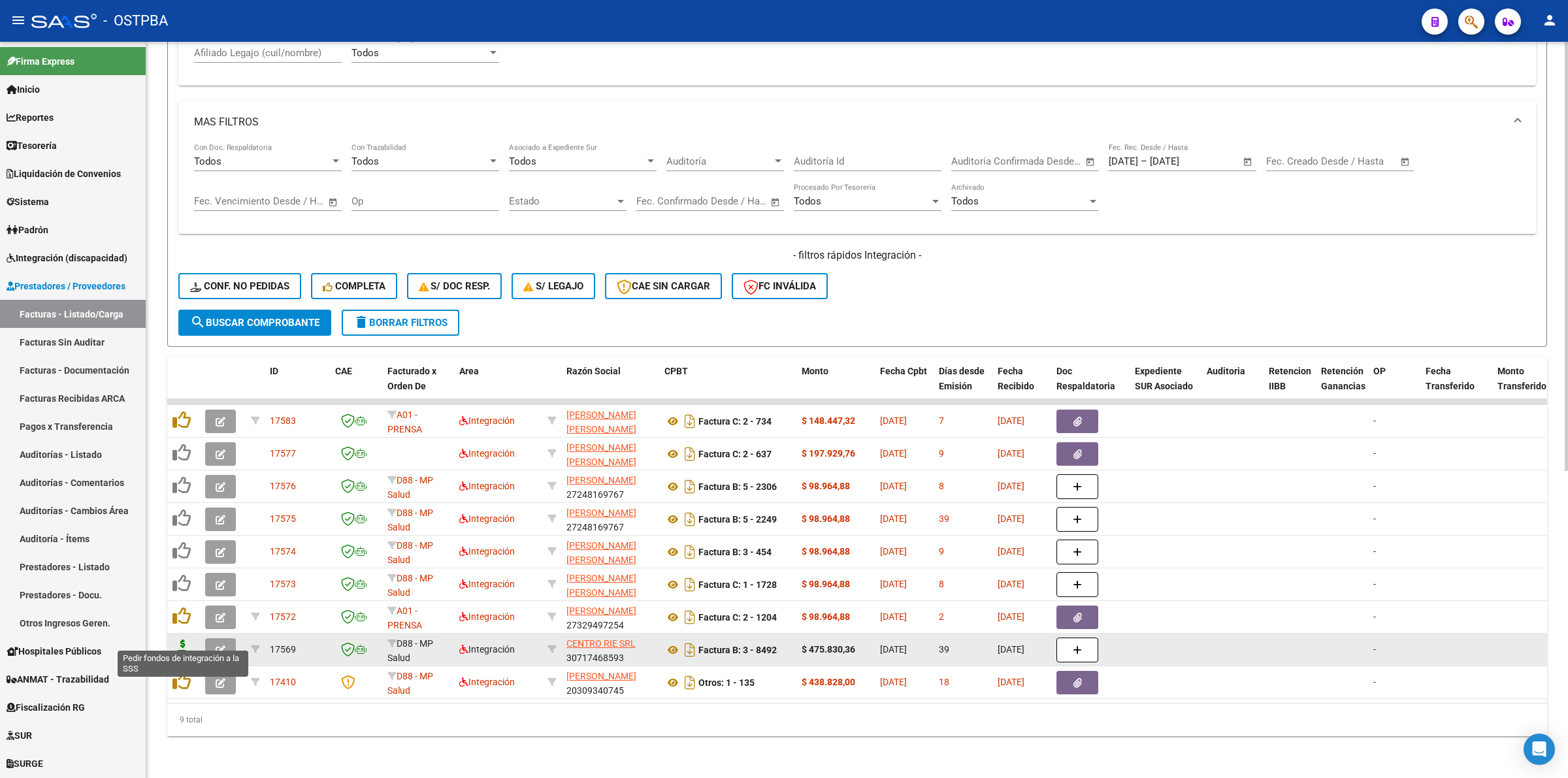
click at [181, 640] on icon at bounding box center [183, 649] width 21 height 18
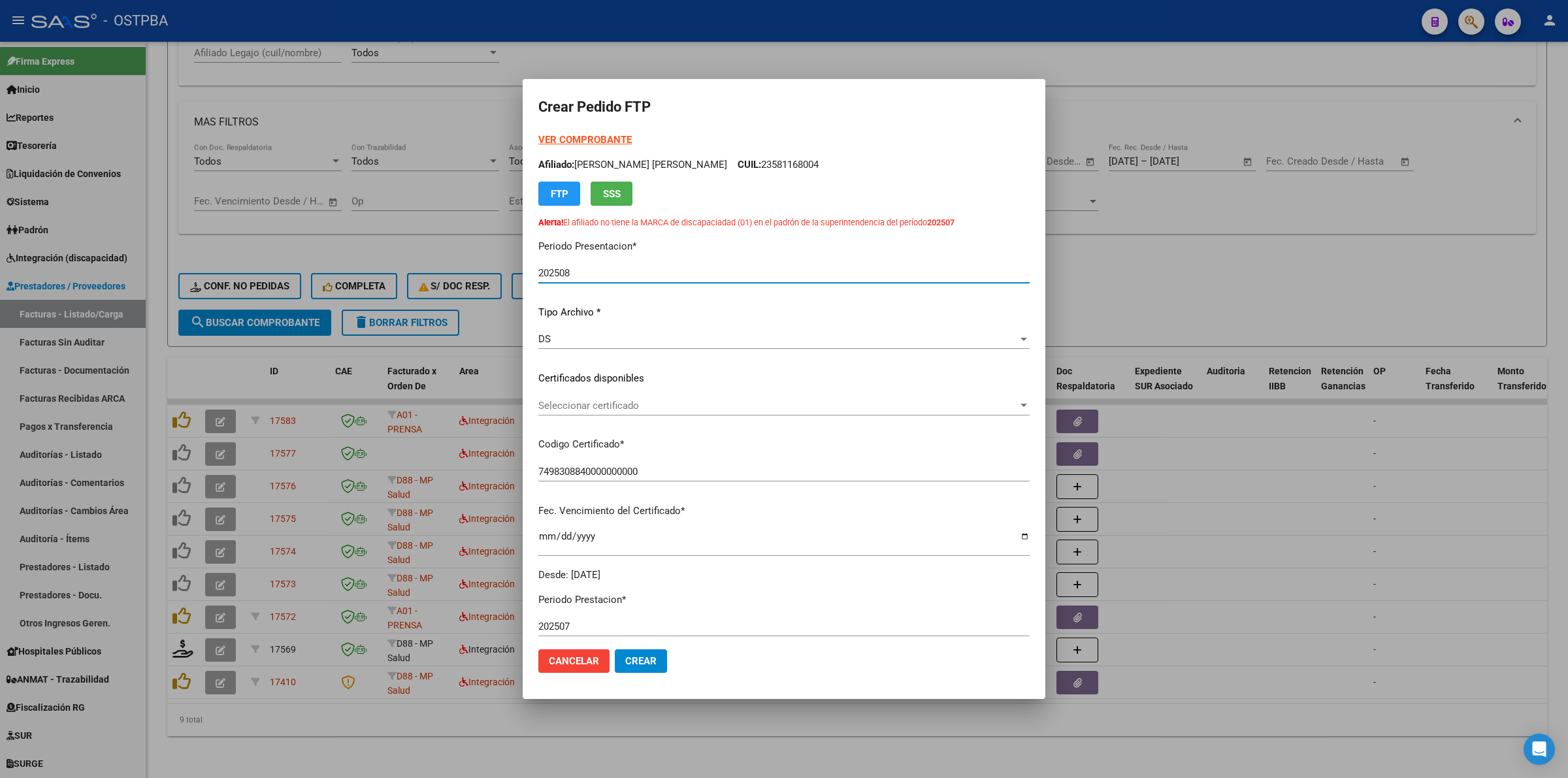
click at [997, 401] on span "Seleccionar certificado" at bounding box center [778, 405] width 479 height 12
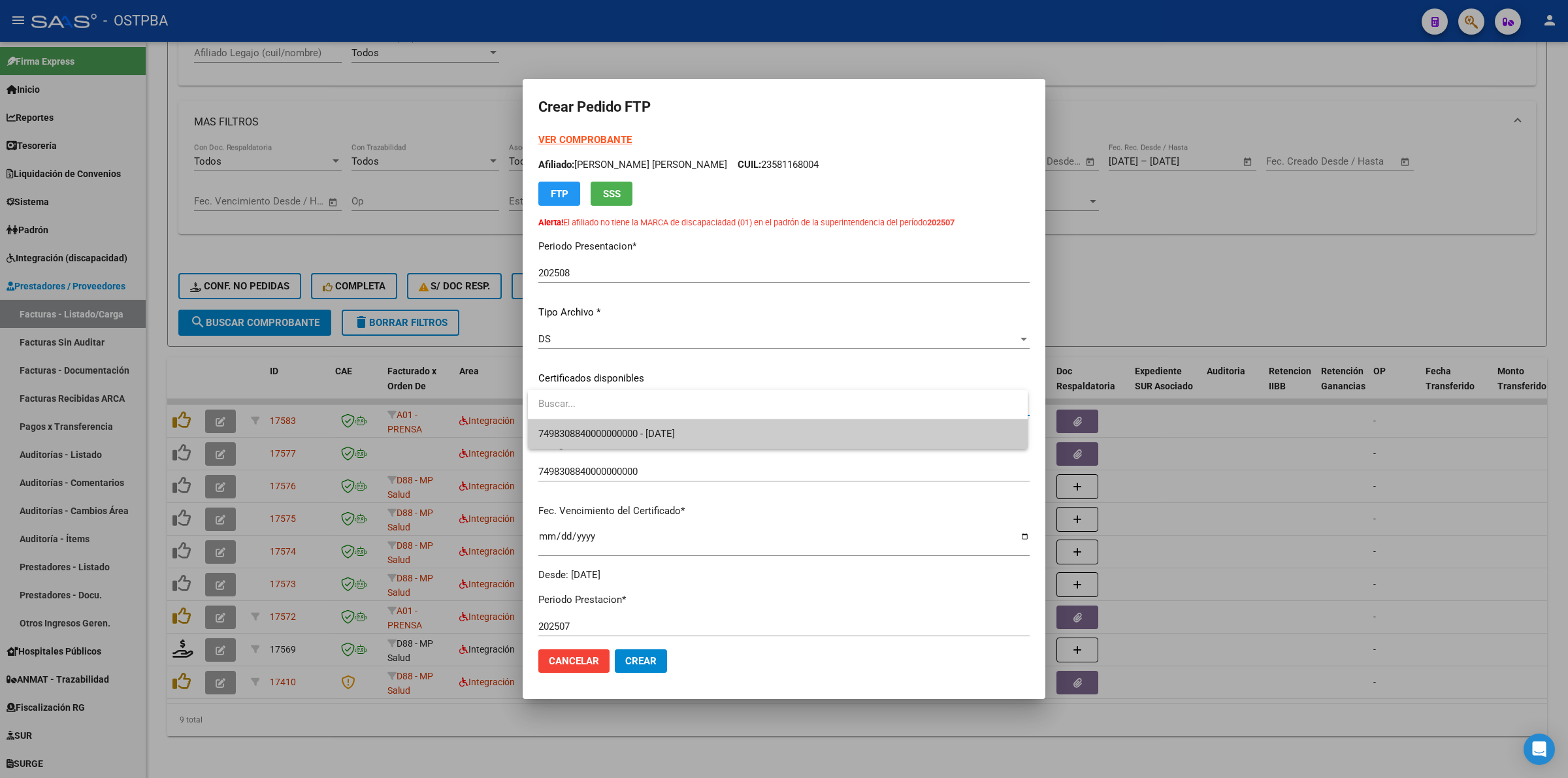
click at [920, 430] on span "7498308840000000000 - 2028-05-21" at bounding box center [778, 434] width 479 height 29
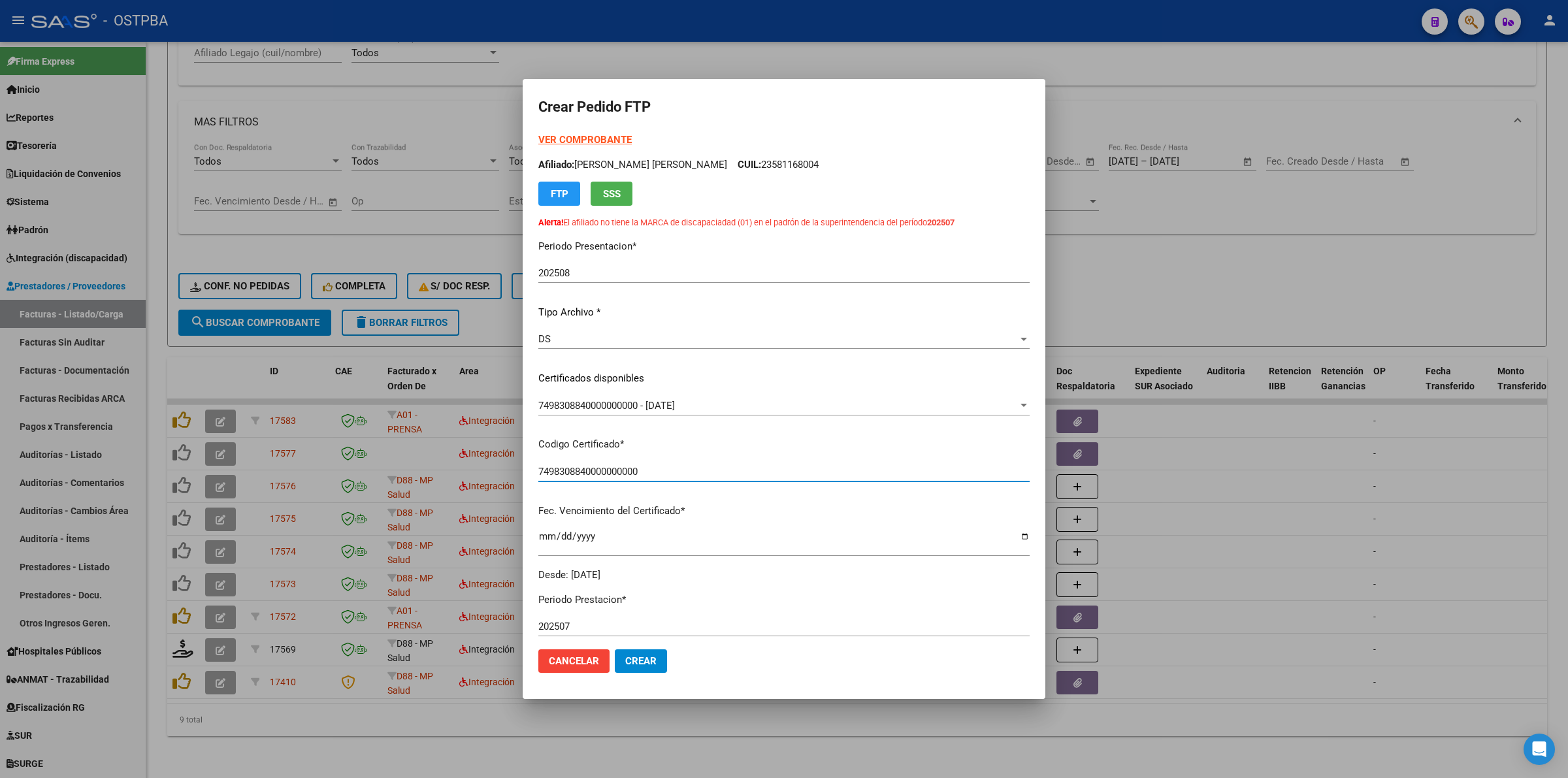
click at [809, 466] on input "7498308840000000000" at bounding box center [784, 471] width 492 height 12
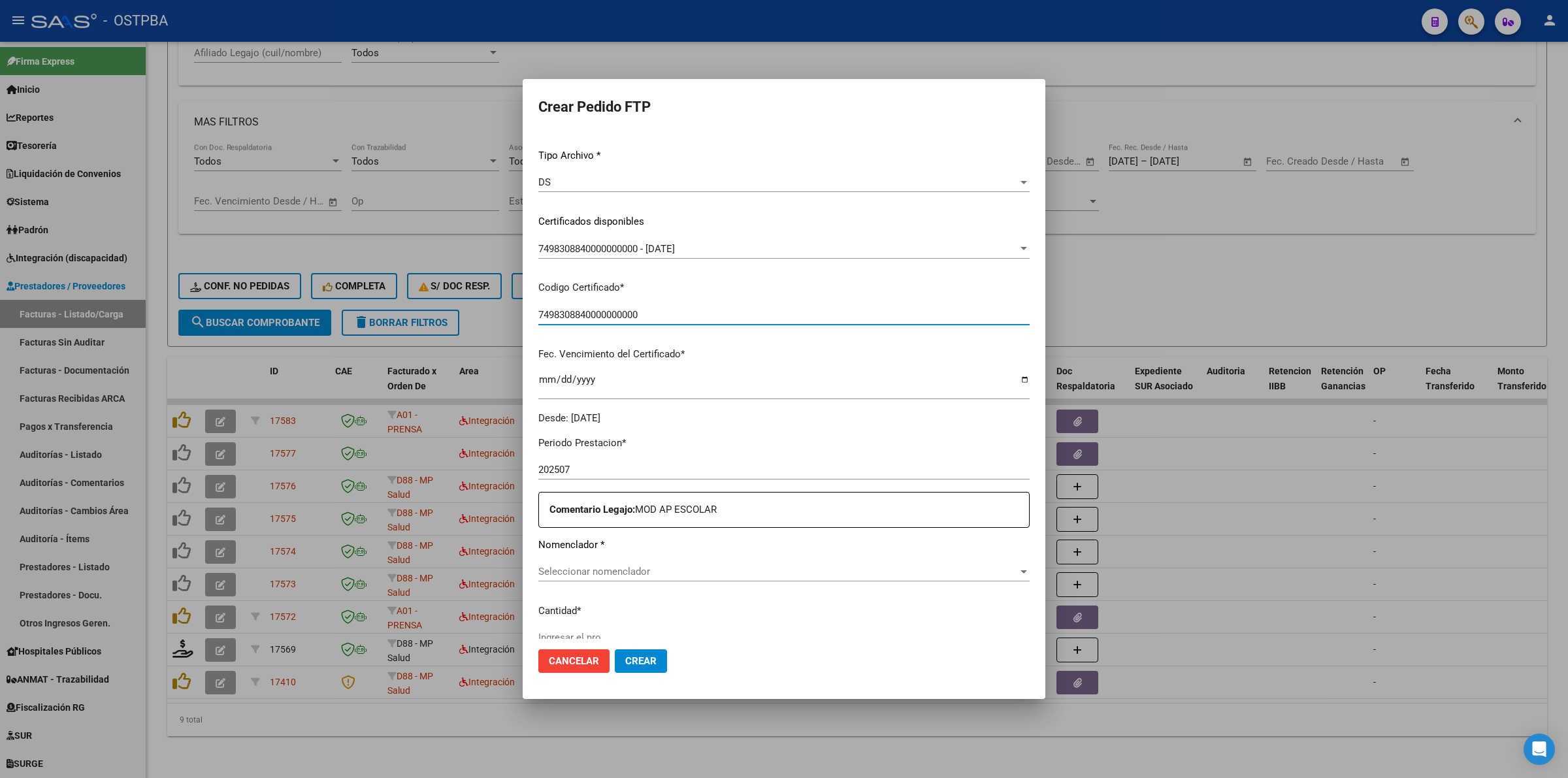
scroll to position [163, 0]
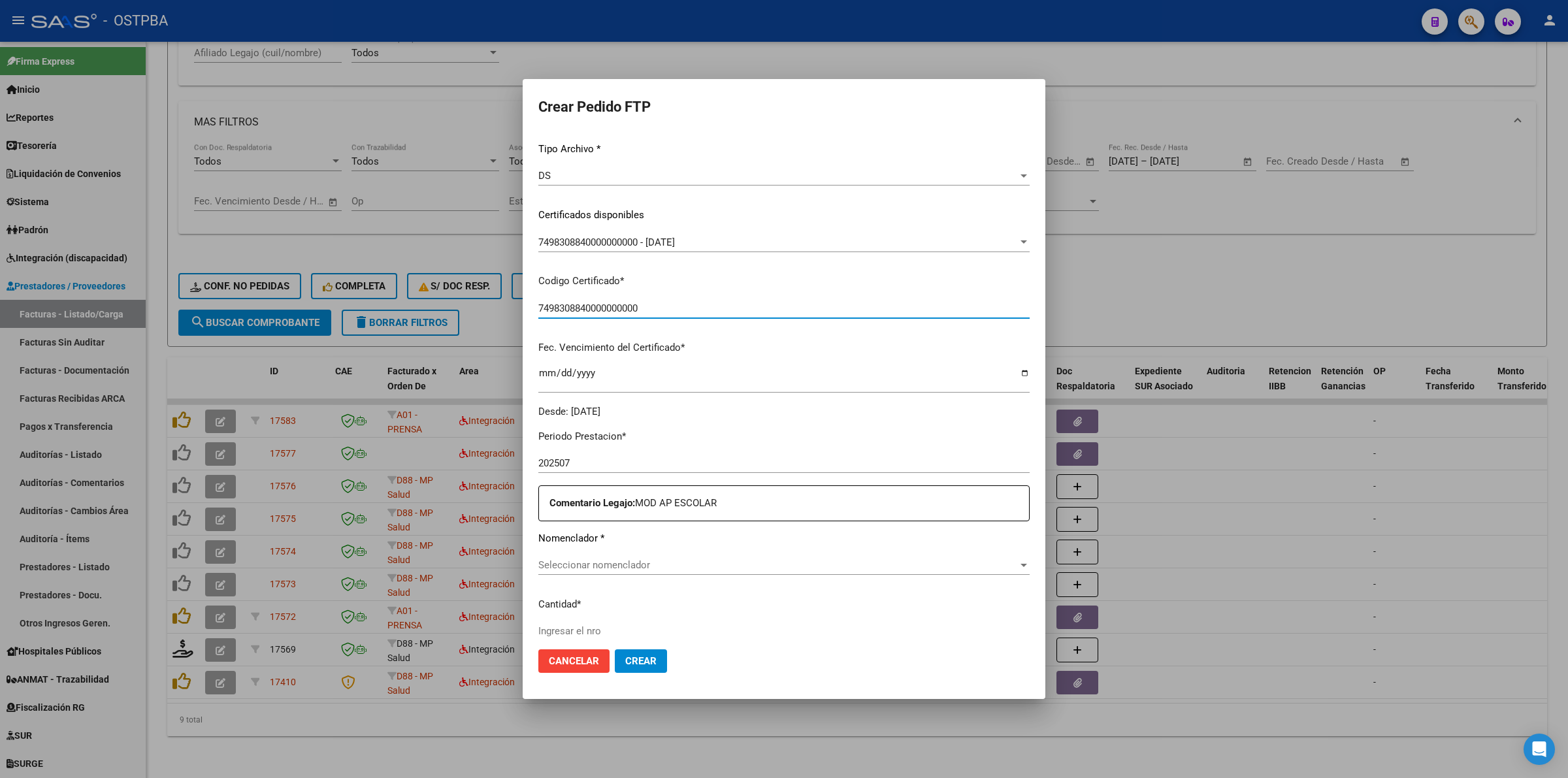
click at [664, 563] on span "Seleccionar nomenclador" at bounding box center [778, 565] width 479 height 12
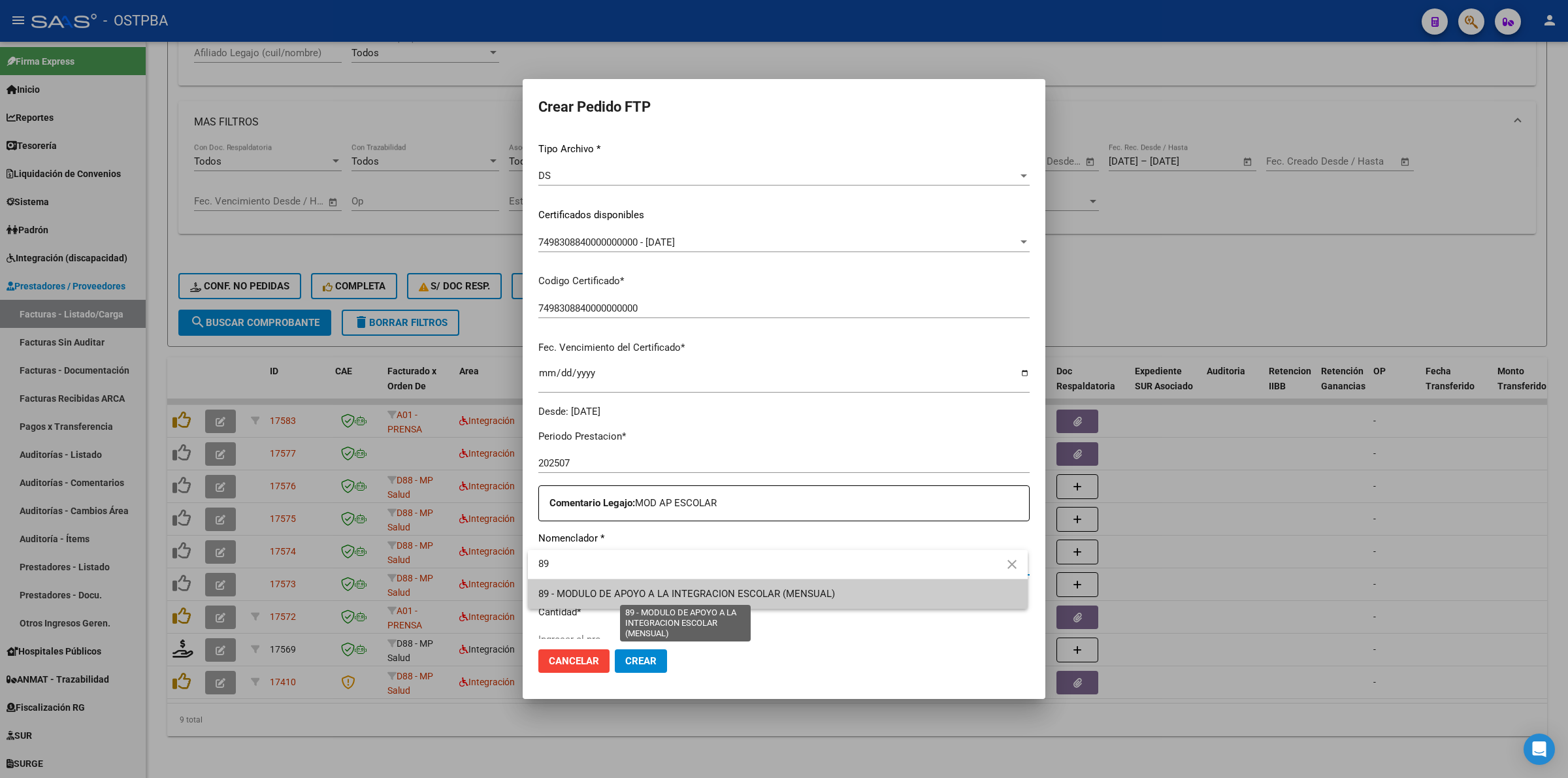
click at [762, 593] on span "89 - MODULO DE APOYO A LA INTEGRACION ESCOLAR (MENSUAL)" at bounding box center [687, 594] width 297 height 12
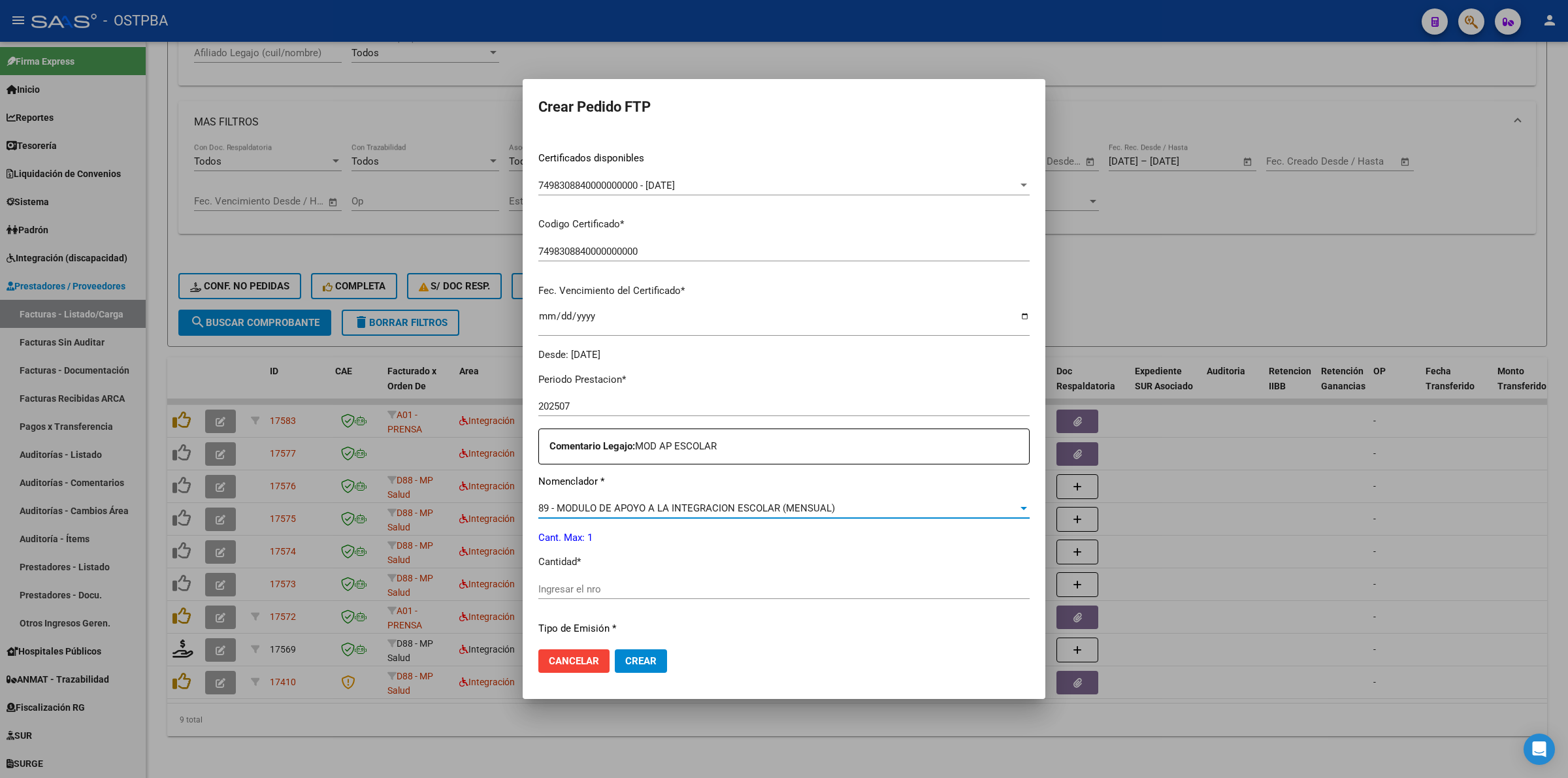
scroll to position [327, 0]
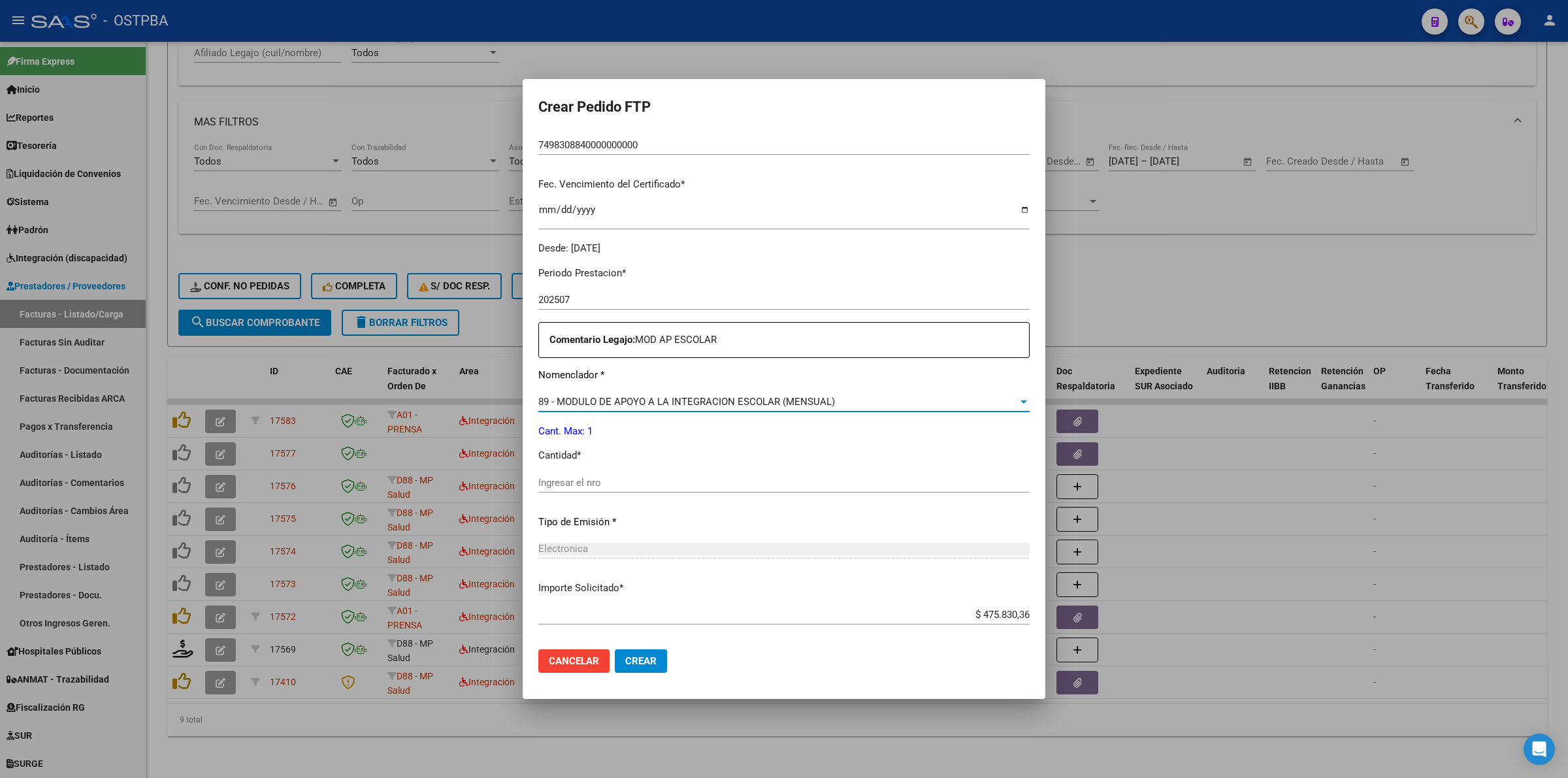
click at [647, 480] on input "Ingresar el nro" at bounding box center [784, 483] width 492 height 12
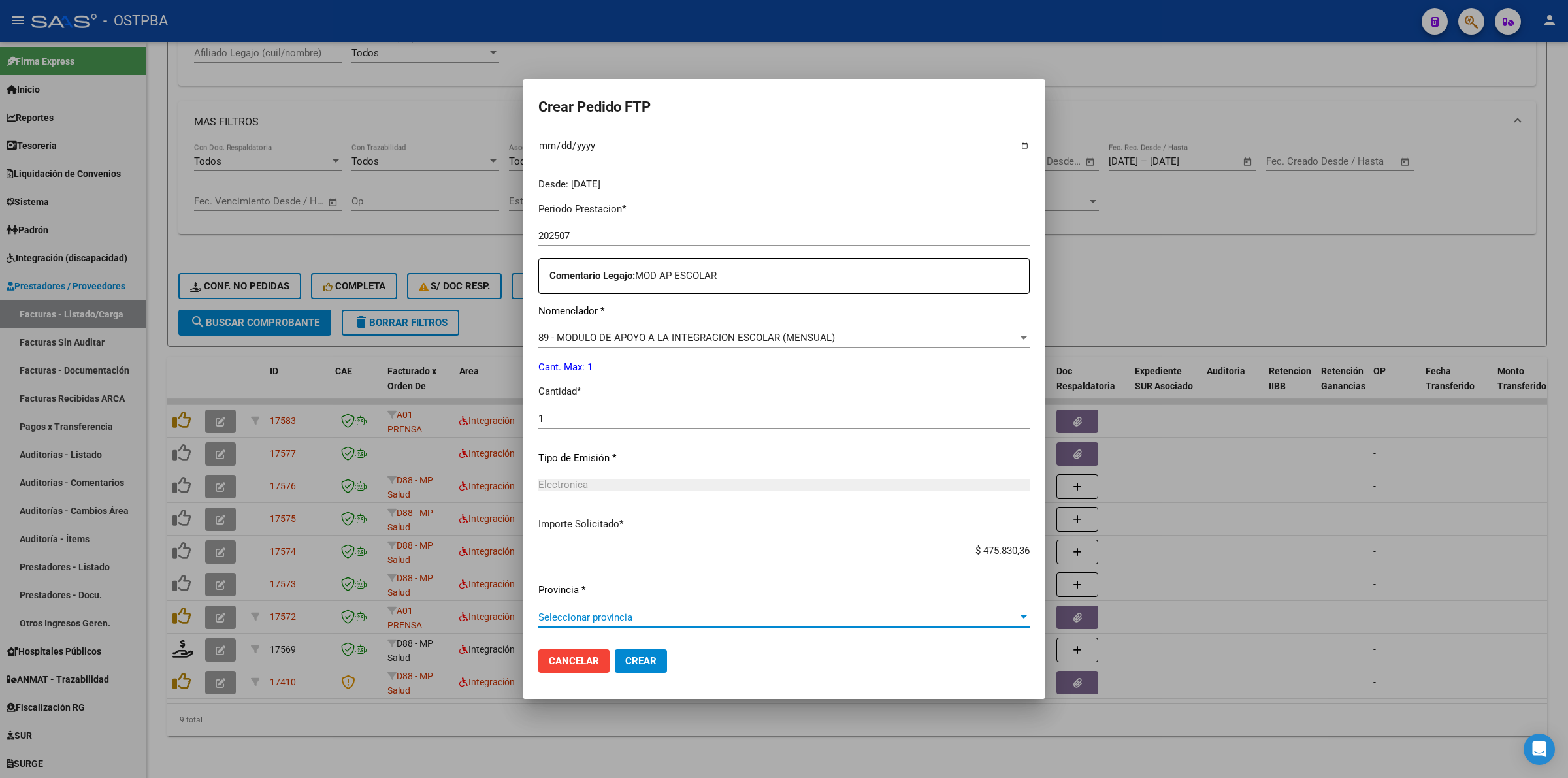
click at [809, 612] on span "Seleccionar provincia" at bounding box center [778, 617] width 479 height 12
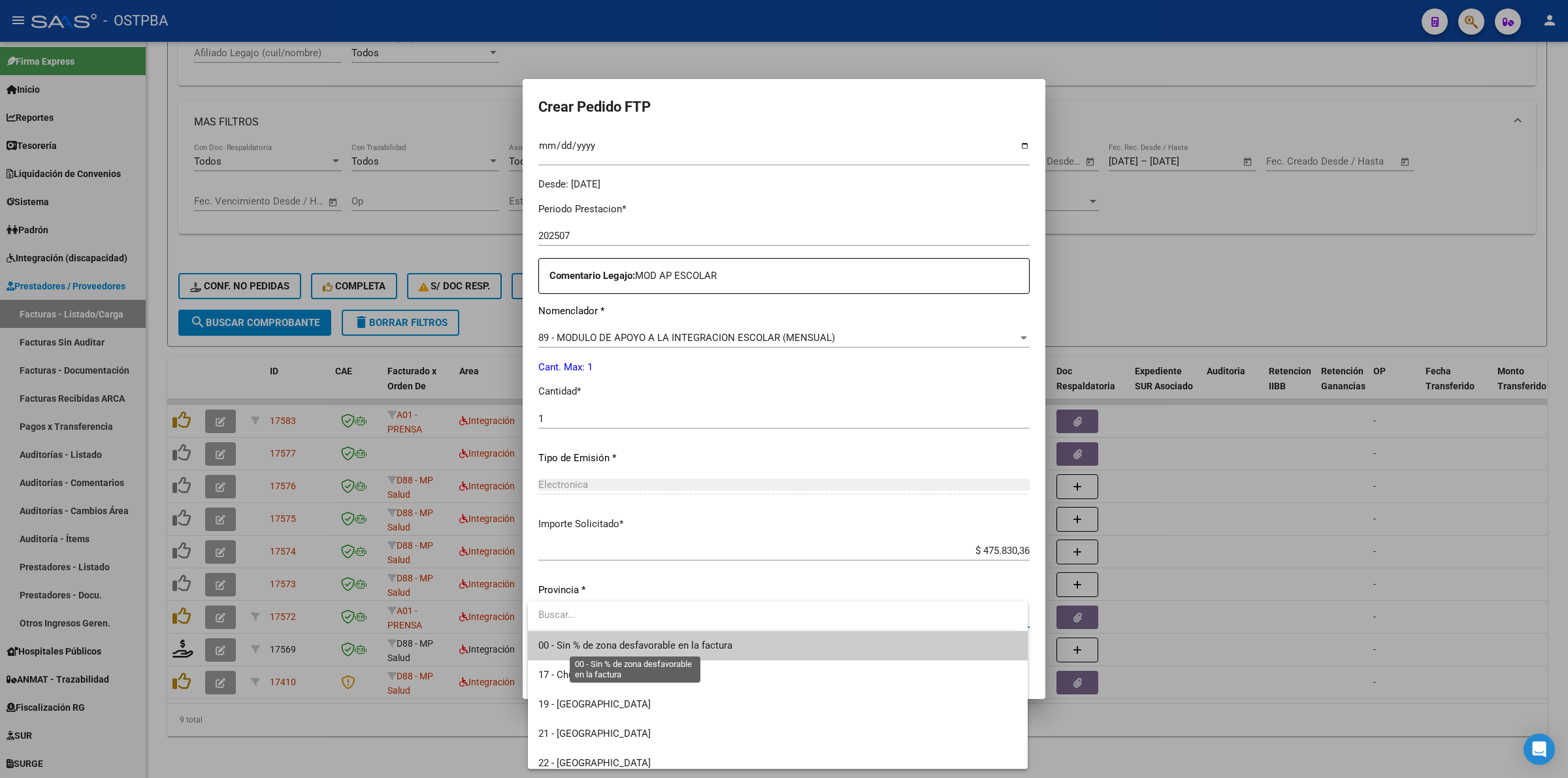
click at [697, 649] on span "00 - Sin % de zona desfavorable en la factura" at bounding box center [635, 645] width 194 height 12
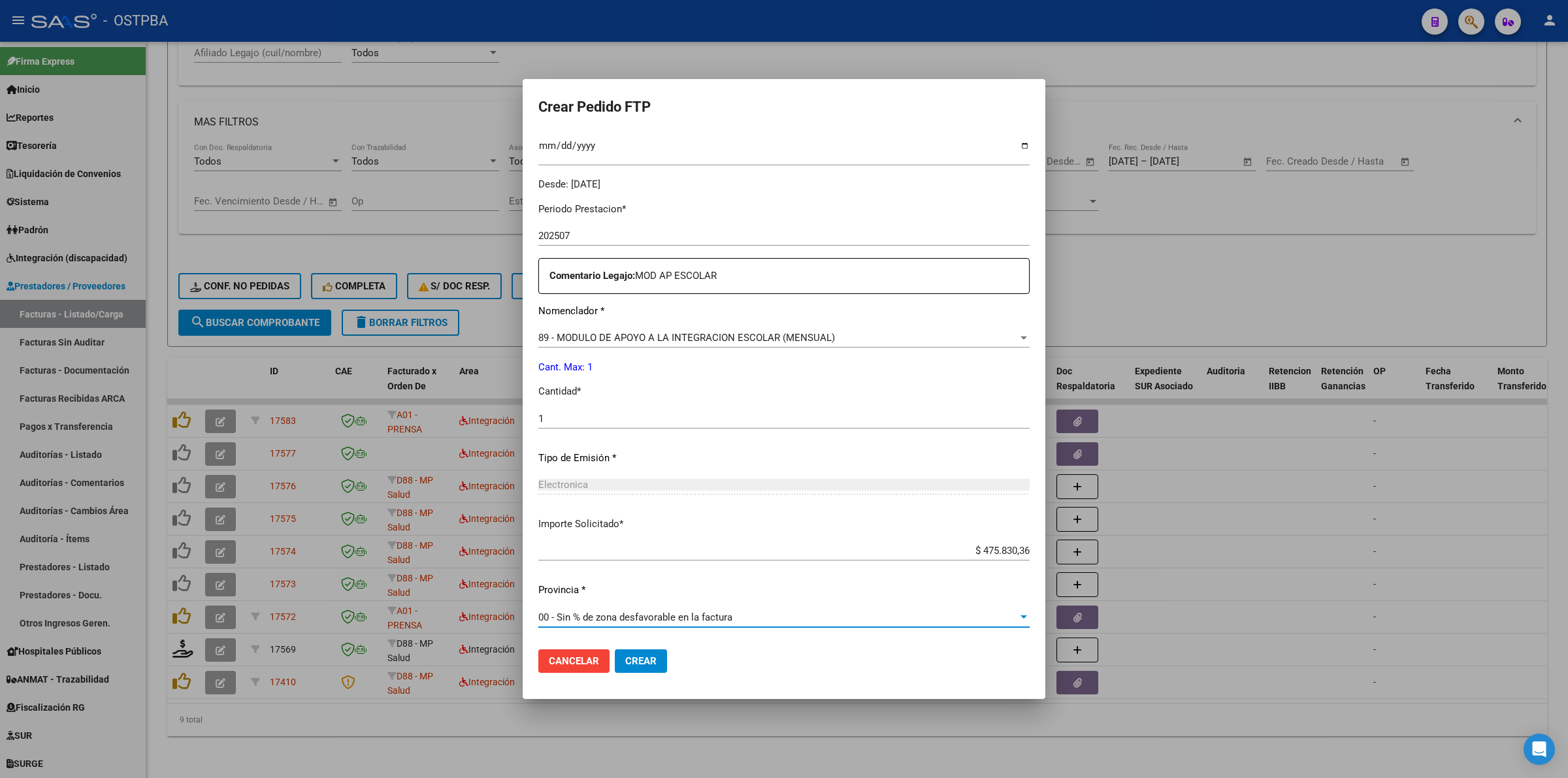
click at [647, 662] on span "Crear" at bounding box center [641, 661] width 31 height 12
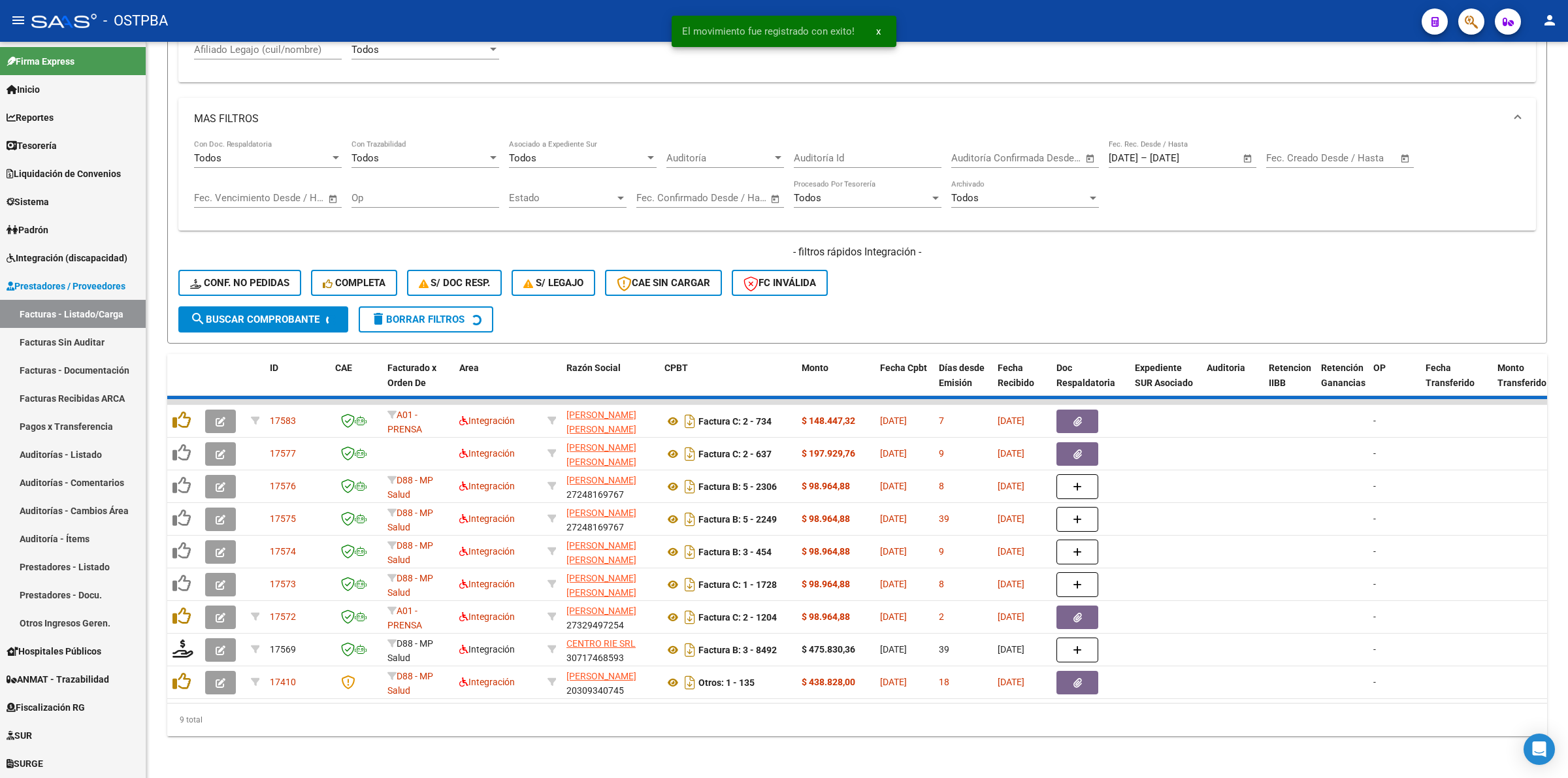
scroll to position [493, 0]
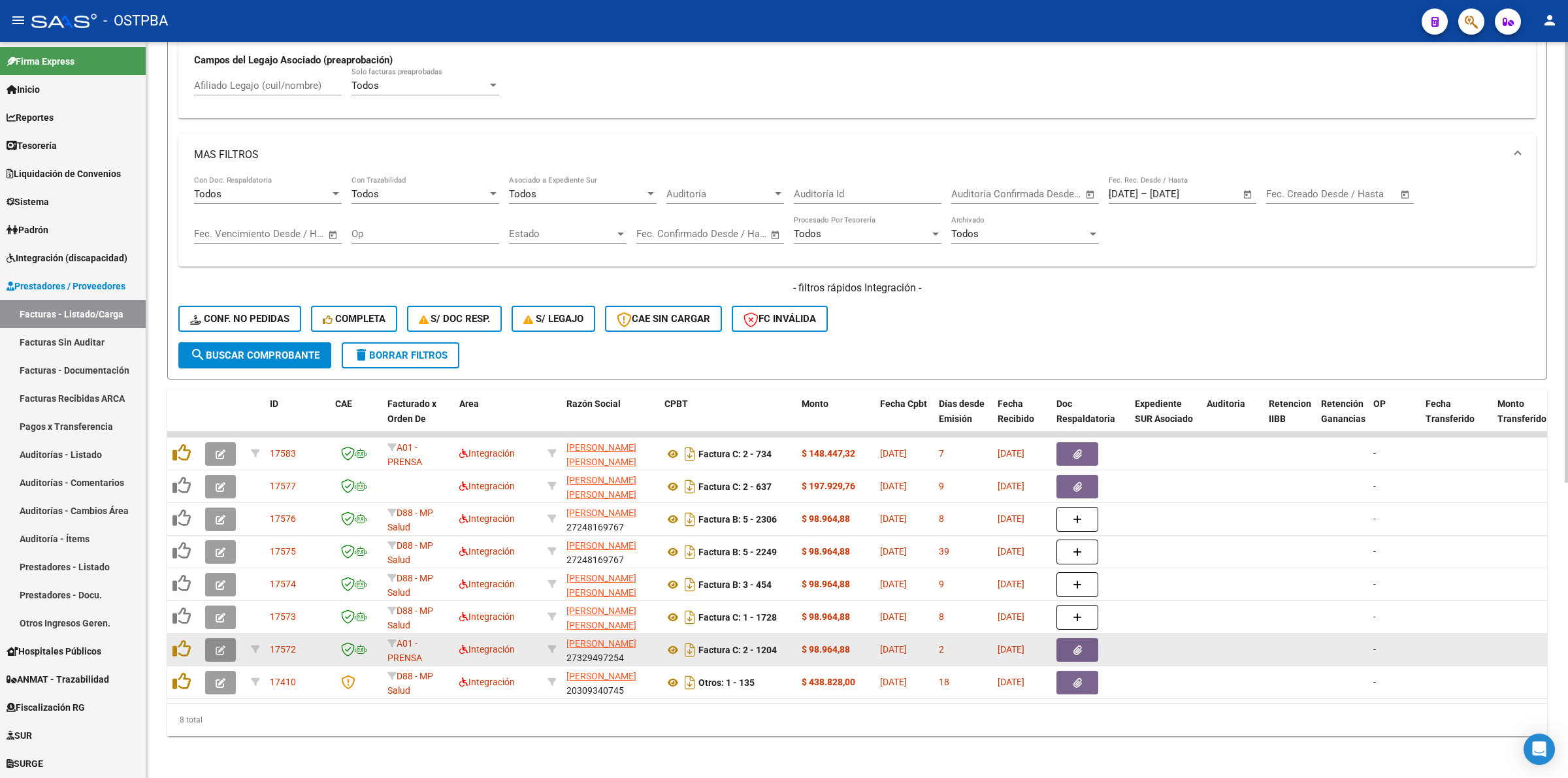
click at [222, 638] on button "button" at bounding box center [220, 650] width 31 height 24
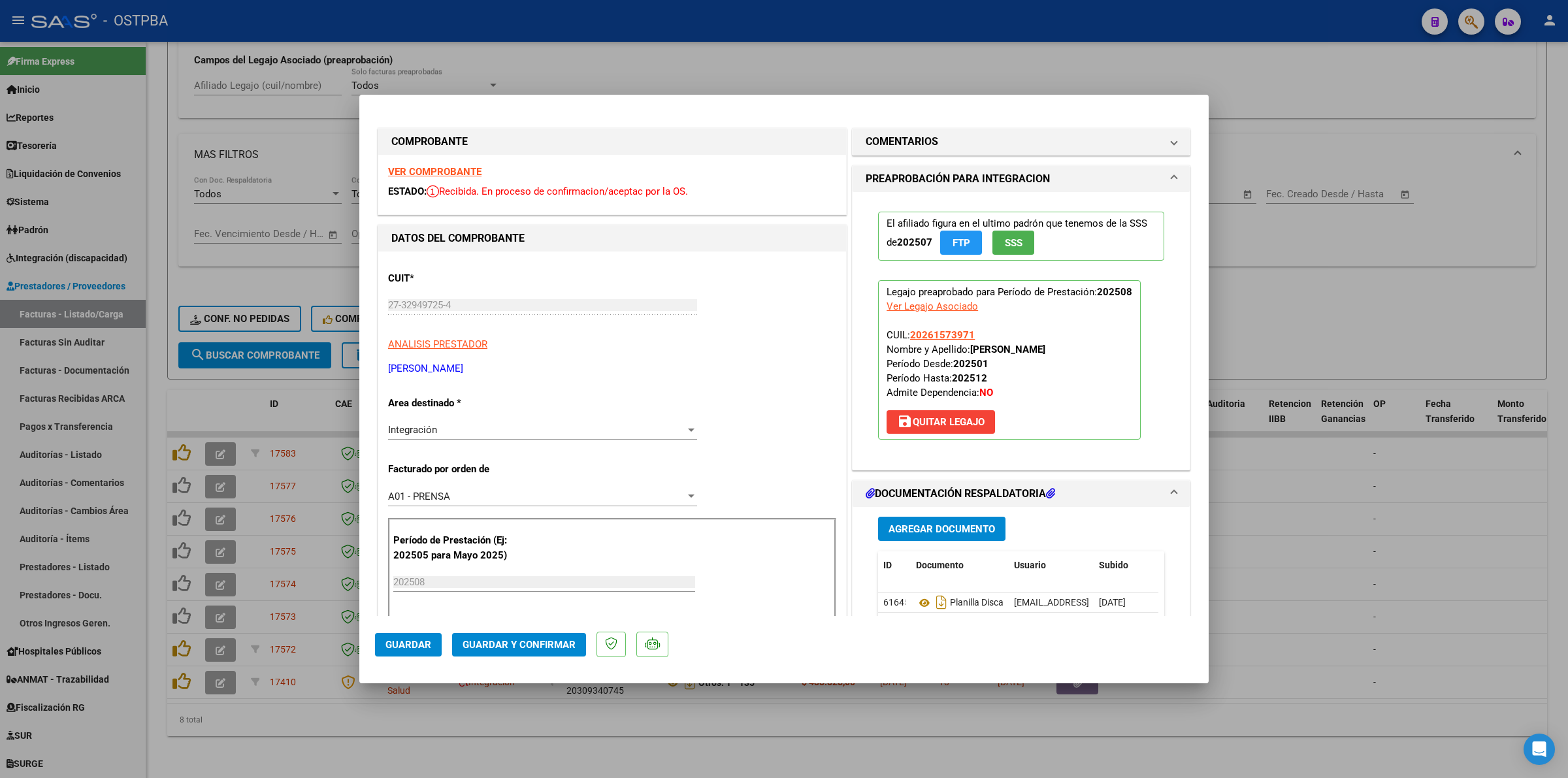
click at [430, 169] on strong "VER COMPROBANTE" at bounding box center [435, 171] width 94 height 12
click at [1356, 214] on div at bounding box center [784, 389] width 1568 height 778
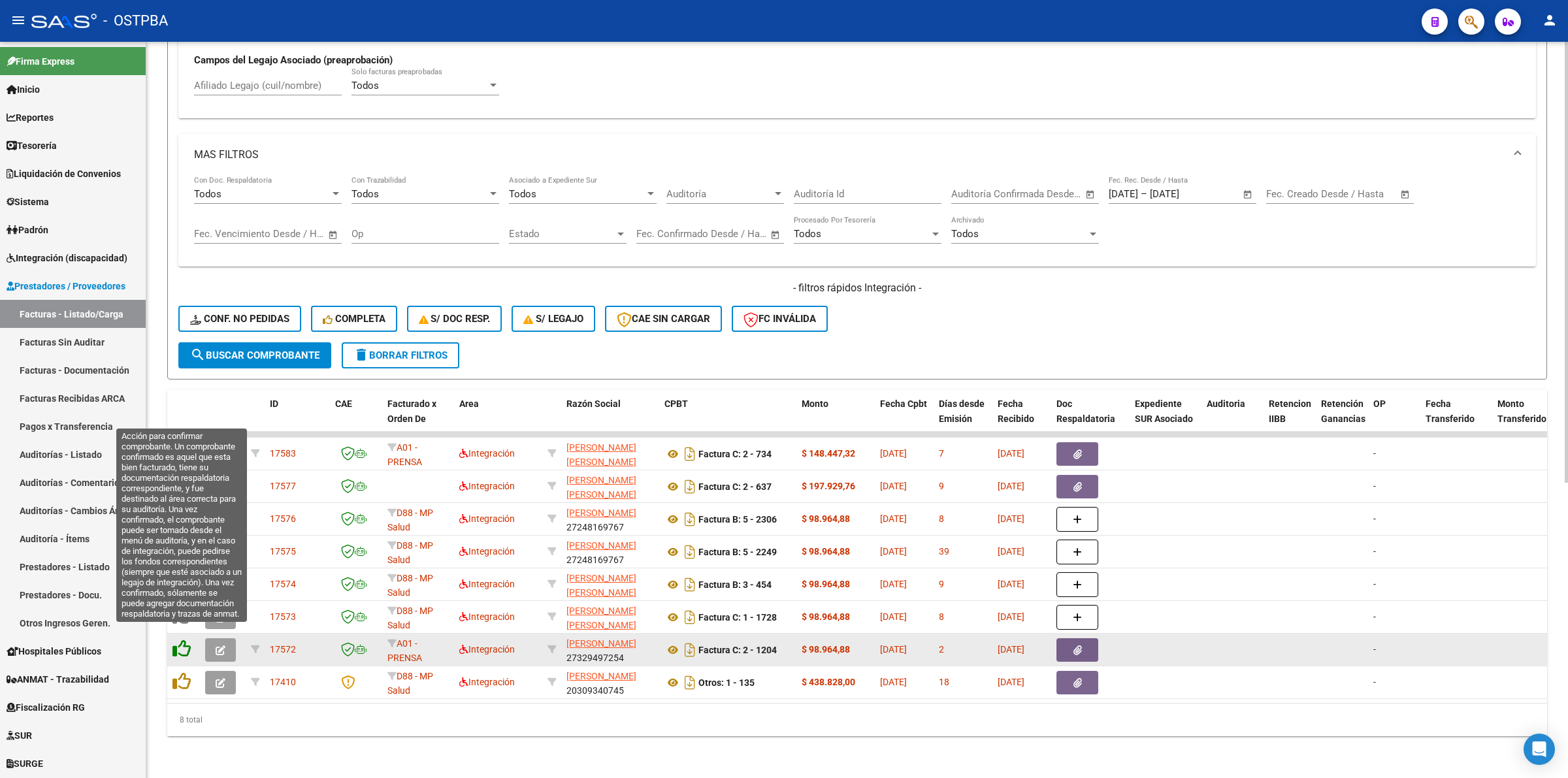
click at [174, 640] on icon at bounding box center [182, 649] width 18 height 18
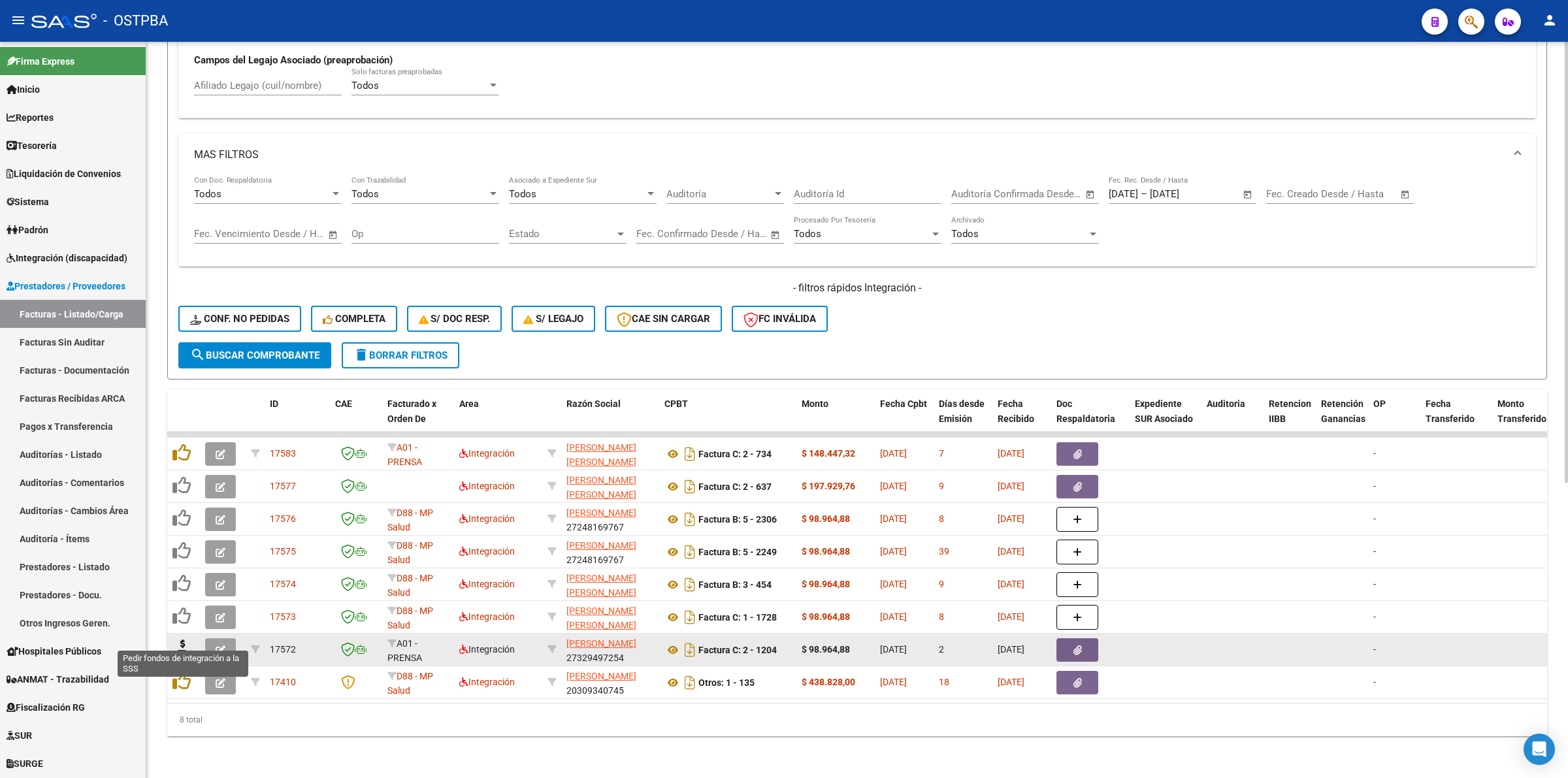
click at [183, 640] on icon at bounding box center [183, 649] width 21 height 18
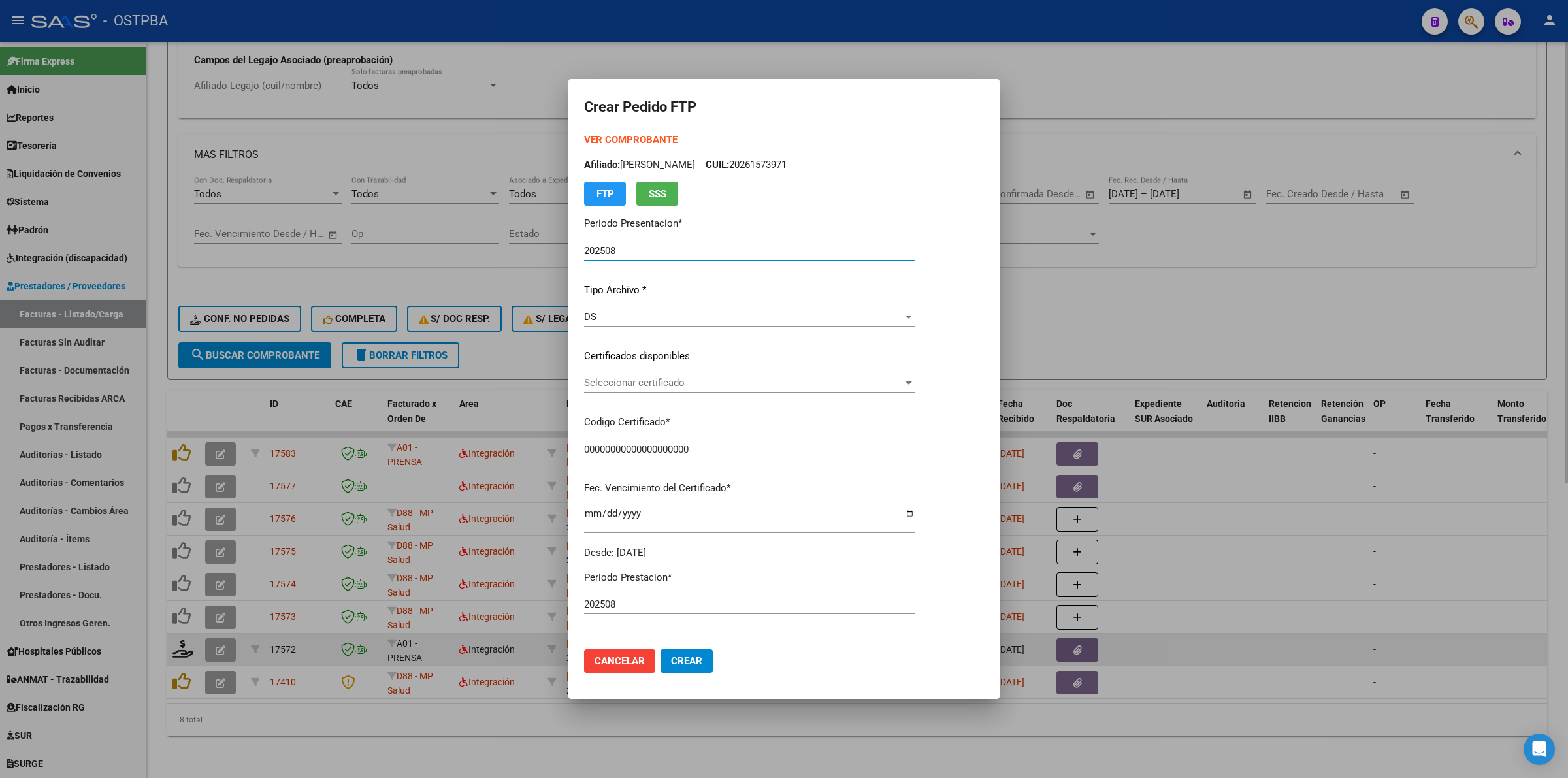
click at [903, 386] on span "Seleccionar certificado" at bounding box center [743, 382] width 319 height 12
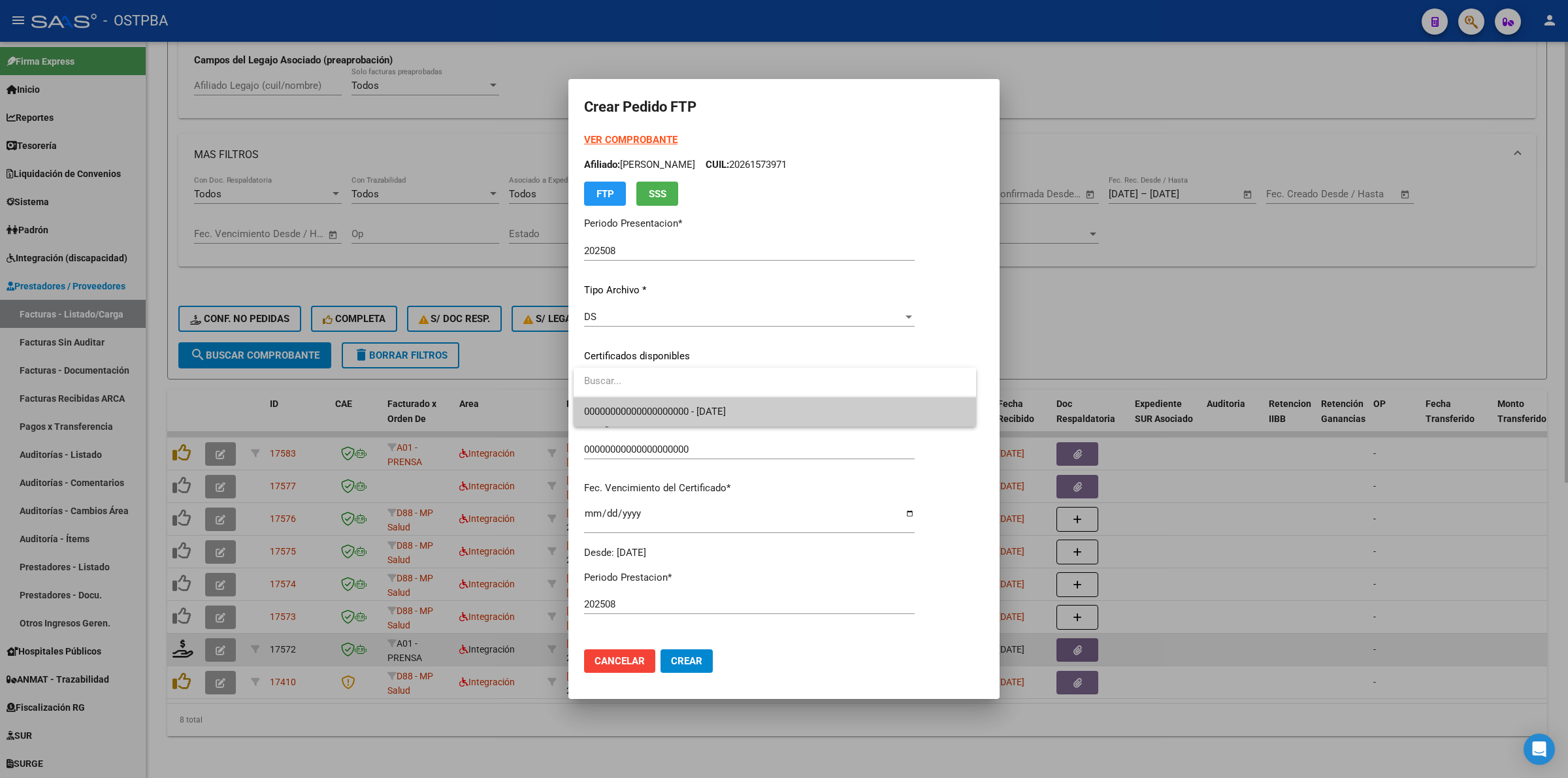
click at [920, 412] on span "00000000000000000000 - 2029-03-07" at bounding box center [774, 412] width 381 height 29
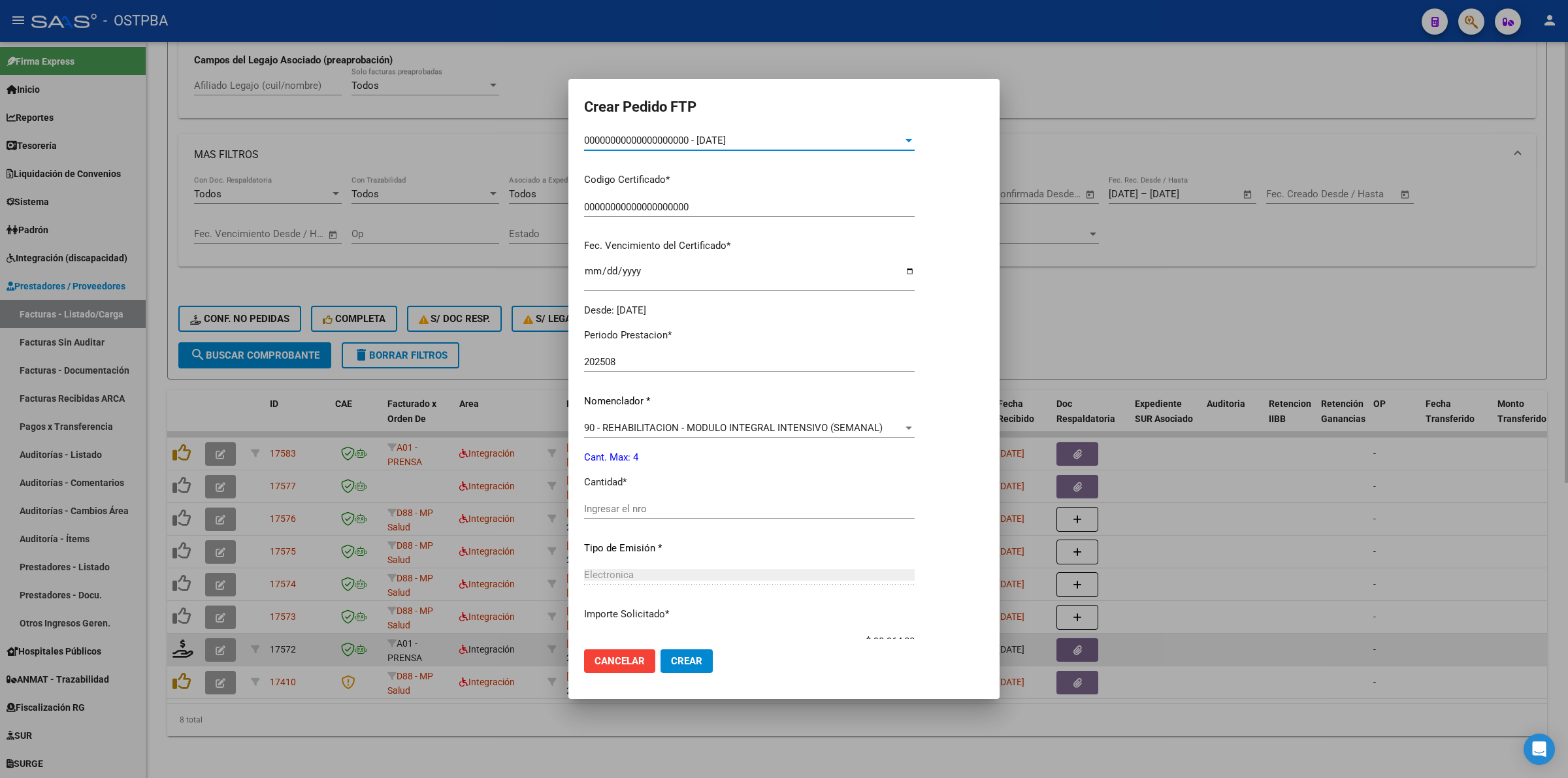
scroll to position [245, 0]
click at [730, 510] on input "Ingresar el nro" at bounding box center [749, 506] width 331 height 12
click at [698, 664] on span "Crear" at bounding box center [687, 661] width 31 height 12
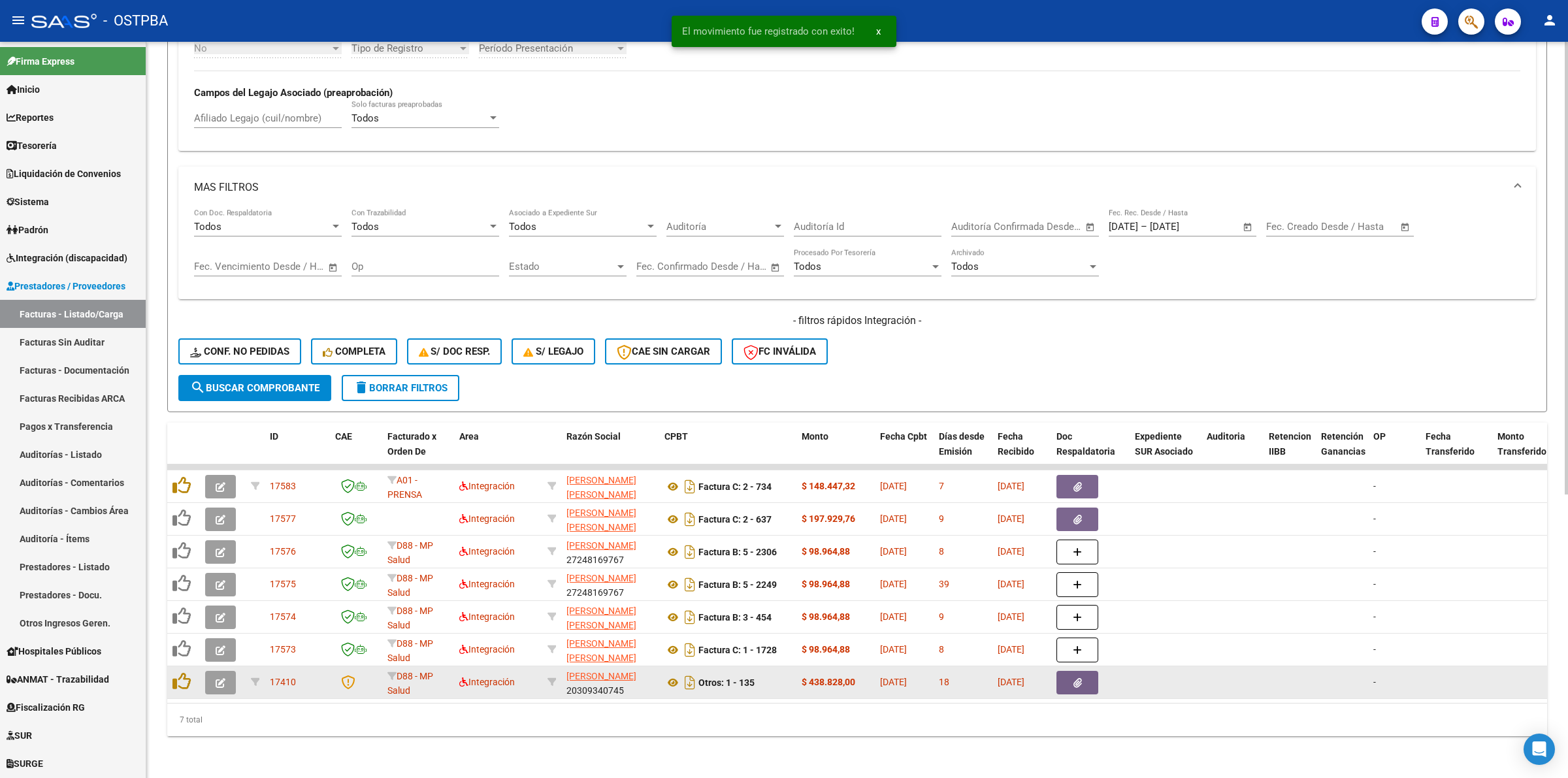
scroll to position [460, 0]
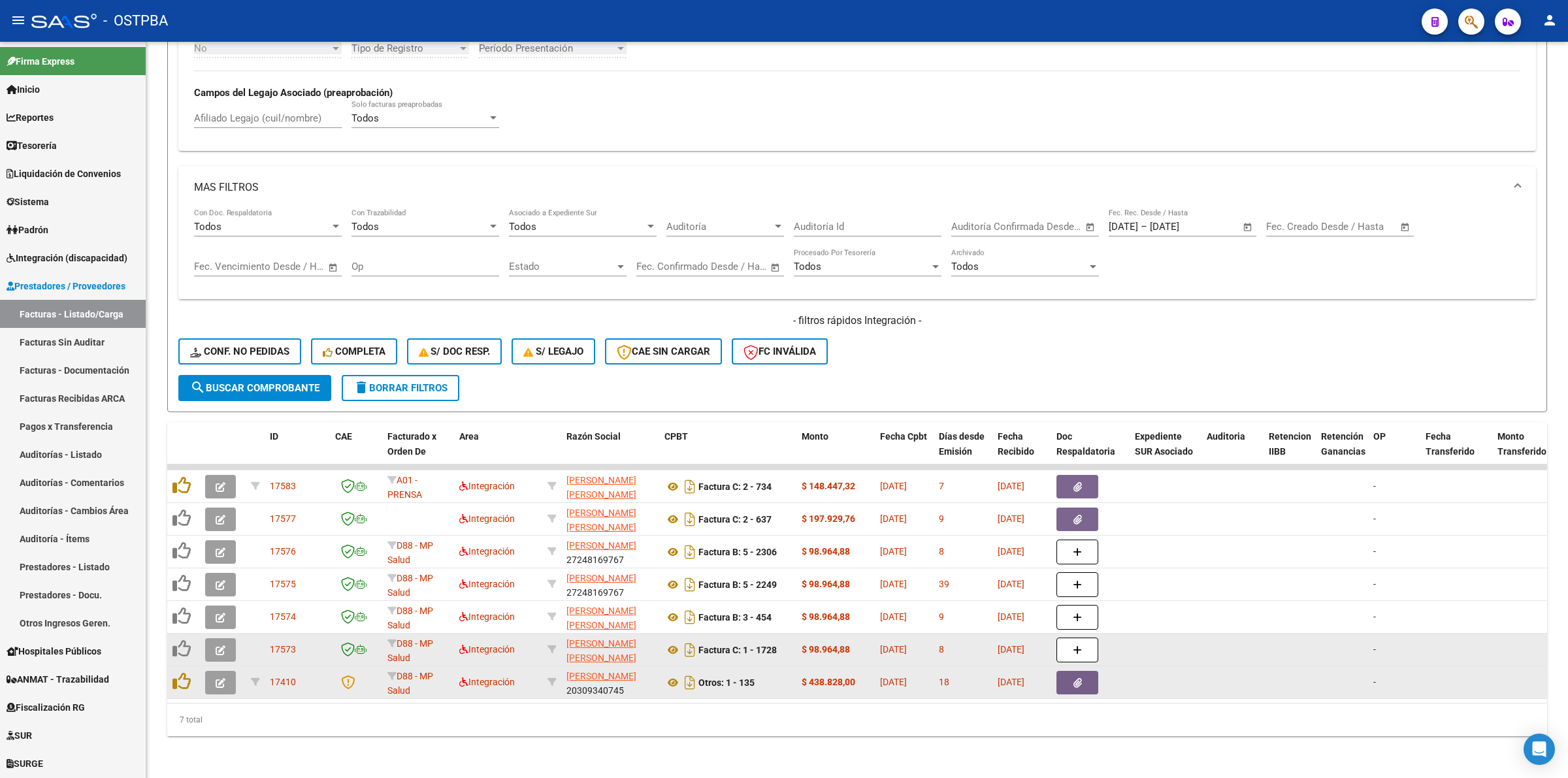
click at [214, 638] on button "button" at bounding box center [220, 650] width 31 height 24
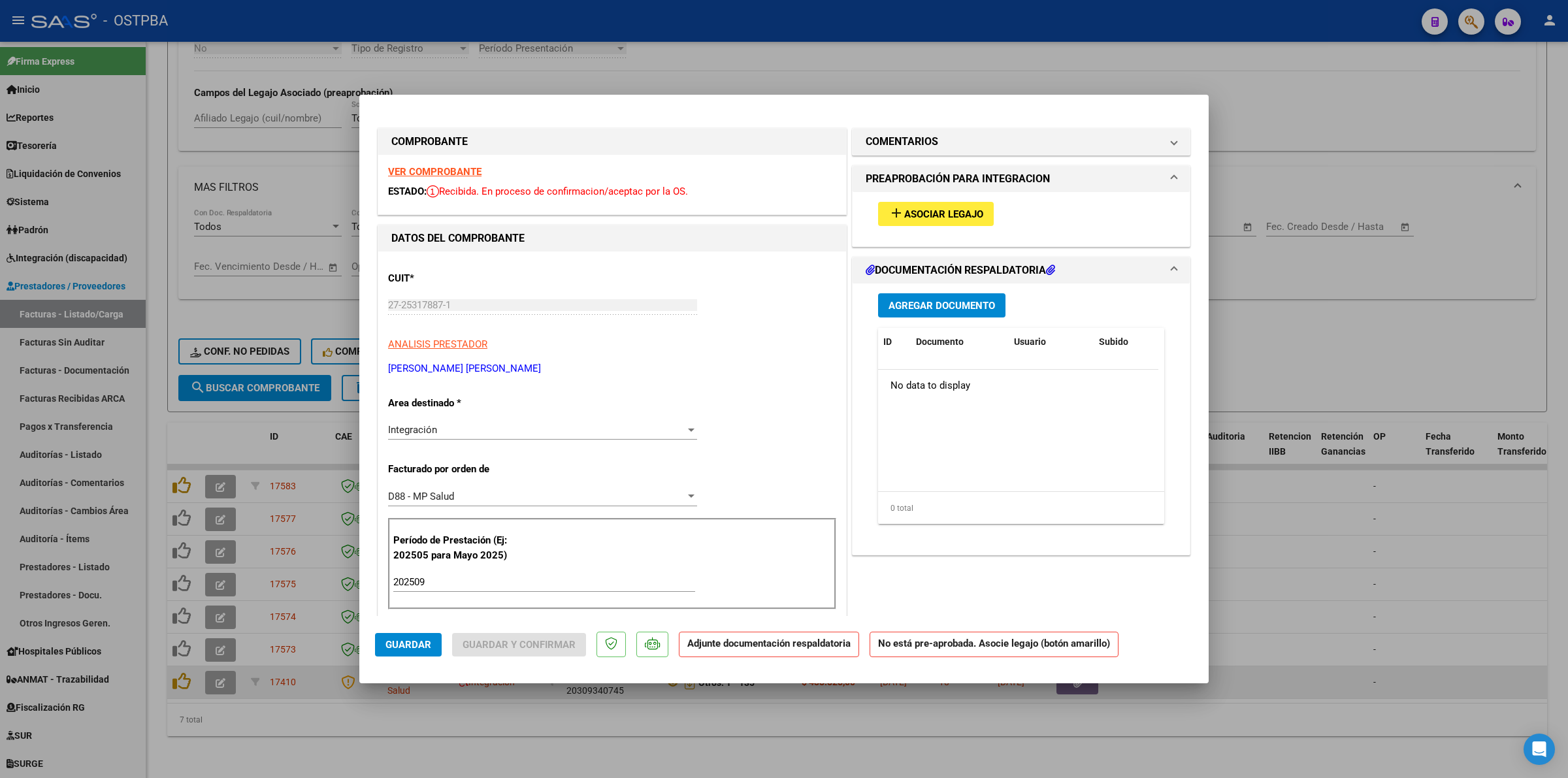
click at [445, 170] on strong "VER COMPROBANTE" at bounding box center [435, 171] width 94 height 12
click at [941, 217] on span "Asociar Legajo" at bounding box center [944, 214] width 79 height 12
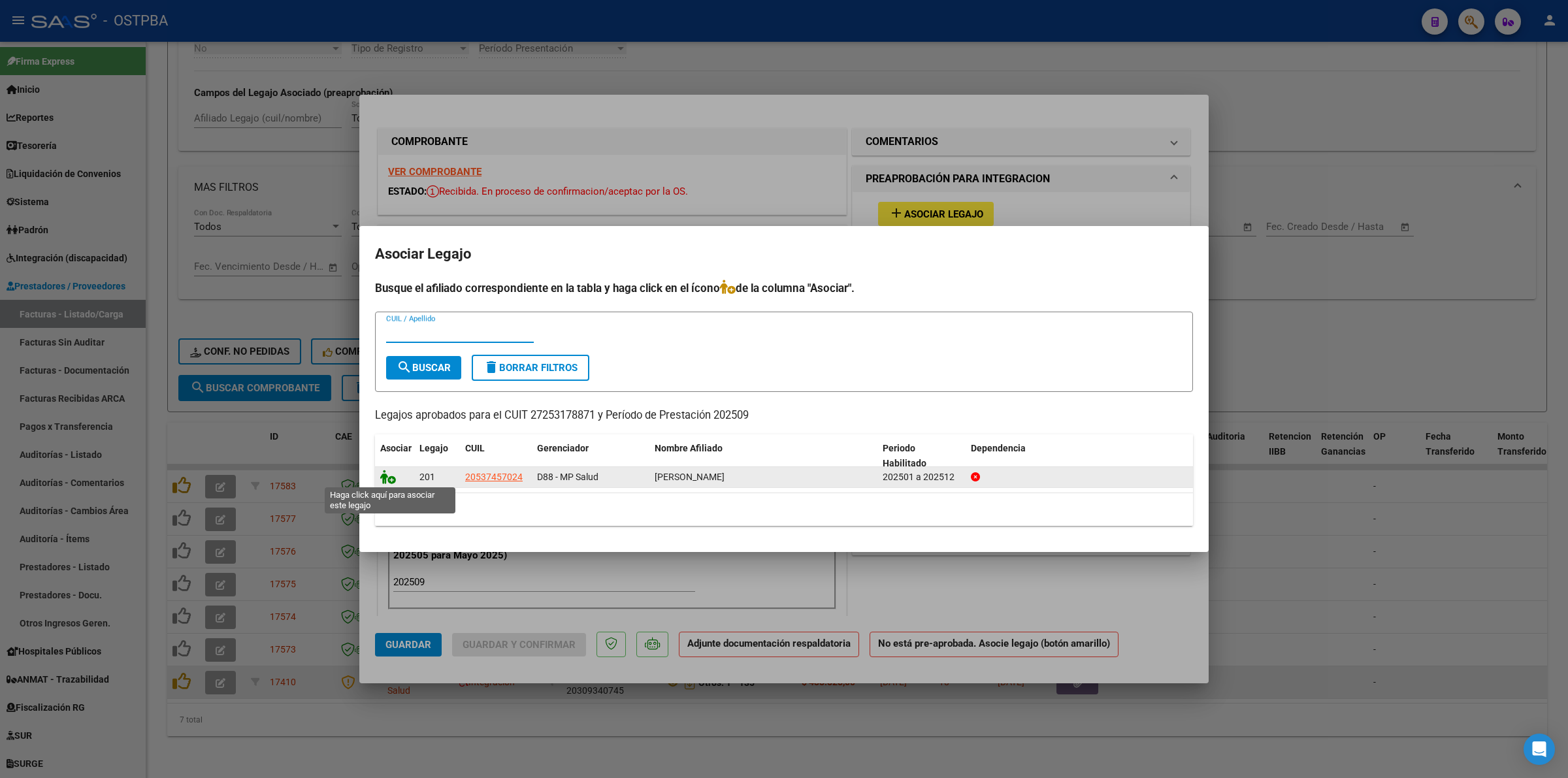
click at [380, 475] on icon at bounding box center [388, 476] width 15 height 15
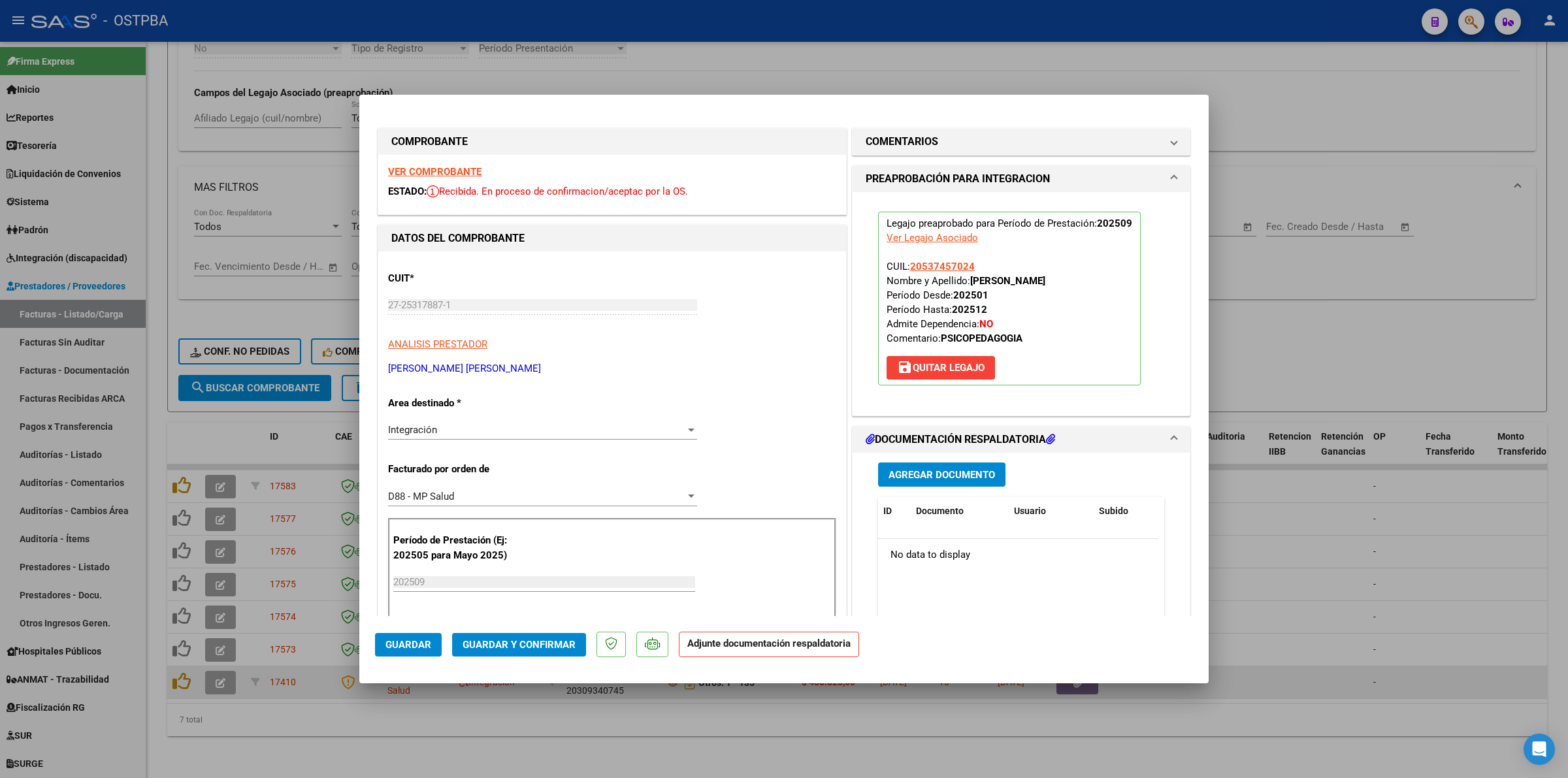
click at [1324, 535] on div at bounding box center [784, 389] width 1568 height 778
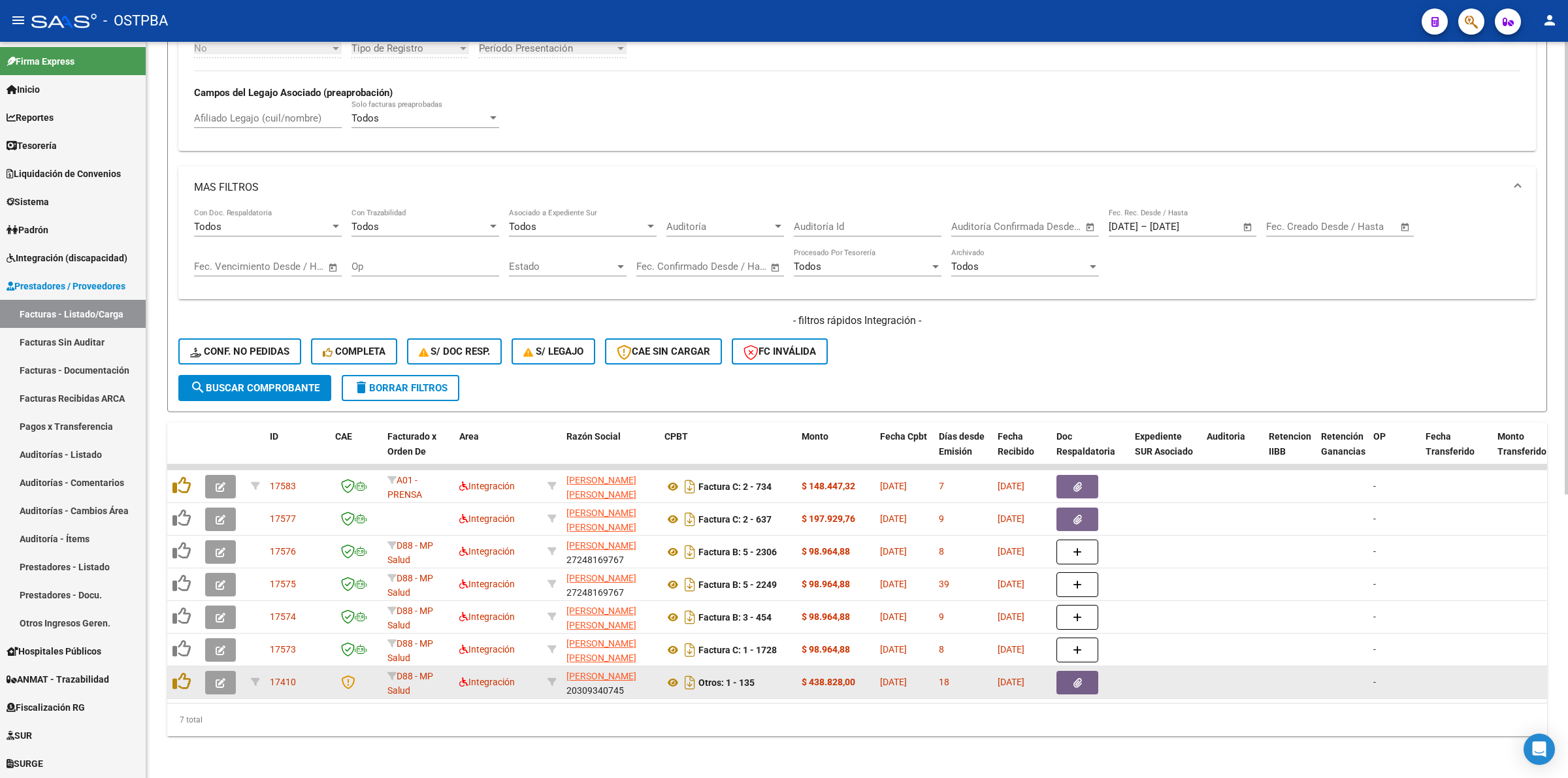
click at [283, 381] on button "search Buscar Comprobante" at bounding box center [255, 388] width 153 height 26
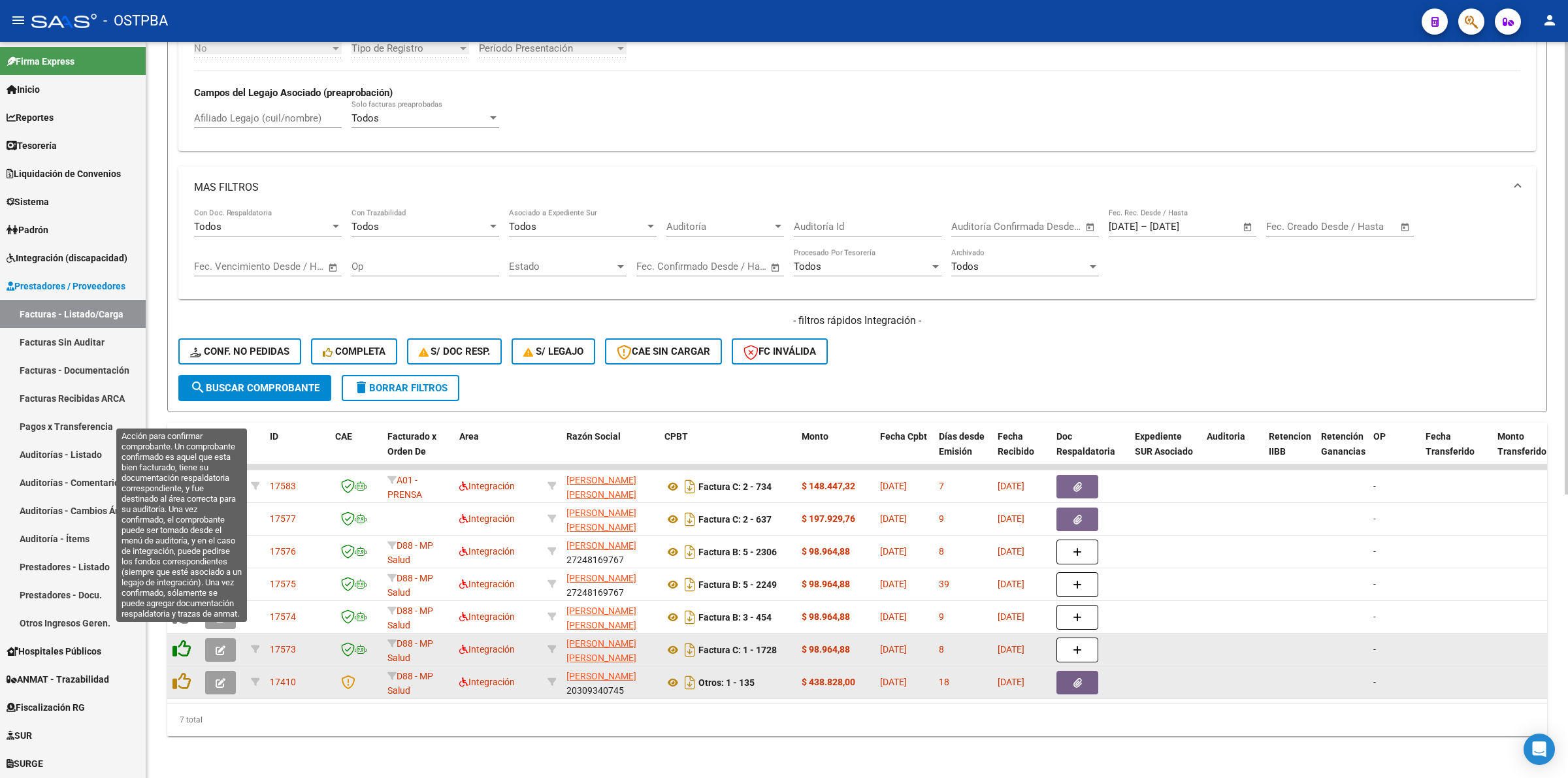
click at [180, 640] on icon at bounding box center [182, 649] width 18 height 18
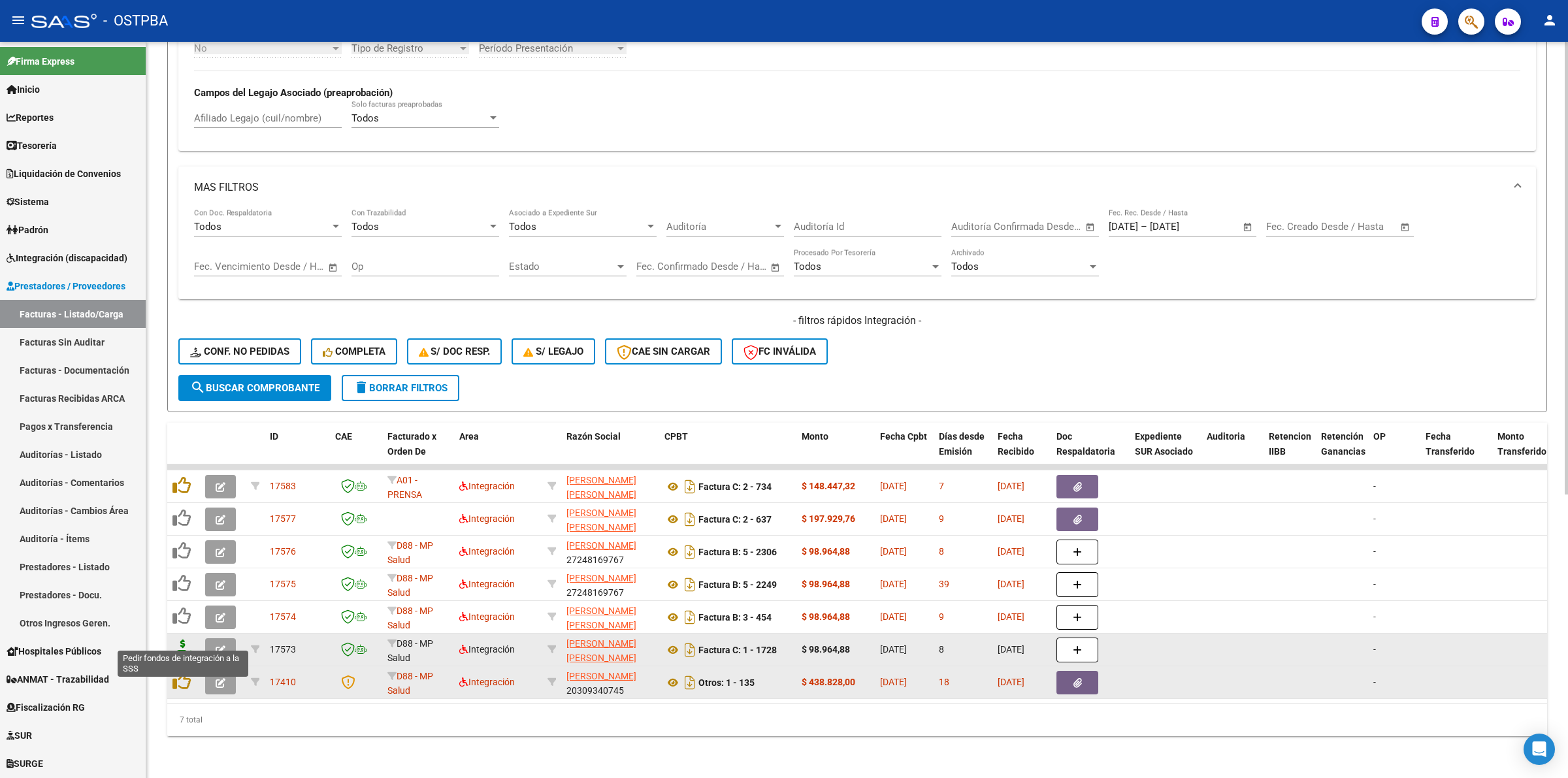
click at [174, 640] on icon at bounding box center [183, 649] width 21 height 18
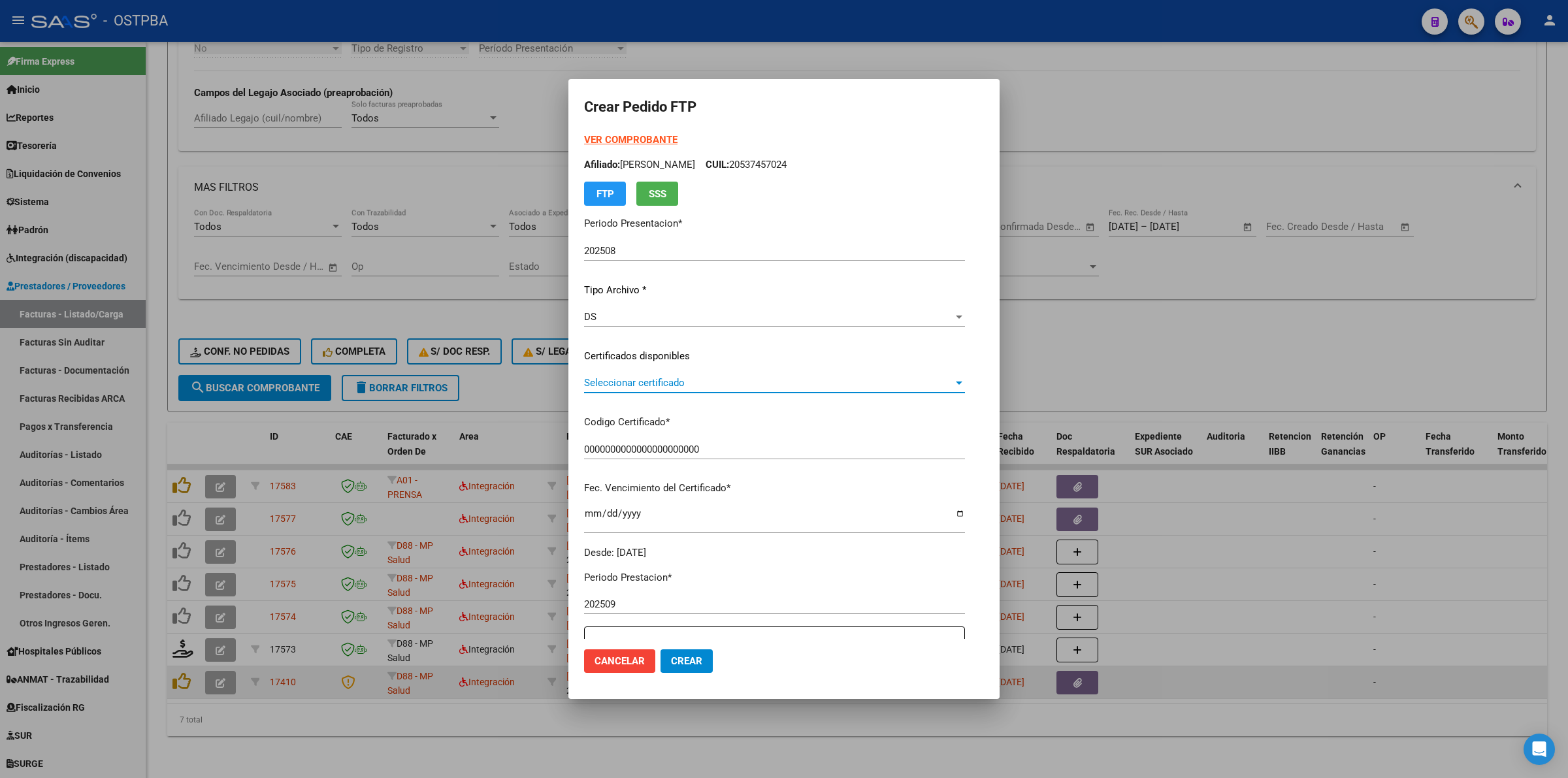
click at [954, 386] on span "Seleccionar certificado" at bounding box center [768, 382] width 369 height 12
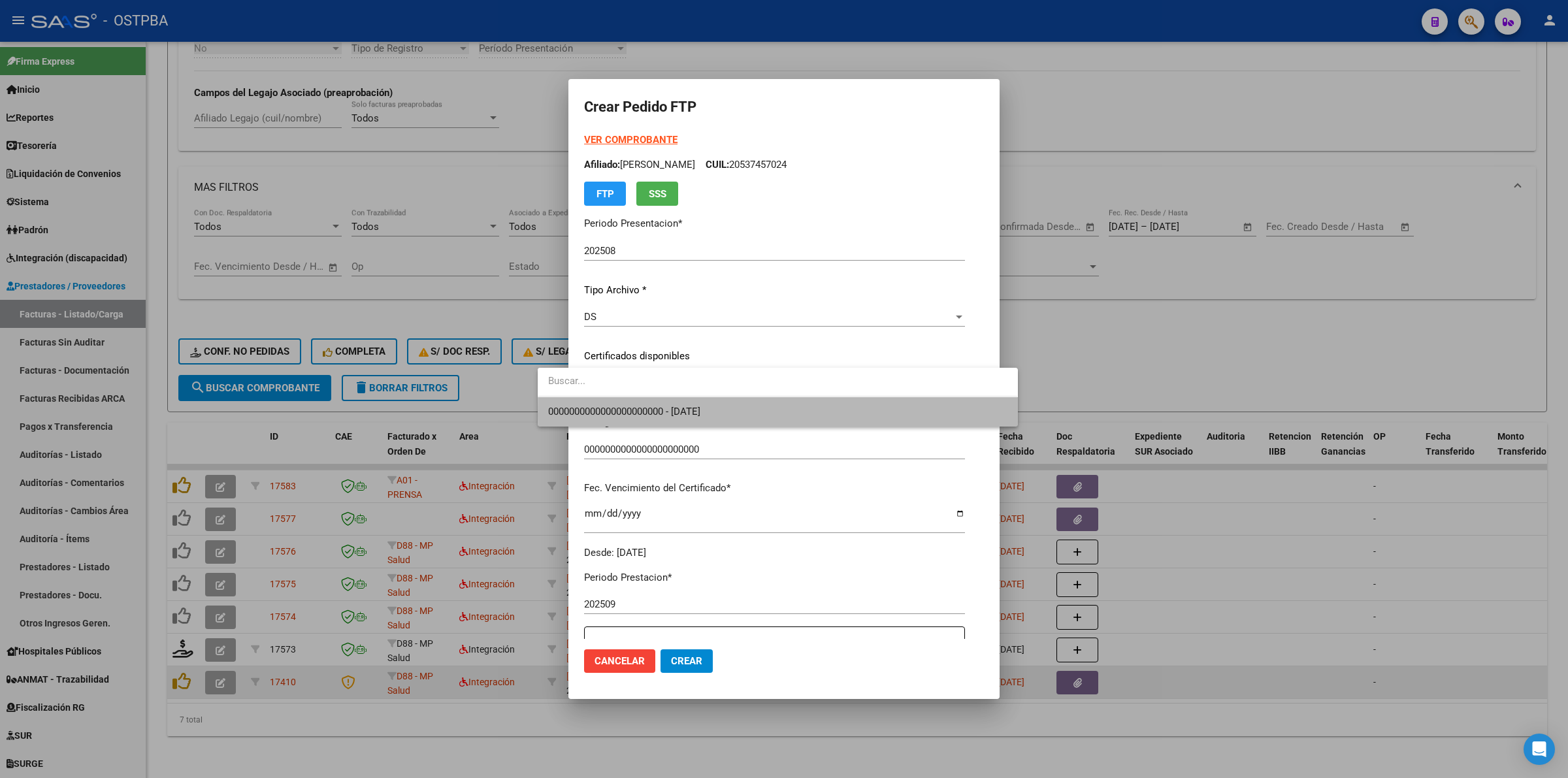
click at [866, 414] on span "0000000000000000000000 - 2026-06-17" at bounding box center [778, 412] width 459 height 29
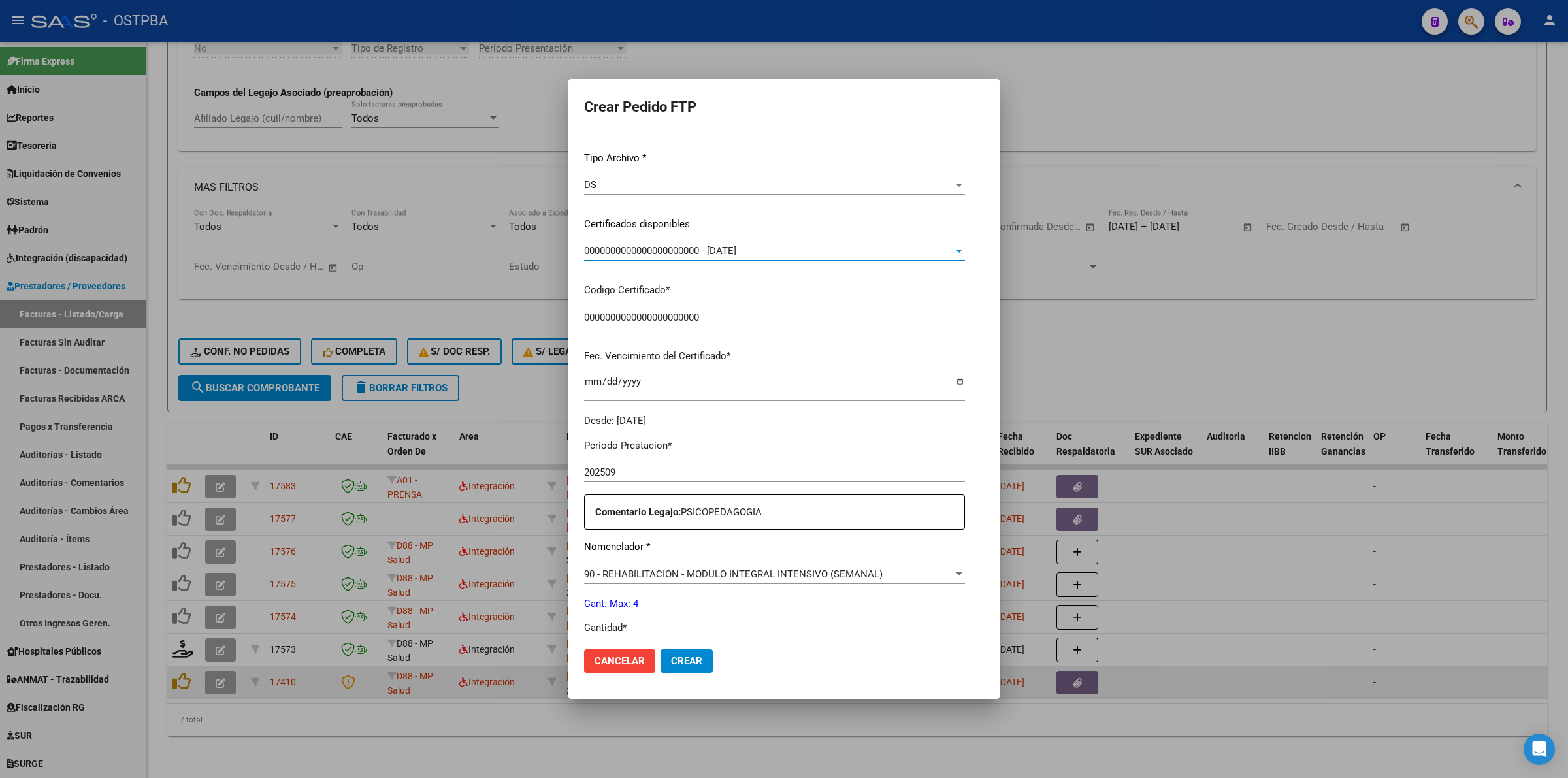
scroll to position [163, 0]
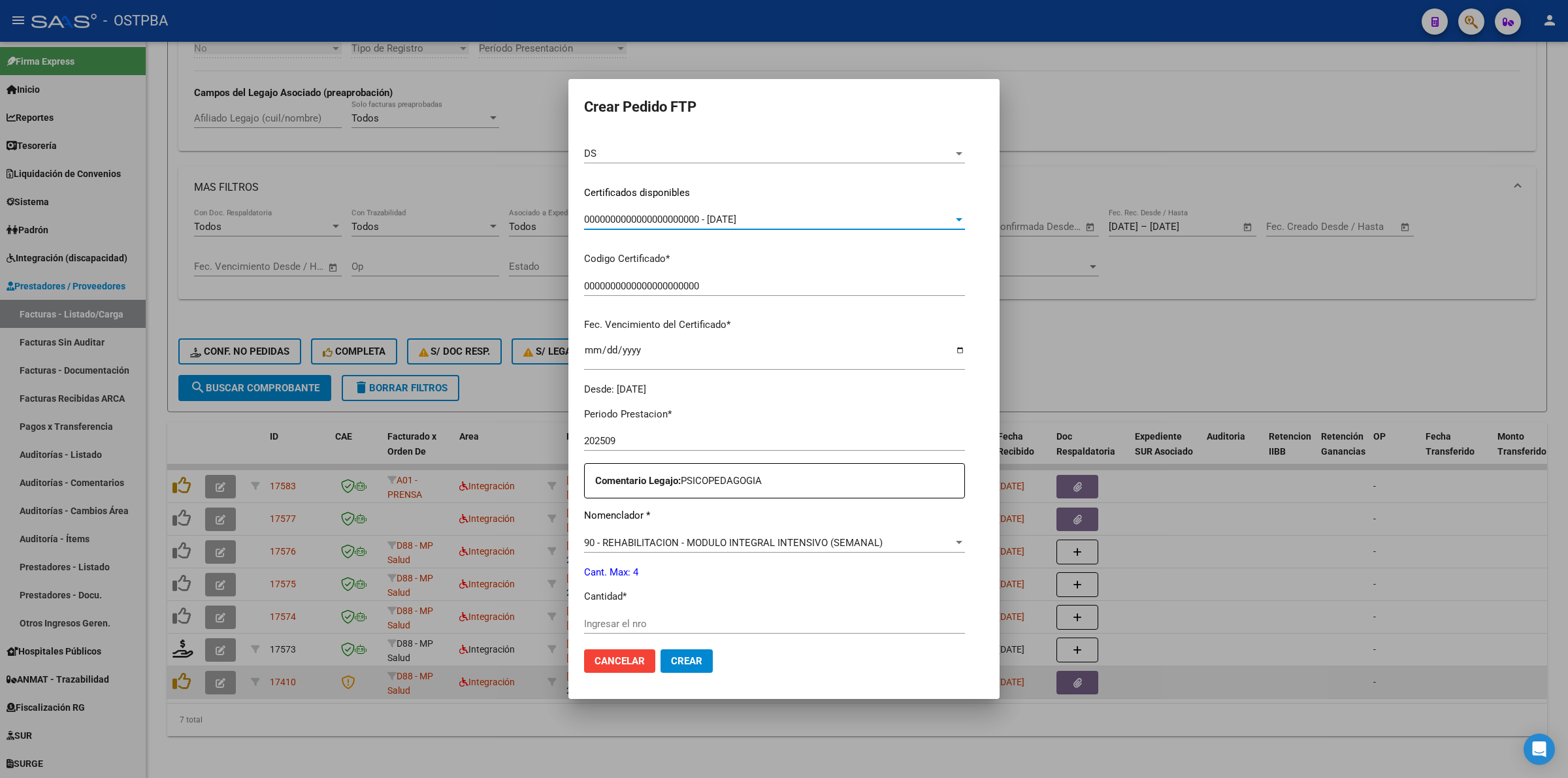
click at [723, 618] on input "Ingresar el nro" at bounding box center [774, 624] width 381 height 12
click at [671, 657] on span "Crear" at bounding box center [687, 661] width 31 height 12
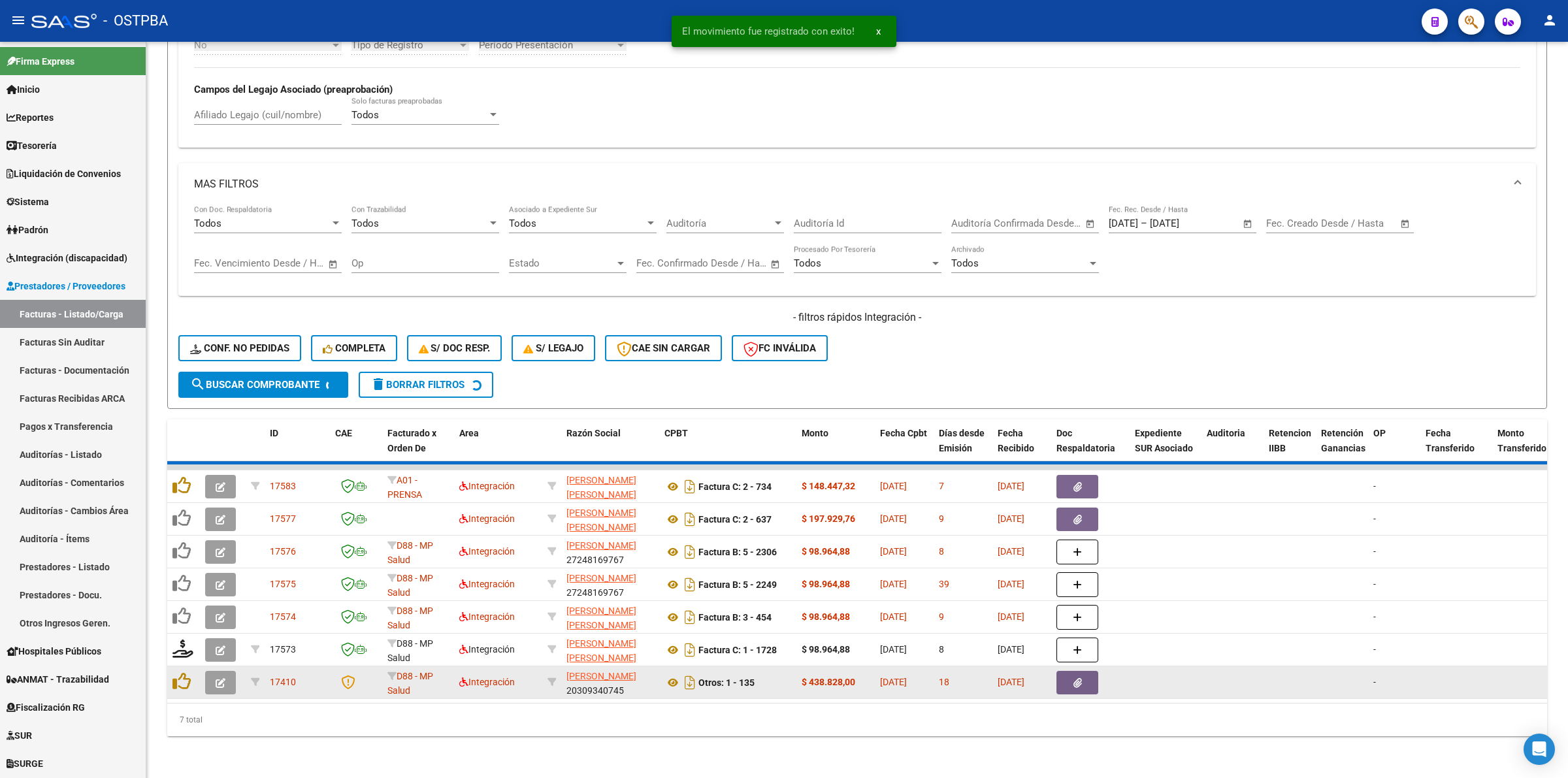
scroll to position [428, 0]
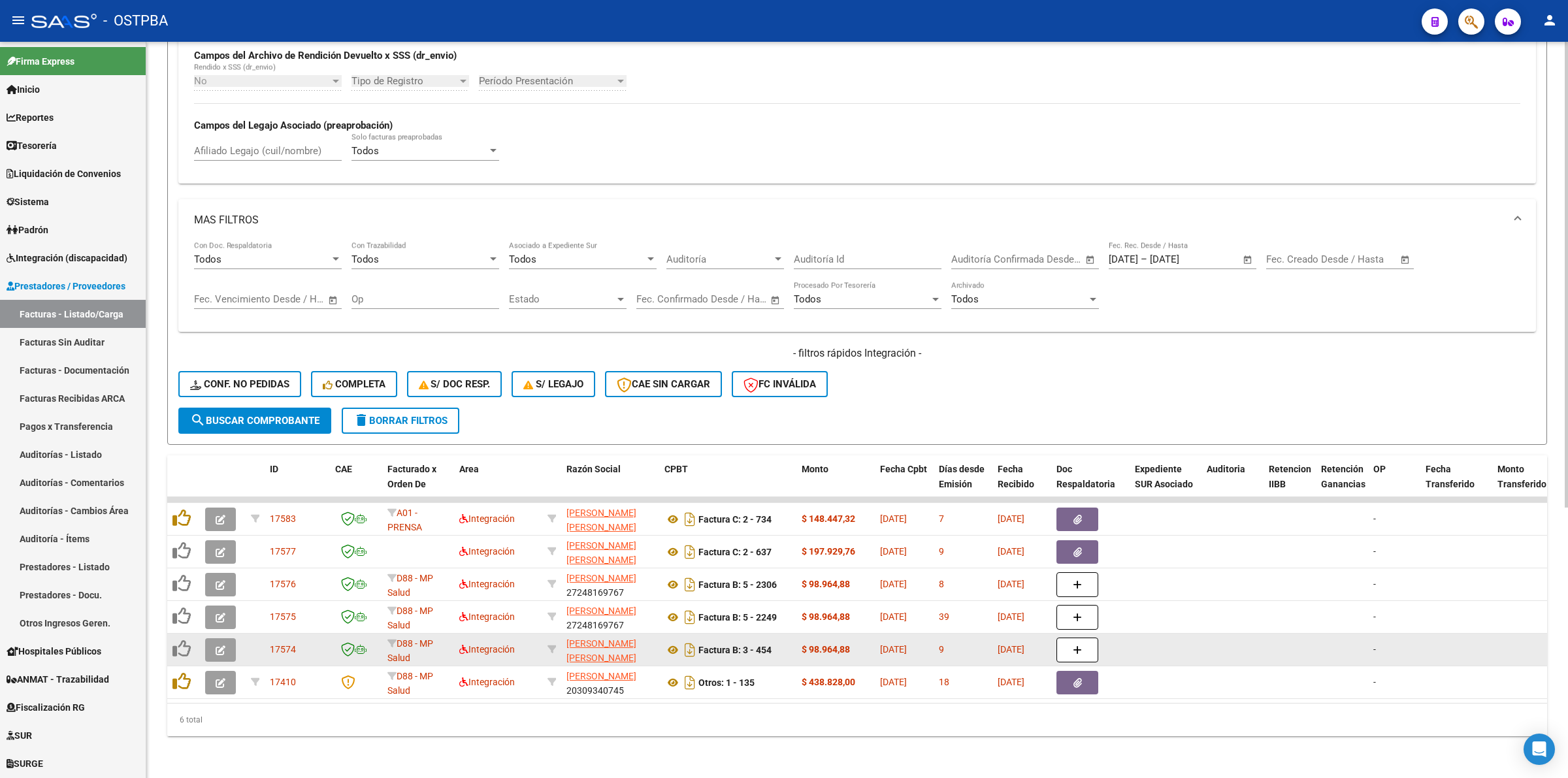
click at [229, 638] on button "button" at bounding box center [220, 650] width 31 height 24
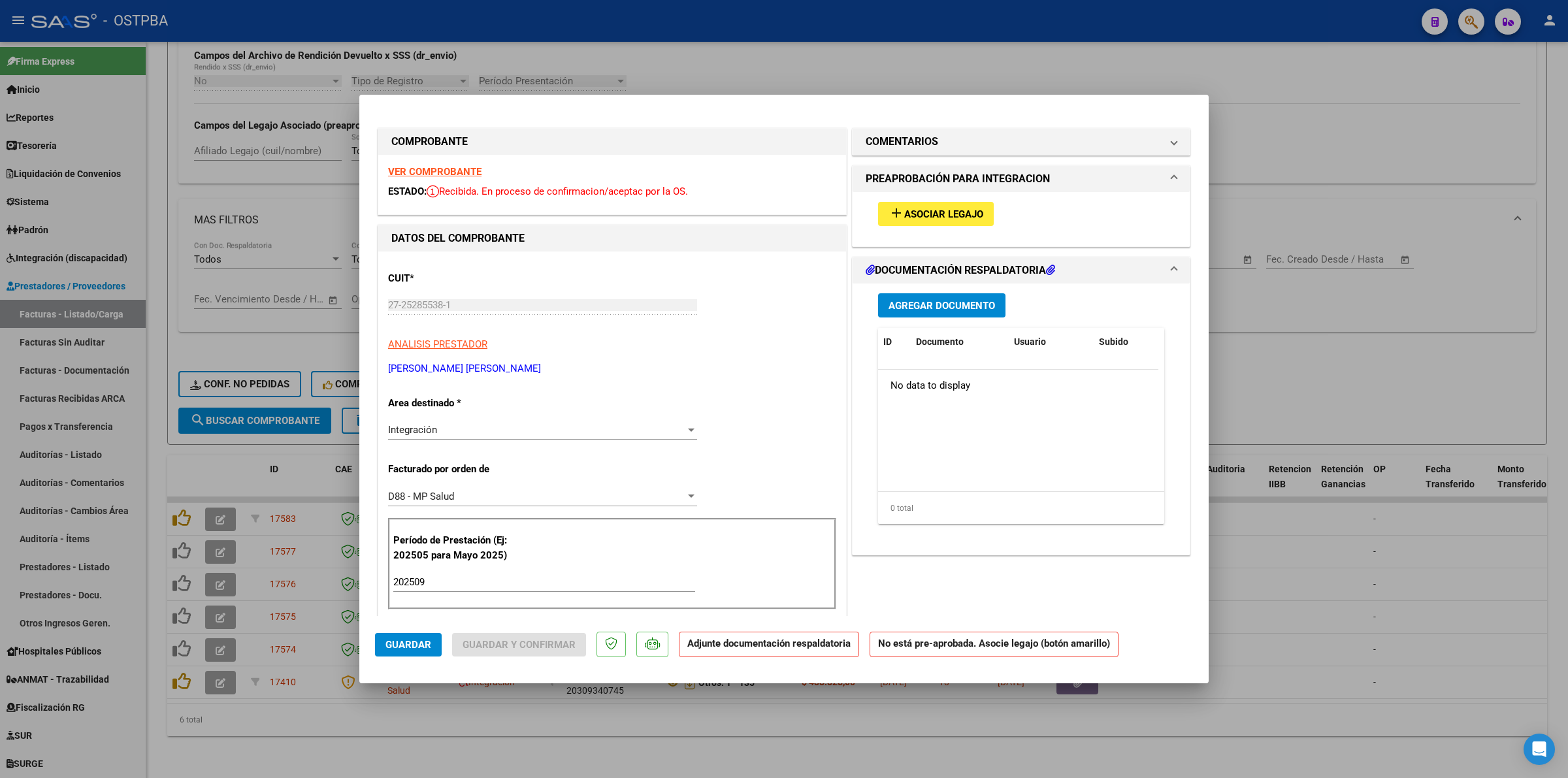
click at [455, 167] on strong "VER COMPROBANTE" at bounding box center [435, 171] width 94 height 12
click at [958, 218] on span "Asociar Legajo" at bounding box center [944, 214] width 79 height 12
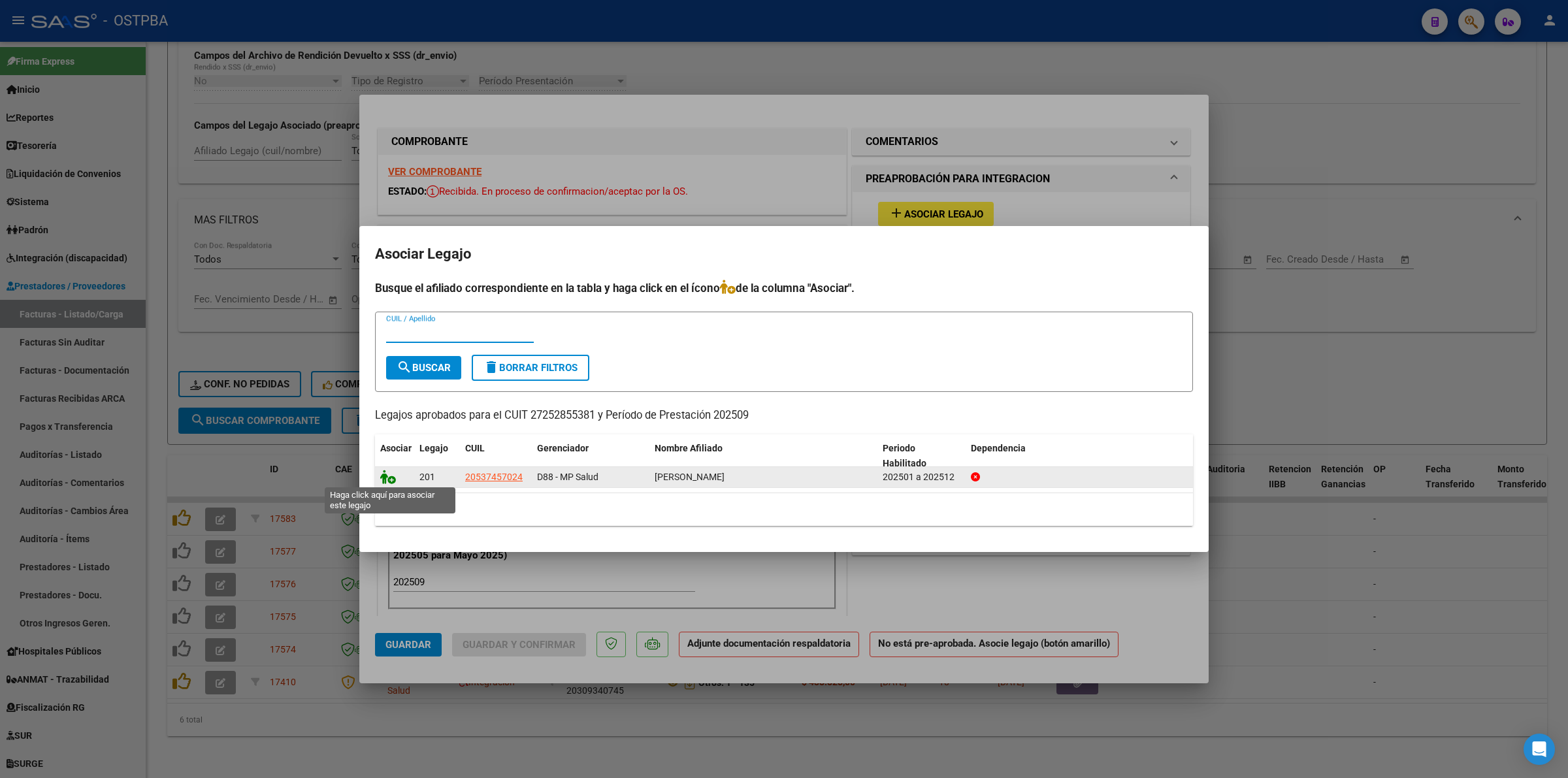
click at [382, 474] on icon at bounding box center [388, 476] width 15 height 15
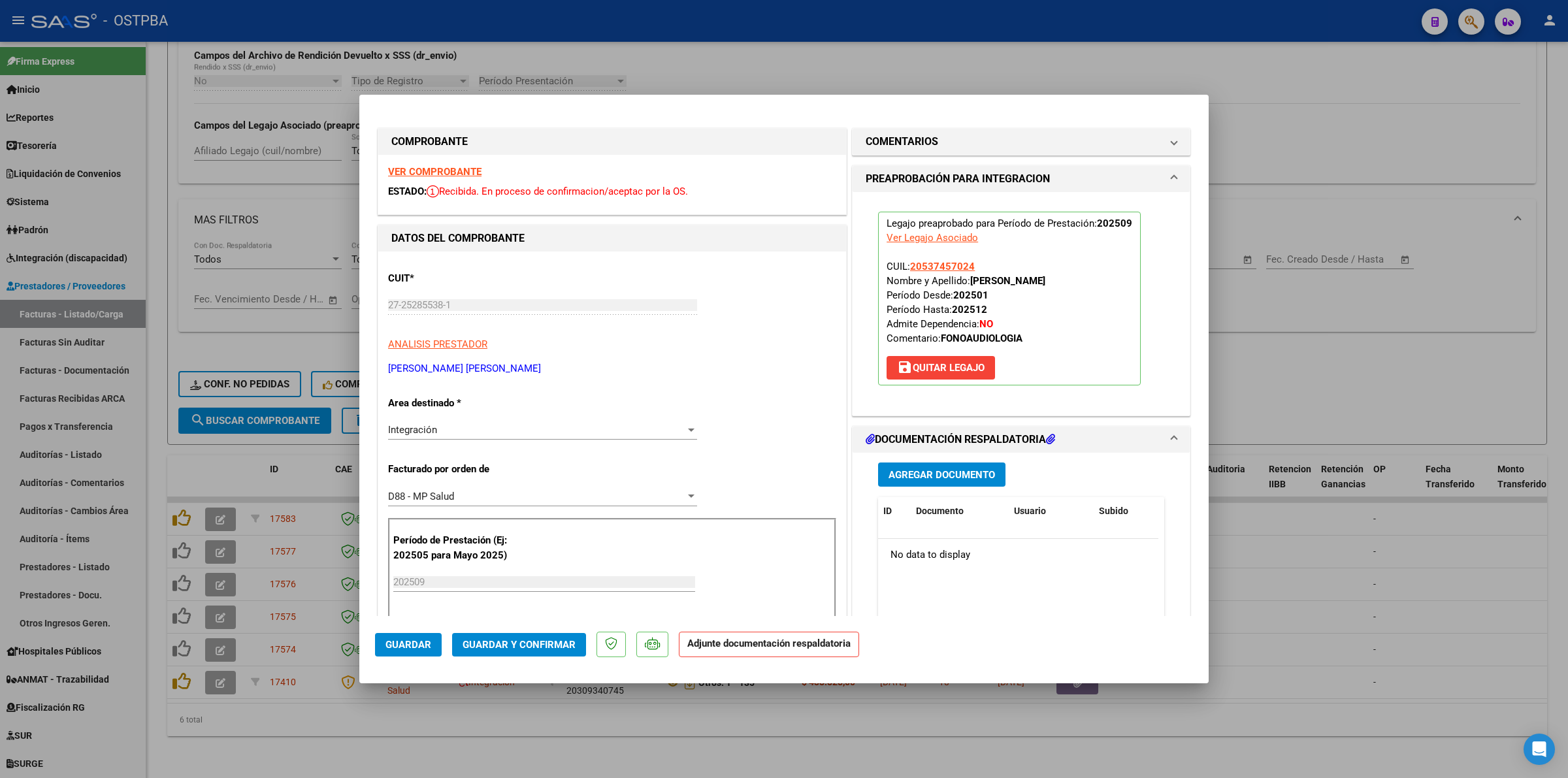
click at [1342, 579] on div at bounding box center [784, 389] width 1568 height 778
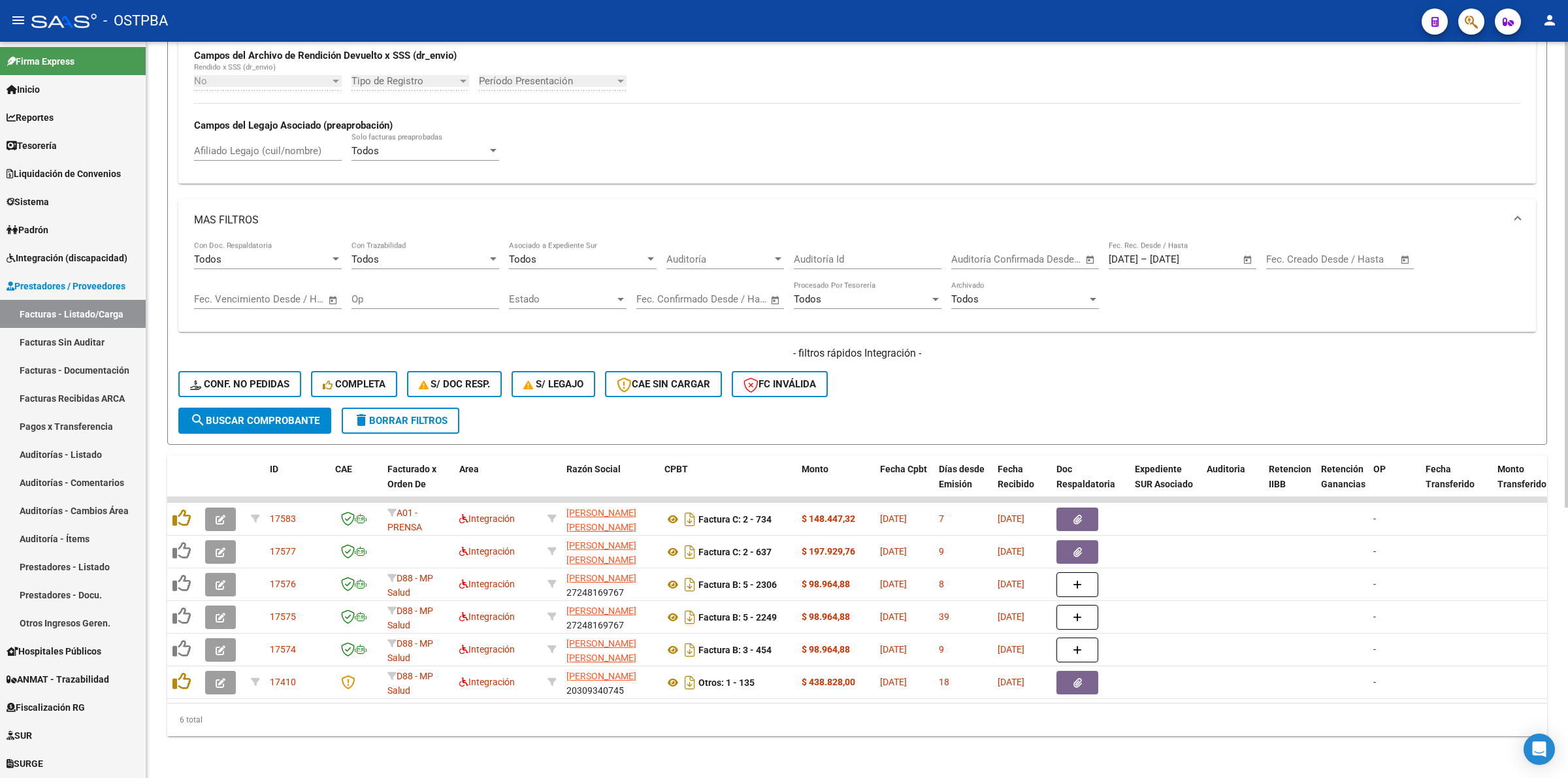
click at [229, 415] on span "search Buscar Comprobante" at bounding box center [255, 420] width 130 height 12
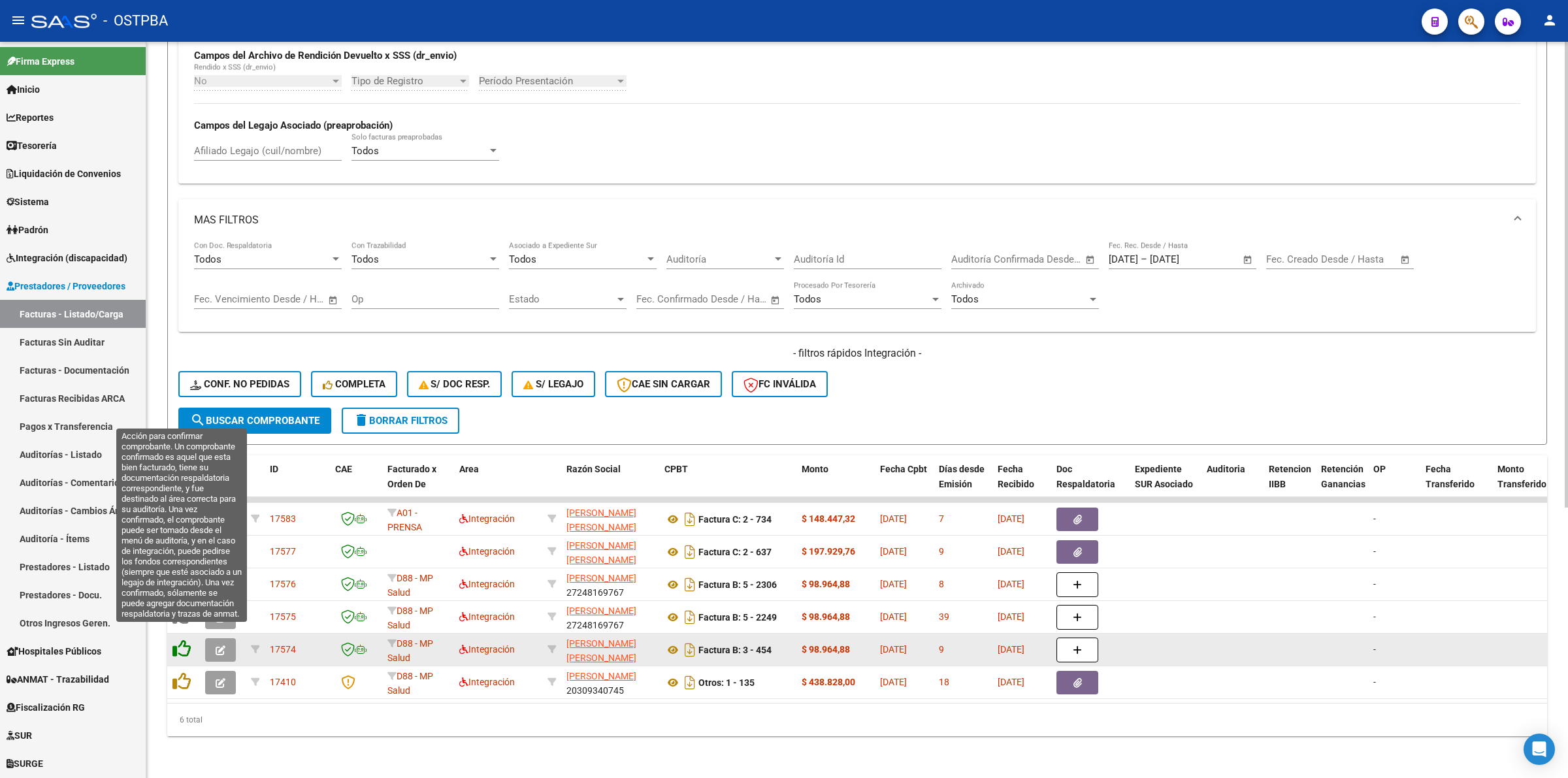
click at [180, 640] on icon at bounding box center [182, 649] width 18 height 18
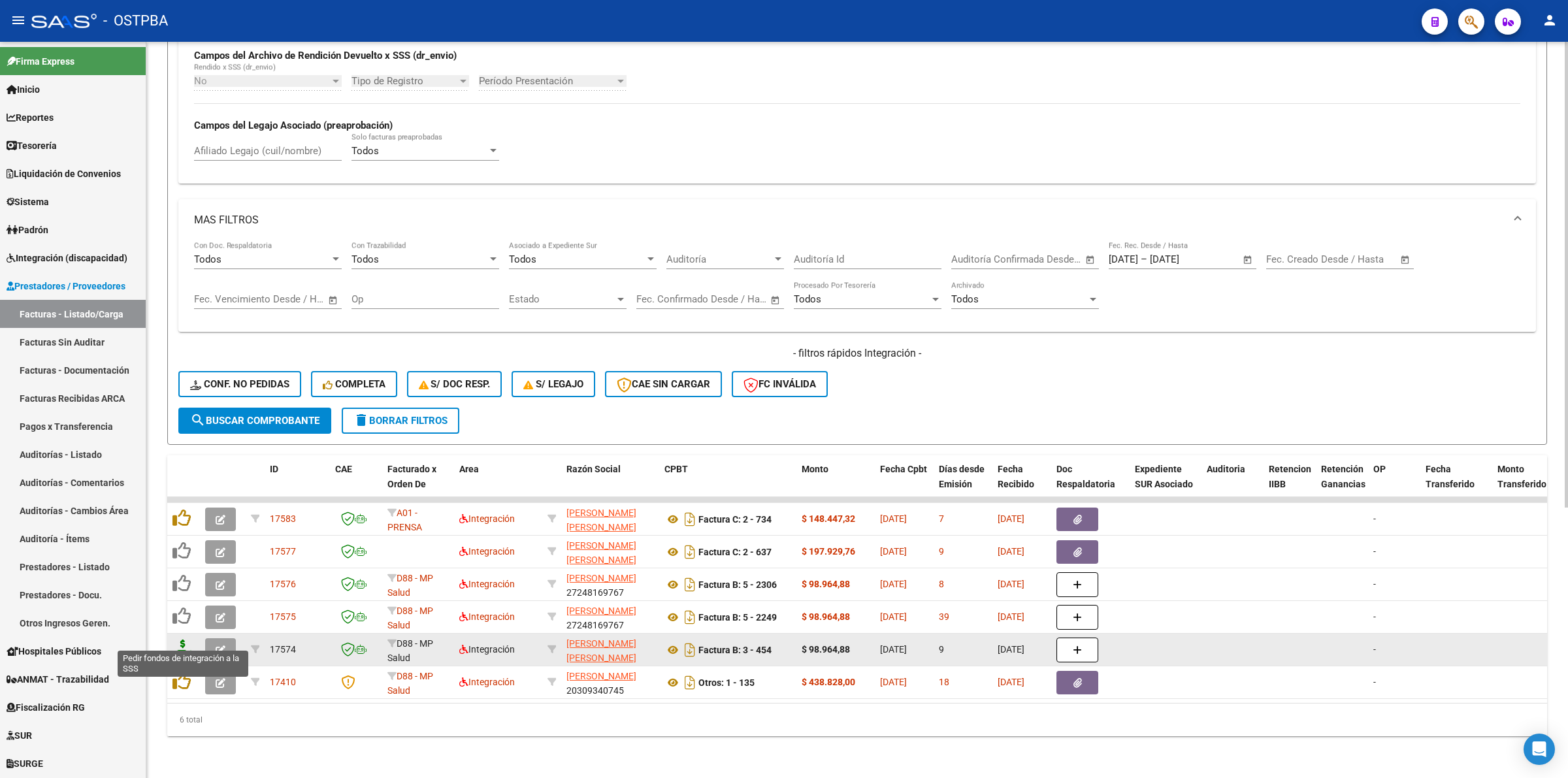
click at [192, 640] on icon at bounding box center [183, 649] width 21 height 18
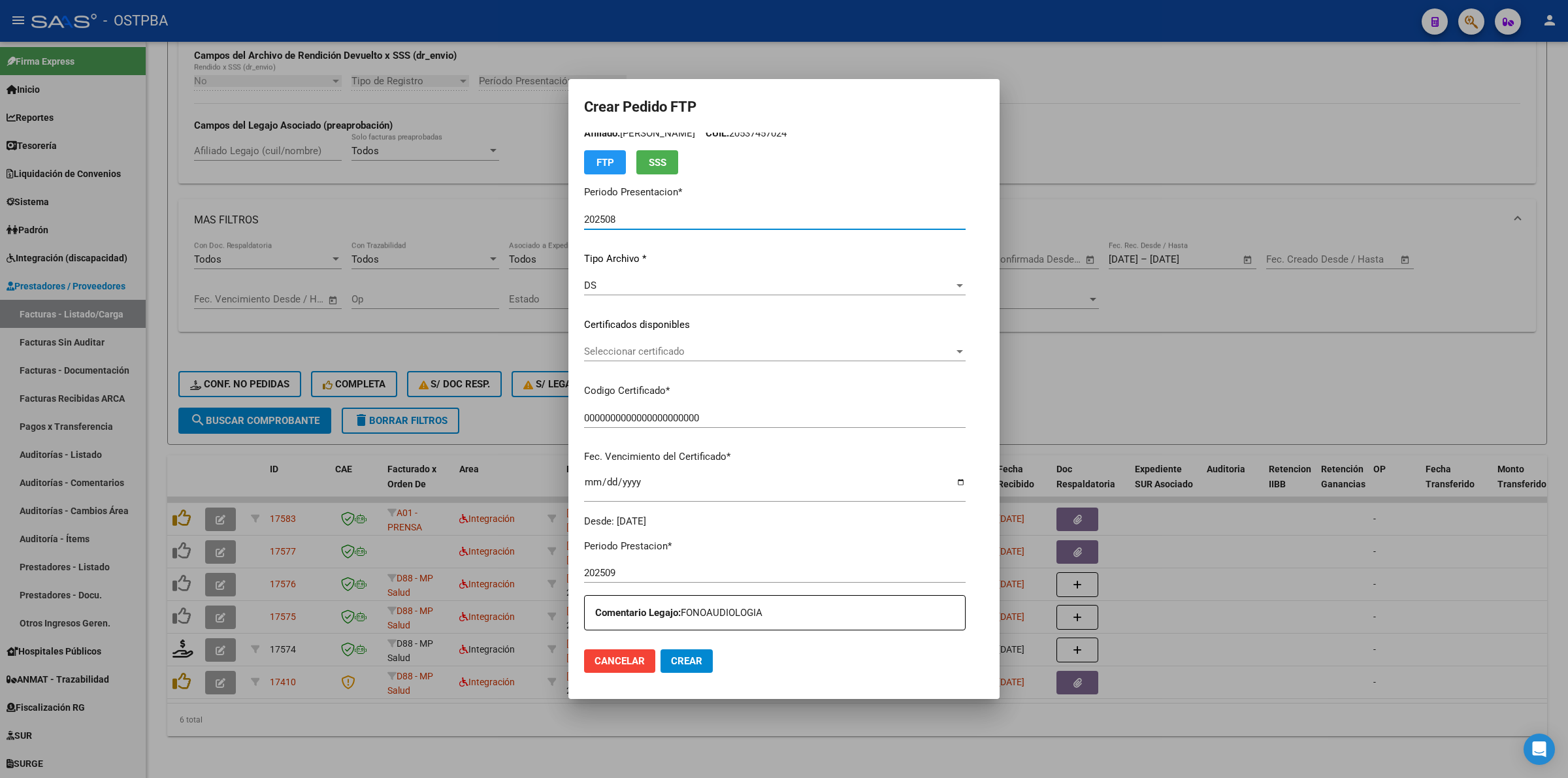
scroll to position [81, 0]
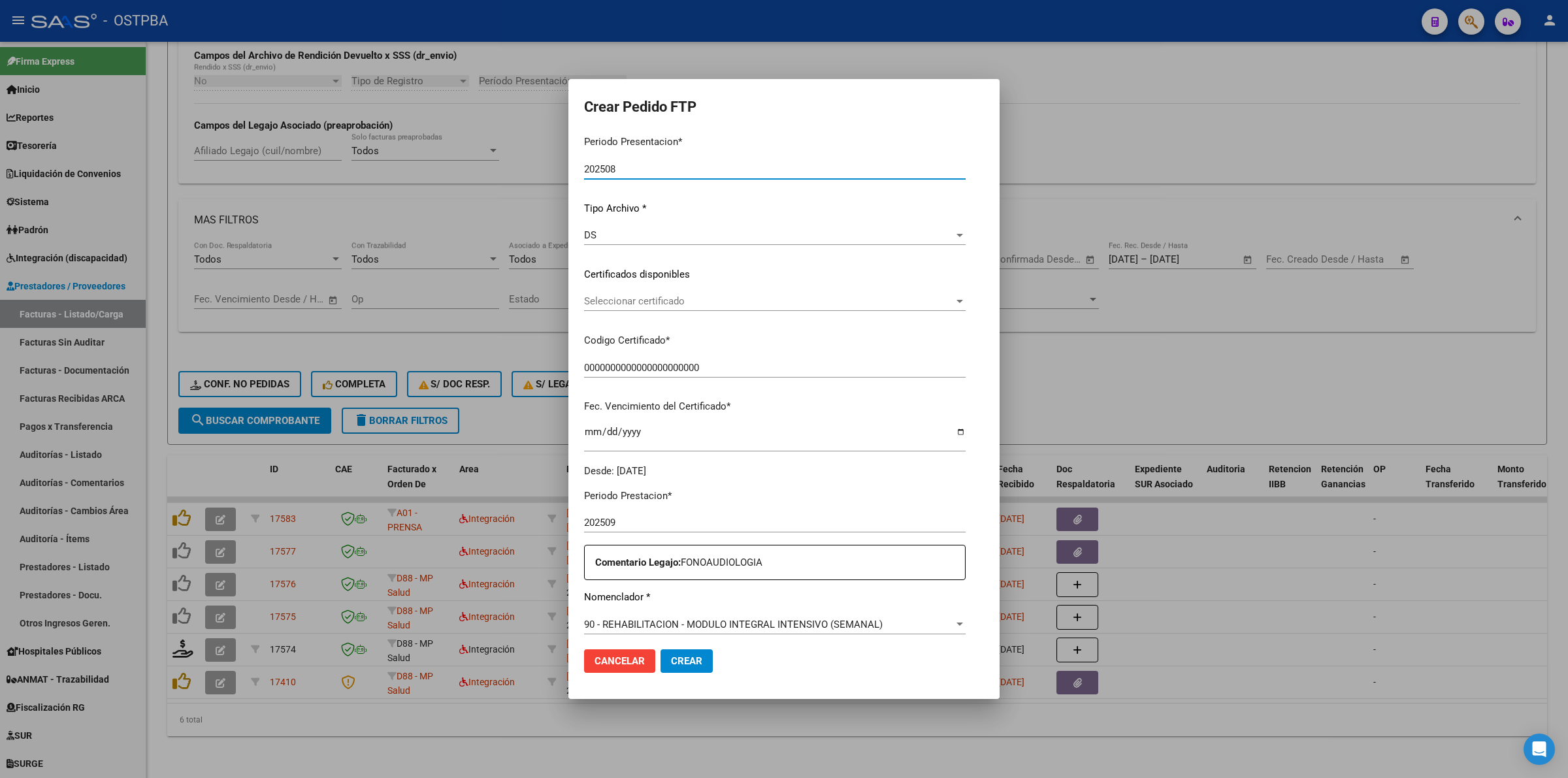
click at [954, 302] on span "Seleccionar certificado" at bounding box center [769, 301] width 370 height 12
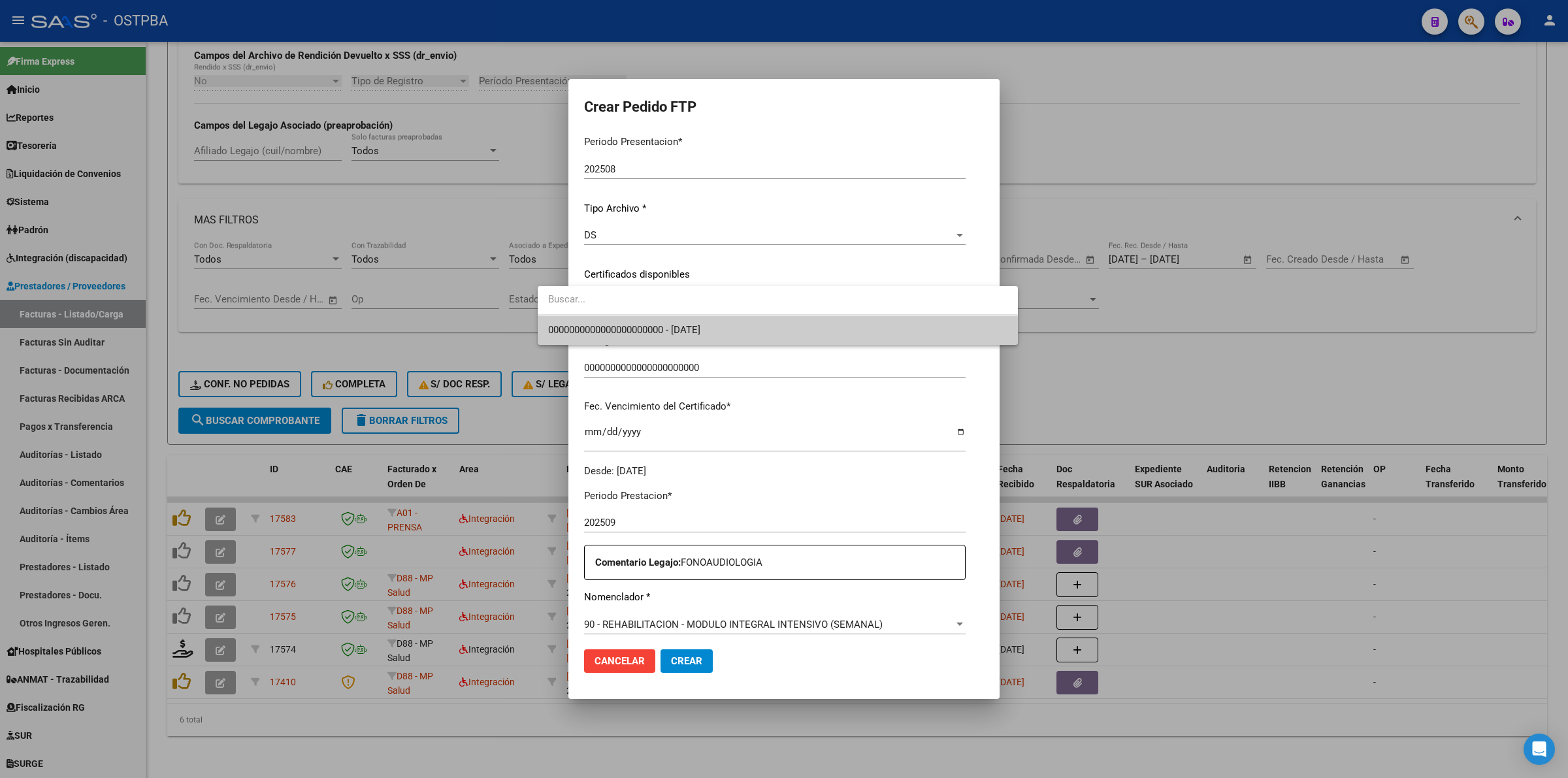
click at [871, 341] on span "0000000000000000000000 - 2026-06-17" at bounding box center [778, 330] width 460 height 29
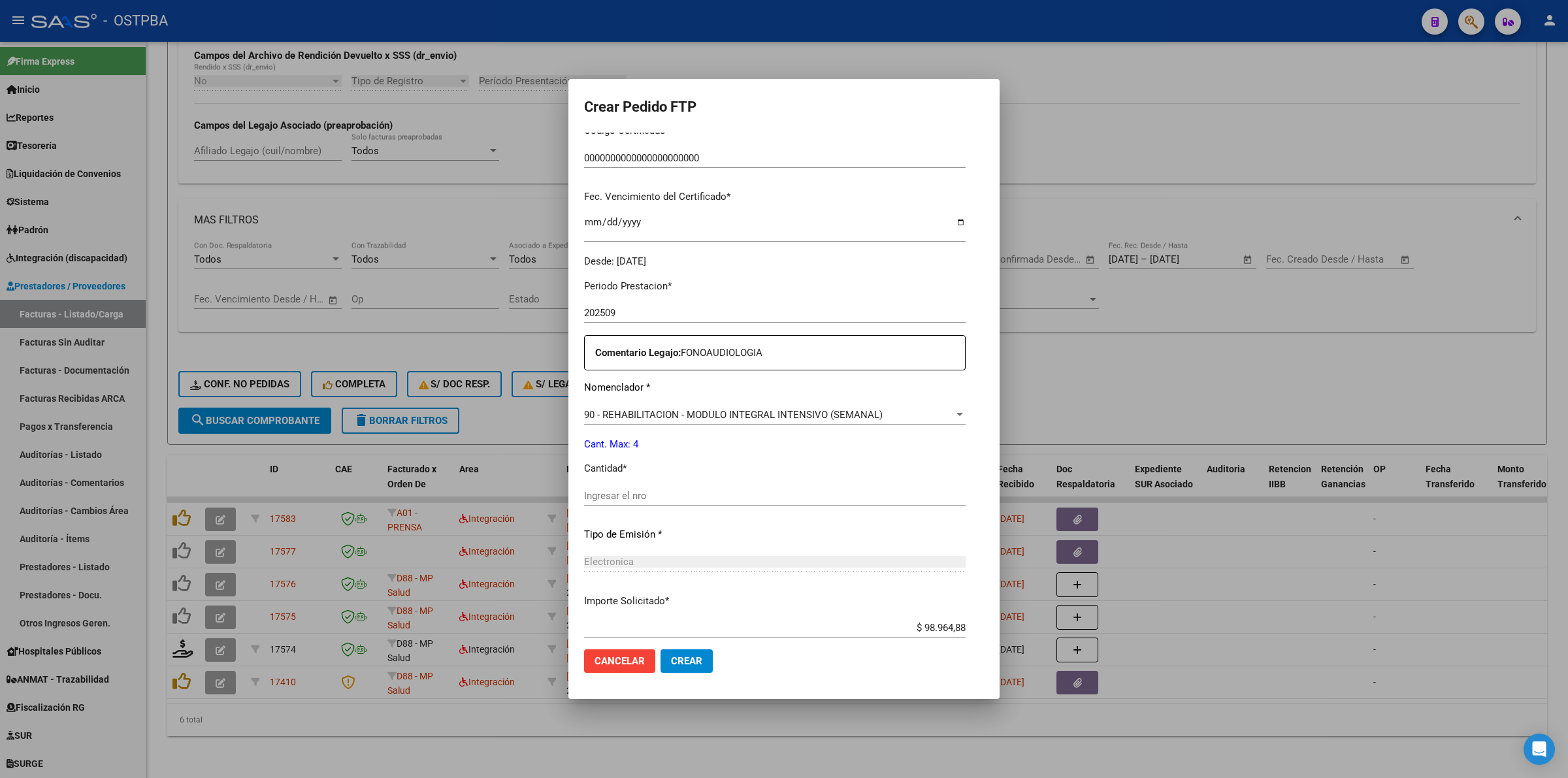
scroll to position [327, 0]
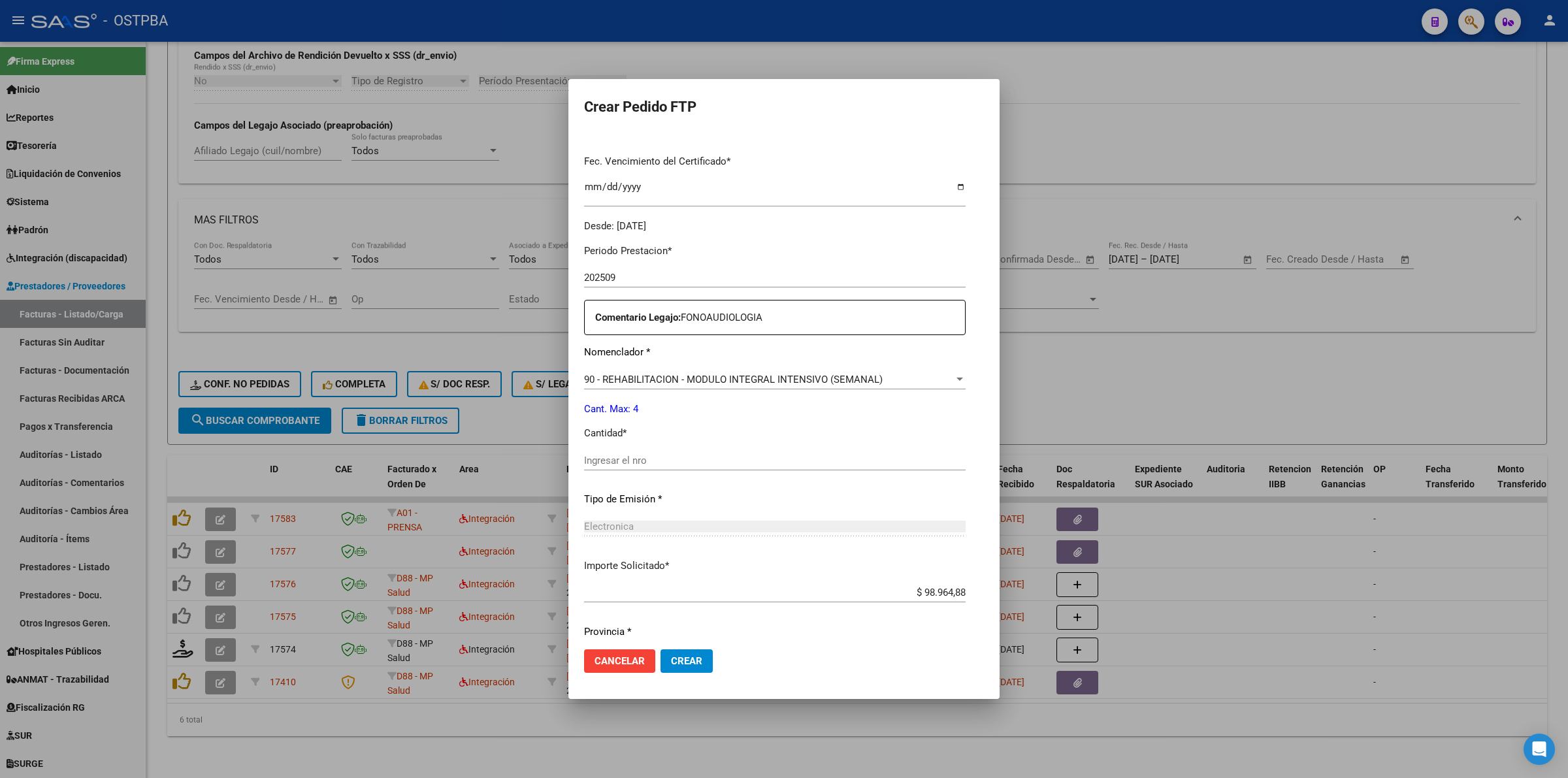
click at [760, 464] on input "Ingresar el nro" at bounding box center [774, 460] width 381 height 12
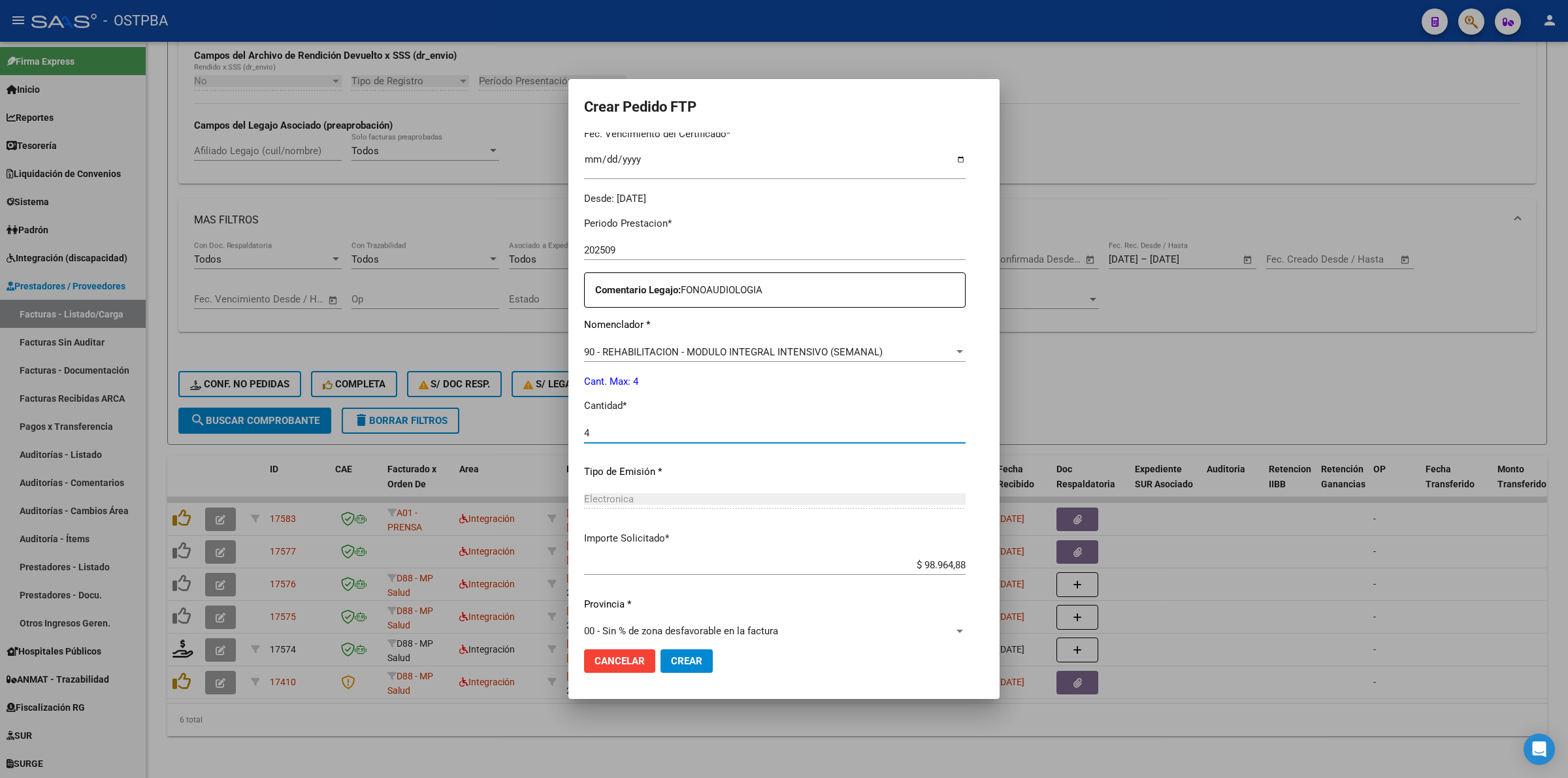
scroll to position [369, 0]
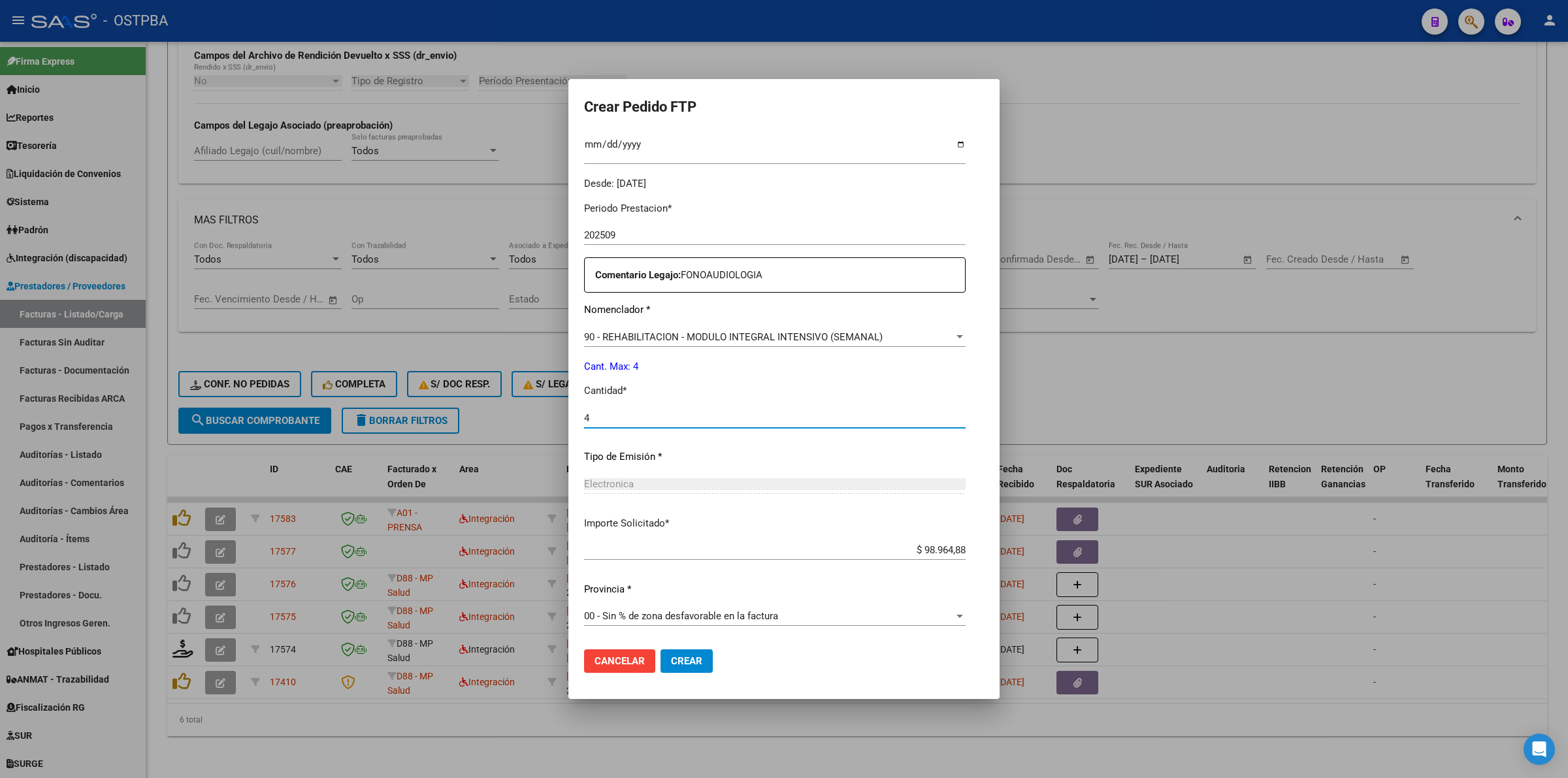
click at [671, 660] on span "Crear" at bounding box center [687, 661] width 31 height 12
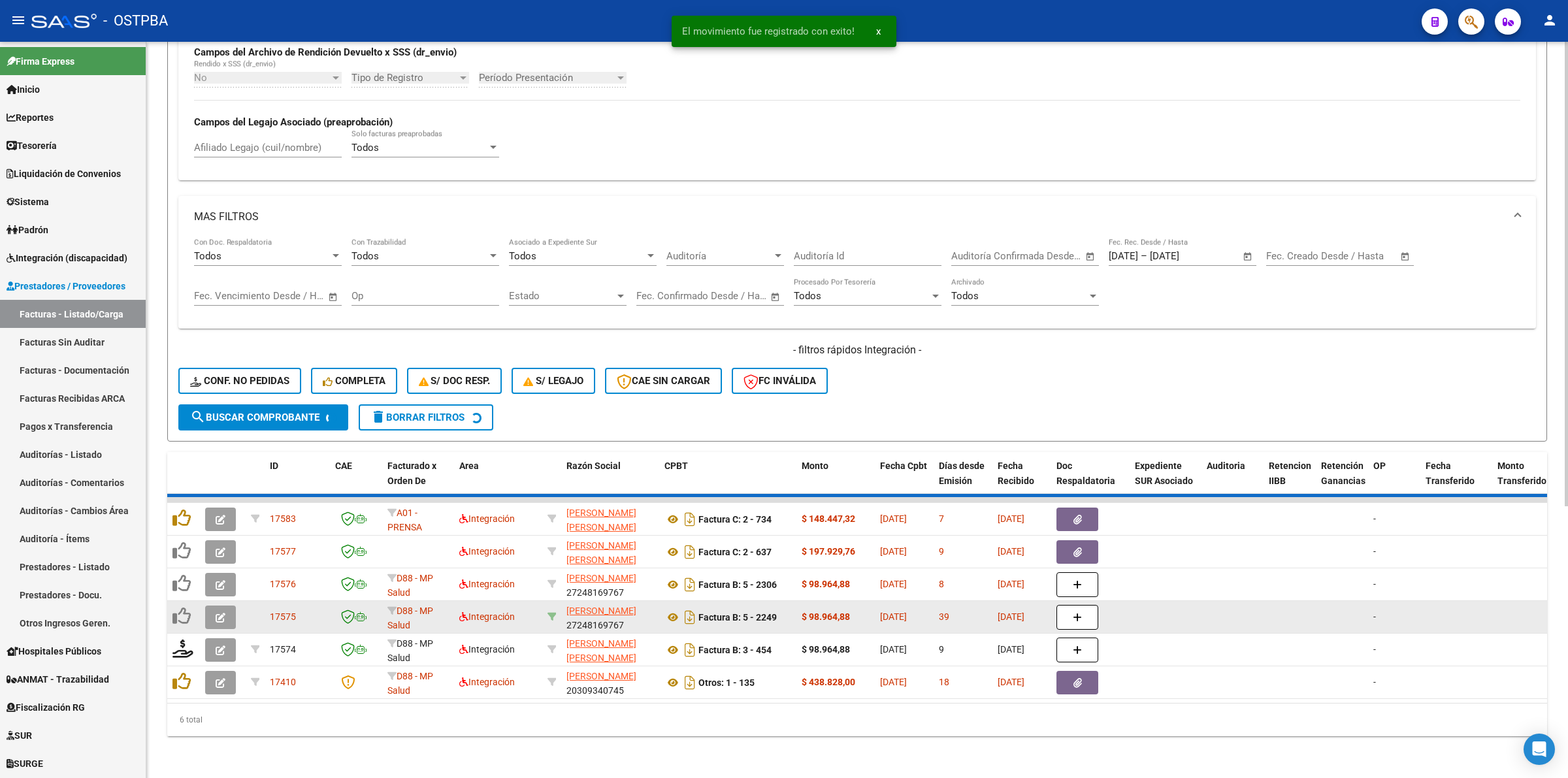
scroll to position [395, 0]
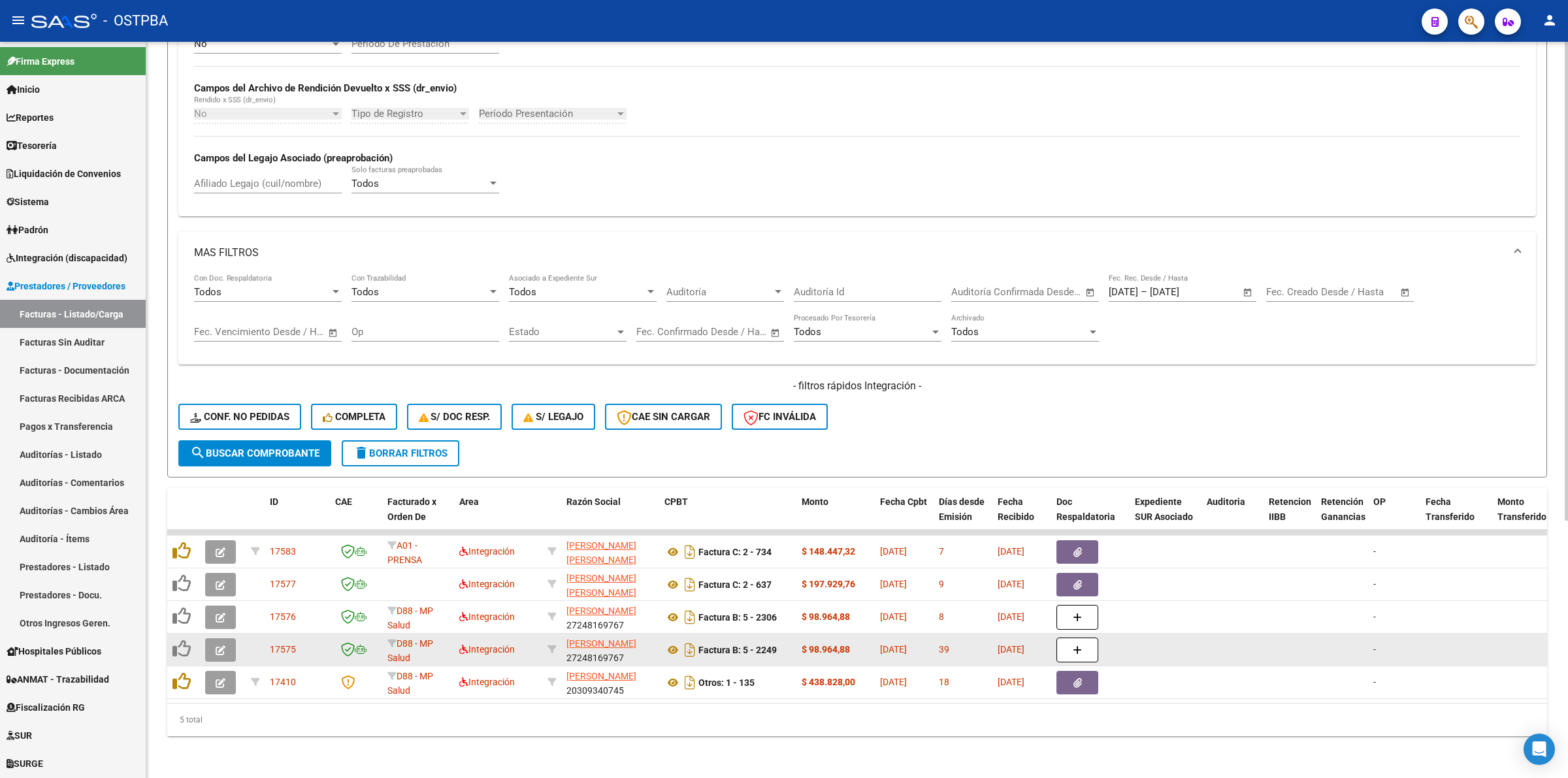
click at [216, 646] on icon "button" at bounding box center [220, 651] width 10 height 10
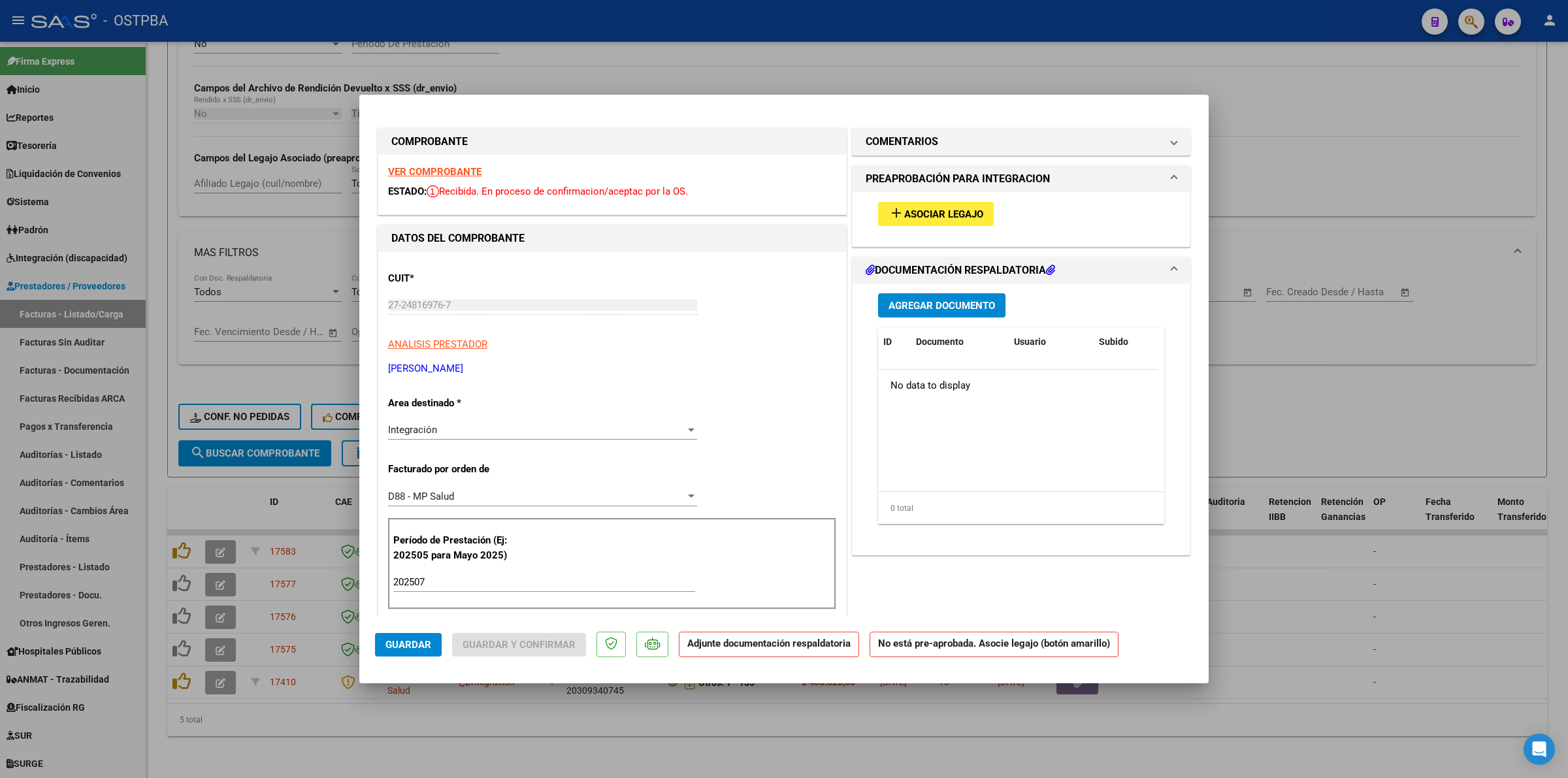
click at [446, 167] on strong "VER COMPROBANTE" at bounding box center [435, 171] width 94 height 12
click at [970, 209] on span "Asociar Legajo" at bounding box center [944, 214] width 79 height 12
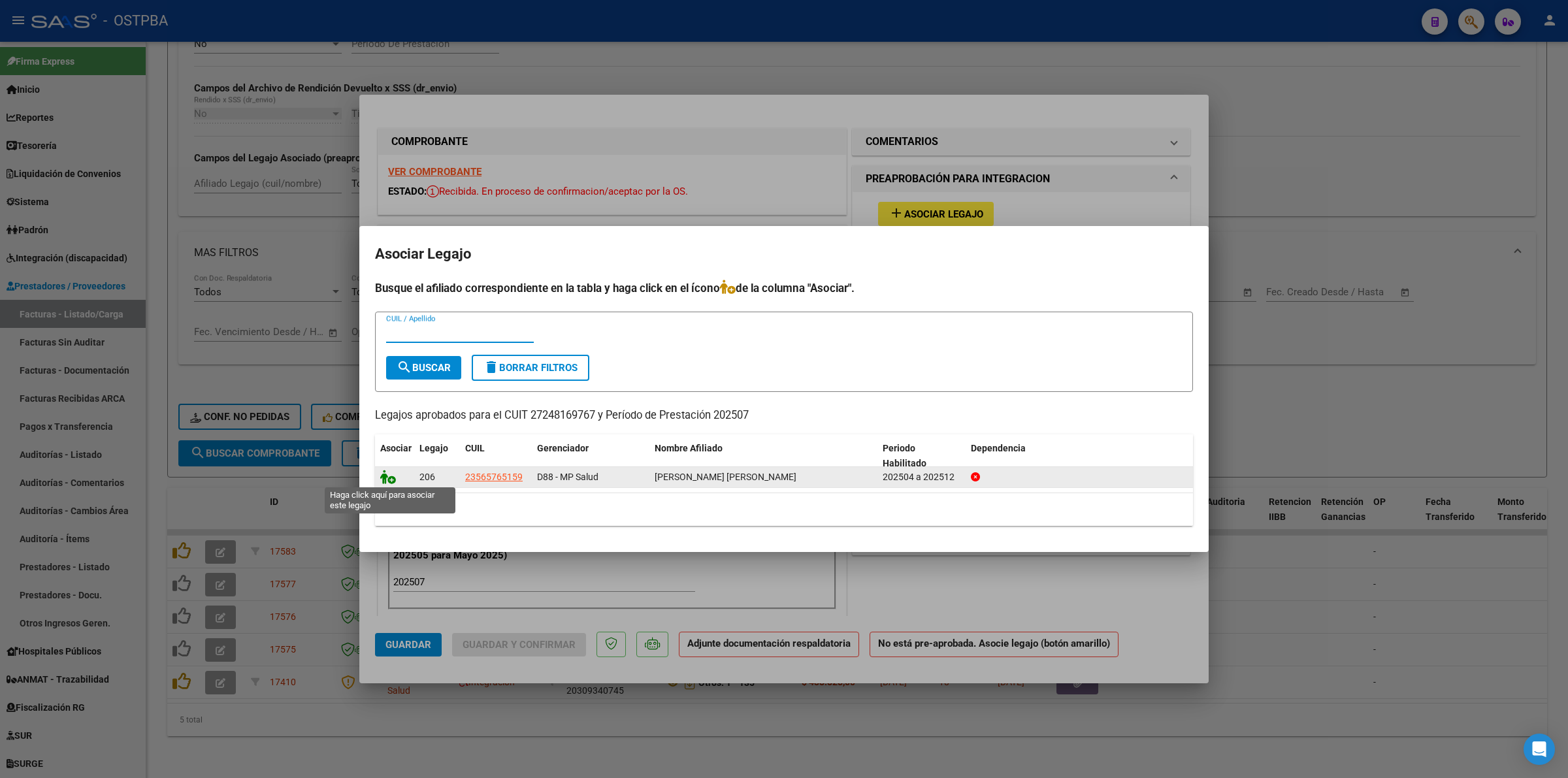
click at [382, 477] on icon at bounding box center [388, 476] width 15 height 15
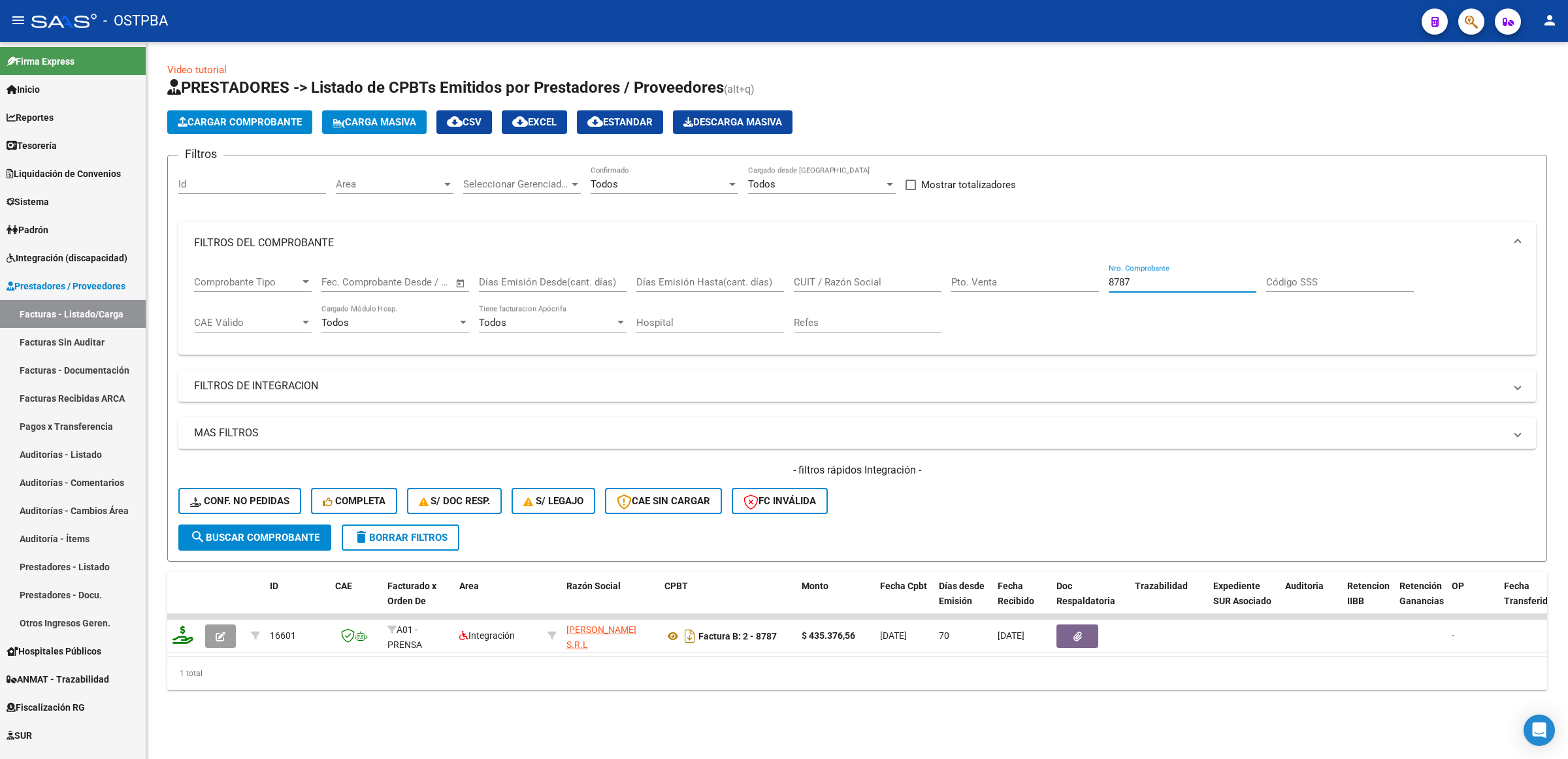
drag, startPoint x: 1148, startPoint y: 278, endPoint x: 1091, endPoint y: 279, distance: 57.0
click at [1091, 279] on div "Comprobante Tipo Comprobante Tipo Fecha inicio – Fecha fin Fec. Comprobante Des…" at bounding box center [857, 304] width 1326 height 81
click at [867, 273] on div "CUIT / Razón Social" at bounding box center [868, 278] width 147 height 28
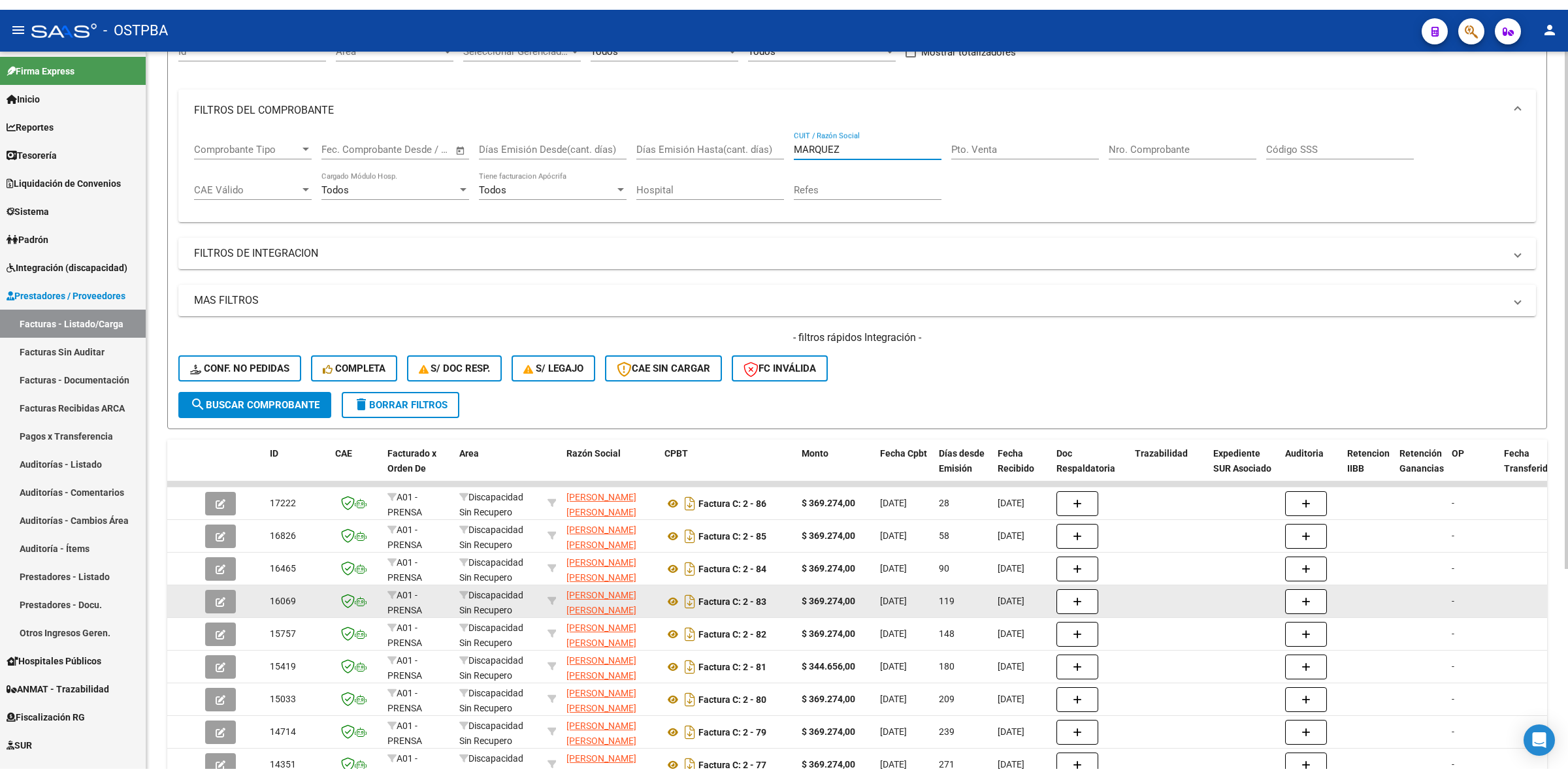
scroll to position [245, 0]
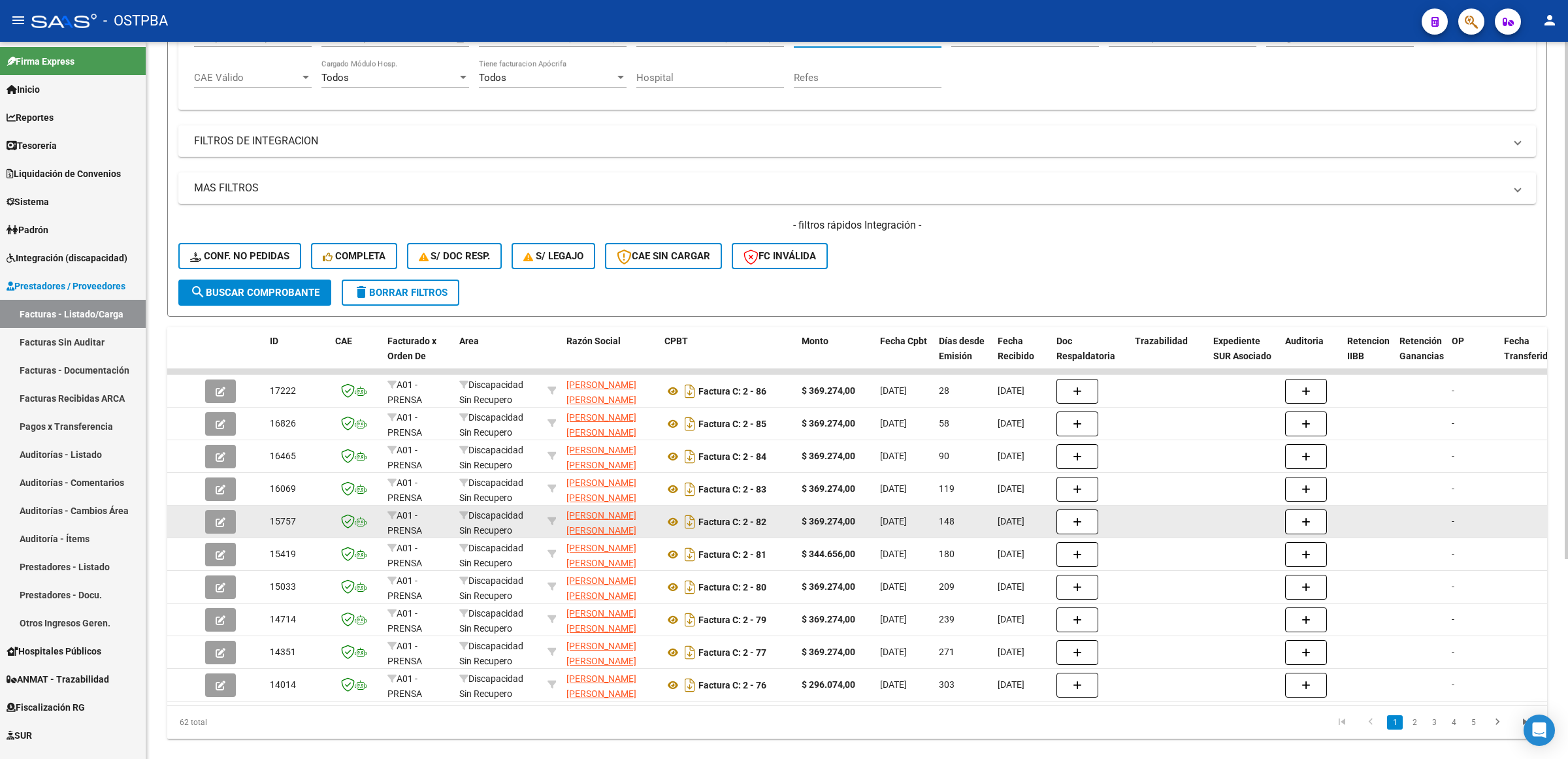
type input "MARQUEZ"
click at [832, 520] on strong "$ 369.274,00" at bounding box center [828, 521] width 54 height 11
click at [673, 514] on icon at bounding box center [673, 521] width 17 height 15
click at [871, 517] on datatable-body-cell "$ 369.274,00" at bounding box center [835, 521] width 78 height 32
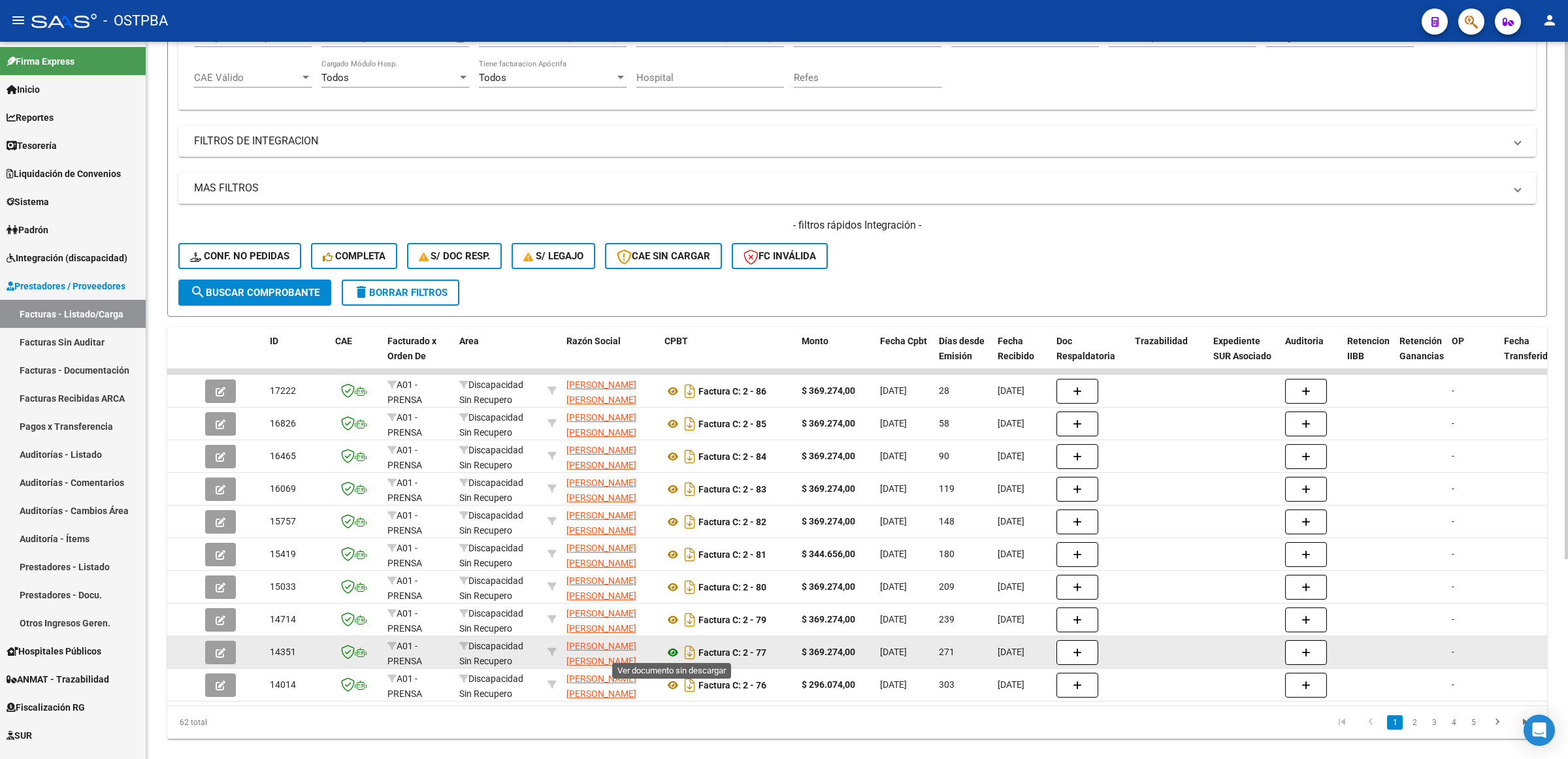
click at [672, 651] on icon at bounding box center [673, 652] width 17 height 15
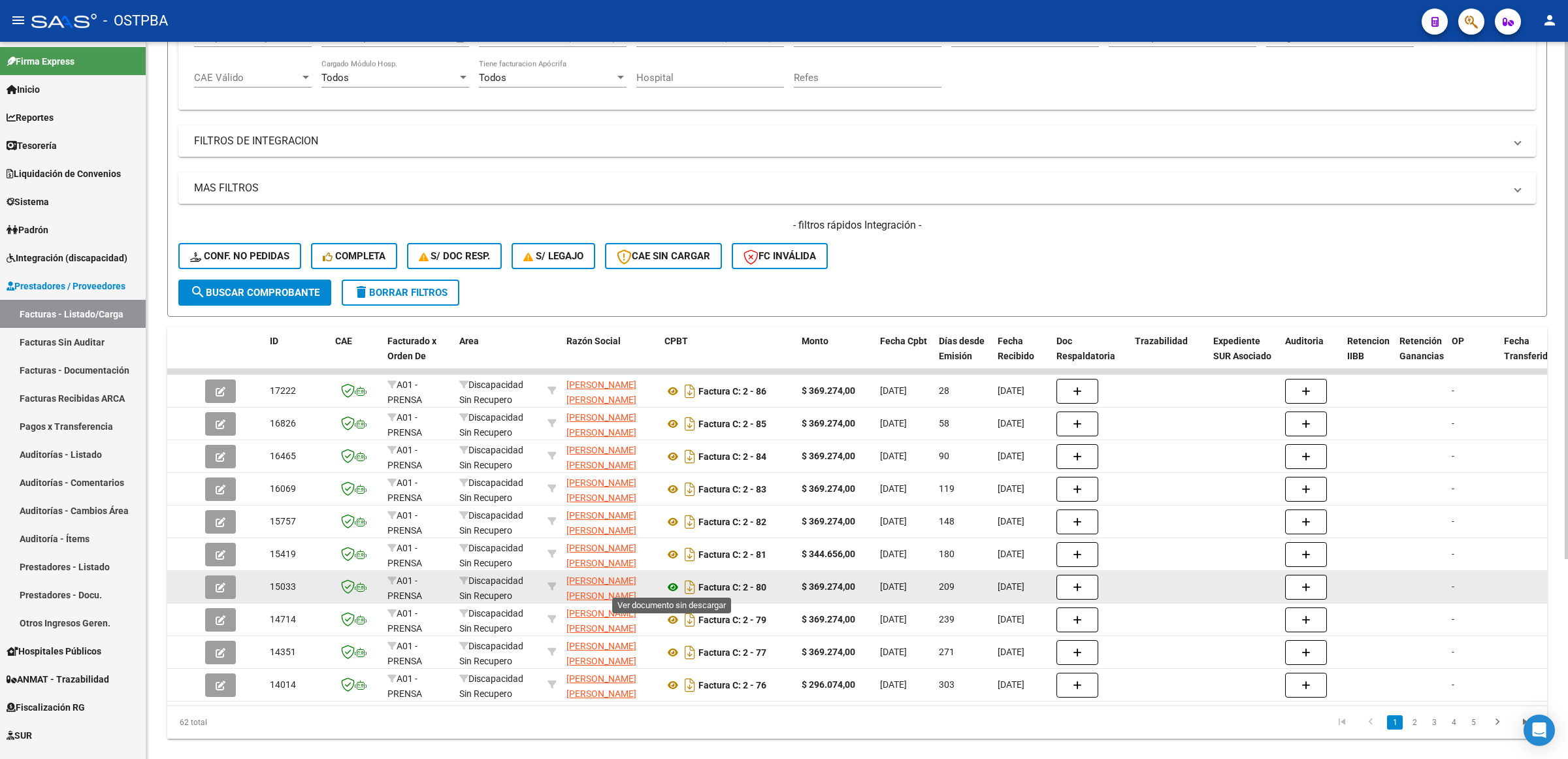
click at [674, 585] on icon at bounding box center [673, 586] width 17 height 15
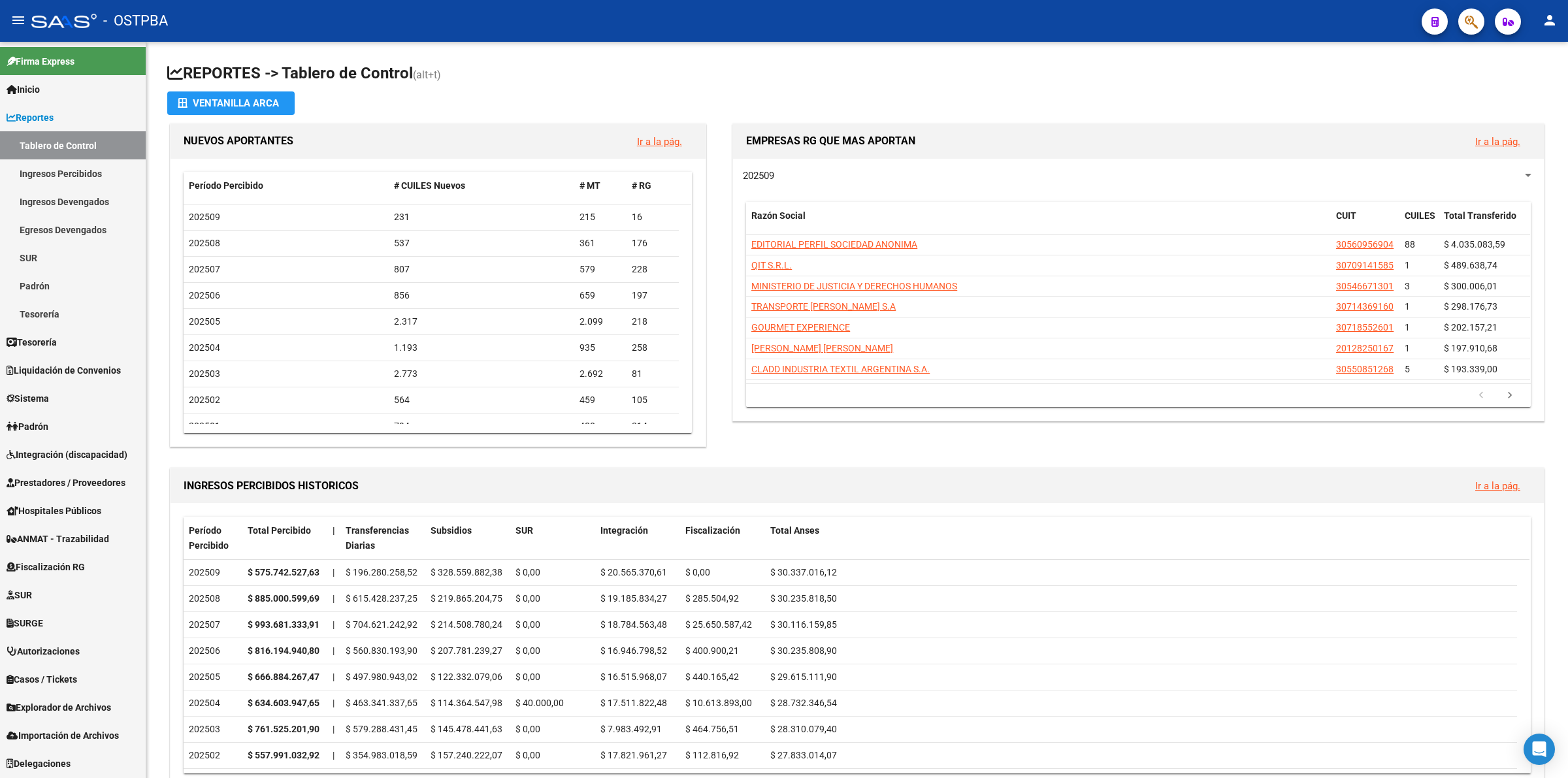
click at [40, 623] on span "SURGE" at bounding box center [25, 623] width 37 height 15
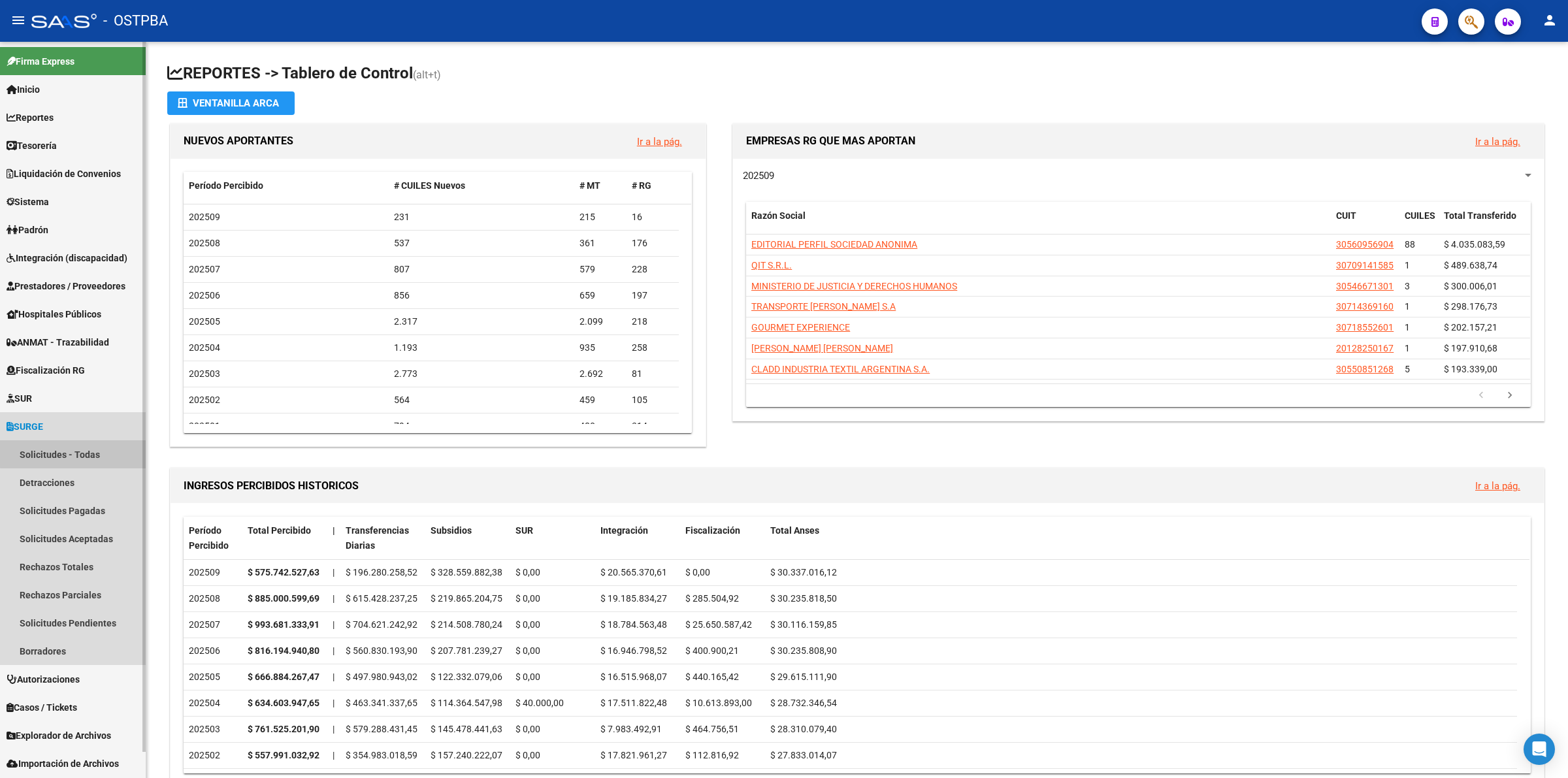
click at [73, 451] on link "Solicitudes - Todas" at bounding box center [73, 454] width 146 height 28
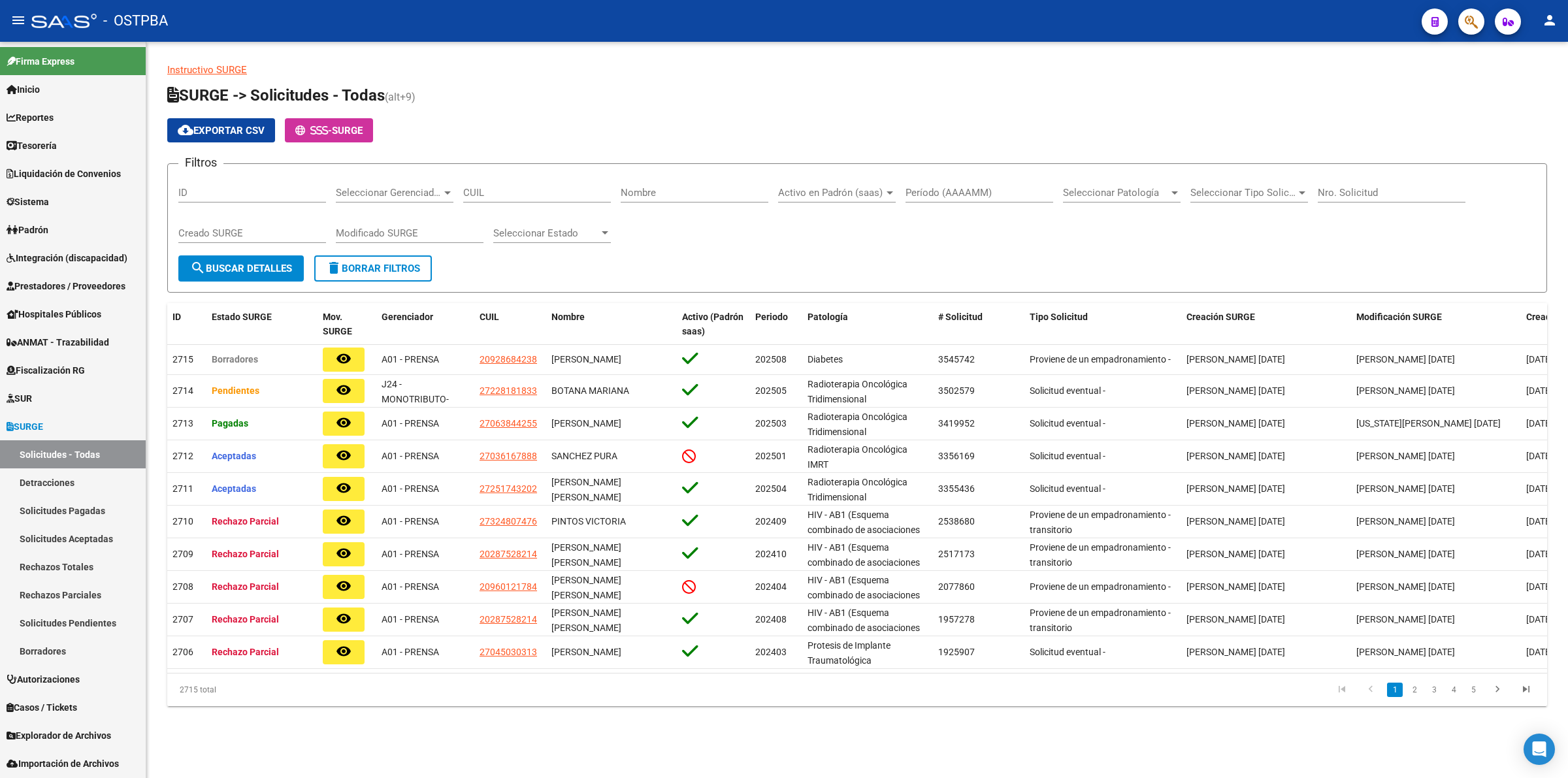
click at [433, 191] on span "Seleccionar Gerenciador" at bounding box center [389, 193] width 106 height 12
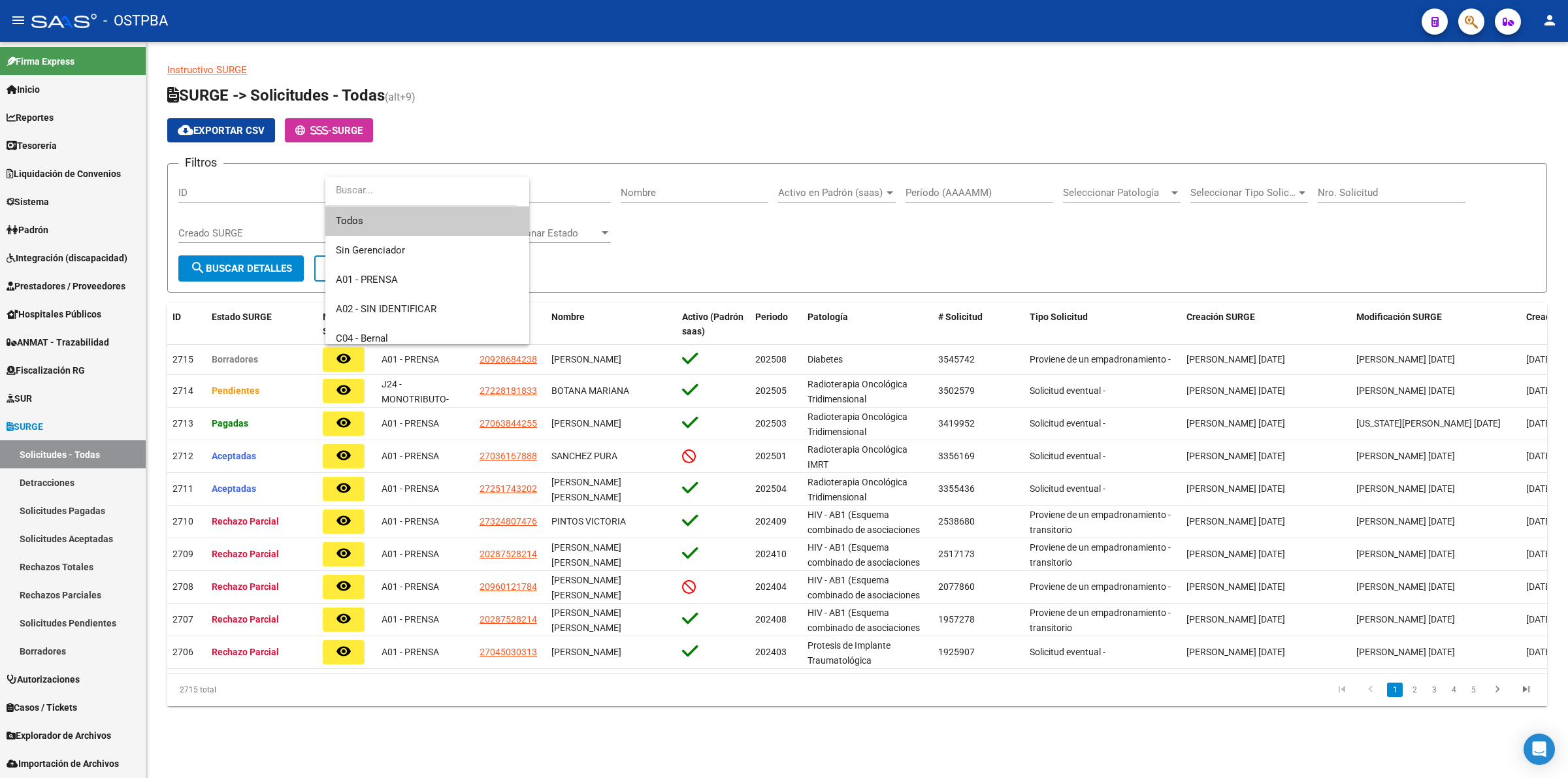
click at [743, 249] on div at bounding box center [784, 389] width 1568 height 778
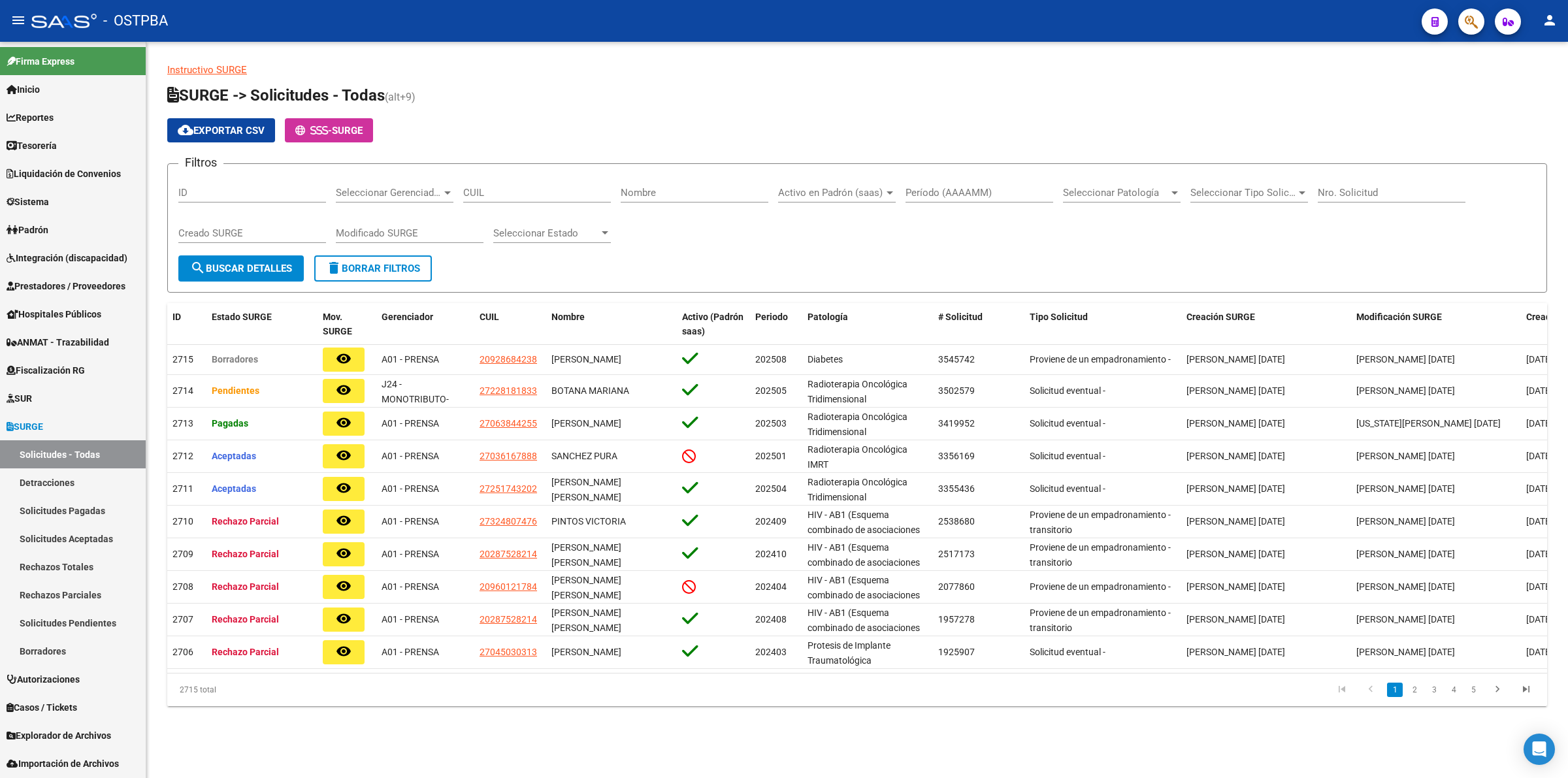
click at [1121, 187] on span "Seleccionar Patología" at bounding box center [1116, 193] width 106 height 12
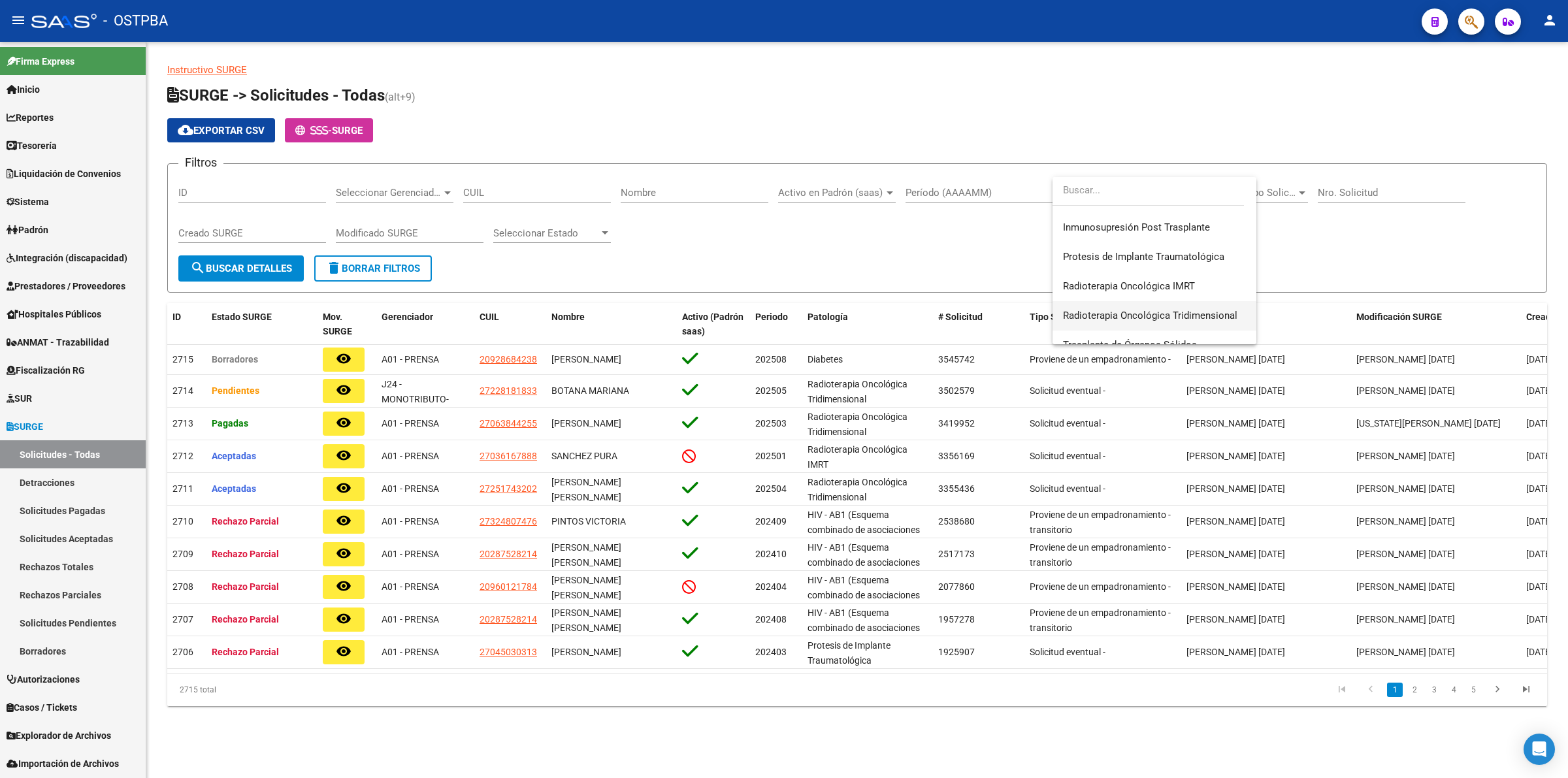
scroll to position [200, 0]
click at [1144, 285] on span "Radioterapia Oncológica IMRT" at bounding box center [1129, 285] width 132 height 12
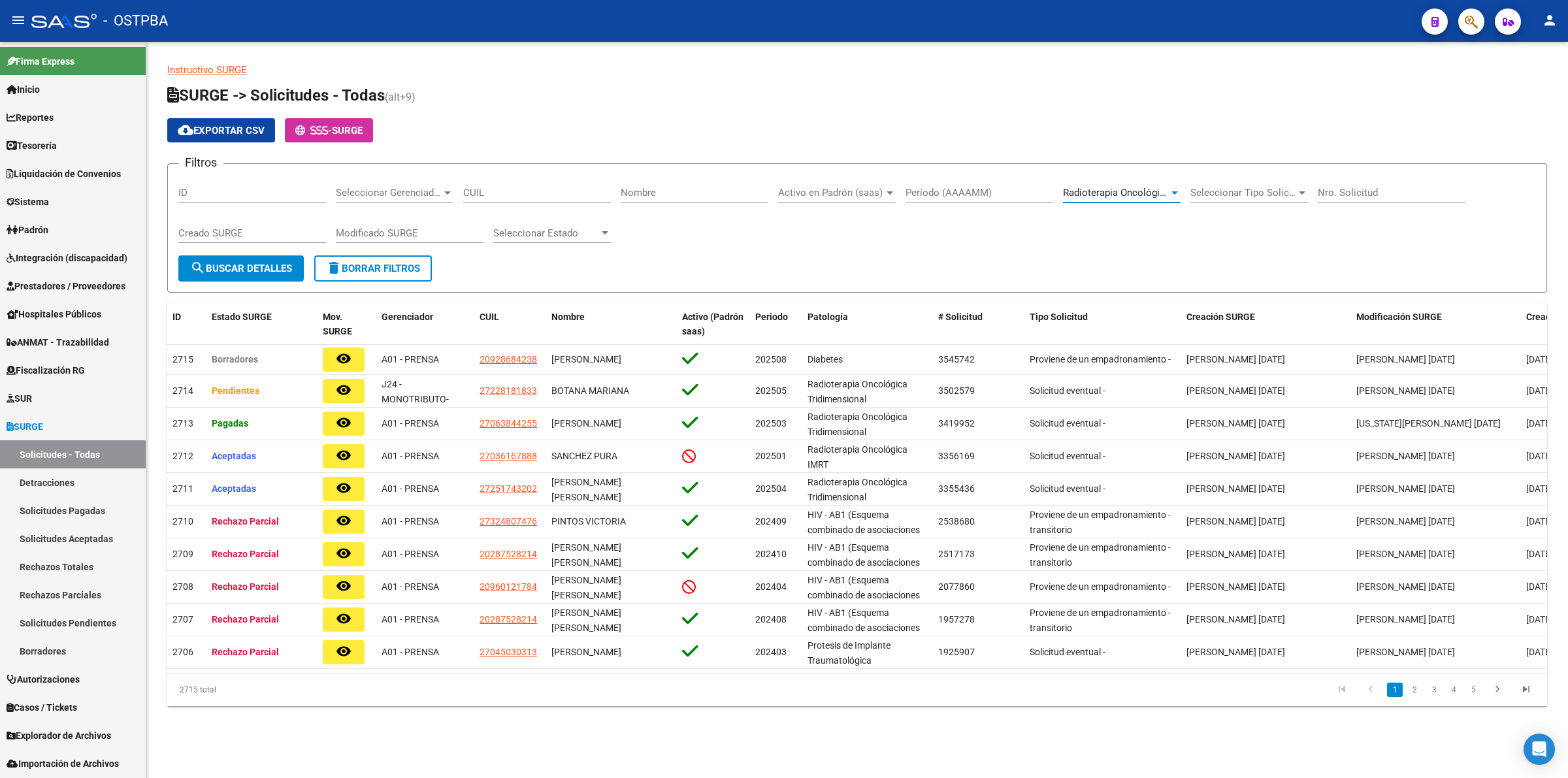
click at [1160, 190] on span "Radioterapia Oncológica IMRT" at bounding box center [1129, 193] width 132 height 12
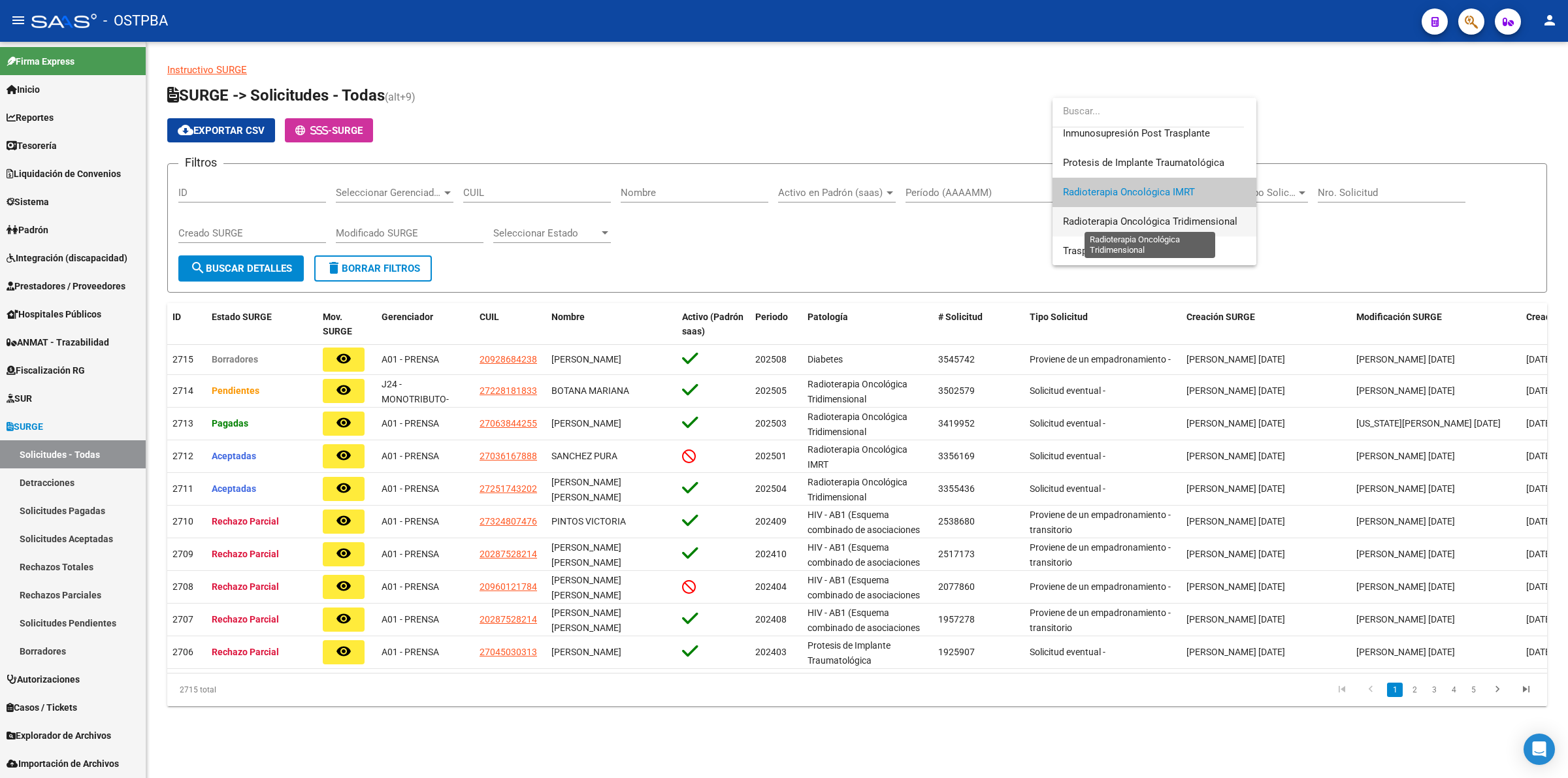
click at [1192, 221] on span "Radioterapia Oncológica Tridimensional" at bounding box center [1150, 221] width 174 height 12
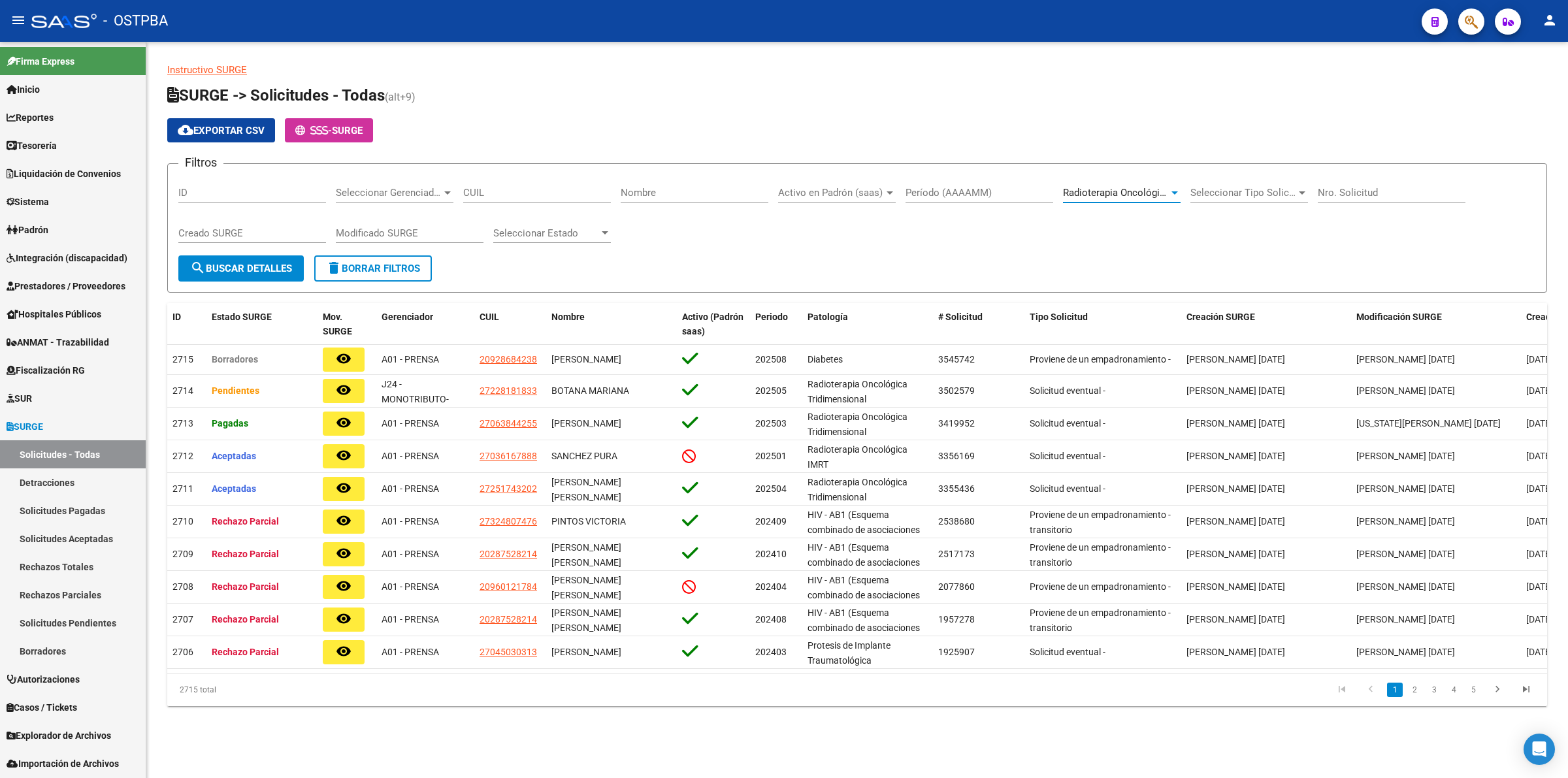
click at [237, 262] on span "search Buscar Detalles" at bounding box center [241, 268] width 102 height 12
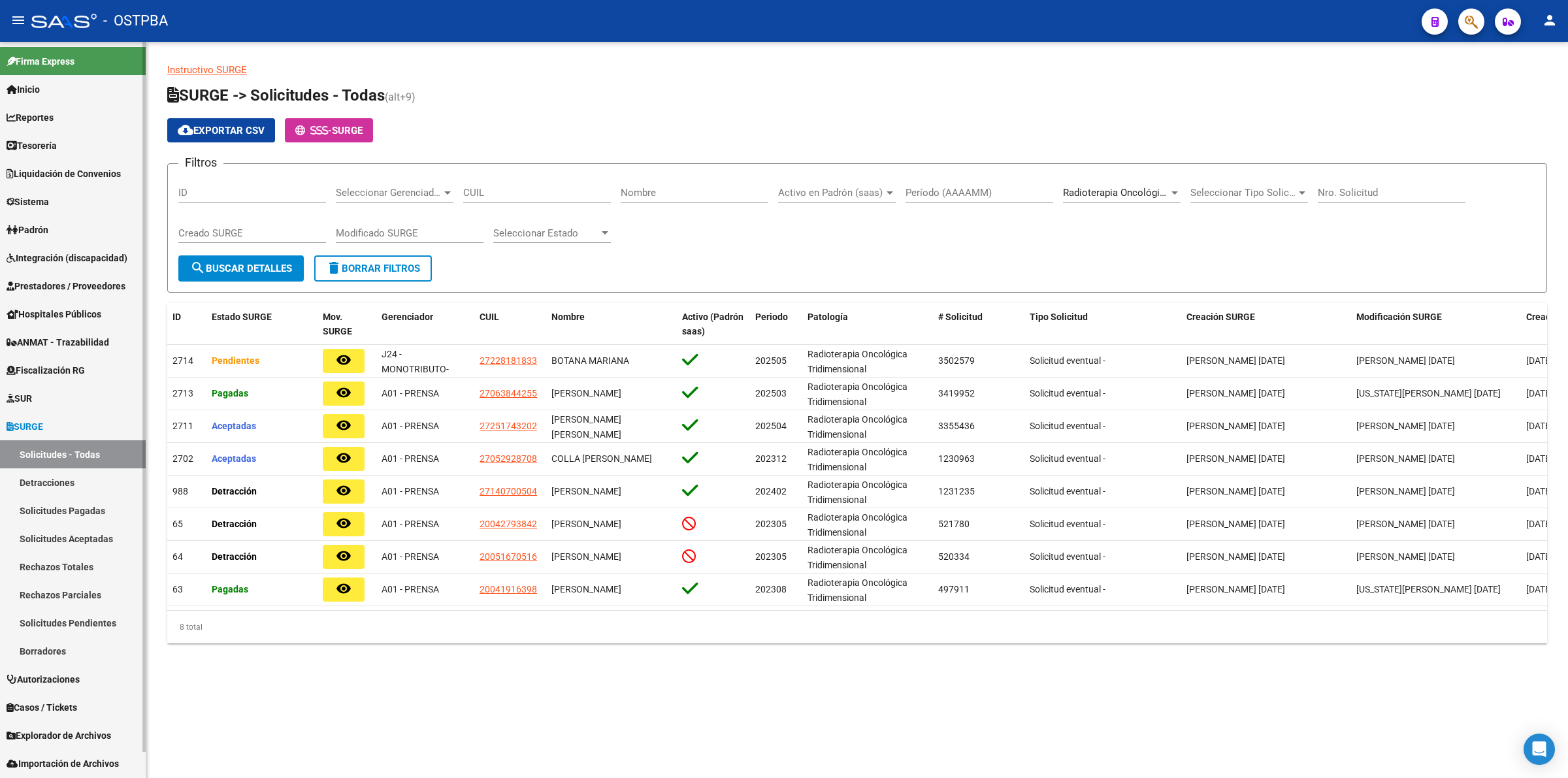
click at [53, 192] on link "Sistema" at bounding box center [73, 201] width 146 height 28
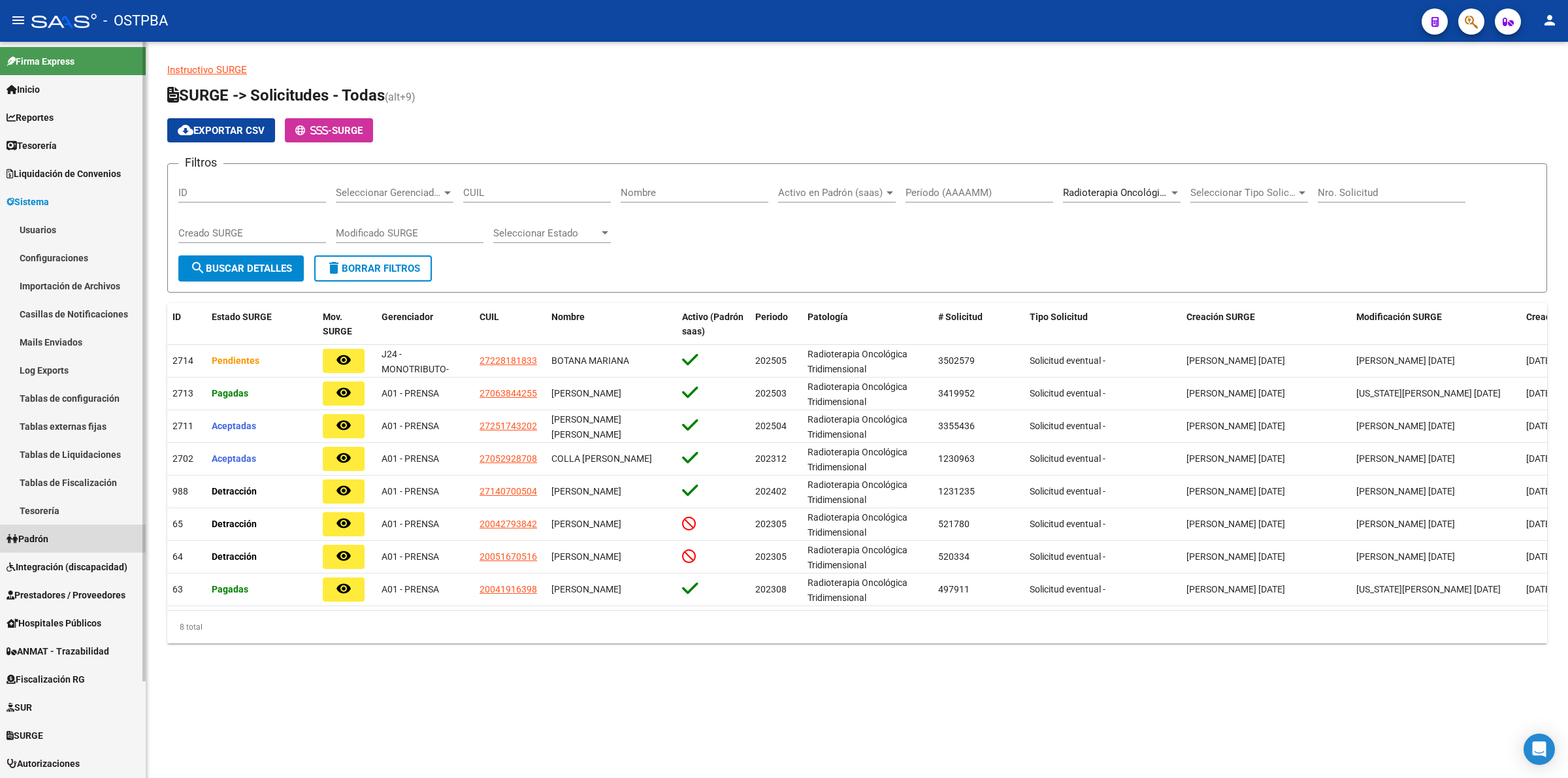
click at [68, 534] on link "Padrón" at bounding box center [73, 539] width 146 height 28
click at [64, 368] on link "Análisis Afiliado" at bounding box center [73, 370] width 146 height 28
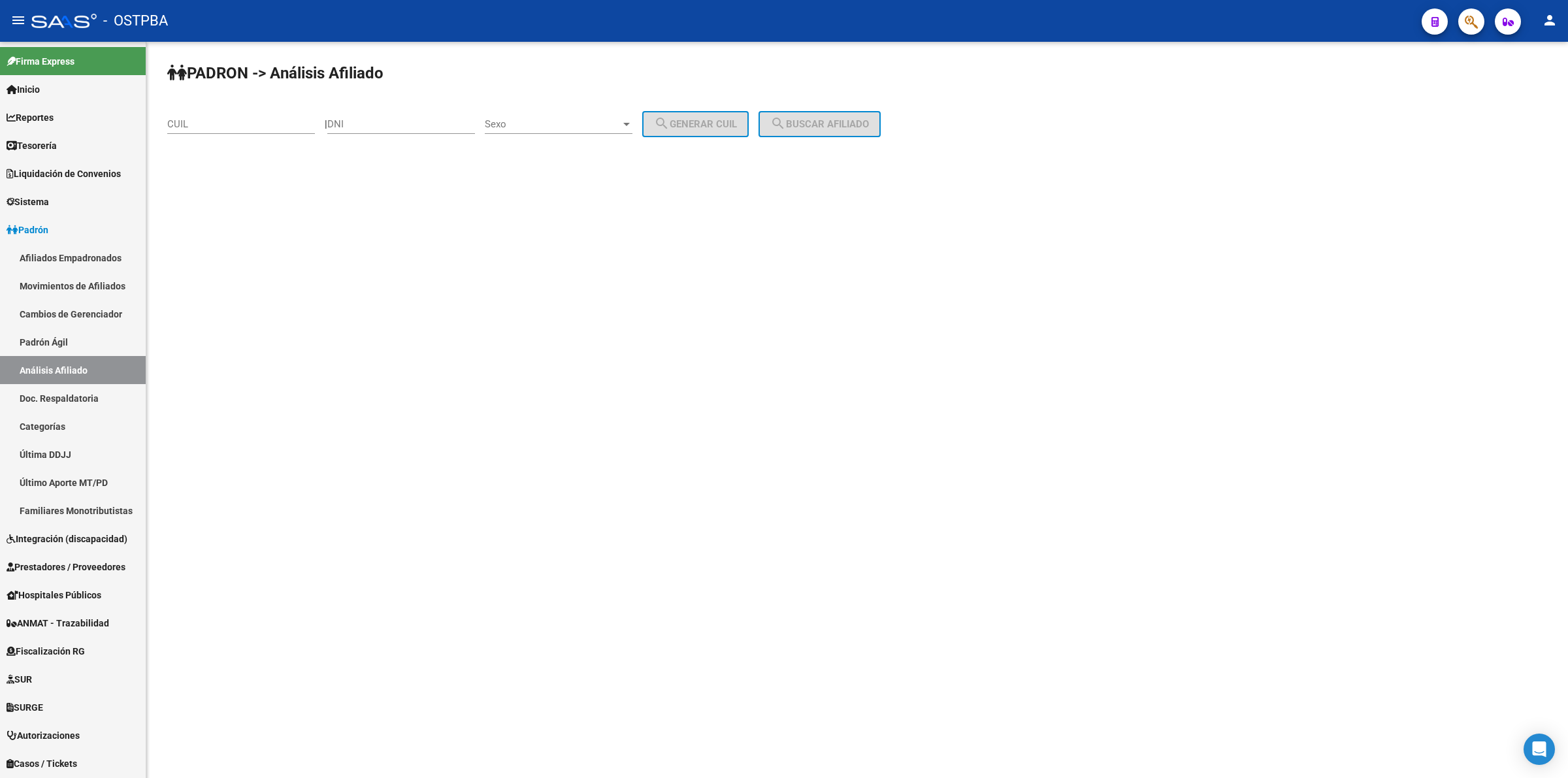
click at [407, 127] on input "DNI" at bounding box center [401, 124] width 147 height 12
type input "58116800"
click at [558, 118] on span "Sexo" at bounding box center [552, 124] width 136 height 12
click at [572, 146] on span "Femenino" at bounding box center [573, 153] width 147 height 29
click at [670, 130] on mat-icon "search" at bounding box center [662, 124] width 15 height 15
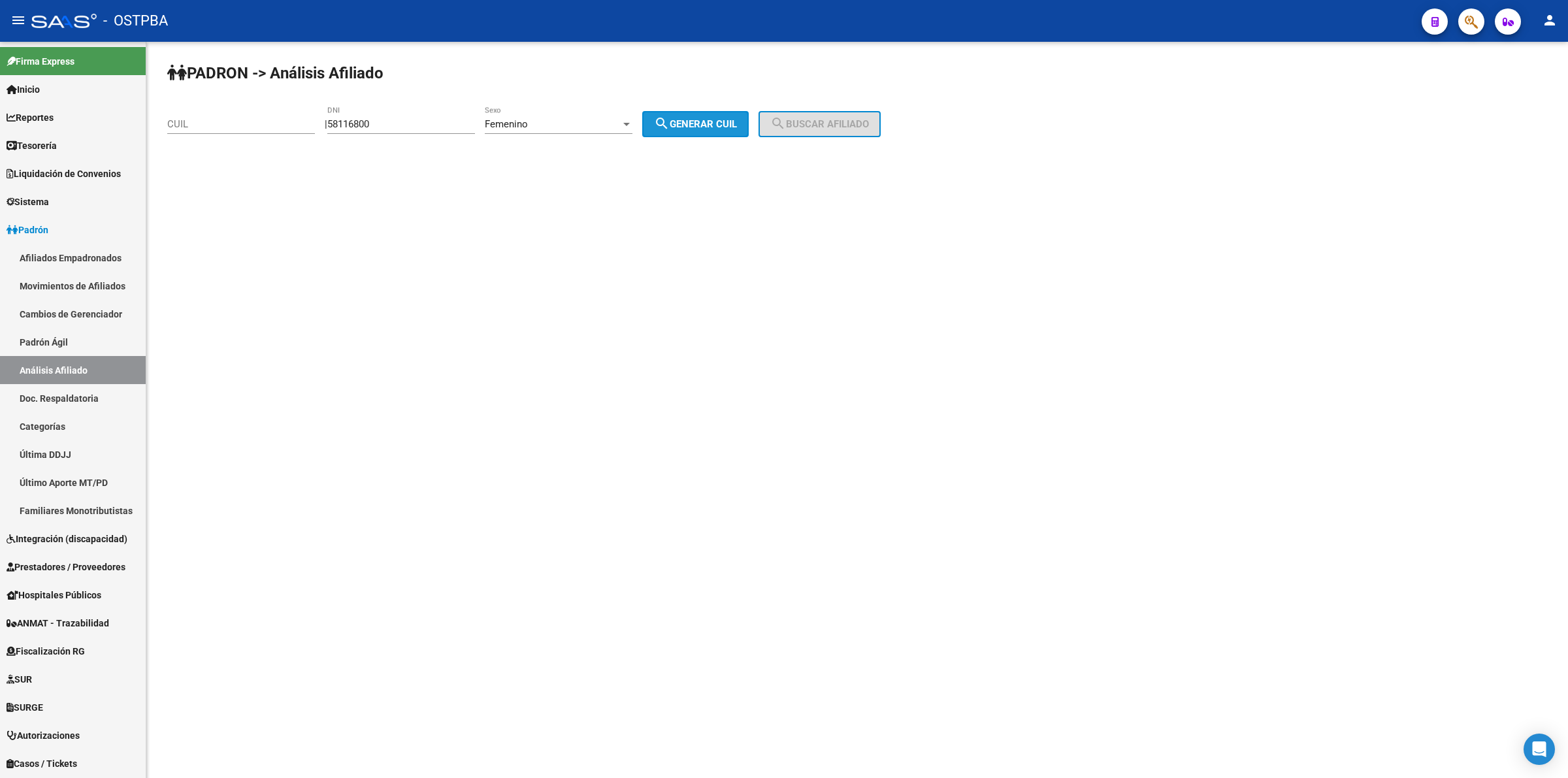
type input "23-58116800-4"
click at [838, 126] on span "search Buscar afiliado" at bounding box center [819, 124] width 99 height 12
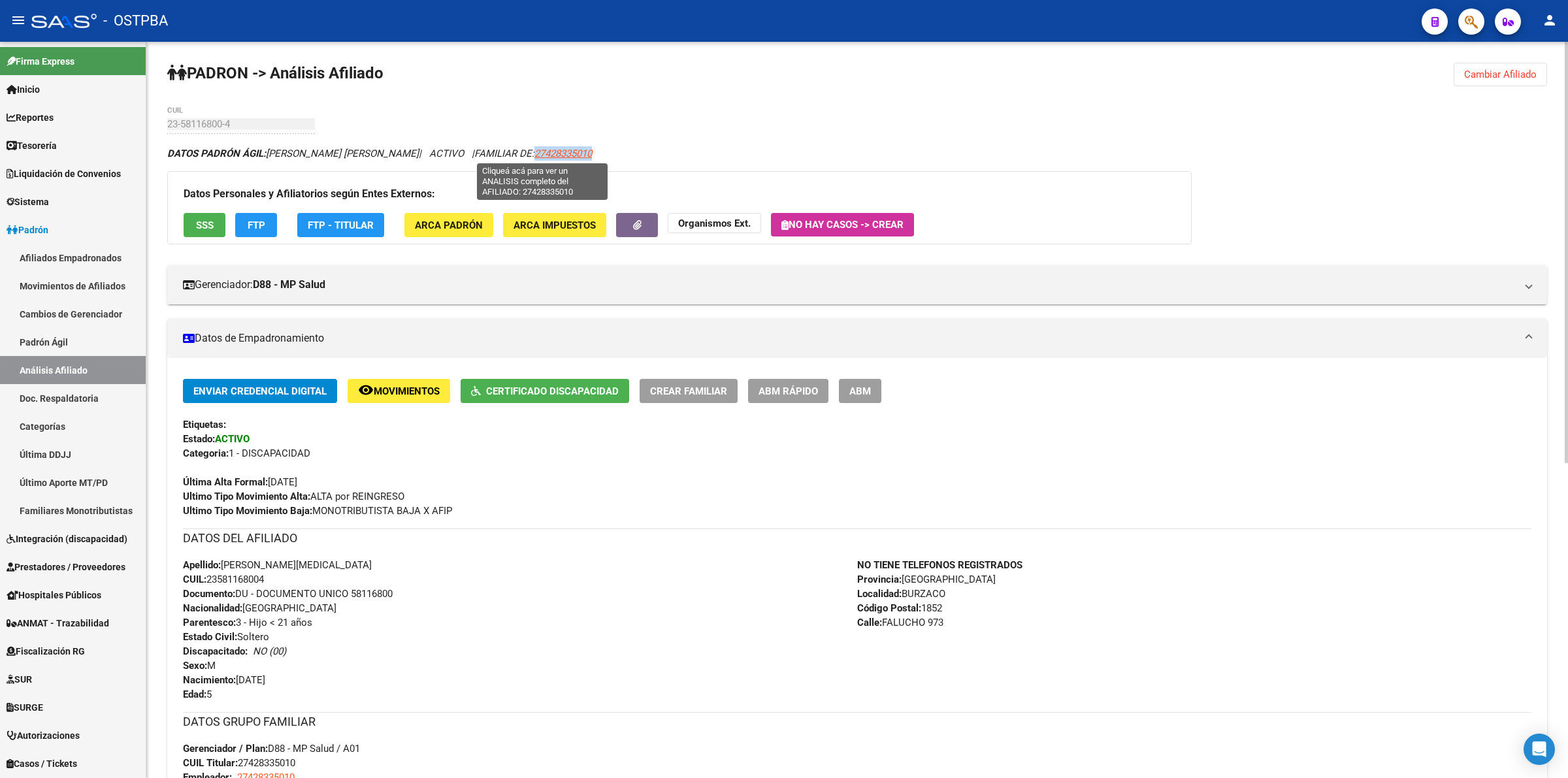
drag, startPoint x: 585, startPoint y: 148, endPoint x: 512, endPoint y: 154, distance: 73.2
click at [512, 154] on div "DATOS PADRÓN ÁGIL: FILONI NATASHA YASMIN | ACTIVO | FAMILIAR DE: 27428335010" at bounding box center [857, 153] width 1380 height 15
drag, startPoint x: 530, startPoint y: 143, endPoint x: 1013, endPoint y: 429, distance: 561.3
click at [1031, 441] on div "Enviar Credencial Digital remove_red_eye Movimientos Certificado Discapacidad C…" at bounding box center [857, 448] width 1349 height 139
drag, startPoint x: 509, startPoint y: 153, endPoint x: 578, endPoint y: 152, distance: 69.0
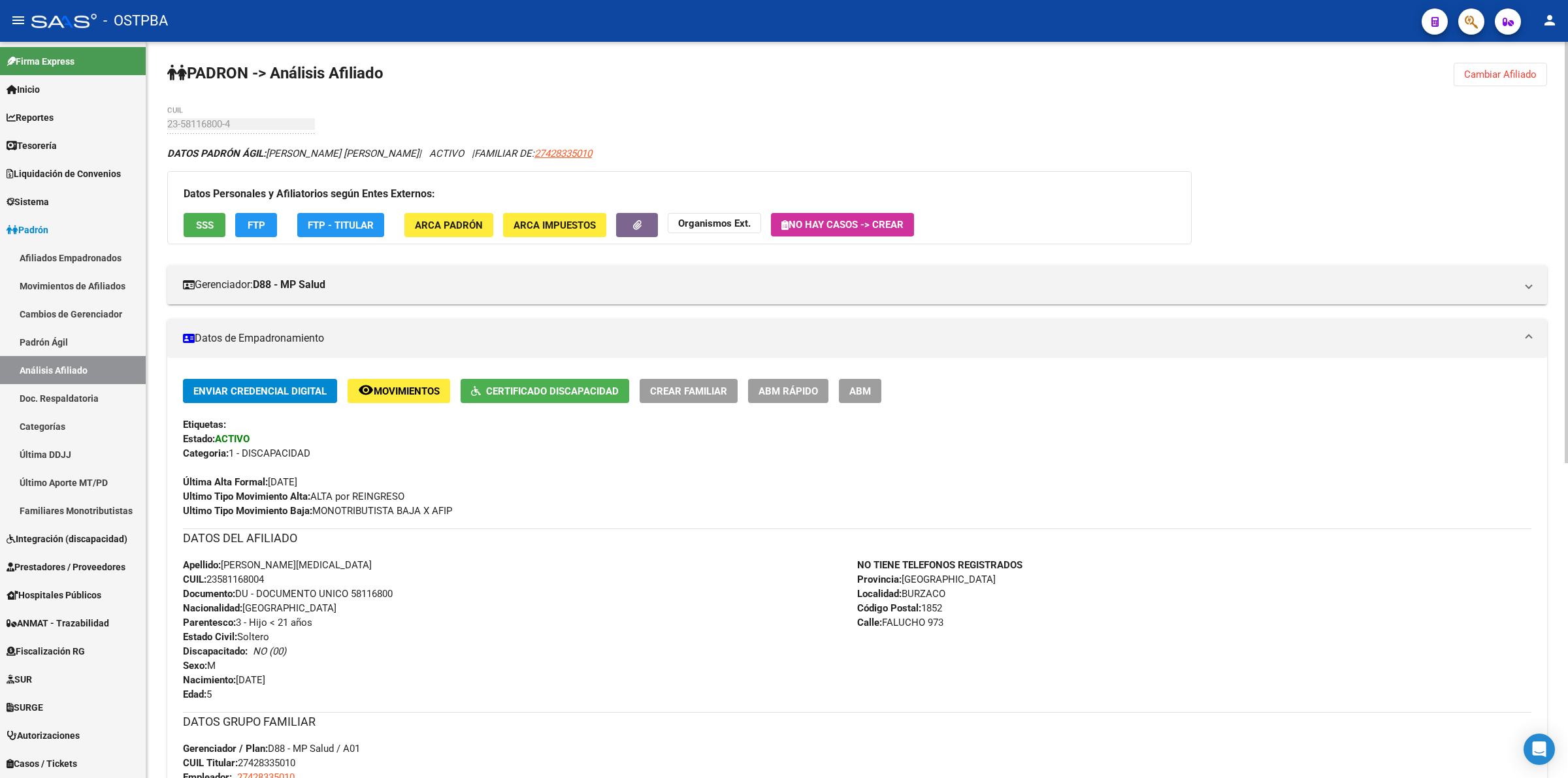
click at [578, 152] on div "DATOS PADRÓN ÁGIL: FILONI NATASHA YASMIN | ACTIVO | FAMILIAR DE: 27428335010" at bounding box center [857, 153] width 1380 height 15
drag, startPoint x: 646, startPoint y: 110, endPoint x: 561, endPoint y: 110, distance: 85.0
click at [642, 110] on div "PADRON -> Análisis Afiliado Cambiar Afiliado 23-58116800-4 CUIL DATOS PADRÓN ÁG…" at bounding box center [857, 684] width 1421 height 1284
click at [240, 124] on div "PADRON -> Análisis Afiliado Cambiar Afiliado 23-58116800-4 CUIL DATOS PADRÓN ÁG…" at bounding box center [857, 684] width 1421 height 1284
drag, startPoint x: 159, startPoint y: 124, endPoint x: 162, endPoint y: 117, distance: 7.6
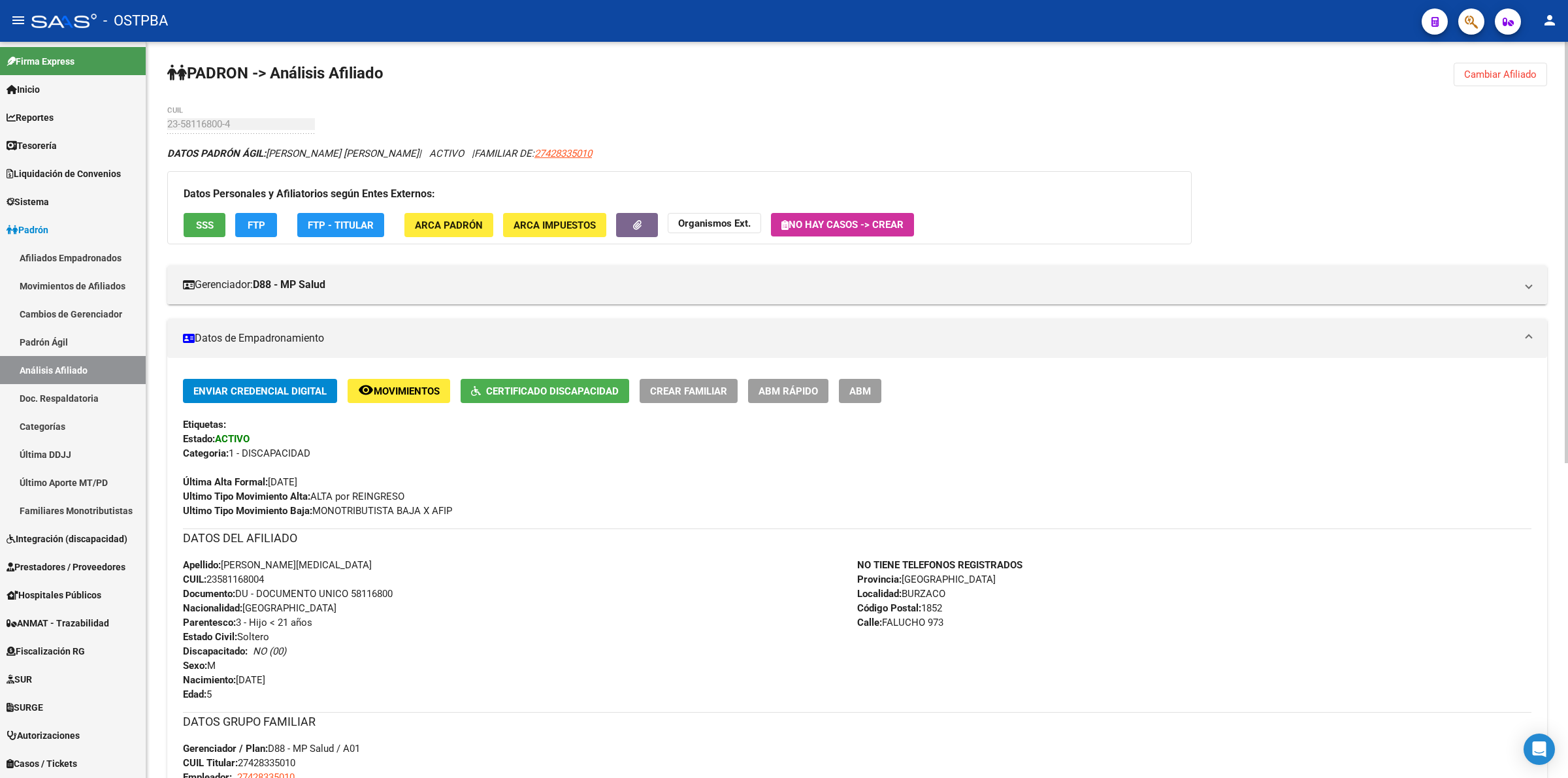
click at [162, 117] on div "PADRON -> Análisis Afiliado Cambiar Afiliado 23-58116800-4 CUIL DATOS PADRÓN ÁG…" at bounding box center [857, 684] width 1421 height 1284
click at [41, 192] on link "Sistema" at bounding box center [73, 201] width 146 height 28
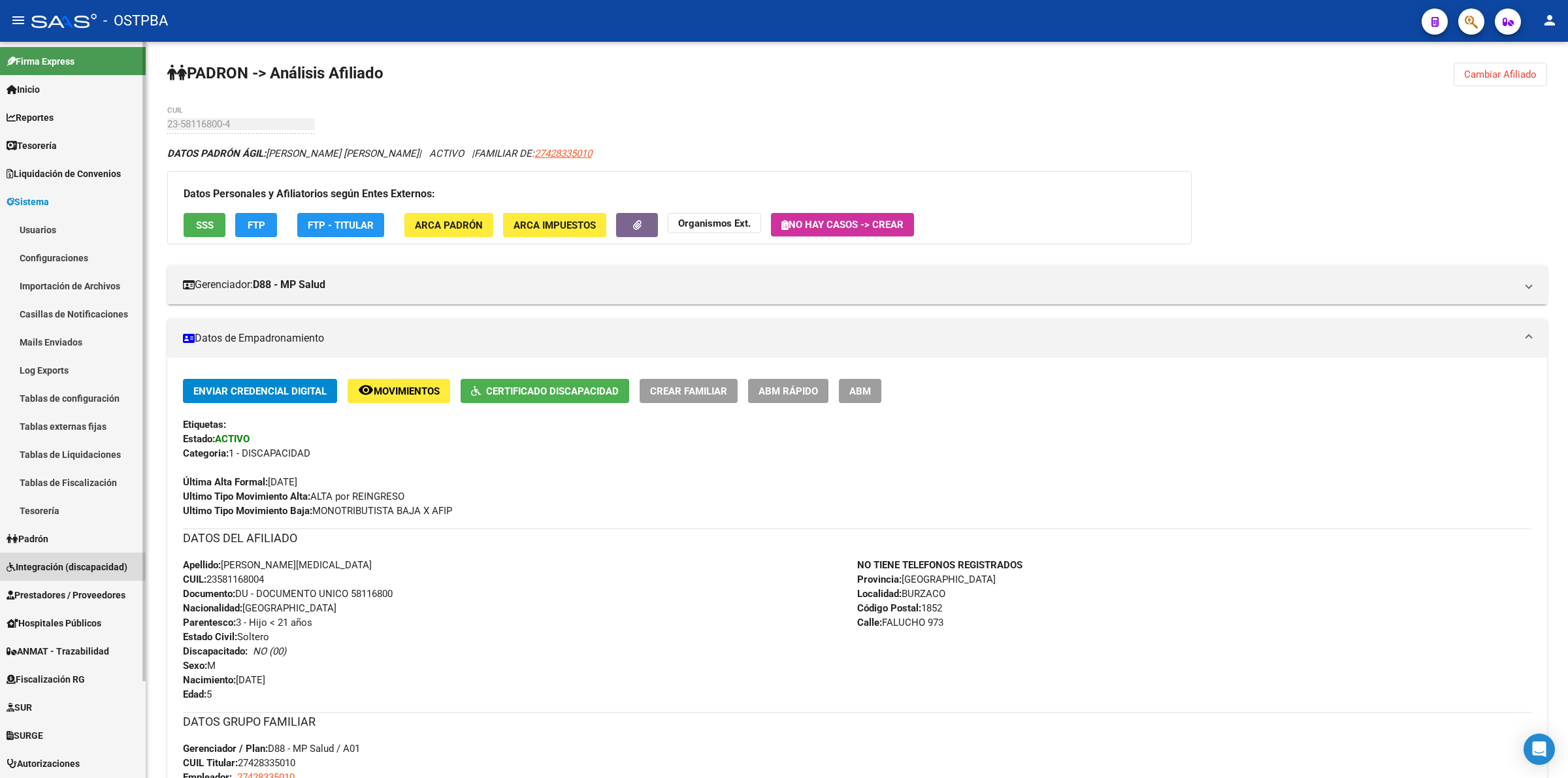
click at [60, 561] on span "Integración (discapacidad)" at bounding box center [68, 567] width 121 height 15
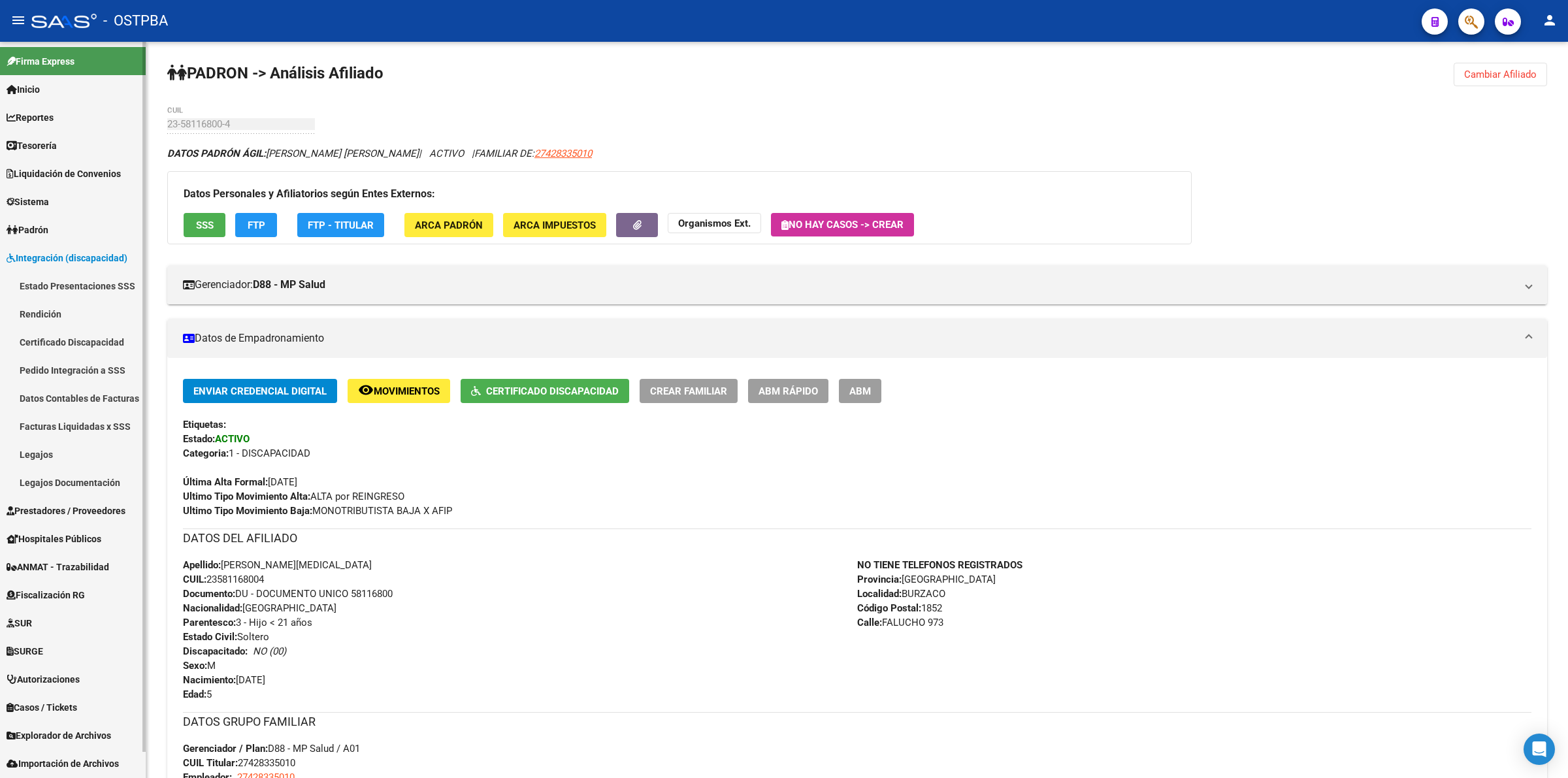
click at [63, 460] on link "Legajos" at bounding box center [73, 454] width 146 height 28
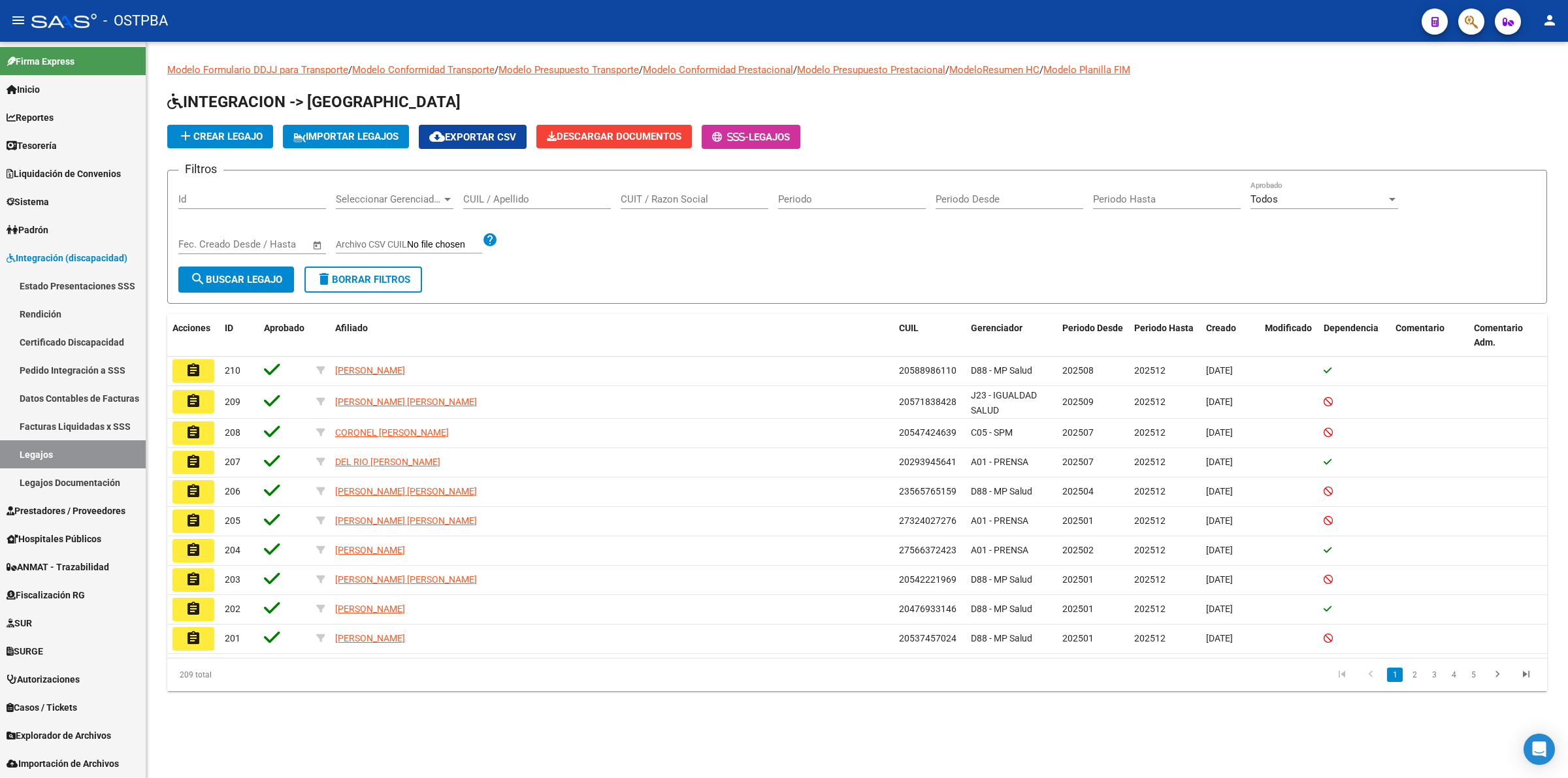
click at [229, 133] on span "add Crear Legajo" at bounding box center [220, 136] width 85 height 12
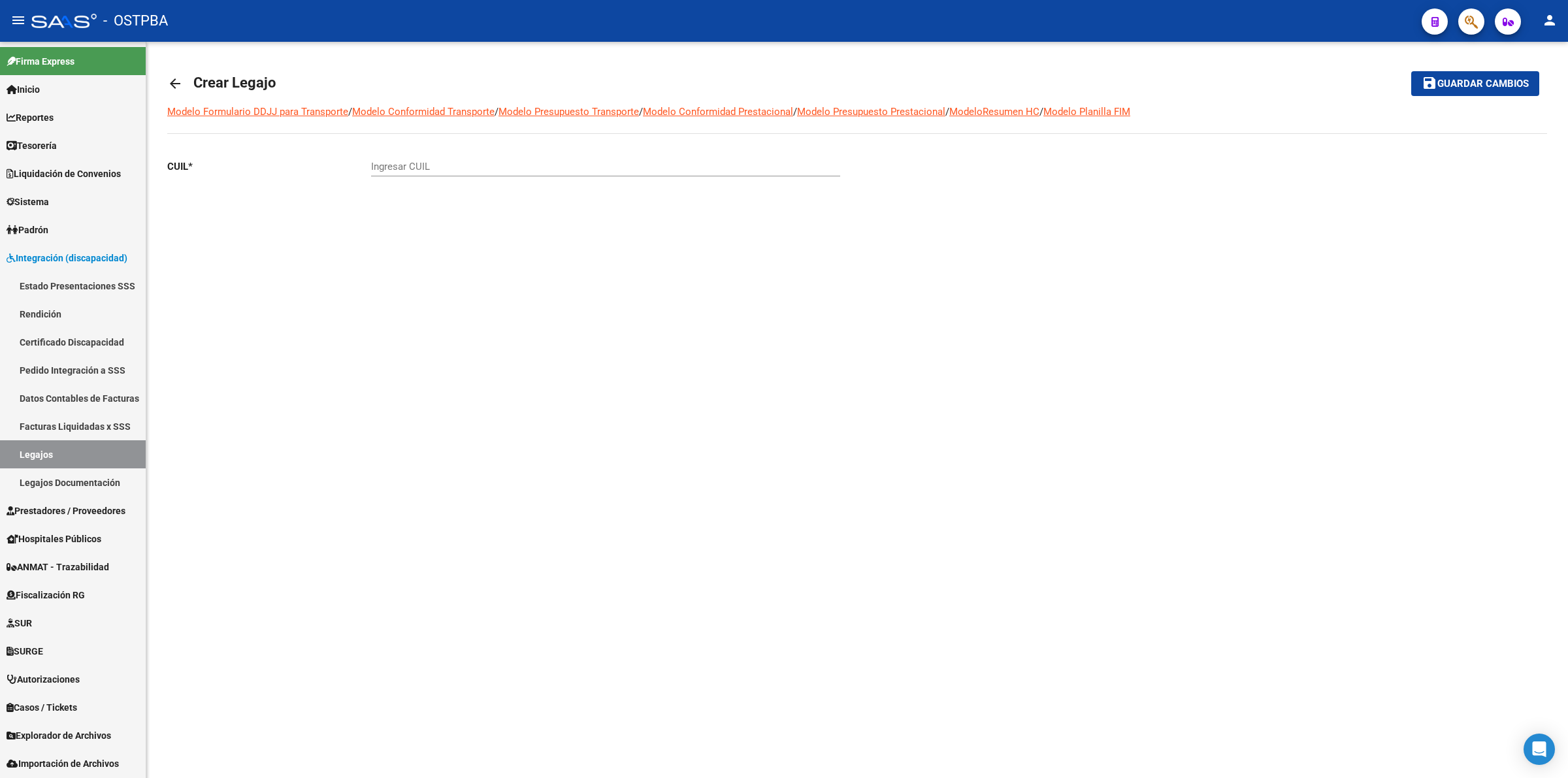
click at [553, 165] on input "Ingresar CUIL" at bounding box center [606, 166] width 469 height 12
paste input "23-58116800-4"
type input "23-58116800-4"
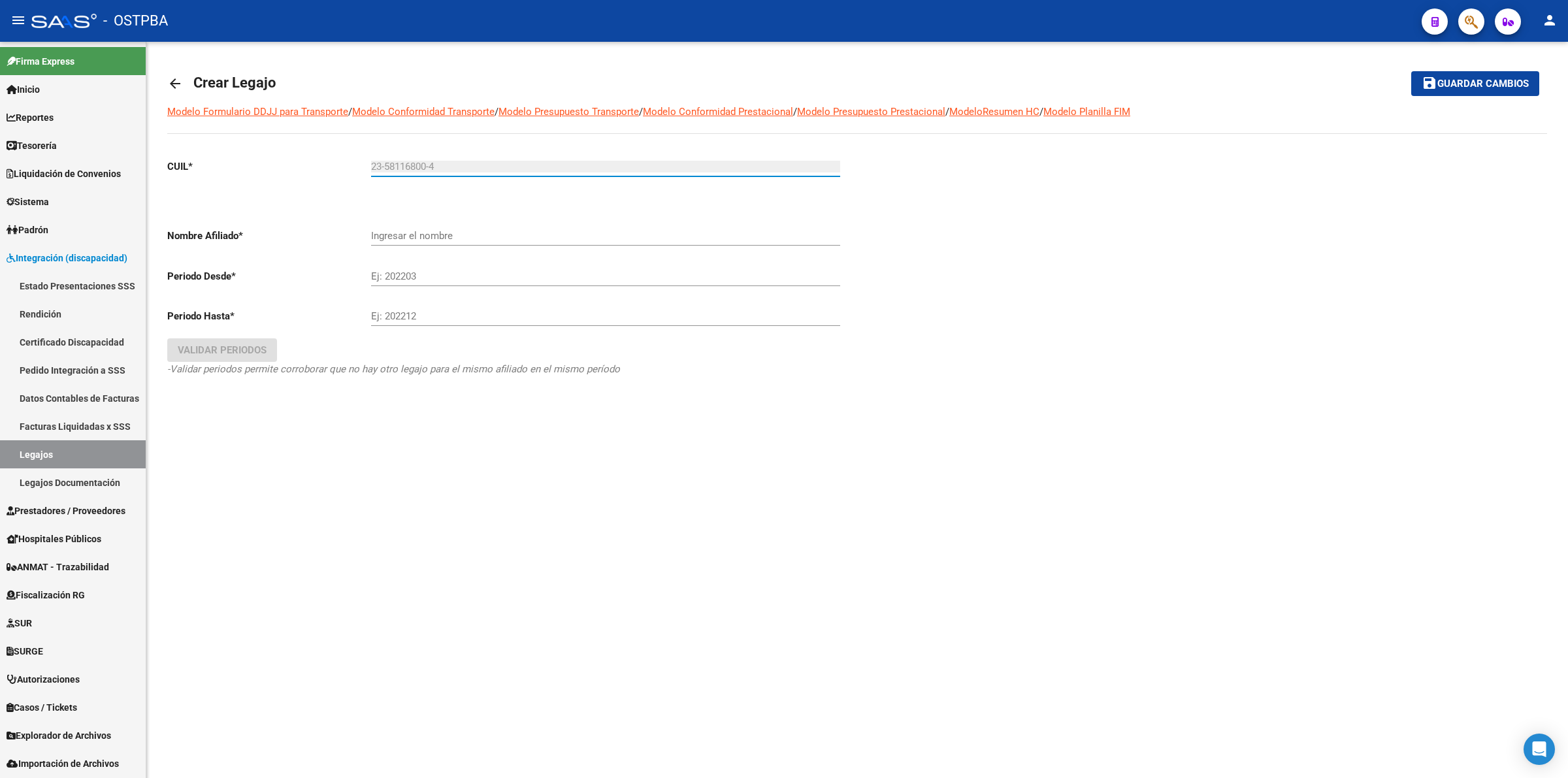
type input "FILONI NATASHA YASMIN"
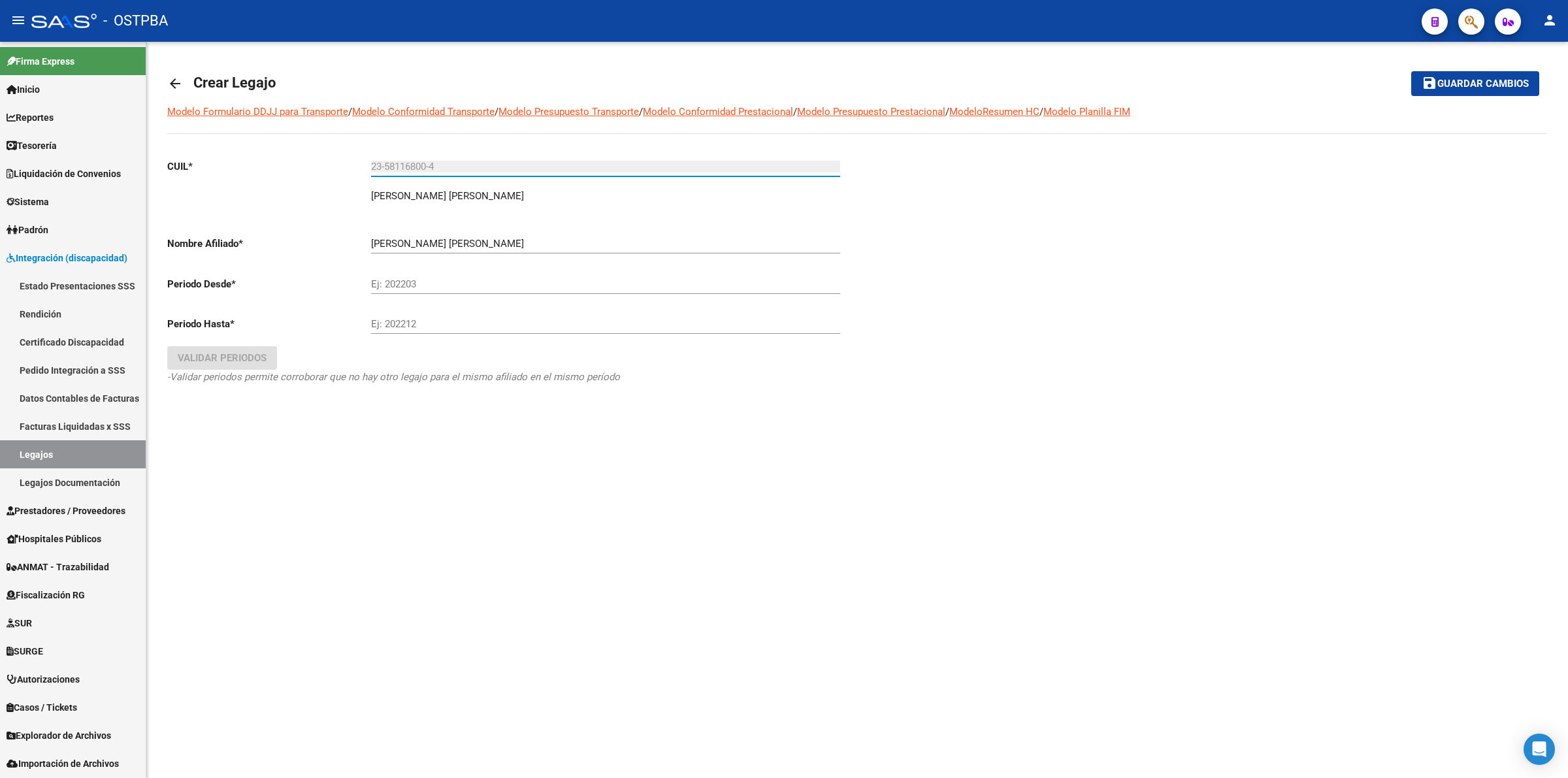
type input "23-58116800-4"
click at [445, 233] on div "FILONI NATASHA YASMIN Ingresar el nombre" at bounding box center [606, 239] width 469 height 28
click at [430, 295] on div "Ej: 202203" at bounding box center [606, 286] width 469 height 41
click at [431, 279] on input "Ej: 202203" at bounding box center [606, 284] width 469 height 12
type input "202507"
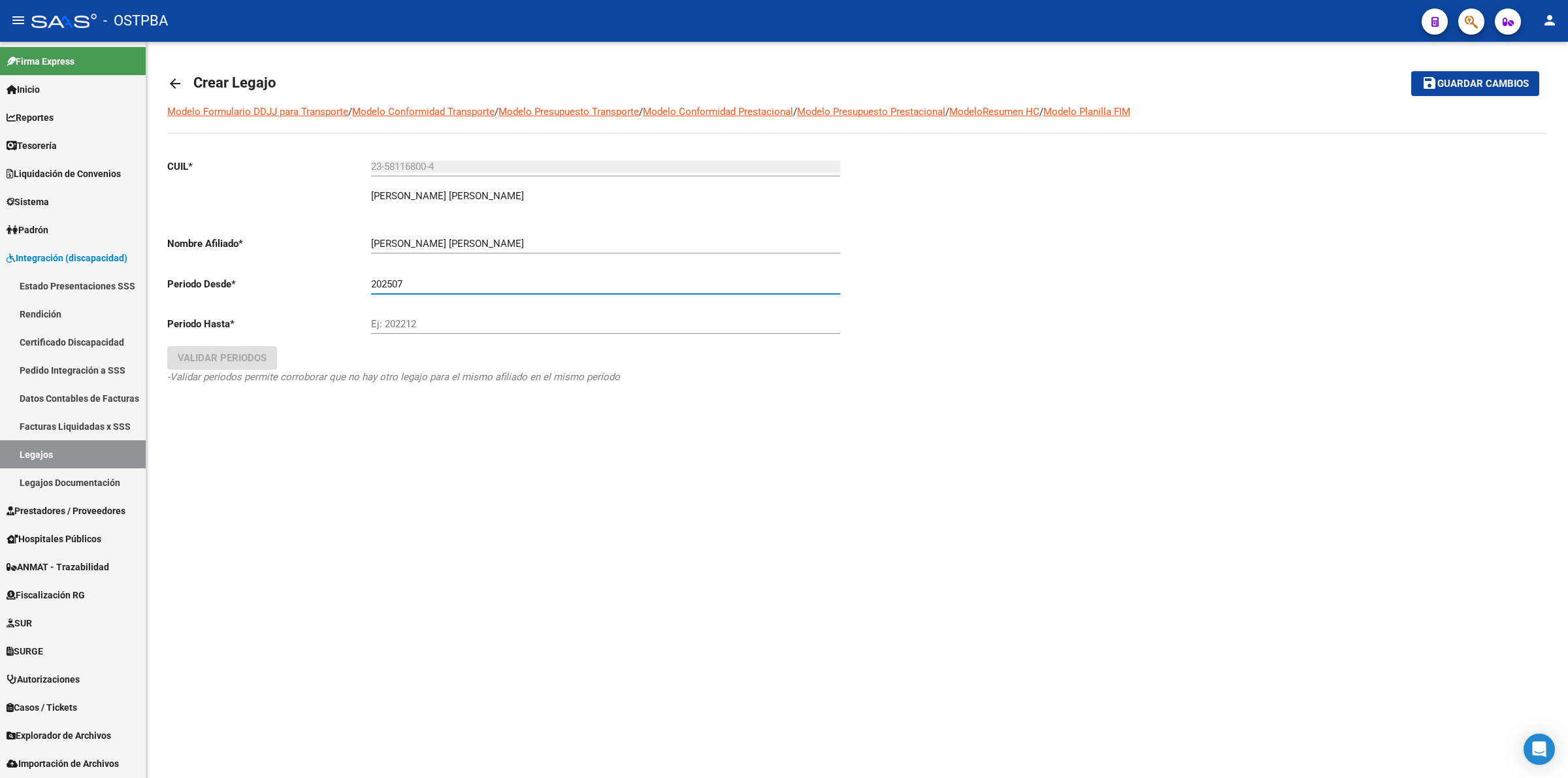
click at [460, 318] on input "Ej: 202212" at bounding box center [606, 324] width 469 height 12
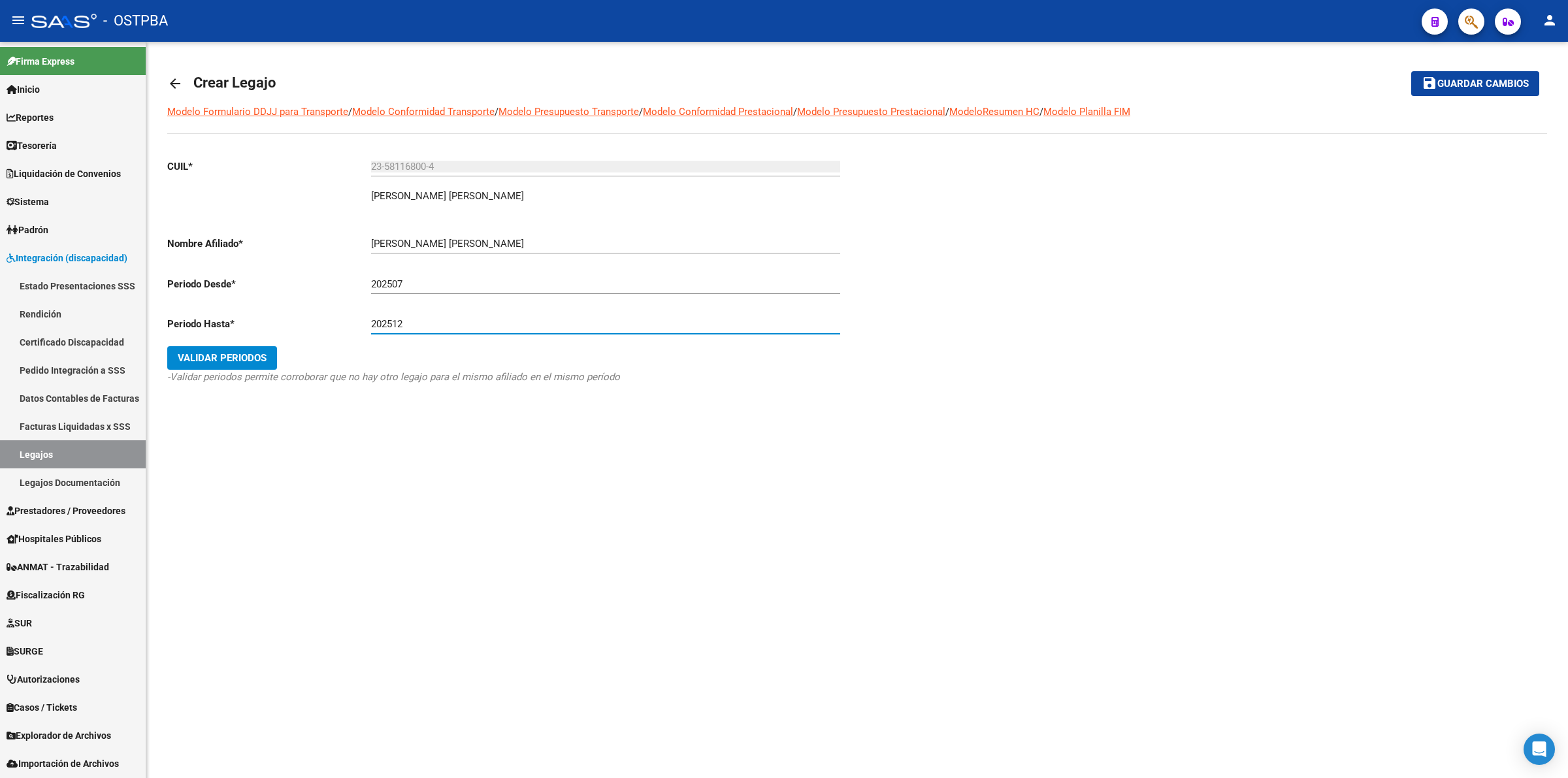
type input "202512"
click at [237, 354] on span "Validar Periodos" at bounding box center [222, 358] width 89 height 12
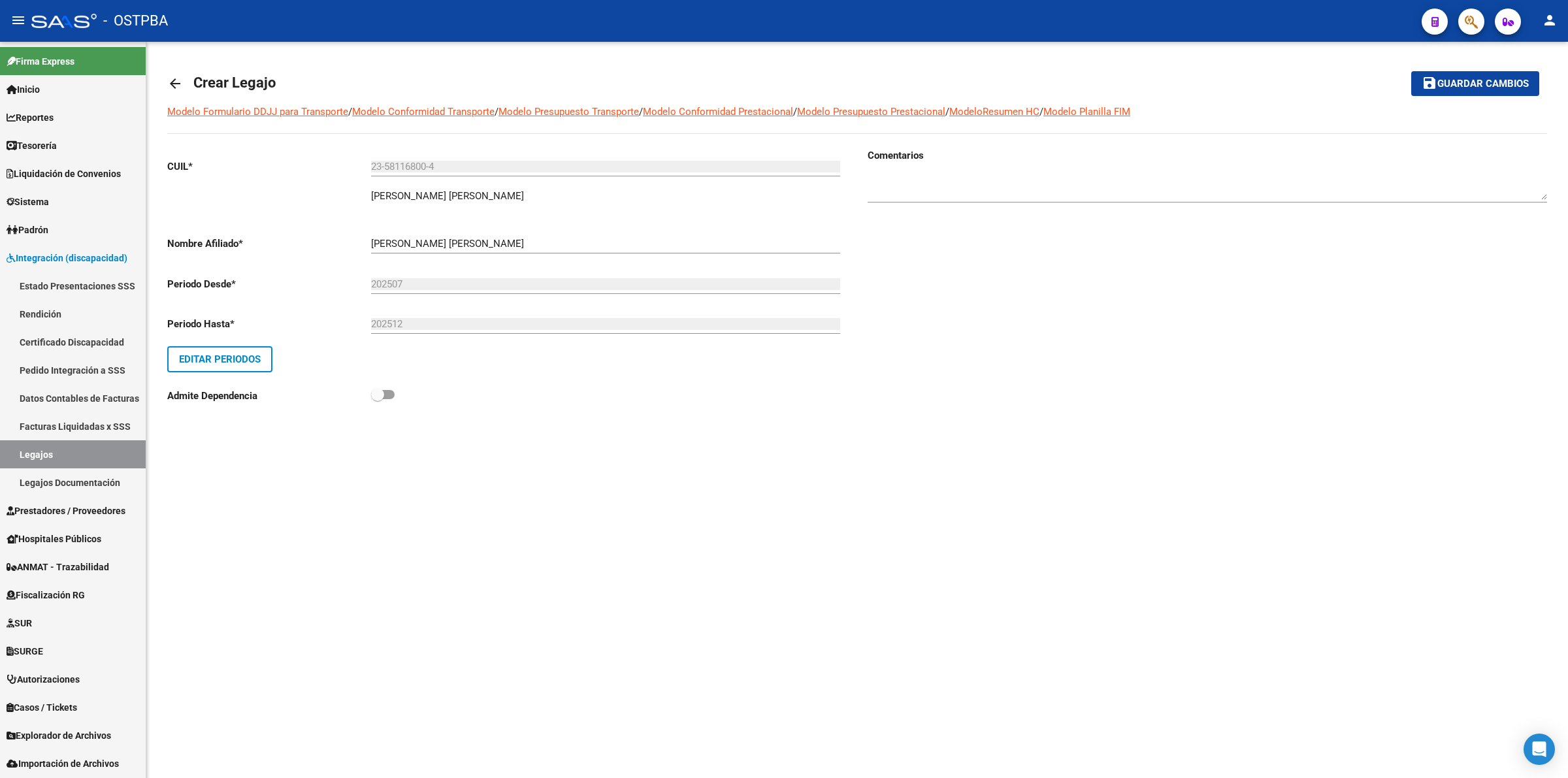
click at [1457, 82] on span "Guardar cambios" at bounding box center [1483, 84] width 91 height 12
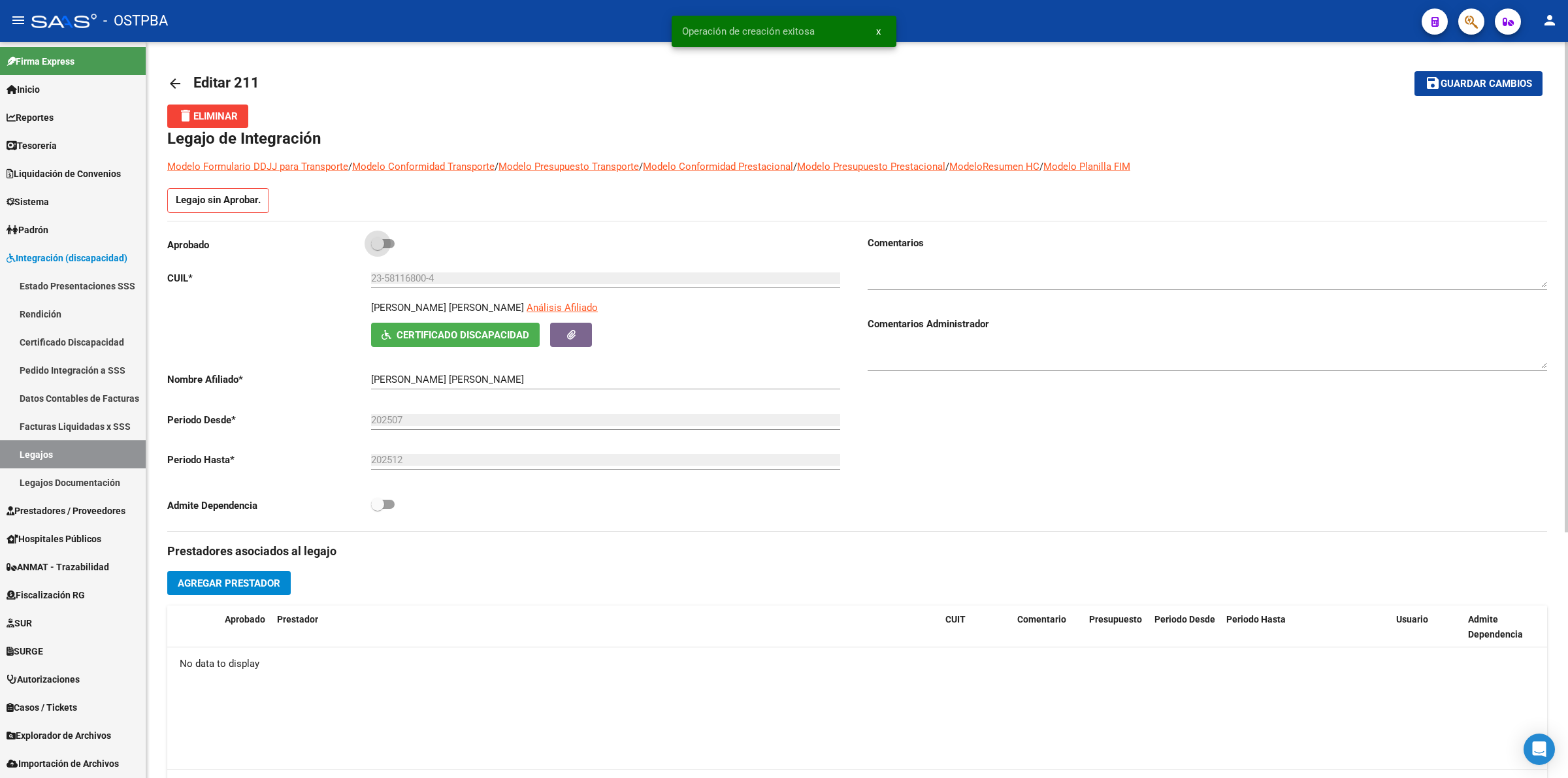
click at [390, 243] on span at bounding box center [383, 244] width 24 height 9
click at [377, 249] on input "checkbox" at bounding box center [377, 249] width 1 height 1
checkbox input "true"
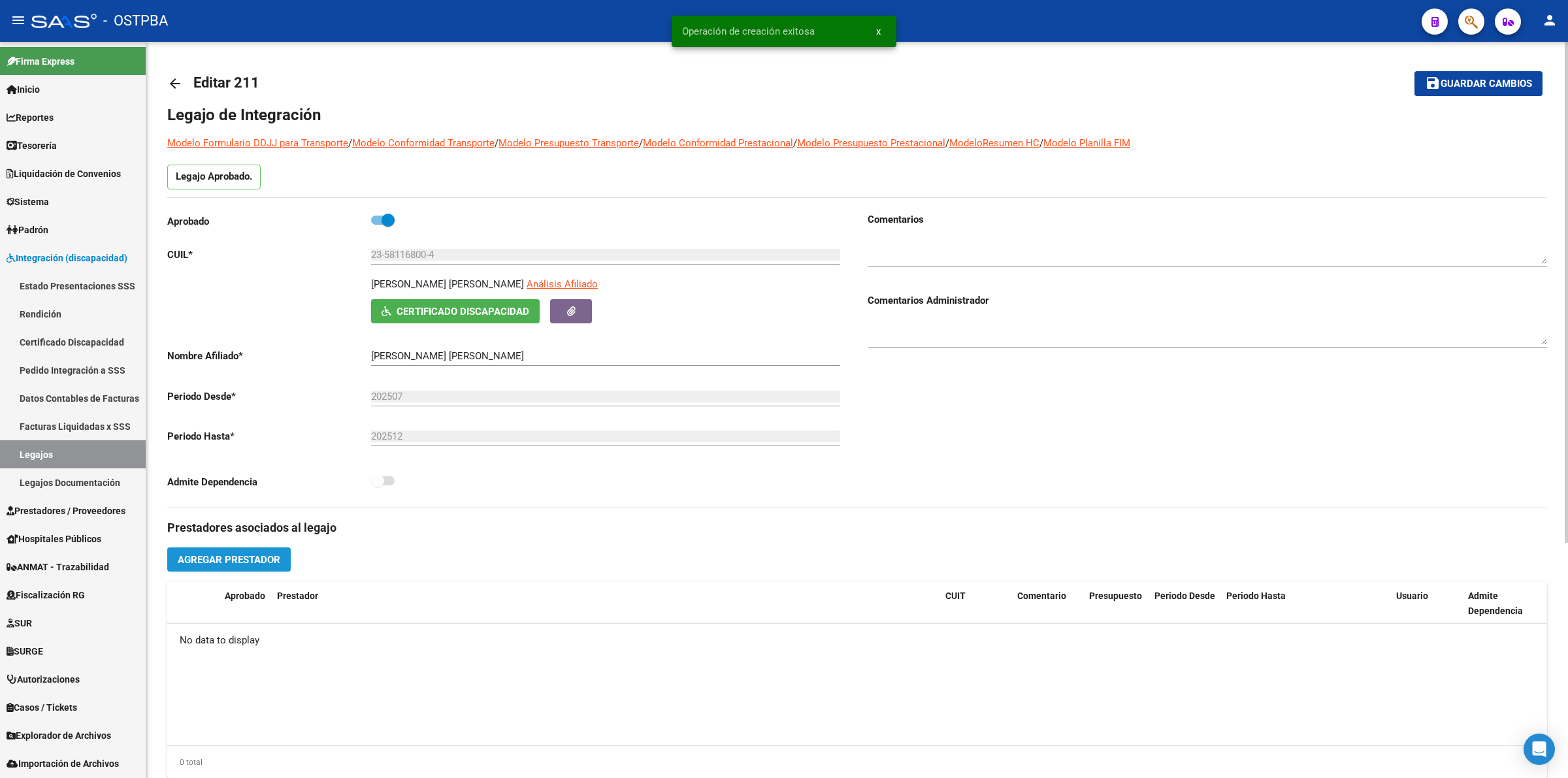
click at [222, 563] on span "Agregar Prestador" at bounding box center [229, 559] width 103 height 12
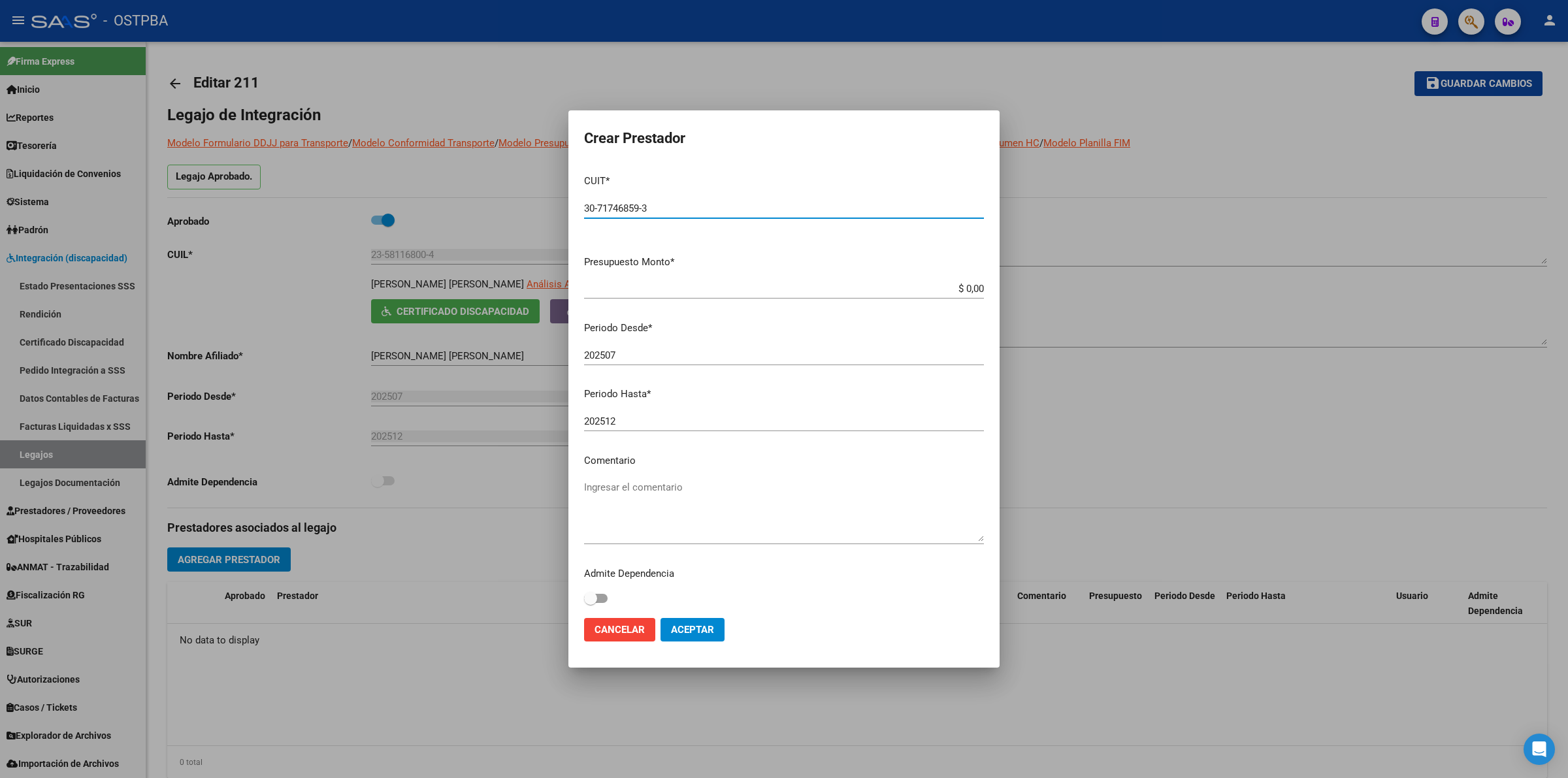
type input "30-71746859-3"
click at [967, 288] on input "$ 0,00" at bounding box center [783, 288] width 400 height 12
type input "$ 475.830,36"
click at [652, 488] on textarea "Ingresar el comentario" at bounding box center [783, 511] width 400 height 61
type textarea "MOD AP ESCOLAR"
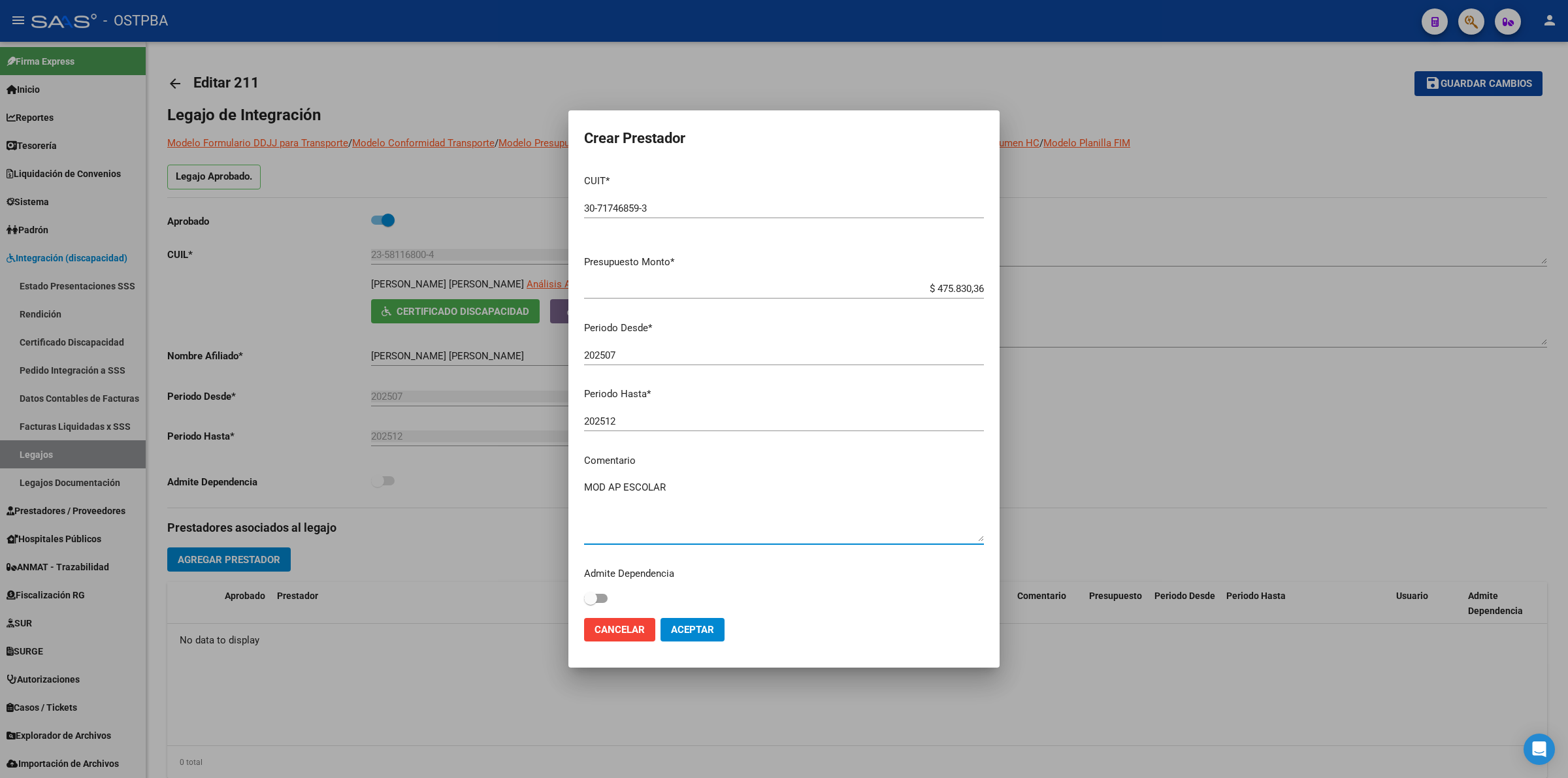
click at [707, 626] on span "Aceptar" at bounding box center [693, 629] width 43 height 12
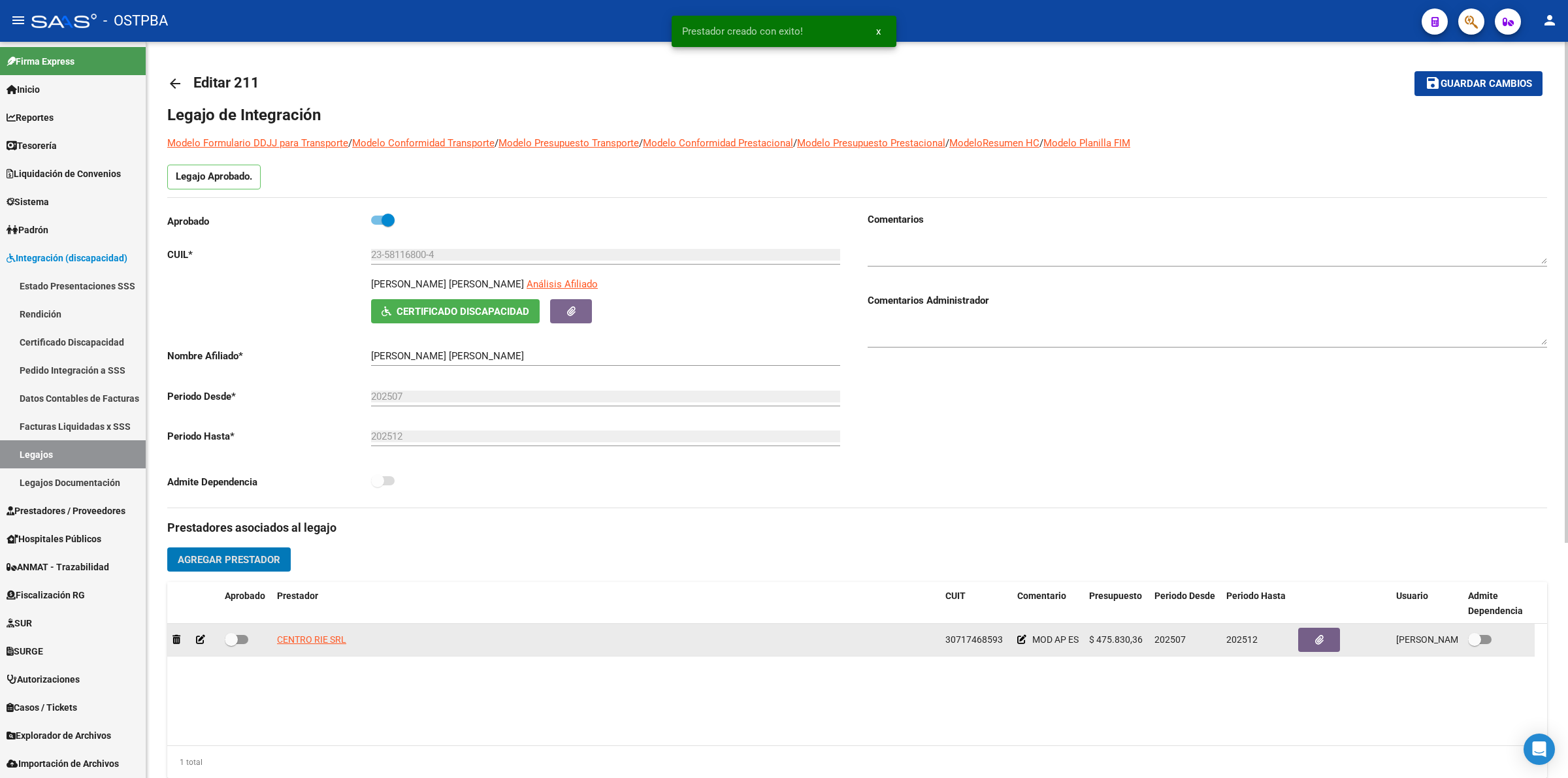
click at [245, 642] on label at bounding box center [236, 640] width 24 height 15
click at [232, 644] on input "checkbox" at bounding box center [231, 644] width 1 height 1
checkbox input "true"
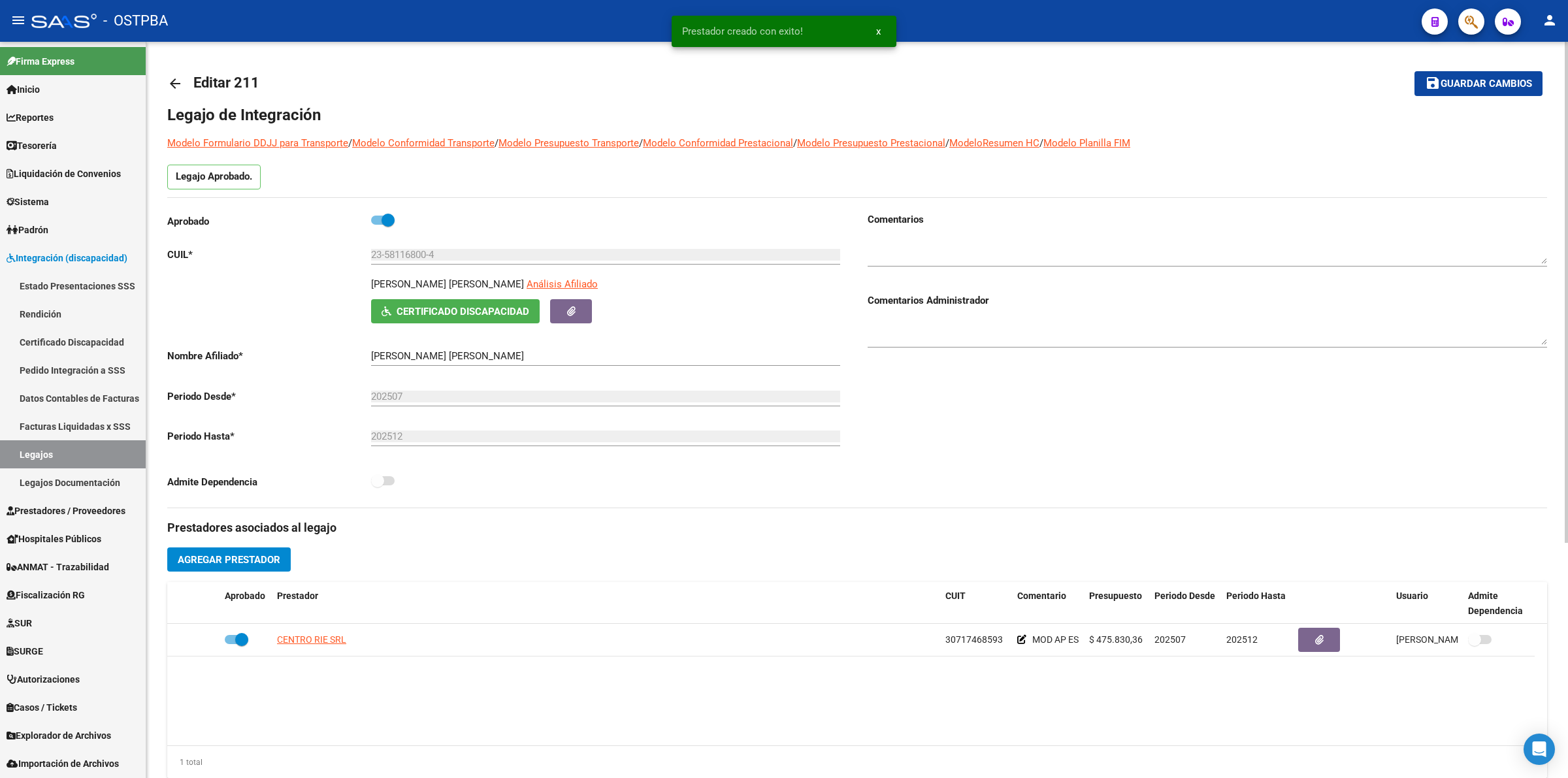
click at [1491, 91] on button "save Guardar cambios" at bounding box center [1478, 84] width 128 height 25
click at [171, 80] on mat-icon "arrow_back" at bounding box center [175, 84] width 15 height 15
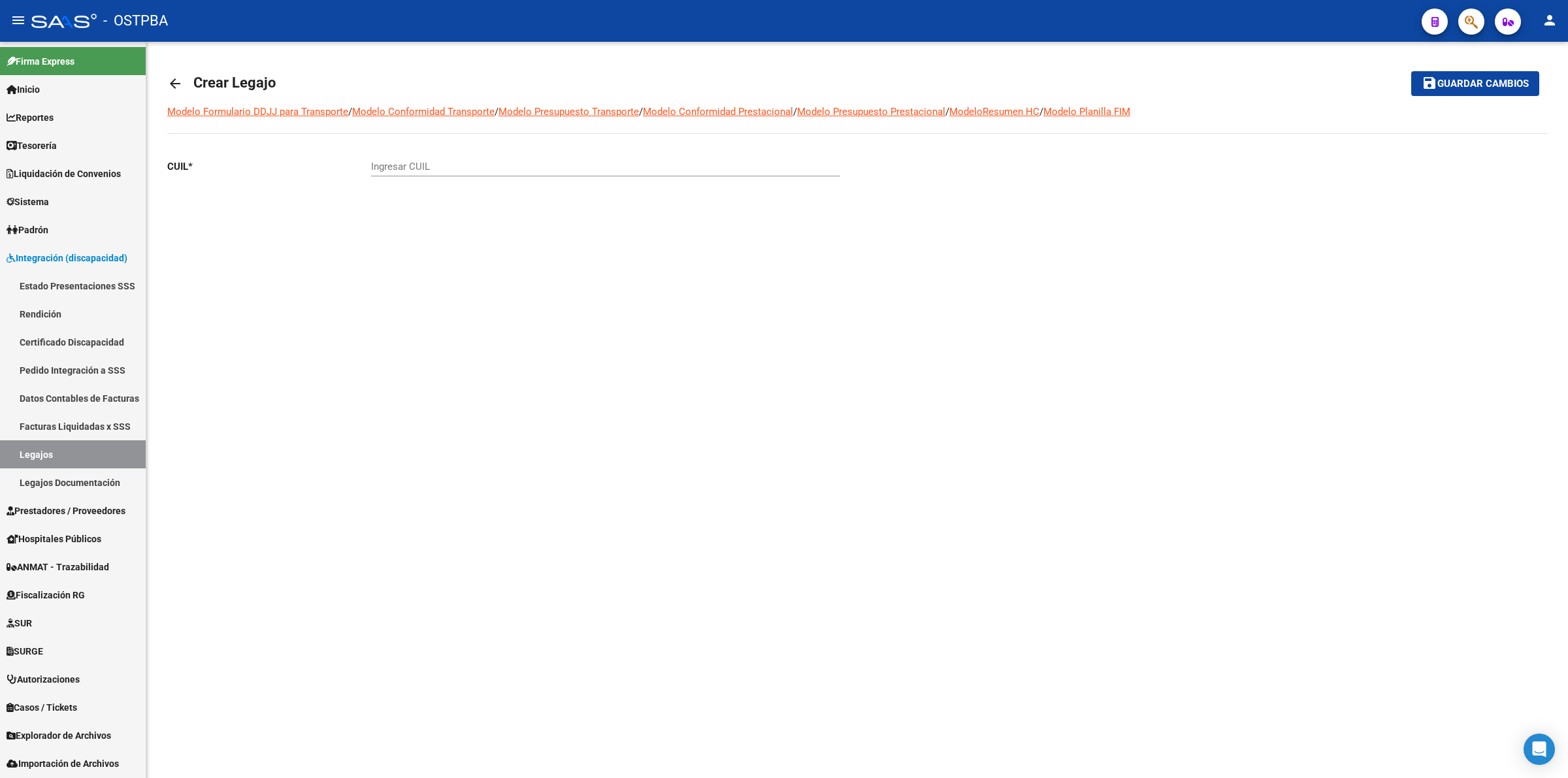
click at [174, 82] on mat-icon "arrow_back" at bounding box center [175, 84] width 15 height 15
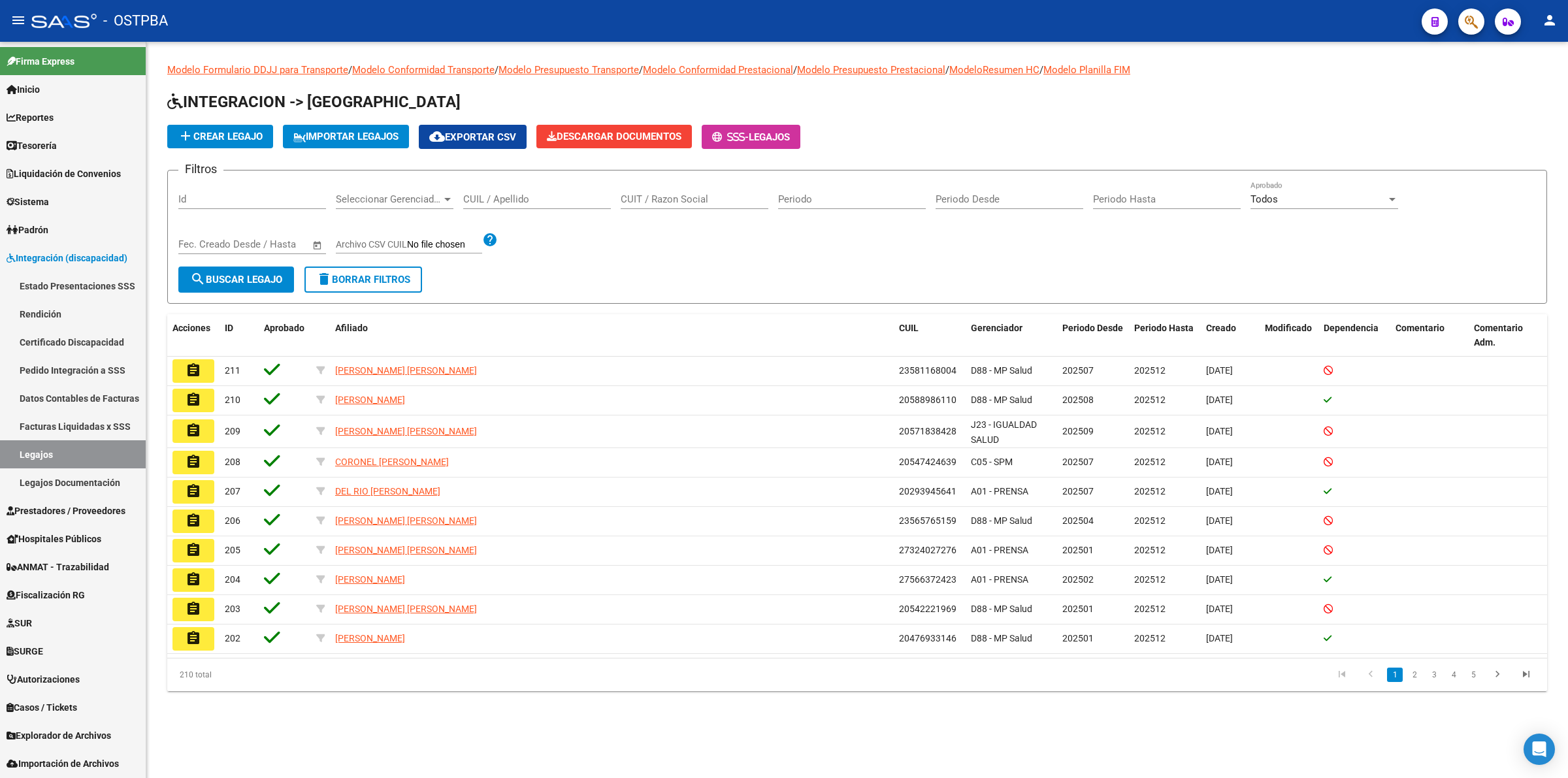
click at [533, 198] on input "CUIL / Apellido" at bounding box center [537, 199] width 147 height 12
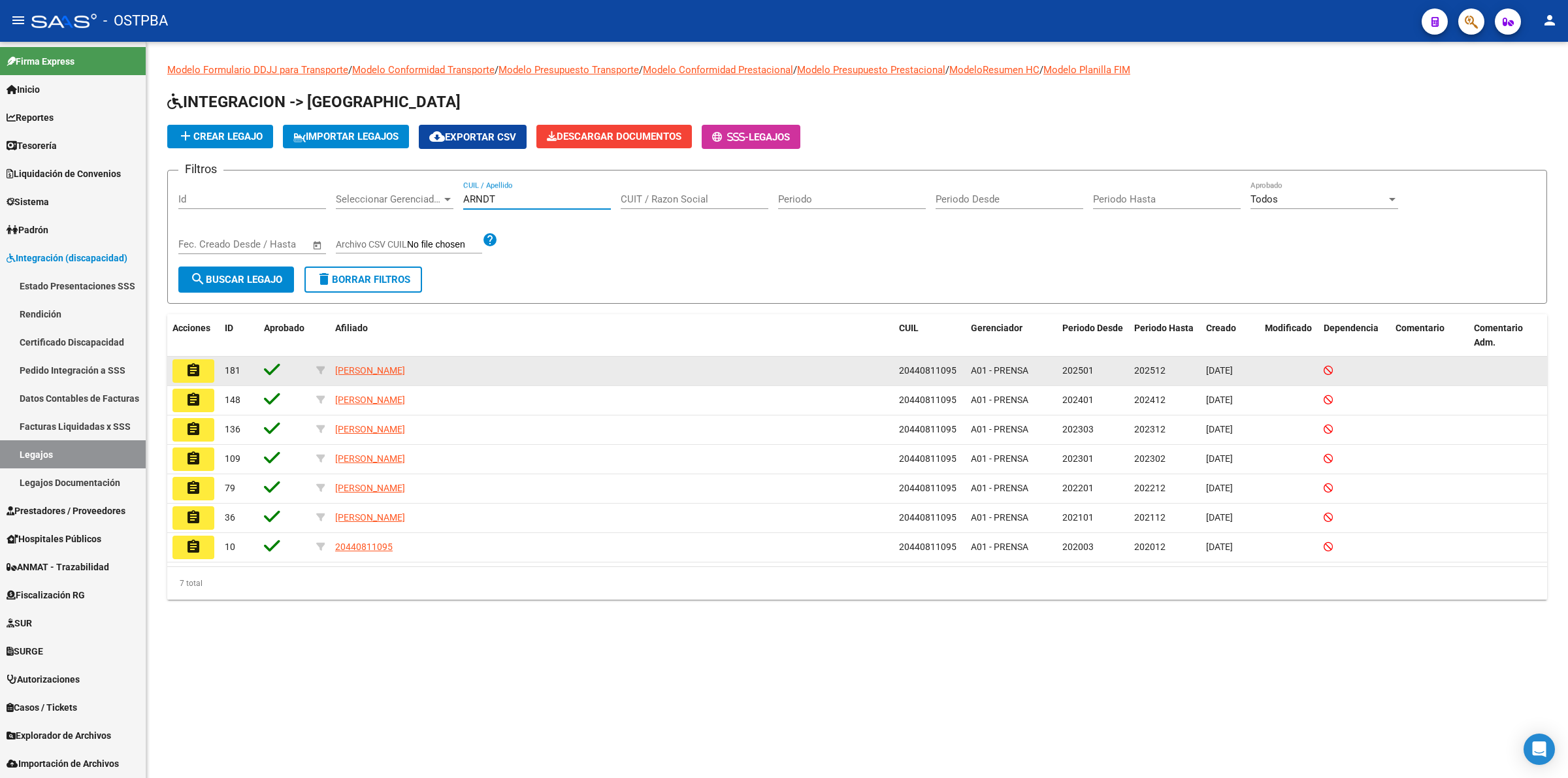
type input "ARNDT"
click at [183, 368] on button "assignment" at bounding box center [193, 371] width 42 height 24
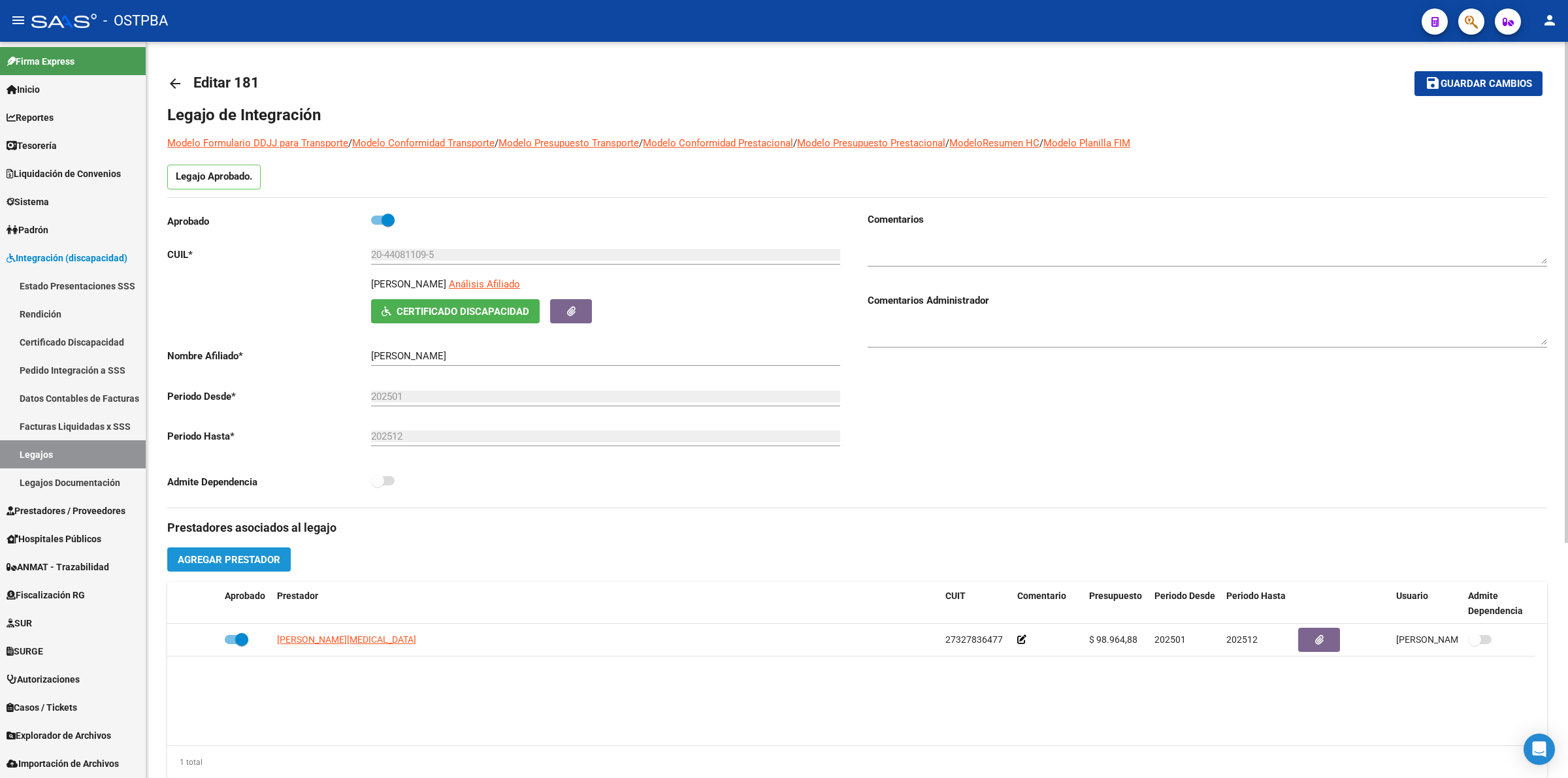
click at [245, 565] on button "Agregar Prestador" at bounding box center [229, 560] width 124 height 25
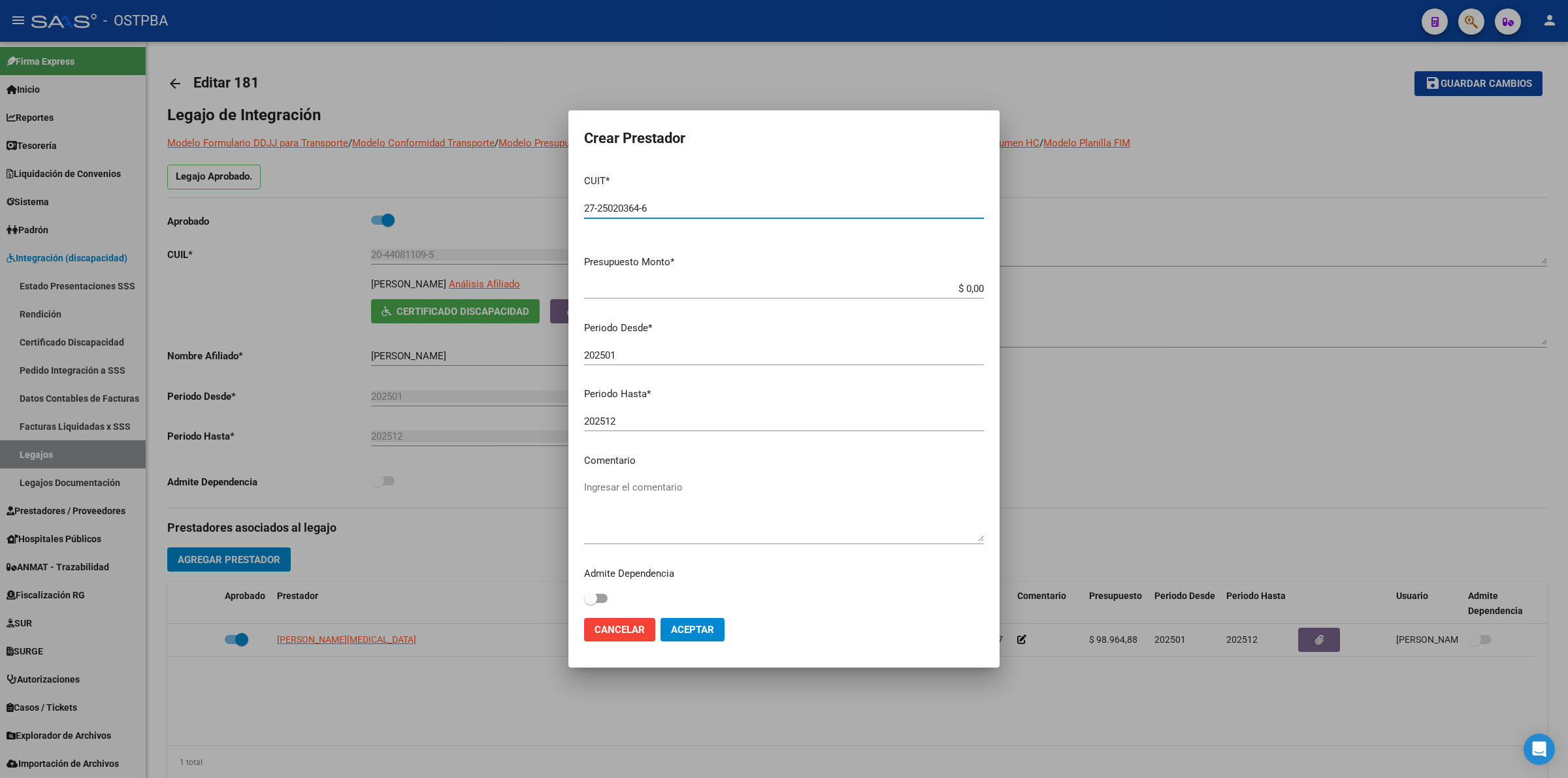
type input "27-25020364-6"
type input "$ 197.929,76"
type input "202508"
click at [628, 487] on textarea "Ingresar el comentario" at bounding box center [783, 511] width 400 height 61
type textarea "HAB SOCIAL"
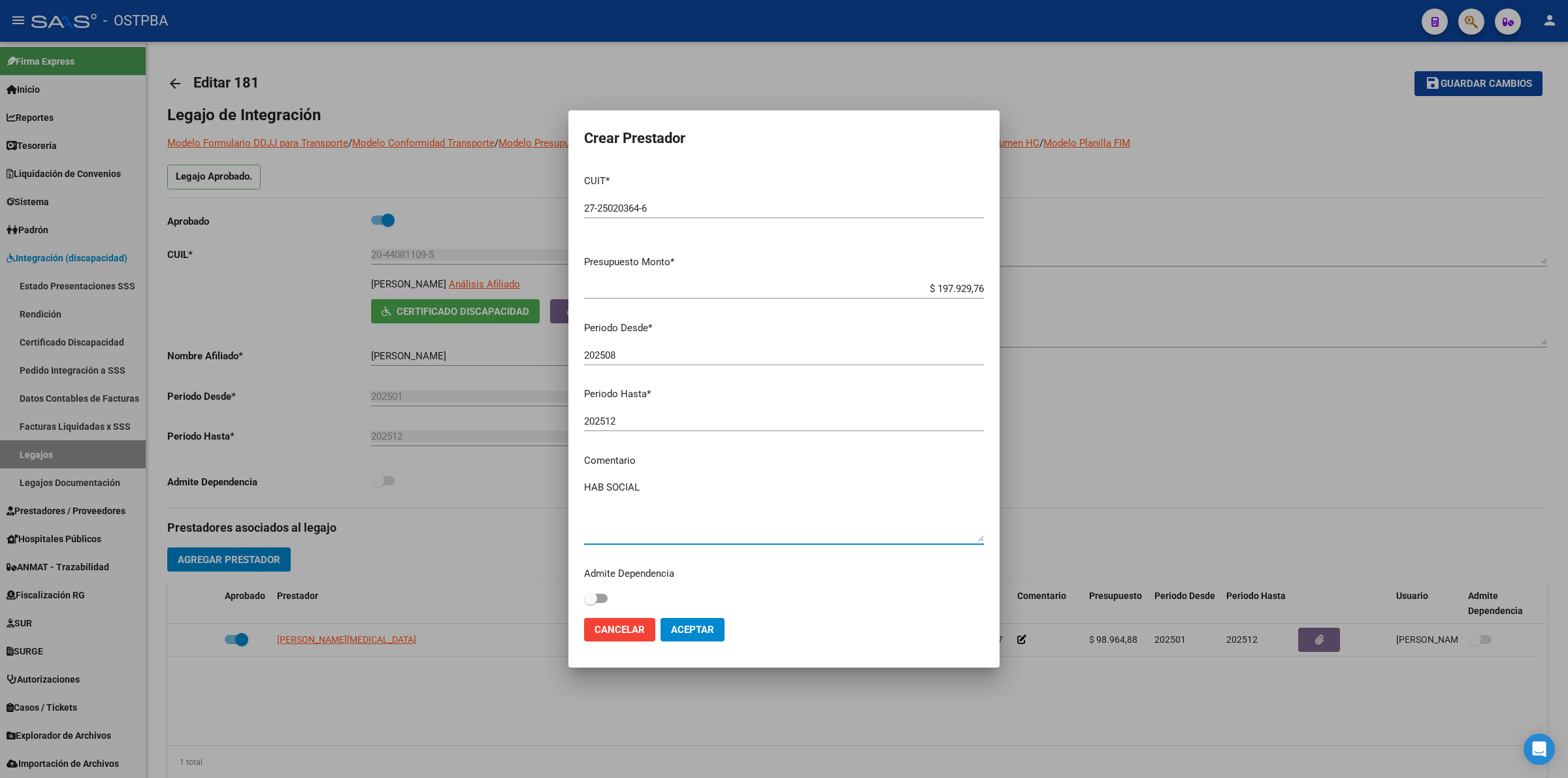
click at [600, 600] on span at bounding box center [595, 598] width 24 height 9
click at [591, 603] on input "checkbox" at bounding box center [590, 603] width 1 height 1
click at [593, 597] on span at bounding box center [595, 598] width 24 height 9
click at [591, 603] on input "checkbox" at bounding box center [590, 603] width 1 height 1
checkbox input "false"
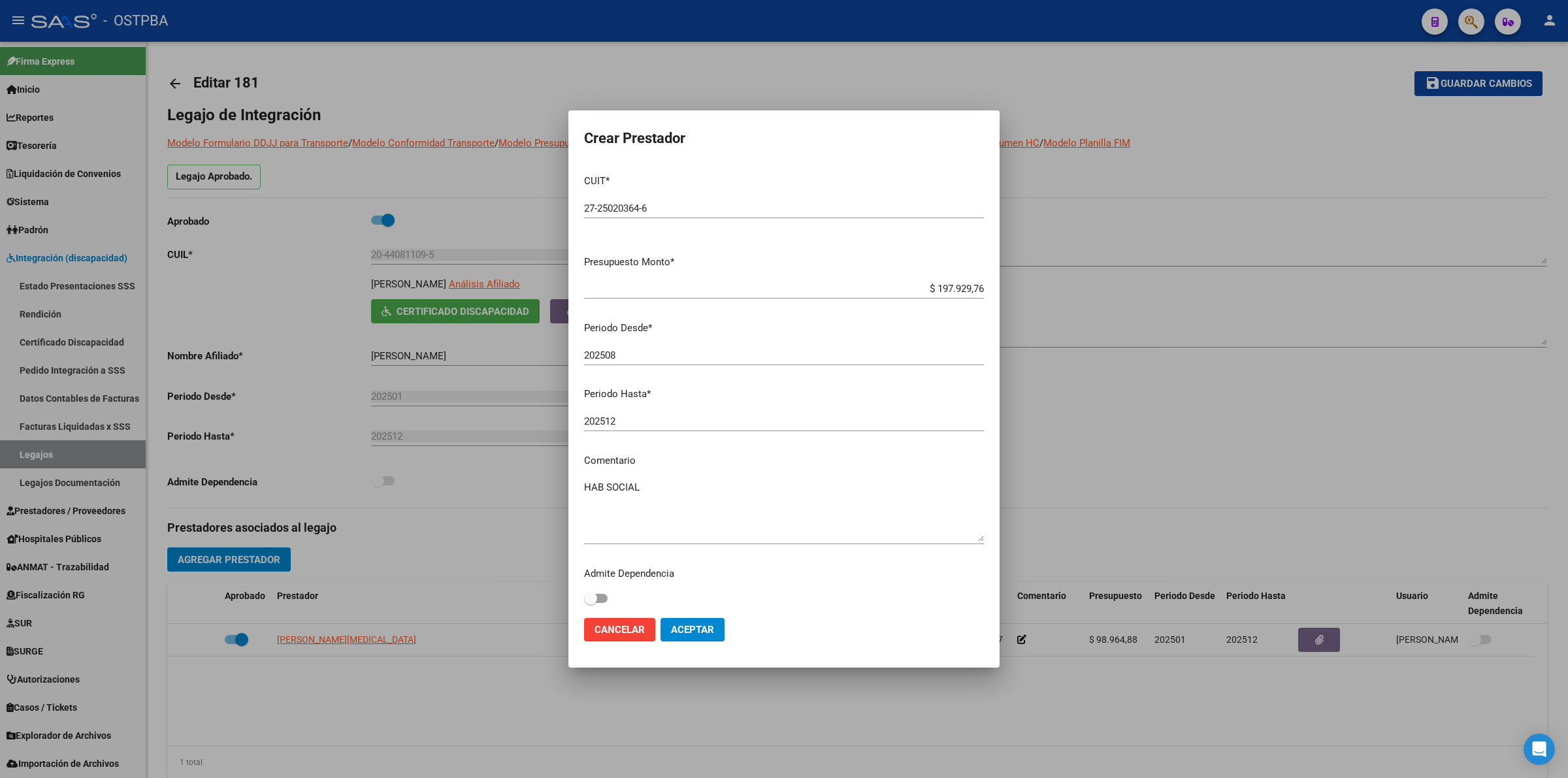
click at [698, 628] on span "Aceptar" at bounding box center [693, 629] width 43 height 12
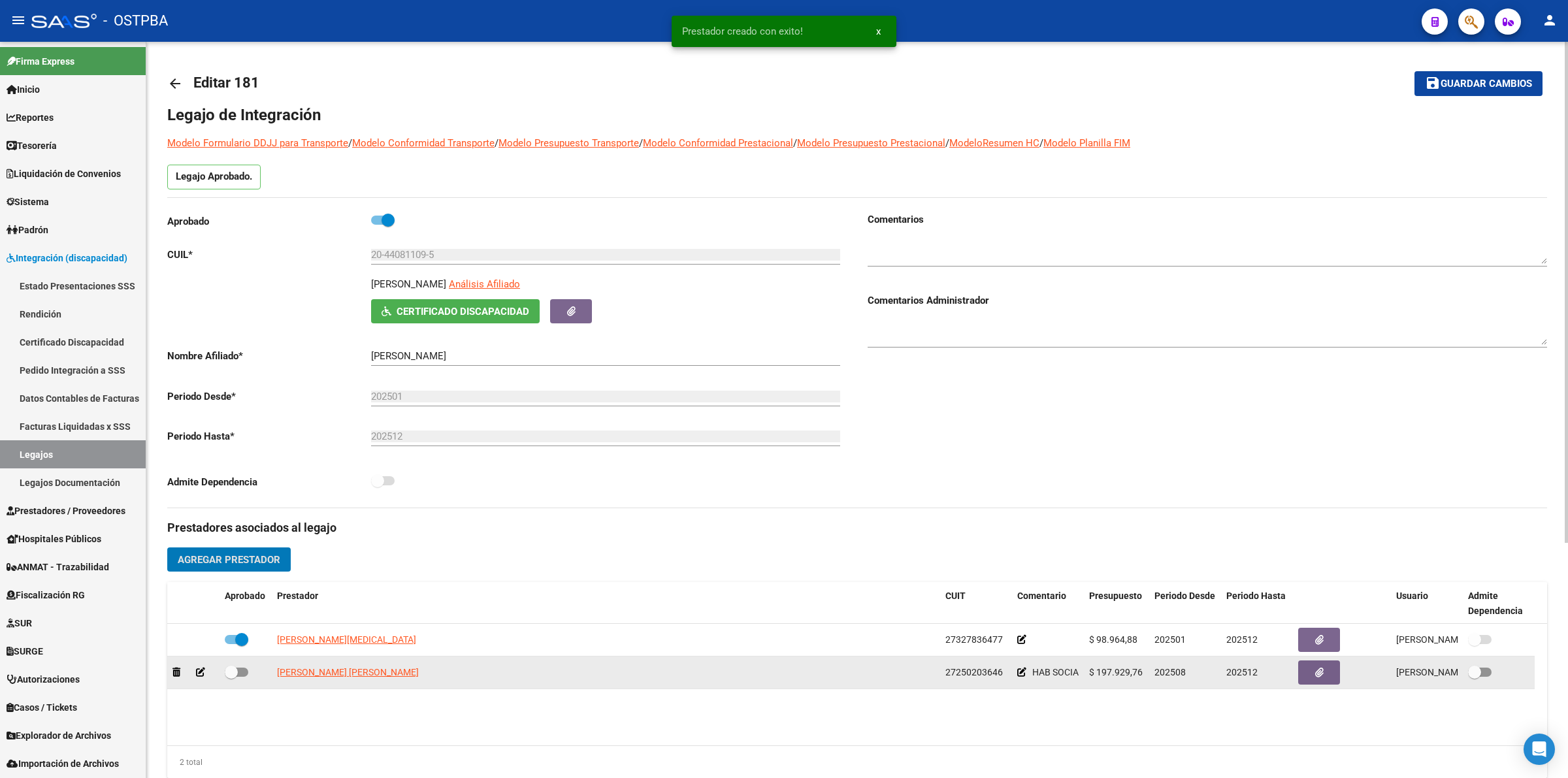
click at [249, 672] on div at bounding box center [245, 673] width 42 height 17
click at [245, 672] on span at bounding box center [236, 672] width 24 height 9
click at [232, 677] on input "checkbox" at bounding box center [231, 677] width 1 height 1
checkbox input "true"
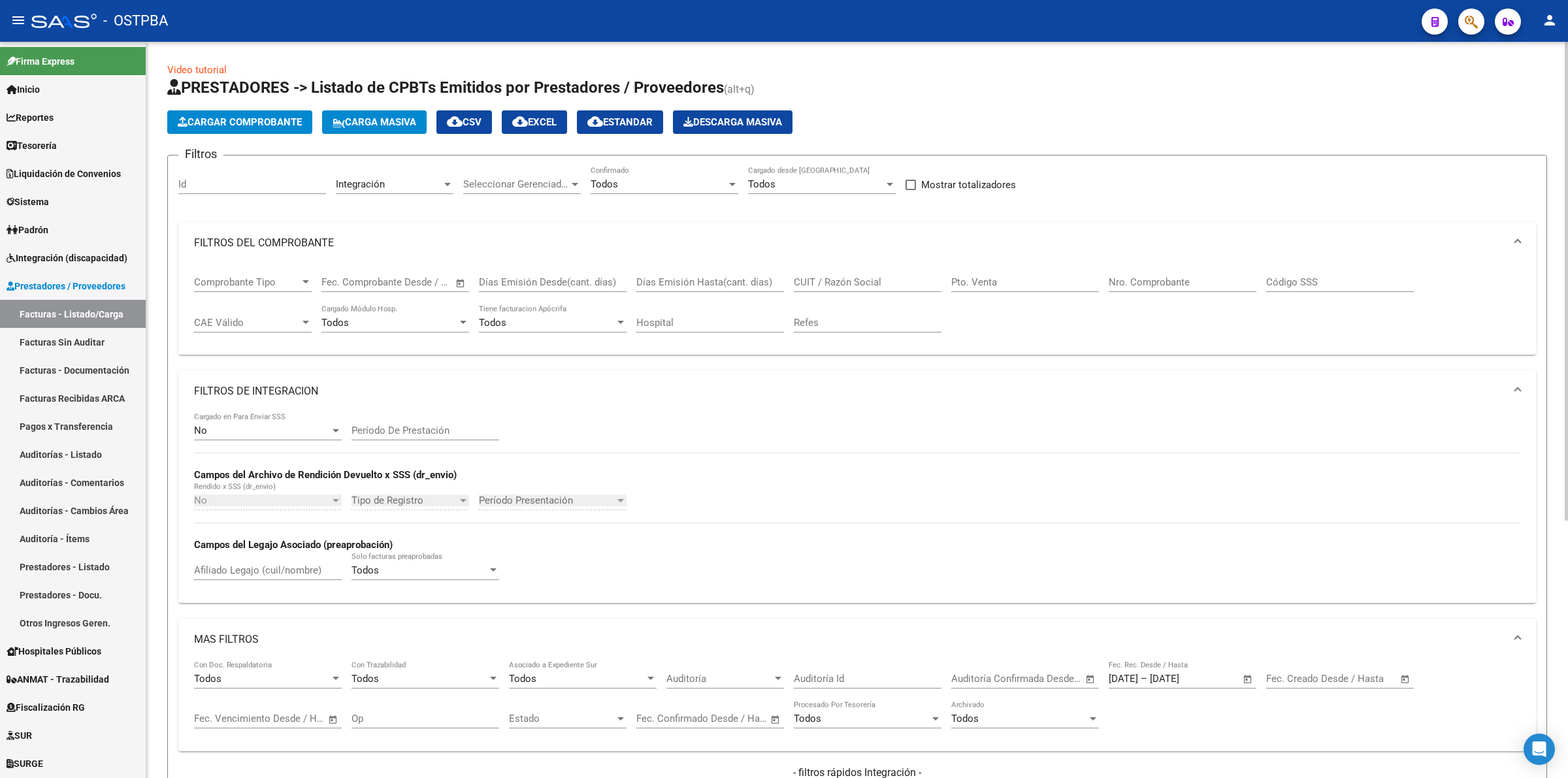
scroll to position [395, 0]
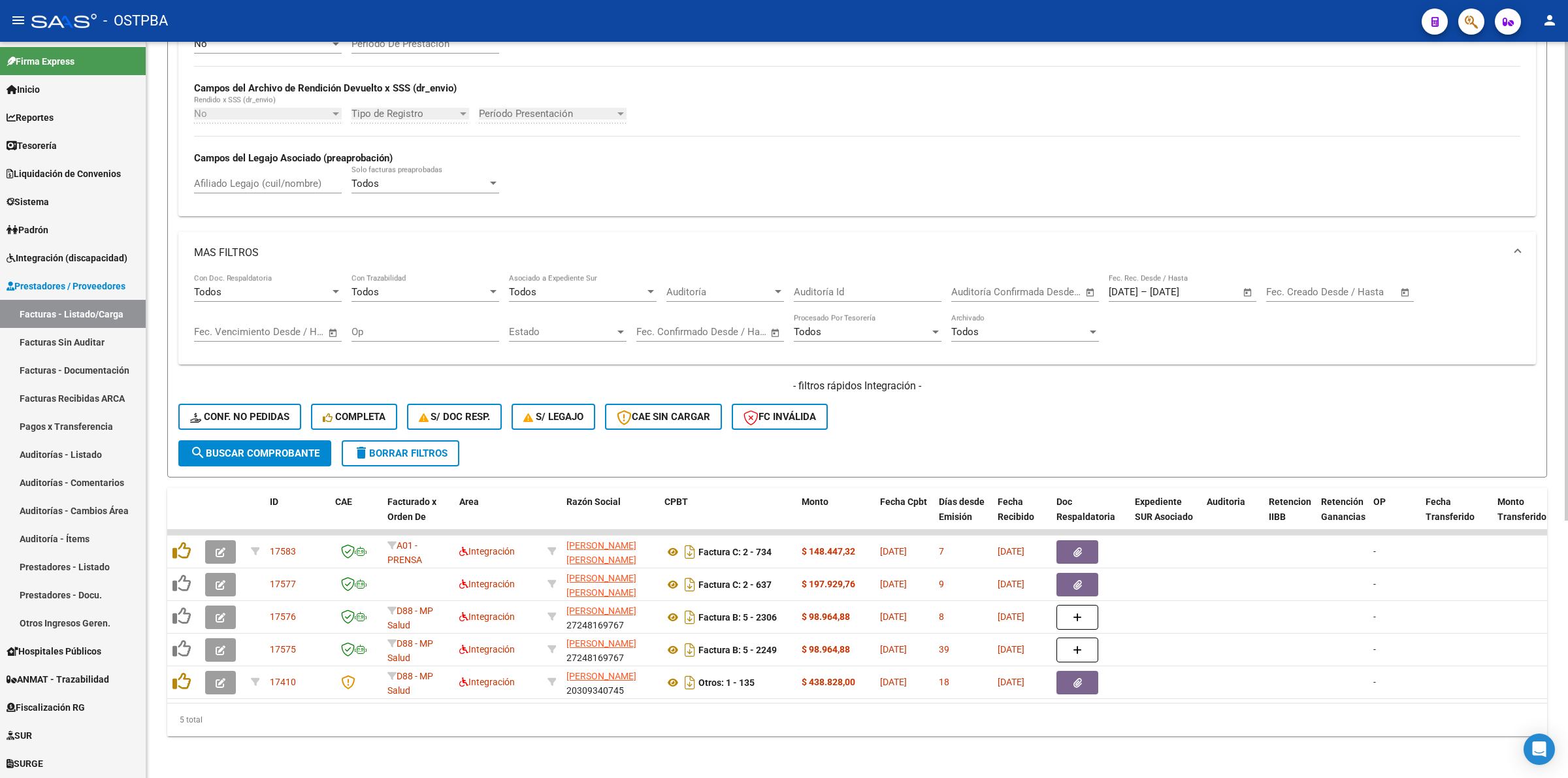
click at [224, 440] on button "search Buscar Comprobante" at bounding box center [255, 453] width 153 height 26
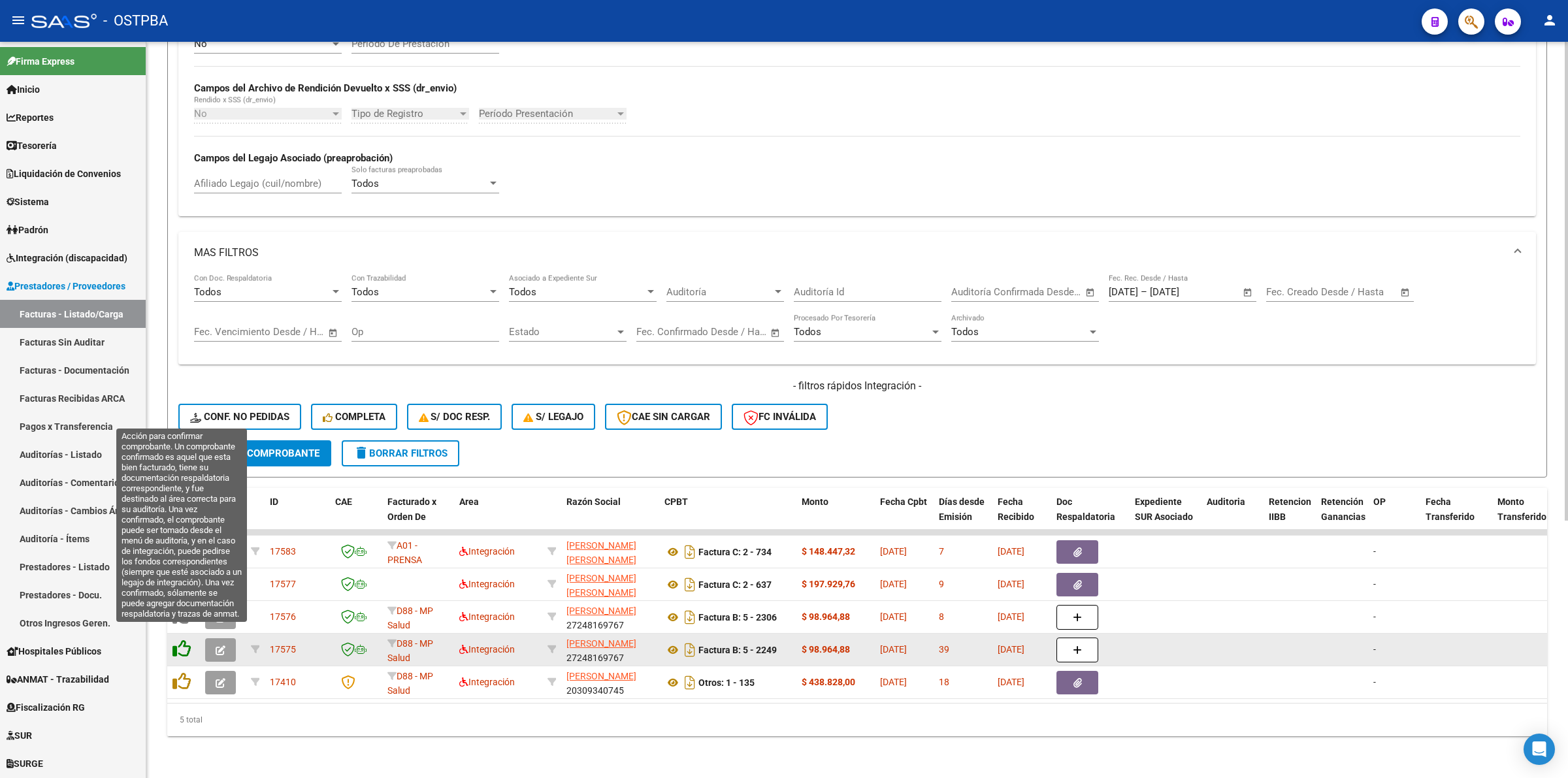
click at [181, 640] on icon at bounding box center [182, 649] width 18 height 18
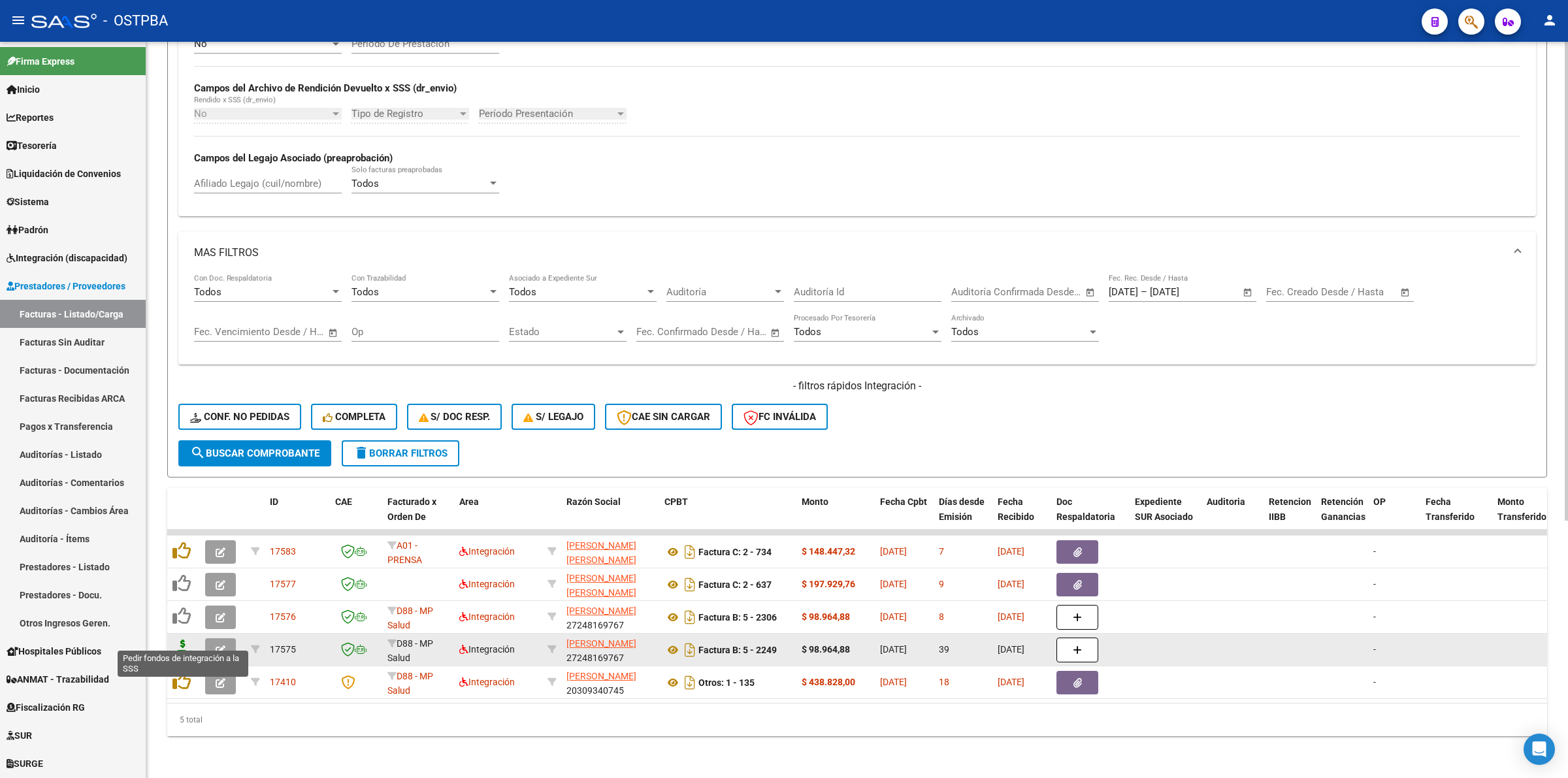
click at [179, 640] on icon at bounding box center [183, 649] width 21 height 18
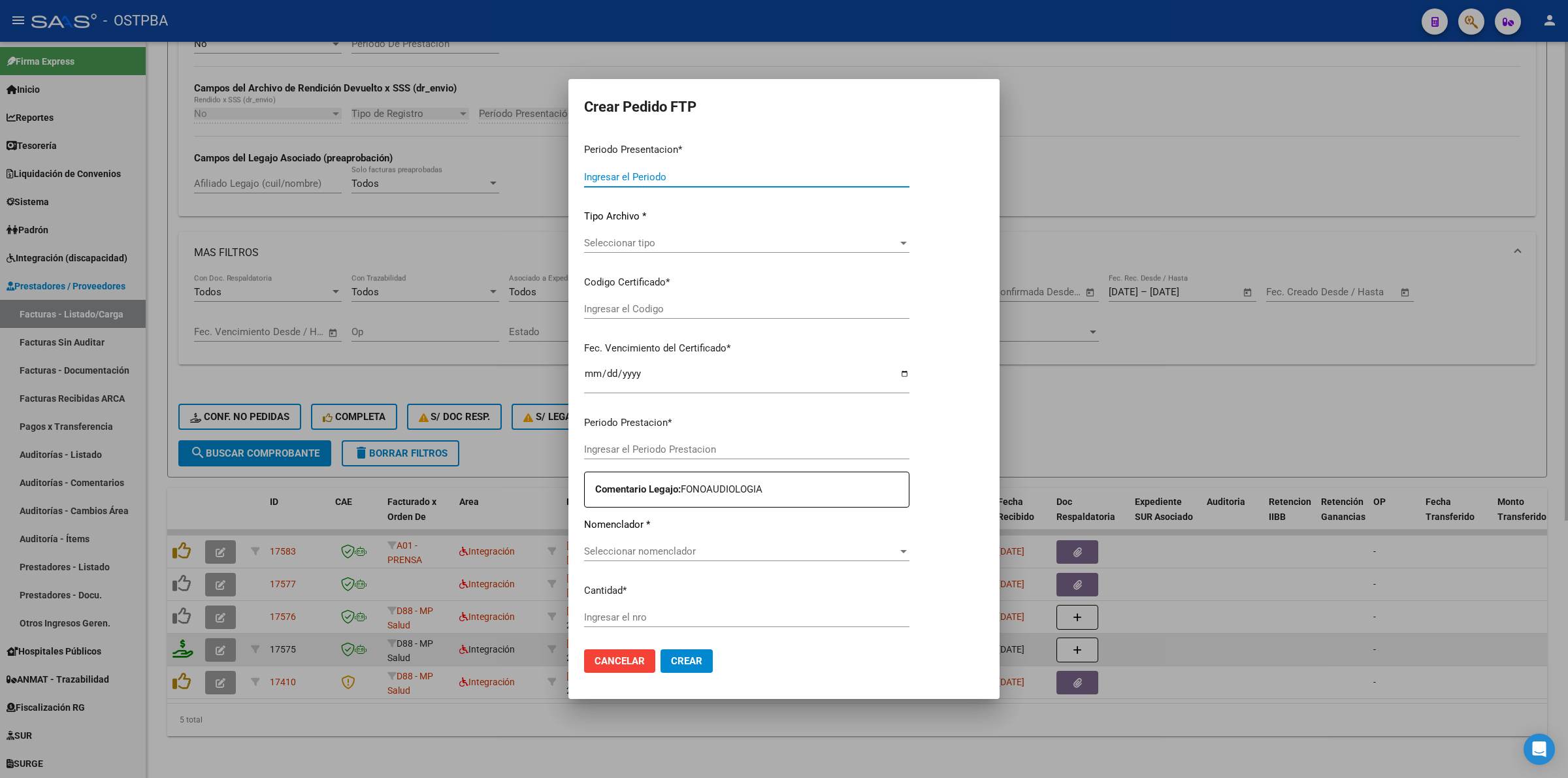
type input "202508"
type input "202507"
type input "$ 98.964,88"
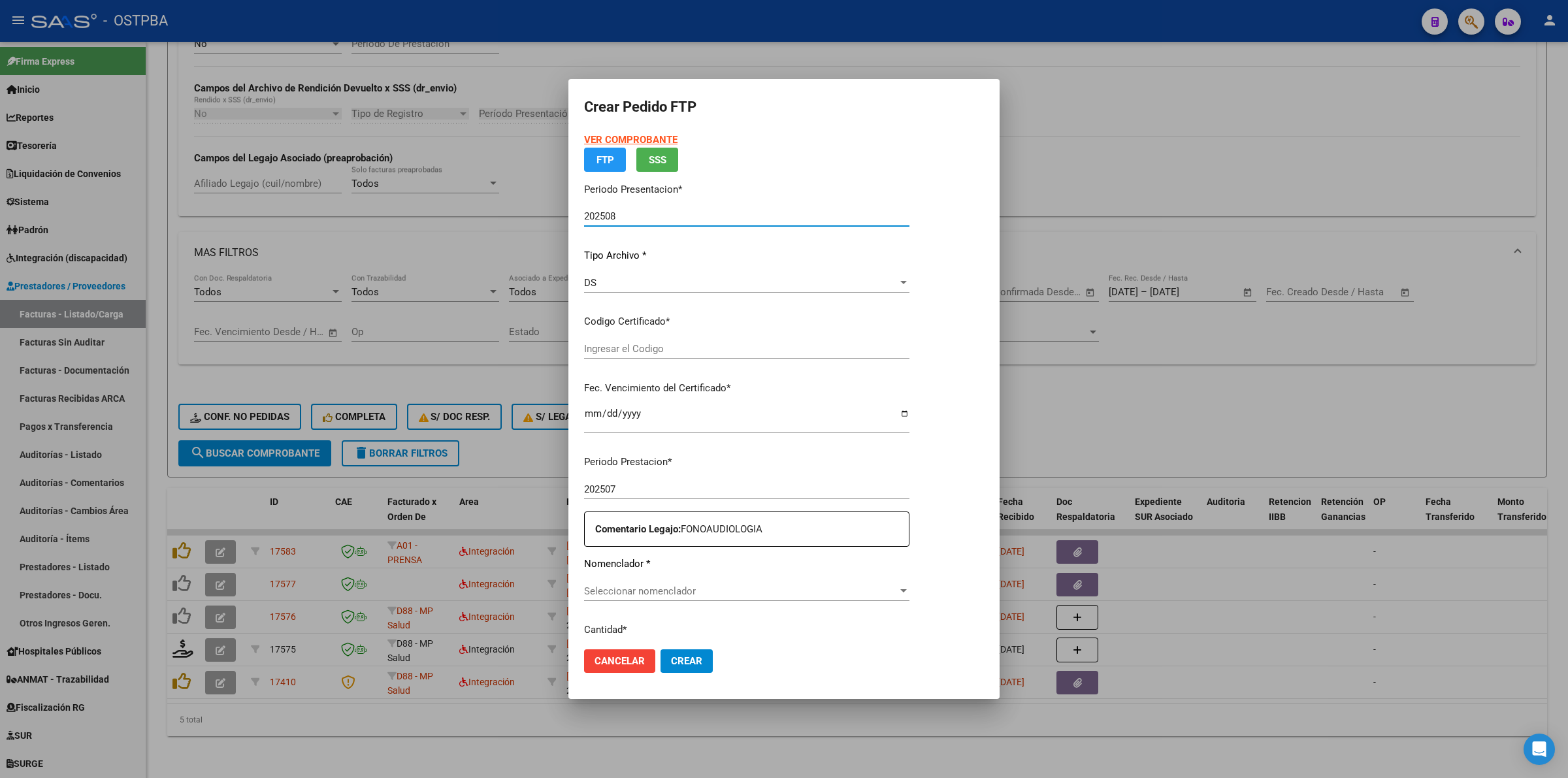
type input "000000000000000000000"
type input "2026-03-25"
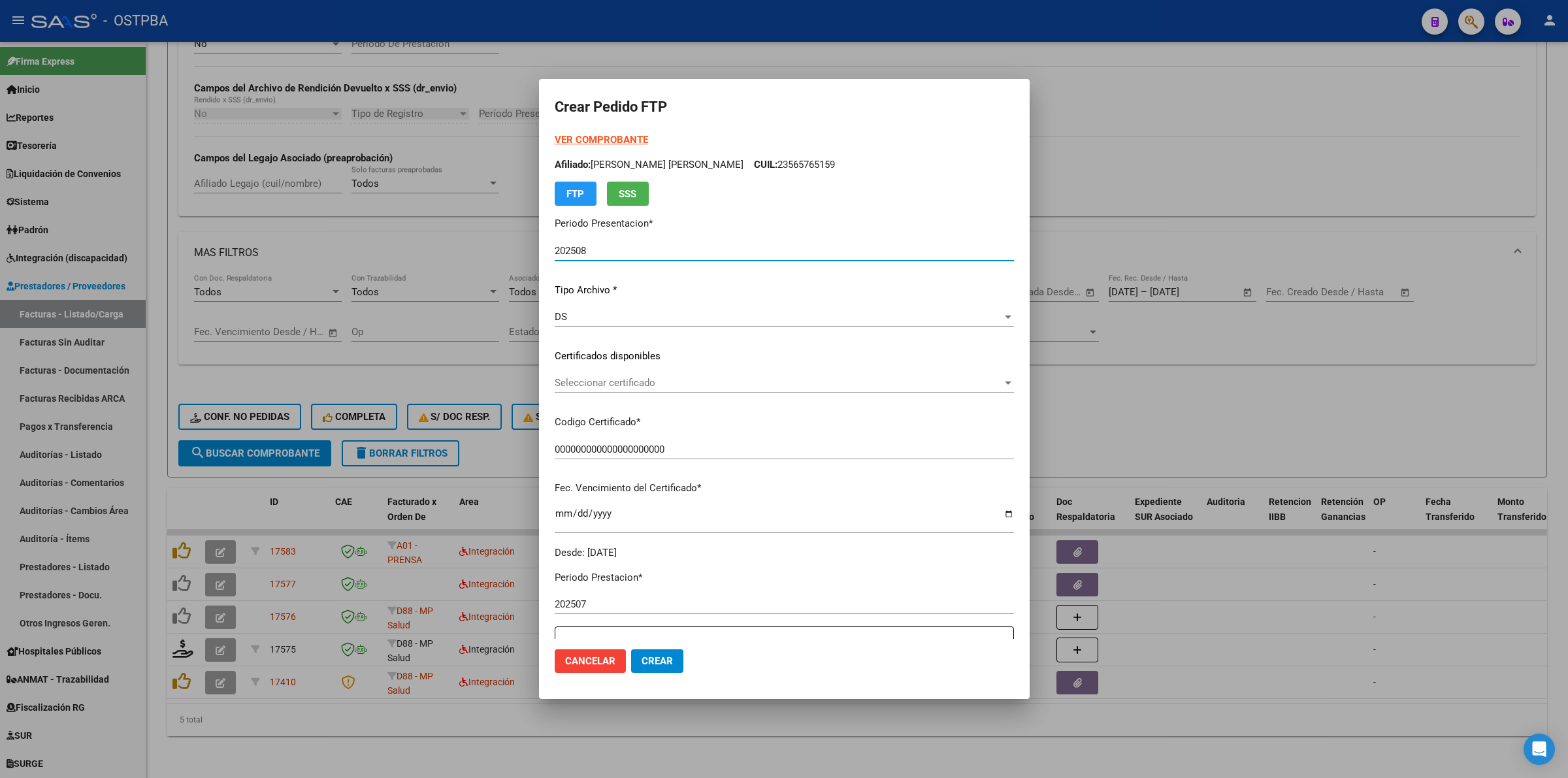
click at [954, 377] on span "Seleccionar certificado" at bounding box center [778, 382] width 447 height 12
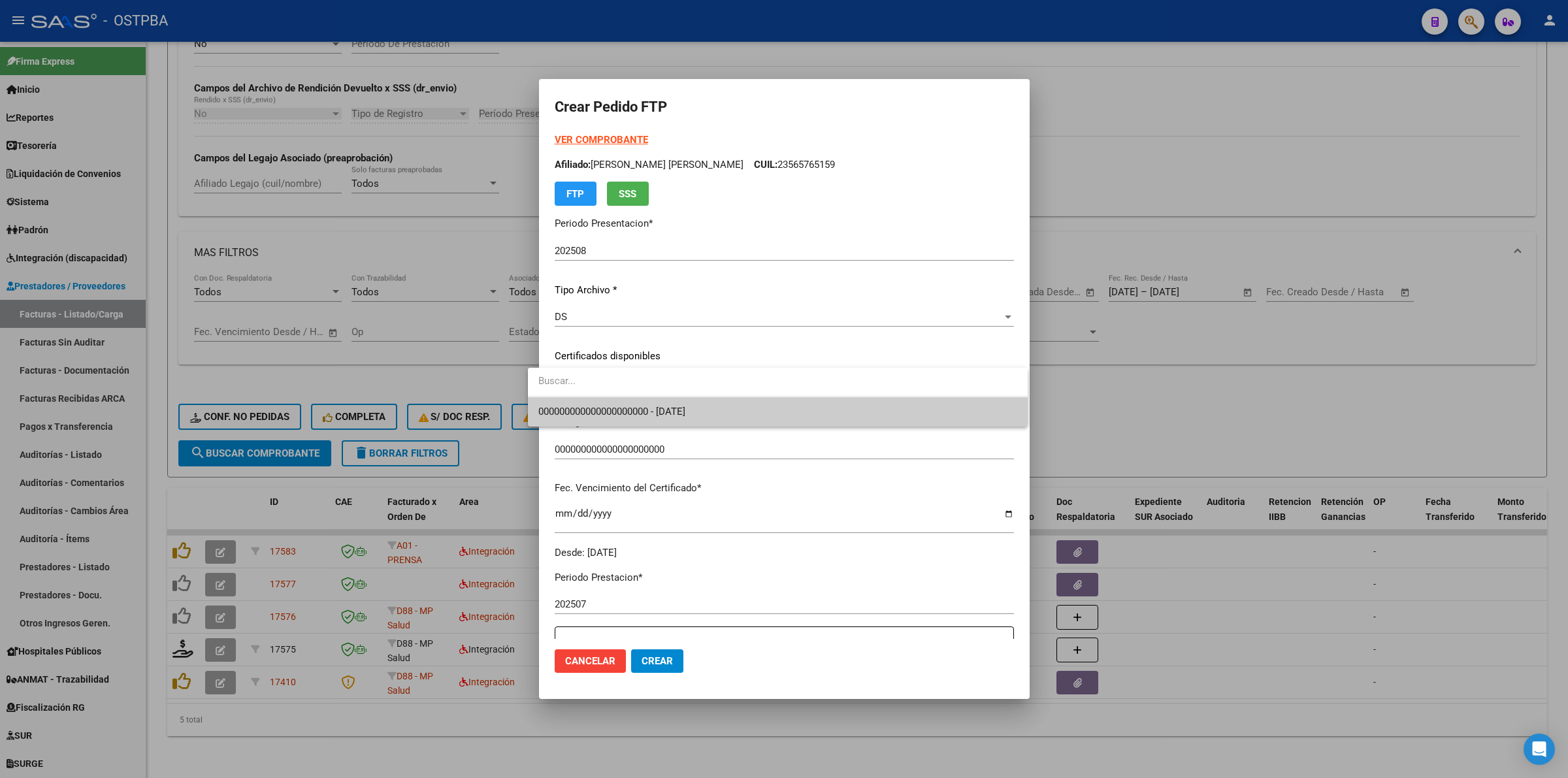
click at [892, 406] on span "000000000000000000000 - 2026-03-25" at bounding box center [778, 412] width 479 height 29
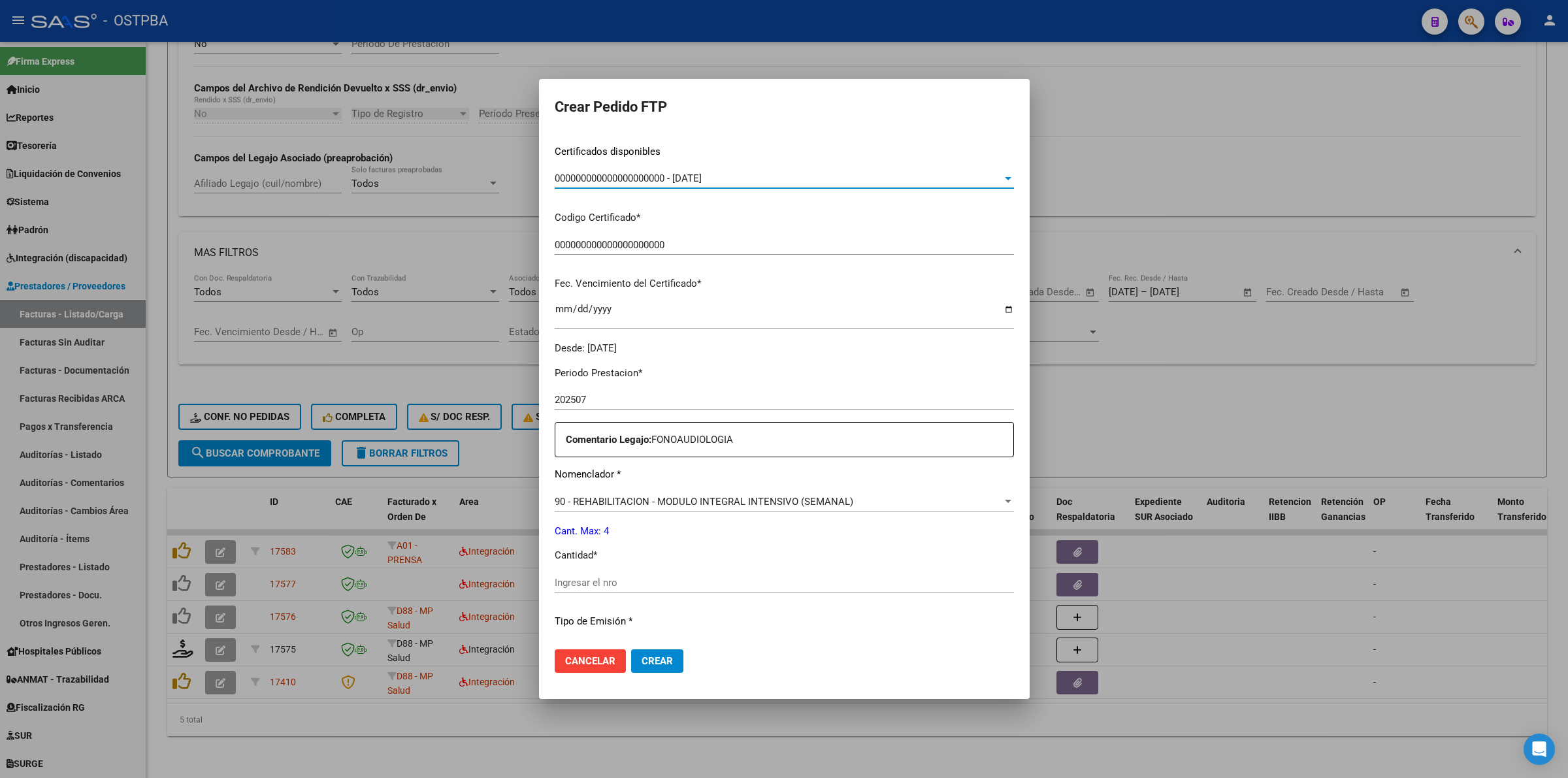
scroll to position [245, 0]
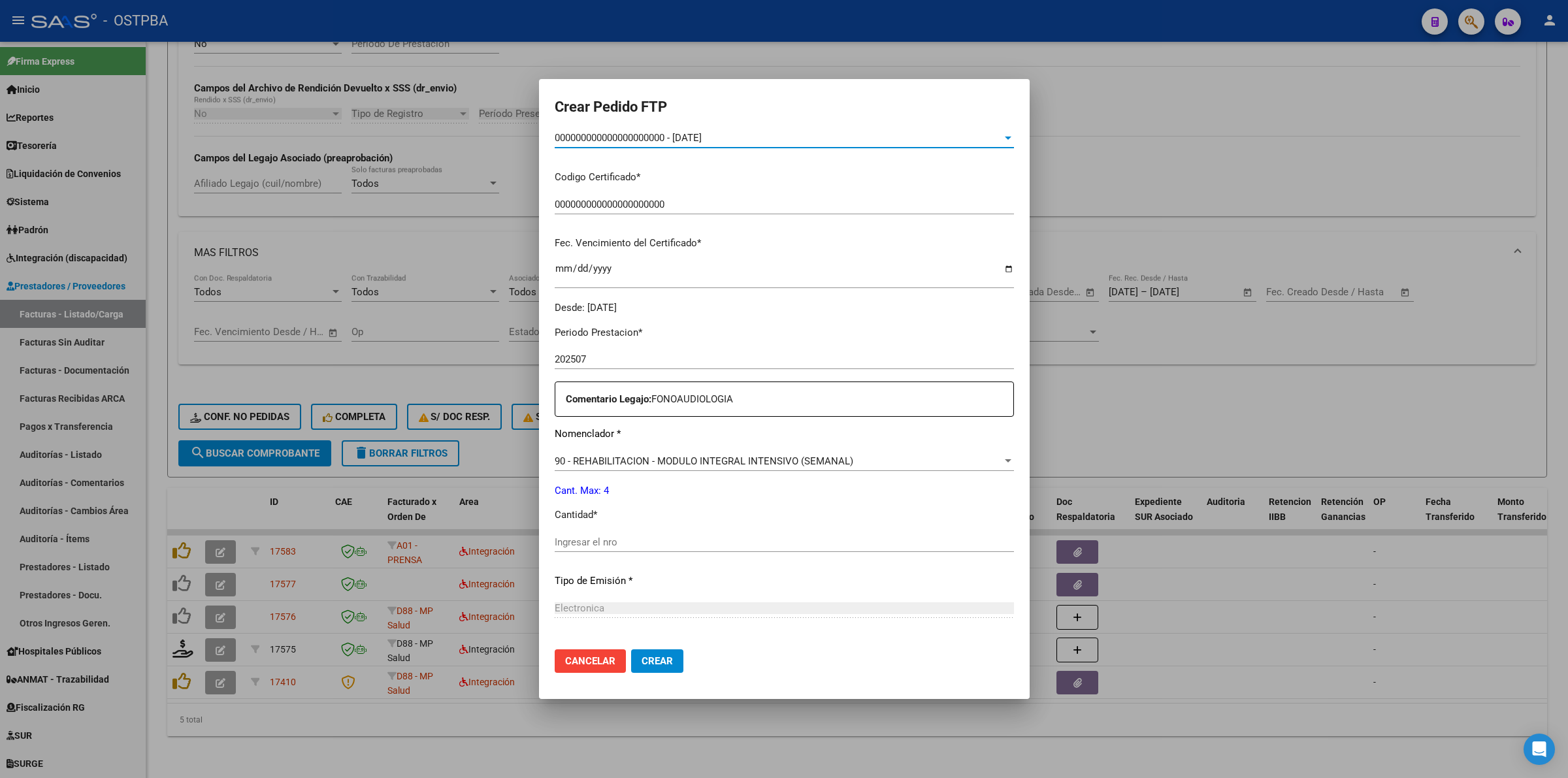
click at [791, 556] on div "Ingresar el nro" at bounding box center [784, 549] width 460 height 32
click at [792, 545] on input "Ingresar el nro" at bounding box center [784, 542] width 460 height 12
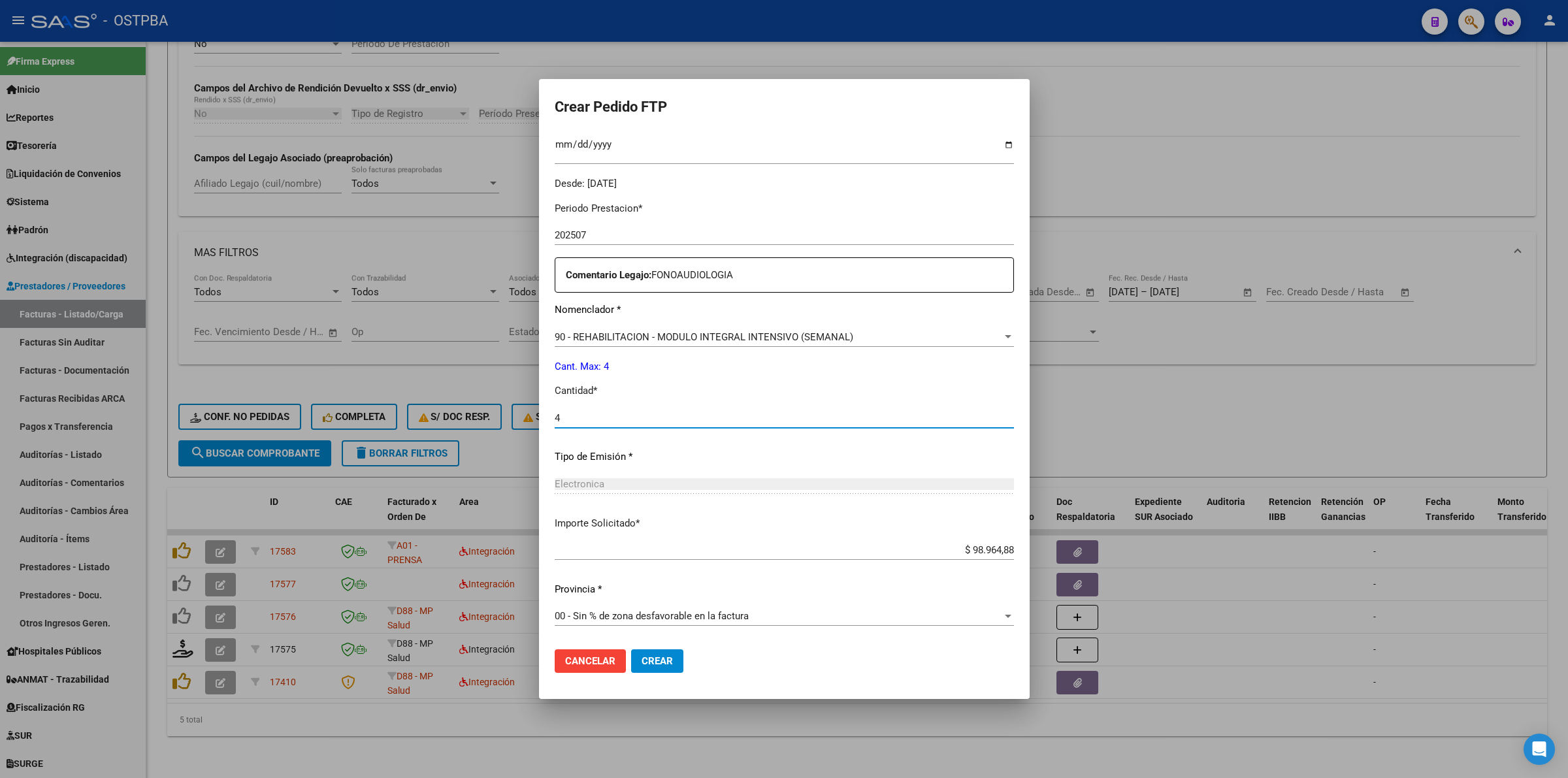
type input "4"
click at [641, 667] on span "Crear" at bounding box center [657, 661] width 31 height 12
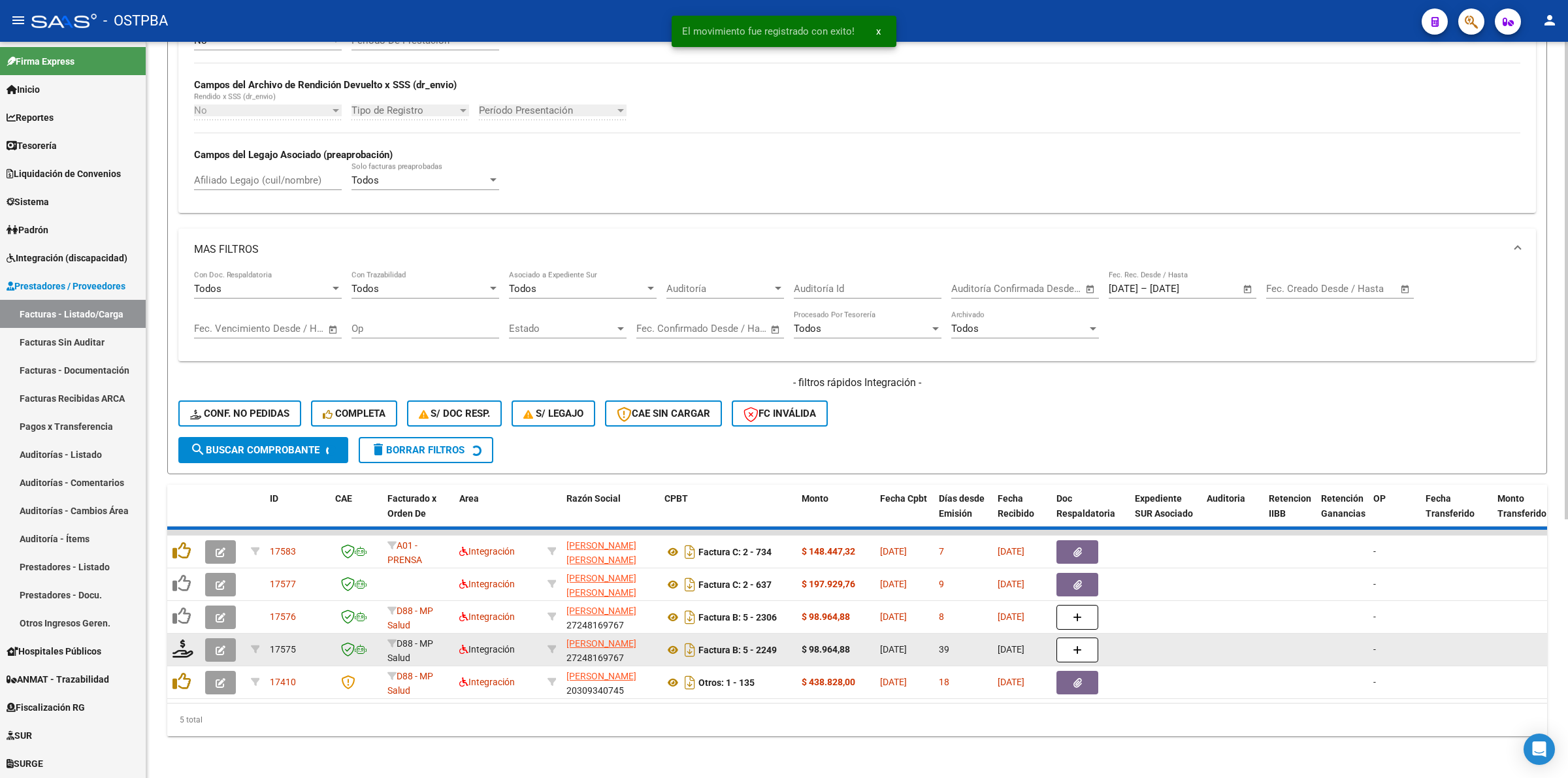
scroll to position [363, 0]
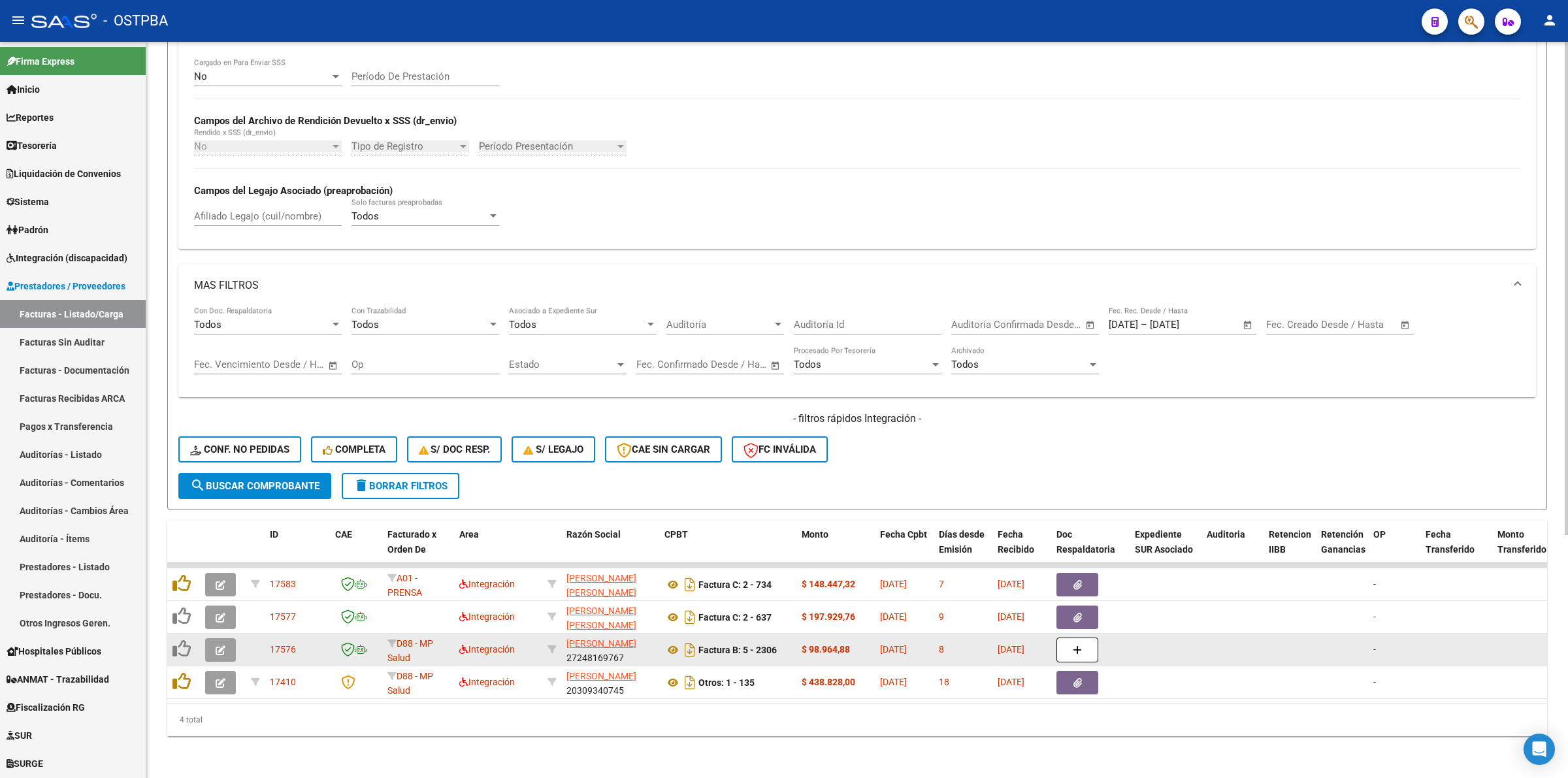
click at [229, 638] on button "button" at bounding box center [220, 650] width 31 height 24
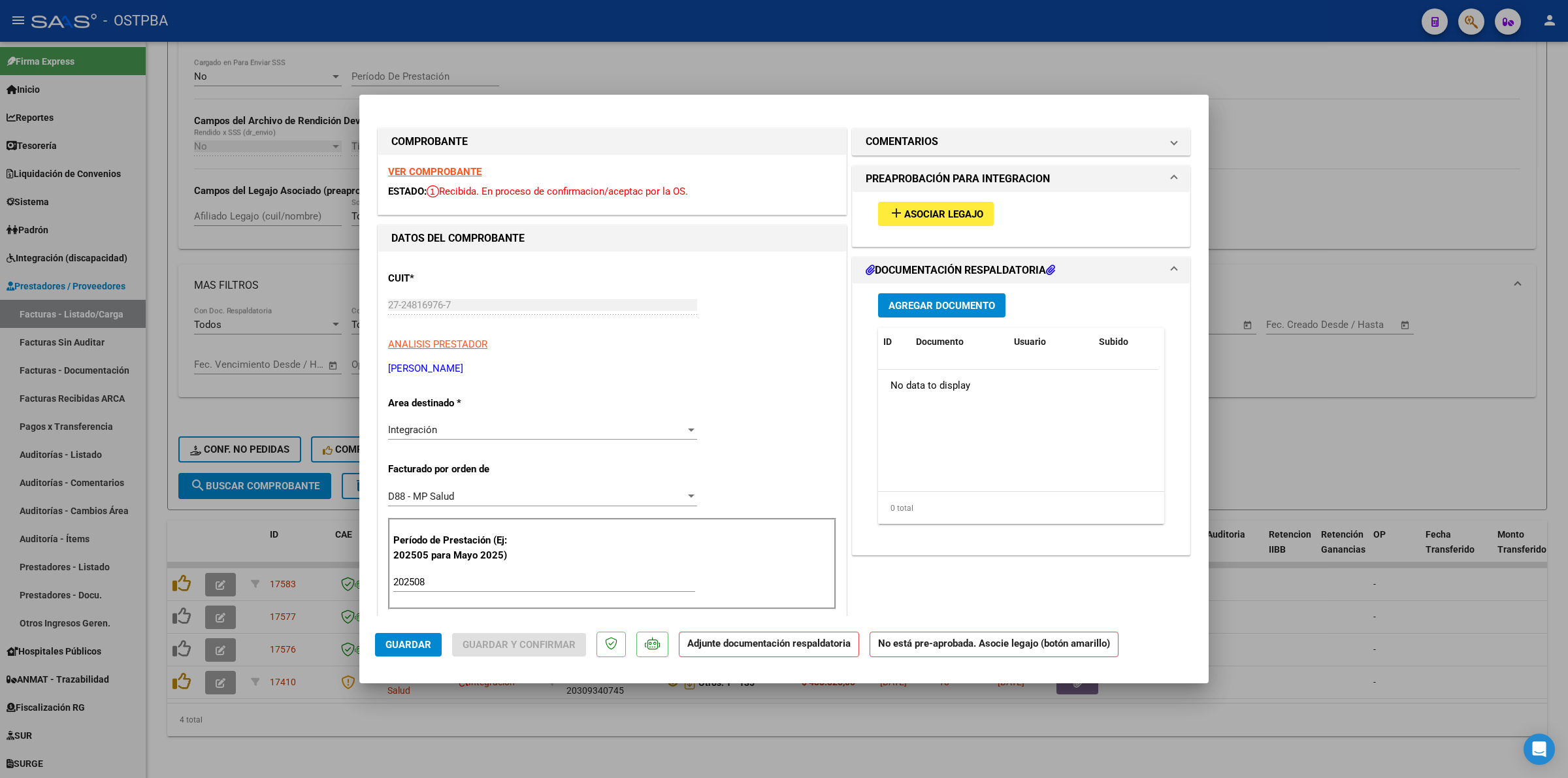
click at [456, 167] on strong "VER COMPROBANTE" at bounding box center [435, 171] width 94 height 12
click at [949, 214] on span "Asociar Legajo" at bounding box center [944, 214] width 79 height 12
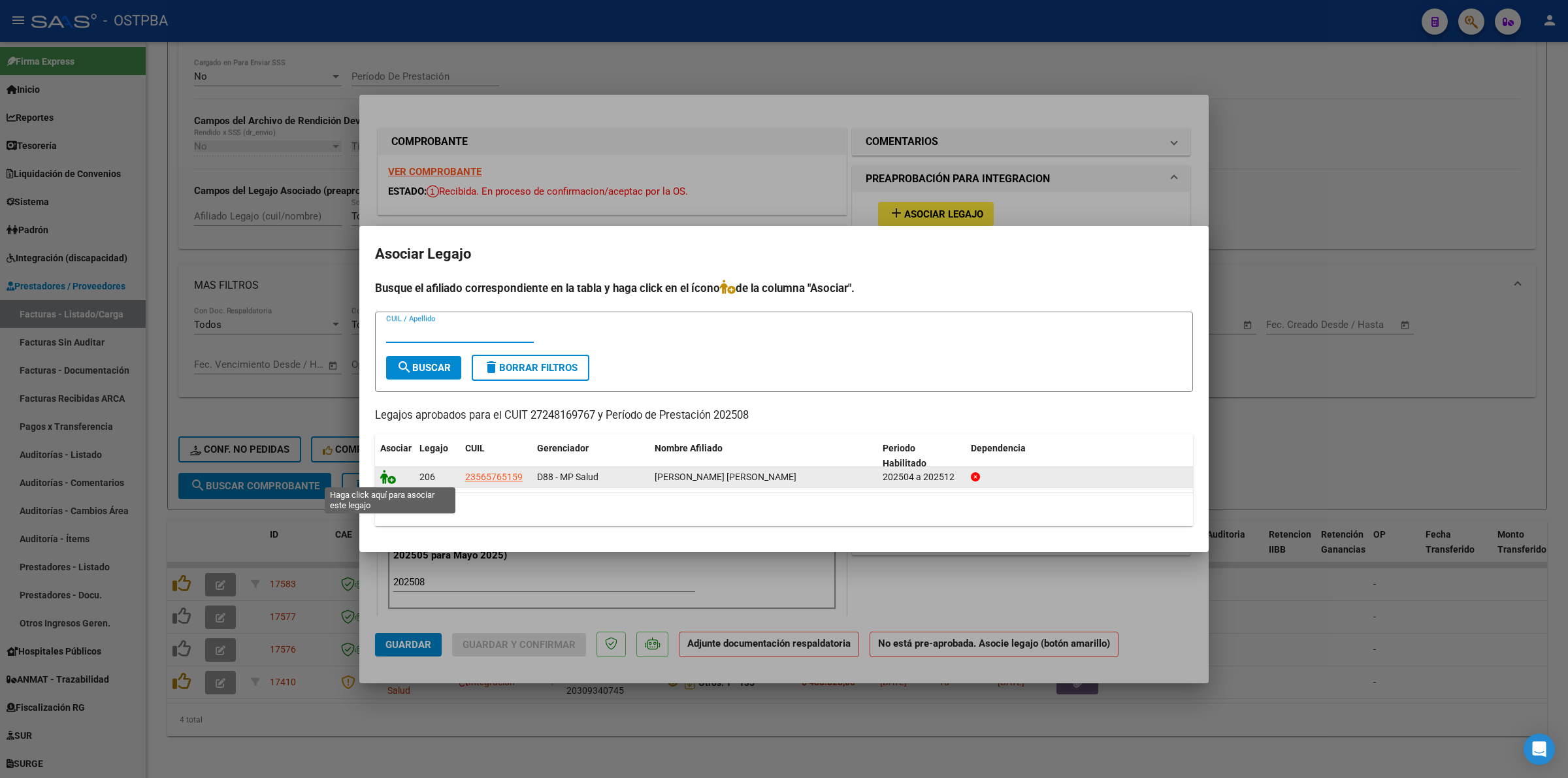
click at [387, 476] on icon at bounding box center [388, 476] width 15 height 15
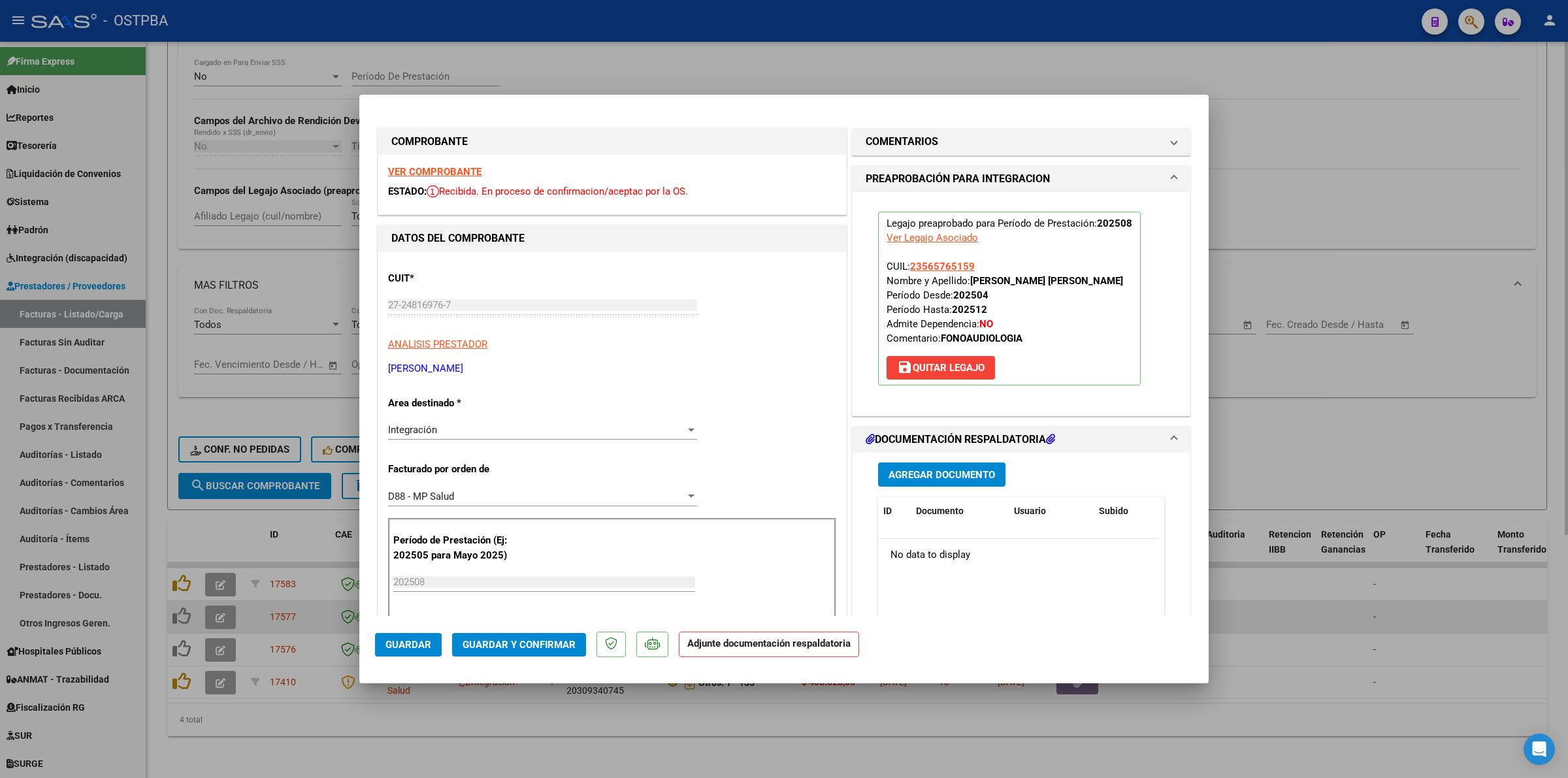
click at [1373, 618] on div at bounding box center [784, 389] width 1568 height 778
type input "$ 0,00"
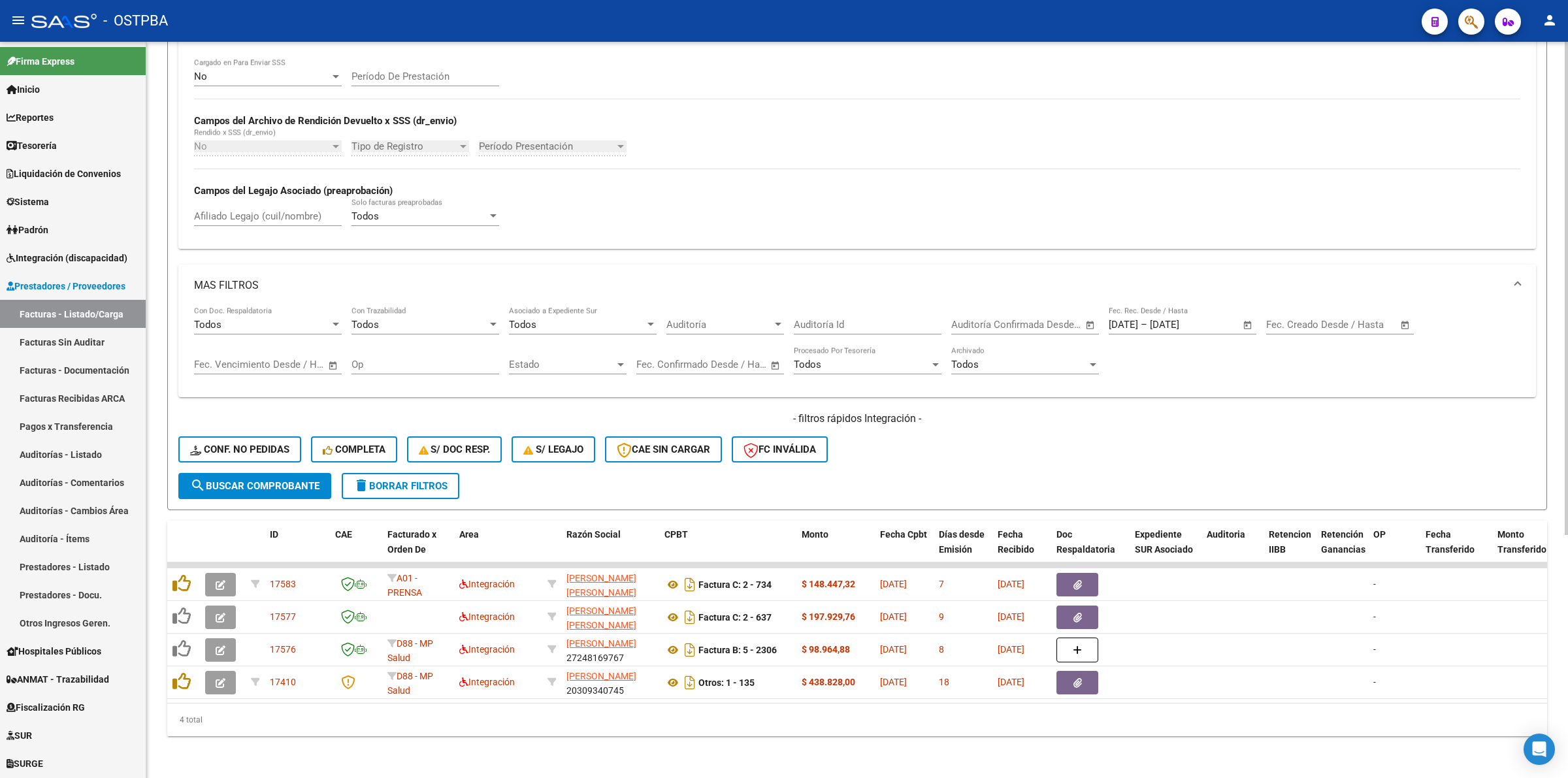
click at [270, 480] on span "search Buscar Comprobante" at bounding box center [255, 486] width 130 height 12
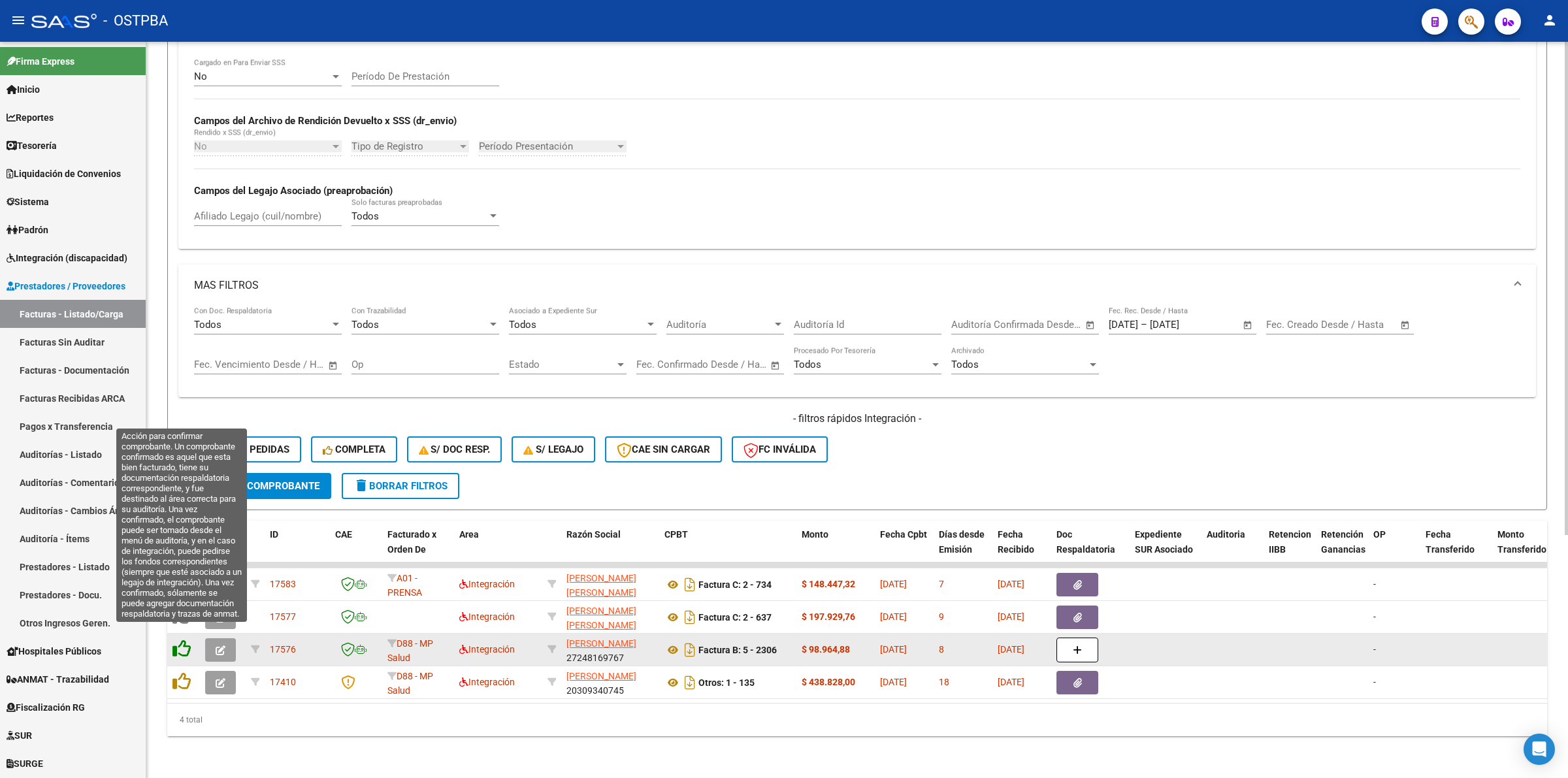
click at [177, 640] on icon at bounding box center [182, 649] width 18 height 18
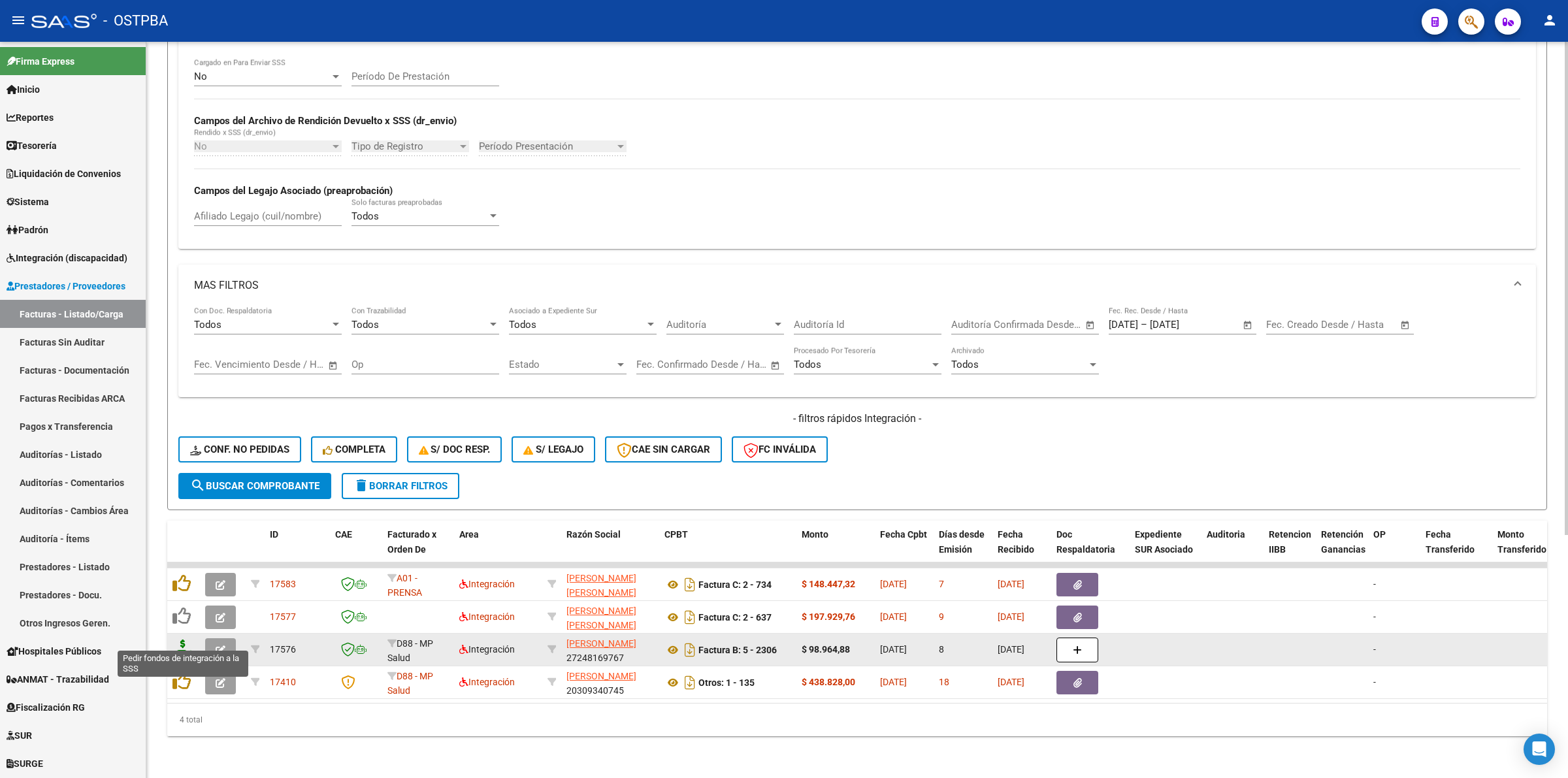
click at [181, 640] on icon at bounding box center [183, 649] width 21 height 18
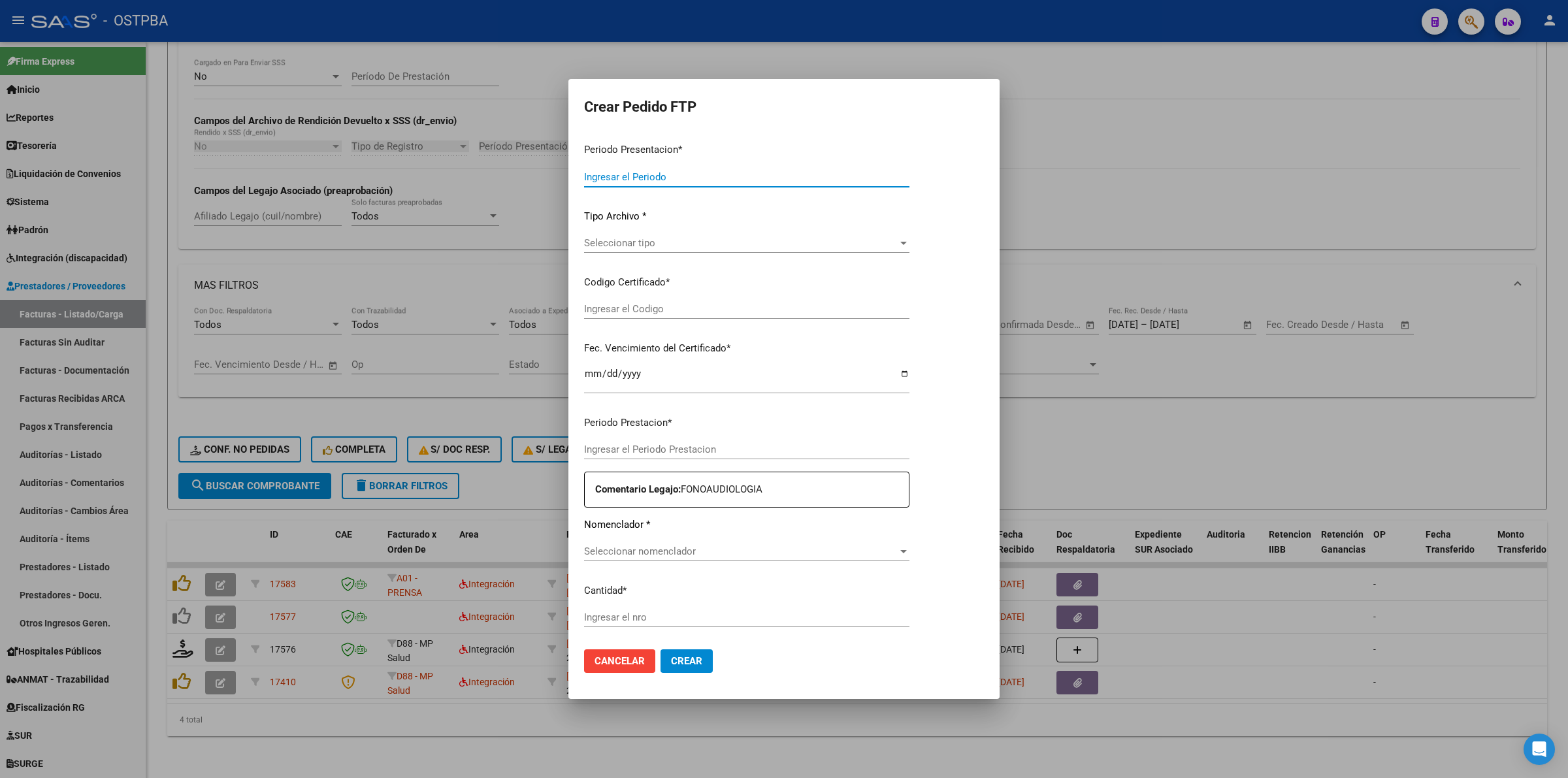
type input "202508"
type input "$ 98.964,88"
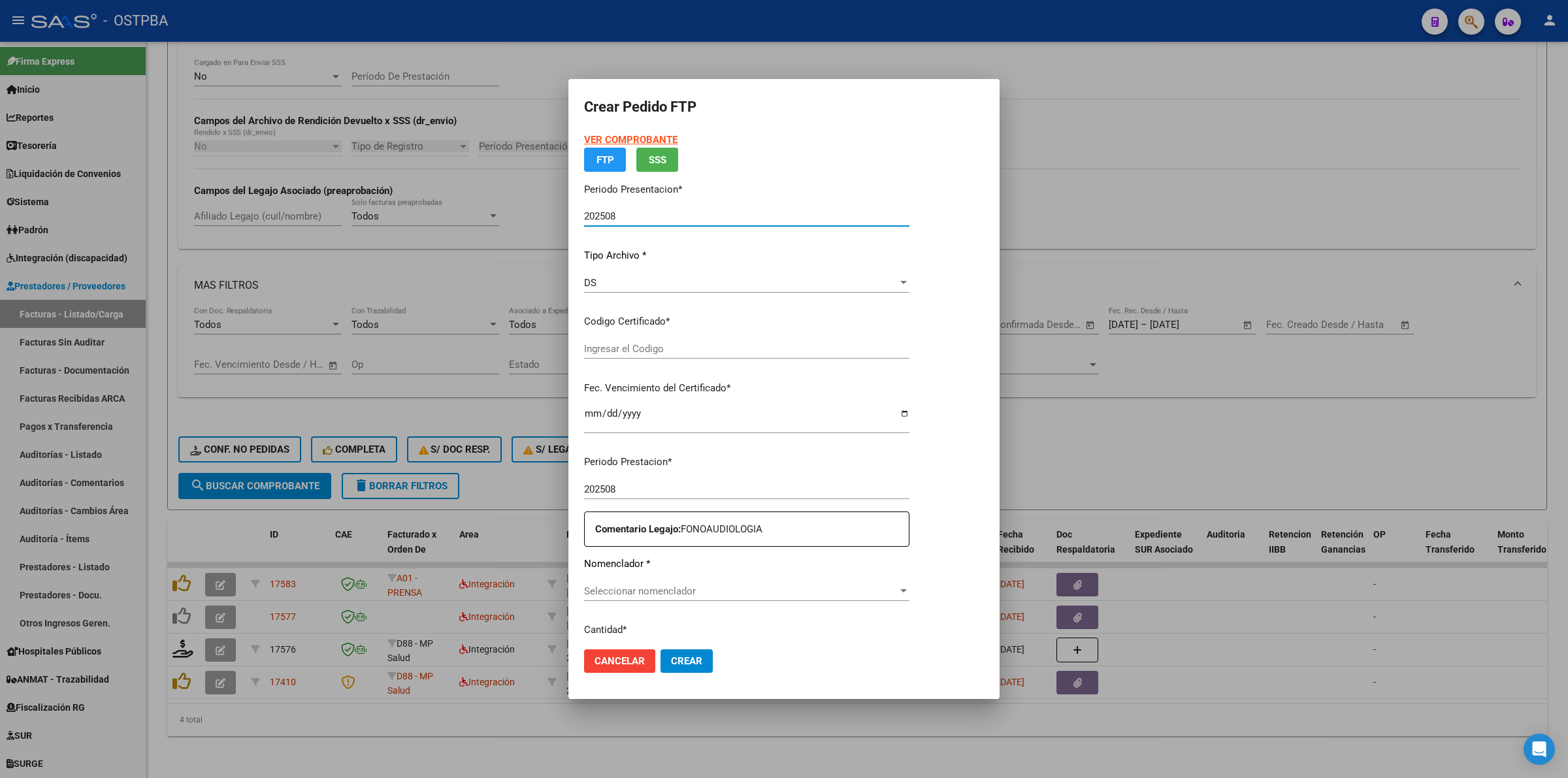
type input "000000000000000000000"
type input "2026-03-25"
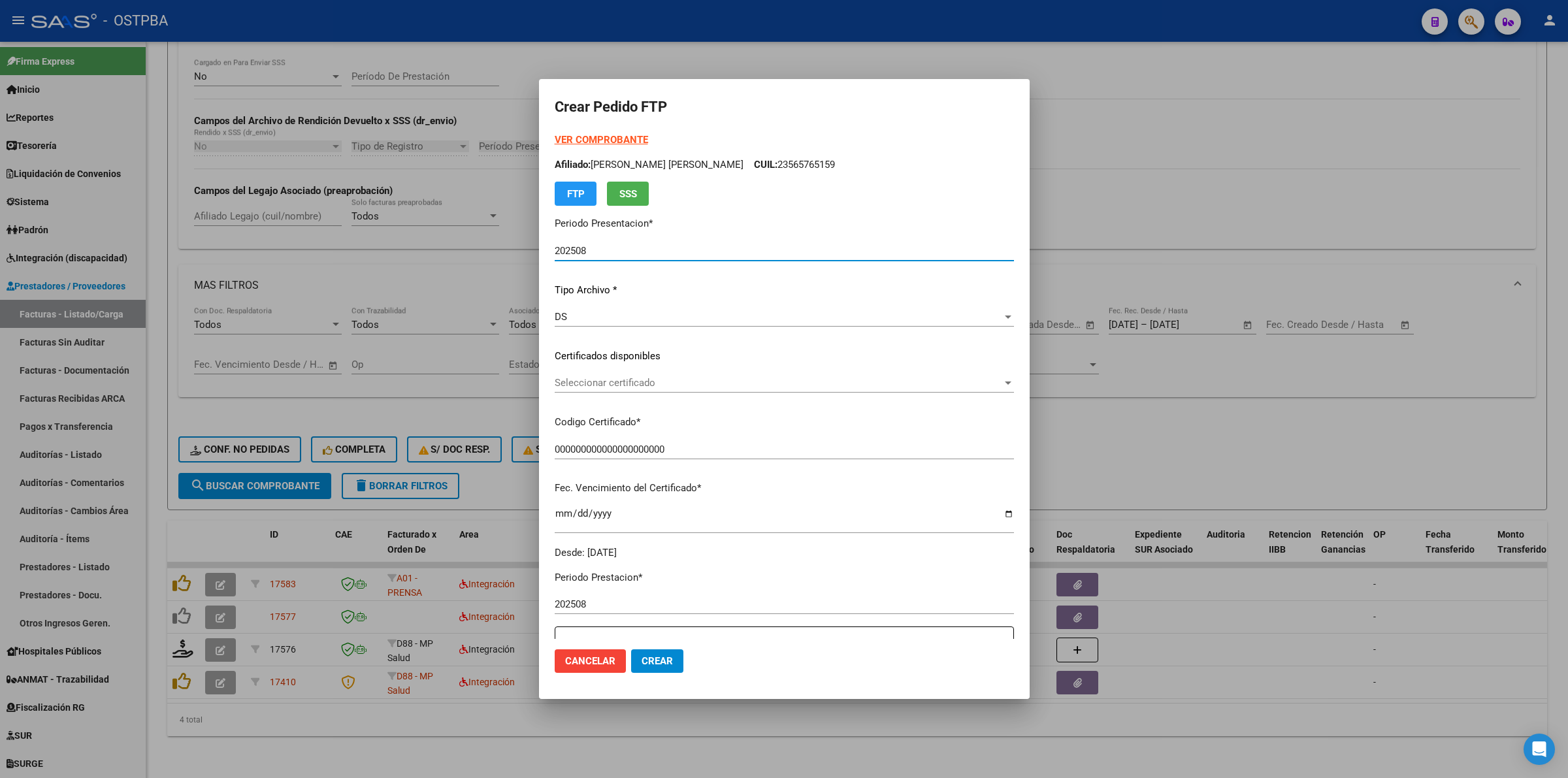
click at [992, 382] on span "Seleccionar certificado" at bounding box center [778, 382] width 447 height 12
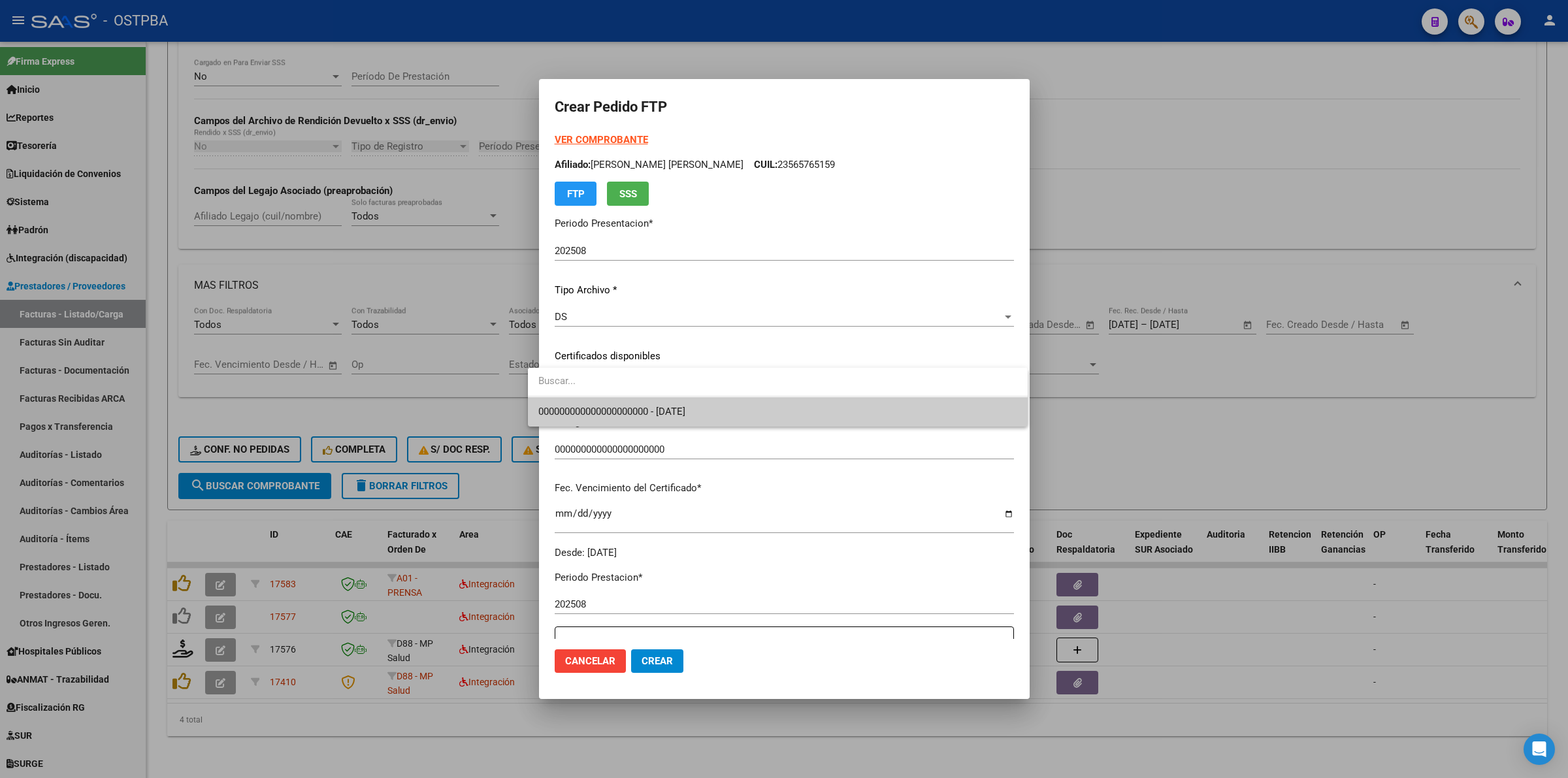
click at [932, 405] on span "000000000000000000000 - 2026-03-25" at bounding box center [778, 412] width 479 height 29
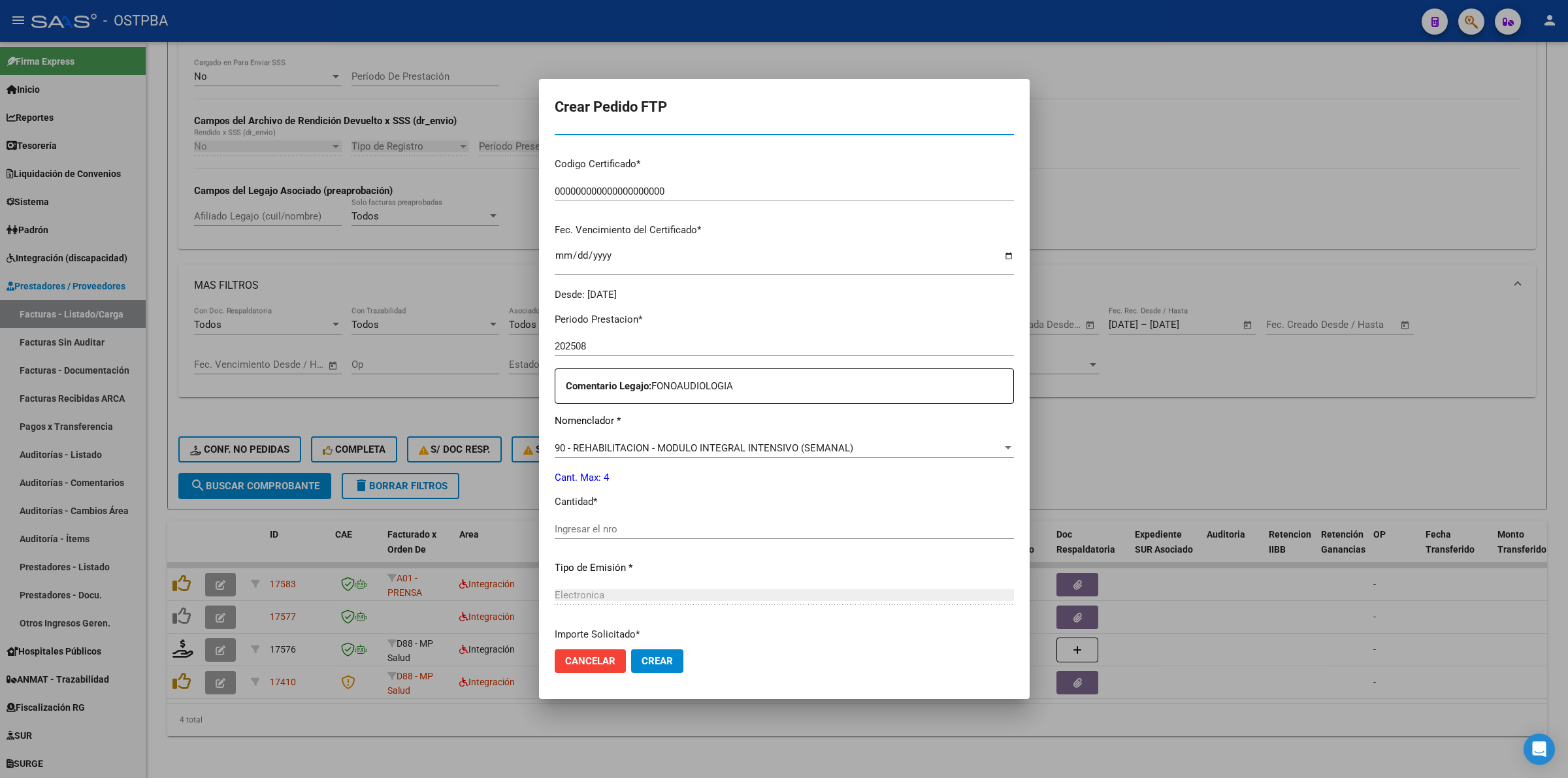
scroll to position [327, 0]
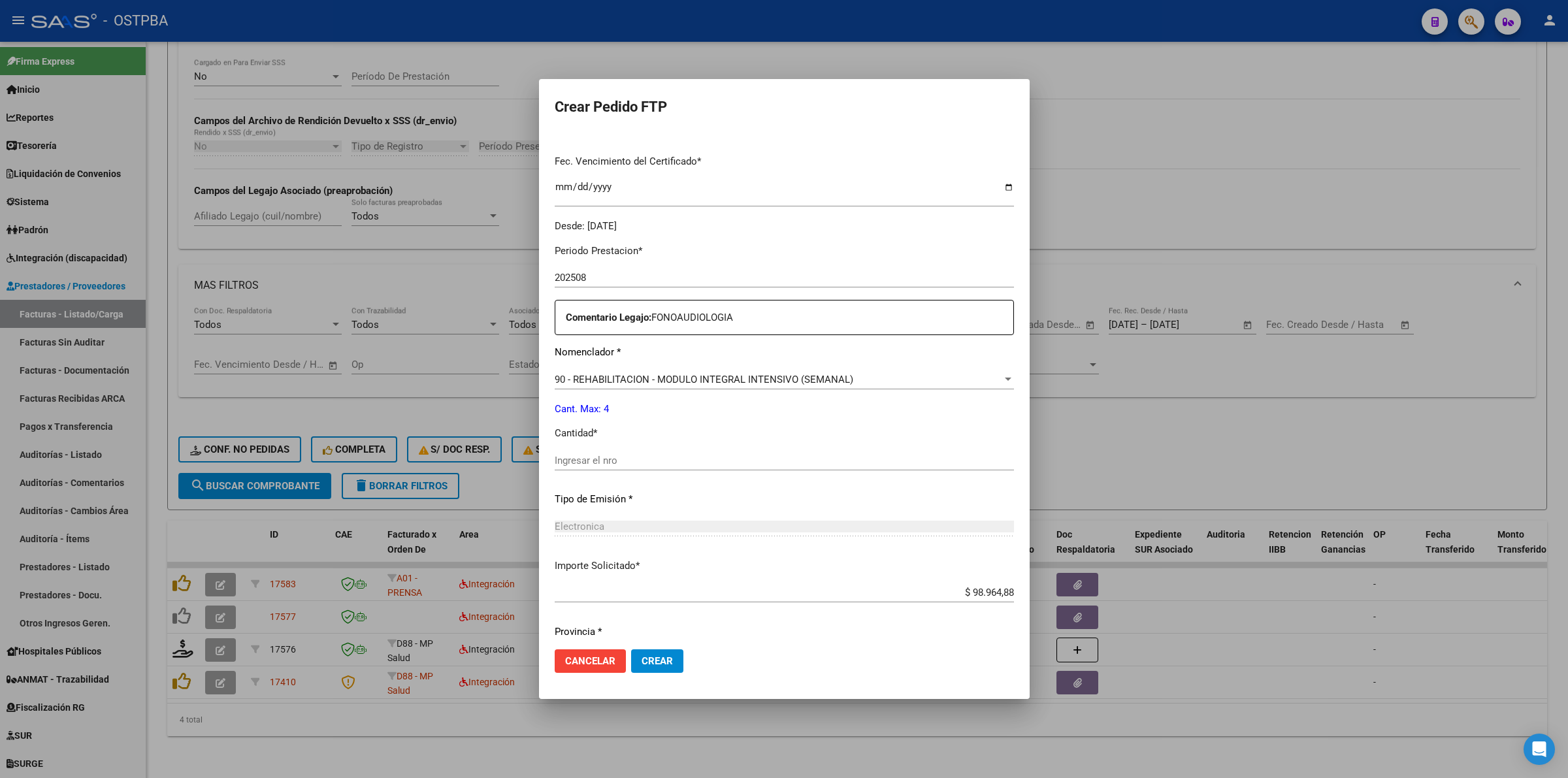
click at [775, 463] on input "Ingresar el nro" at bounding box center [784, 460] width 460 height 12
type input "4"
click at [647, 661] on span "Crear" at bounding box center [657, 661] width 31 height 12
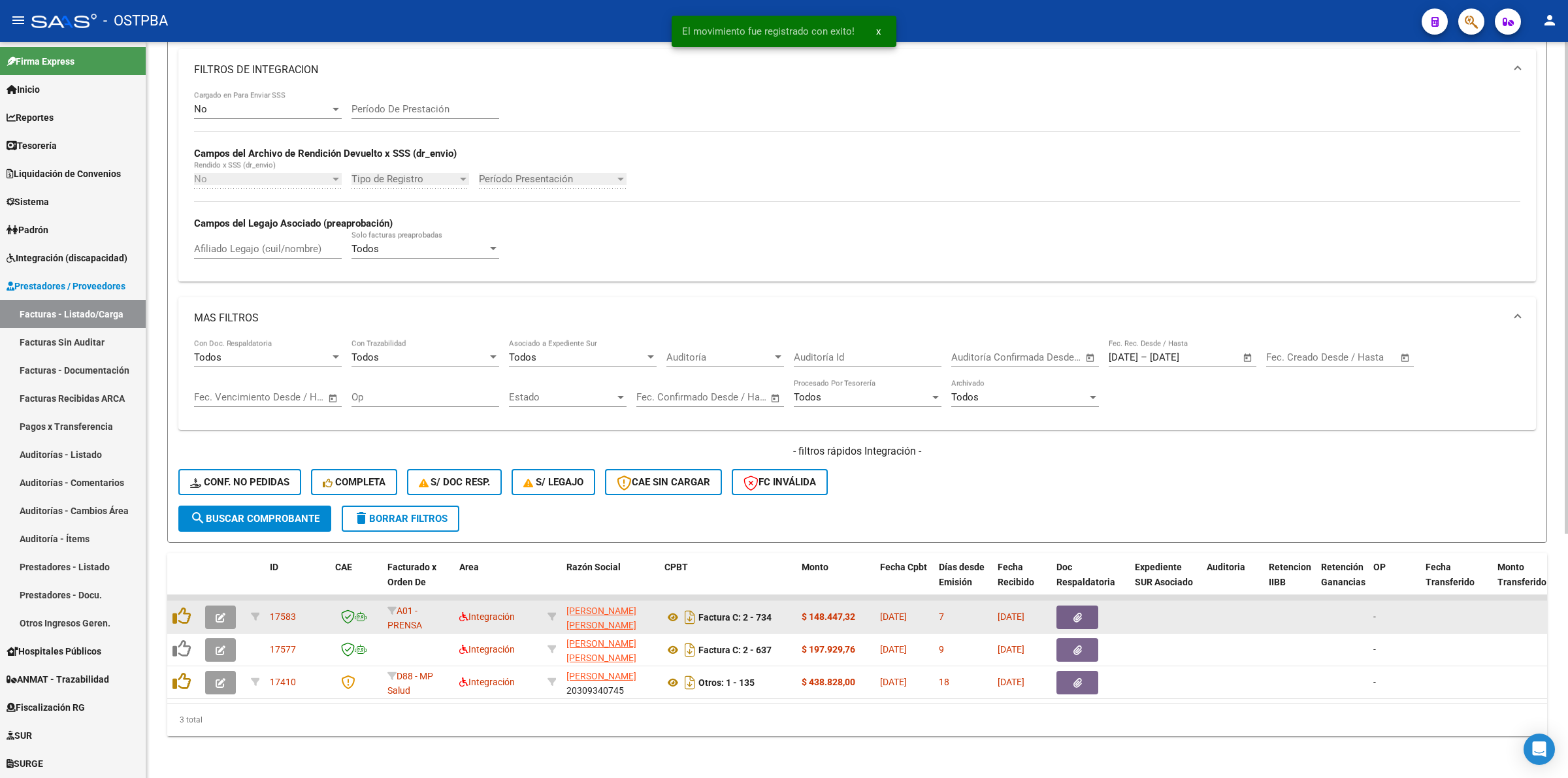
scroll to position [330, 0]
click at [219, 619] on datatable-body-cell at bounding box center [223, 618] width 46 height 32
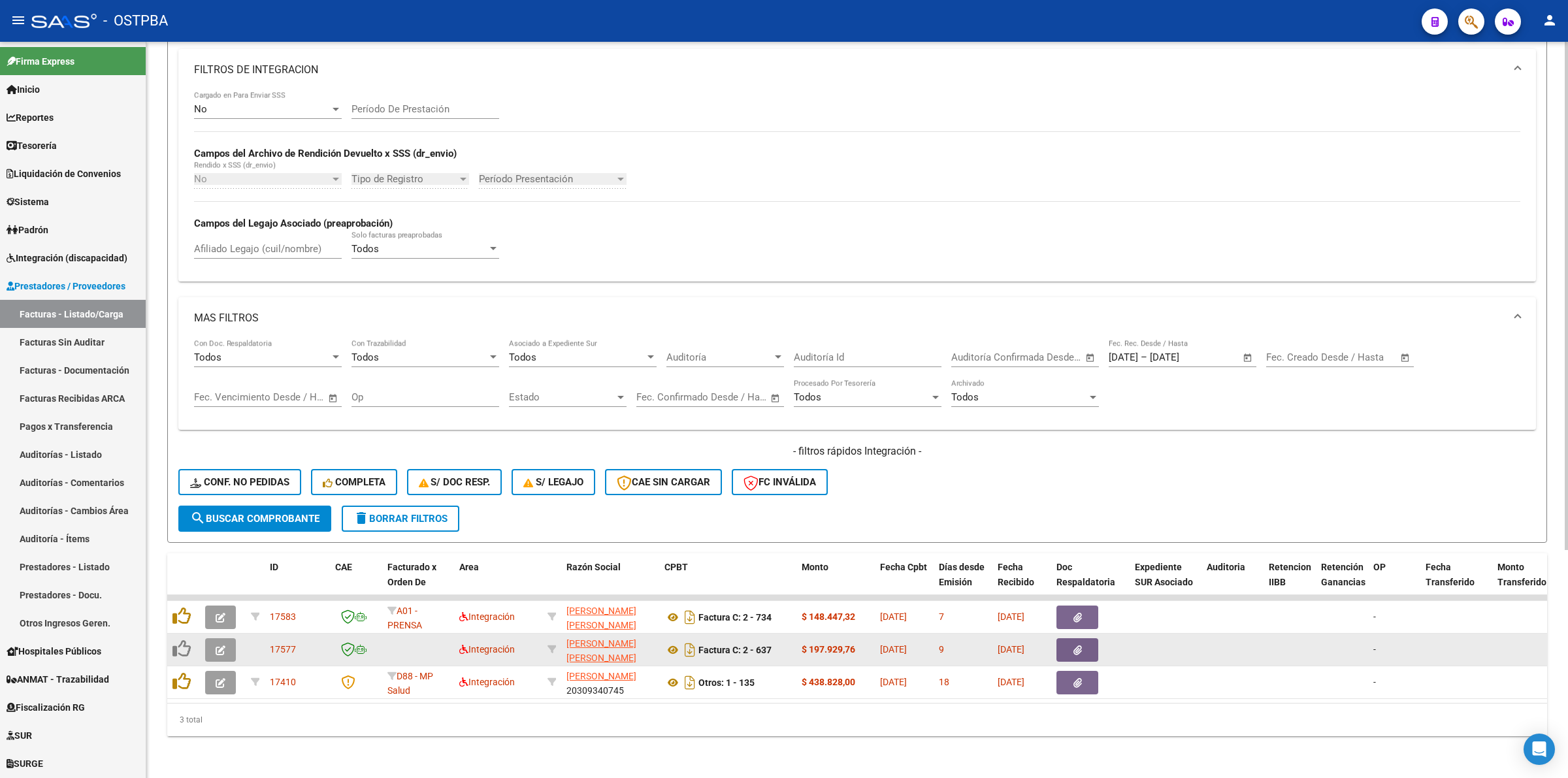
click at [219, 646] on icon "button" at bounding box center [220, 651] width 10 height 10
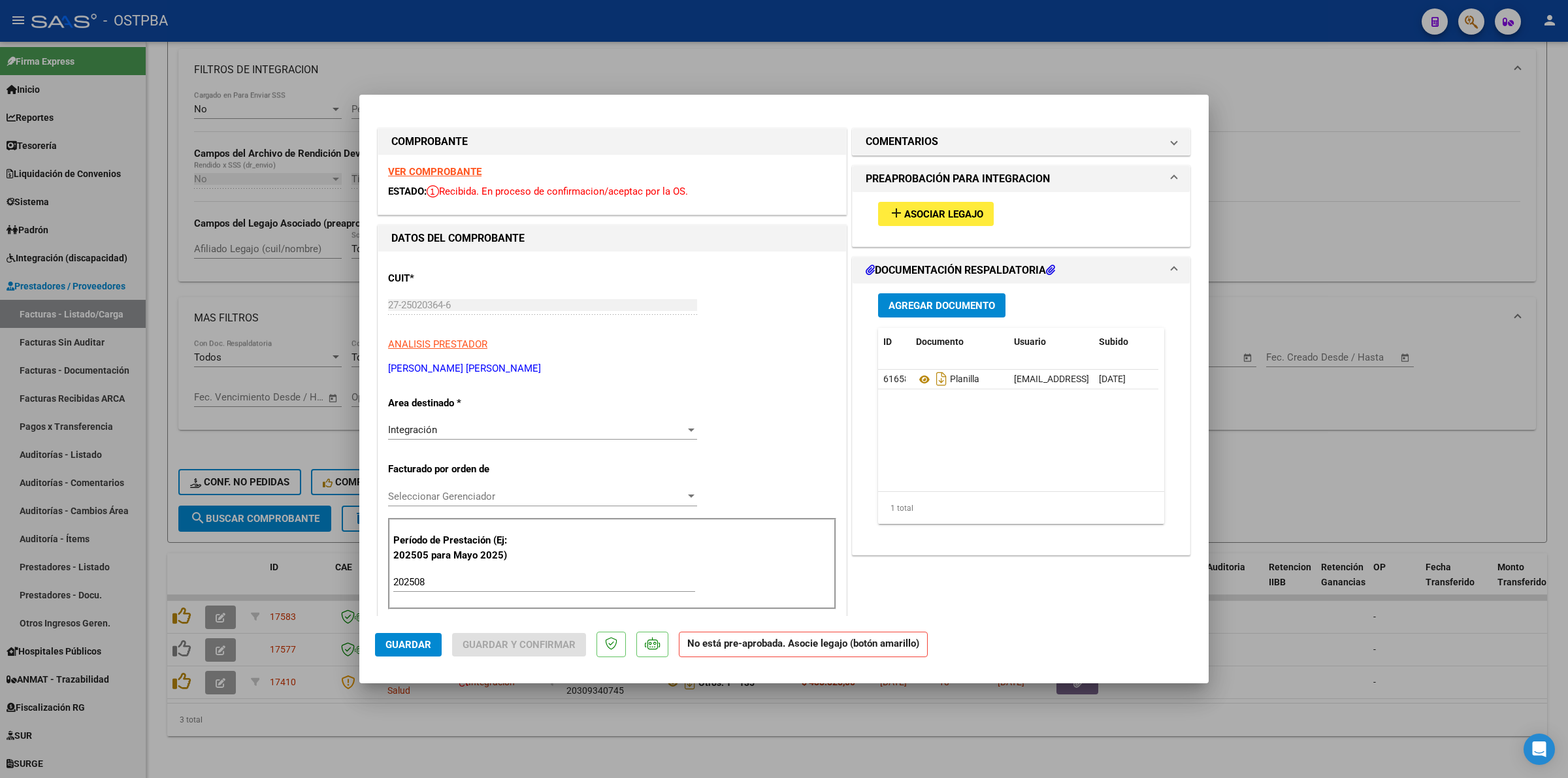
click at [458, 164] on div "VER COMPROBANTE ESTADO: Recibida. En proceso de confirmacion/aceptac por la OS." at bounding box center [612, 185] width 468 height 60
click at [439, 171] on strong "VER COMPROBANTE" at bounding box center [435, 171] width 94 height 12
click at [941, 210] on span "Asociar Legajo" at bounding box center [944, 214] width 79 height 12
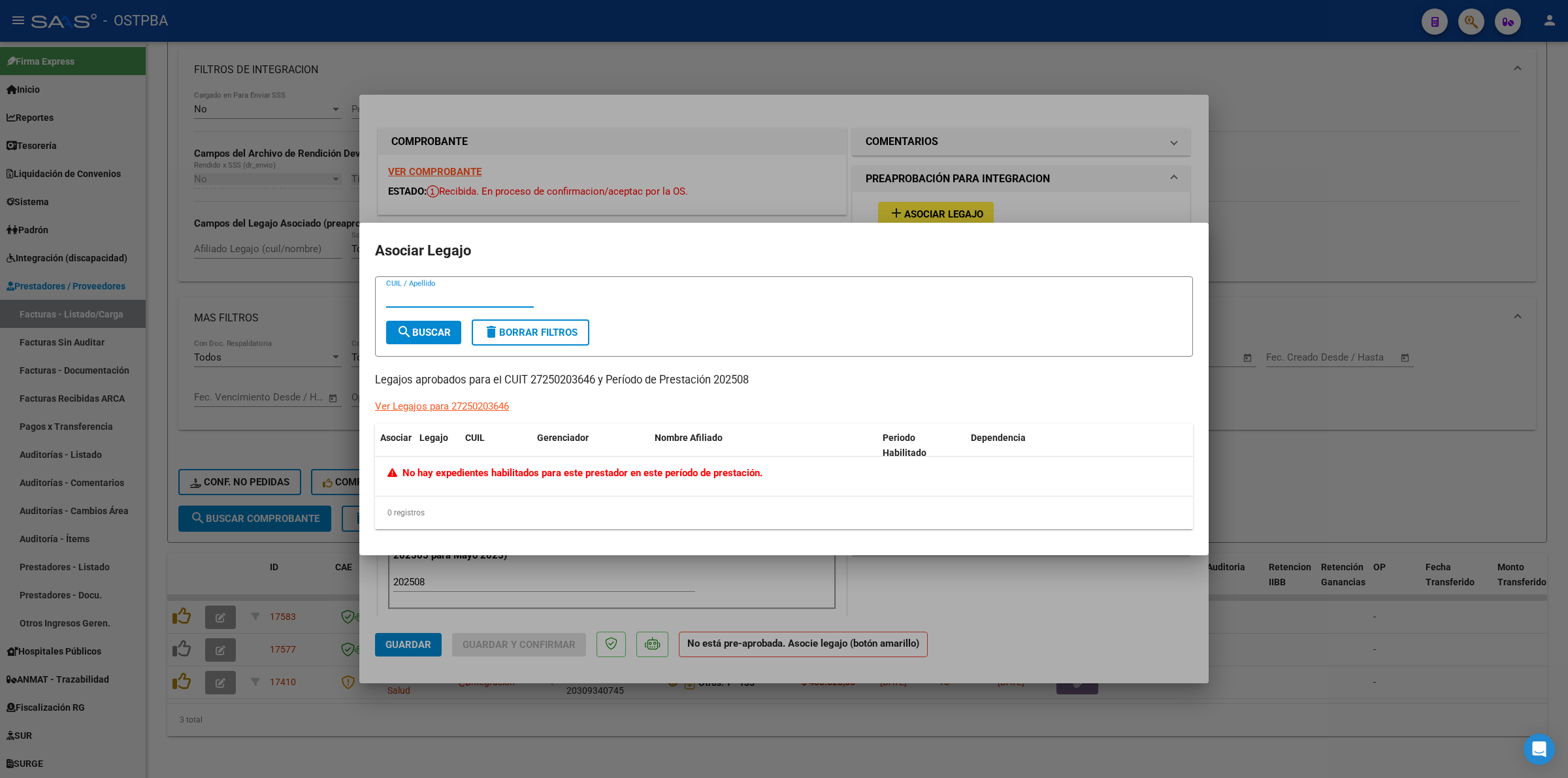
click at [1319, 419] on div at bounding box center [784, 389] width 1568 height 778
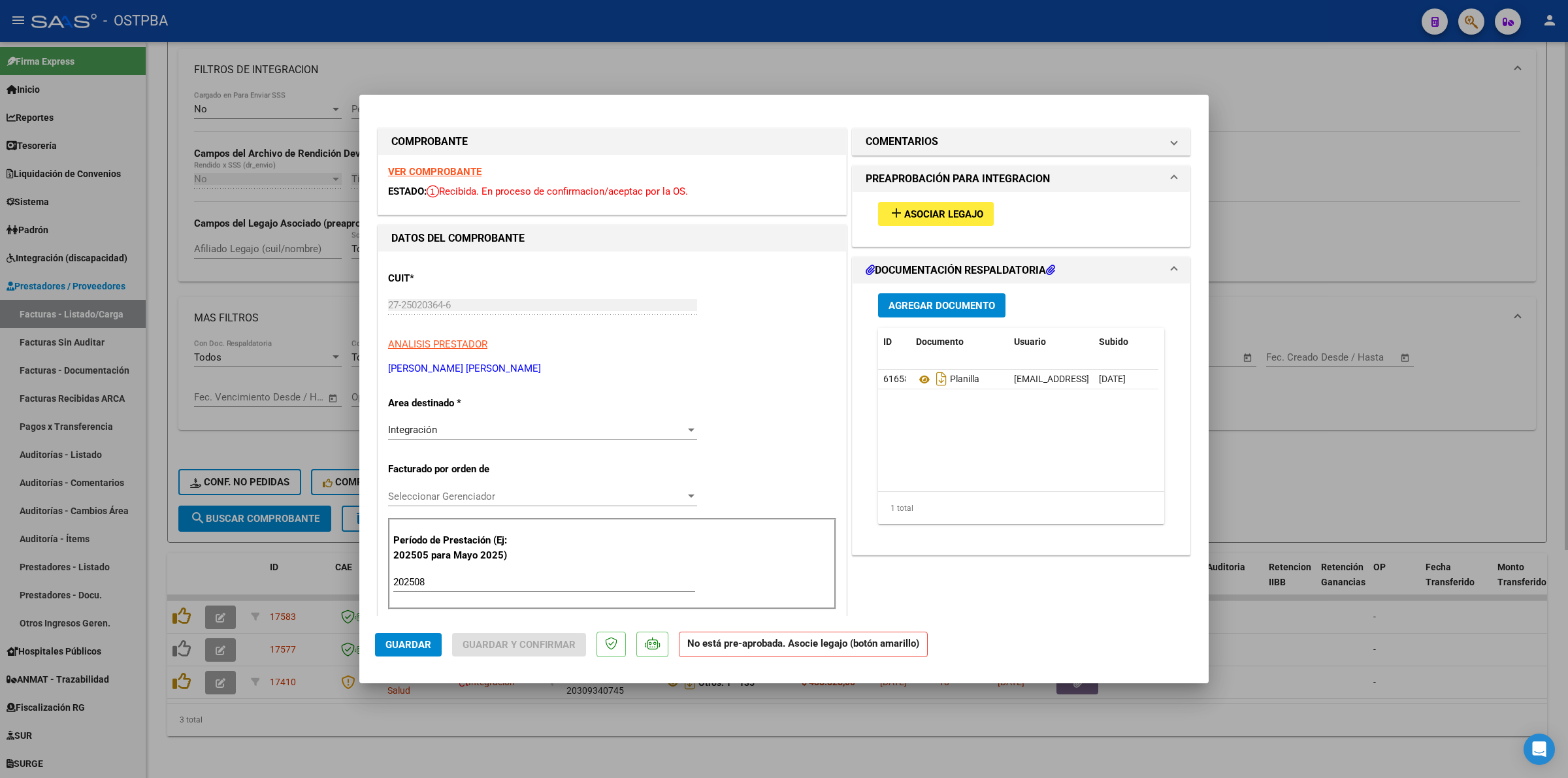
click at [1303, 404] on div at bounding box center [784, 389] width 1568 height 778
type input "$ 0,00"
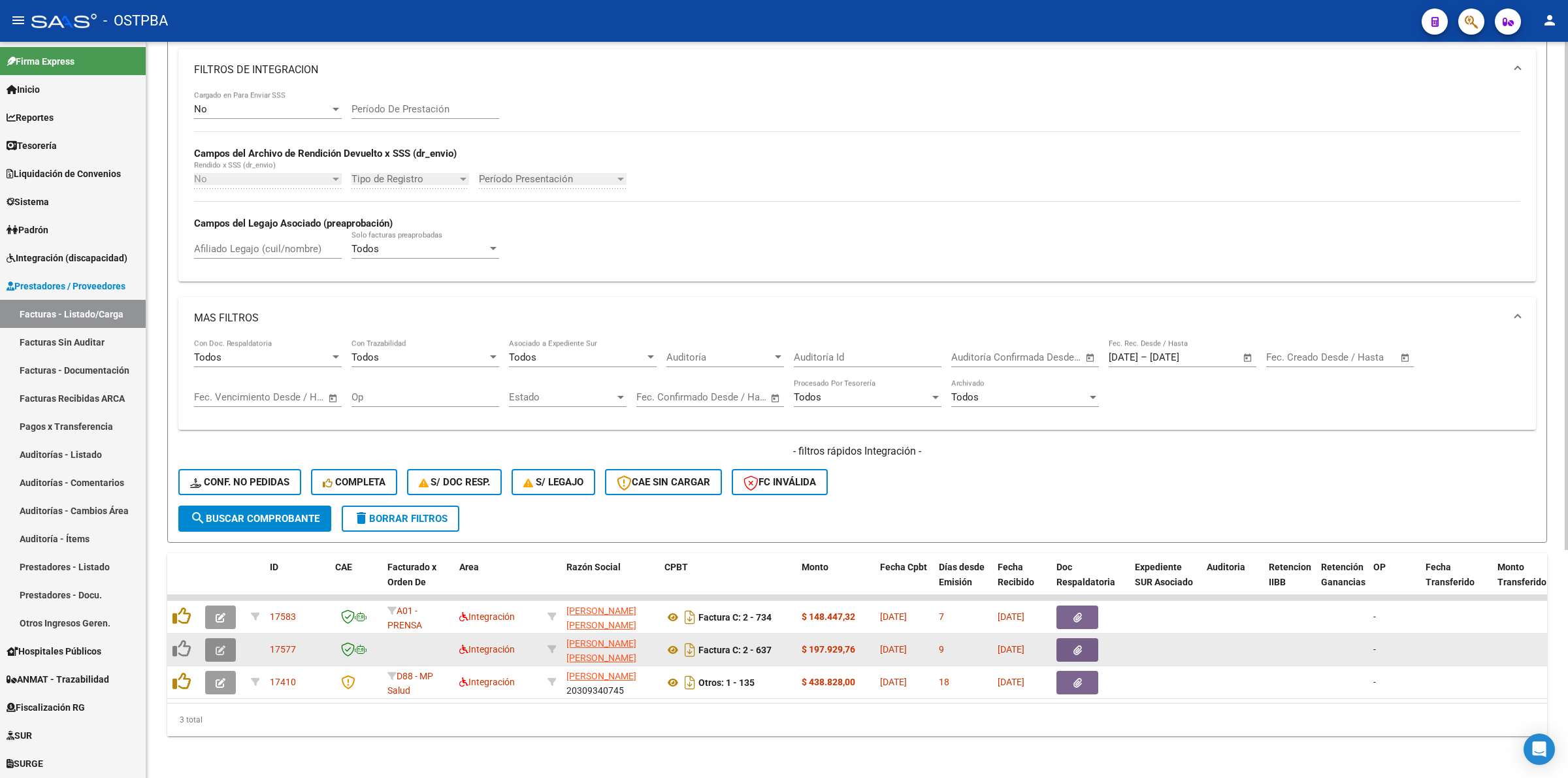
click at [227, 638] on button "button" at bounding box center [220, 650] width 31 height 24
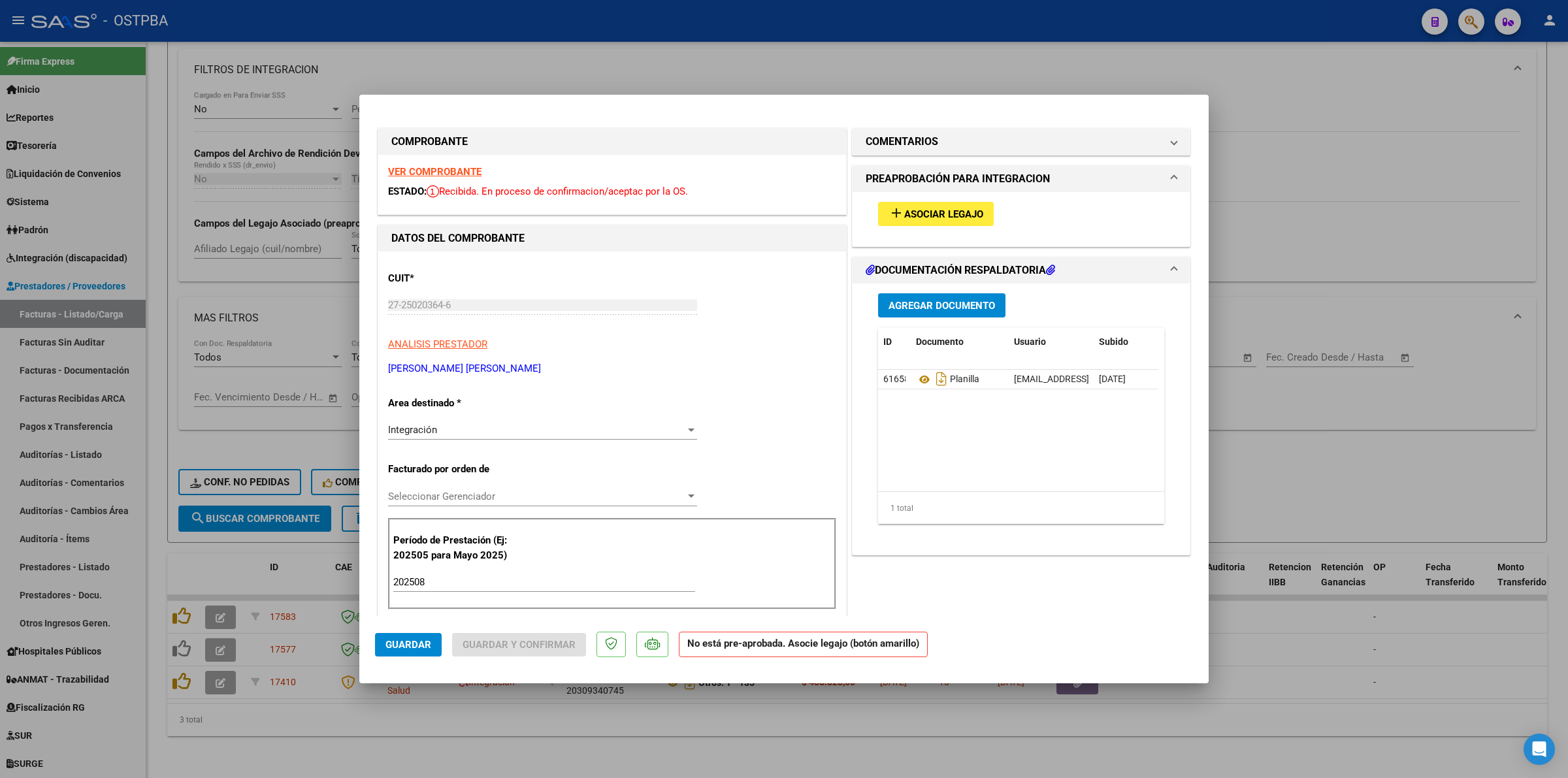
click at [419, 644] on span "Guardar" at bounding box center [409, 644] width 46 height 12
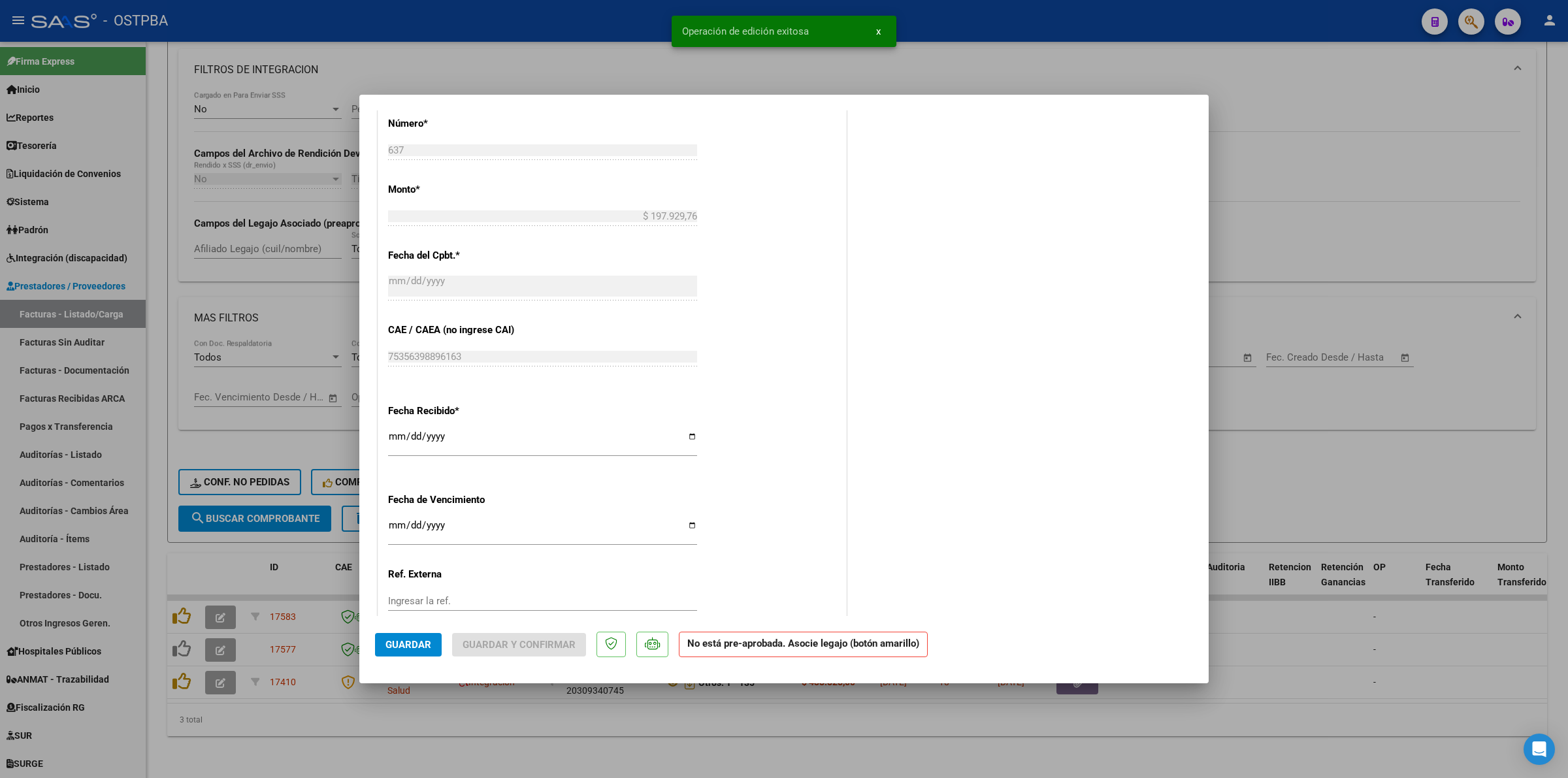
scroll to position [654, 0]
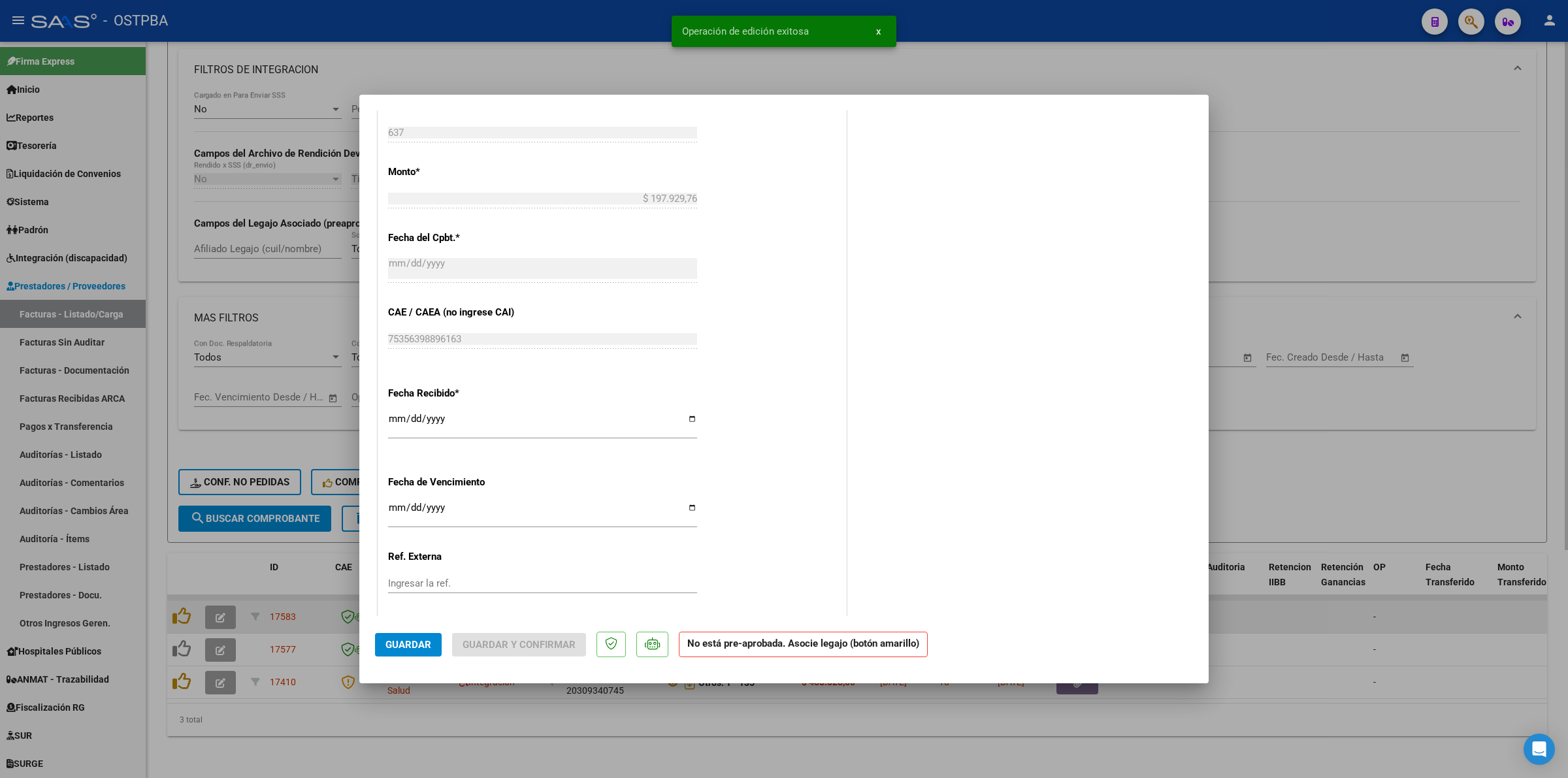
drag, startPoint x: 1335, startPoint y: 626, endPoint x: 1310, endPoint y: 593, distance: 41.4
click at [1323, 605] on div at bounding box center [784, 389] width 1568 height 778
type input "$ 0,00"
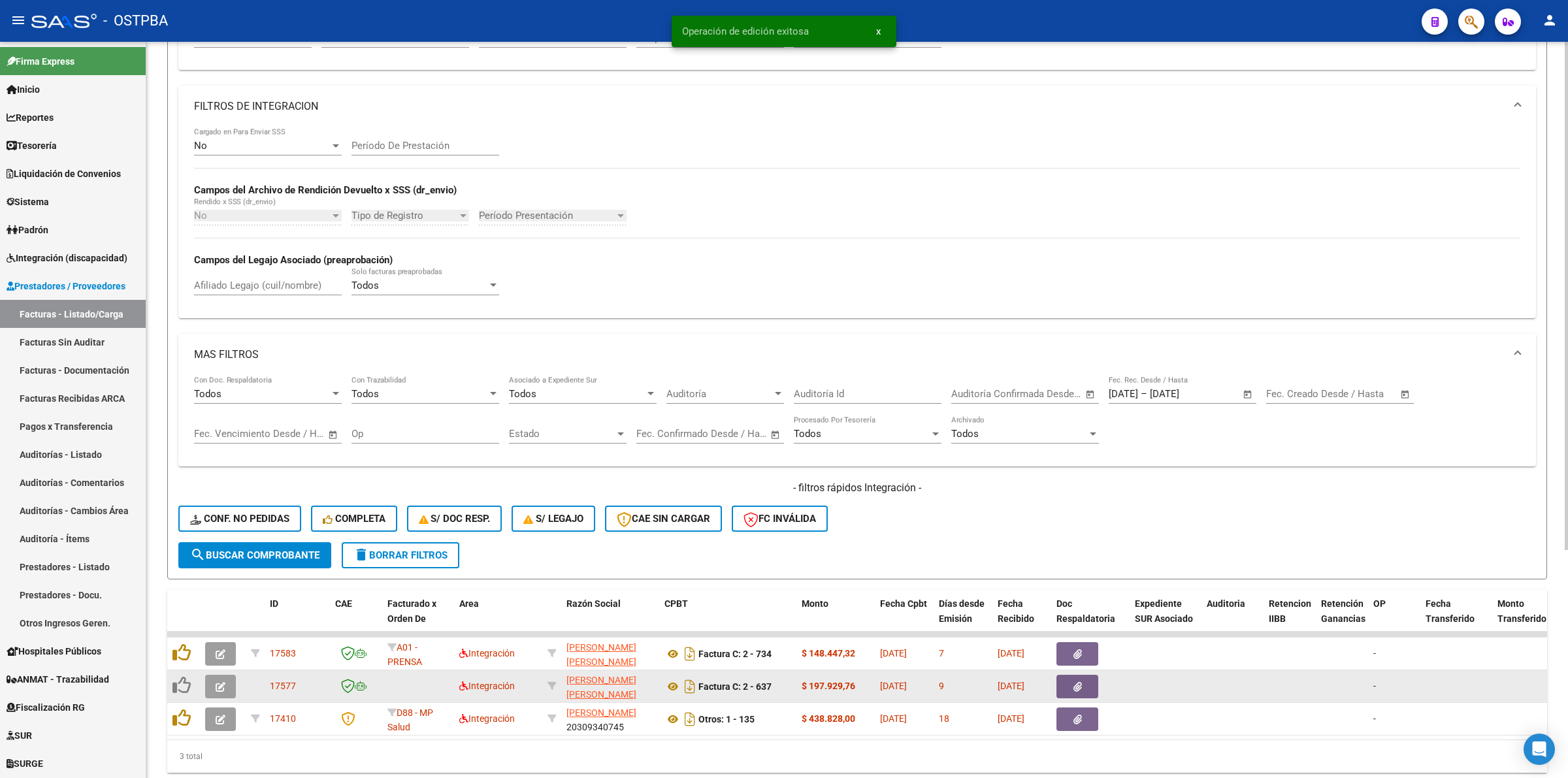
scroll to position [249, 0]
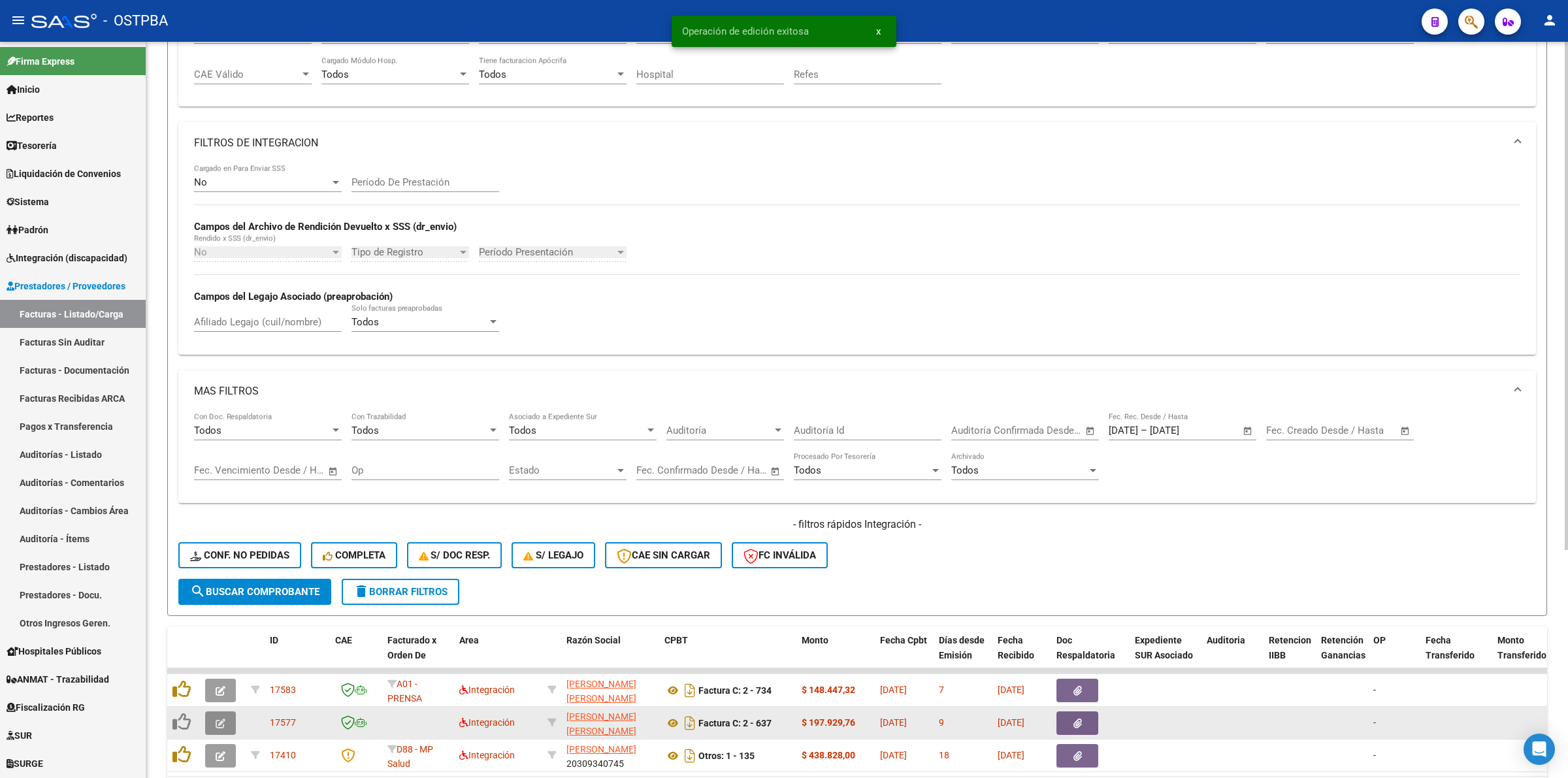
click at [229, 717] on button "button" at bounding box center [220, 724] width 31 height 24
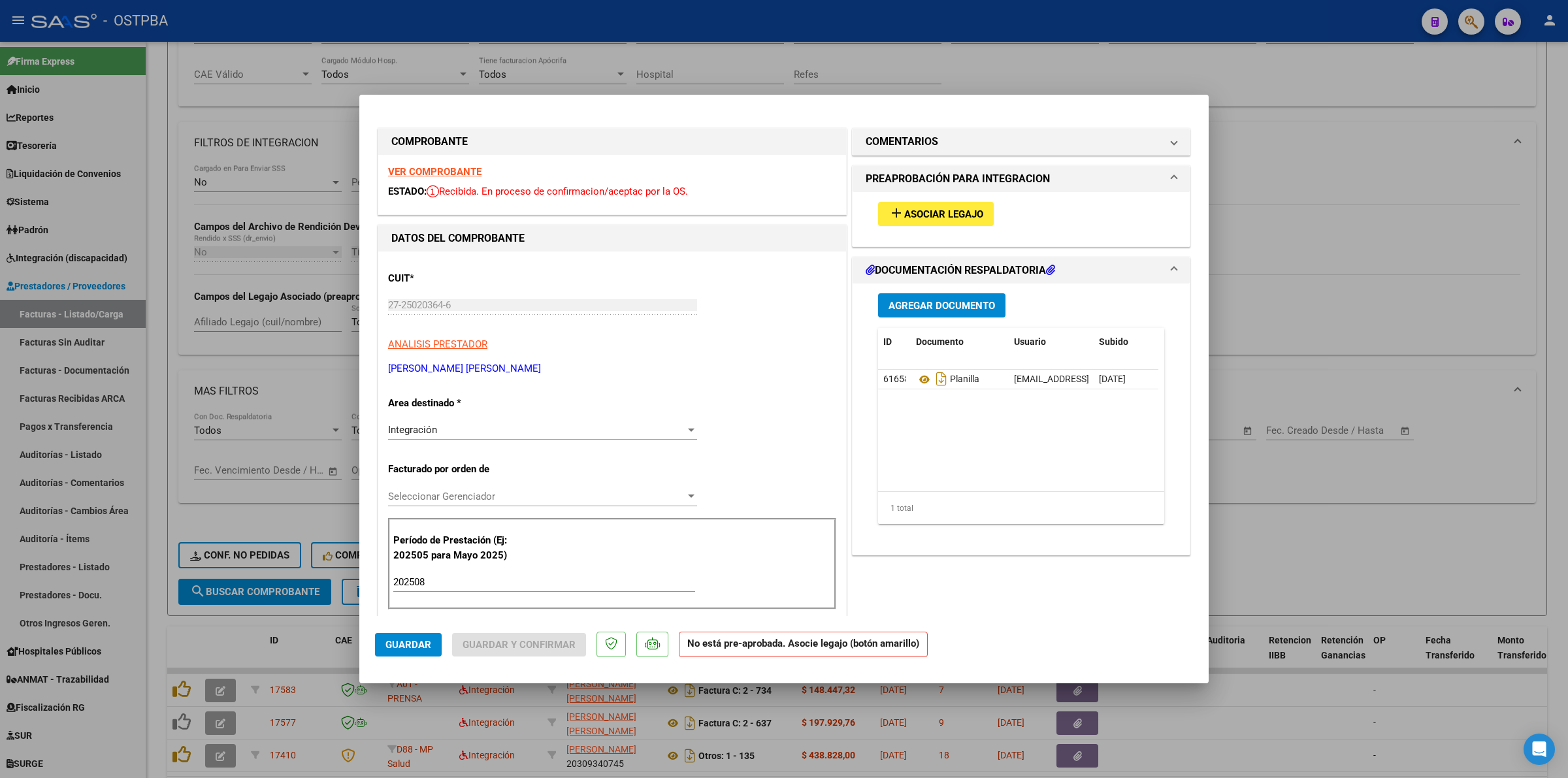
click at [680, 494] on span "Seleccionar Gerenciador" at bounding box center [537, 496] width 298 height 12
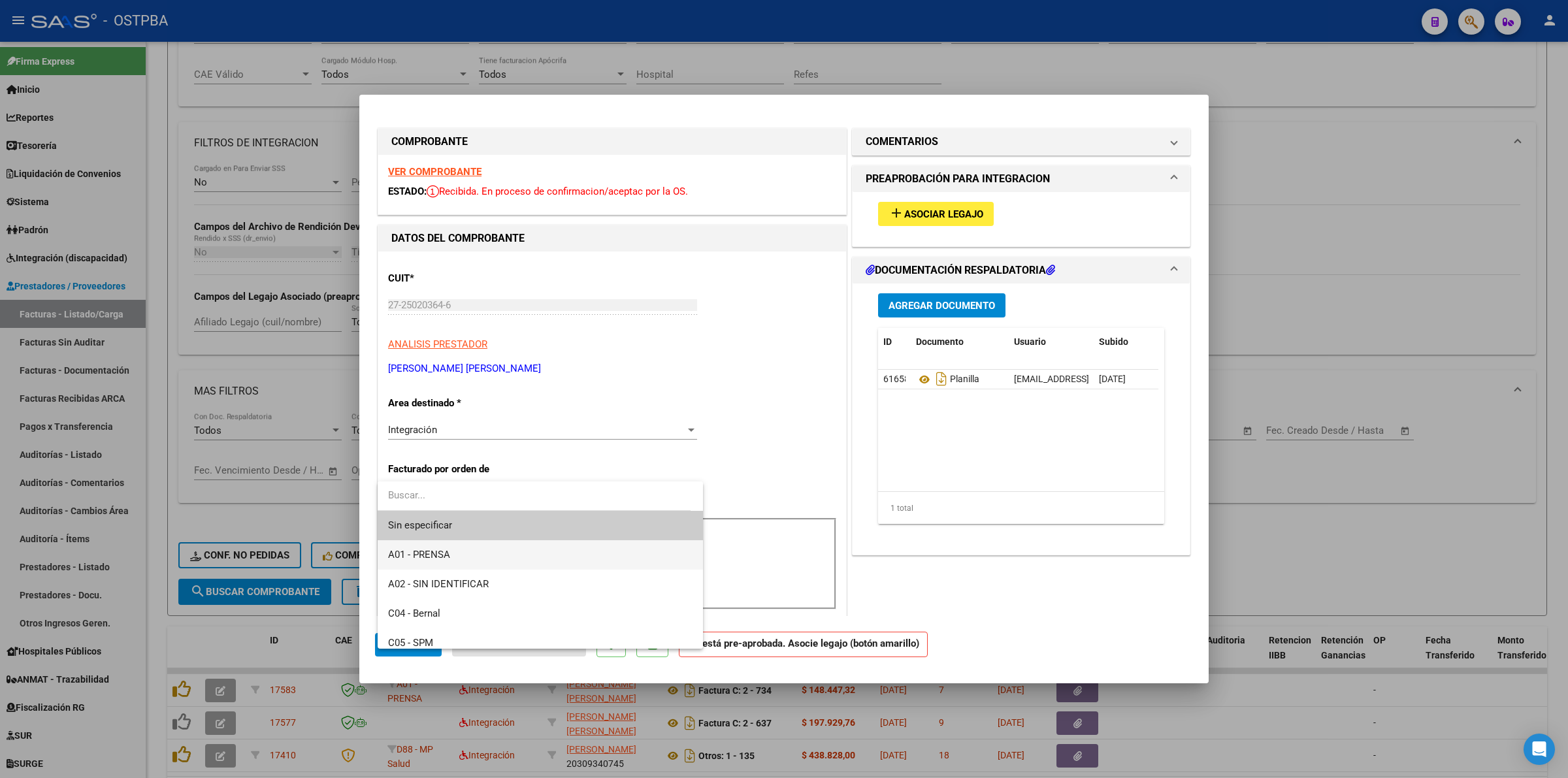
click at [499, 553] on span "A01 - PRENSA" at bounding box center [540, 555] width 305 height 29
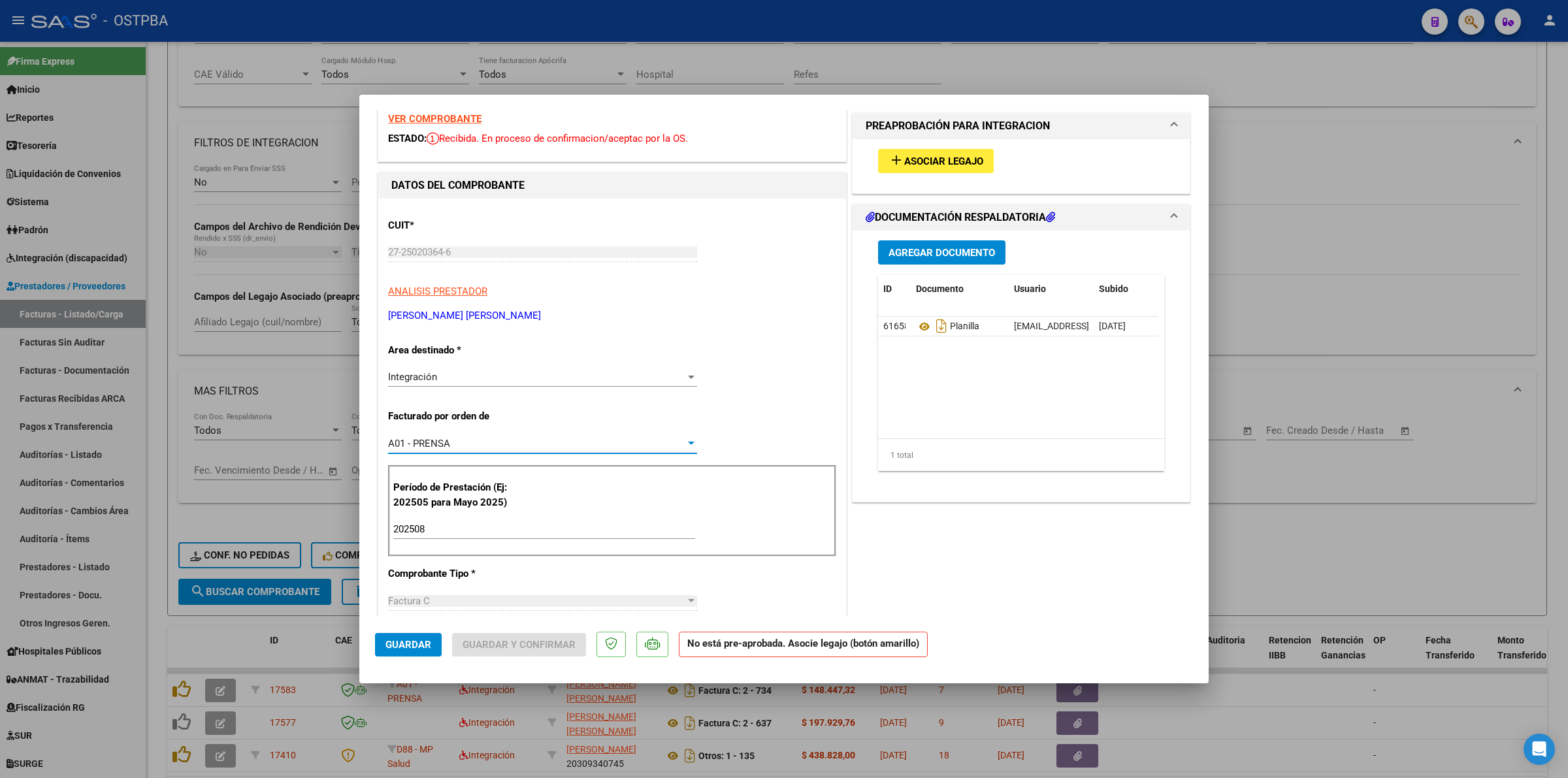
scroll to position [81, 0]
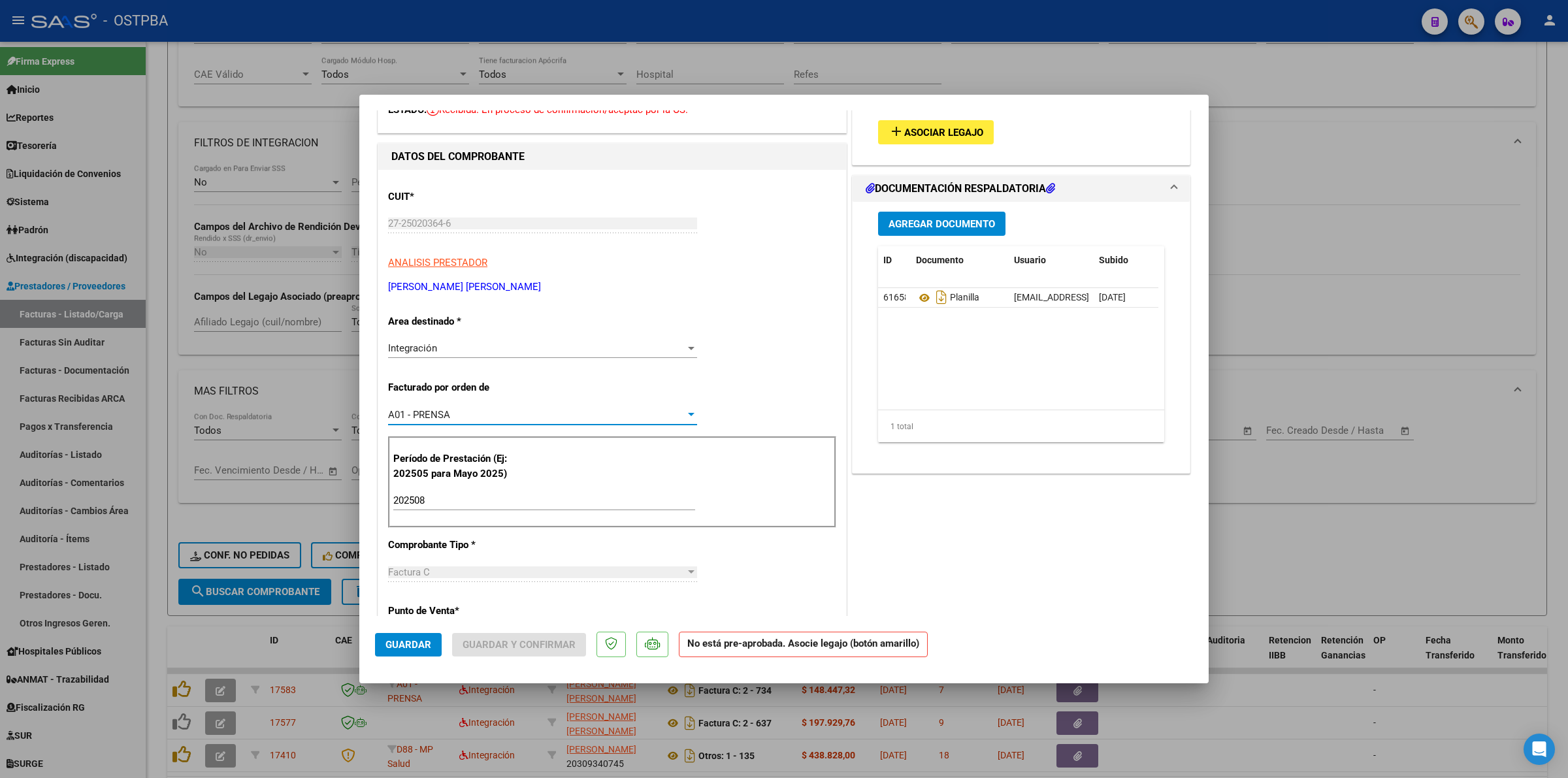
click at [405, 639] on span "Guardar" at bounding box center [409, 644] width 46 height 12
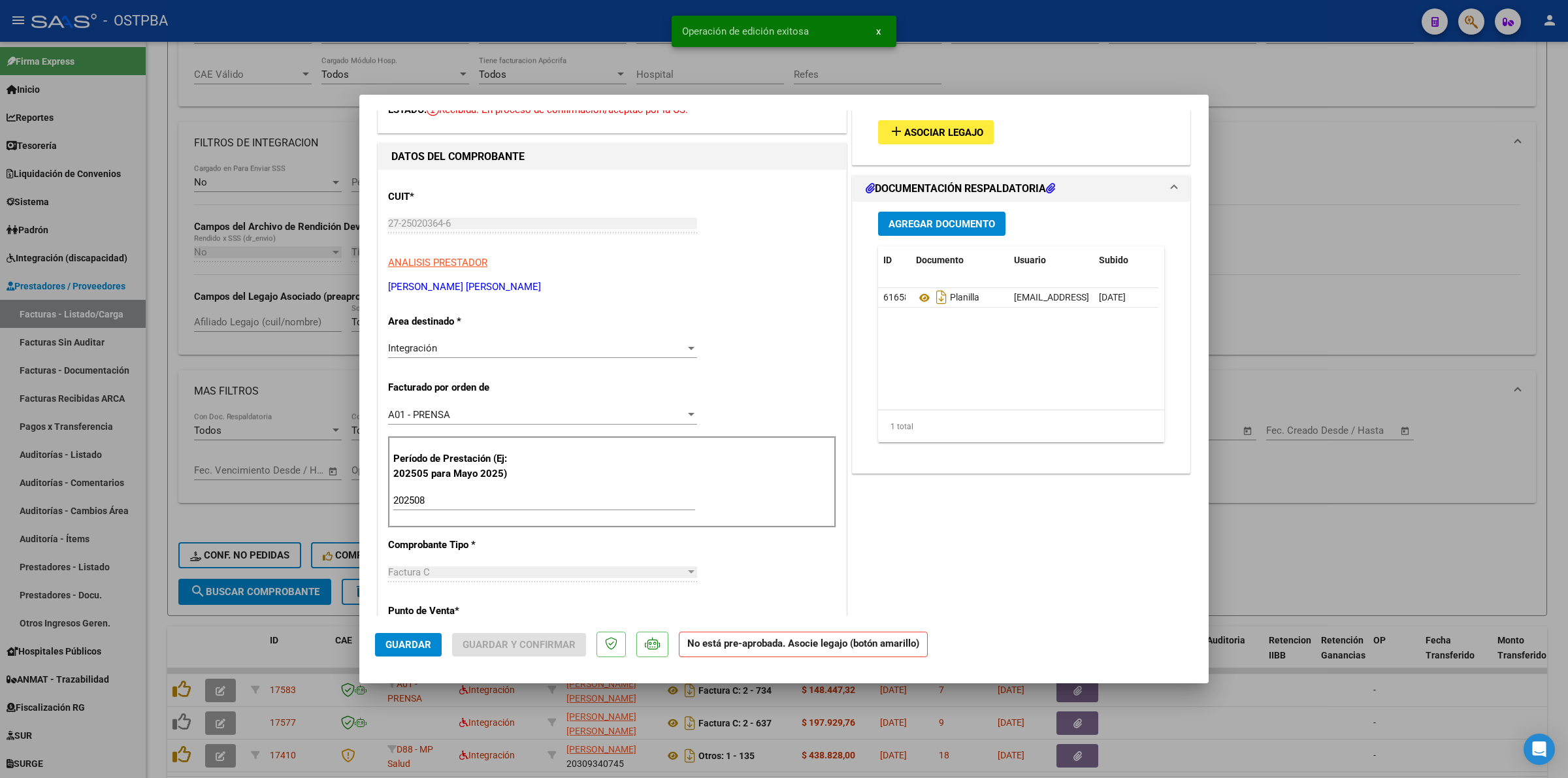
click at [1398, 550] on div at bounding box center [784, 389] width 1568 height 778
type input "$ 0,00"
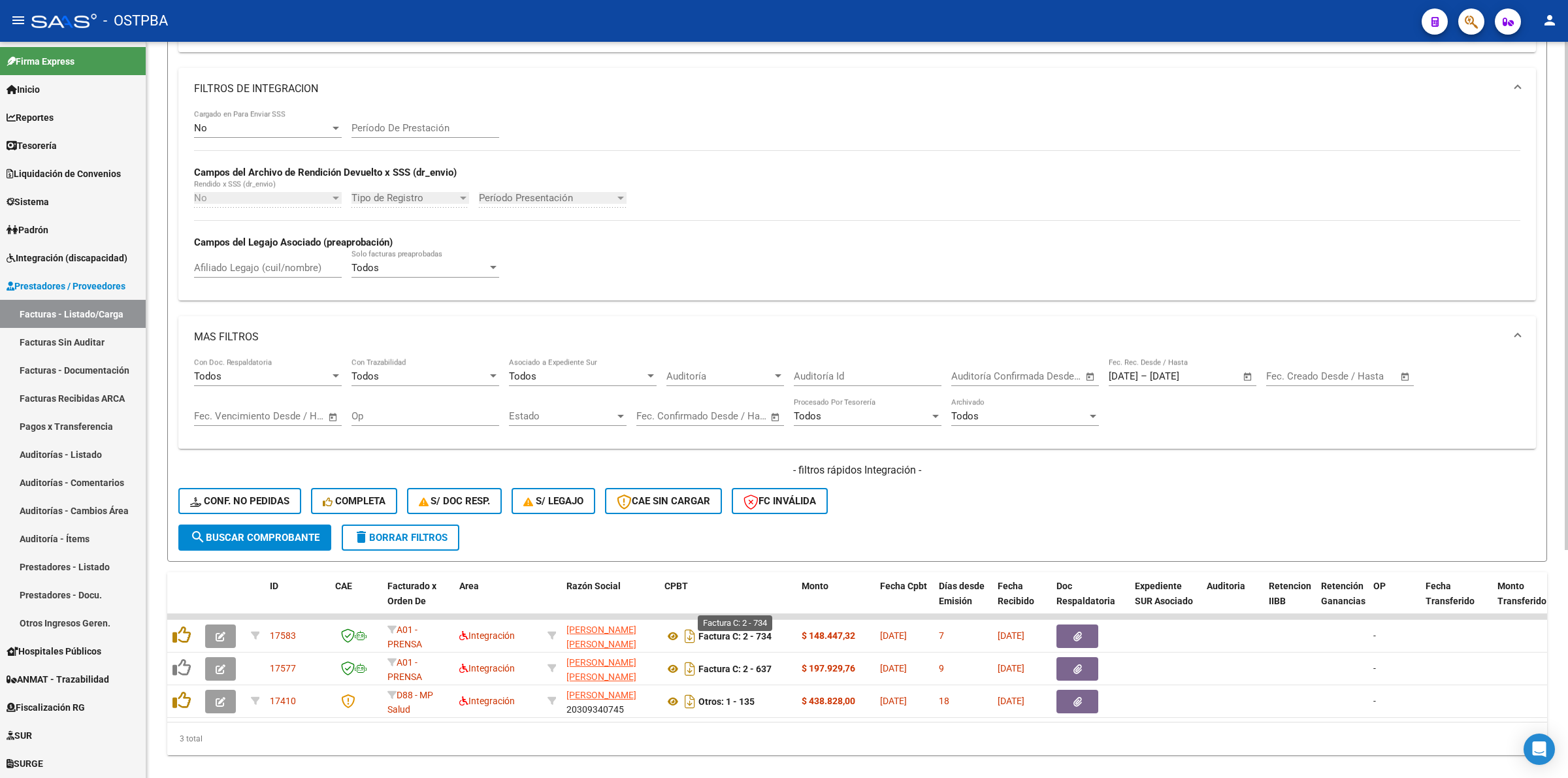
scroll to position [330, 0]
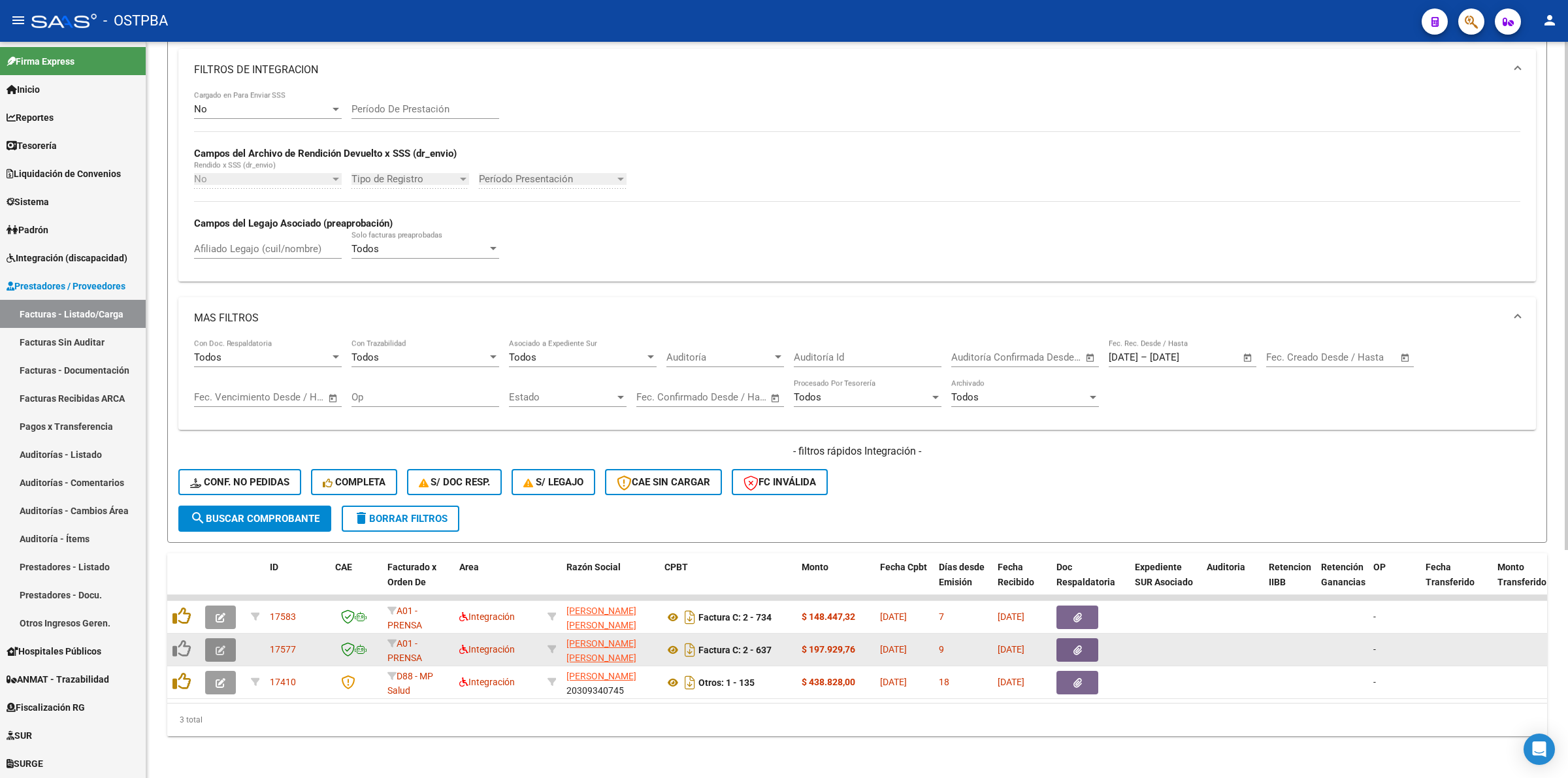
click at [221, 646] on icon "button" at bounding box center [220, 651] width 10 height 10
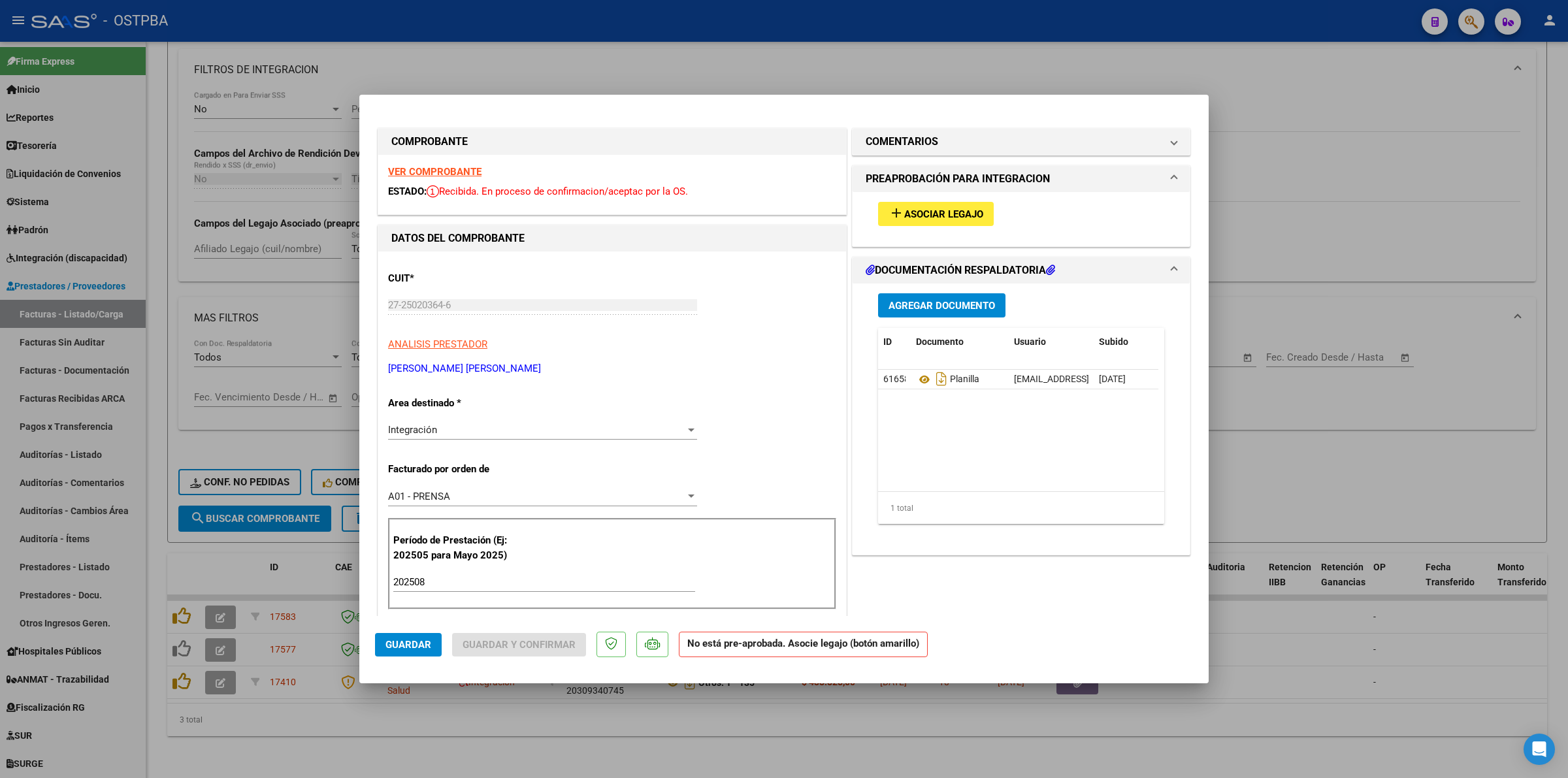
click at [926, 213] on span "Asociar Legajo" at bounding box center [944, 214] width 79 height 12
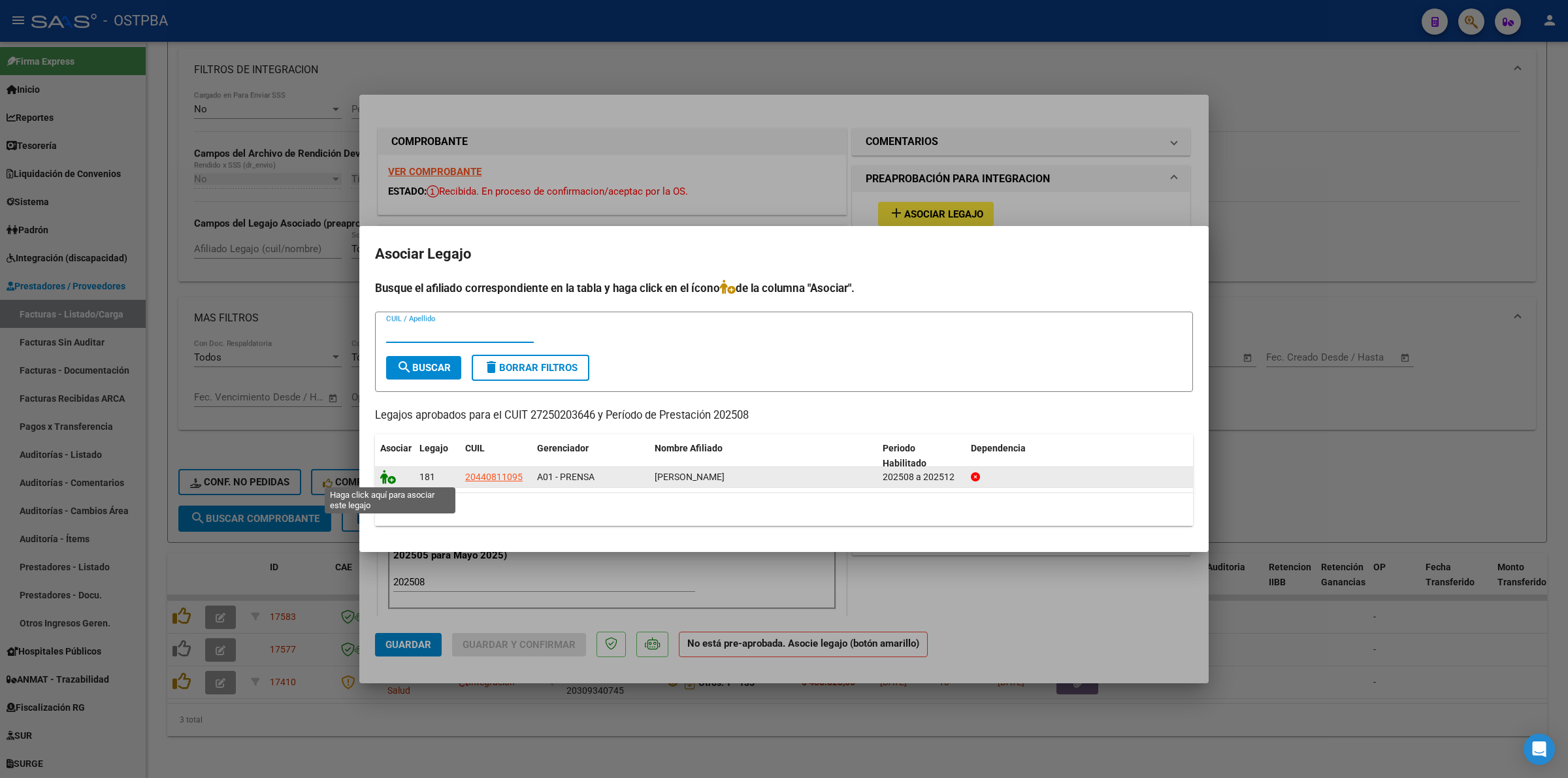
click at [384, 477] on icon at bounding box center [388, 476] width 15 height 15
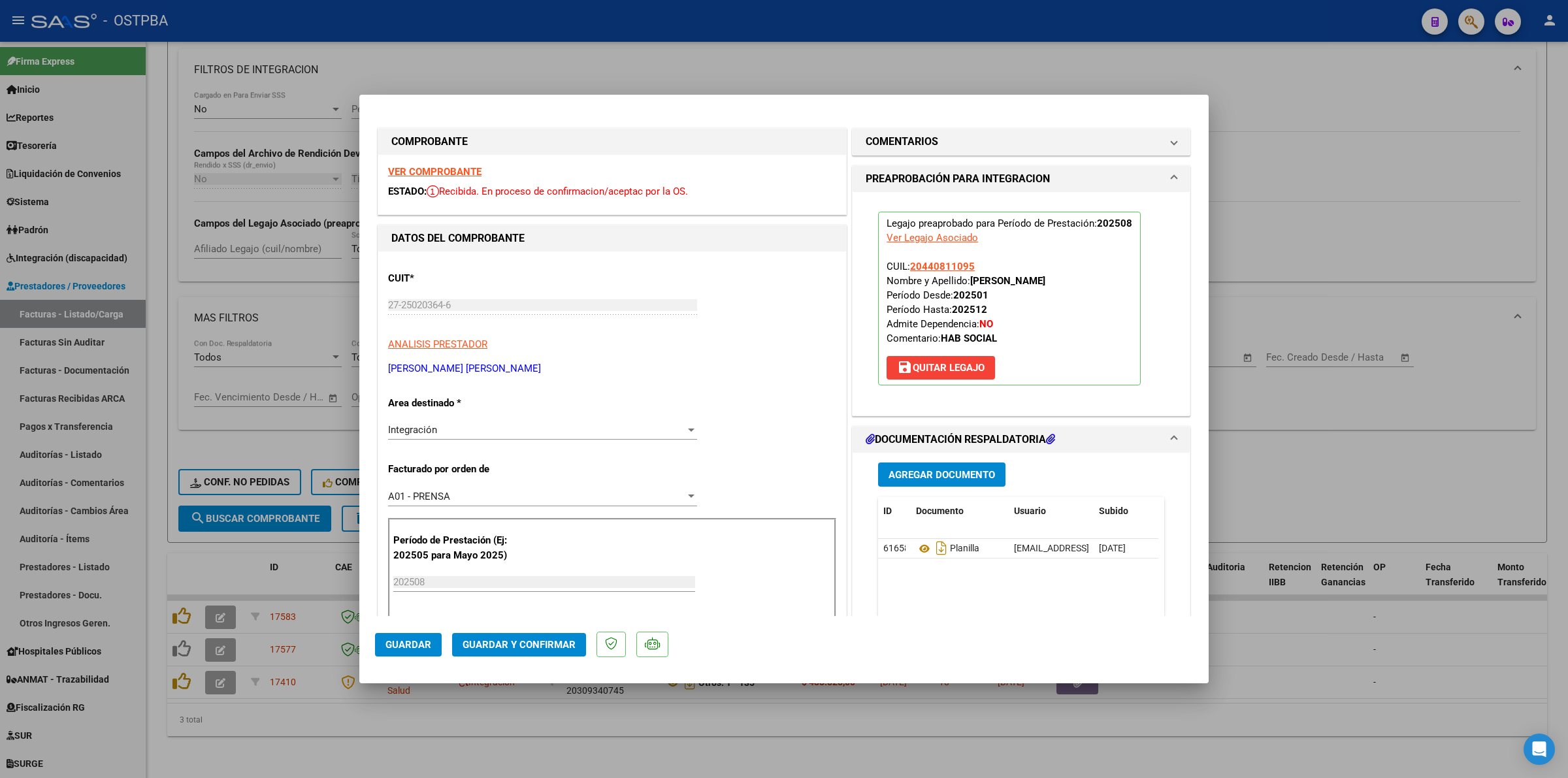
click at [1314, 638] on div at bounding box center [784, 389] width 1568 height 778
type input "$ 0,00"
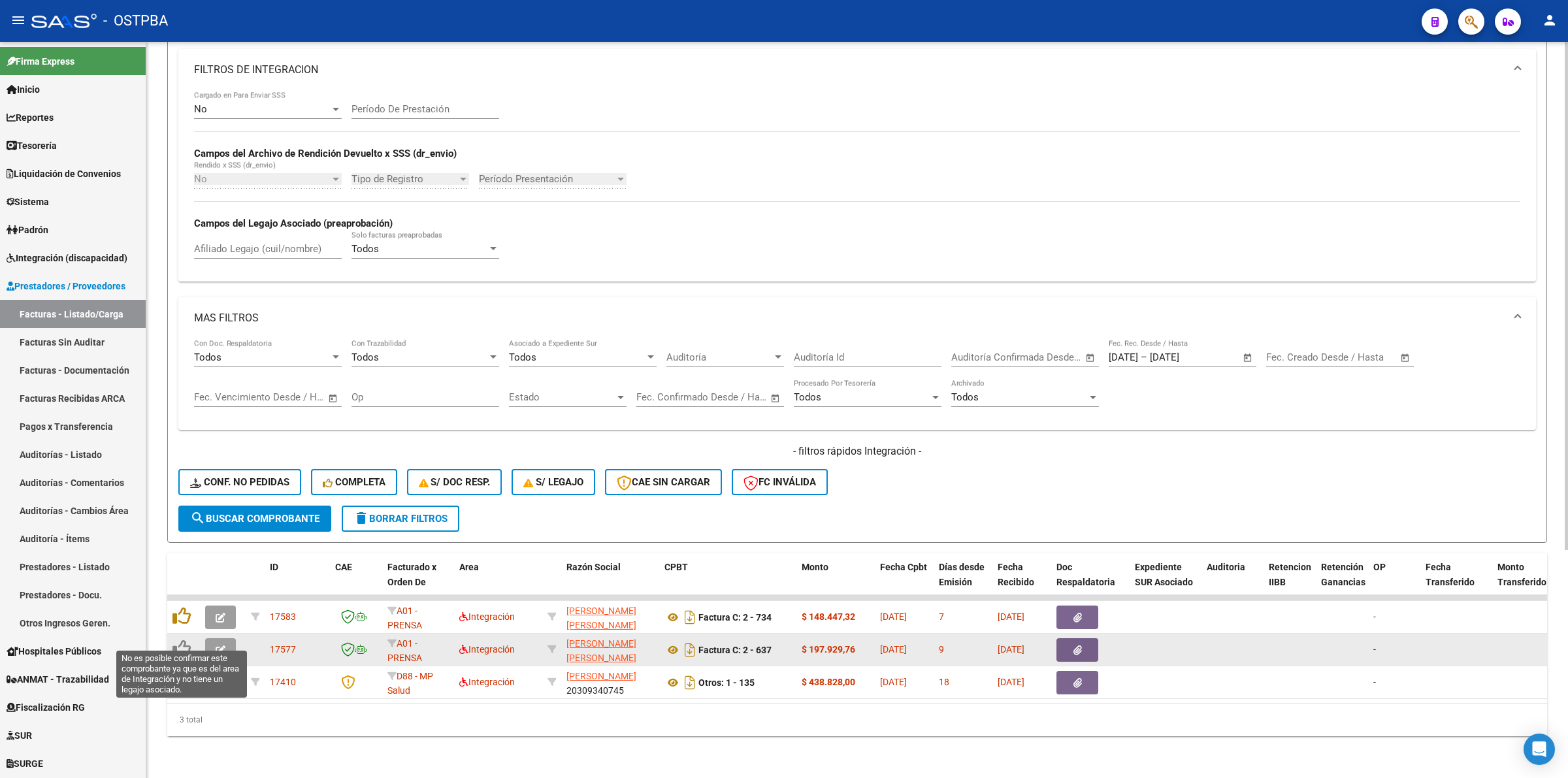
click at [185, 640] on icon at bounding box center [182, 649] width 18 height 18
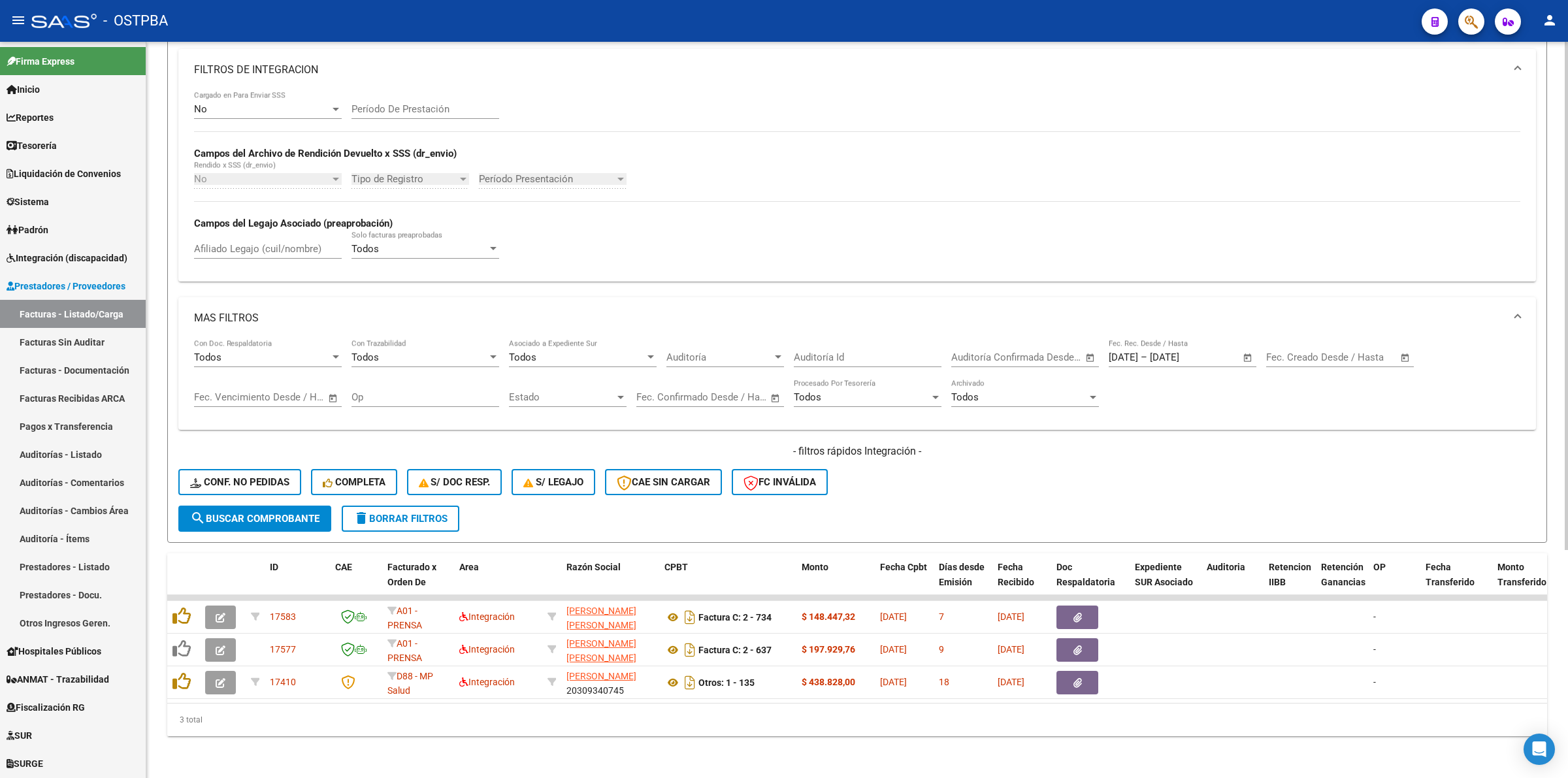
click at [267, 513] on span "search Buscar Comprobante" at bounding box center [255, 519] width 130 height 12
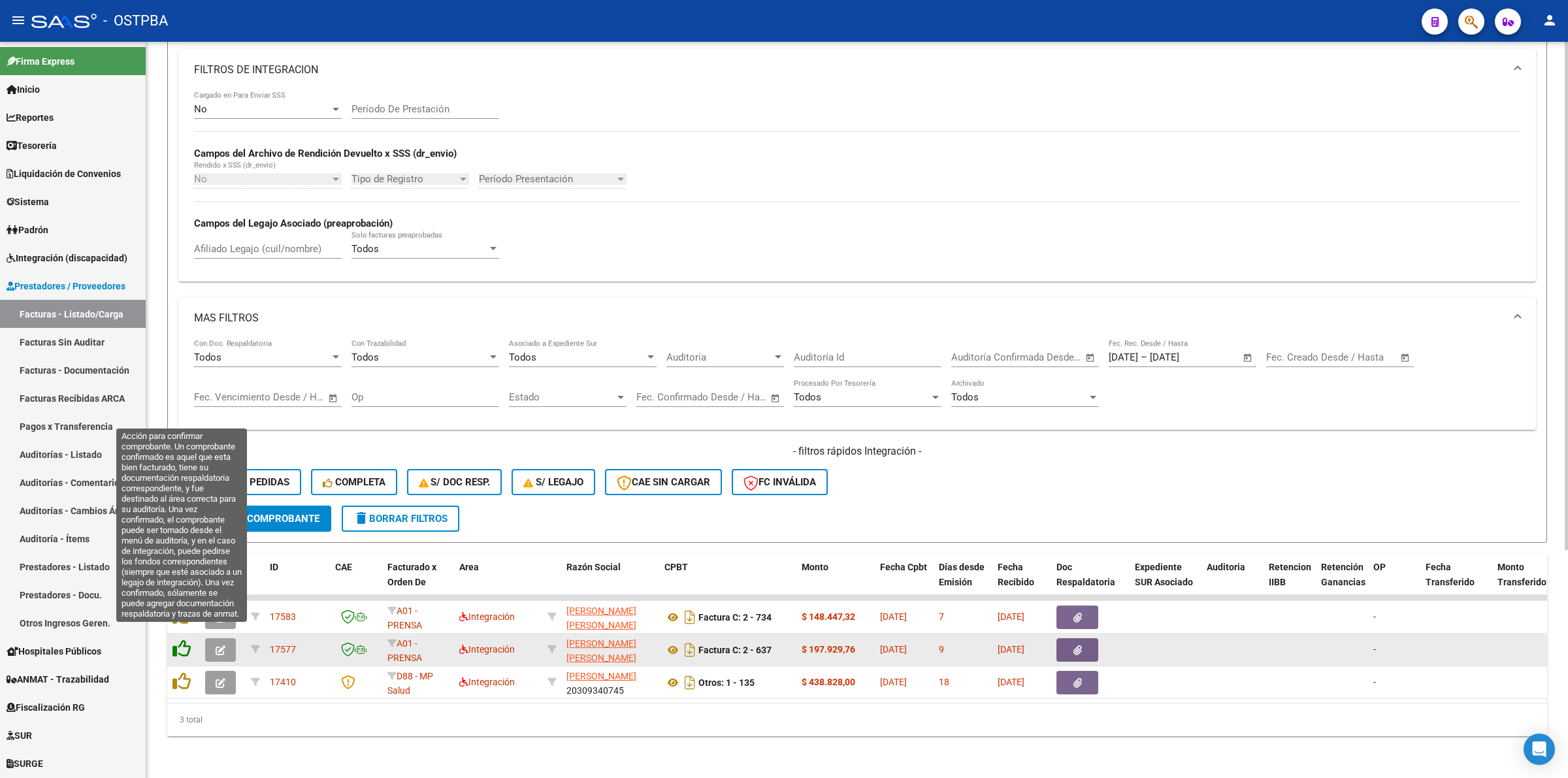
click at [181, 640] on icon at bounding box center [182, 649] width 18 height 18
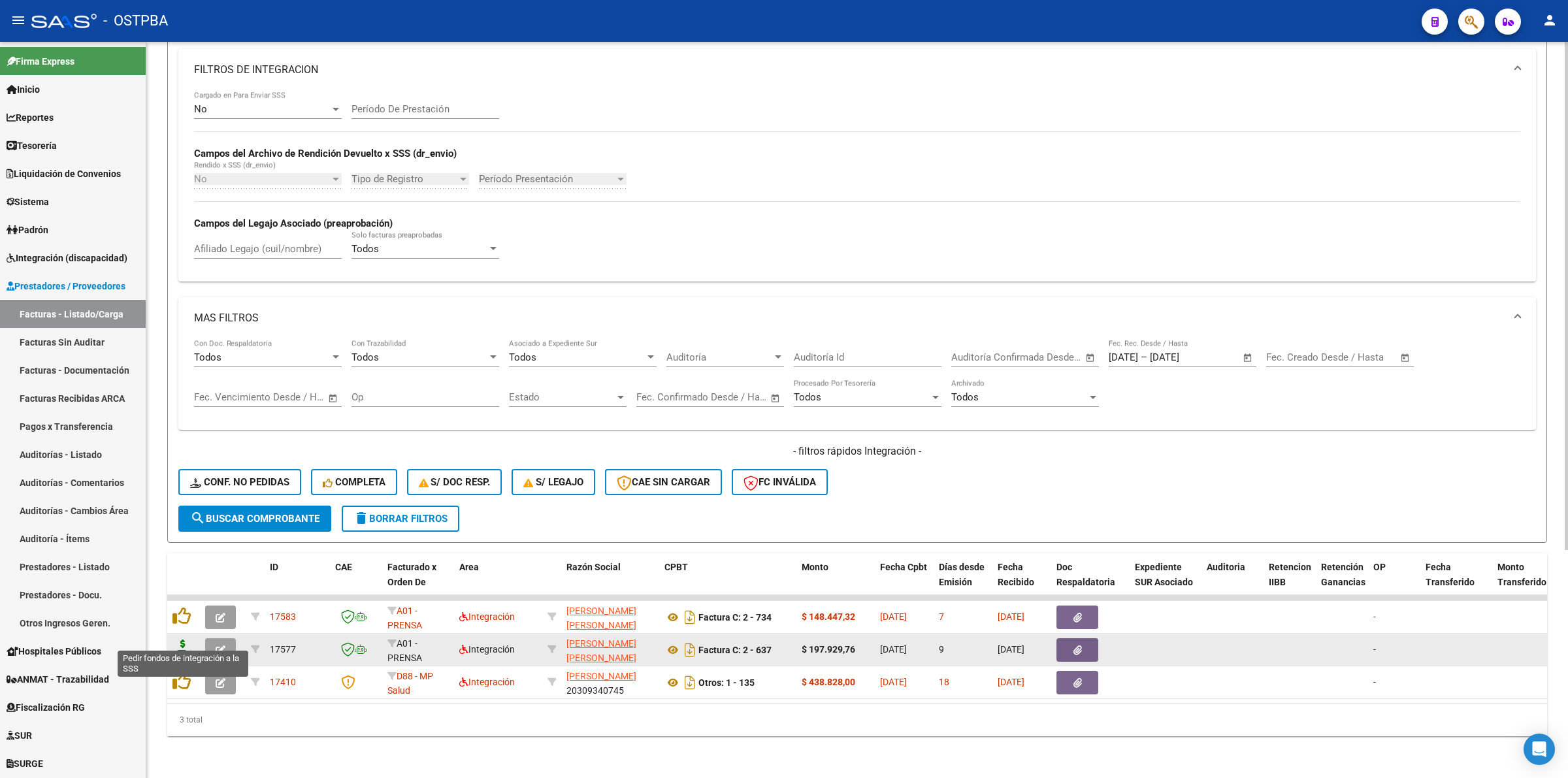
click at [181, 640] on icon at bounding box center [183, 649] width 21 height 18
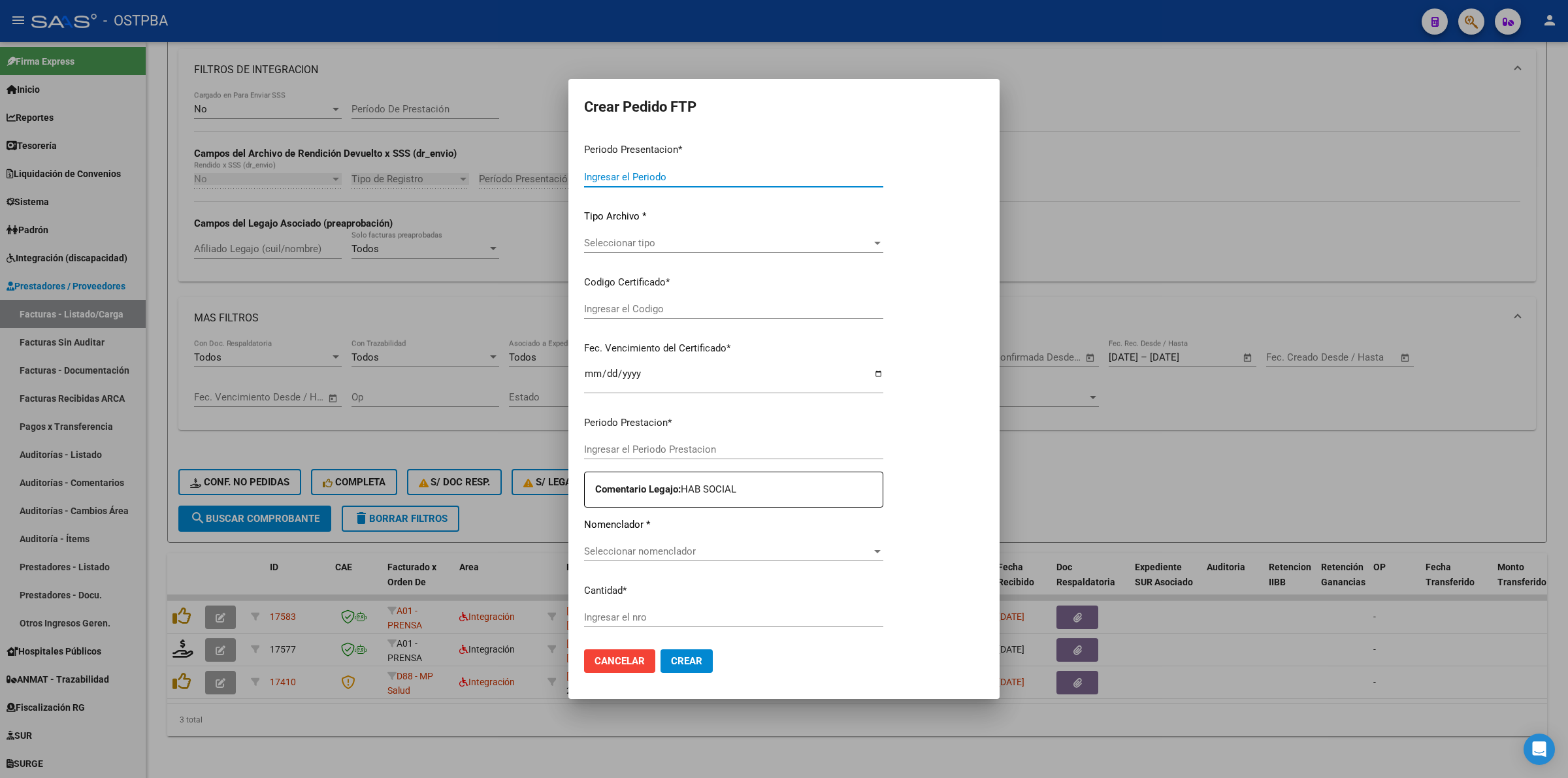
type input "202508"
type input "$ 197.929,76"
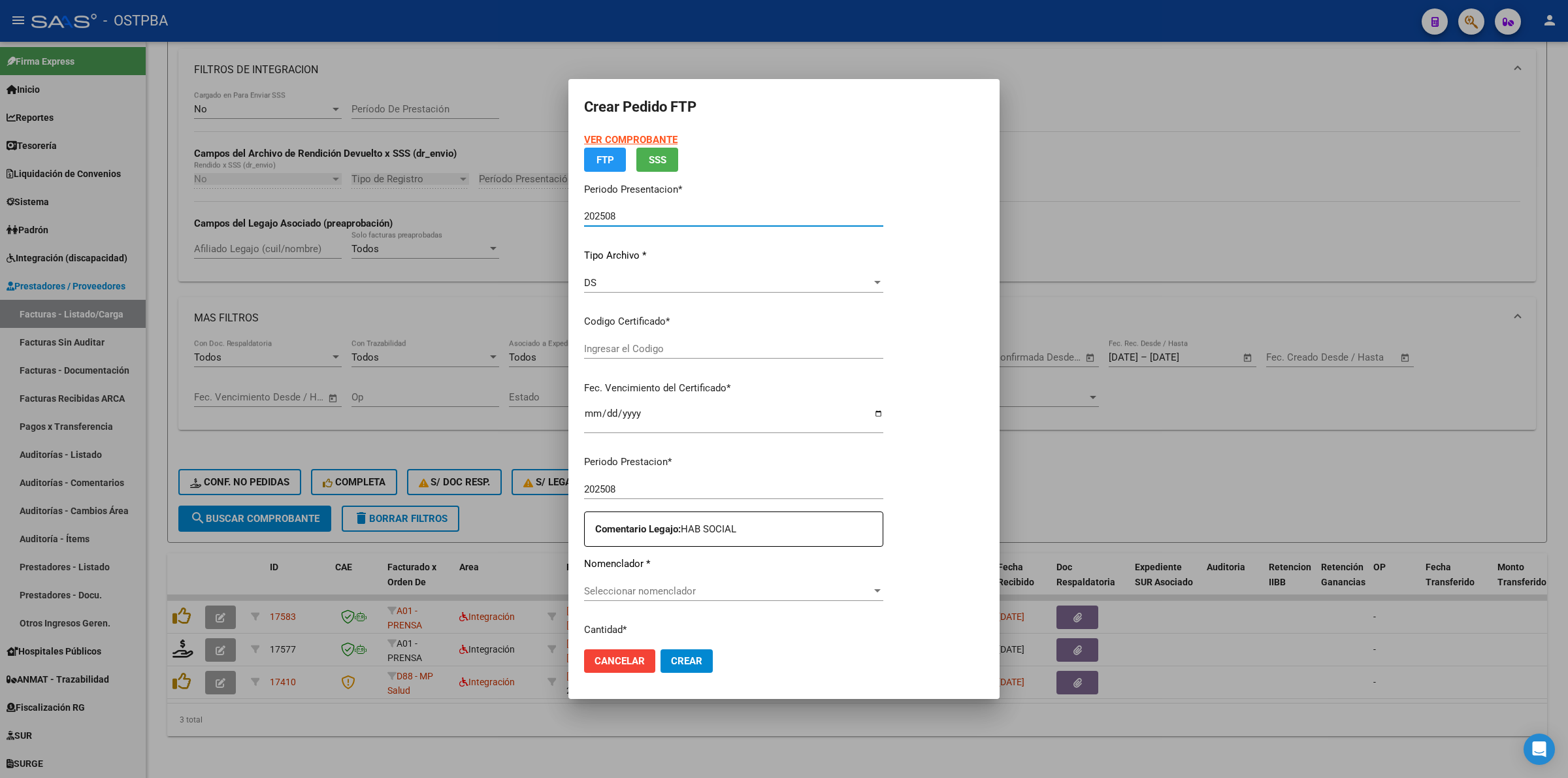
type input "00000000000000000000"
type input "2032-11-29"
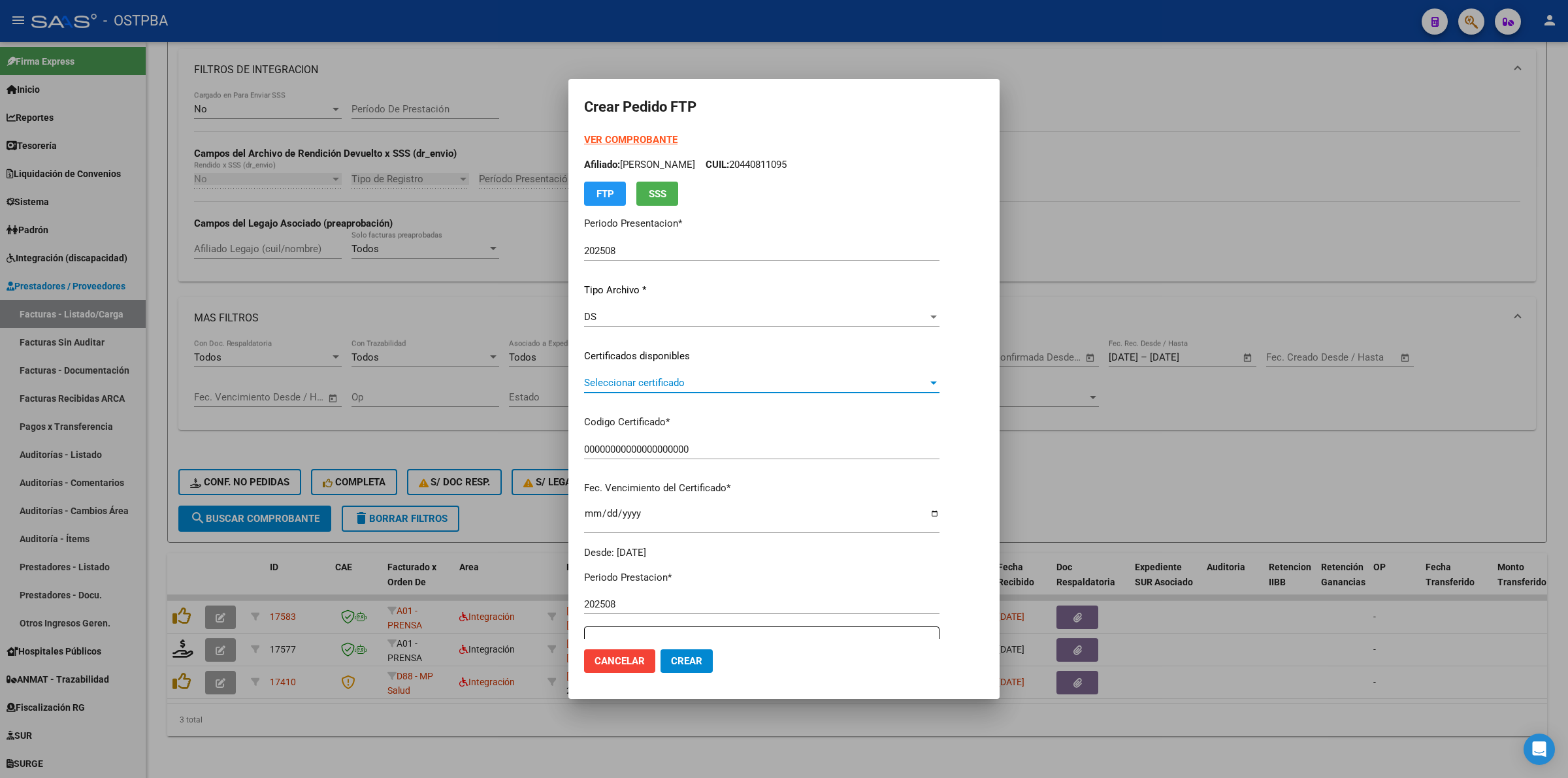
click at [937, 382] on div at bounding box center [934, 383] width 7 height 3
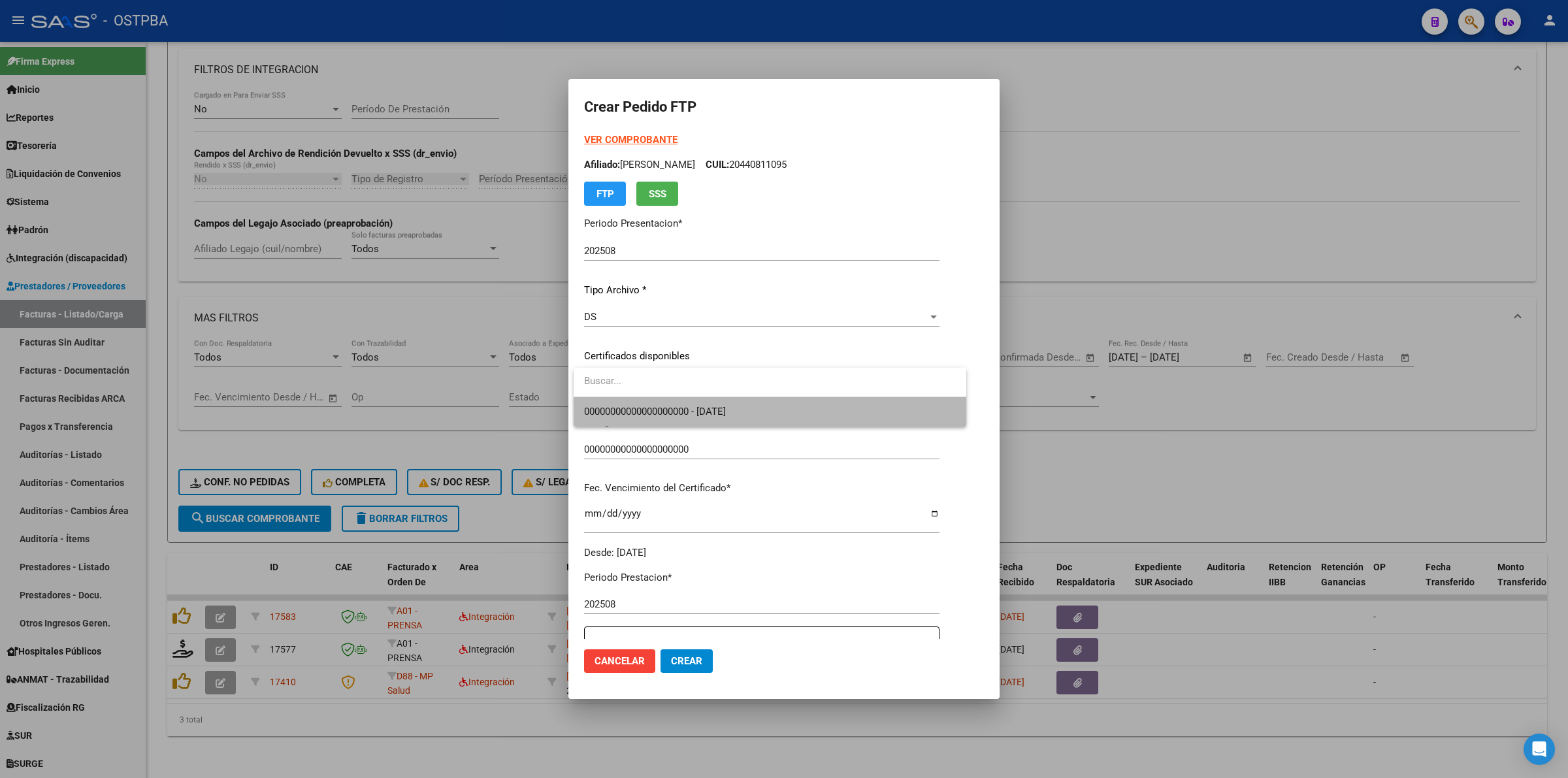
click at [913, 417] on span "00000000000000000000 - 2032-11-29" at bounding box center [769, 412] width 372 height 29
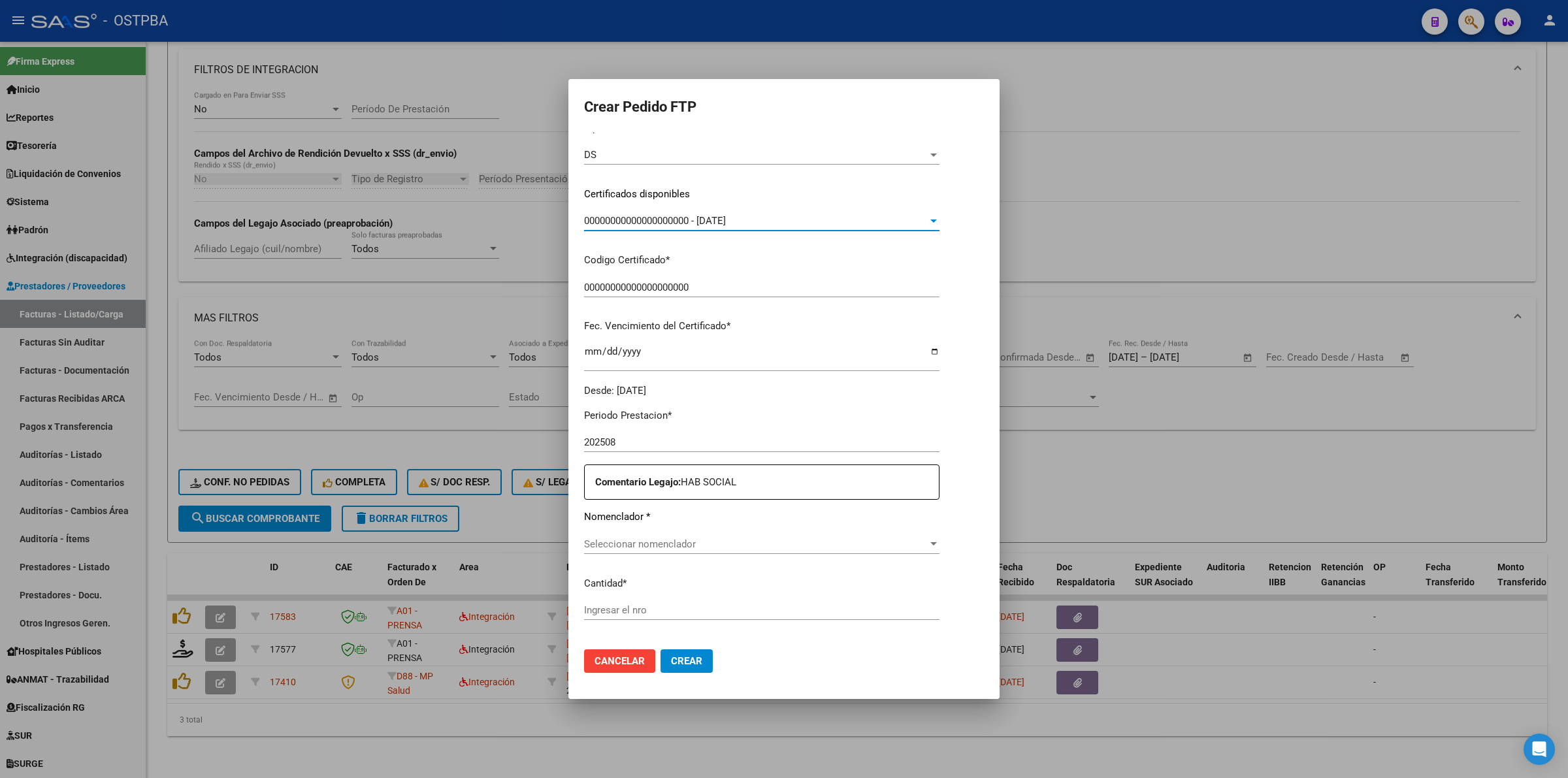
scroll to position [163, 0]
click at [792, 542] on span "Seleccionar nomenclador" at bounding box center [756, 542] width 344 height 12
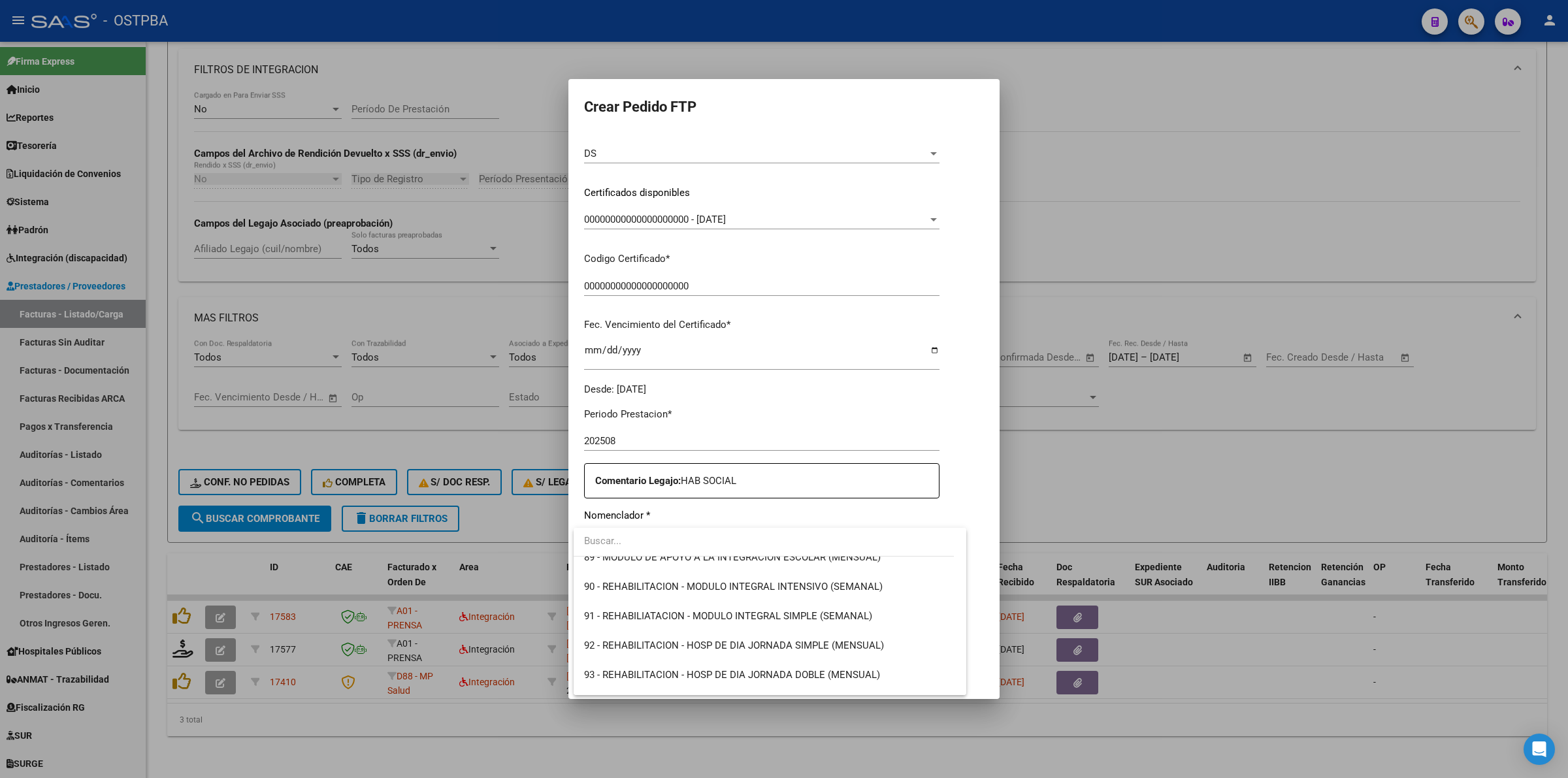
scroll to position [2585, 0]
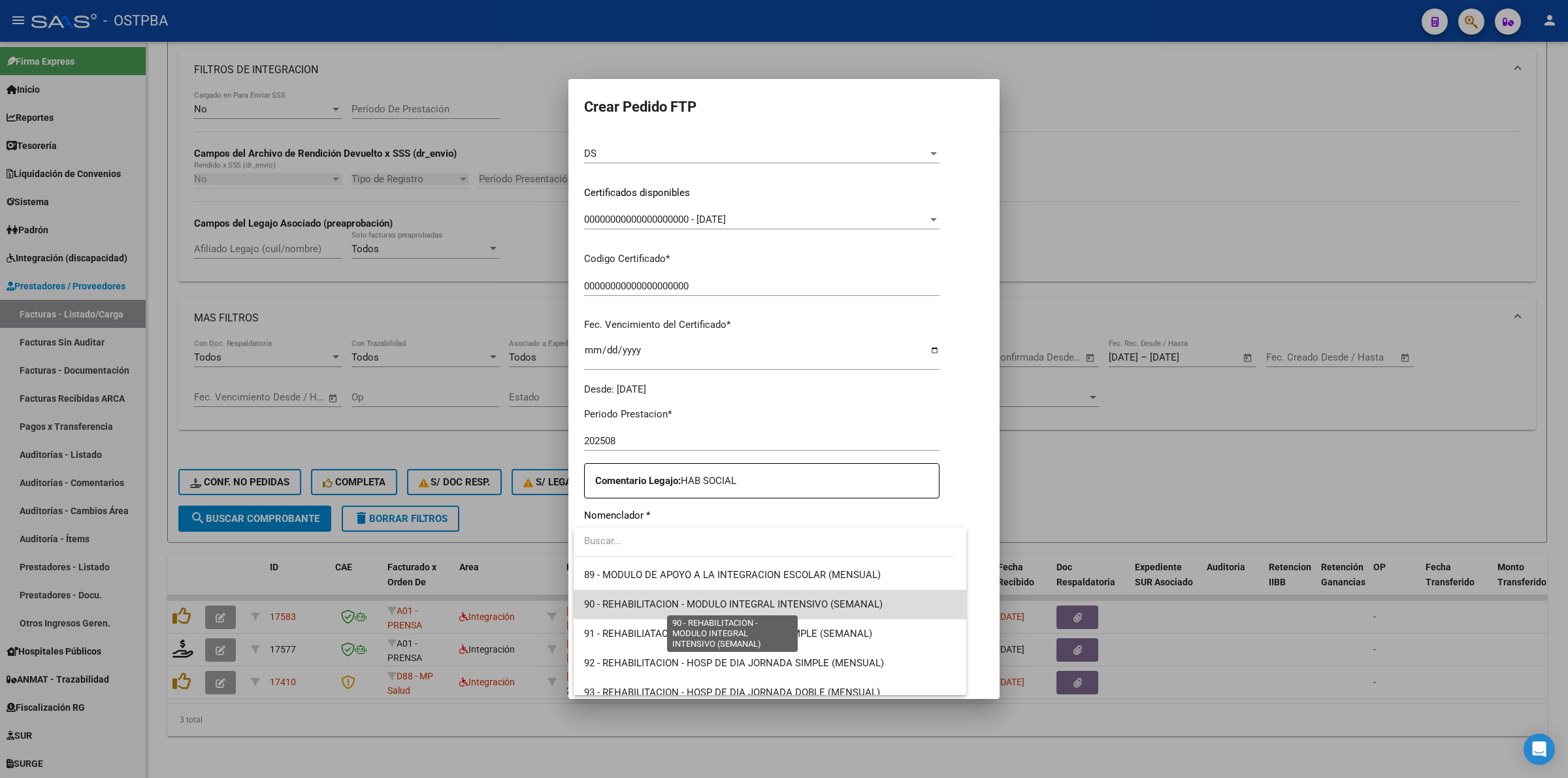
click at [820, 606] on span "90 - REHABILITACION - MODULO INTEGRAL INTENSIVO (SEMANAL)" at bounding box center [733, 604] width 298 height 12
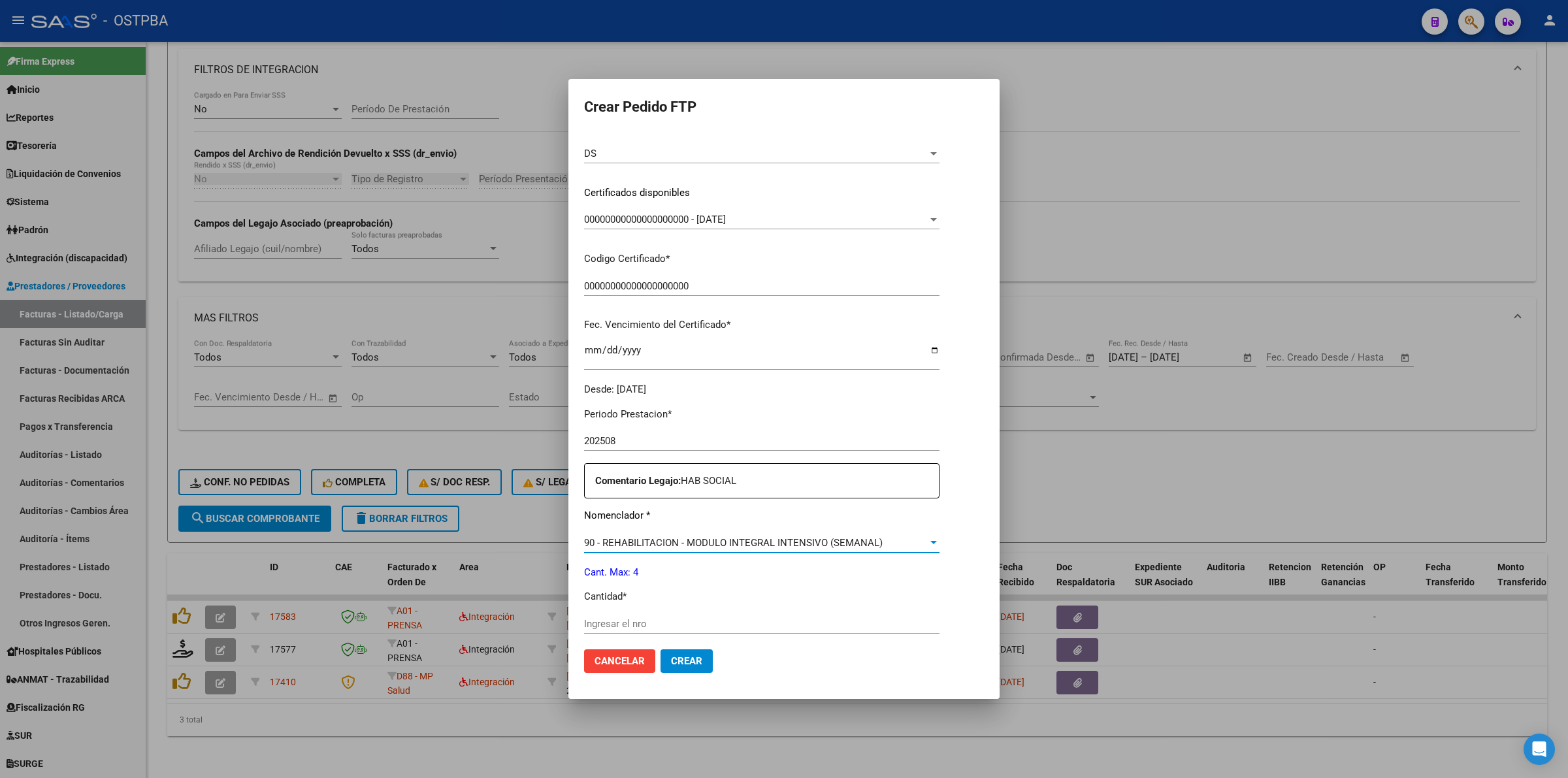
click at [654, 623] on input "Ingresar el nro" at bounding box center [761, 624] width 355 height 12
type input "4"
click at [694, 662] on span "Crear" at bounding box center [687, 661] width 31 height 12
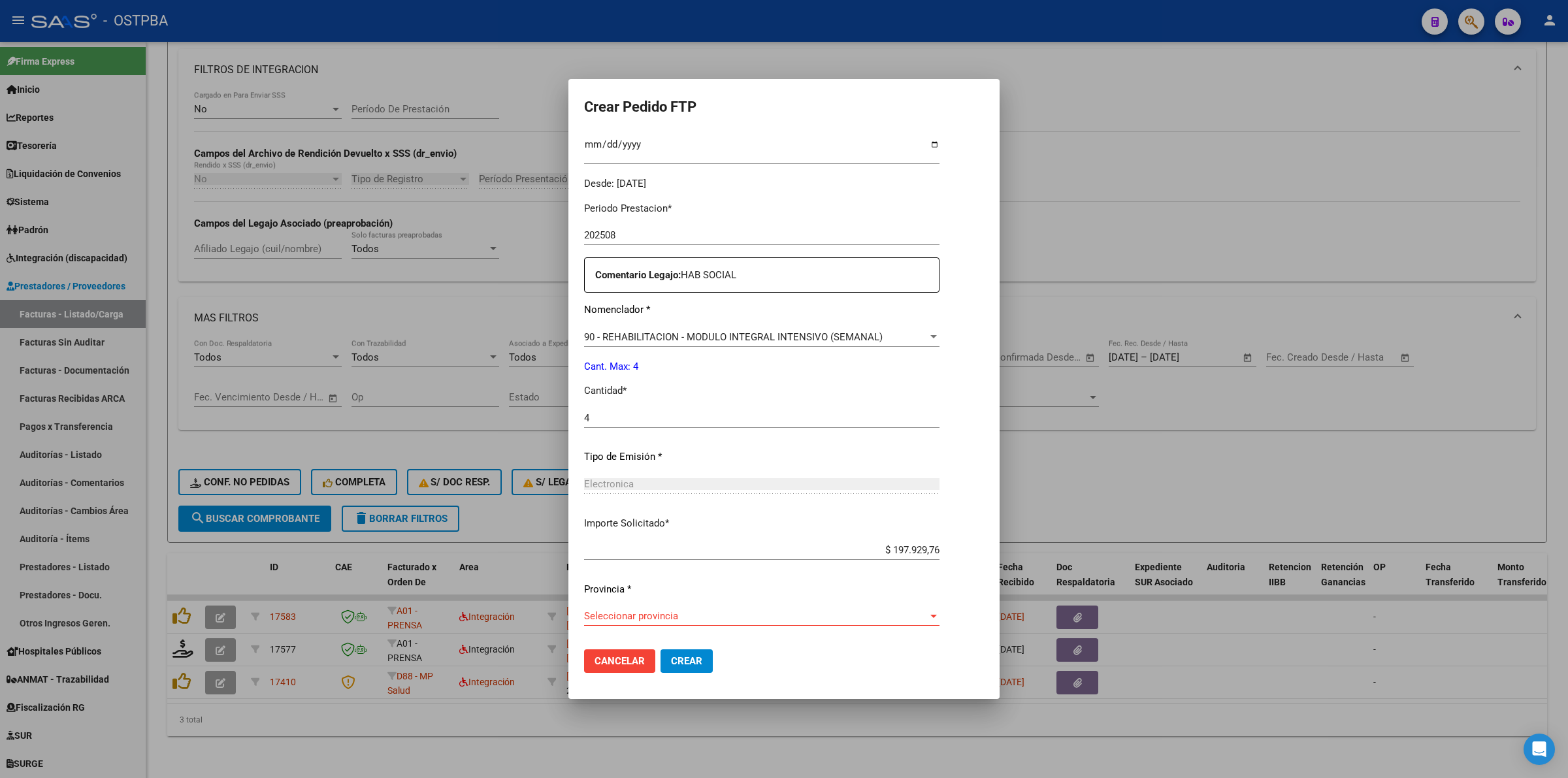
click at [937, 615] on div at bounding box center [934, 616] width 7 height 3
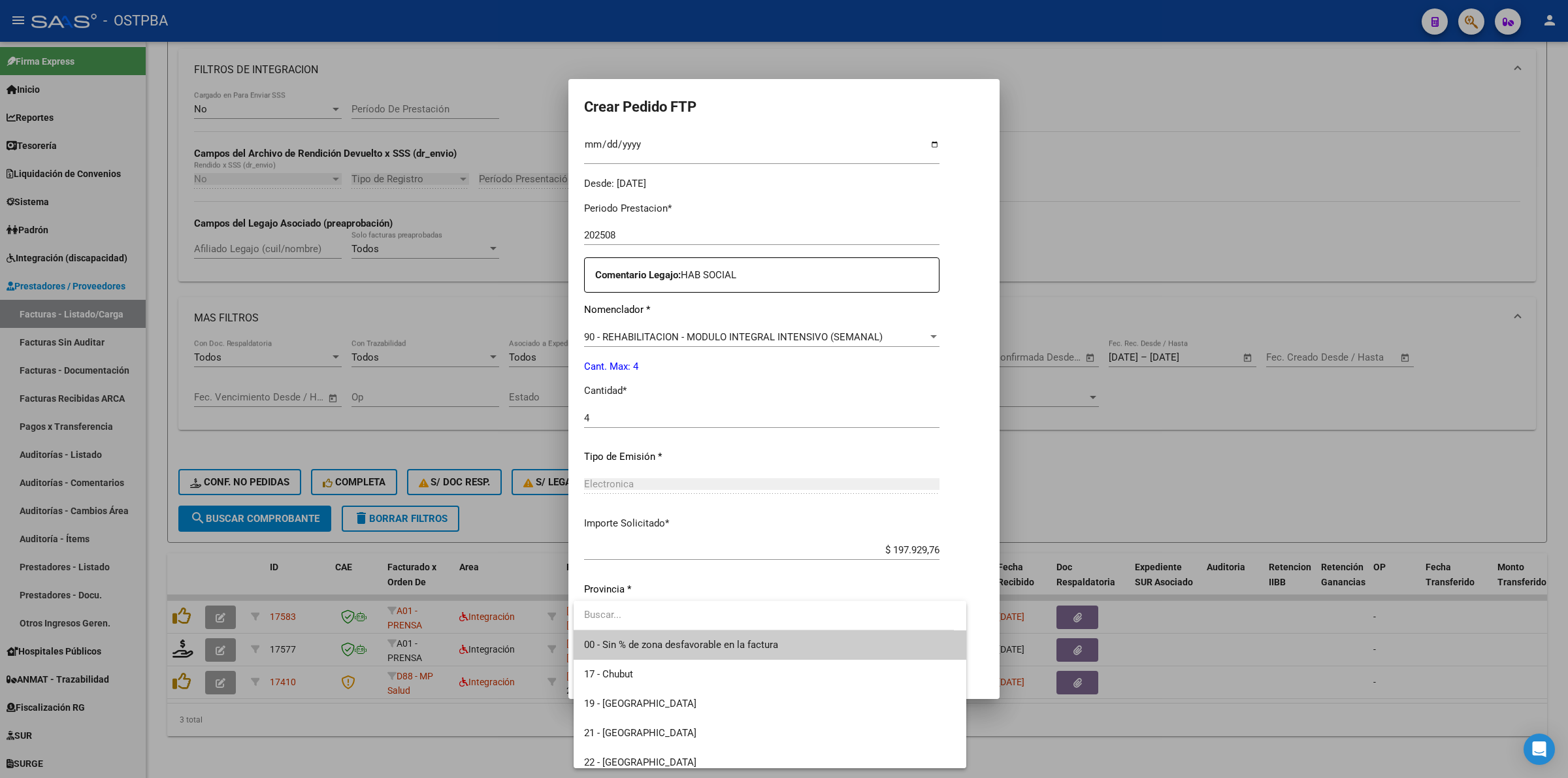
click at [698, 634] on span "00 - Sin % de zona desfavorable en la factura" at bounding box center [769, 645] width 372 height 29
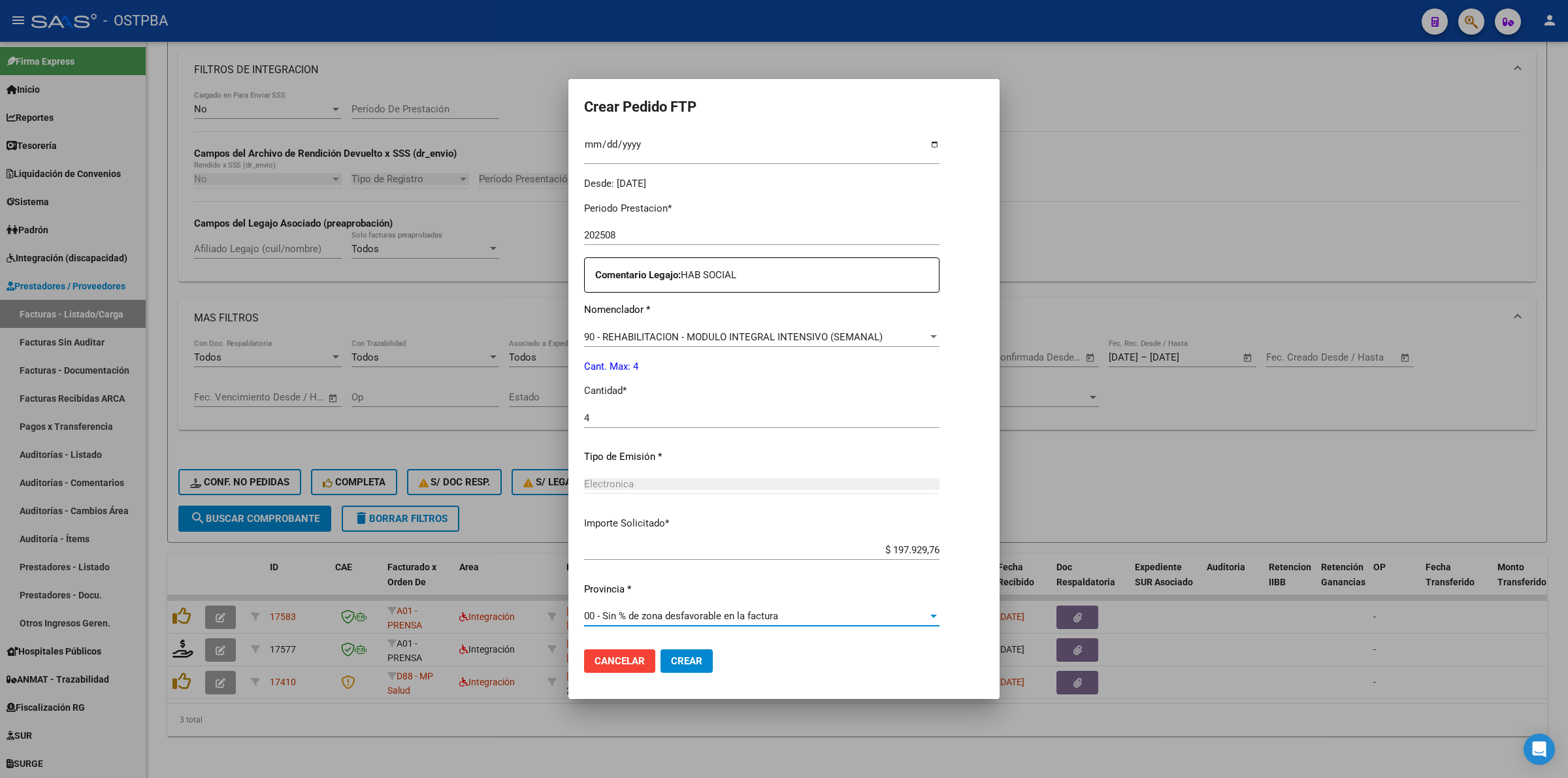
click at [690, 662] on span "Crear" at bounding box center [687, 661] width 31 height 12
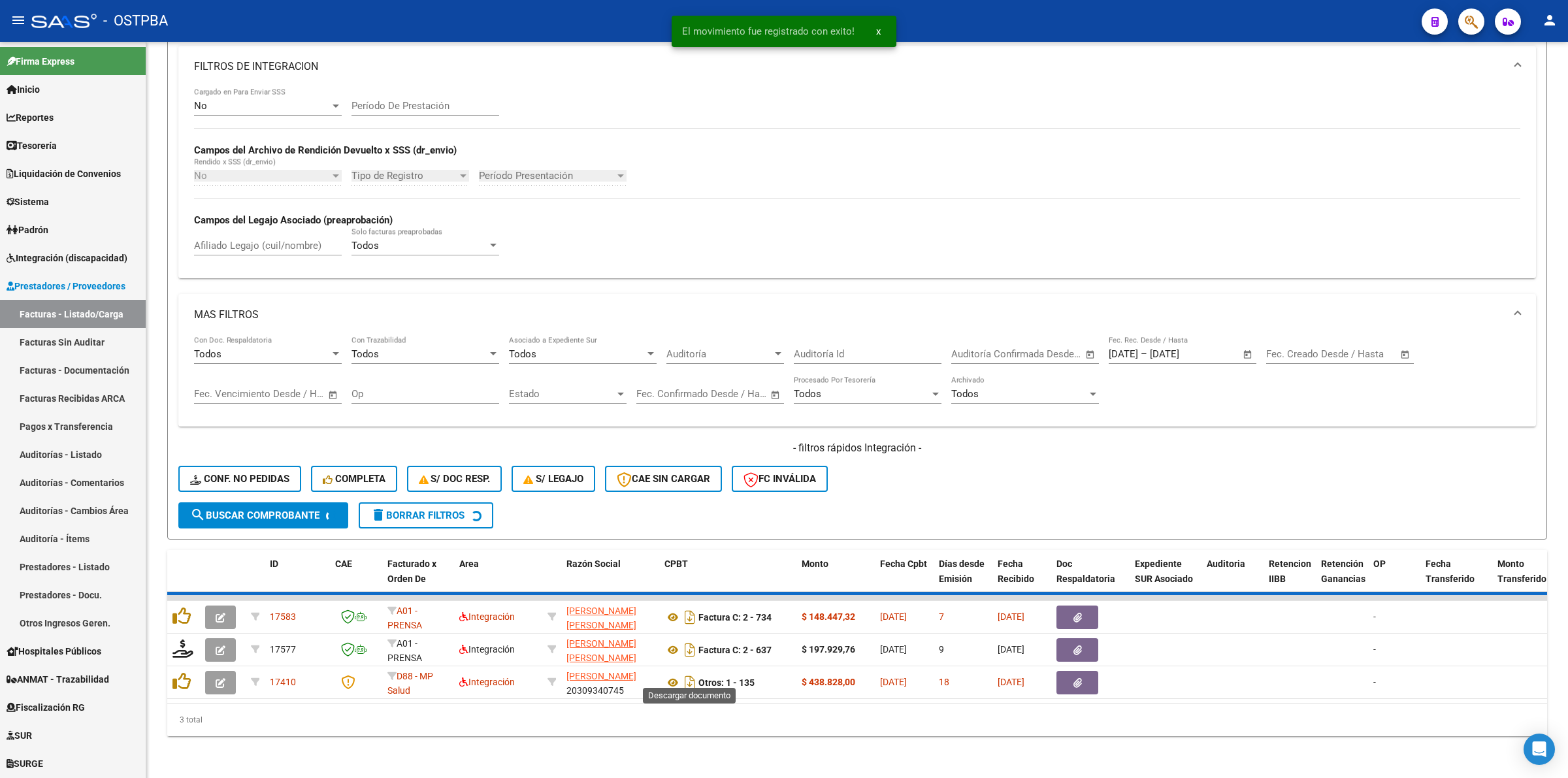
scroll to position [298, 0]
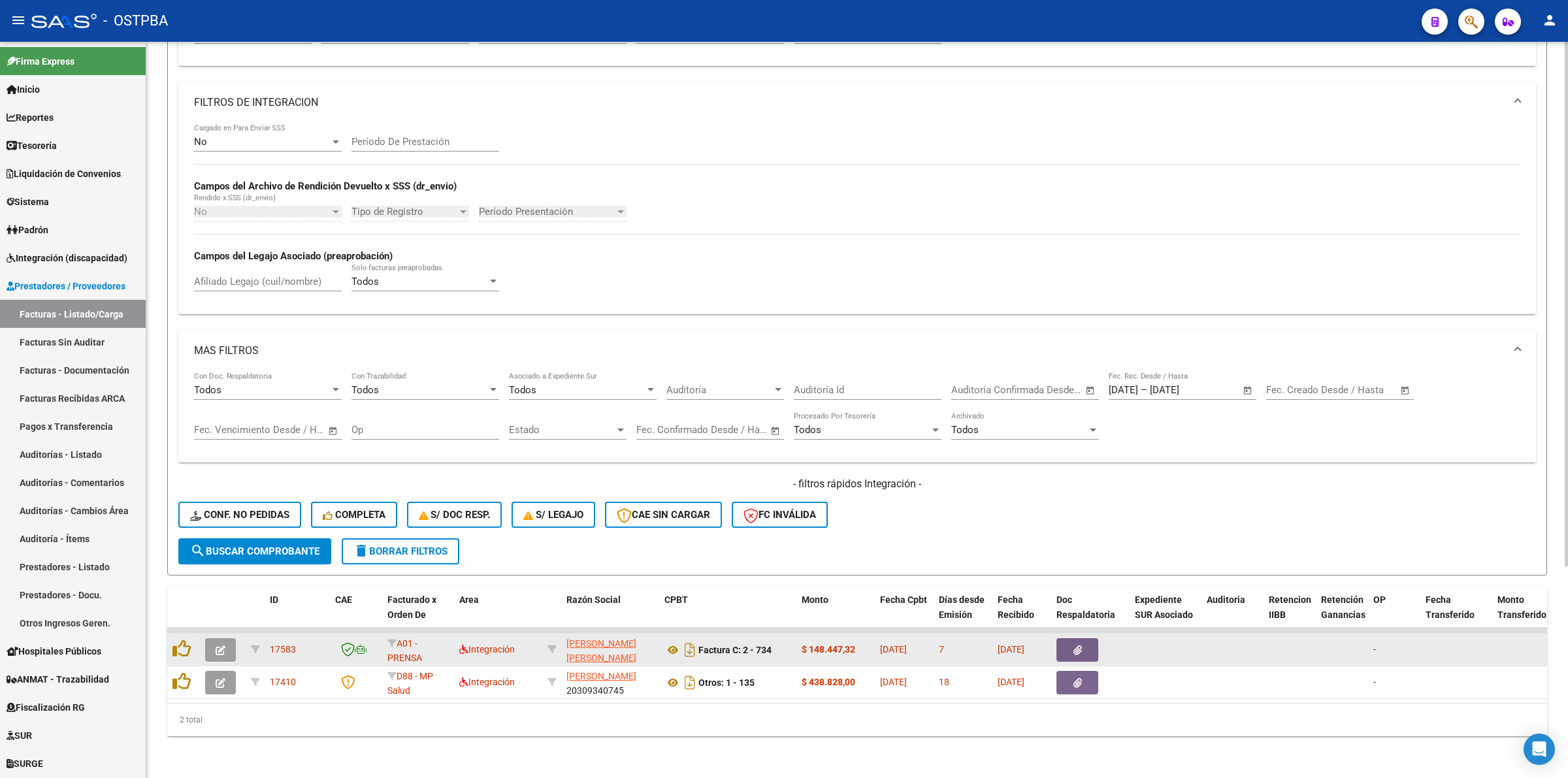
click at [213, 638] on button "button" at bounding box center [220, 650] width 31 height 24
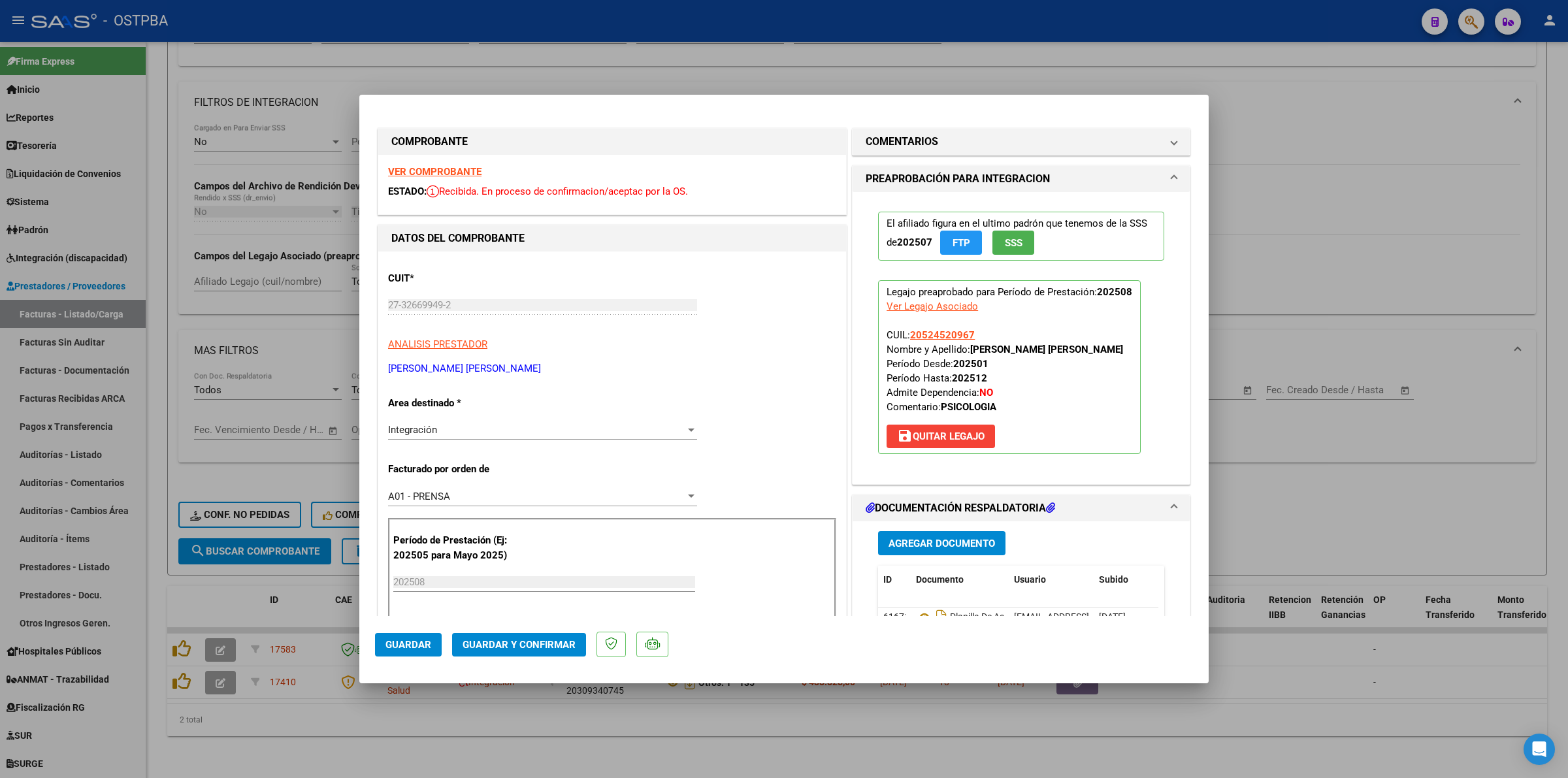
click at [429, 173] on strong "VER COMPROBANTE" at bounding box center [435, 171] width 94 height 12
click at [1303, 518] on div at bounding box center [784, 389] width 1568 height 778
type input "$ 0,00"
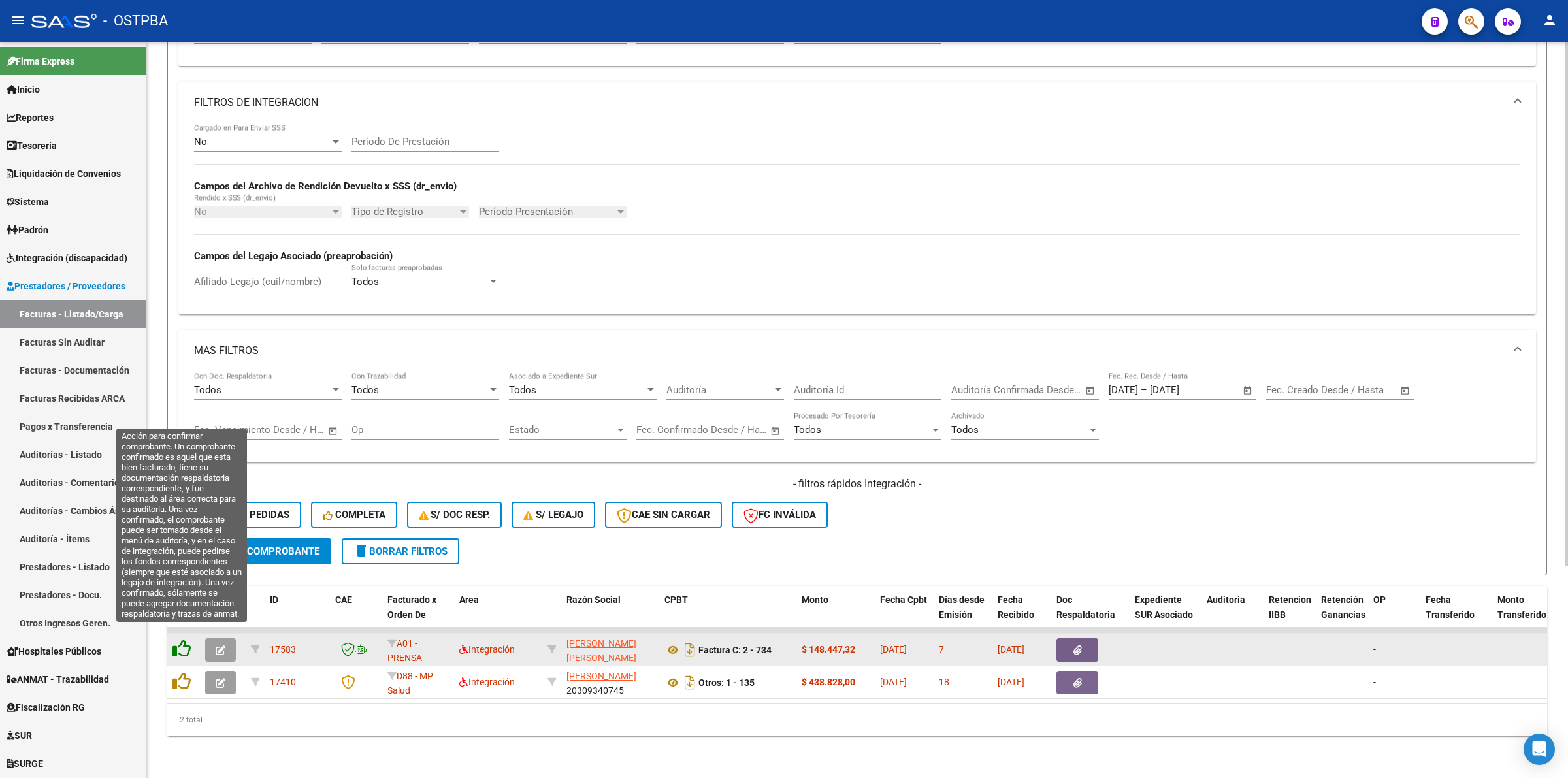
click at [181, 640] on icon at bounding box center [182, 649] width 18 height 18
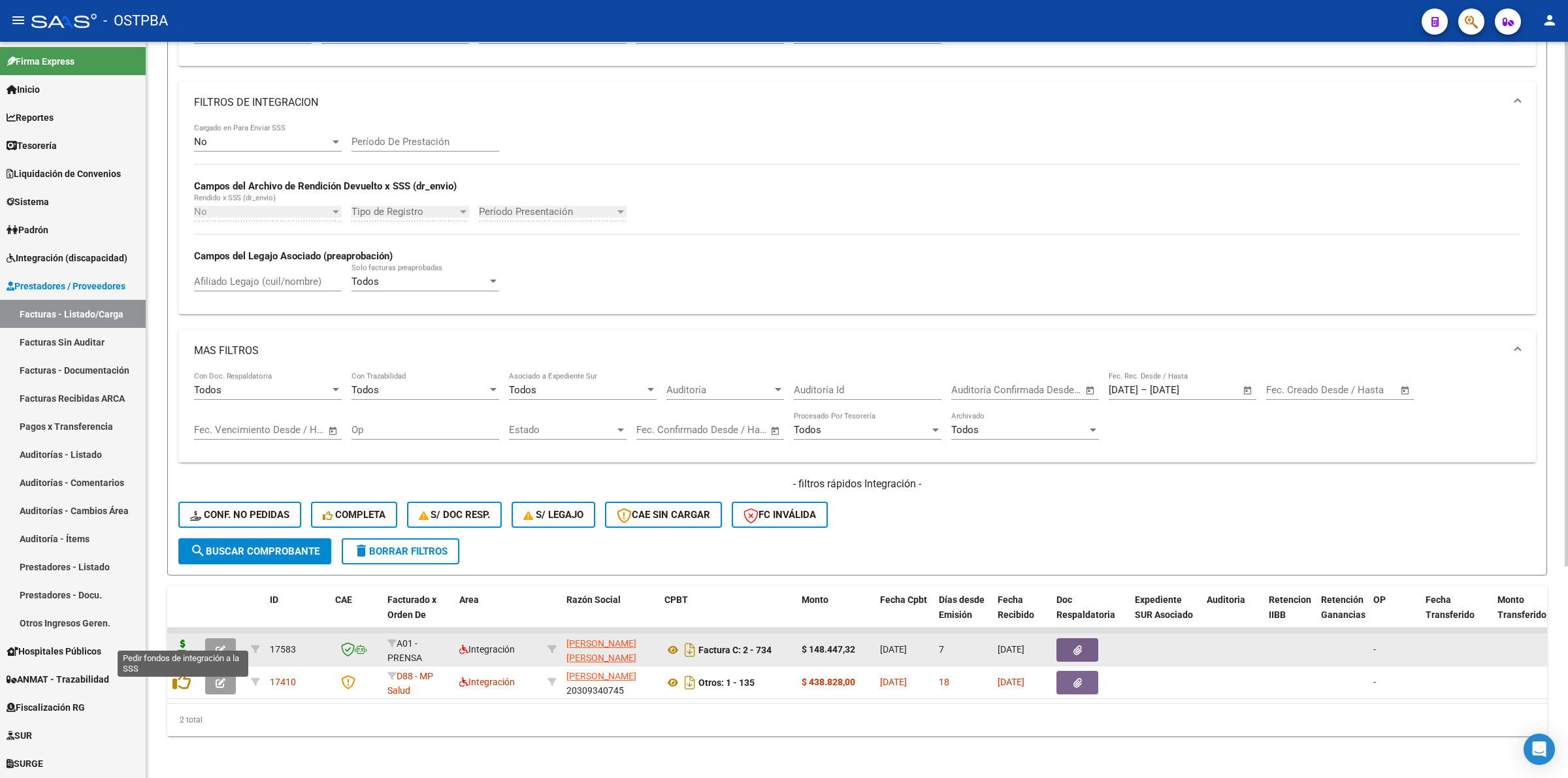
click at [182, 640] on icon at bounding box center [183, 649] width 21 height 18
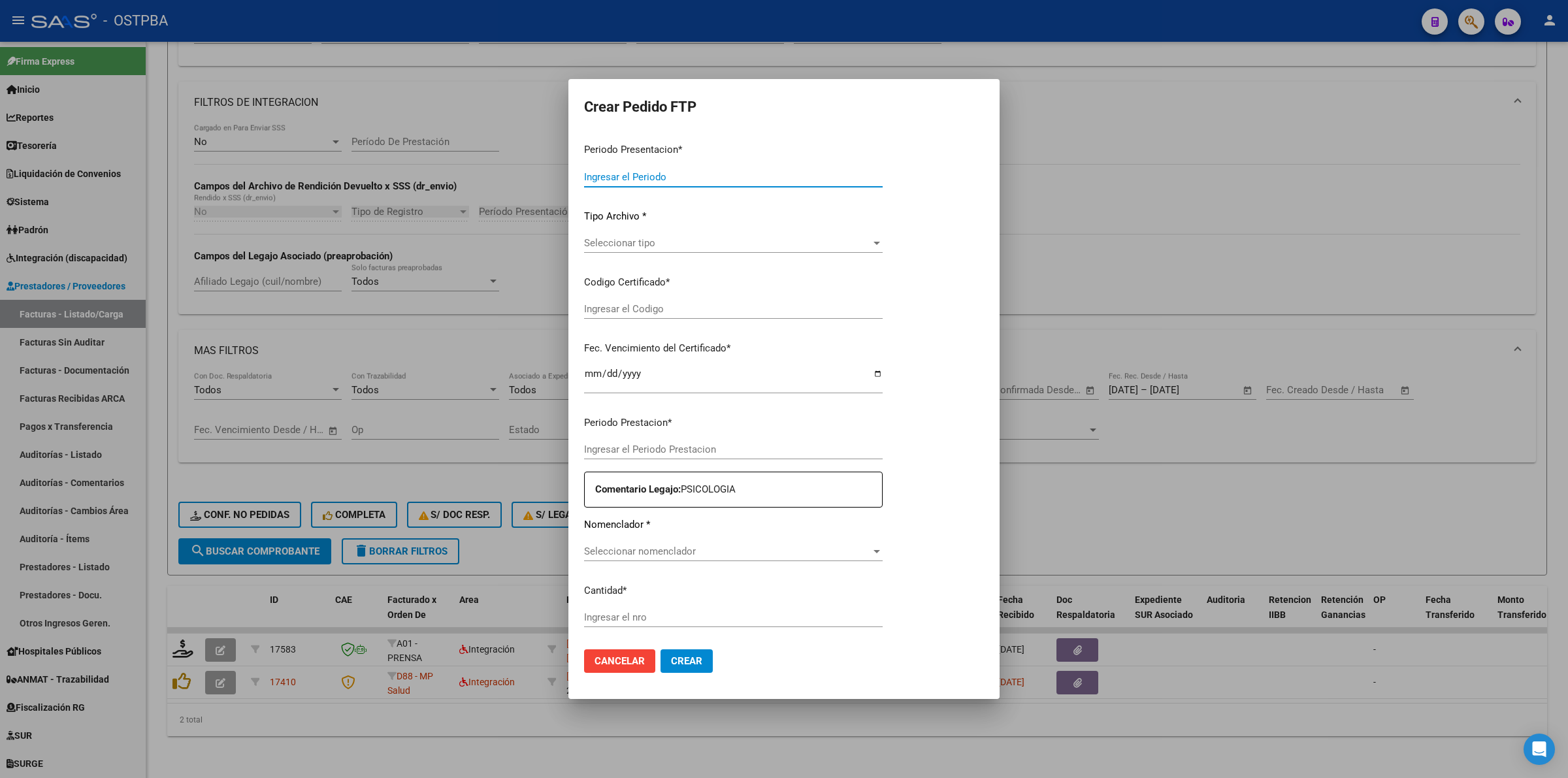
type input "202508"
type input "$ 148.447,32"
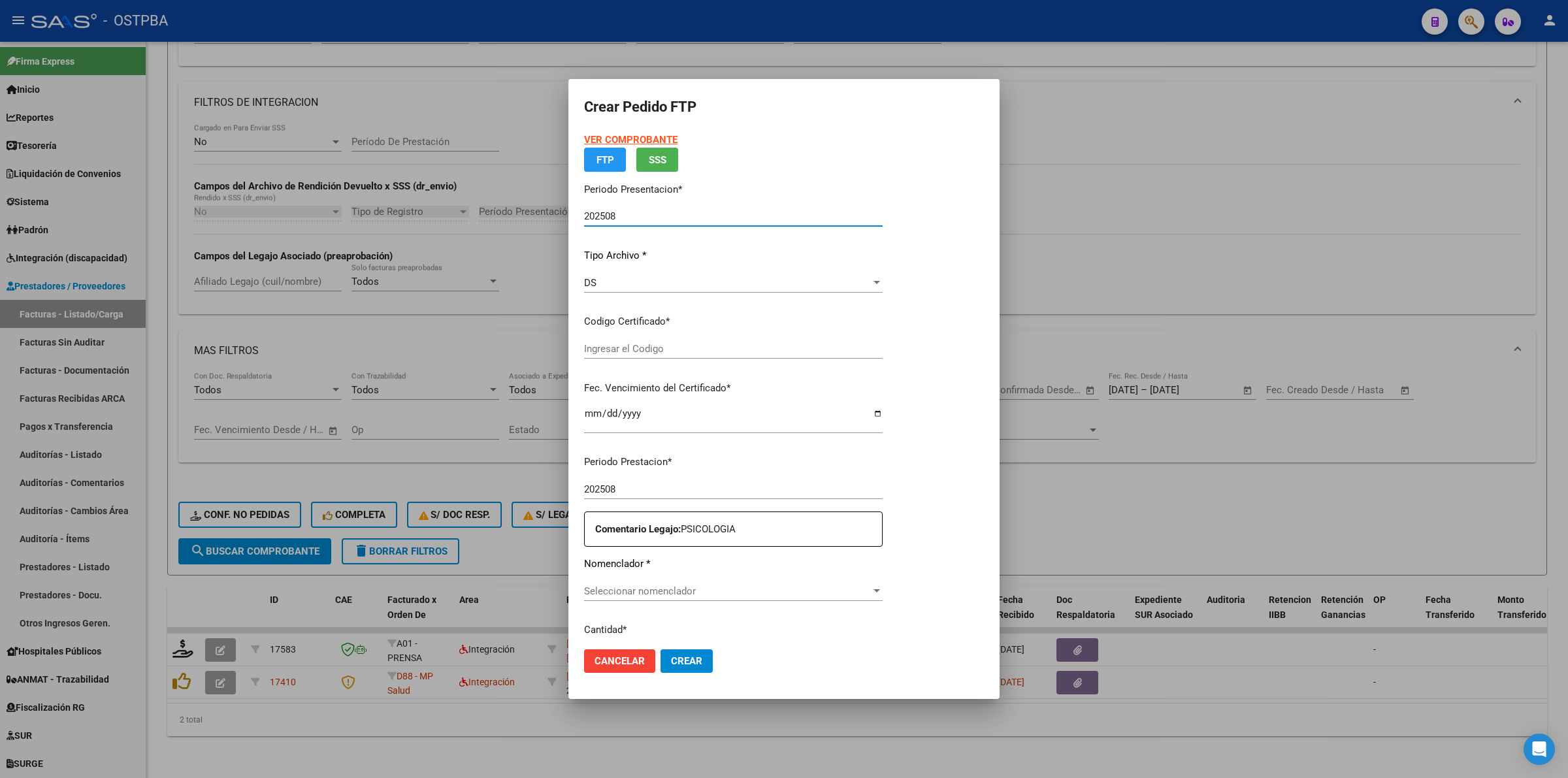
type input "0001"
type input "2028-01-20"
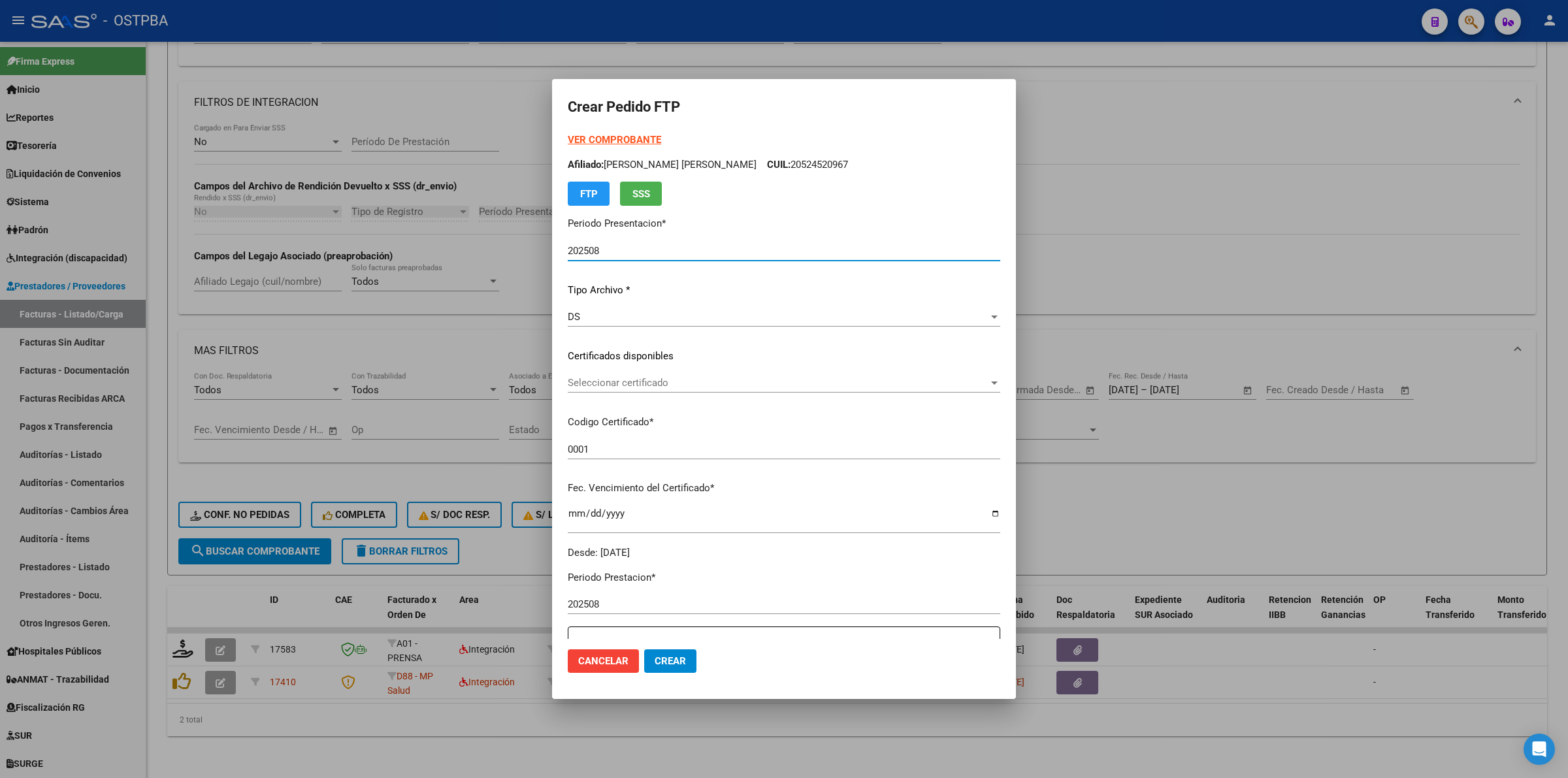
click at [959, 379] on span "Seleccionar certificado" at bounding box center [778, 382] width 421 height 12
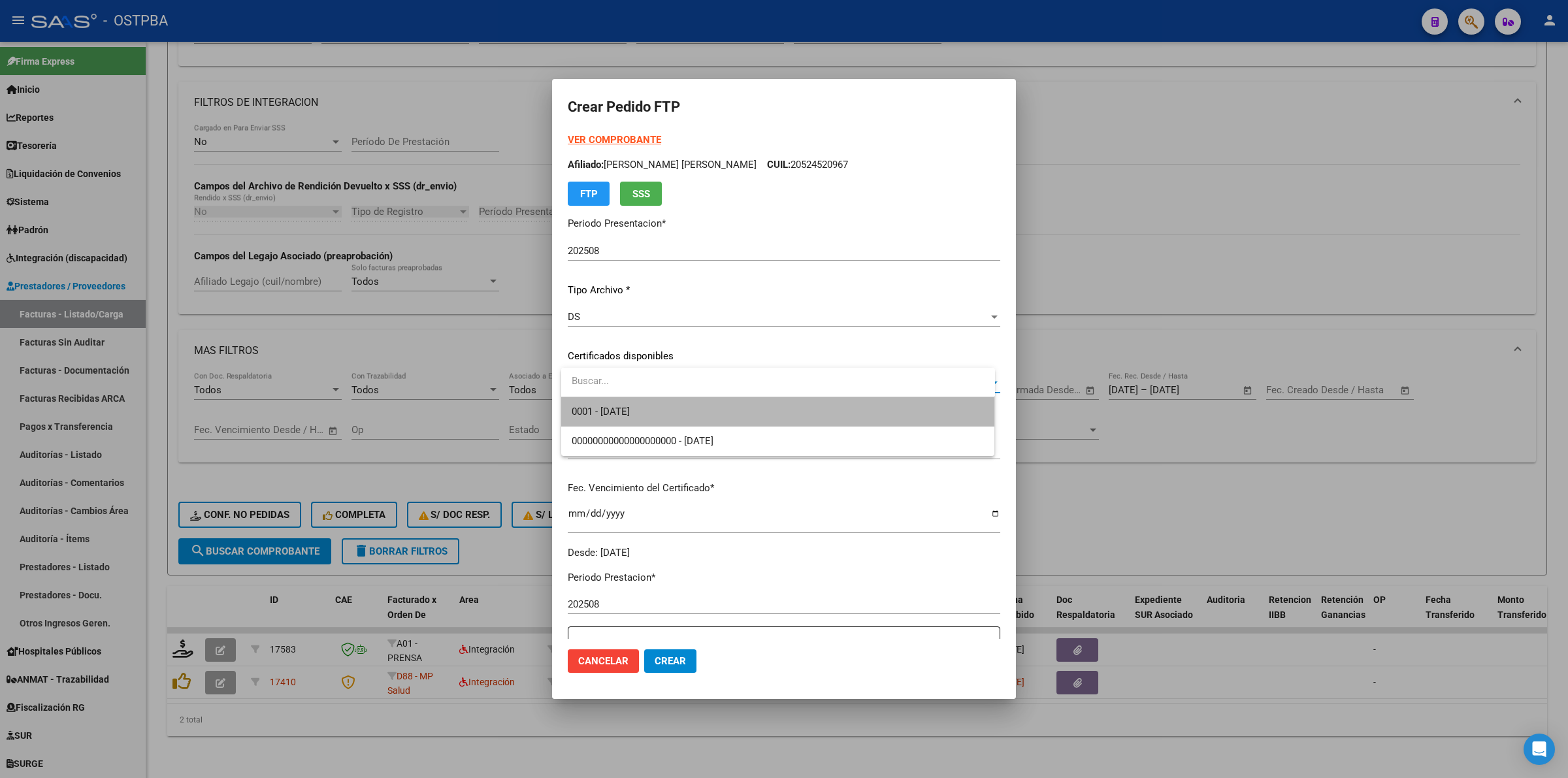
click at [871, 416] on span "0001 - 2028-01-20" at bounding box center [778, 412] width 413 height 29
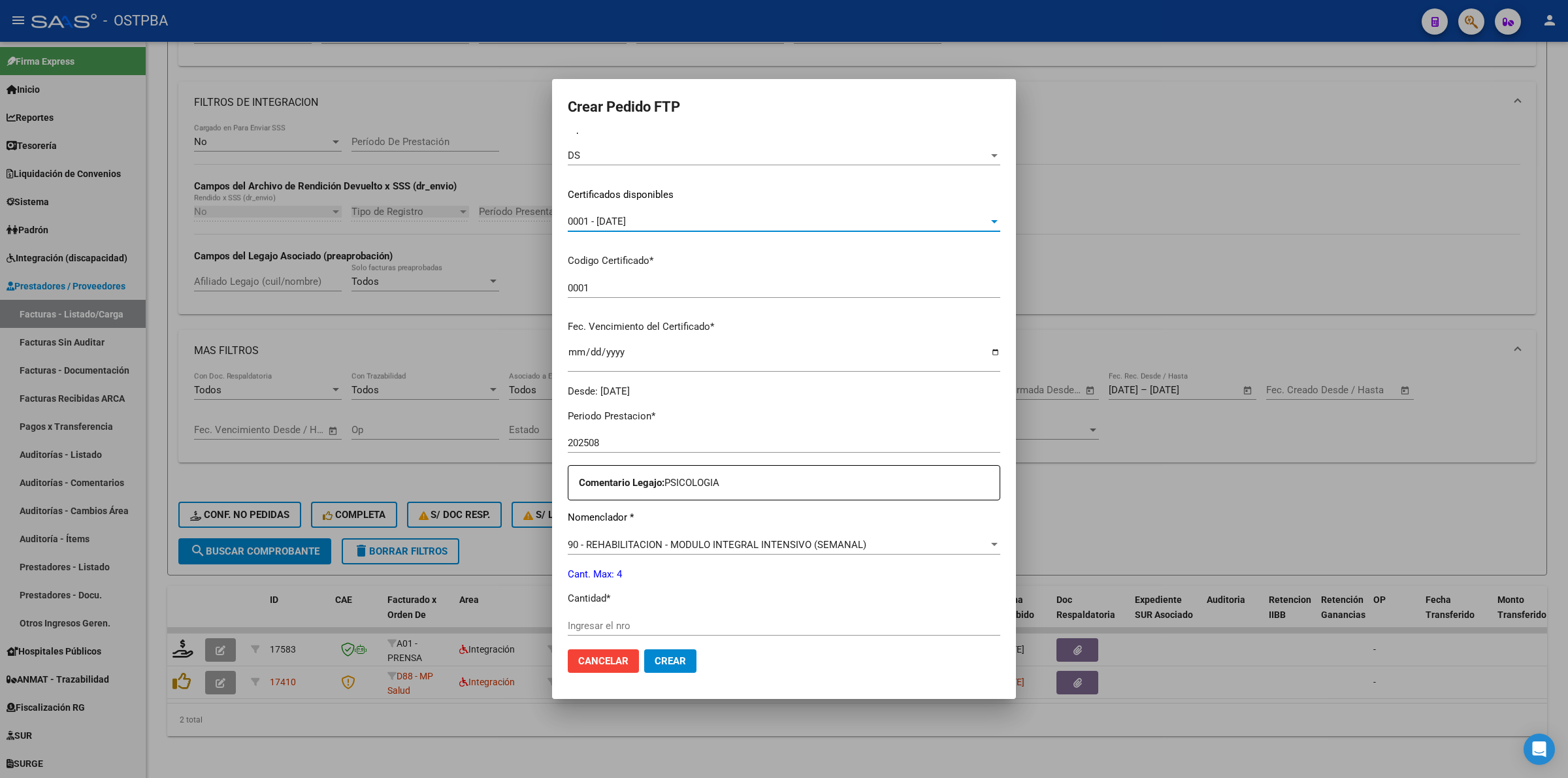
scroll to position [163, 0]
click at [699, 616] on div "Ingresar el nro" at bounding box center [784, 625] width 433 height 20
type input "4"
click at [694, 658] on button "Crear" at bounding box center [670, 661] width 52 height 24
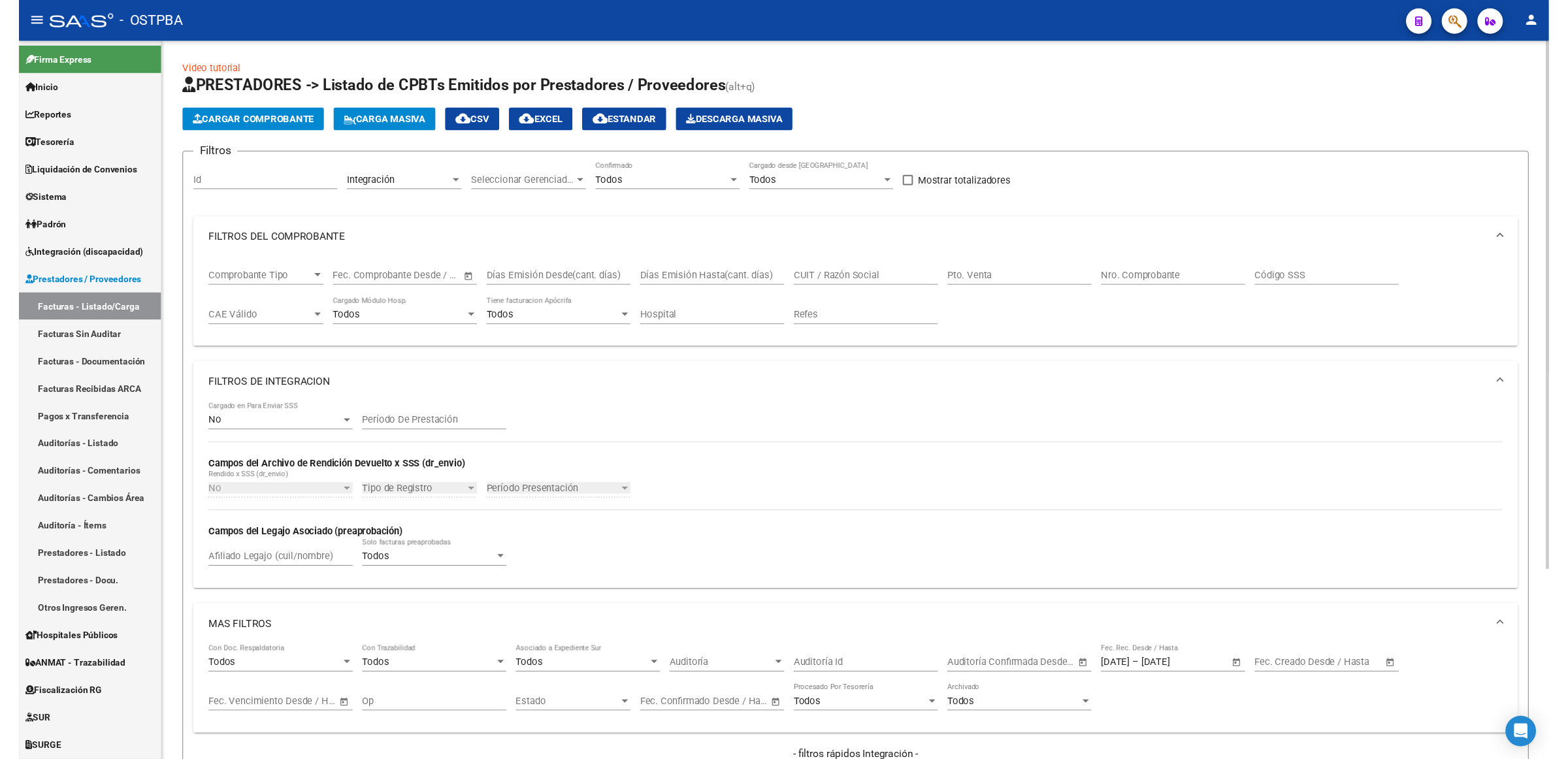
scroll to position [264, 0]
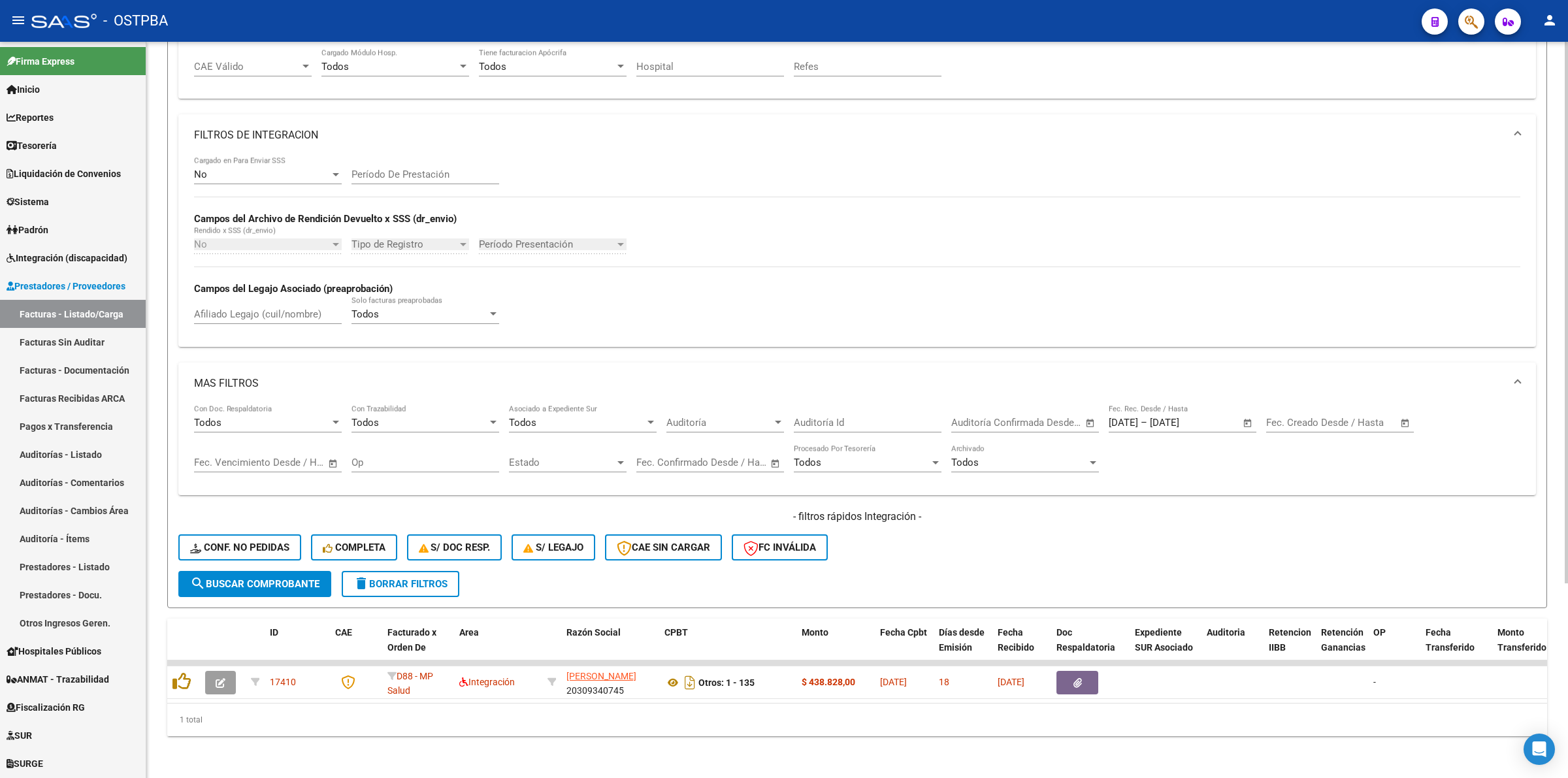
click at [306, 579] on span "search Buscar Comprobante" at bounding box center [255, 584] width 130 height 12
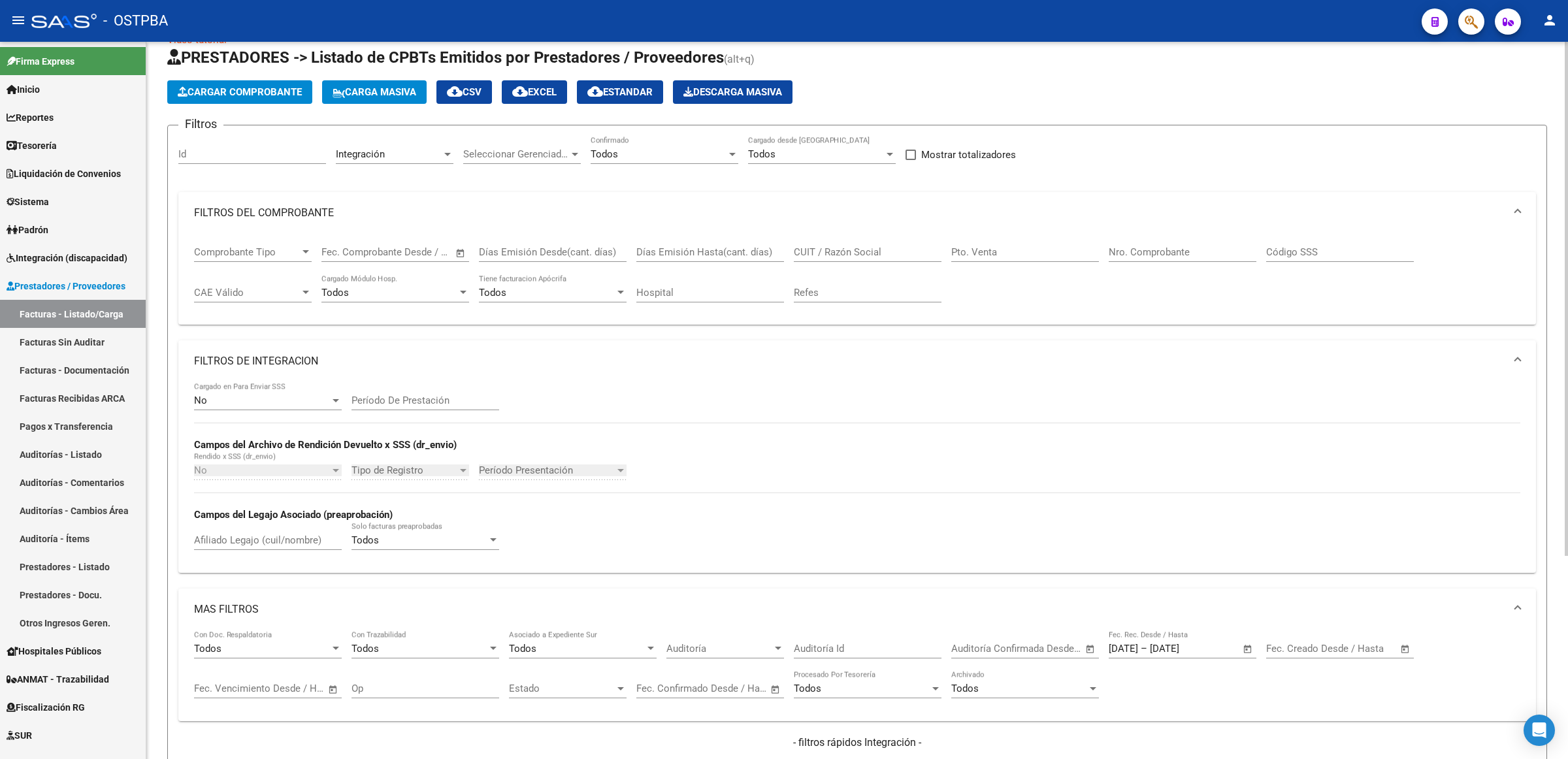
scroll to position [0, 0]
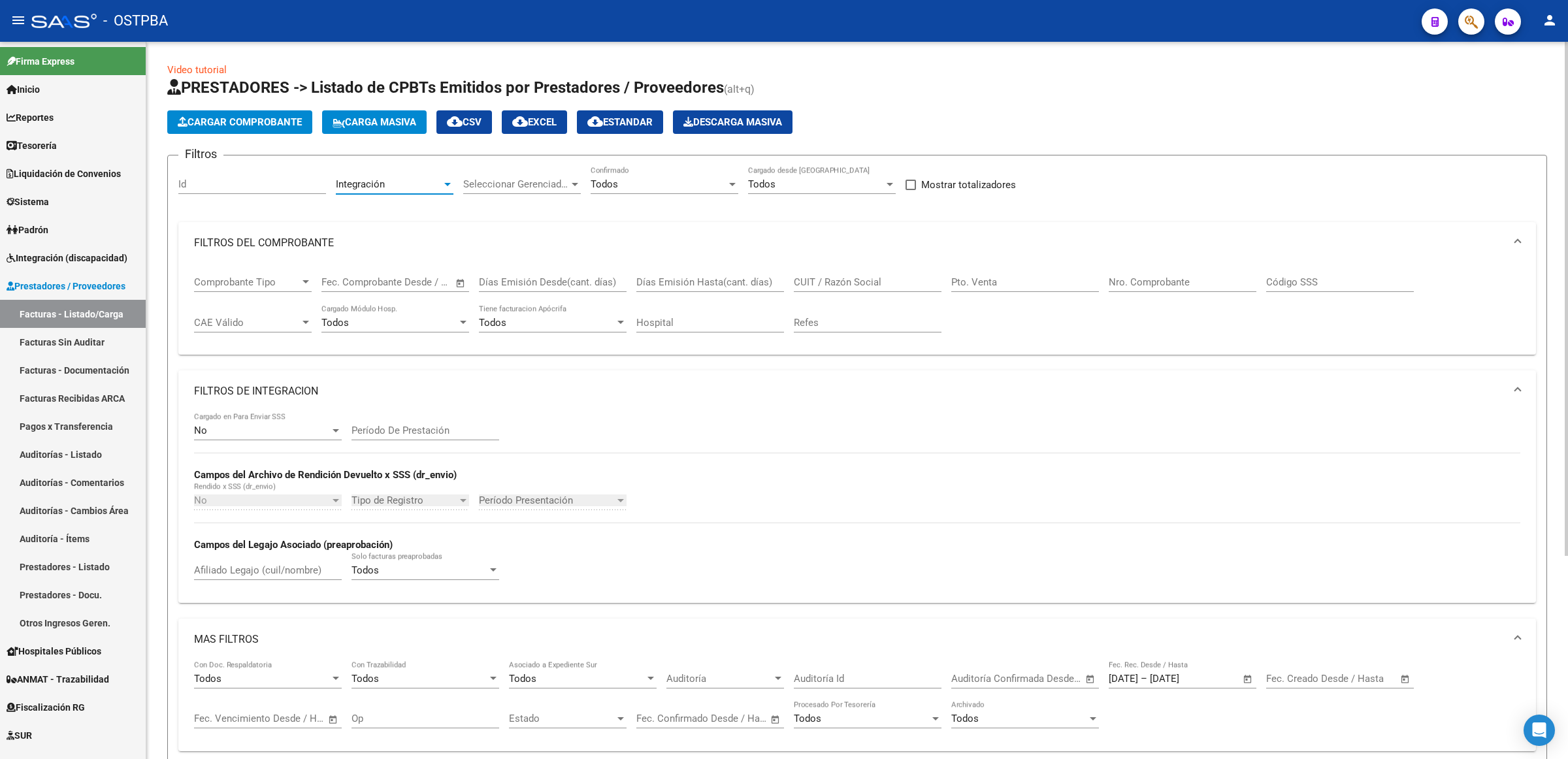
click at [429, 180] on div "Integración" at bounding box center [389, 184] width 106 height 12
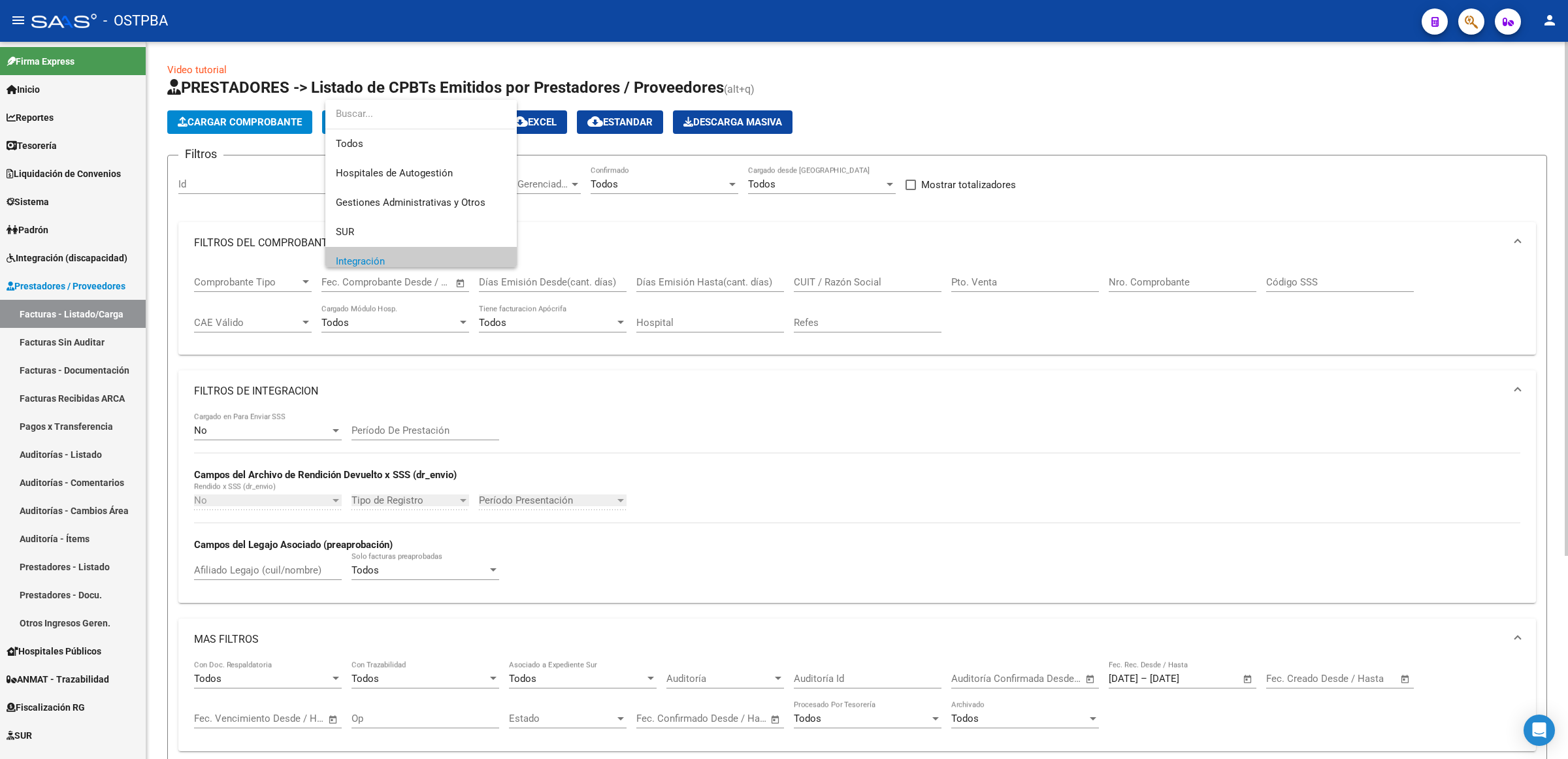
scroll to position [78, 0]
click at [430, 180] on span "Integración" at bounding box center [421, 183] width 170 height 29
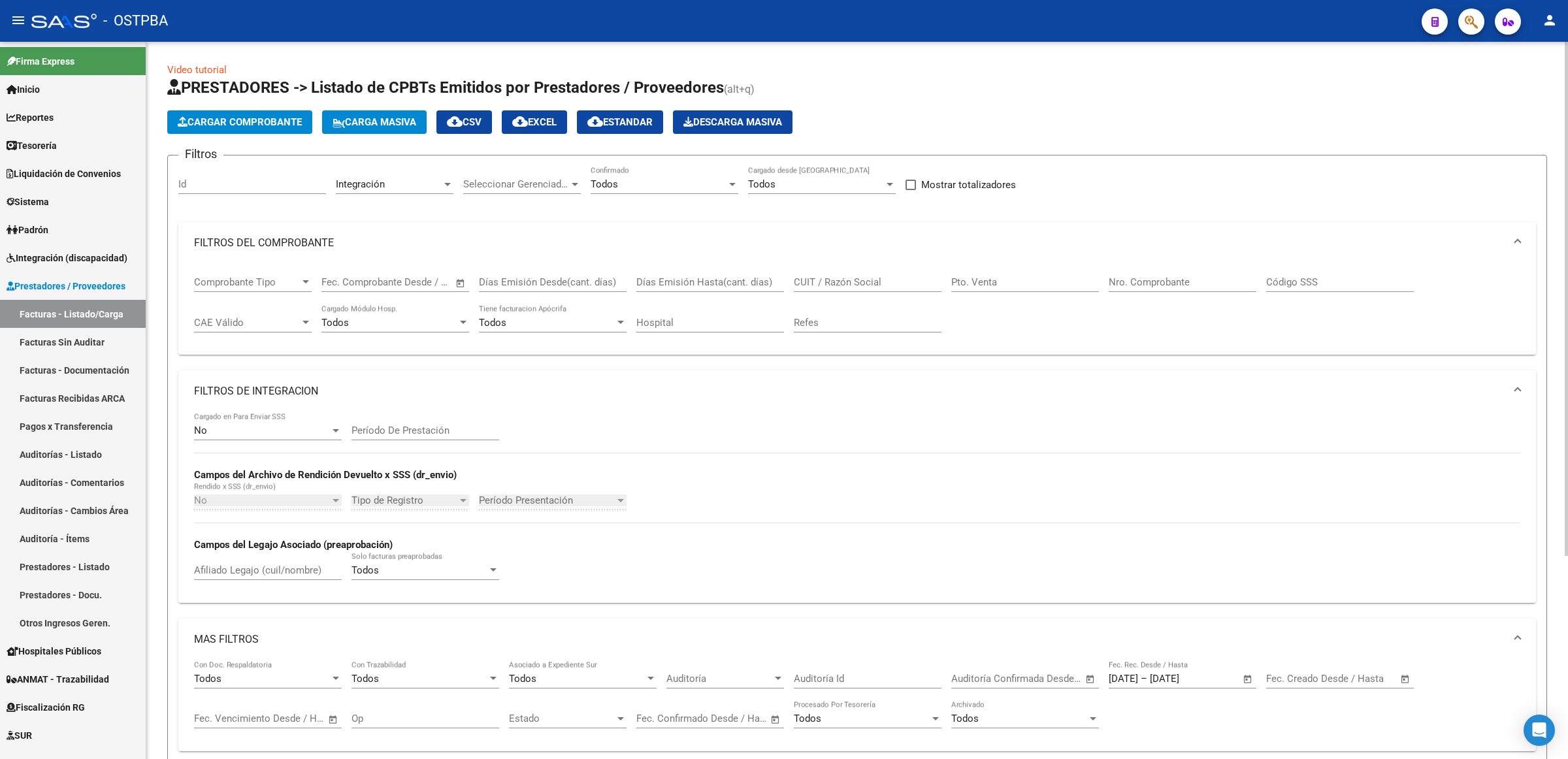
click at [278, 384] on mat-panel-title "FILTROS DE INTEGRACION" at bounding box center [849, 391] width 1311 height 15
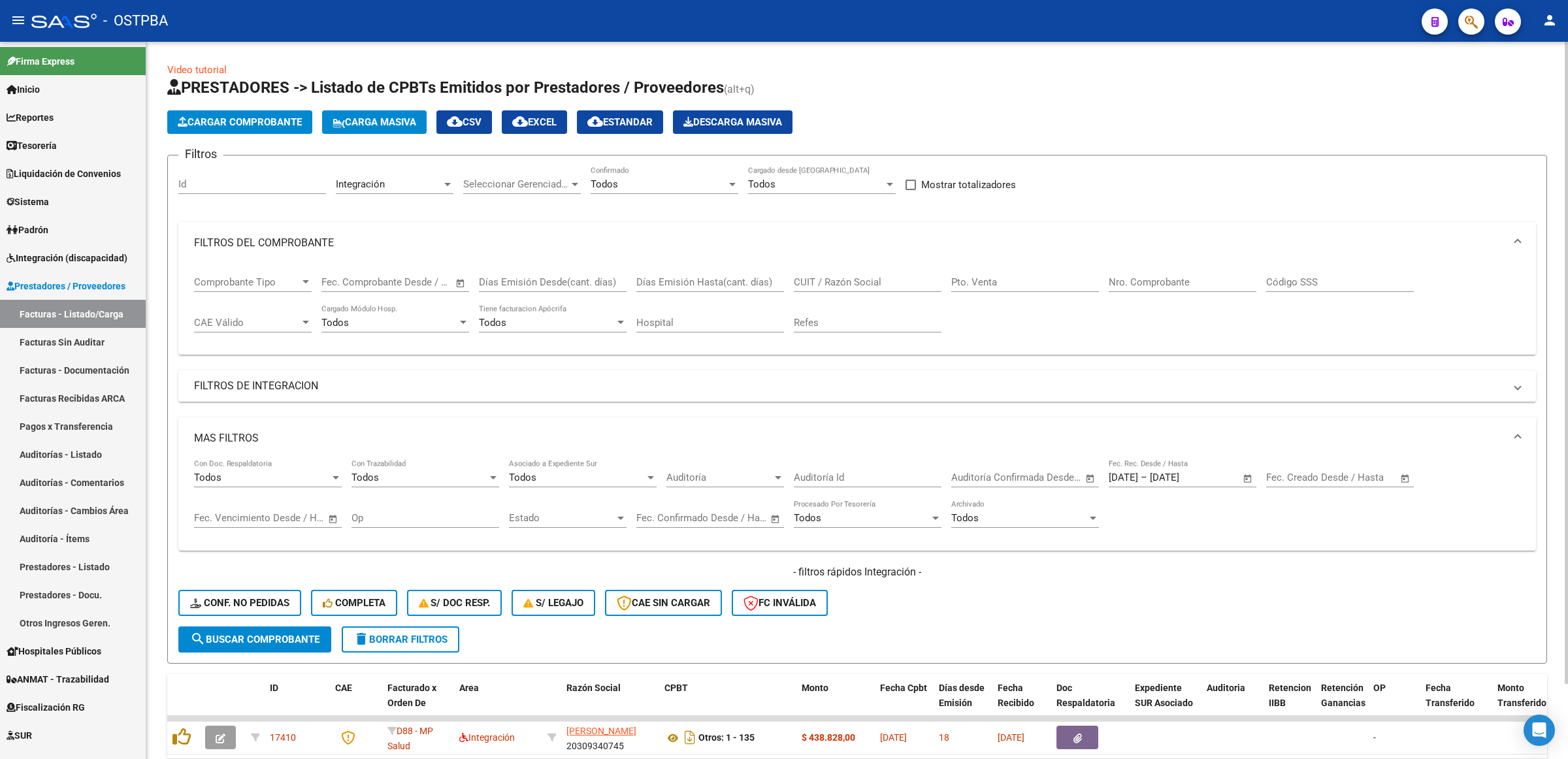
click at [252, 431] on mat-panel-title "MAS FILTROS" at bounding box center [849, 438] width 1311 height 15
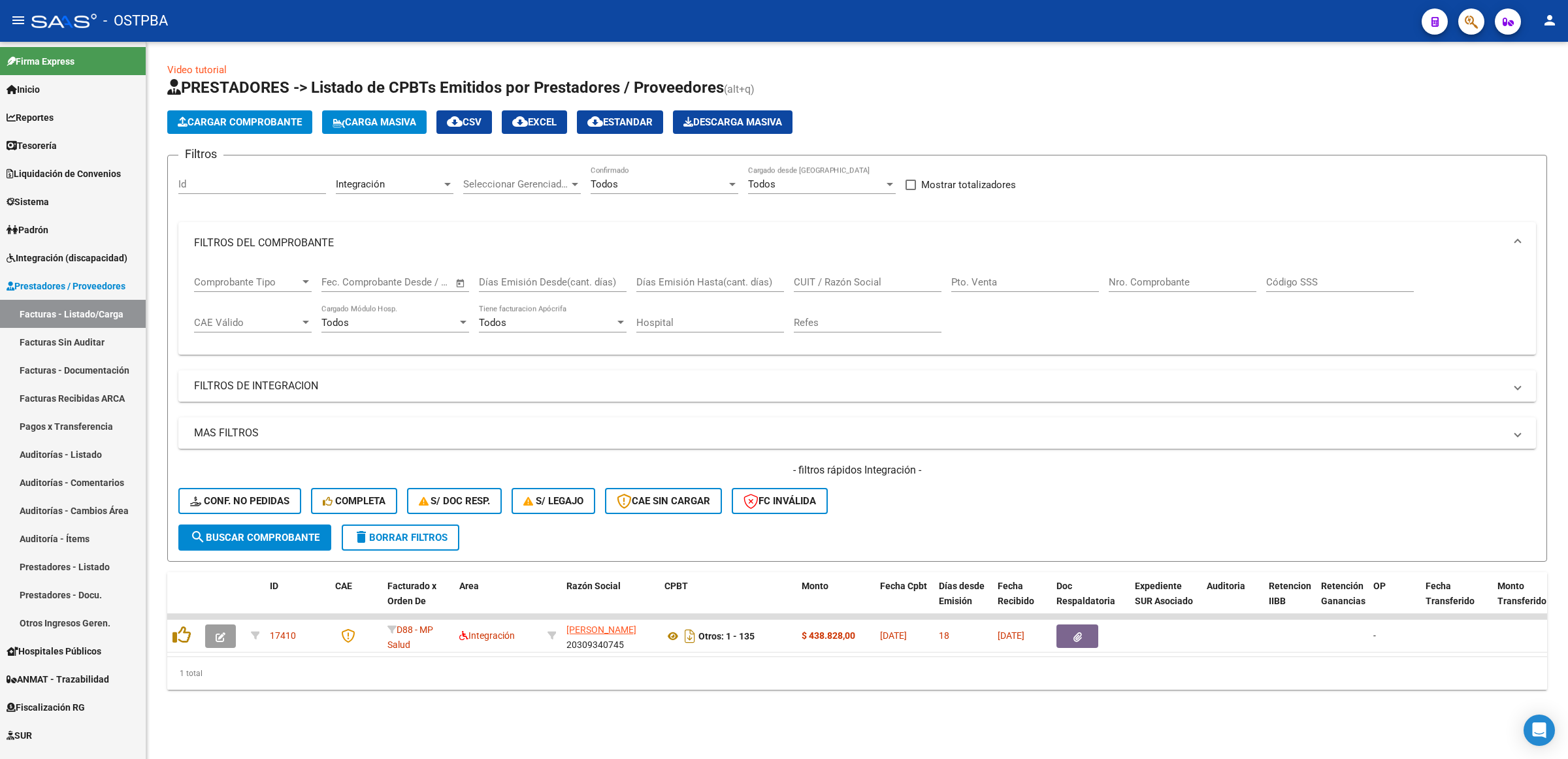
click at [275, 380] on mat-panel-title "FILTROS DE INTEGRACION" at bounding box center [849, 386] width 1311 height 15
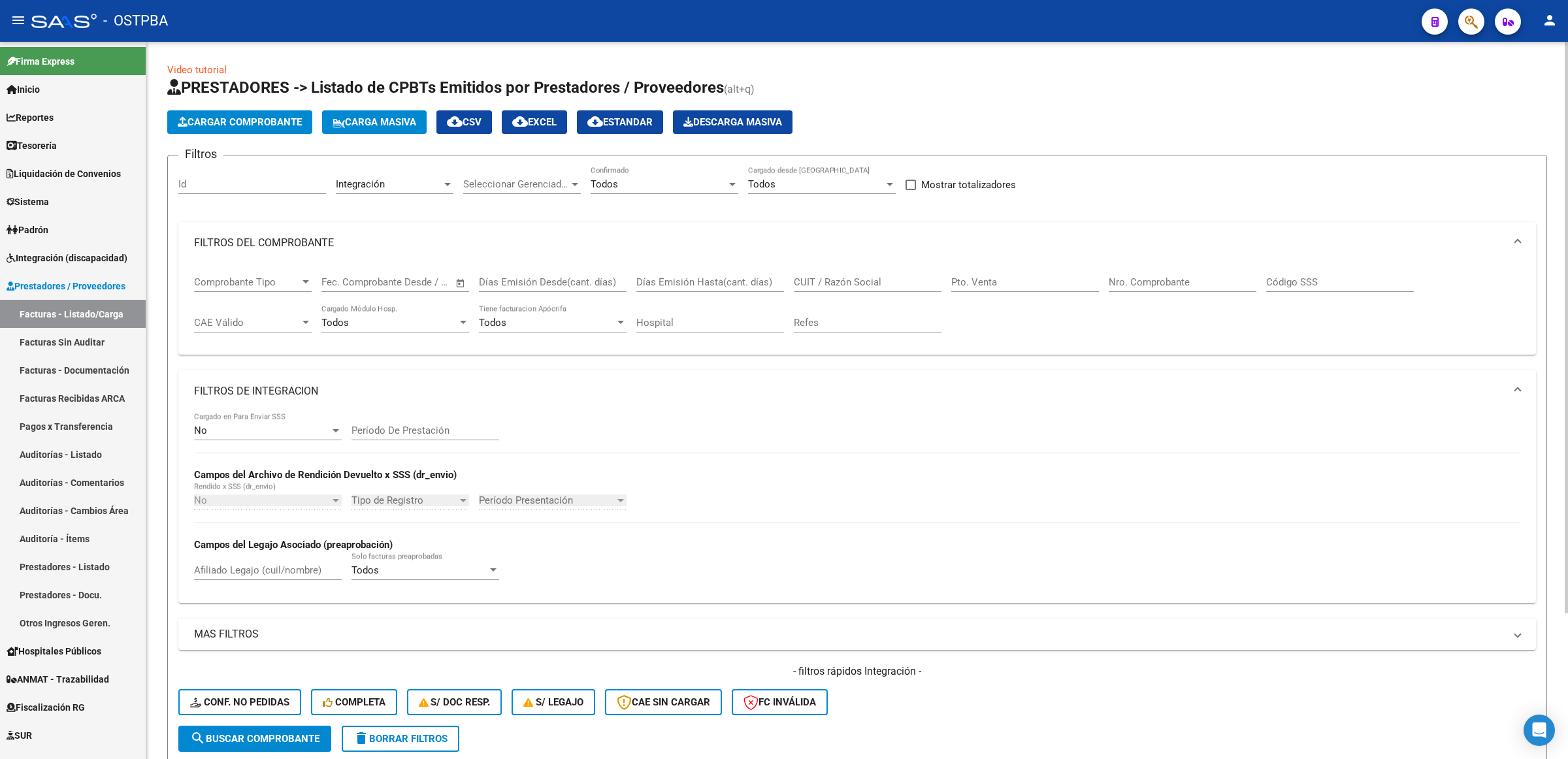
click at [285, 416] on div "No Cargado en Para Enviar SSS" at bounding box center [268, 426] width 147 height 28
click at [262, 367] on span "Todos" at bounding box center [268, 370] width 147 height 29
click at [270, 429] on div "Todos" at bounding box center [262, 430] width 136 height 12
click at [229, 484] on span "No" at bounding box center [268, 488] width 147 height 29
click at [637, 452] on div "No Cargado en Para Enviar SSS Período De Prestación Campos del Archivo de Rendi…" at bounding box center [857, 501] width 1326 height 179
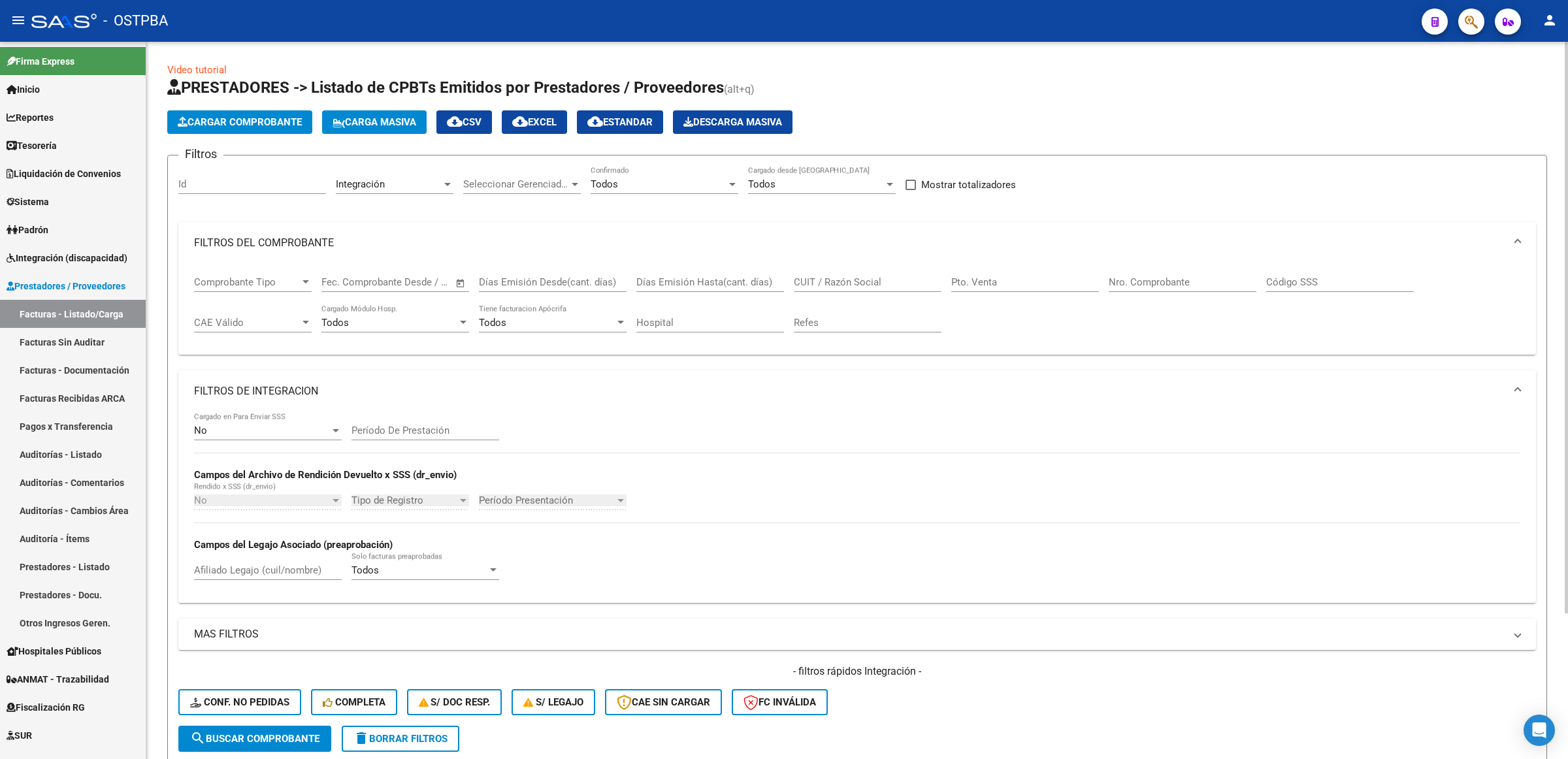
click at [272, 428] on div "No" at bounding box center [262, 430] width 136 height 12
click at [219, 372] on span "Todos" at bounding box center [268, 370] width 147 height 29
click at [273, 733] on span "search Buscar Comprobante" at bounding box center [255, 738] width 130 height 12
click at [278, 501] on div "No" at bounding box center [262, 500] width 136 height 12
click at [230, 438] on span "Todos" at bounding box center [268, 439] width 147 height 29
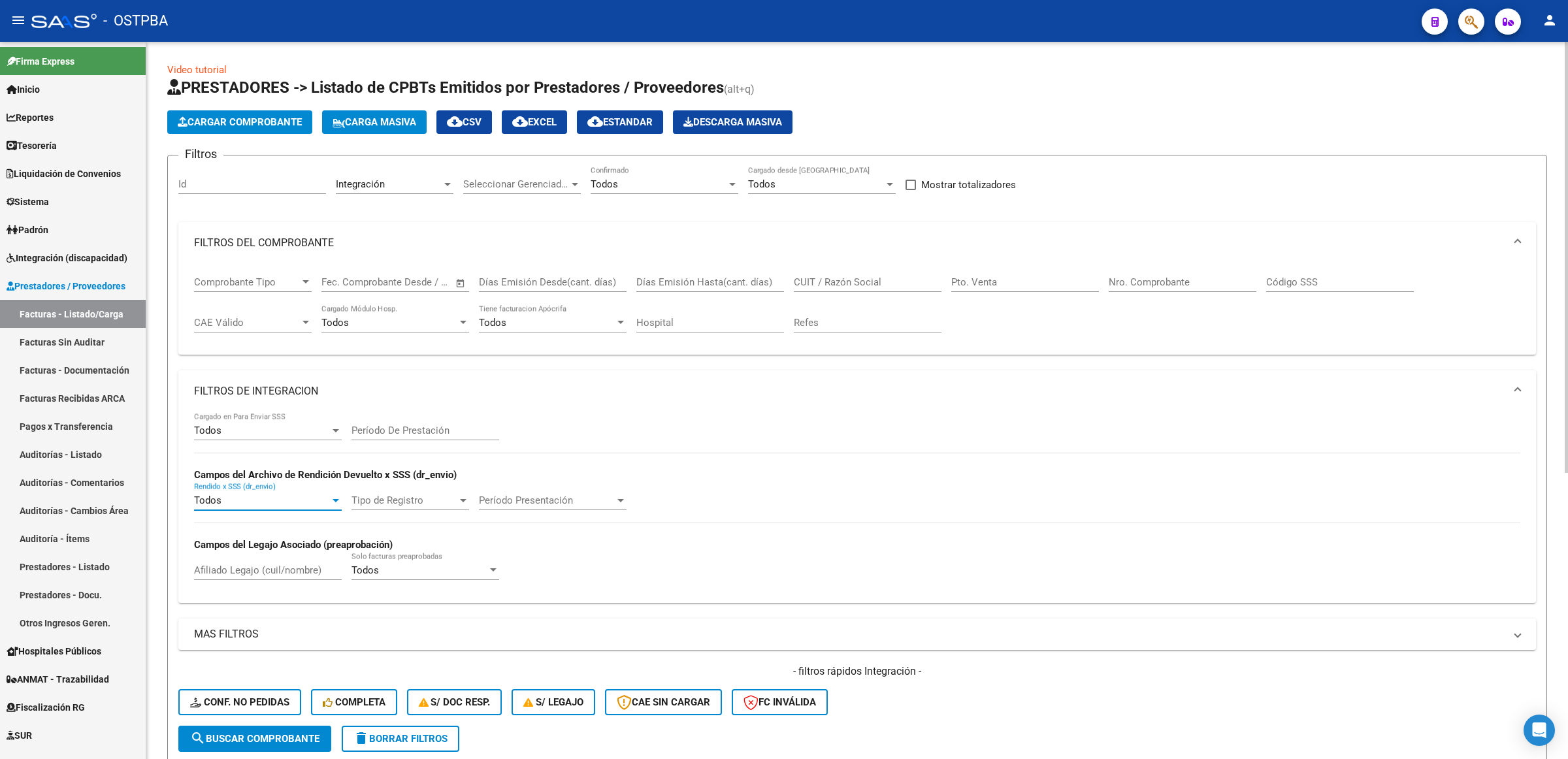
click at [260, 734] on span "search Buscar Comprobante" at bounding box center [255, 738] width 130 height 12
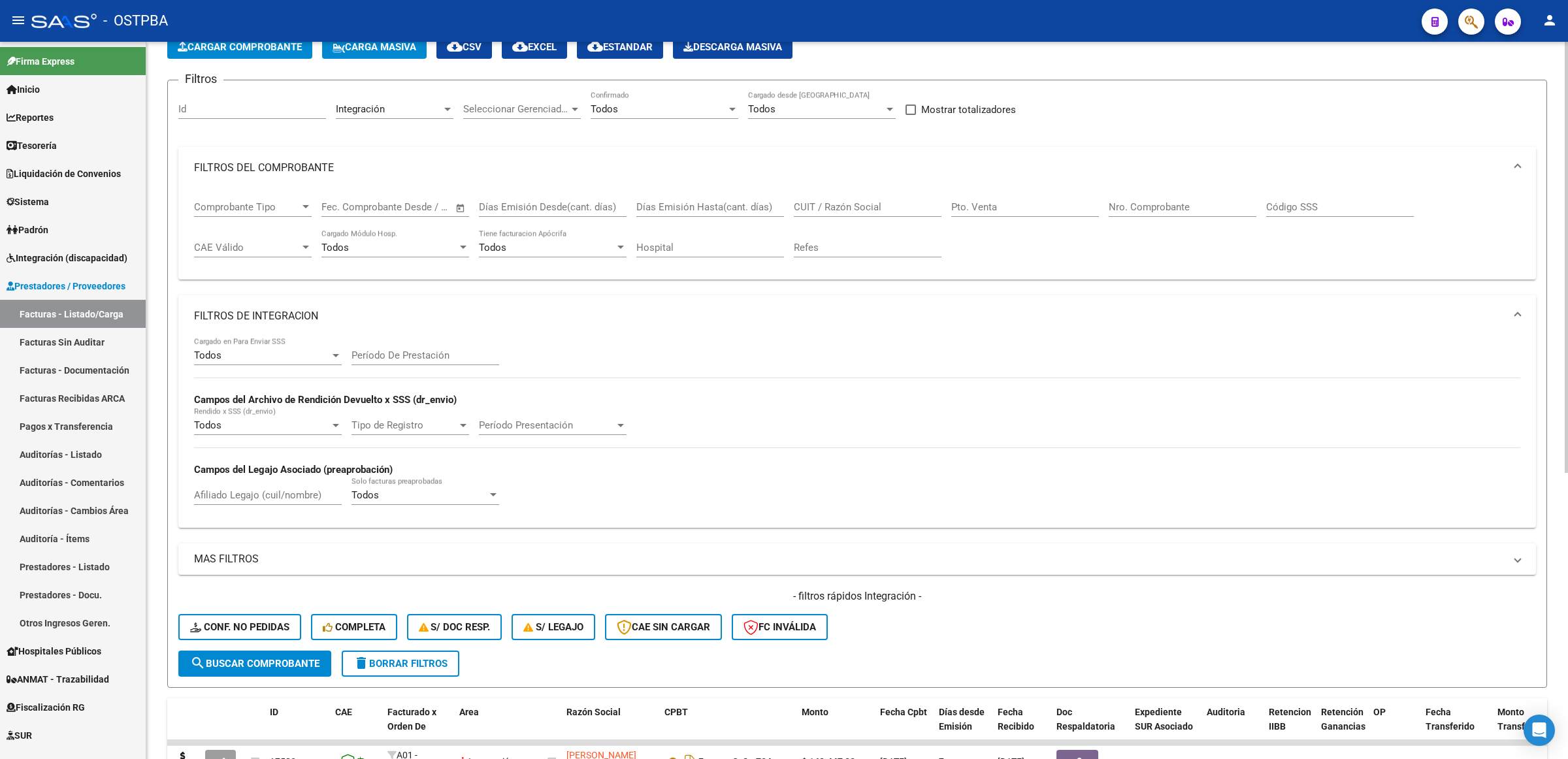
scroll to position [245, 0]
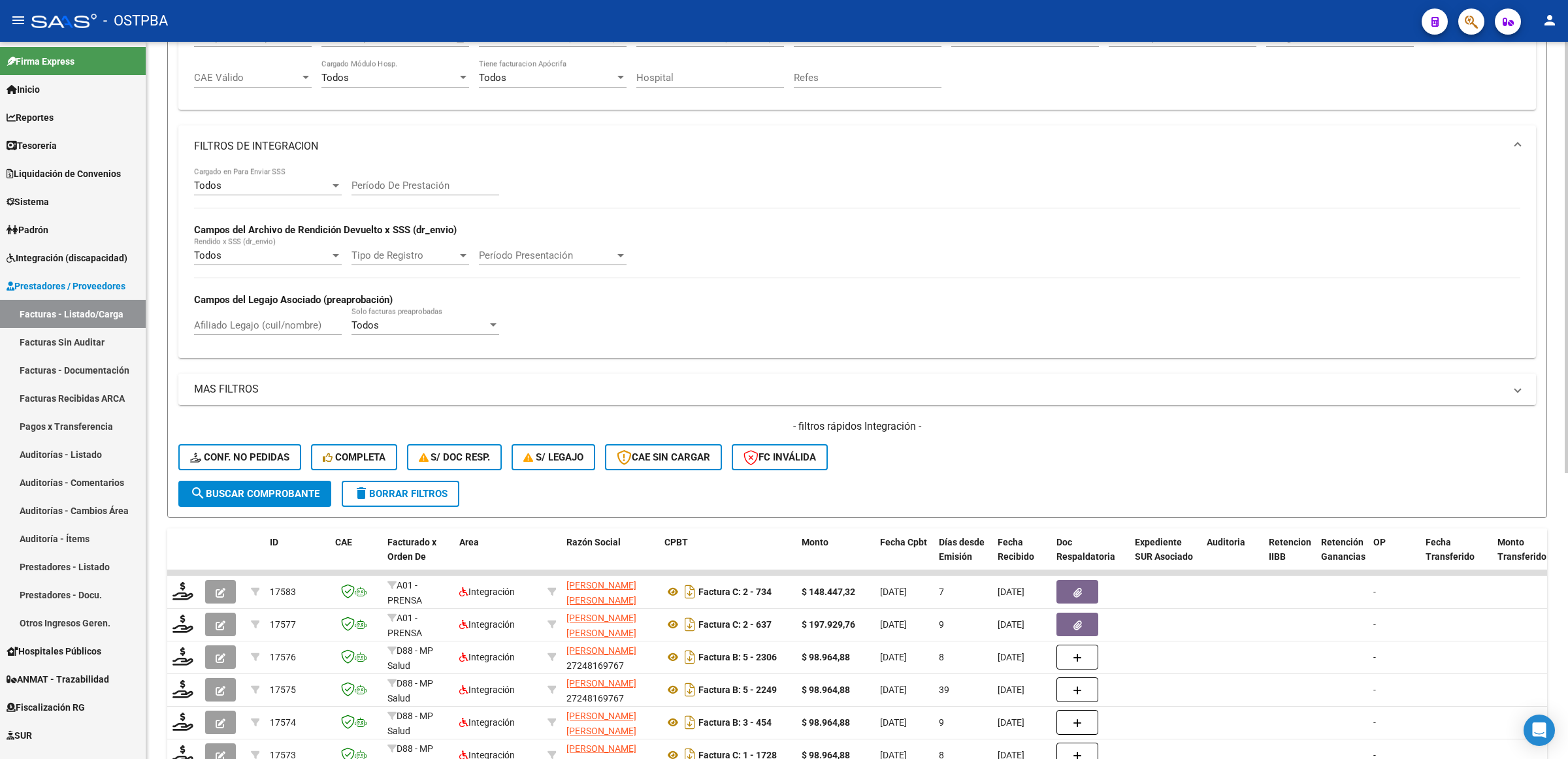
click at [221, 393] on mat-panel-title "MAS FILTROS" at bounding box center [849, 389] width 1311 height 15
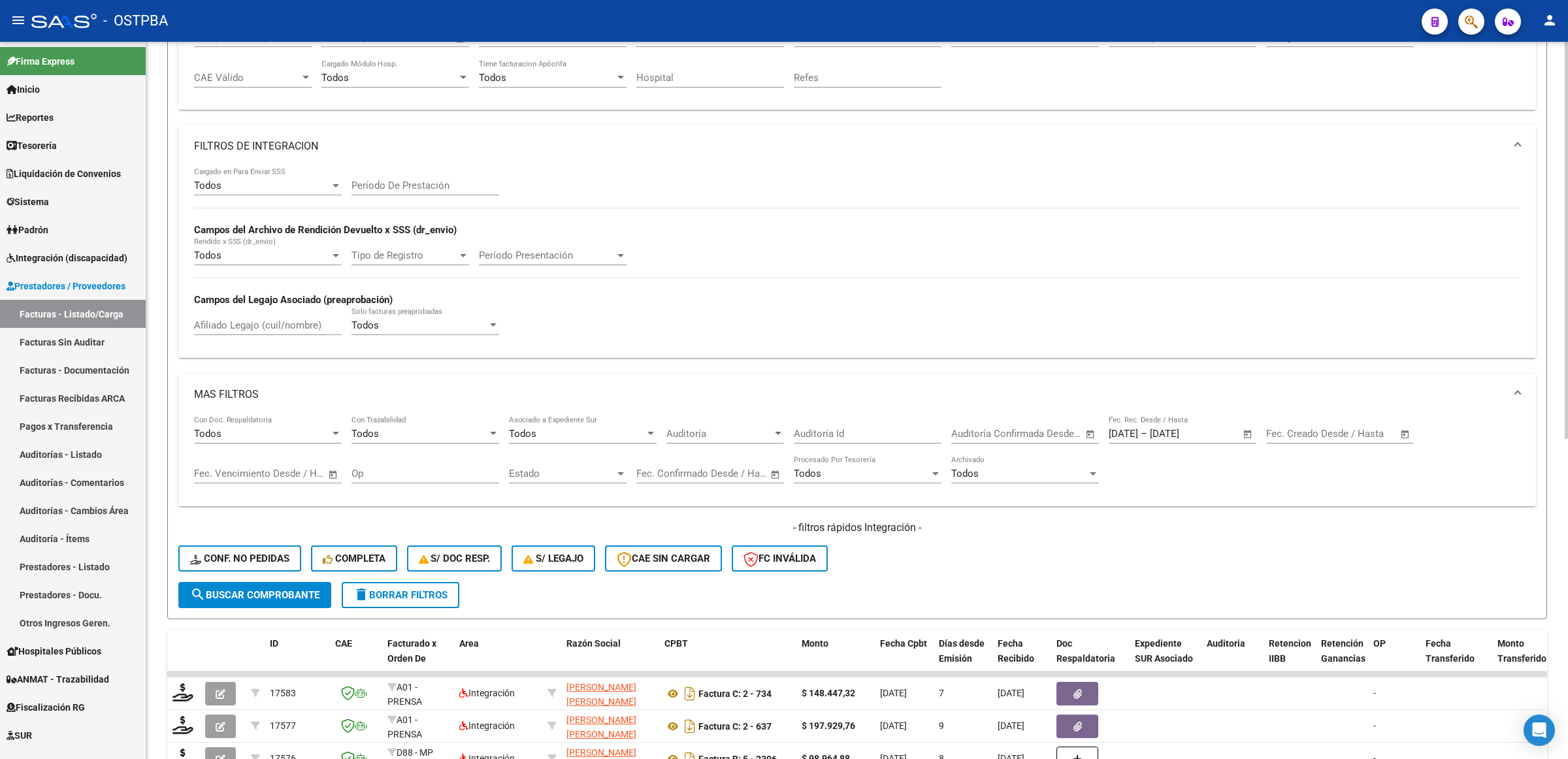
click at [1248, 435] on span "Open calendar" at bounding box center [1247, 434] width 31 height 31
click at [1256, 459] on span "Previous month" at bounding box center [1260, 468] width 26 height 26
click at [1207, 628] on span "27" at bounding box center [1205, 629] width 24 height 24
type input "27/08/2025"
click at [1286, 465] on button "Next month" at bounding box center [1286, 468] width 26 height 26
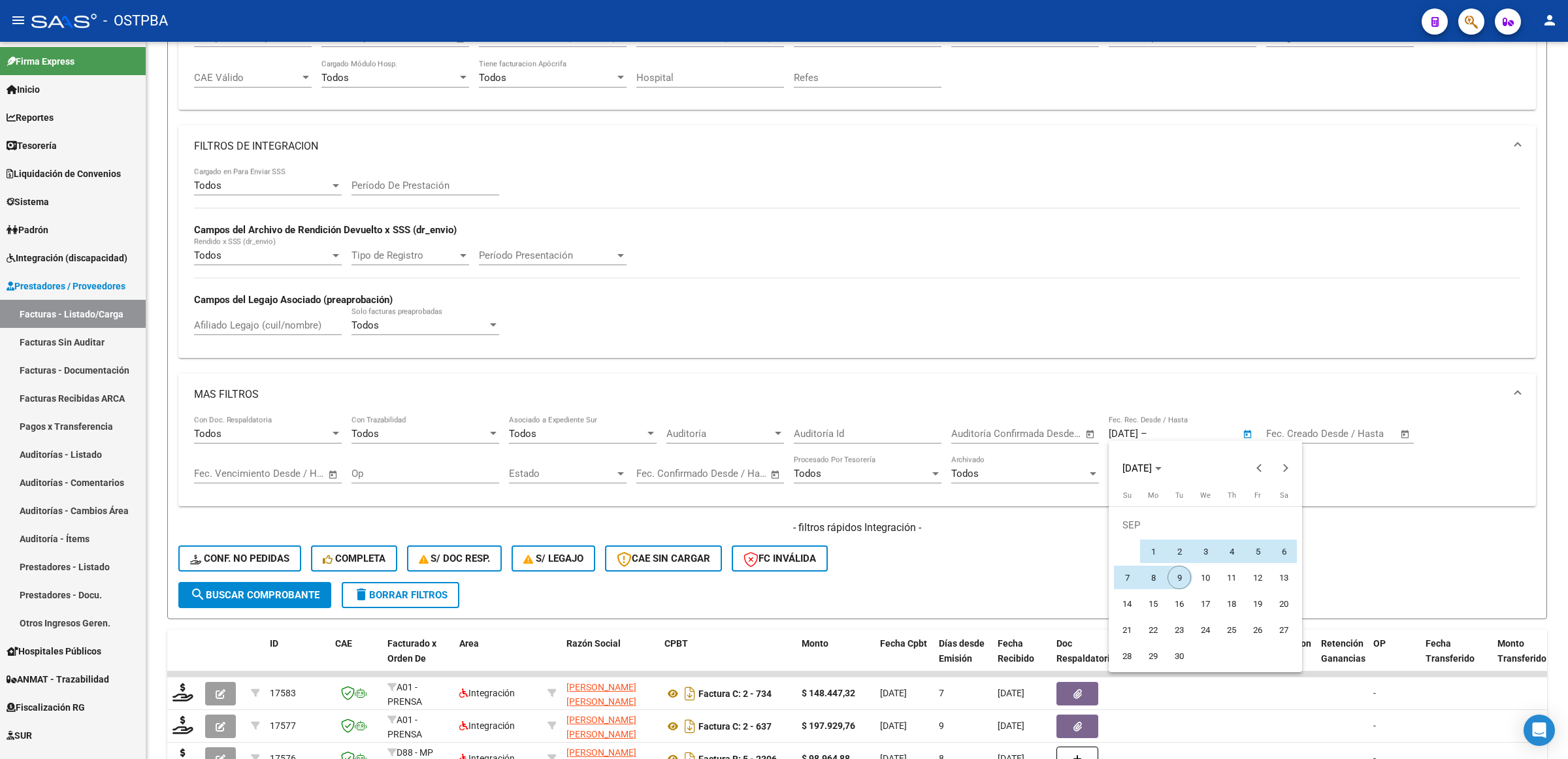
click at [1184, 575] on span "9" at bounding box center [1179, 577] width 24 height 24
type input "[DATE]"
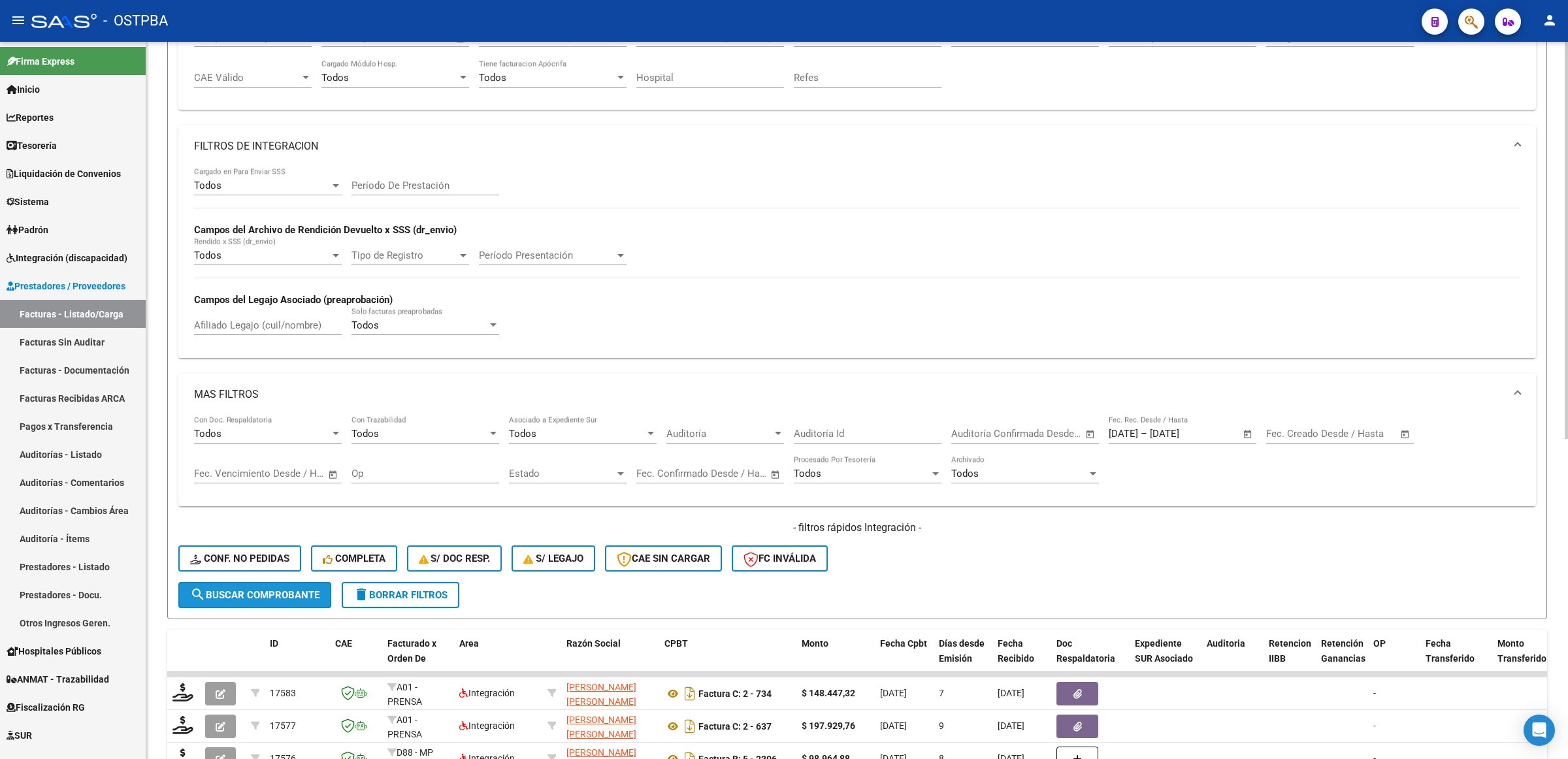
click at [268, 594] on span "search Buscar Comprobante" at bounding box center [255, 594] width 130 height 12
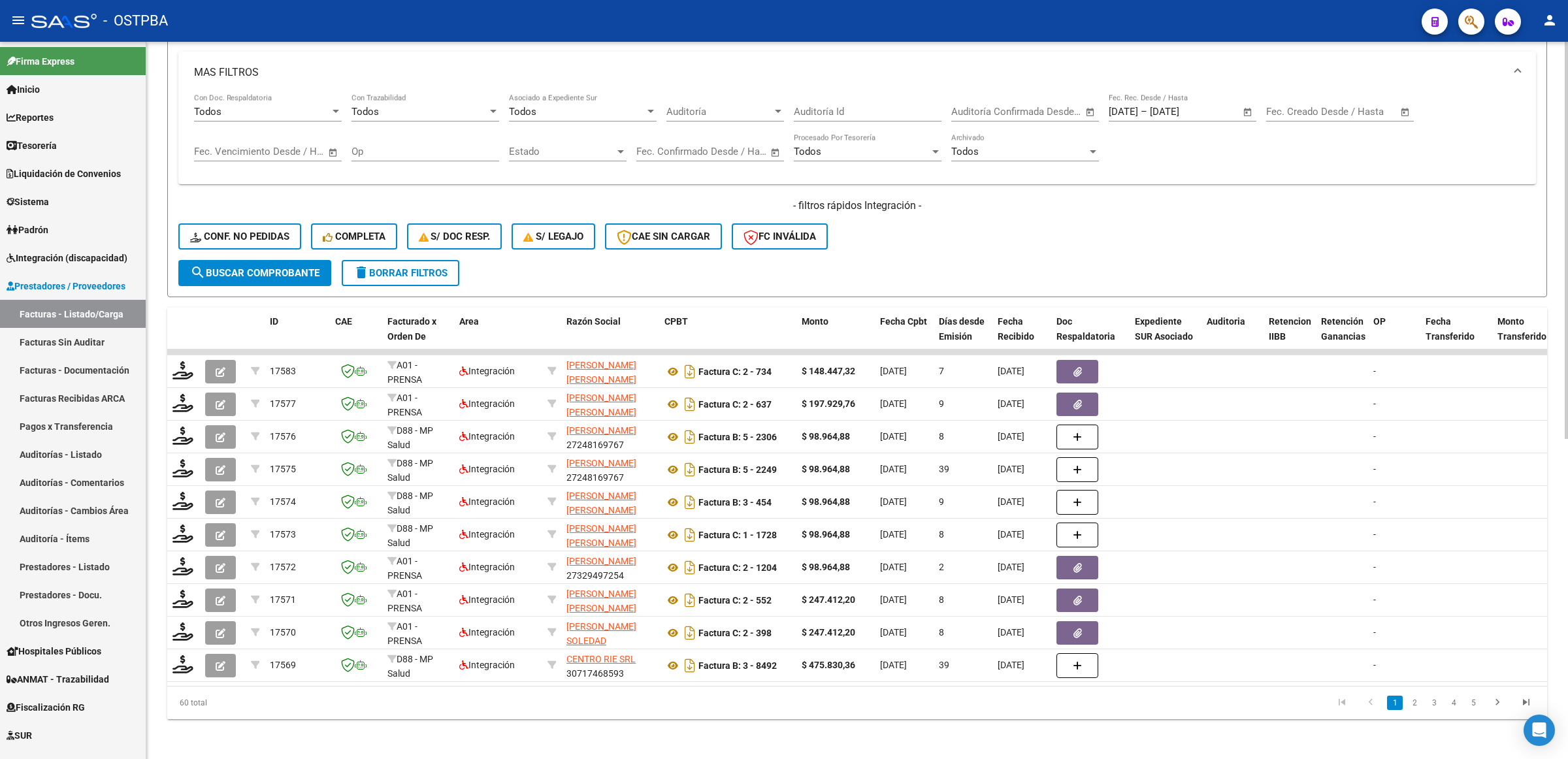
scroll to position [577, 0]
drag, startPoint x: 207, startPoint y: 704, endPoint x: 173, endPoint y: 702, distance: 34.1
click at [173, 702] on div "60 total" at bounding box center [304, 701] width 274 height 33
click at [1158, 218] on div "- filtros rápidos Integración - Conf. no pedidas Completa S/ Doc Resp. S/ legaj…" at bounding box center [858, 227] width 1358 height 61
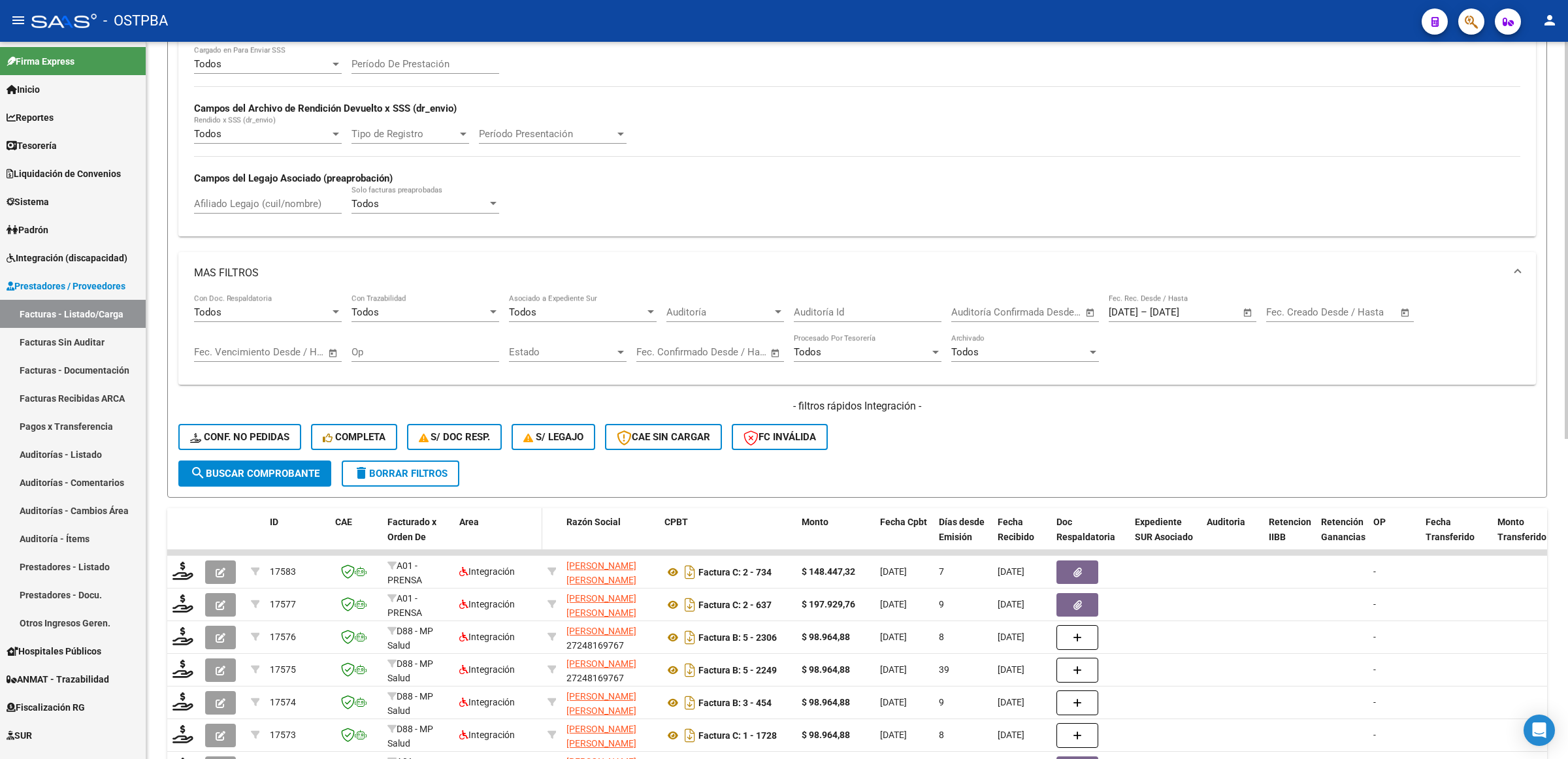
scroll to position [250, 0]
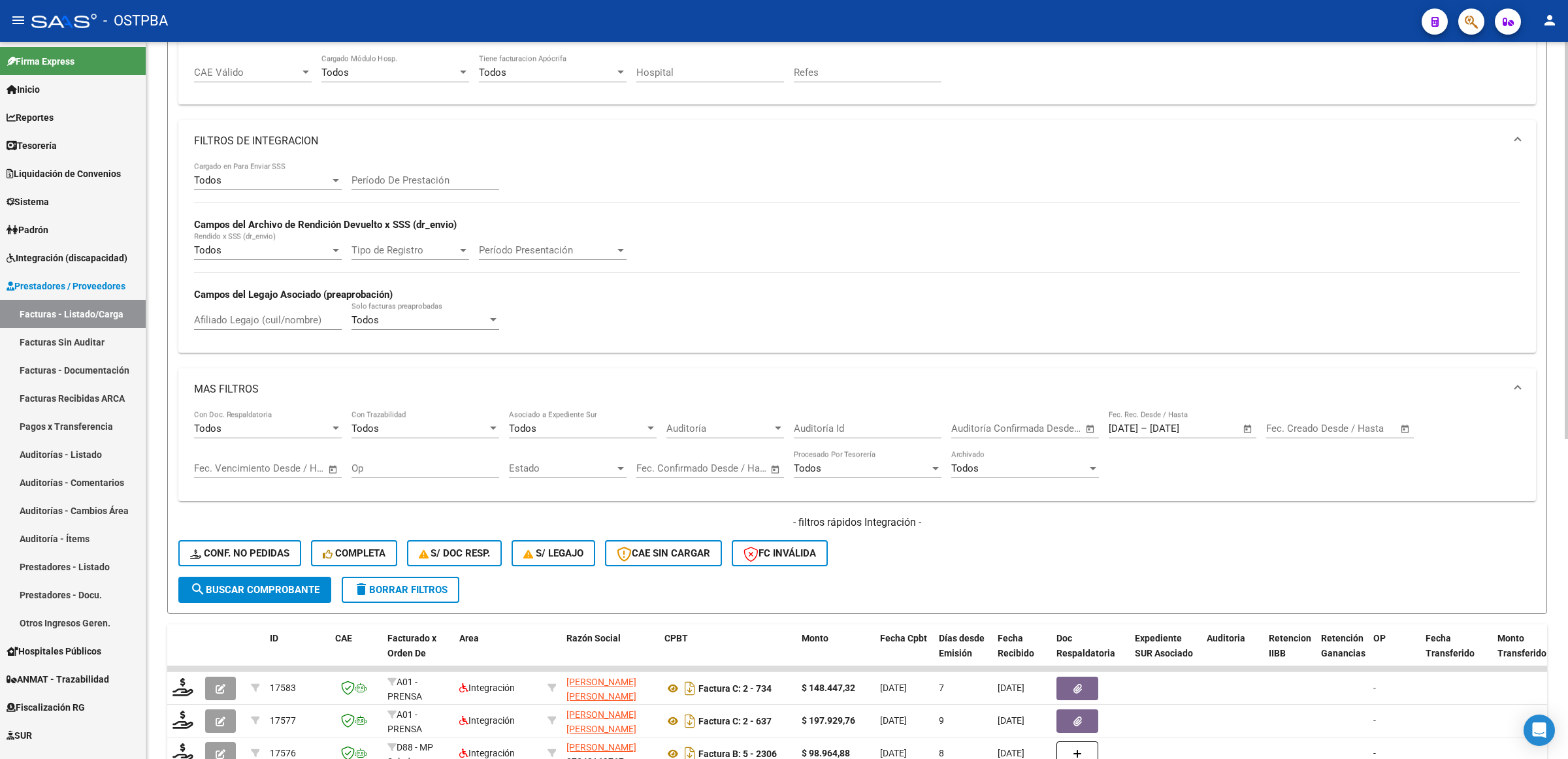
click at [1030, 321] on div "Todos Cargado en Para Enviar SSS Período De Prestación Campos del Archivo de Re…" at bounding box center [857, 251] width 1326 height 179
click at [243, 376] on mat-expansion-panel-header "MAS FILTROS" at bounding box center [858, 389] width 1358 height 42
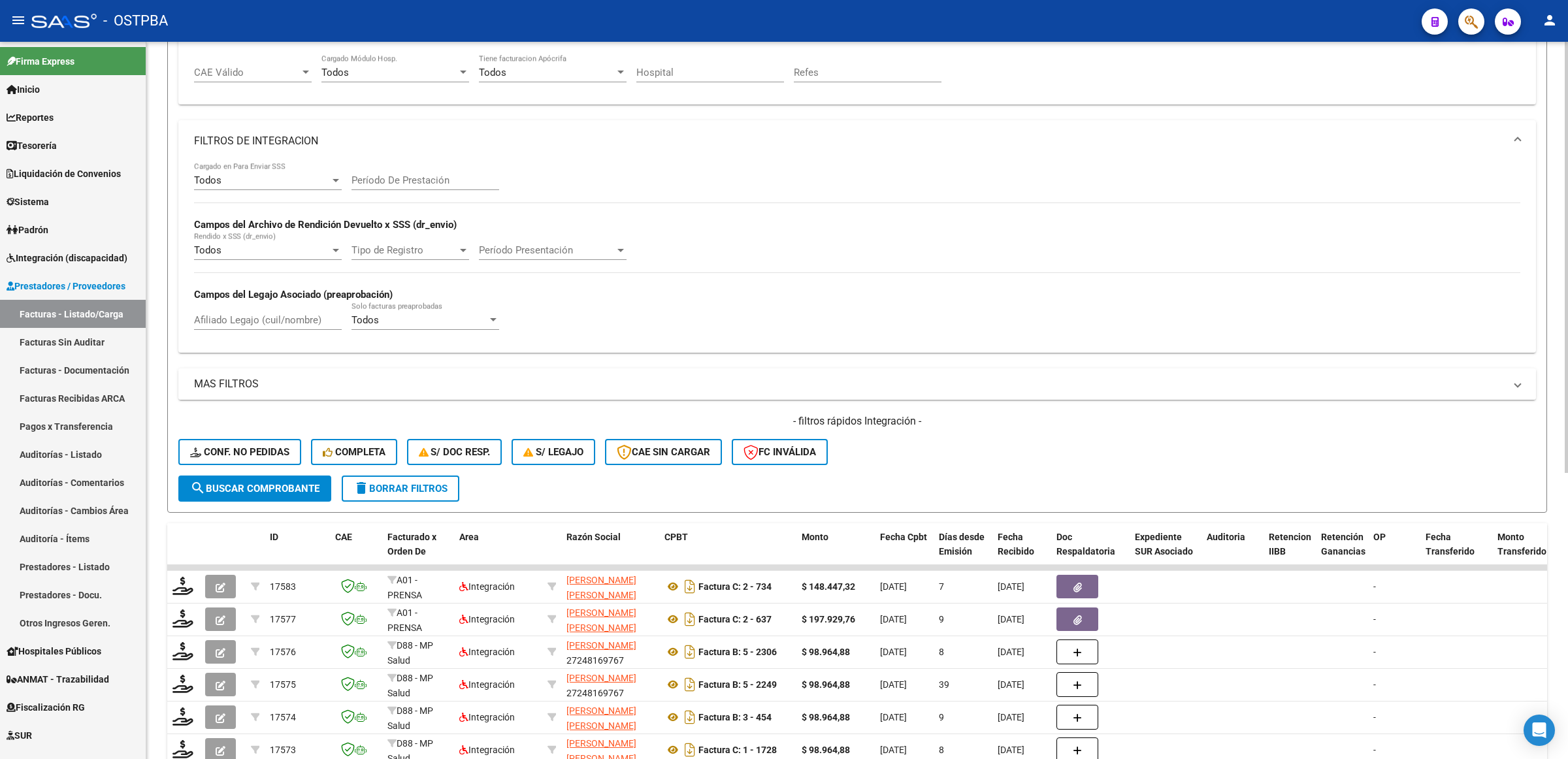
click at [229, 380] on mat-panel-title "MAS FILTROS" at bounding box center [849, 383] width 1311 height 15
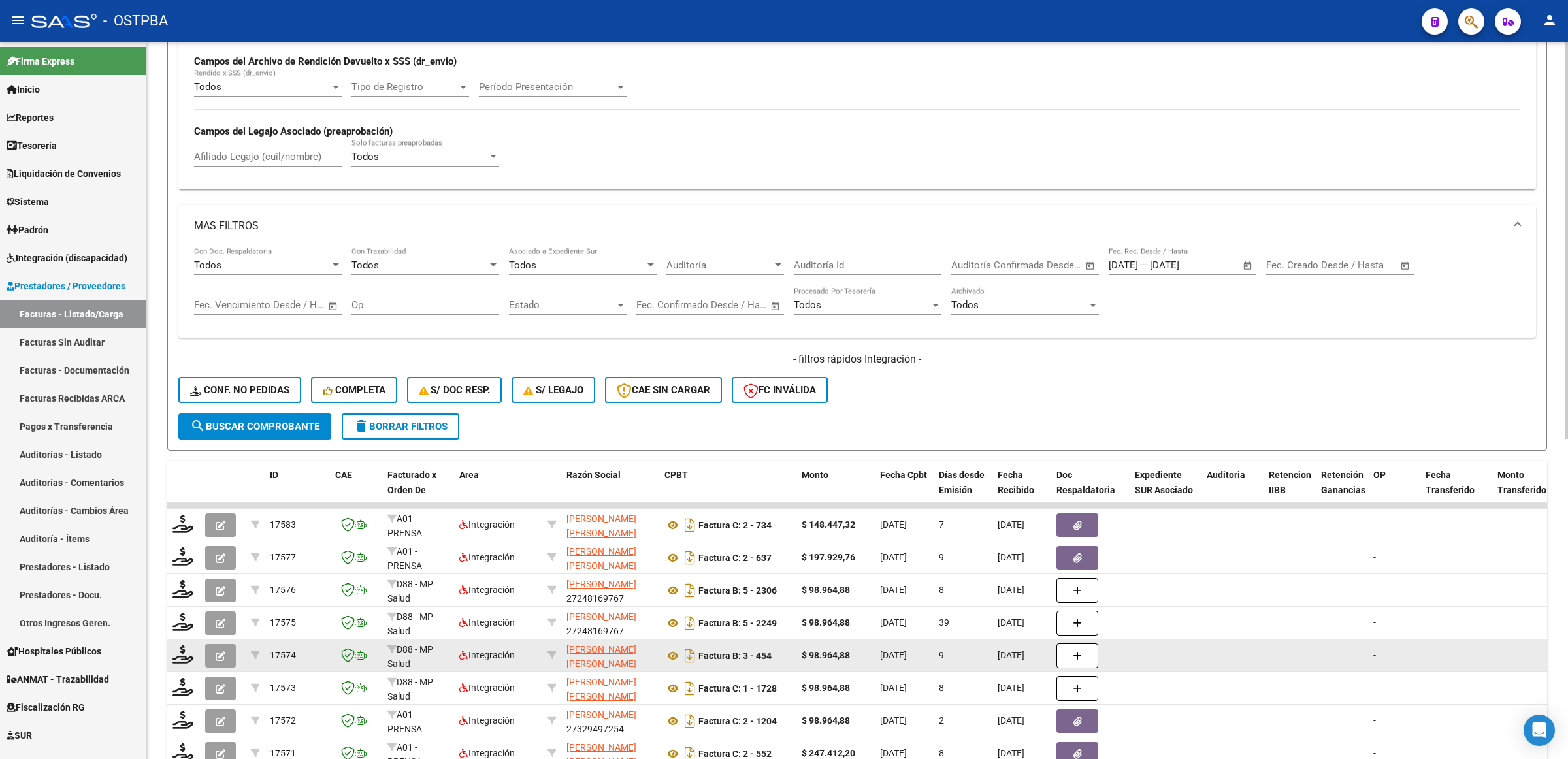
scroll to position [577, 0]
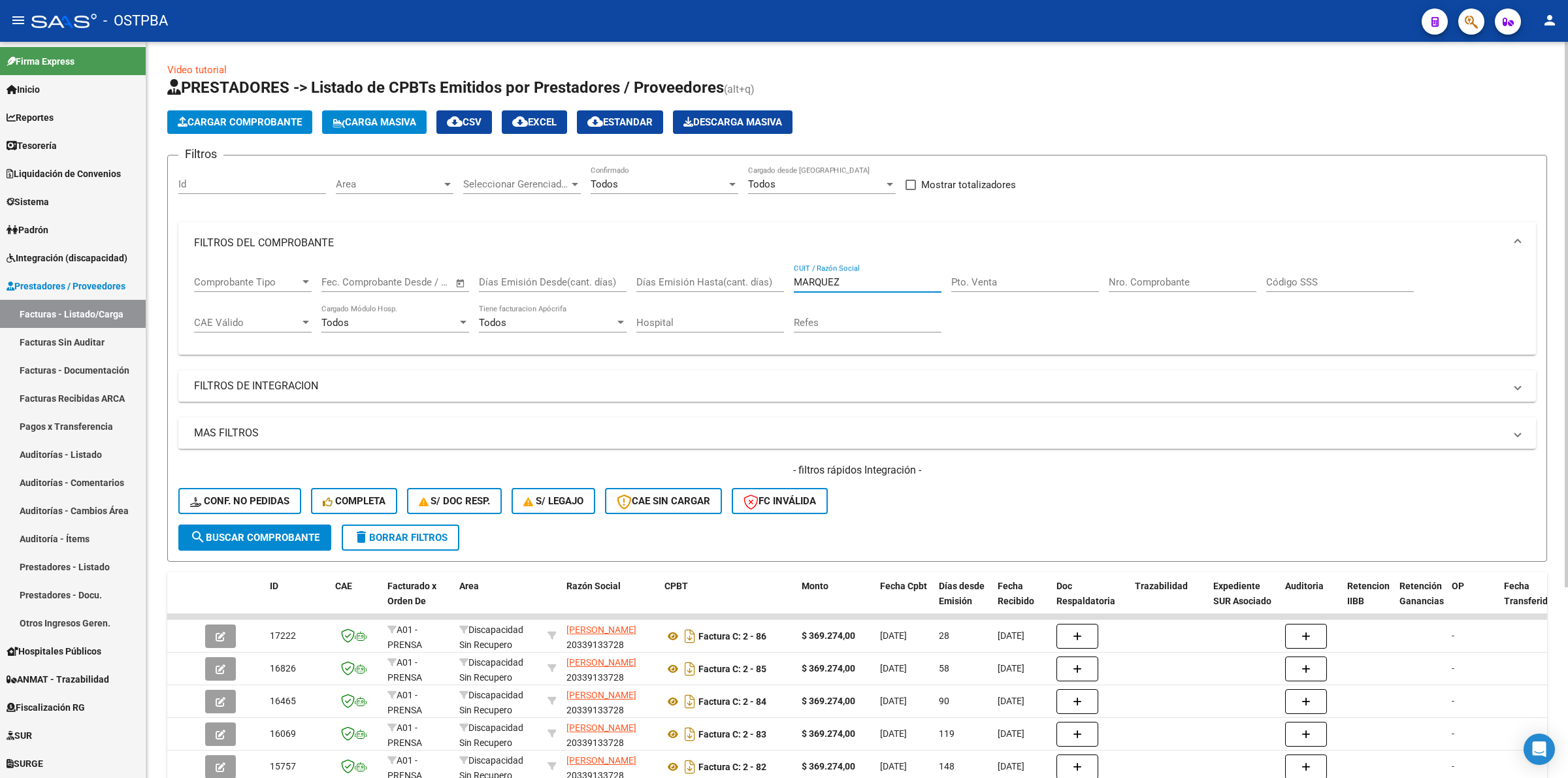
drag, startPoint x: 880, startPoint y: 282, endPoint x: 681, endPoint y: 273, distance: 199.2
click at [681, 273] on div "Comprobante Tipo Comprobante Tipo Fecha inicio – Fecha fin Fec. Comprobante Des…" at bounding box center [857, 305] width 1326 height 81
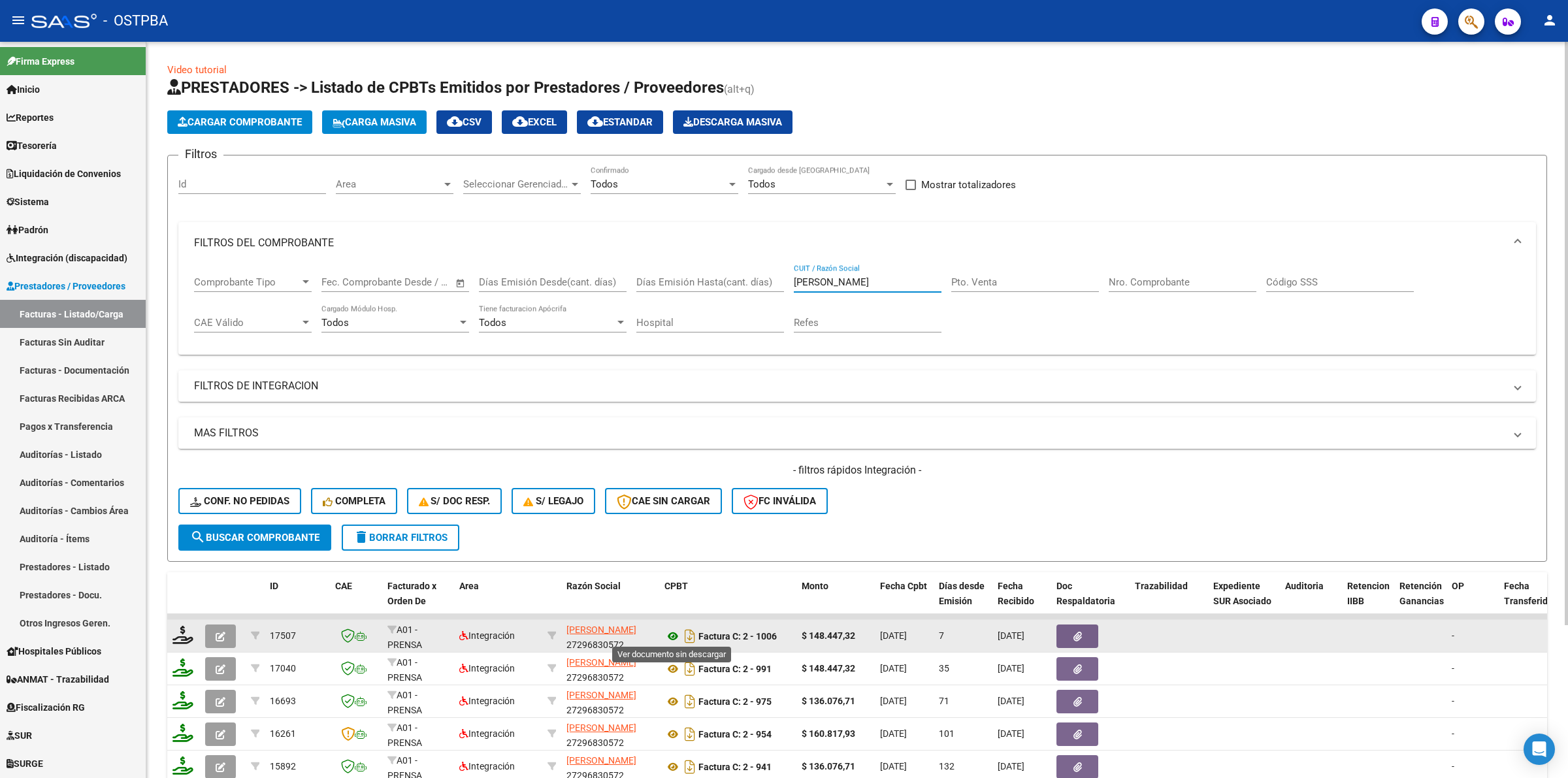
type input "[PERSON_NAME]"
click at [667, 634] on icon at bounding box center [673, 636] width 17 height 15
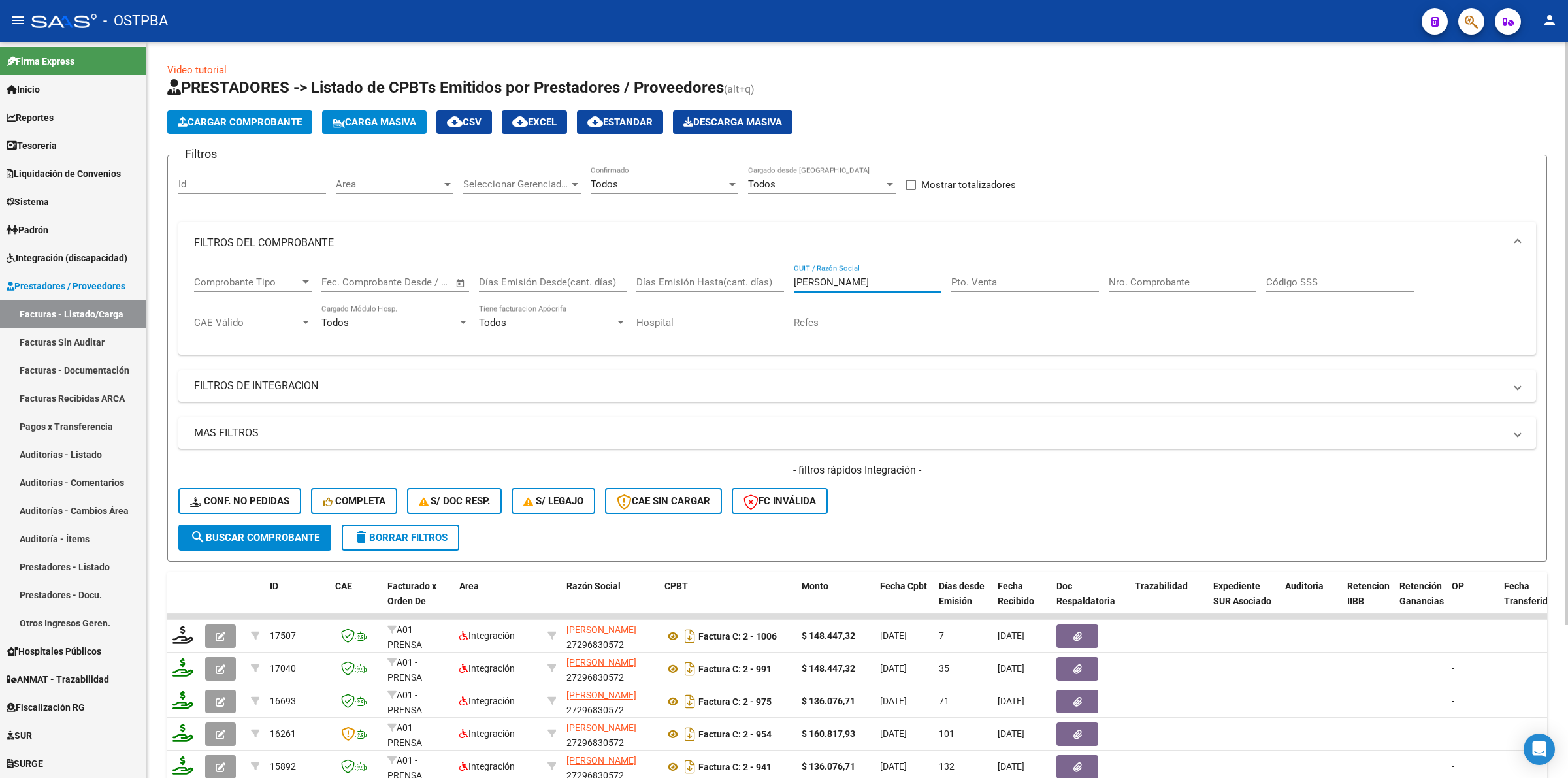
drag, startPoint x: 846, startPoint y: 275, endPoint x: 761, endPoint y: 279, distance: 85.1
click at [761, 279] on div "Comprobante Tipo Comprobante Tipo Fecha inicio – Fecha fin Fec. Comprobante Des…" at bounding box center [857, 305] width 1326 height 81
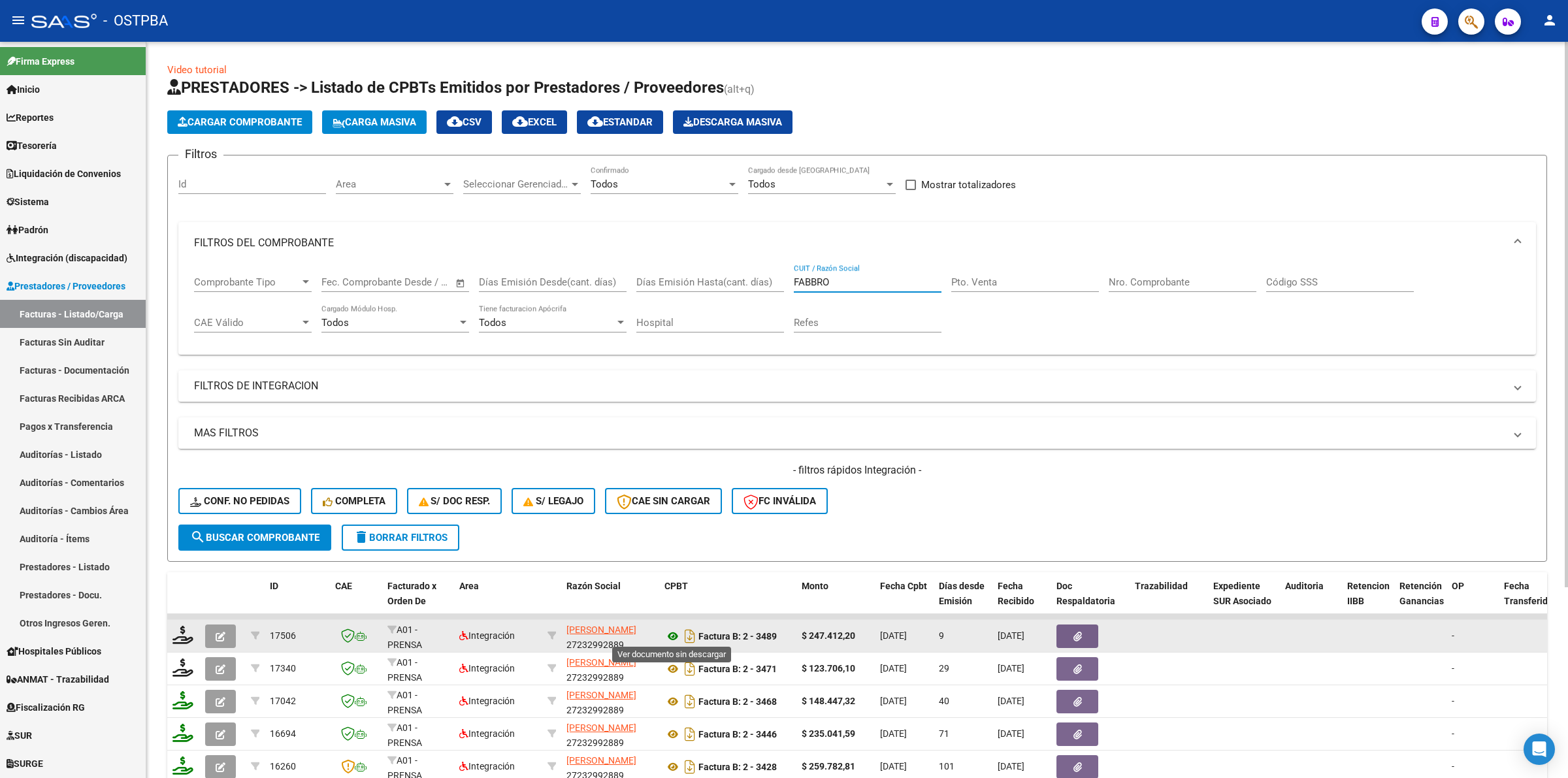
type input "FABBRO"
click at [667, 635] on icon at bounding box center [673, 636] width 17 height 15
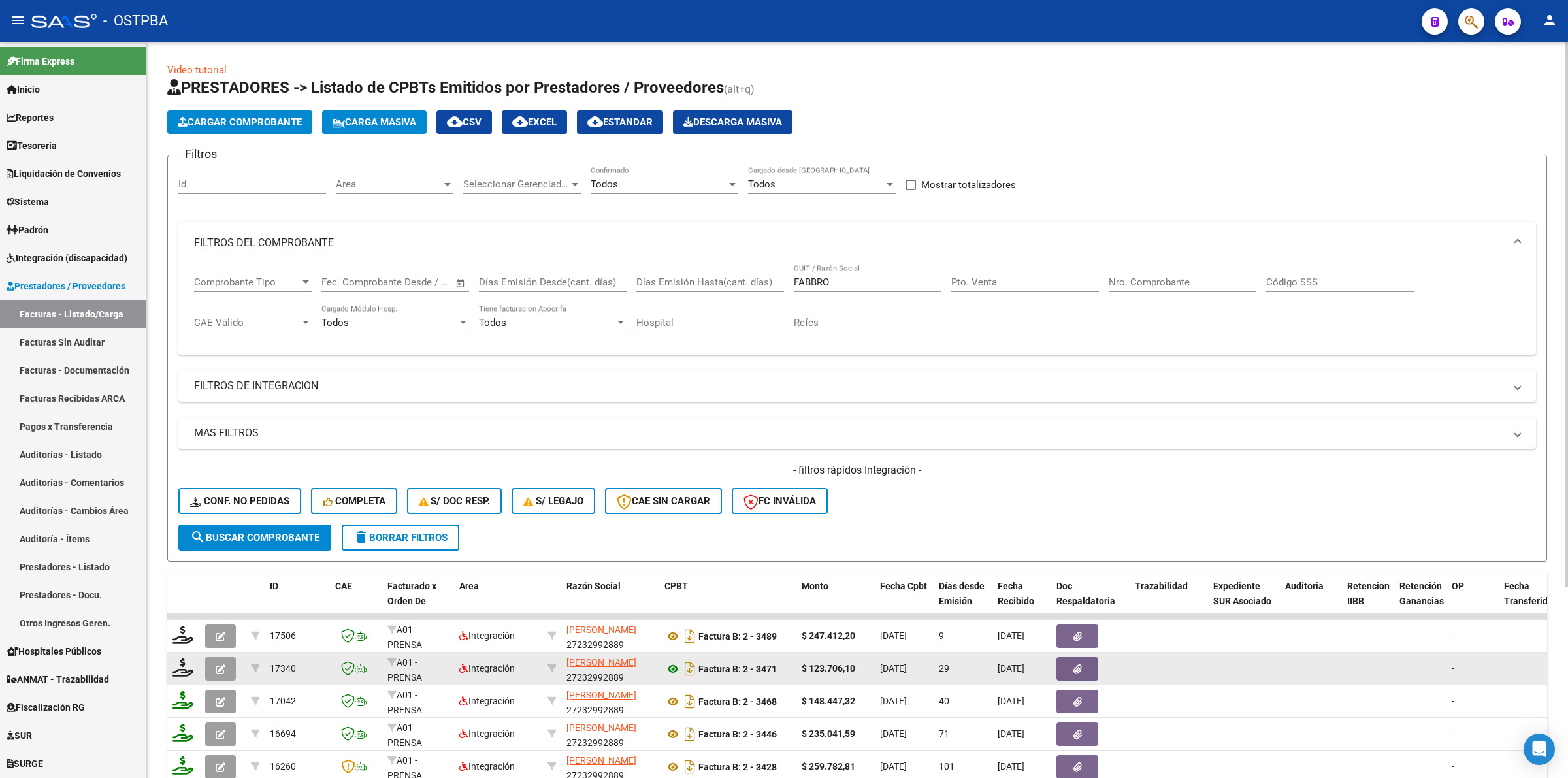
click at [667, 664] on datatable-body-cell "Factura B: 2 - 3471" at bounding box center [727, 669] width 137 height 32
click at [670, 667] on icon at bounding box center [673, 669] width 17 height 15
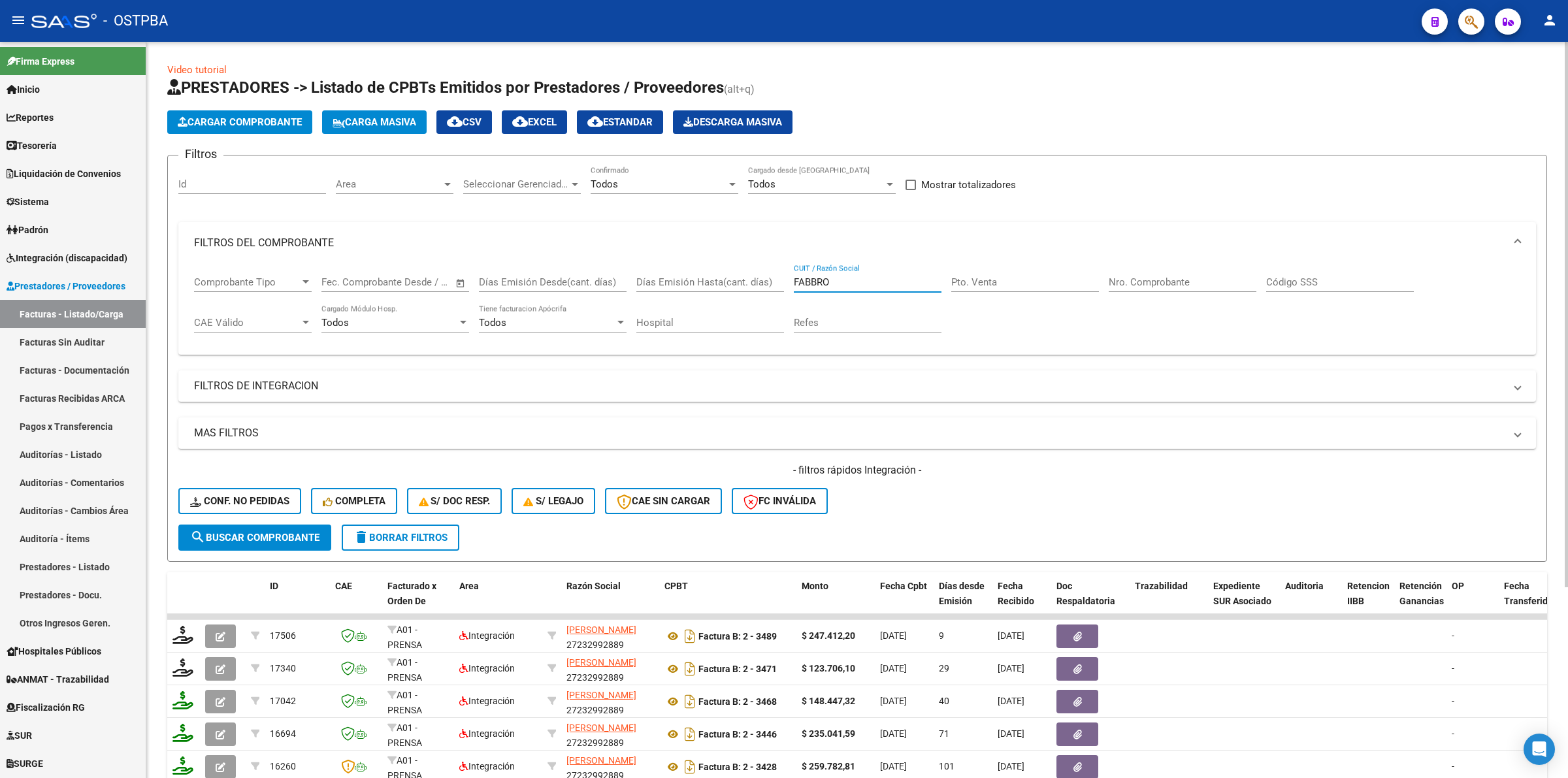
drag, startPoint x: 853, startPoint y: 276, endPoint x: 725, endPoint y: 278, distance: 128.0
click at [725, 278] on div "Comprobante Tipo Comprobante Tipo Fecha inicio – Fecha fin Fec. Comprobante Des…" at bounding box center [857, 305] width 1326 height 81
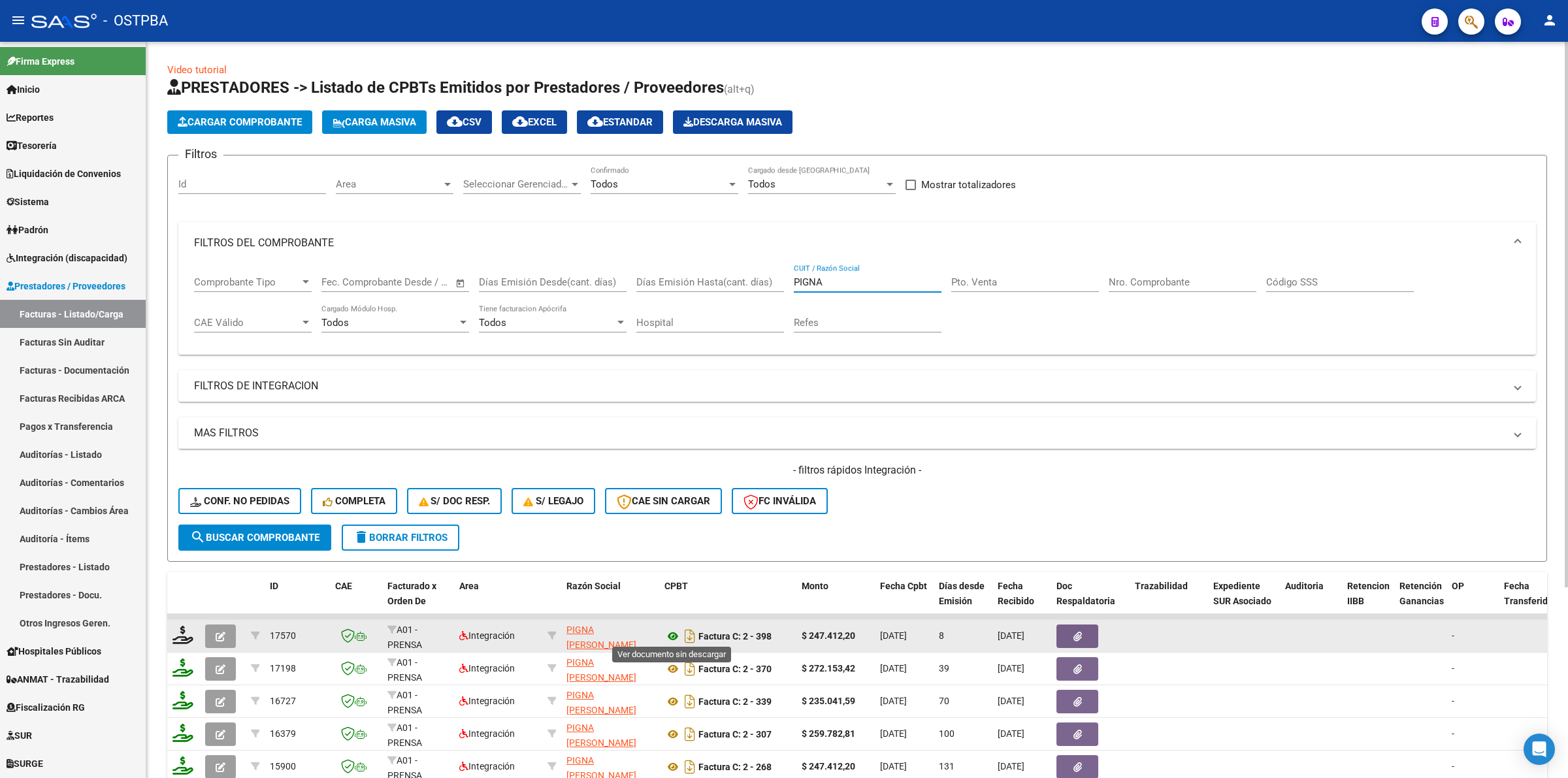
type input "PIGNA"
click at [674, 631] on icon at bounding box center [673, 636] width 17 height 15
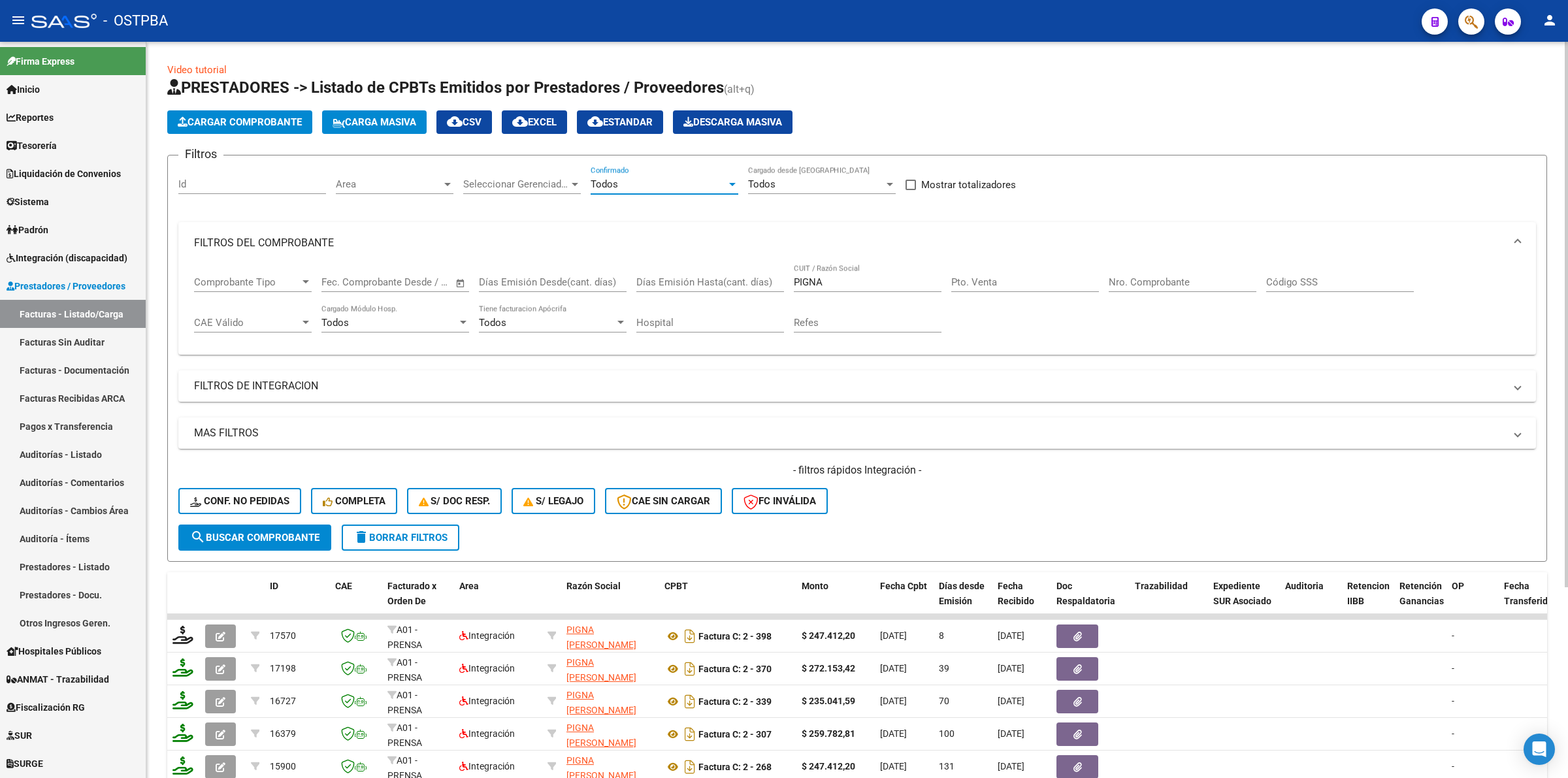
click at [652, 187] on div "Todos" at bounding box center [658, 184] width 136 height 12
click at [652, 187] on span "Todos" at bounding box center [664, 183] width 147 height 29
drag, startPoint x: 838, startPoint y: 282, endPoint x: 652, endPoint y: 269, distance: 186.5
click at [652, 269] on div "Comprobante Tipo Comprobante Tipo Fecha inicio – Fecha fin Fec. Comprobante Des…" at bounding box center [857, 305] width 1326 height 81
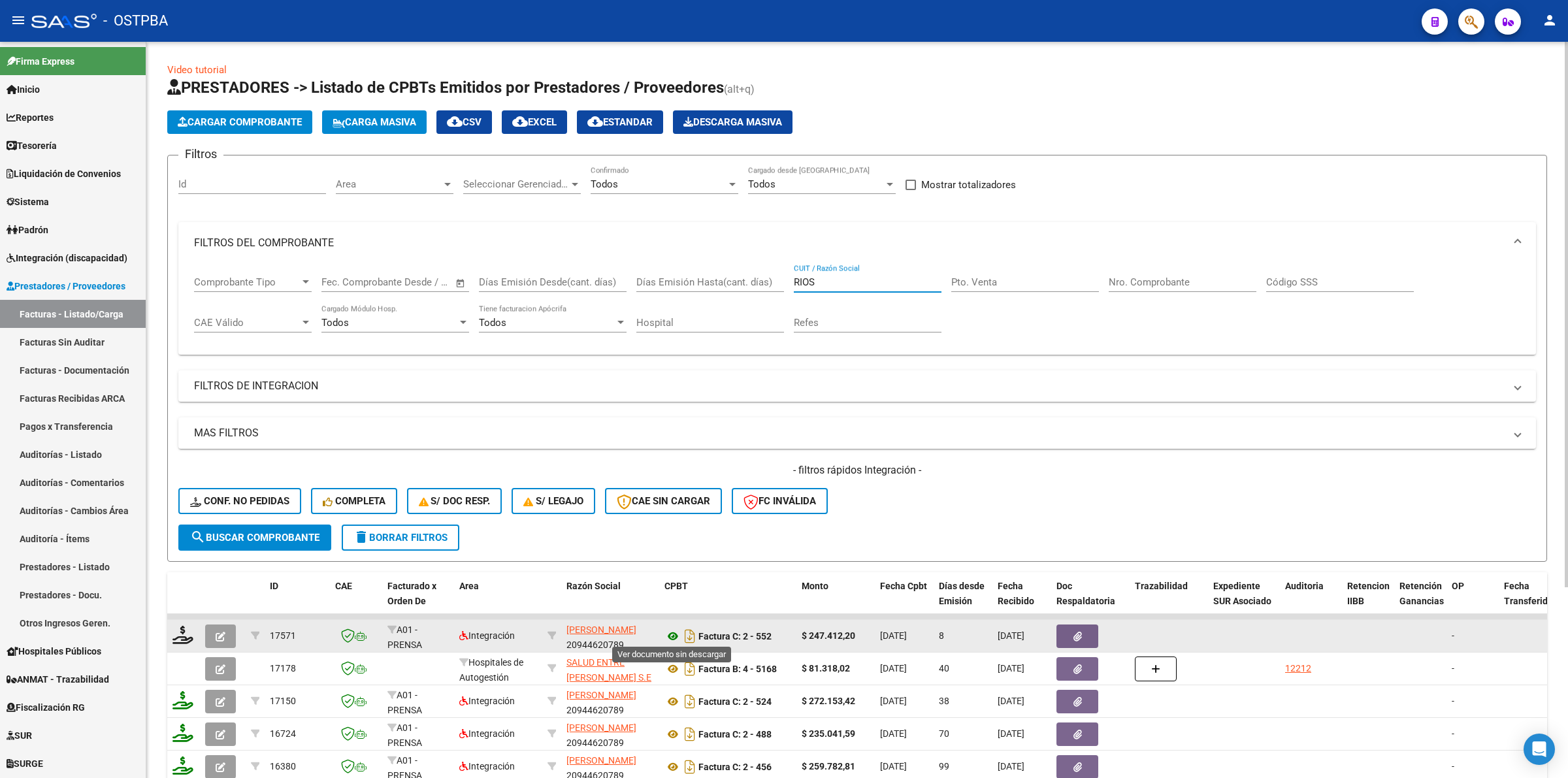
type input "RIOS"
click at [671, 632] on icon at bounding box center [673, 636] width 17 height 15
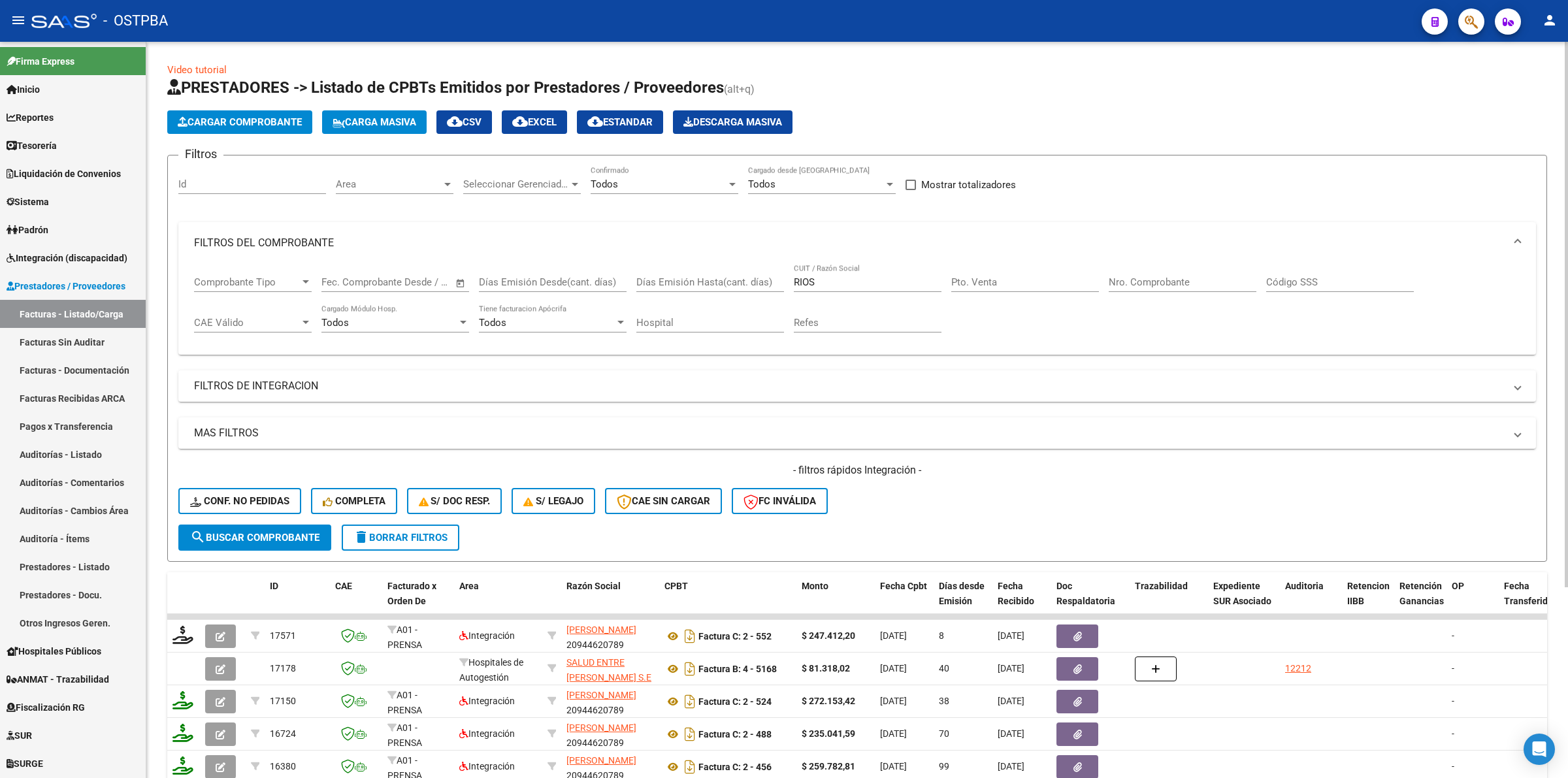
click at [1384, 502] on div "- filtros rápidos Integración - Conf. no pedidas Completa S/ Doc Resp. S/ legaj…" at bounding box center [858, 494] width 1358 height 61
